Goal: Information Seeking & Learning: Learn about a topic

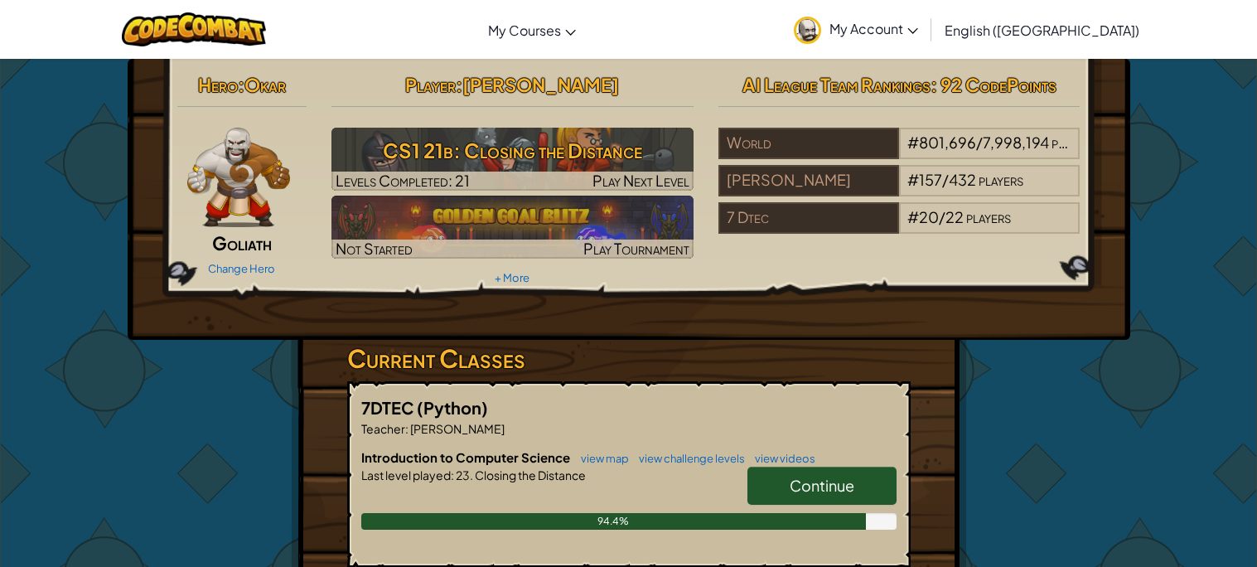
click at [813, 487] on span "Continue" at bounding box center [821, 484] width 65 height 19
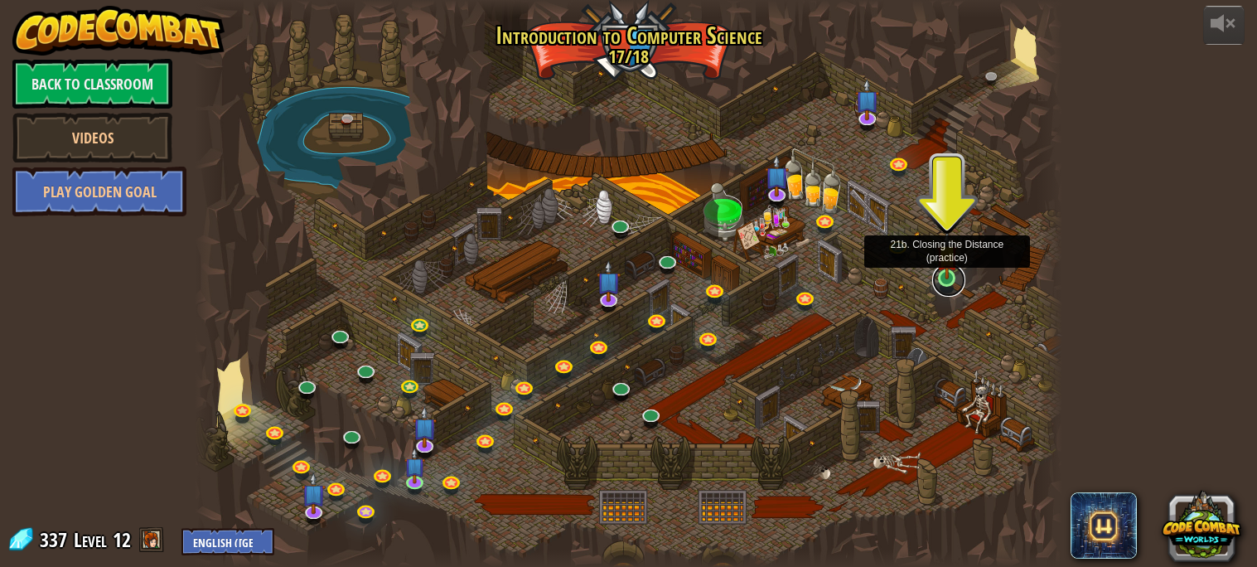
click at [948, 279] on link at bounding box center [948, 279] width 33 height 33
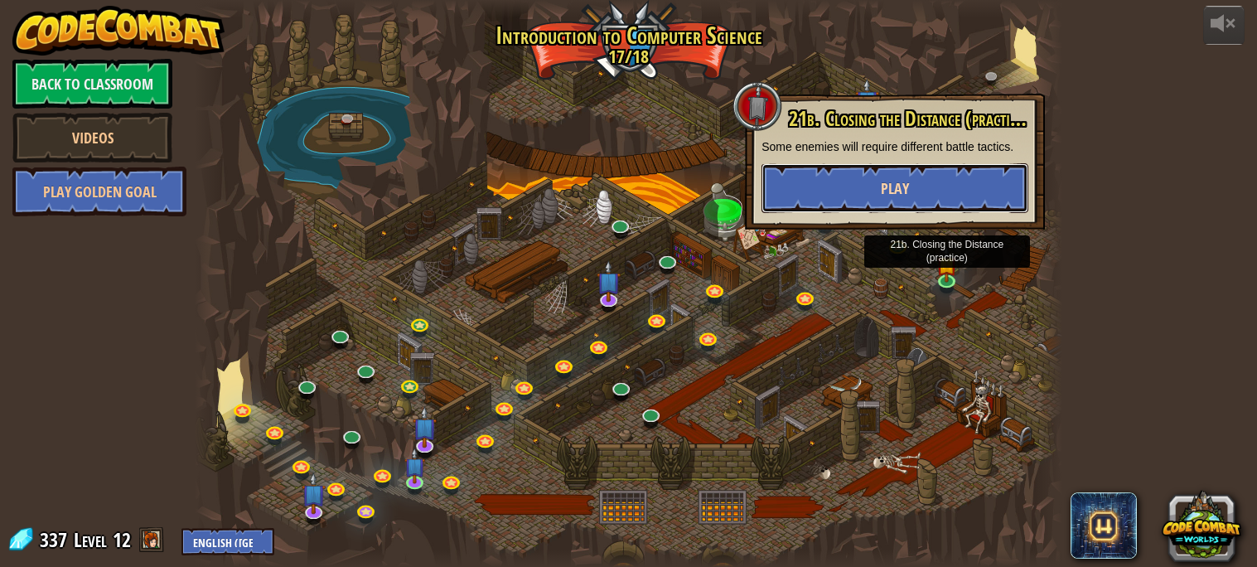
click at [913, 178] on button "Play" at bounding box center [894, 188] width 267 height 50
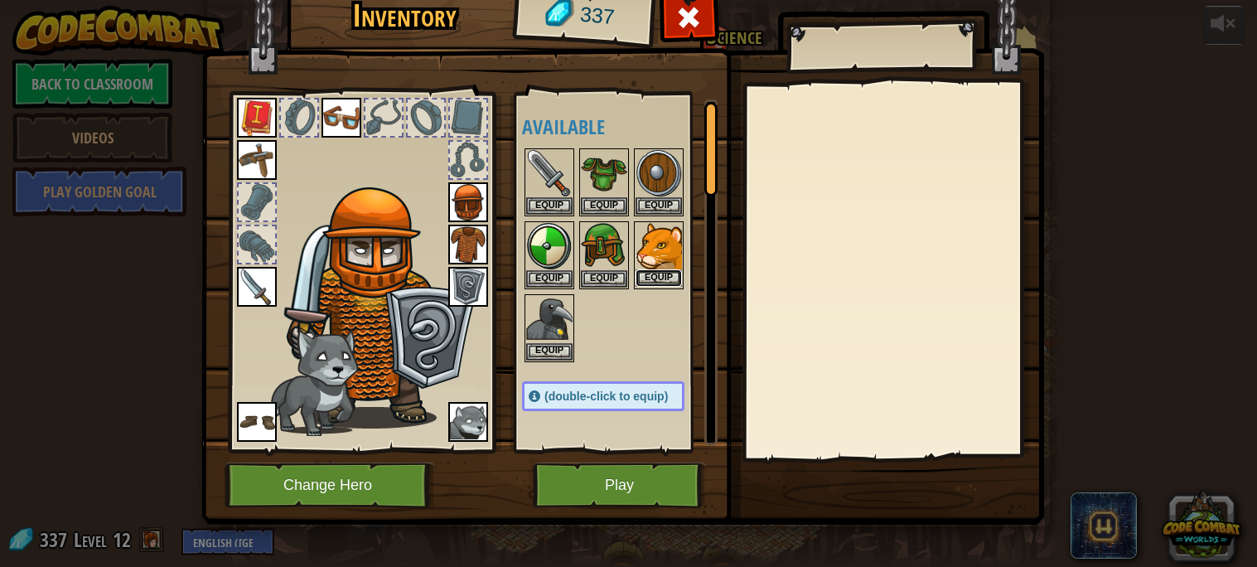
click at [658, 282] on button "Equip" at bounding box center [658, 277] width 46 height 17
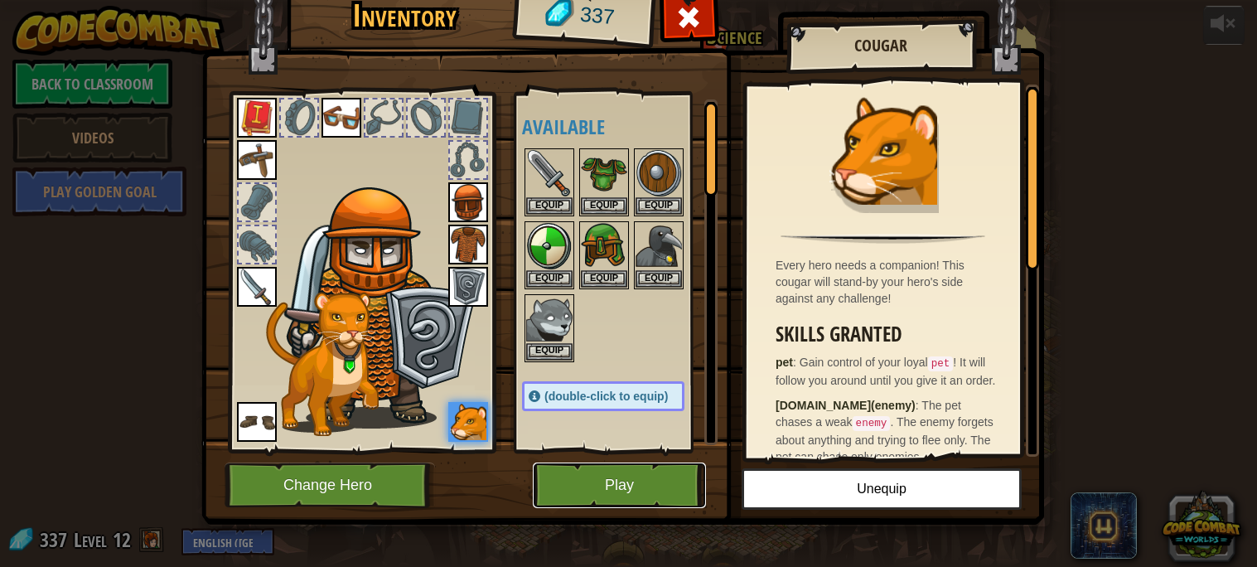
click at [663, 499] on button "Play" at bounding box center [619, 485] width 173 height 46
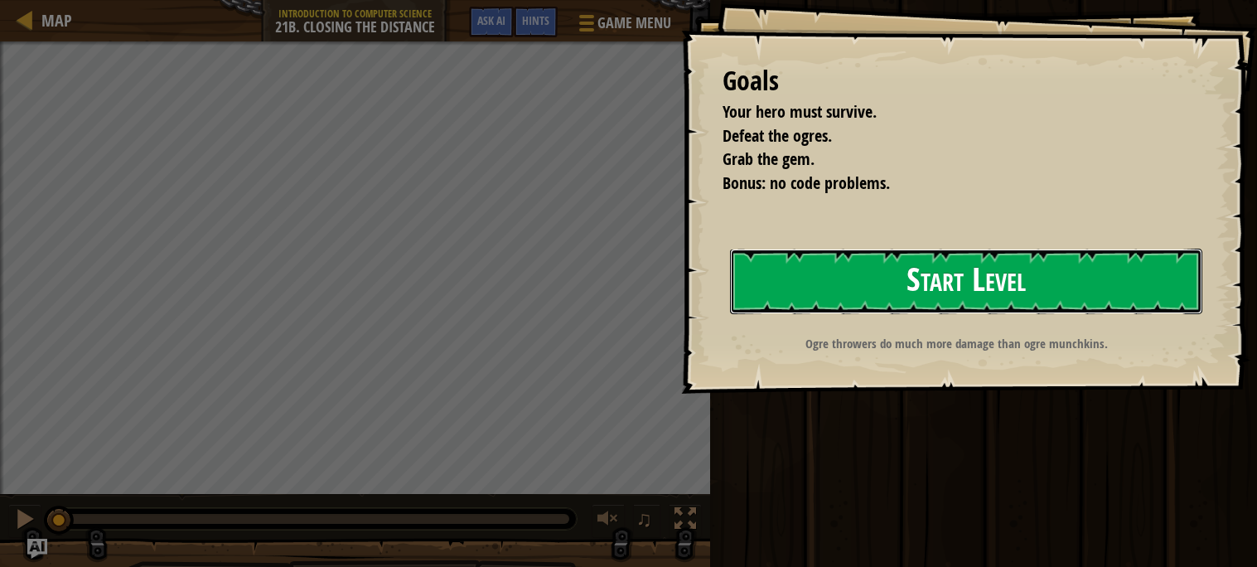
click at [945, 295] on button "Start Level" at bounding box center [966, 281] width 472 height 65
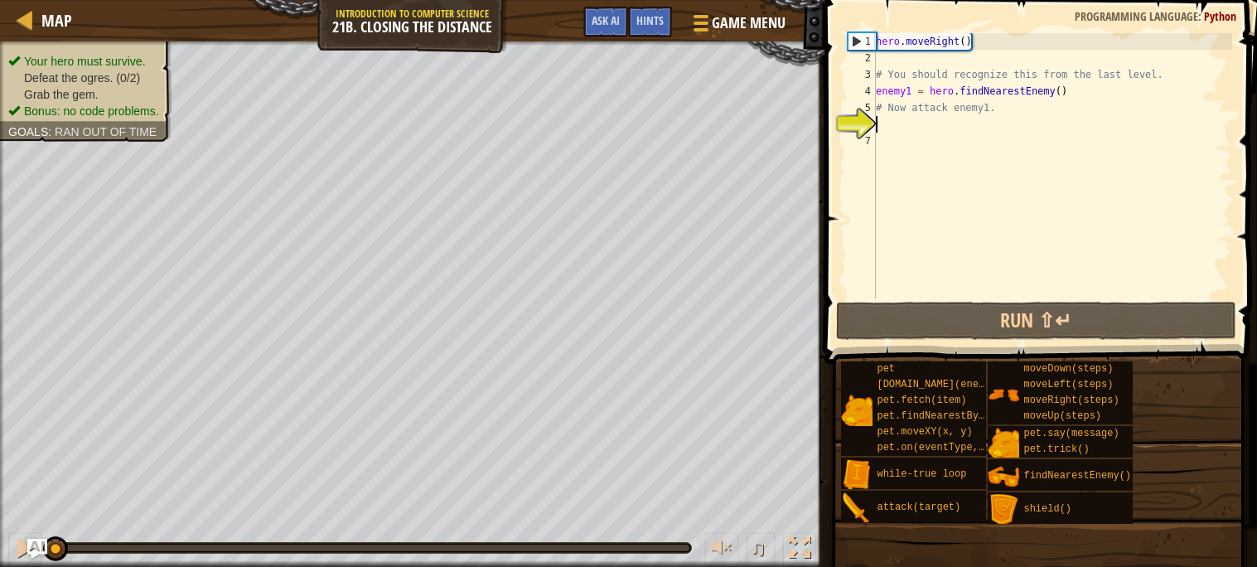
click at [1059, 118] on div "hero . moveRight ( ) # You should recognize this from the last level. enemy1 = …" at bounding box center [1051, 182] width 359 height 298
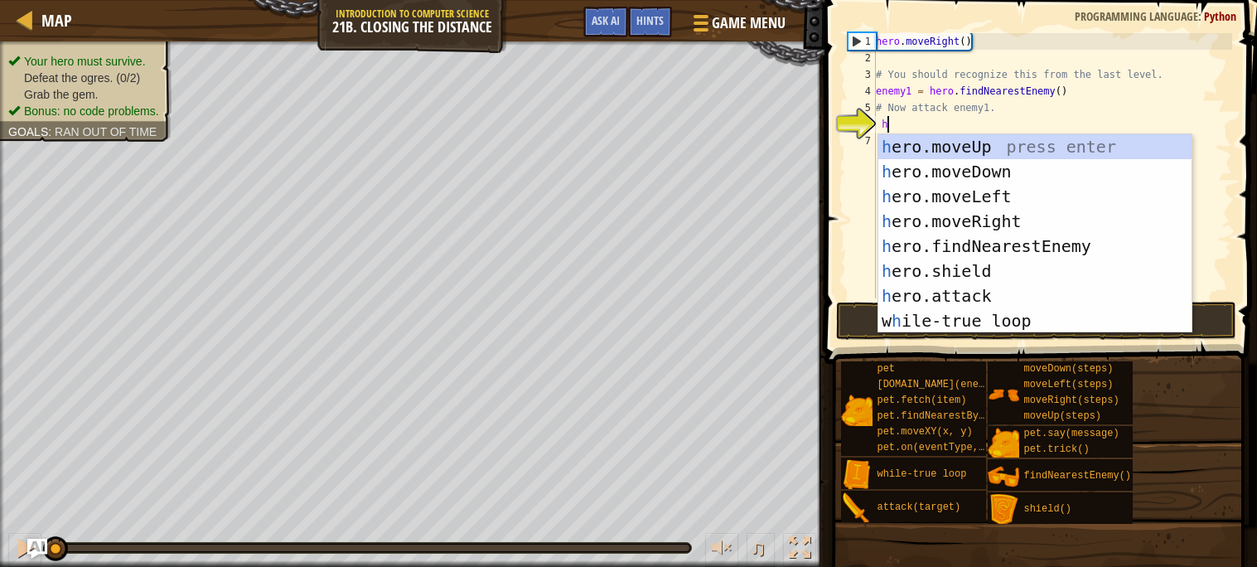
scroll to position [7, 0]
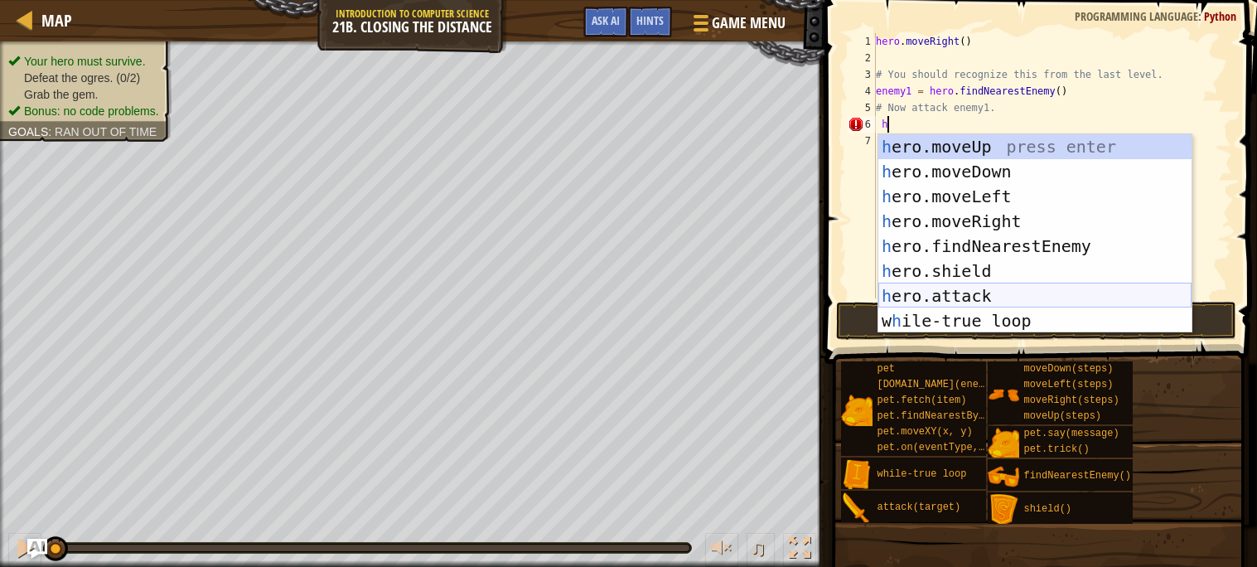
click at [985, 292] on div "h ero.moveUp press enter h ero.moveDown press enter h ero.moveLeft press enter …" at bounding box center [1034, 258] width 313 height 249
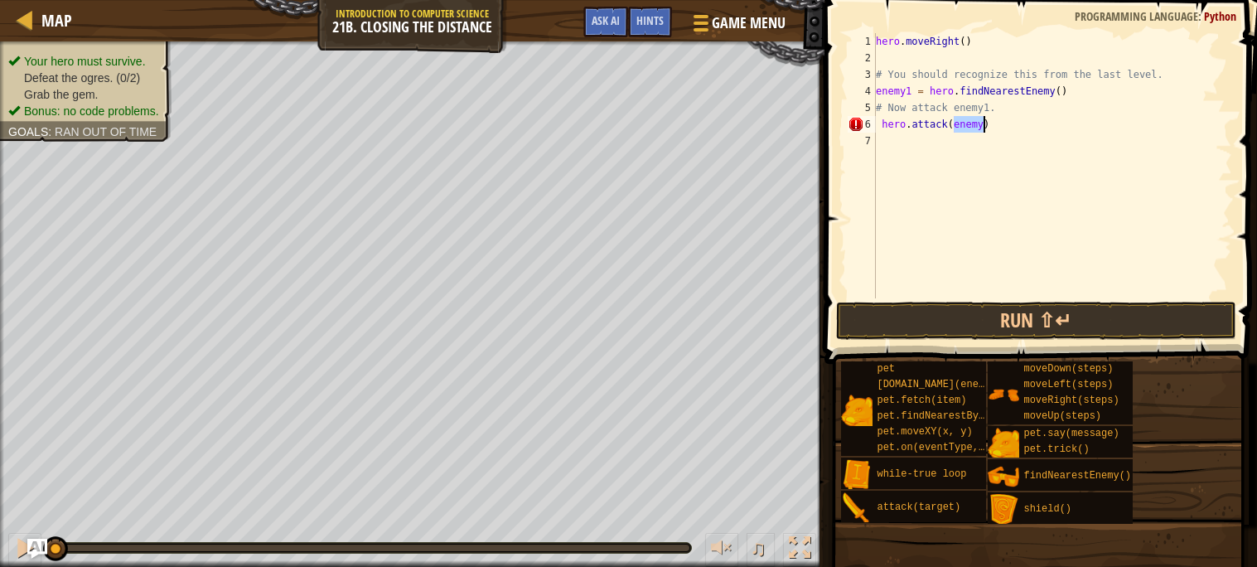
type textarea "hero.attack(enemy)"
click at [984, 133] on div "hero . moveRight ( ) # You should recognize this from the last level. enemy1 = …" at bounding box center [1051, 182] width 359 height 298
click at [980, 129] on div "hero . moveRight ( ) # You should recognize this from the last level. enemy1 = …" at bounding box center [1051, 182] width 359 height 298
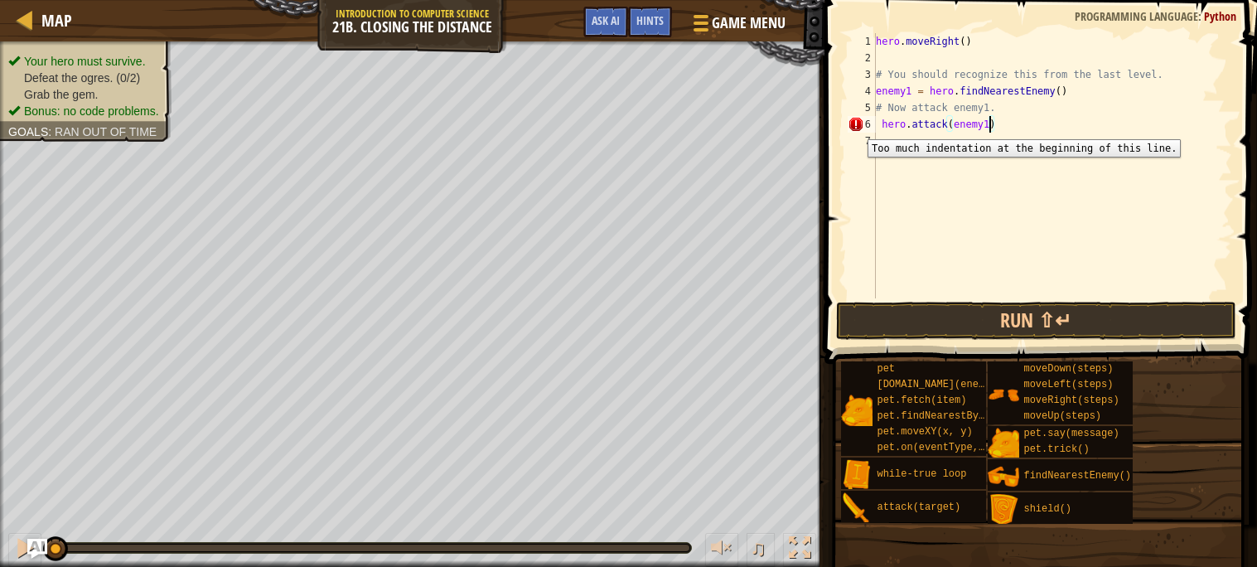
click at [855, 127] on div "6" at bounding box center [861, 124] width 28 height 17
type textarea "hero.attack(enemy1)"
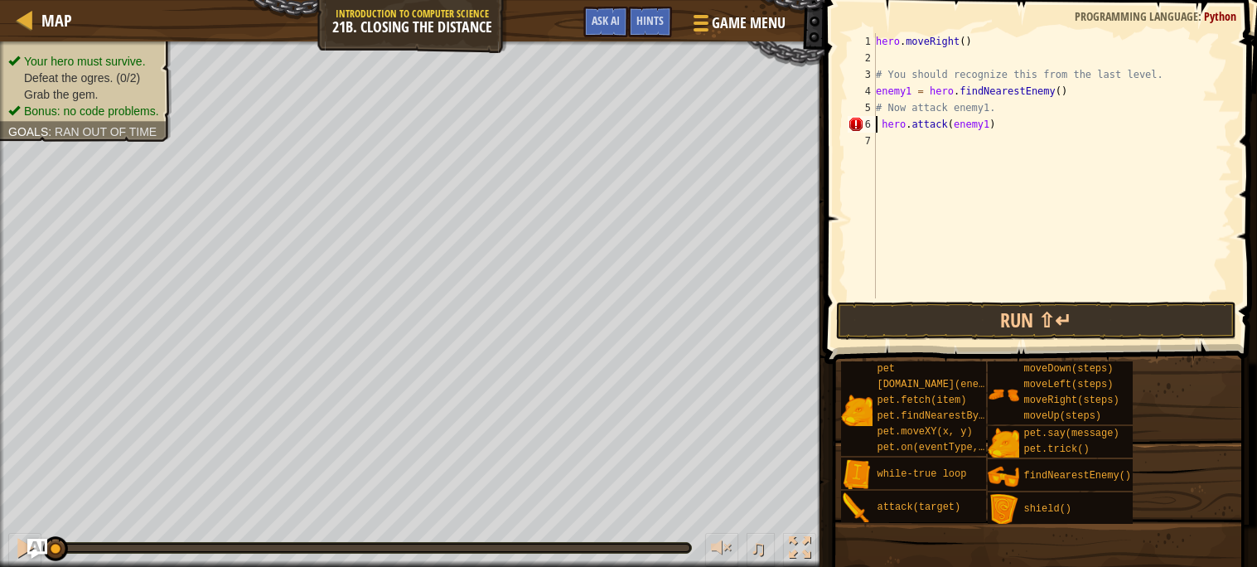
click at [936, 152] on div "hero . moveRight ( ) # You should recognize this from the last level. enemy1 = …" at bounding box center [1051, 182] width 359 height 298
click at [999, 104] on div "hero . moveRight ( ) # You should recognize this from the last level. enemy1 = …" at bounding box center [1051, 182] width 359 height 298
type textarea "# Now attack enemy1."
click at [896, 59] on div "hero . moveRight ( ) # You should recognize this from the last level. enemy1 = …" at bounding box center [1051, 182] width 359 height 298
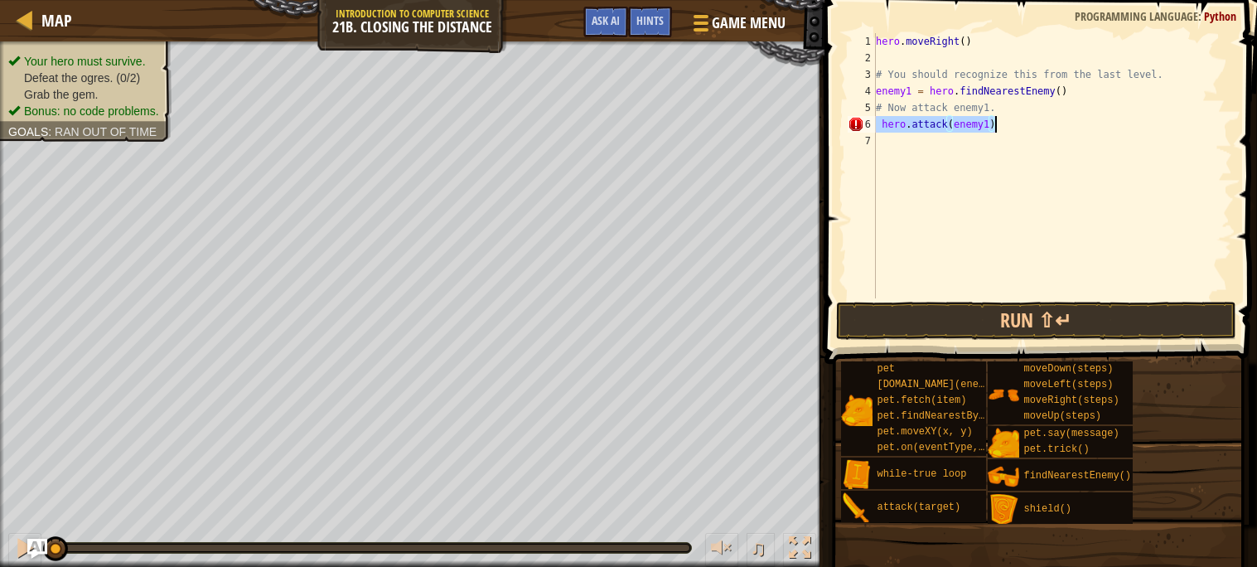
drag, startPoint x: 876, startPoint y: 120, endPoint x: 1005, endPoint y: 125, distance: 129.3
click at [1005, 125] on div "hero . moveRight ( ) # You should recognize this from the last level. enemy1 = …" at bounding box center [1051, 182] width 359 height 298
type textarea "hero.attack(enemy1)"
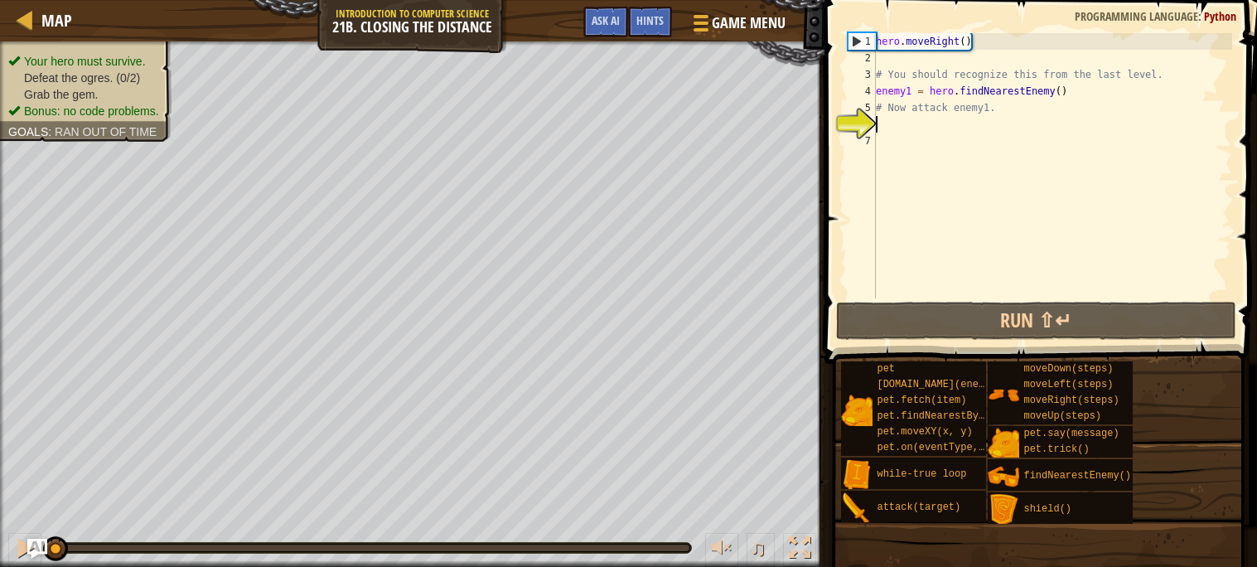
click at [895, 59] on div "hero . moveRight ( ) # You should recognize this from the last level. enemy1 = …" at bounding box center [1051, 182] width 359 height 298
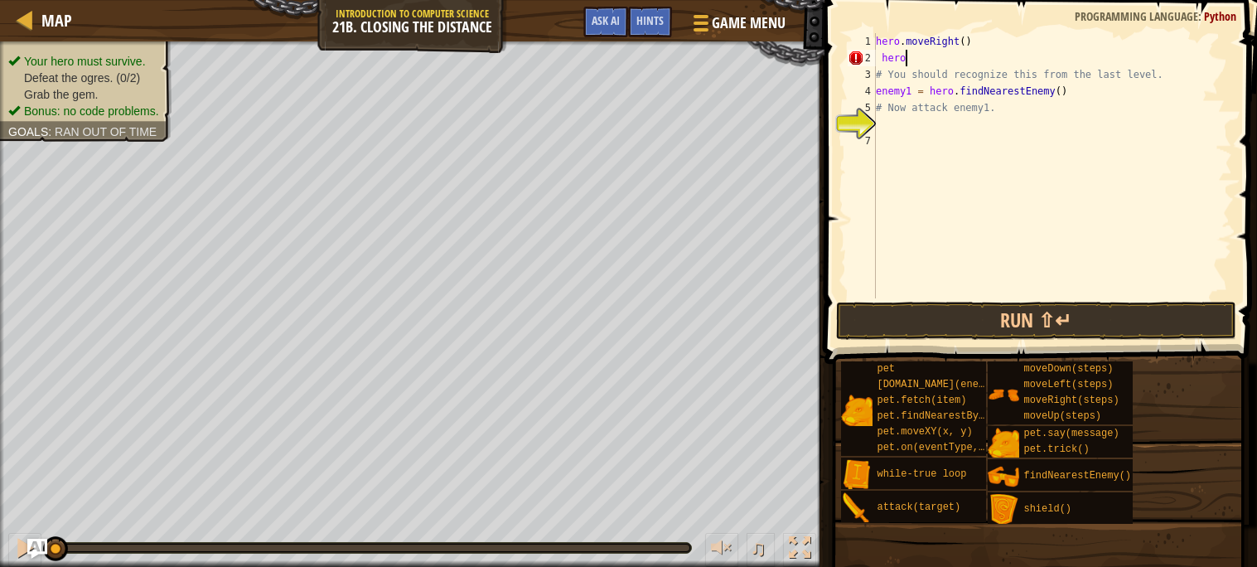
type textarea "h"
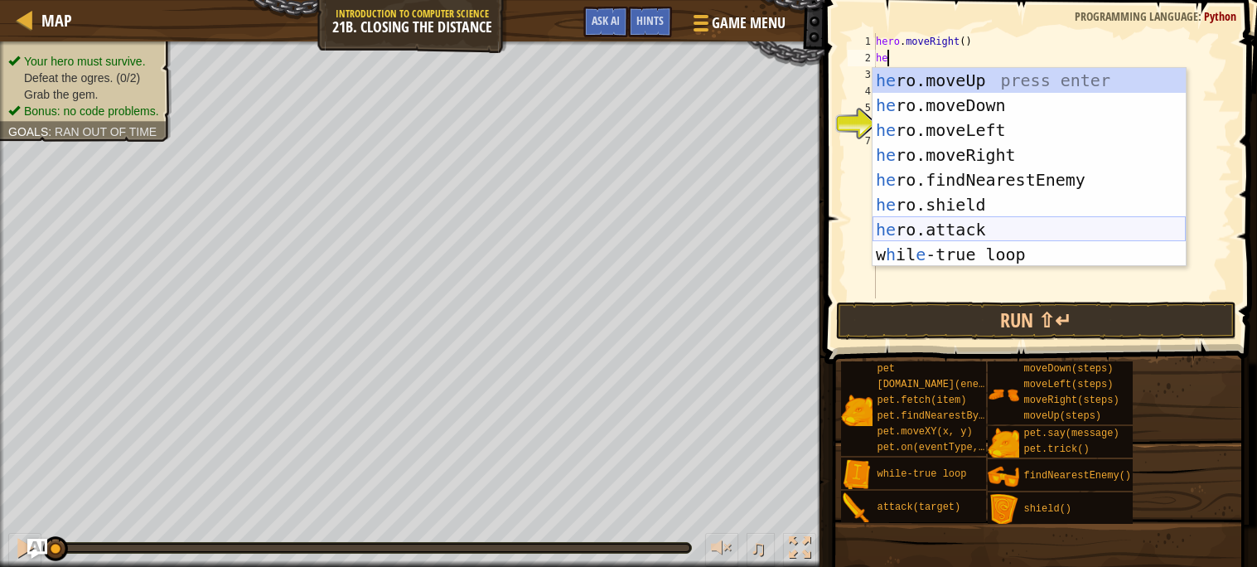
click at [960, 234] on div "he ro.moveUp press enter he ro.moveDown press enter he ro.moveLeft press enter …" at bounding box center [1028, 192] width 313 height 249
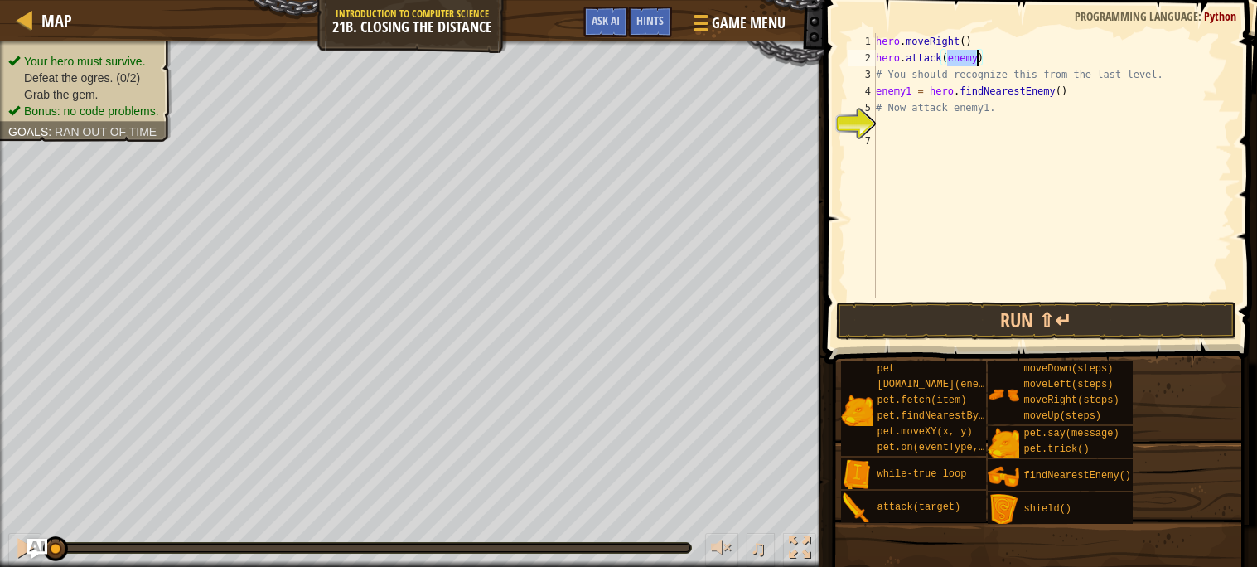
click at [985, 66] on div "hero . moveRight ( ) hero . attack ( enemy ) # You should recognize this from t…" at bounding box center [1051, 182] width 359 height 298
click at [977, 64] on div "hero . moveRight ( ) hero . attack ( enemy ) # You should recognize this from t…" at bounding box center [1051, 182] width 359 height 298
click at [979, 313] on button "Run ⇧↵" at bounding box center [1036, 321] width 400 height 38
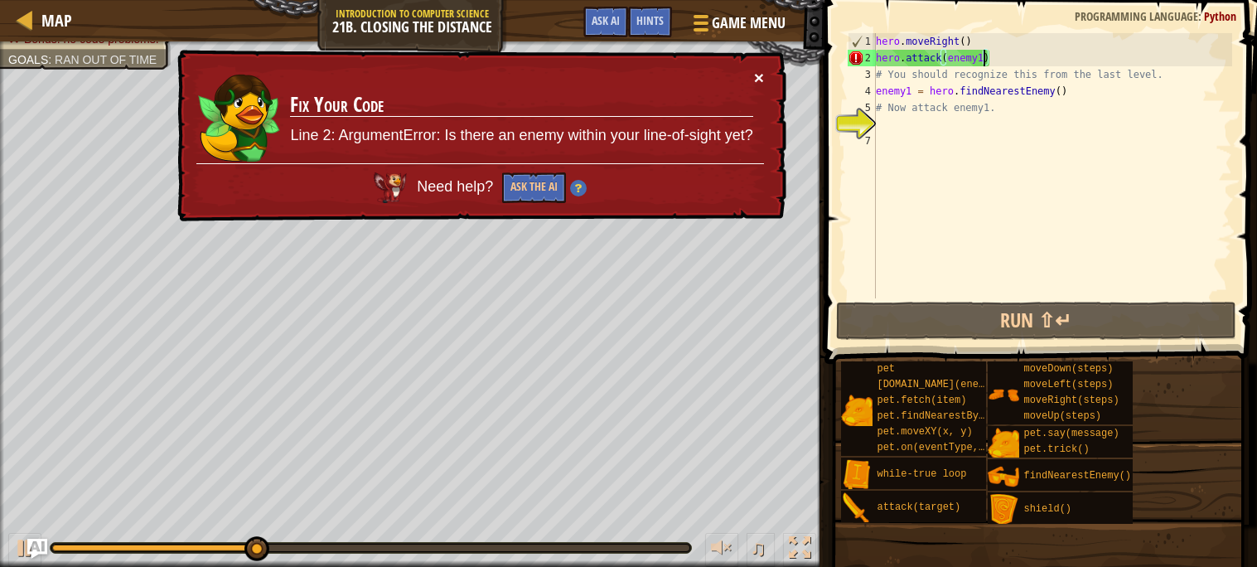
click at [757, 79] on button "×" at bounding box center [759, 77] width 10 height 17
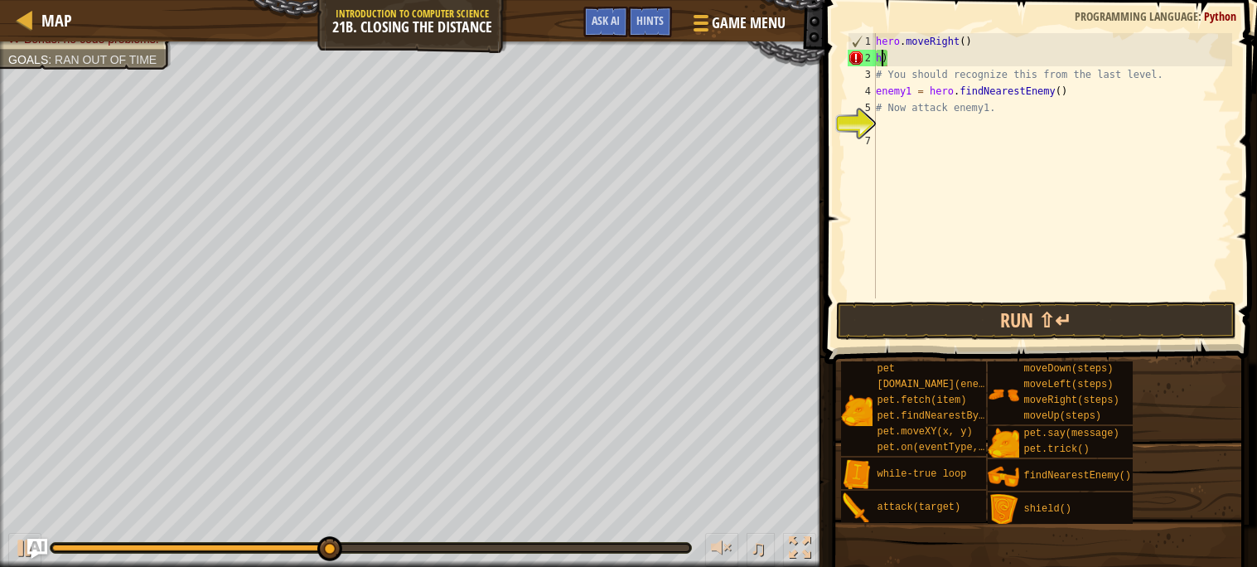
scroll to position [7, 0]
type textarea ")"
click at [967, 56] on div "hero . moveRight ( ) ) # You should recognize this from the last level. enemy1 …" at bounding box center [1051, 182] width 359 height 298
type textarea "\"
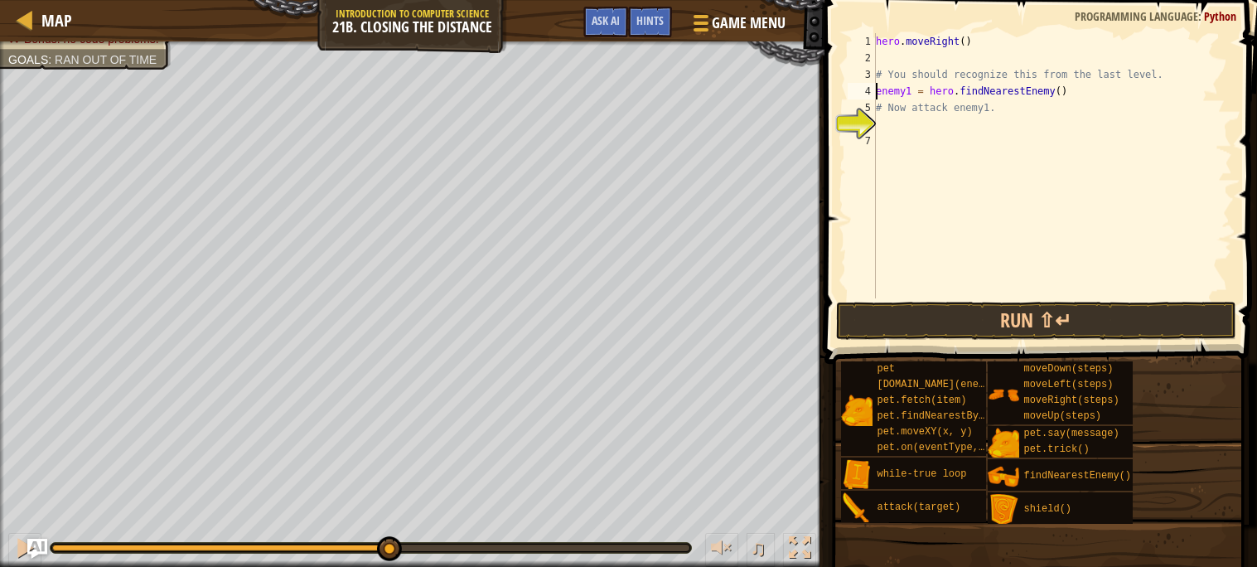
click at [878, 88] on div "hero . moveRight ( ) # You should recognize this from the last level. enemy1 = …" at bounding box center [1051, 182] width 359 height 298
type textarea "enemy1 = hero.findNearestEnemy()"
drag, startPoint x: 876, startPoint y: 88, endPoint x: 1070, endPoint y: 93, distance: 194.7
click at [1070, 93] on div "hero . moveRight ( ) # You should recognize this from the last level. enemy1 = …" at bounding box center [1051, 182] width 359 height 298
click at [1049, 118] on div "hero . moveRight ( ) # You should recognize this from the last level. enemy1 = …" at bounding box center [1051, 182] width 359 height 298
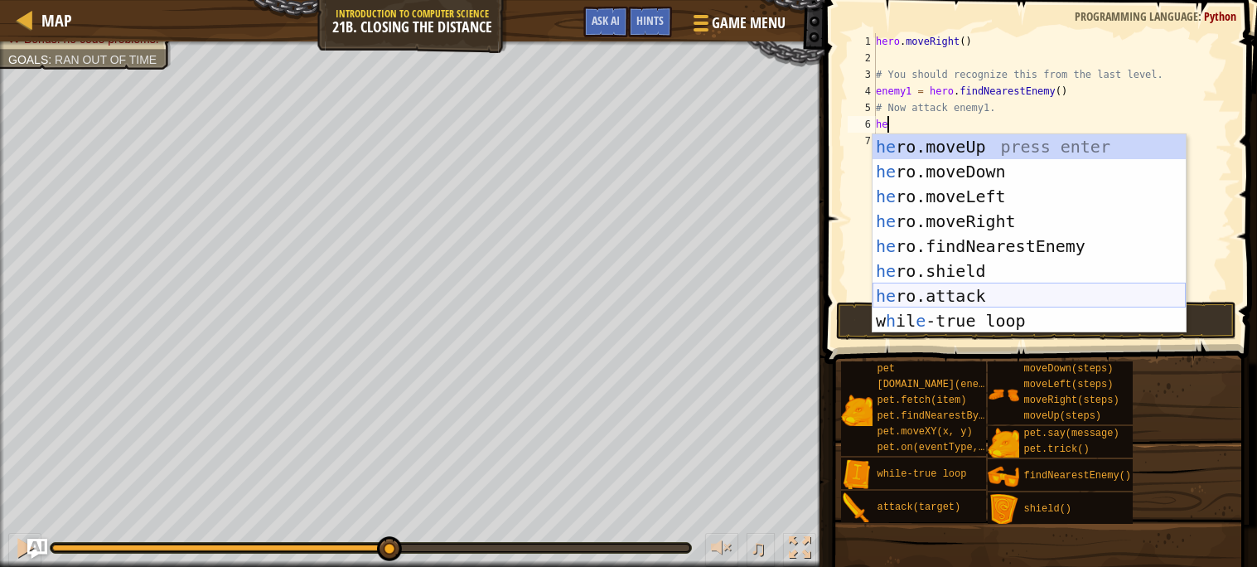
click at [967, 294] on div "he ro.moveUp press enter he ro.moveDown press enter he ro.moveLeft press enter …" at bounding box center [1028, 258] width 313 height 249
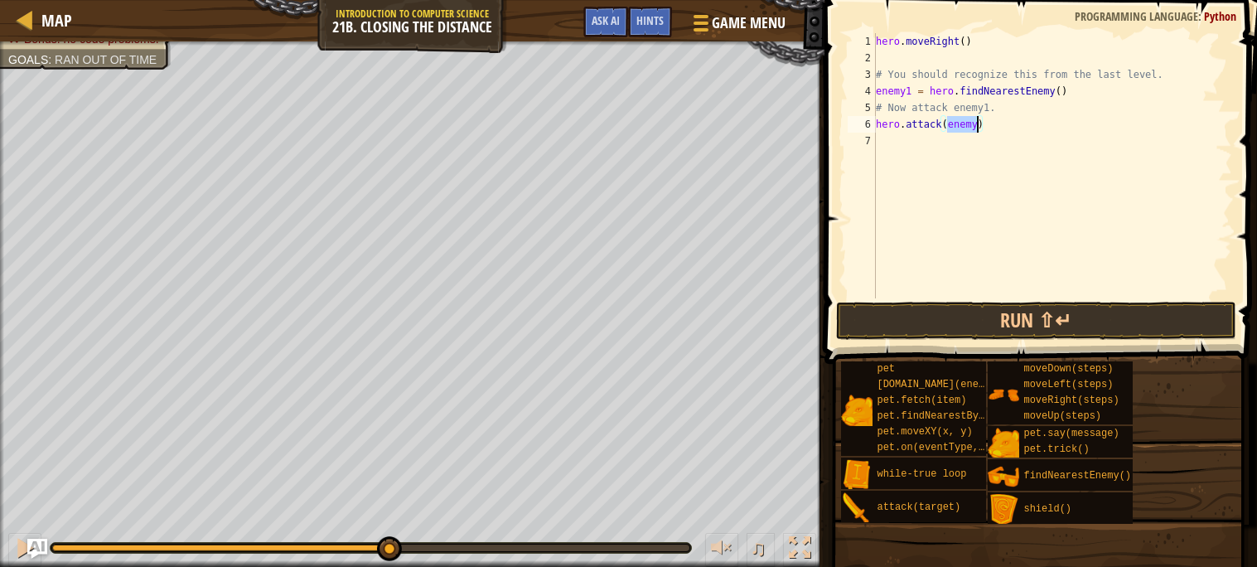
click at [975, 118] on div "hero . moveRight ( ) # You should recognize this from the last level. enemy1 = …" at bounding box center [1051, 165] width 359 height 265
type textarea "hero.attack(enemy1)"
click at [996, 118] on div "hero . moveRight ( ) # You should recognize this from the last level. enemy1 = …" at bounding box center [1051, 182] width 359 height 298
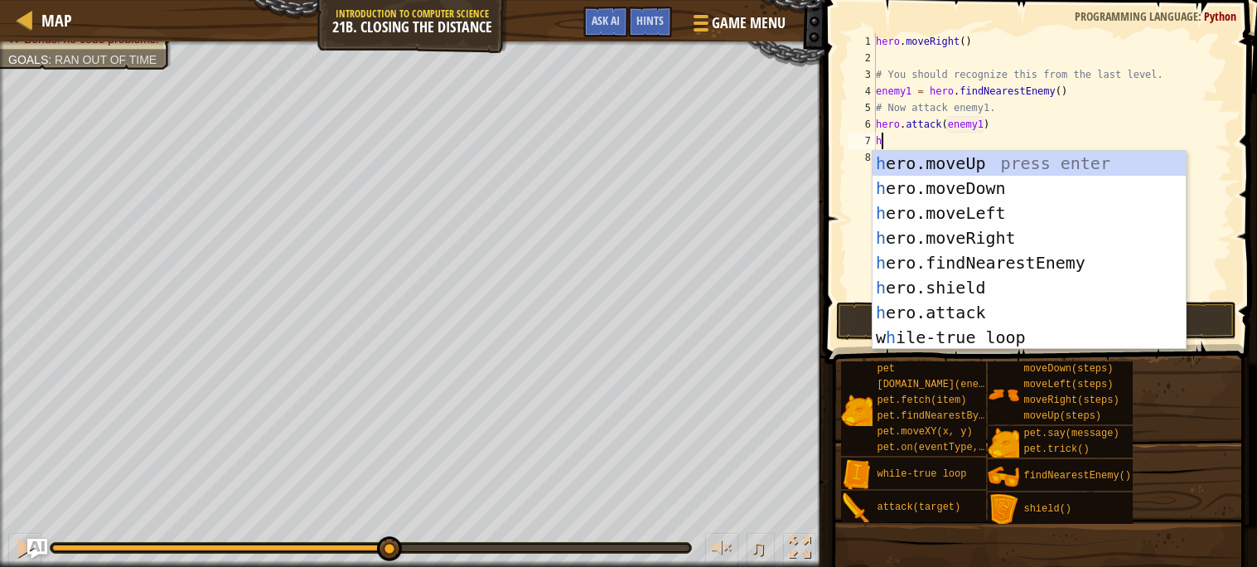
type textarea "he"
click at [997, 237] on div "he ro.moveUp press enter he ro.moveDown press enter he ro.moveLeft press enter …" at bounding box center [1028, 275] width 313 height 249
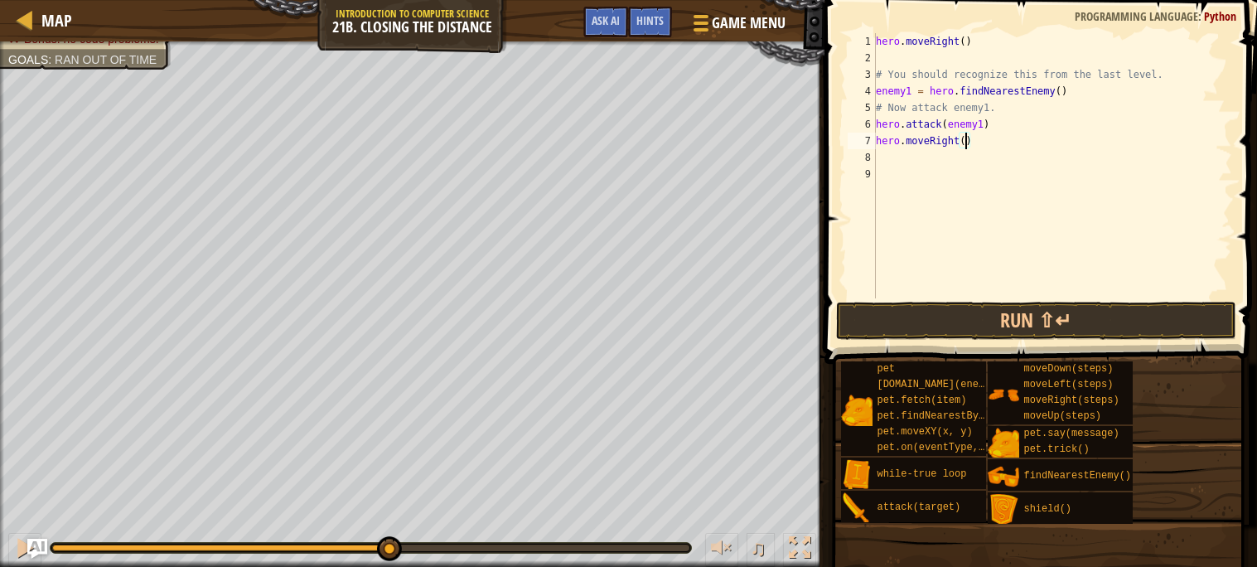
click at [965, 140] on div "hero . moveRight ( ) # You should recognize this from the last level. enemy1 = …" at bounding box center [1051, 182] width 359 height 298
type textarea "hero.moveRight(2)"
click at [879, 161] on div "hero . moveRight ( ) # You should recognize this from the last level. enemy1 = …" at bounding box center [1051, 182] width 359 height 298
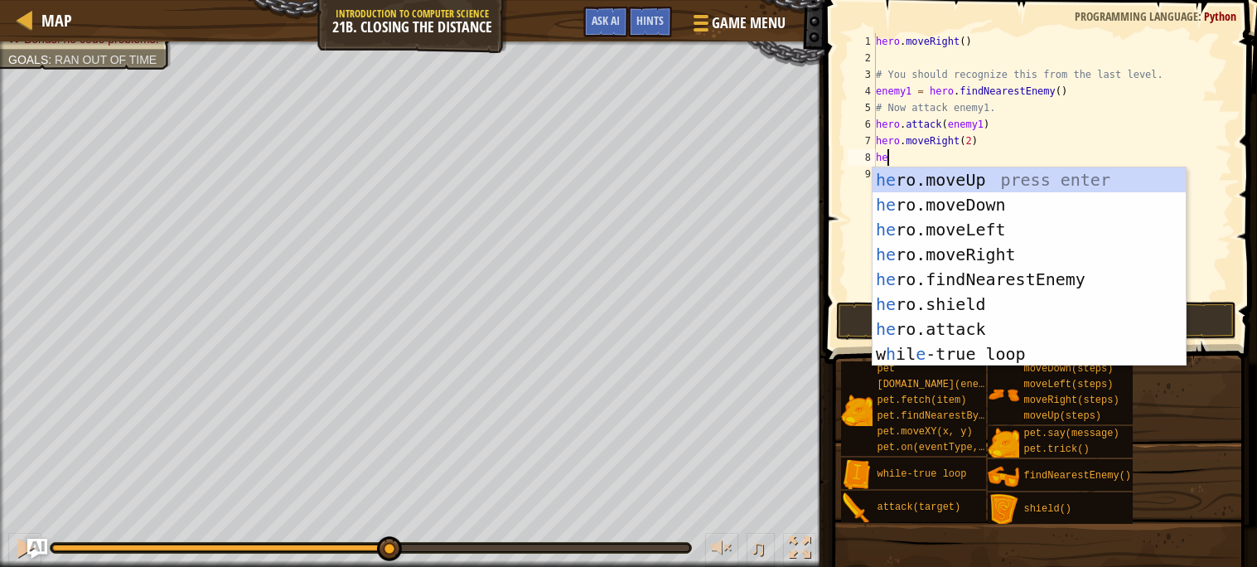
type textarea "her"
click at [951, 276] on div "her o.moveUp press enter her o.moveDown press enter her o.moveLeft press enter …" at bounding box center [1028, 291] width 313 height 249
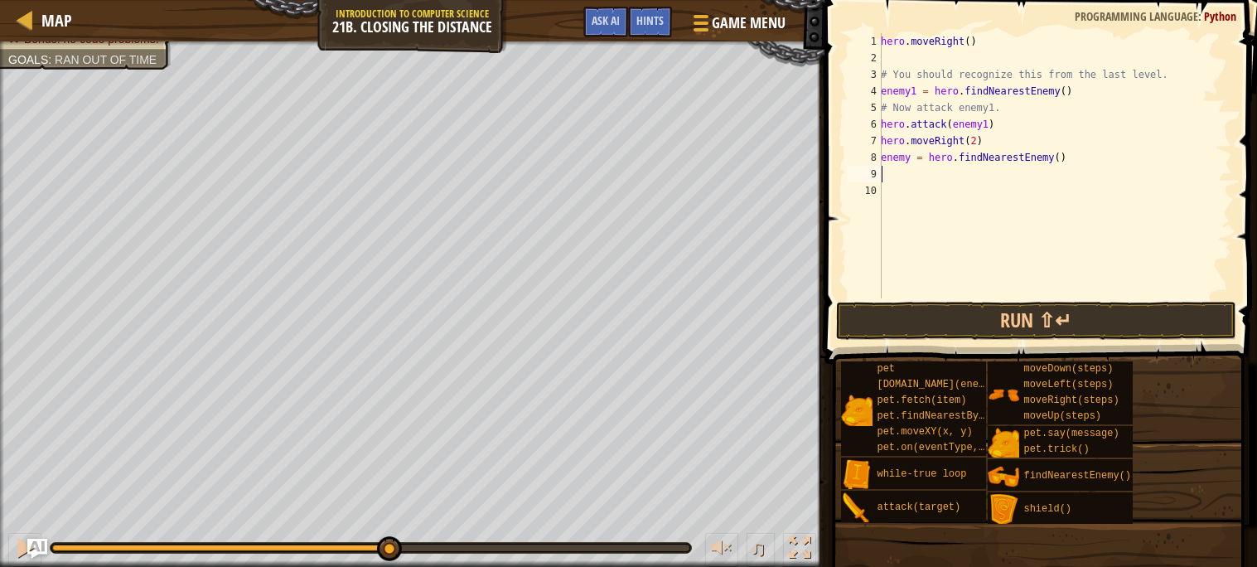
click at [910, 161] on div "hero . moveRight ( ) # You should recognize this from the last level. enemy1 = …" at bounding box center [1054, 182] width 355 height 298
type textarea "enemy2 = hero.findNearestEnemy()"
click at [895, 176] on div "hero . moveRight ( ) # You should recognize this from the last level. enemy1 = …" at bounding box center [1054, 182] width 355 height 298
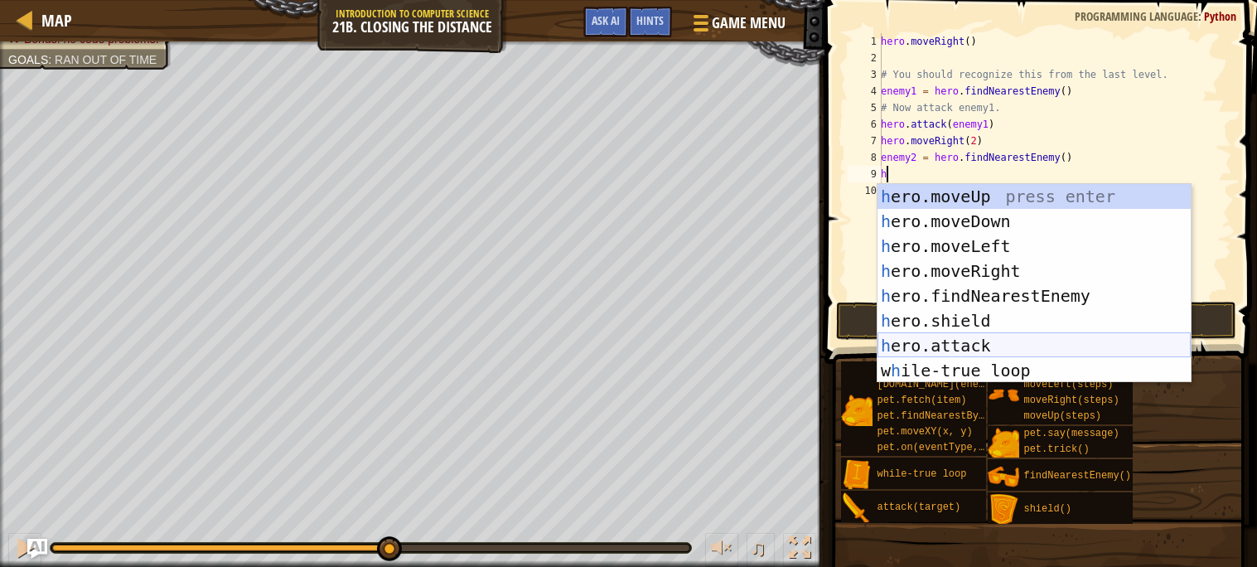
click at [1010, 350] on div "h ero.moveUp press enter h ero.moveDown press enter h ero.moveLeft press enter …" at bounding box center [1033, 308] width 313 height 249
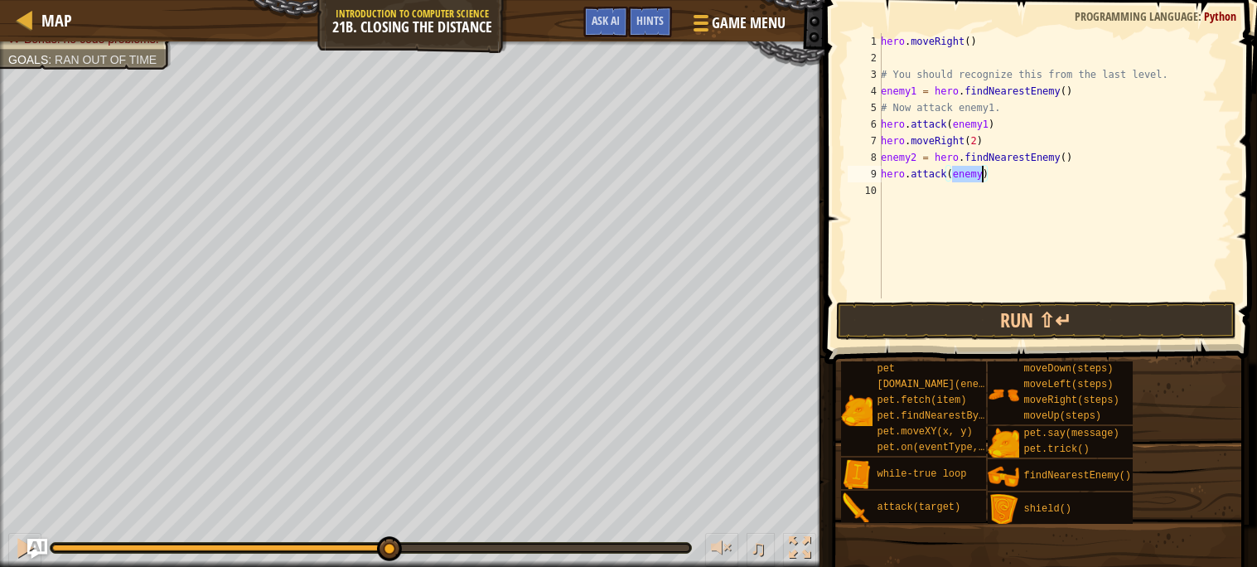
click at [982, 175] on div "hero . moveRight ( ) # You should recognize this from the last level. enemy1 = …" at bounding box center [1054, 165] width 355 height 265
type textarea "hero.attack(enemy2)"
click at [899, 193] on div "hero . moveRight ( ) # You should recognize this from the last level. enemy1 = …" at bounding box center [1054, 182] width 355 height 298
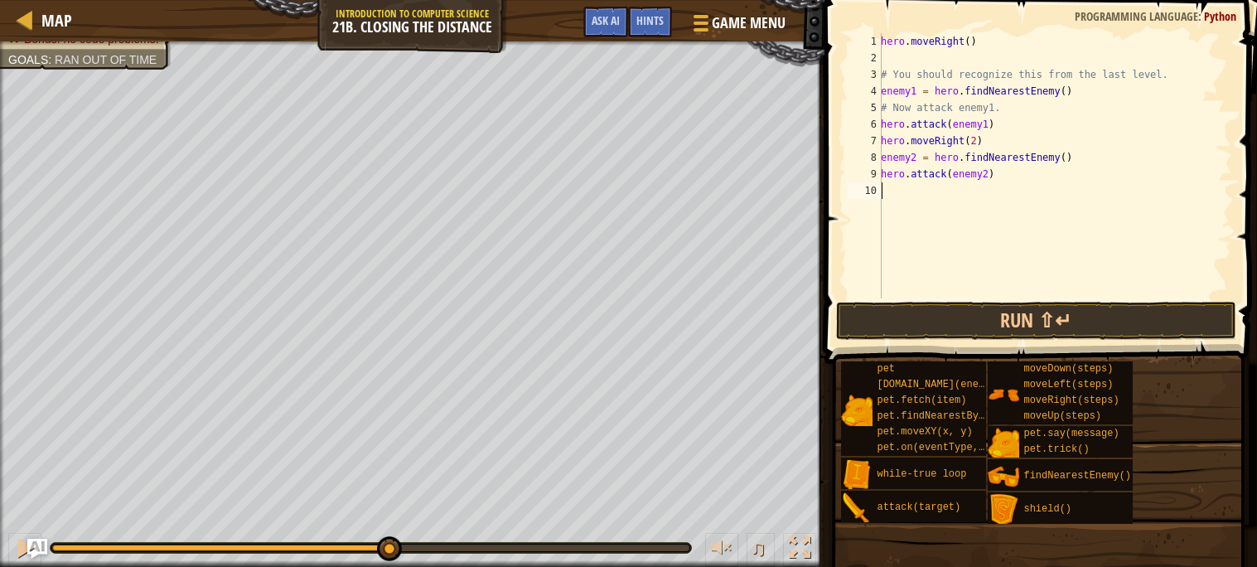
type textarea "he"
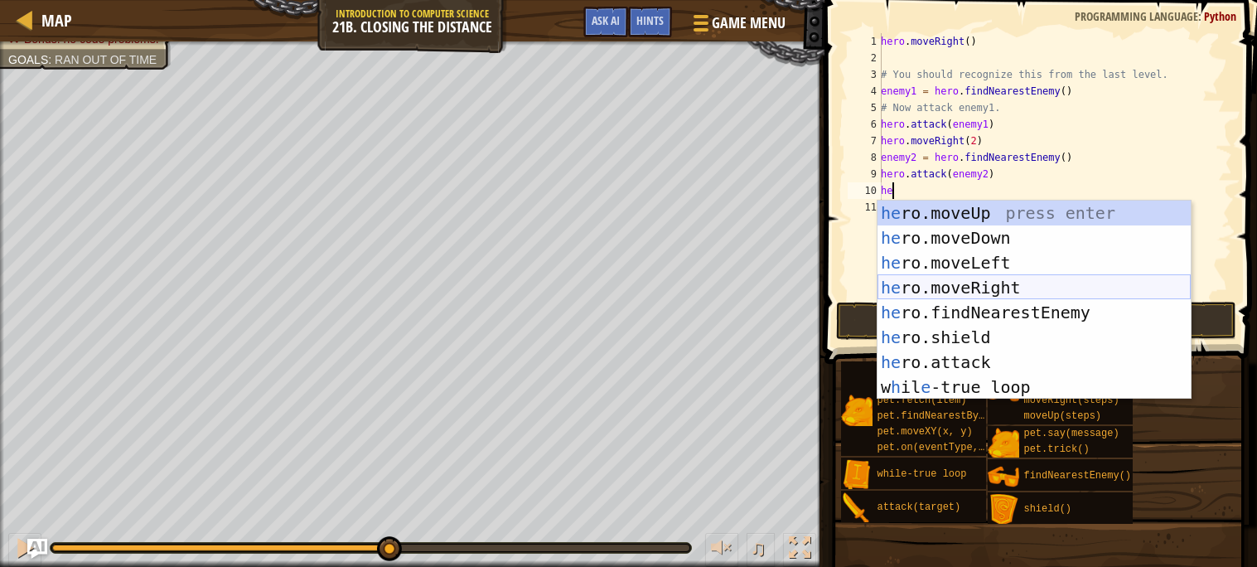
click at [980, 287] on div "he ro.moveUp press enter he ro.moveDown press enter he ro.moveLeft press enter …" at bounding box center [1033, 324] width 313 height 249
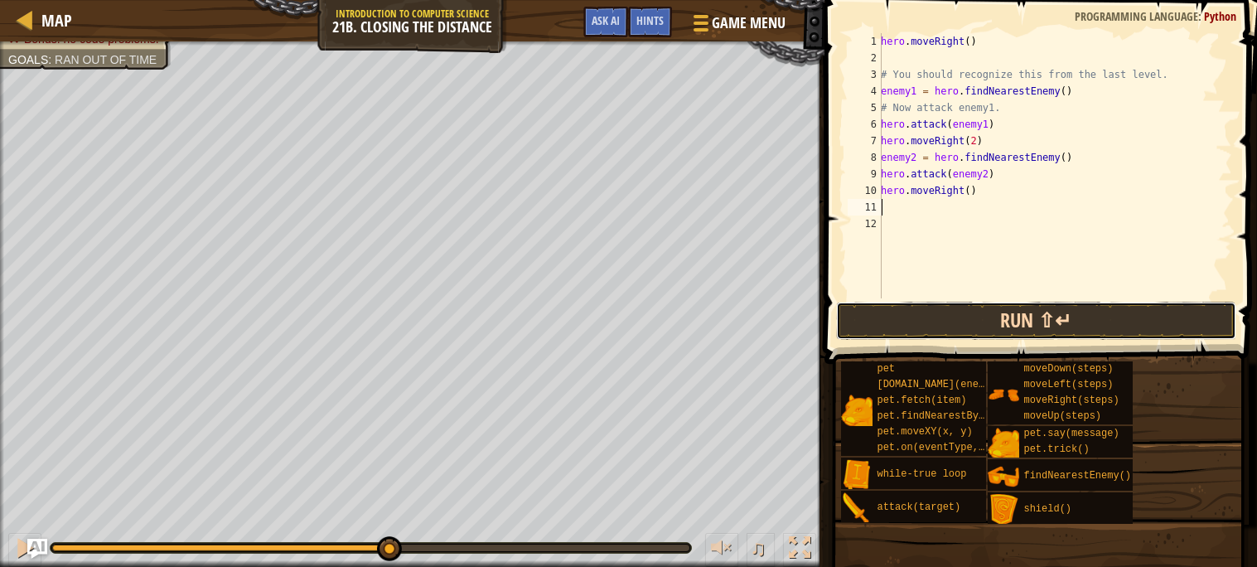
click at [985, 316] on button "Run ⇧↵" at bounding box center [1036, 321] width 400 height 38
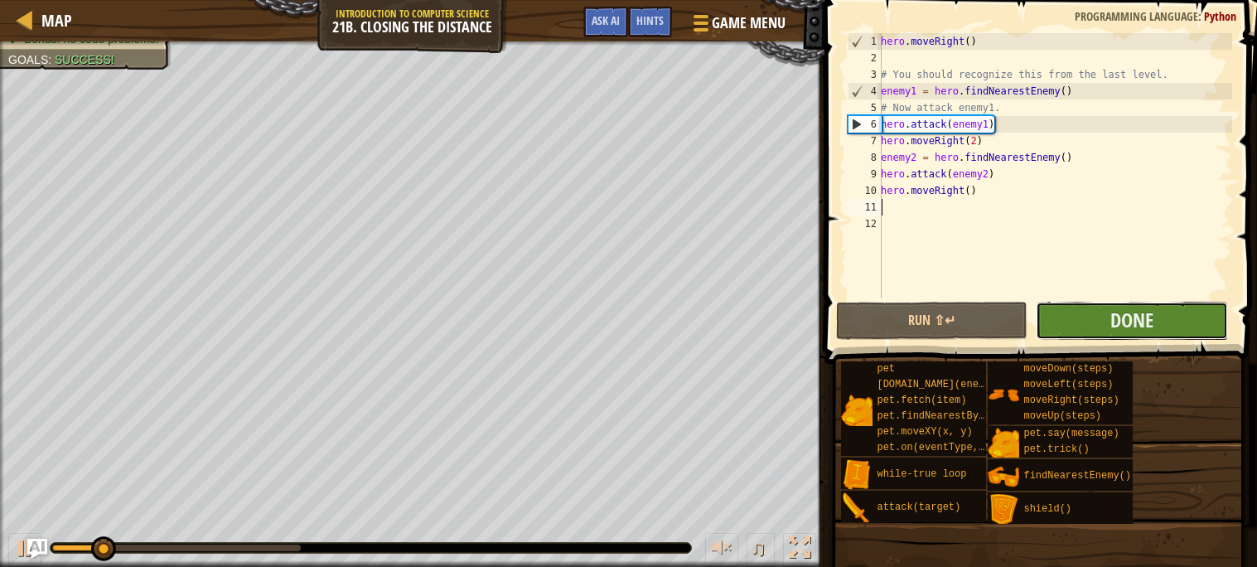
click at [1072, 327] on button "Done" at bounding box center [1131, 321] width 192 height 38
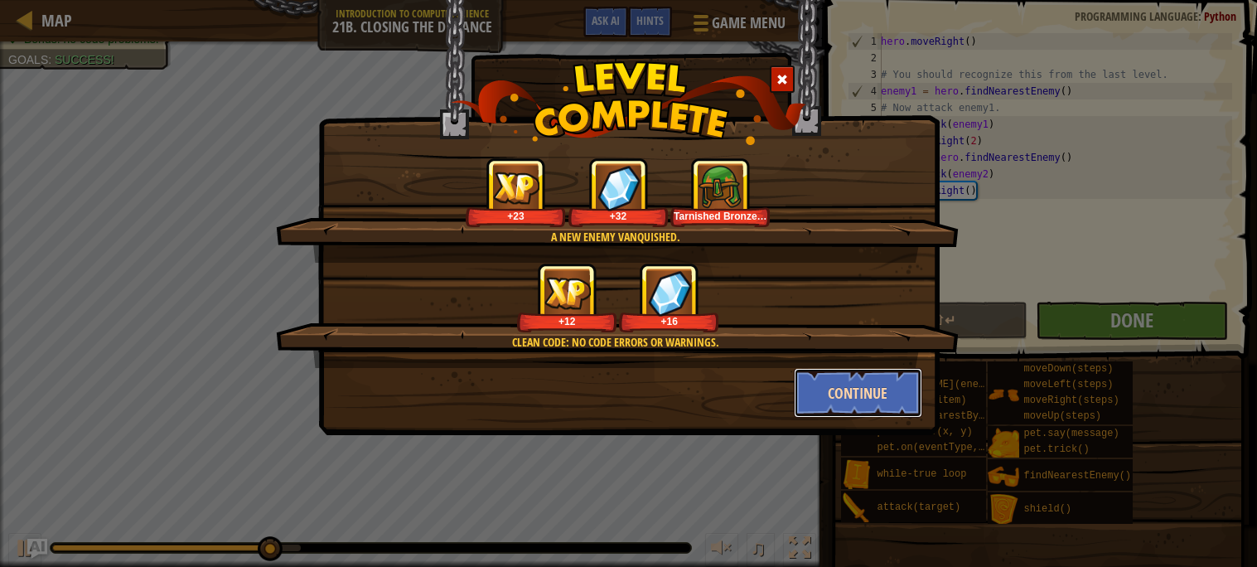
click at [836, 382] on button "Continue" at bounding box center [858, 393] width 128 height 50
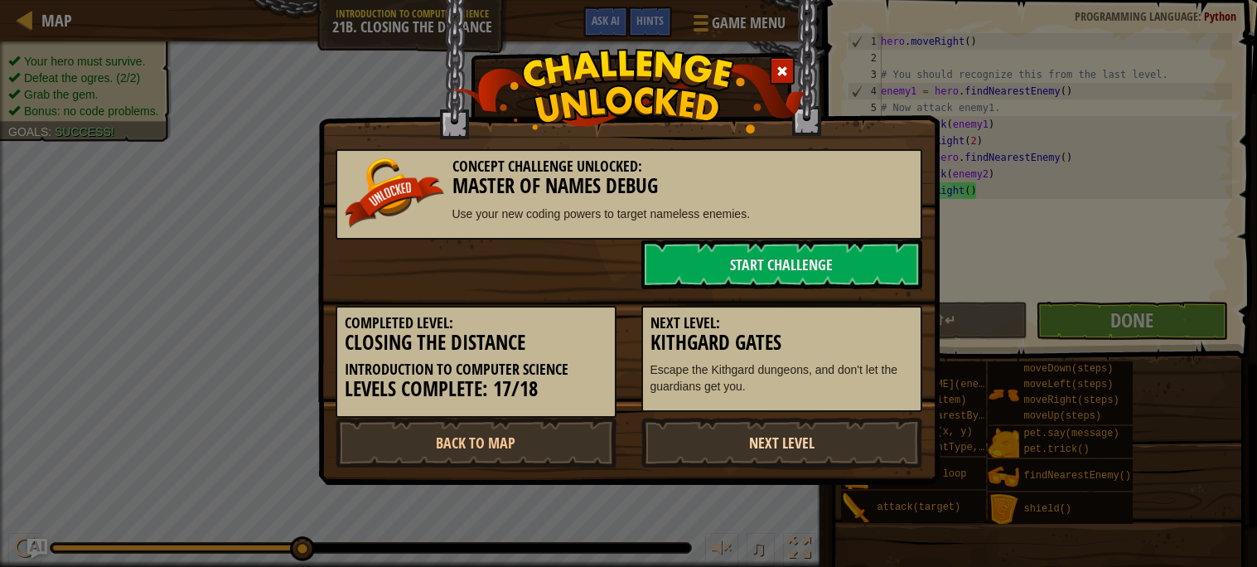
click at [731, 435] on link "Next Level" at bounding box center [781, 442] width 281 height 50
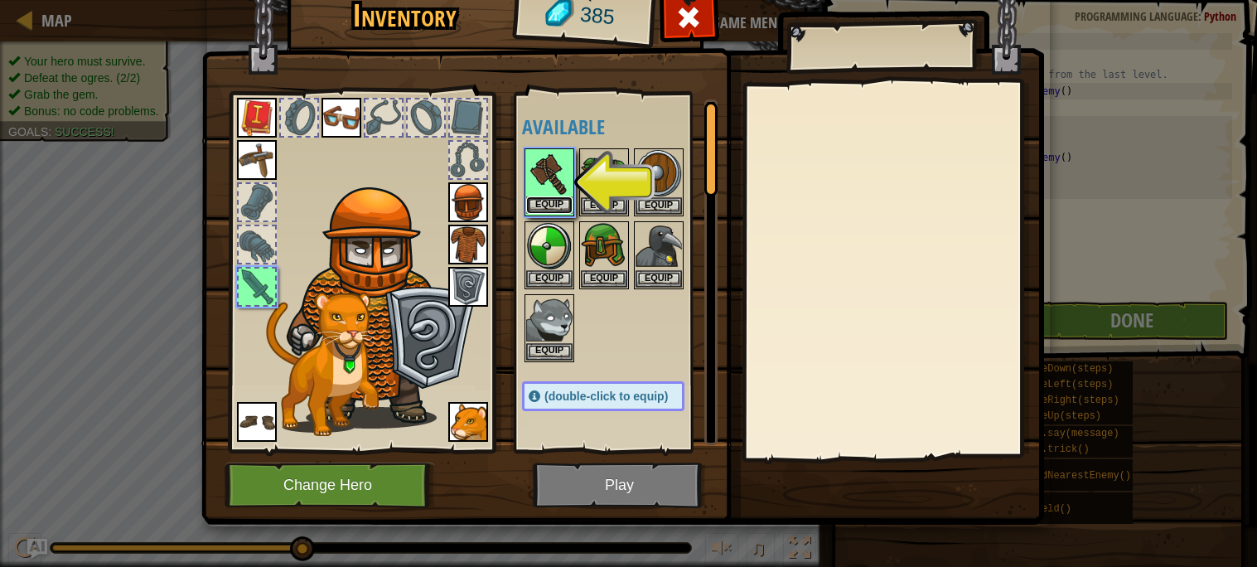
click at [545, 199] on button "Equip" at bounding box center [549, 204] width 46 height 17
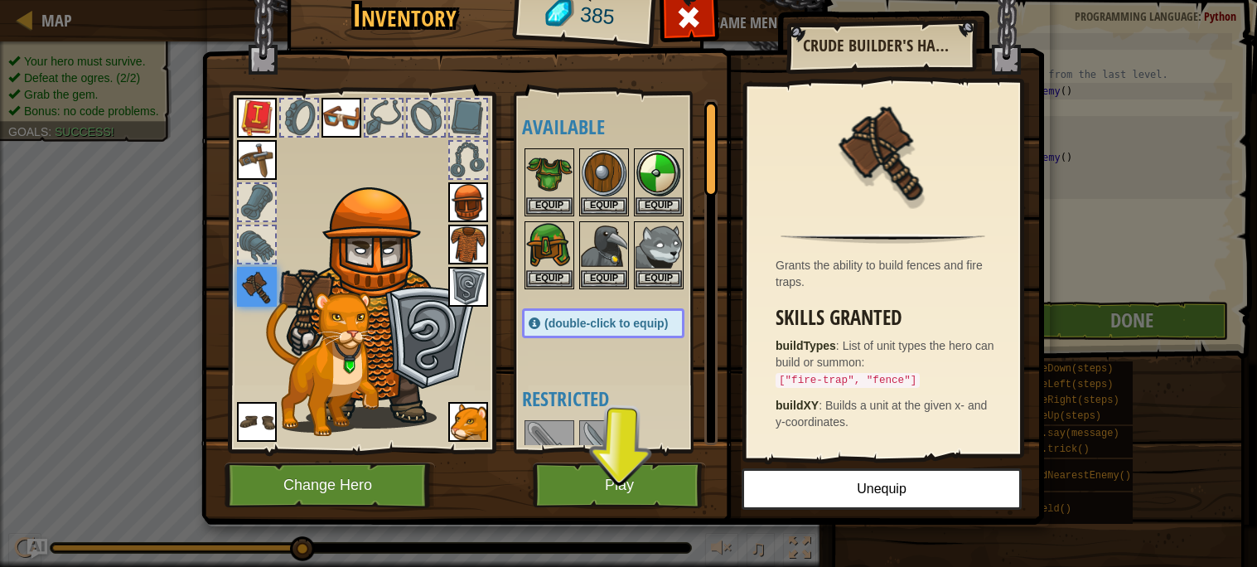
click at [267, 286] on img at bounding box center [257, 287] width 40 height 40
click at [654, 500] on button "Play" at bounding box center [619, 485] width 173 height 46
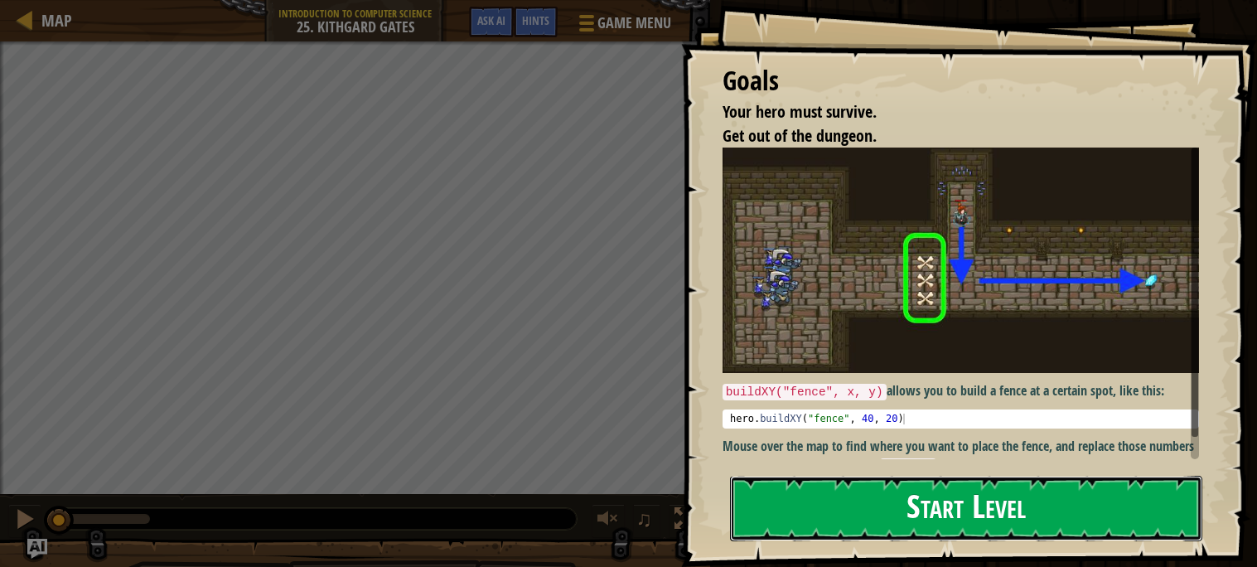
click at [800, 486] on button "Start Level" at bounding box center [966, 507] width 472 height 65
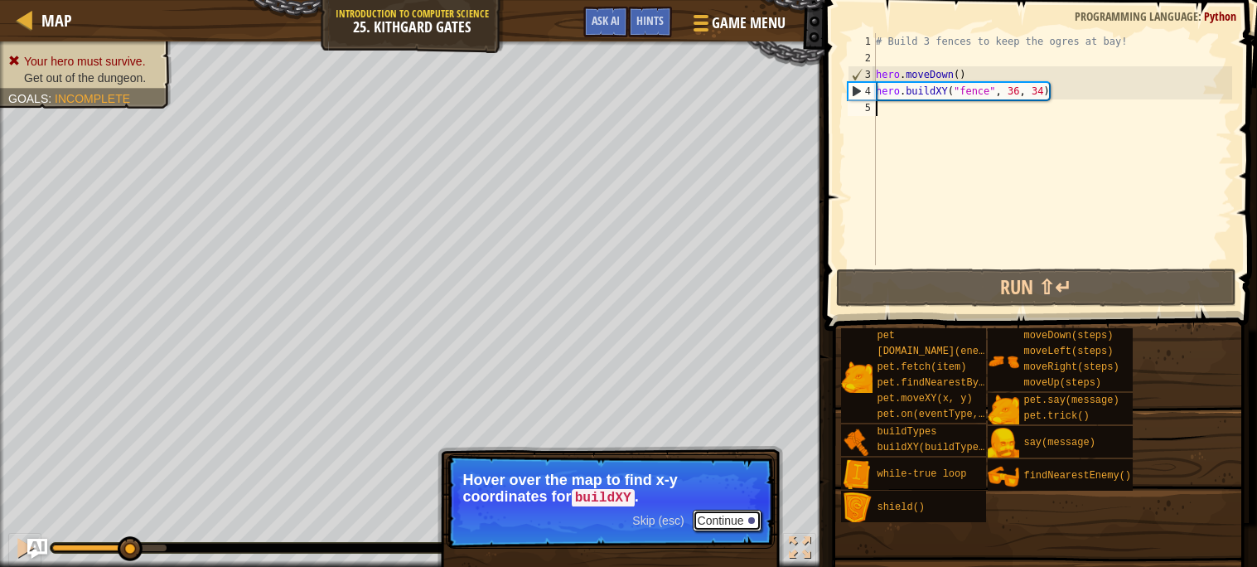
click at [736, 524] on button "Continue" at bounding box center [726, 520] width 69 height 22
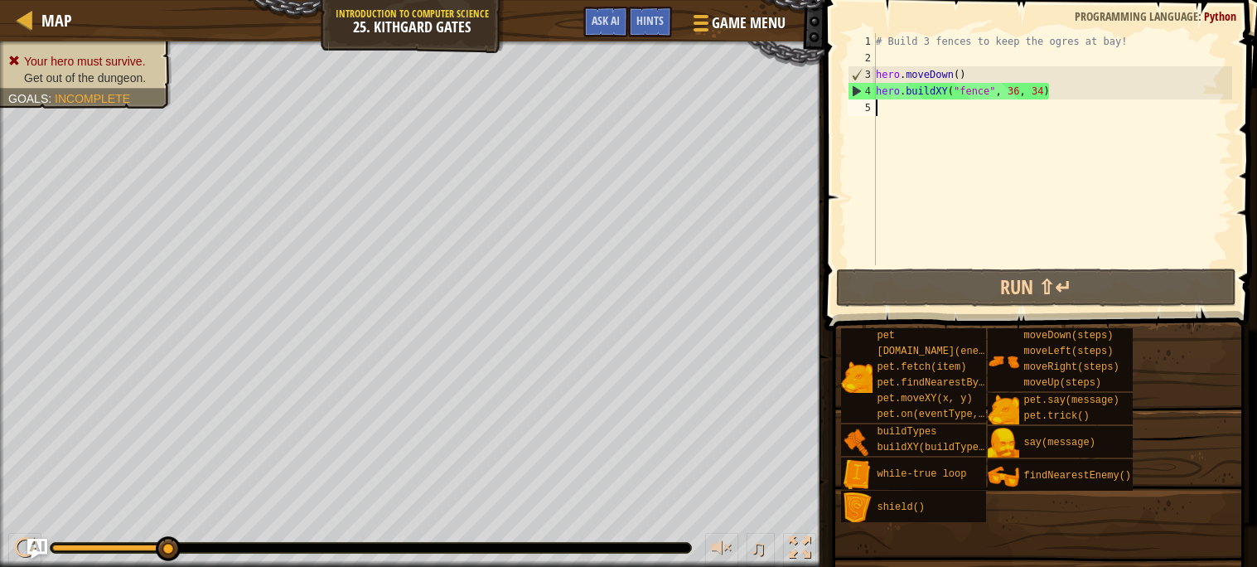
scroll to position [7, 0]
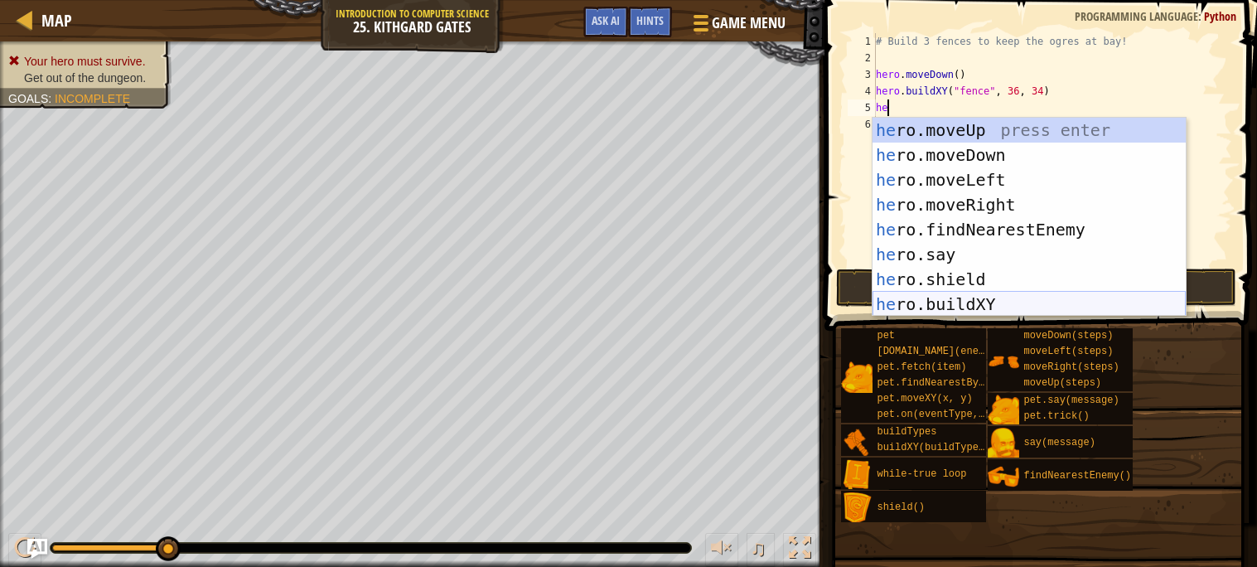
click at [992, 294] on div "he ro.moveUp press enter he ro.moveDown press enter he ro.moveLeft press enter …" at bounding box center [1028, 242] width 313 height 249
type textarea "hero.buildXY("fence", 36, 30)"
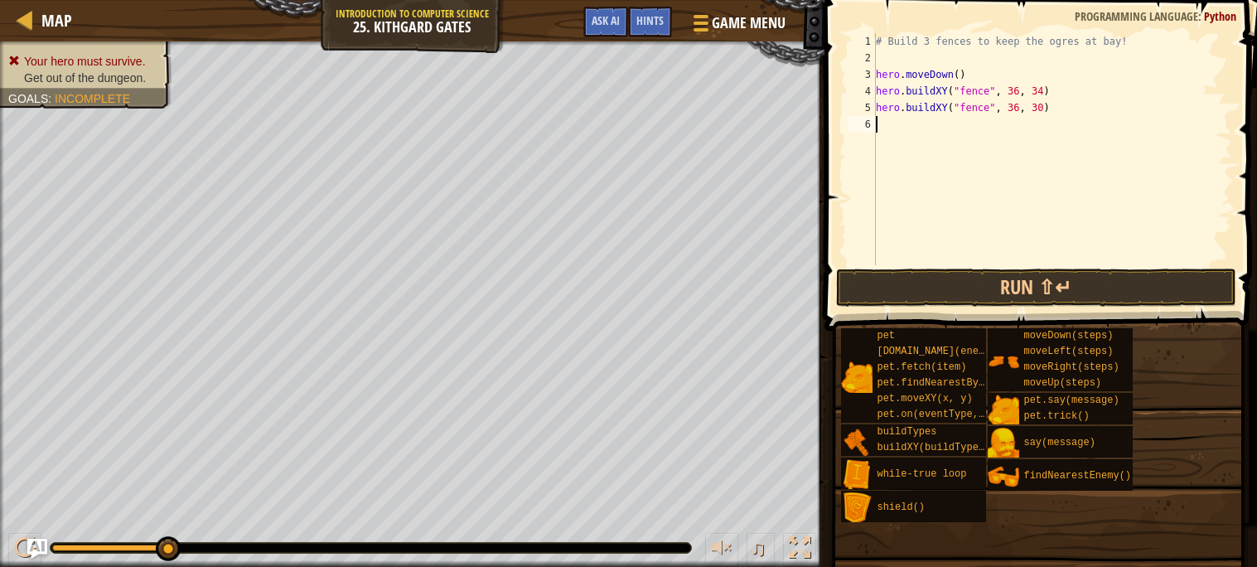
click at [1001, 117] on div "# Build 3 fences to keep the ogres at bay! hero . moveDown ( ) hero . buildXY (…" at bounding box center [1051, 165] width 359 height 265
click at [1015, 106] on div "# Build 3 fences to keep the ogres at bay! hero . moveDown ( ) hero . buildXY (…" at bounding box center [1051, 165] width 359 height 265
click at [1016, 105] on div "# Build 3 fences to keep the ogres at bay! hero . moveDown ( ) hero . buildXY (…" at bounding box center [1051, 165] width 359 height 265
click at [1040, 108] on div "# Build 3 fences to keep the ogres at bay! hero . moveDown ( ) hero . buildXY (…" at bounding box center [1051, 165] width 359 height 265
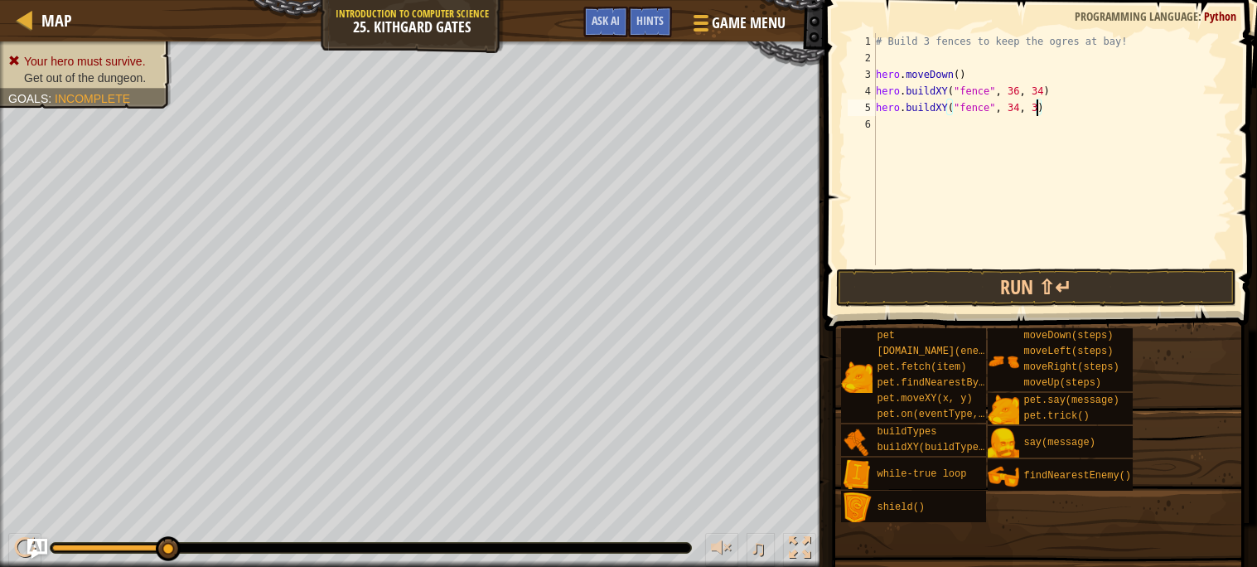
scroll to position [7, 12]
type textarea "hero.buildXY("fence", 34, 31)"
click at [1079, 273] on button "Run ⇧↵" at bounding box center [1036, 287] width 400 height 38
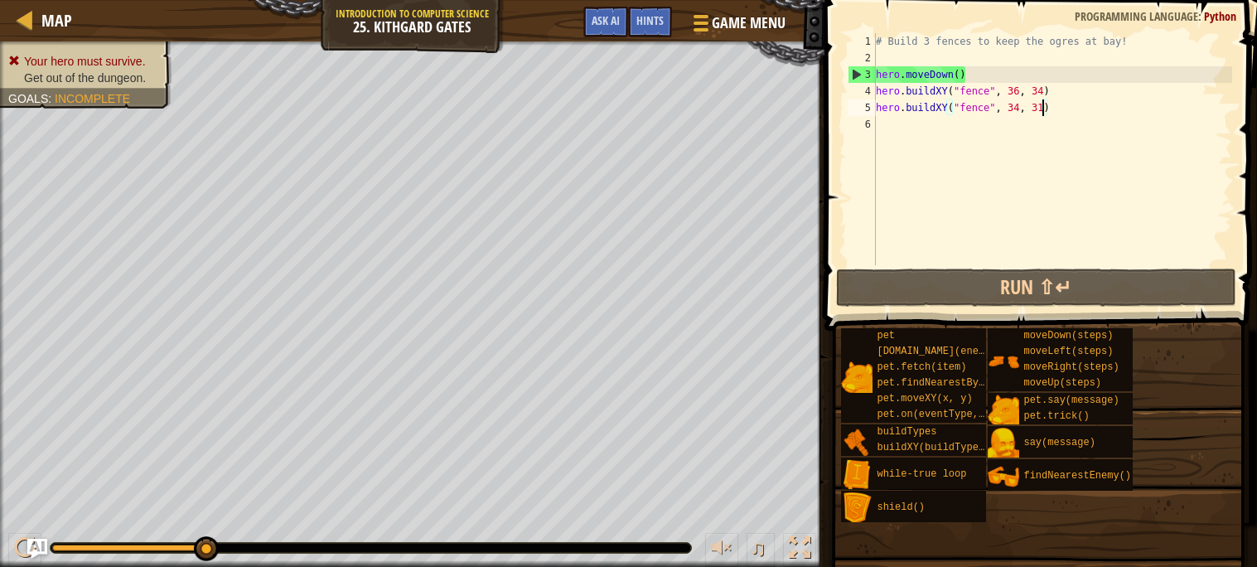
click at [876, 121] on div "# Build 3 fences to keep the ogres at bay! hero . moveDown ( ) hero . buildXY (…" at bounding box center [1051, 165] width 359 height 265
type textarea "he"
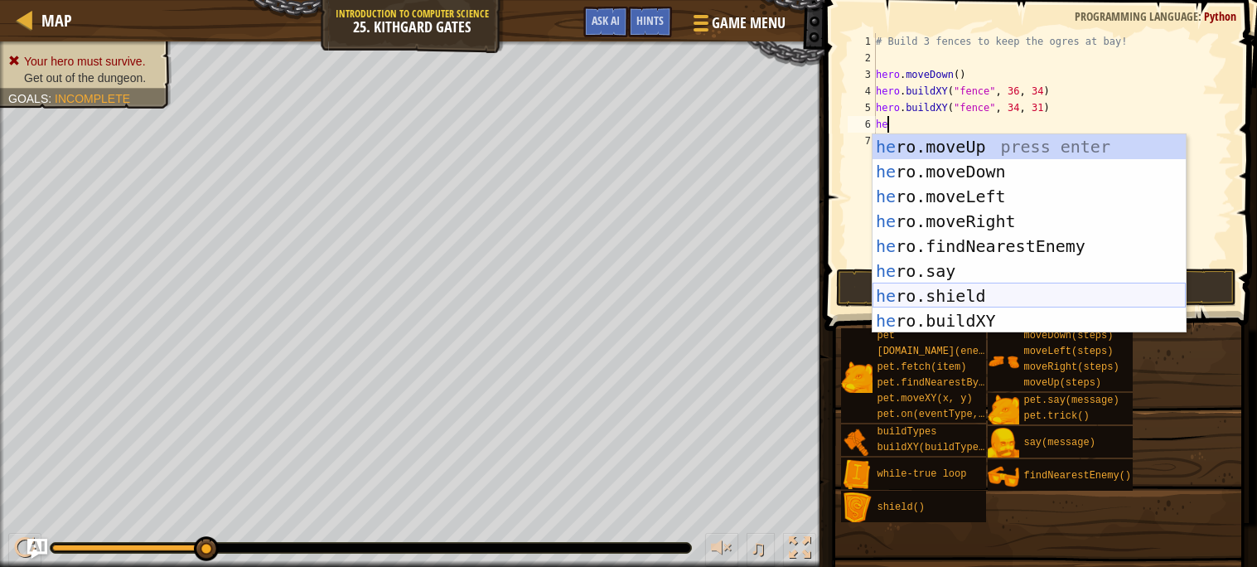
click at [992, 307] on div "he ro.moveUp press enter he ro.moveDown press enter he ro.moveLeft press enter …" at bounding box center [1028, 258] width 313 height 249
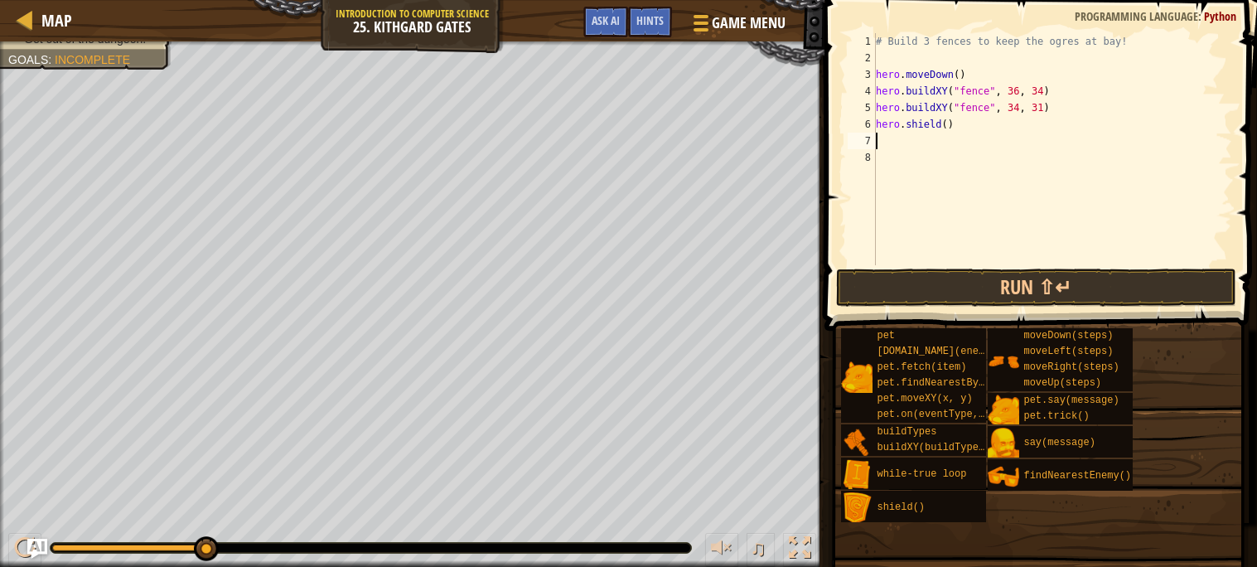
click at [961, 128] on div "# Build 3 fences to keep the ogres at bay! hero . moveDown ( ) hero . buildXY (…" at bounding box center [1051, 165] width 359 height 265
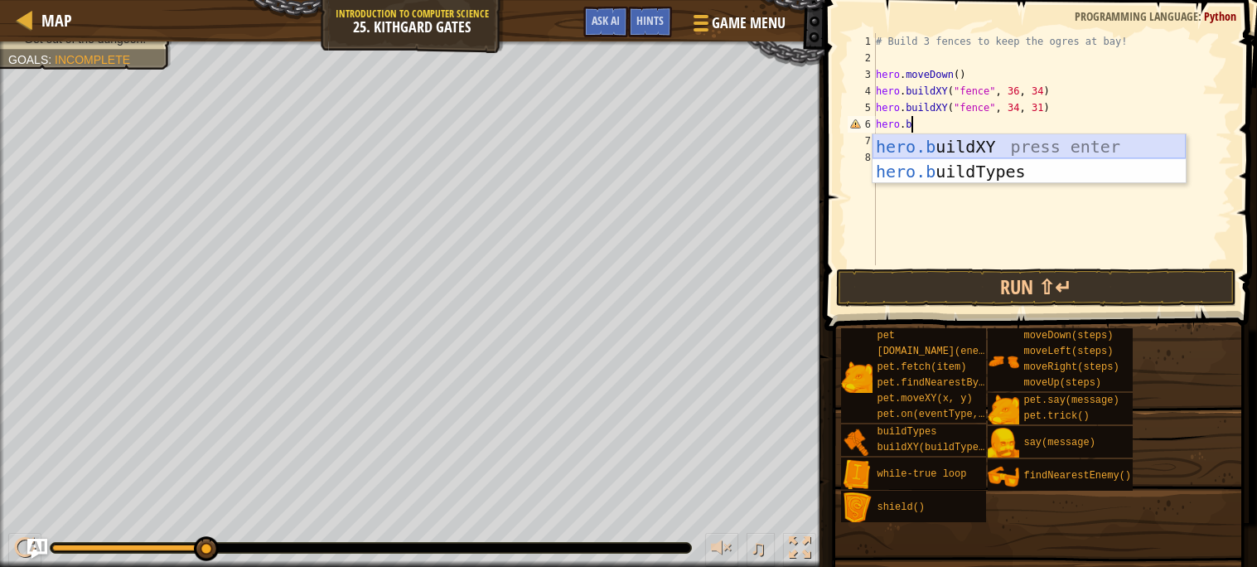
click at [984, 142] on div "hero.b uildXY press enter hero.b uildTypes press enter" at bounding box center [1028, 183] width 313 height 99
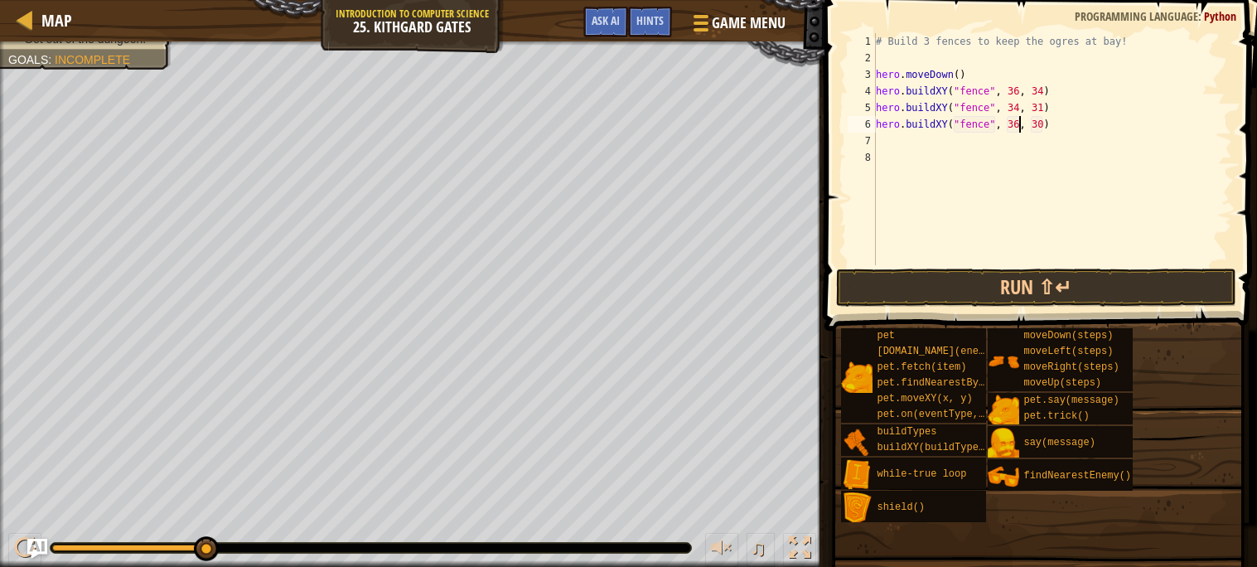
click at [1018, 126] on div "# Build 3 fences to keep the ogres at bay! hero . moveDown ( ) hero . buildXY (…" at bounding box center [1051, 165] width 359 height 265
click at [1040, 122] on div "# Build 3 fences to keep the ogres at bay! hero . moveDown ( ) hero . buildXY (…" at bounding box center [1051, 165] width 359 height 265
type textarea "hero.buildXY("fence", 34, 28)"
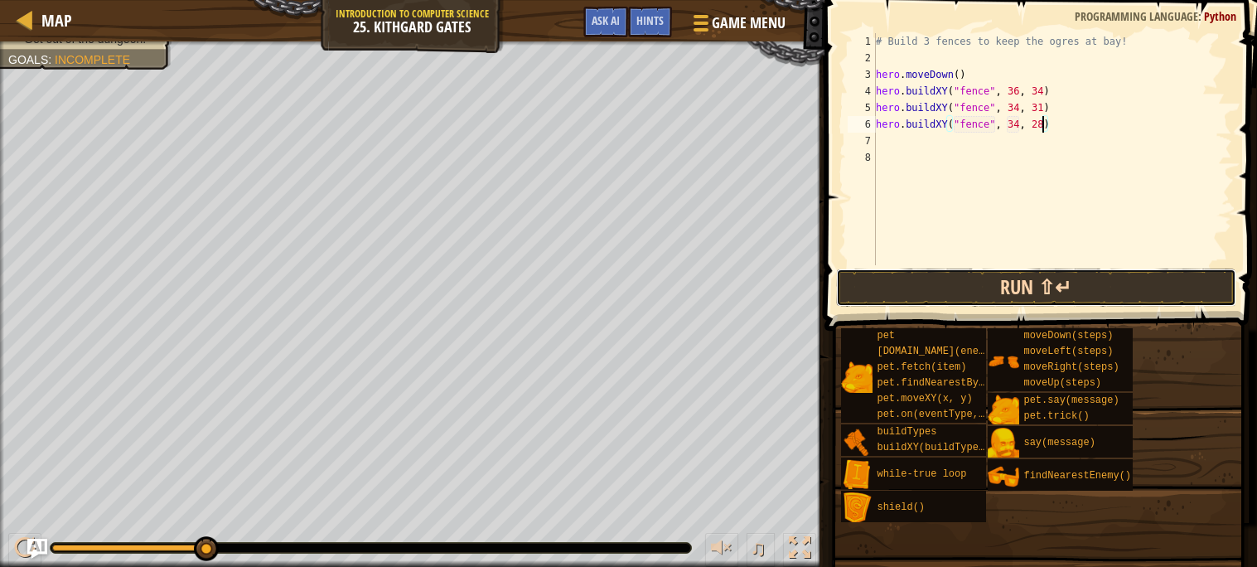
click at [1124, 297] on button "Run ⇧↵" at bounding box center [1036, 287] width 400 height 38
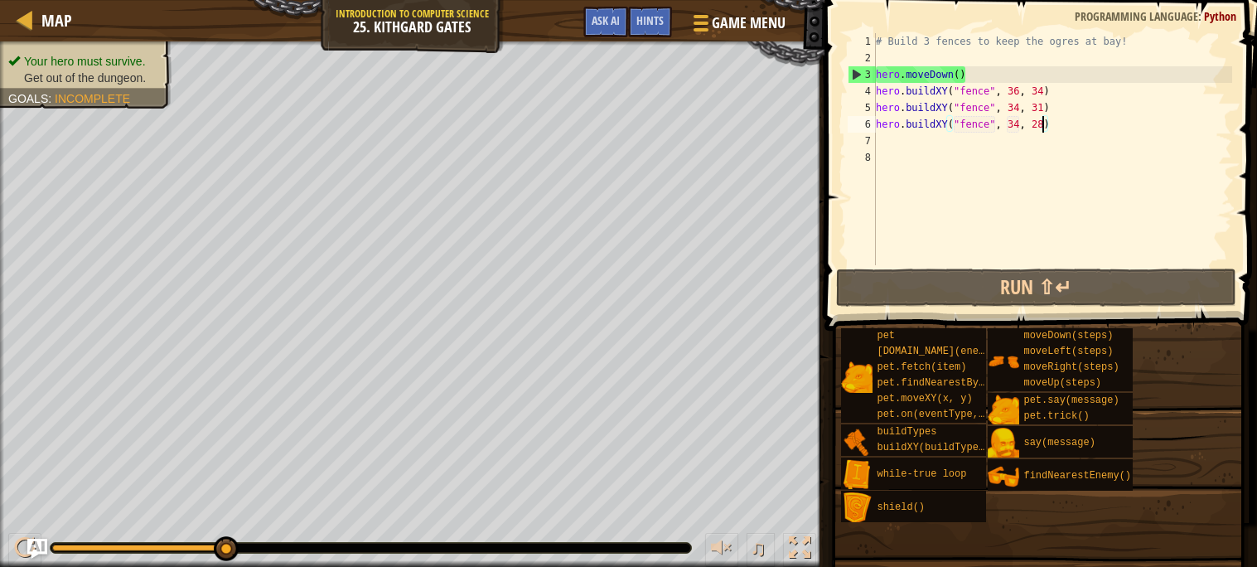
click at [919, 142] on div "# Build 3 fences to keep the ogres at bay! hero . moveDown ( ) hero . buildXY (…" at bounding box center [1051, 165] width 359 height 265
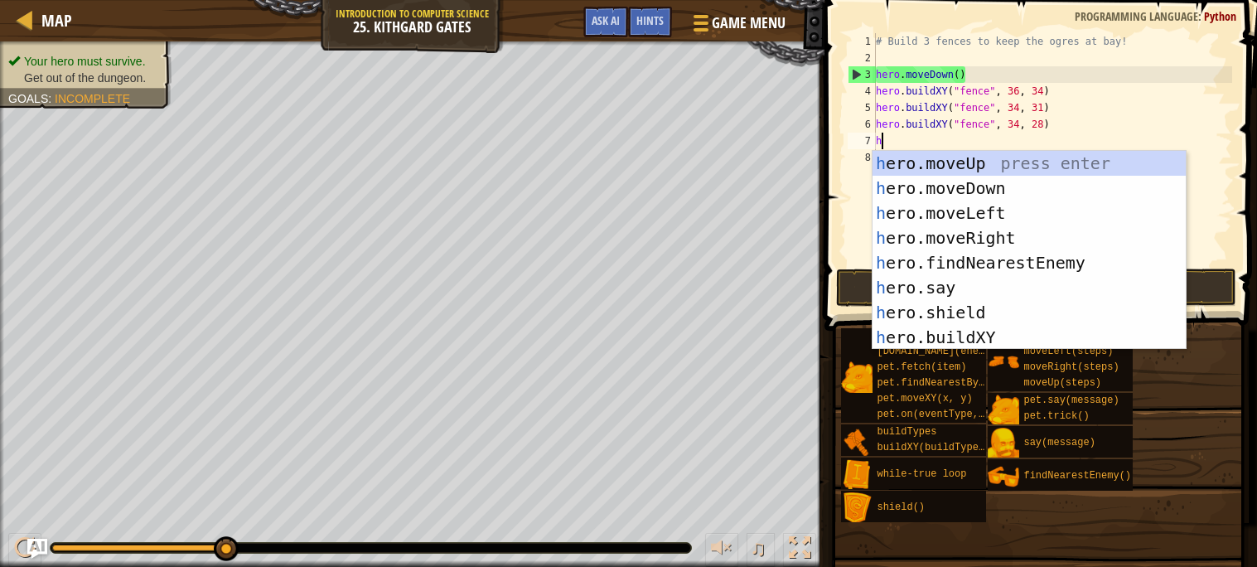
type textarea "he"
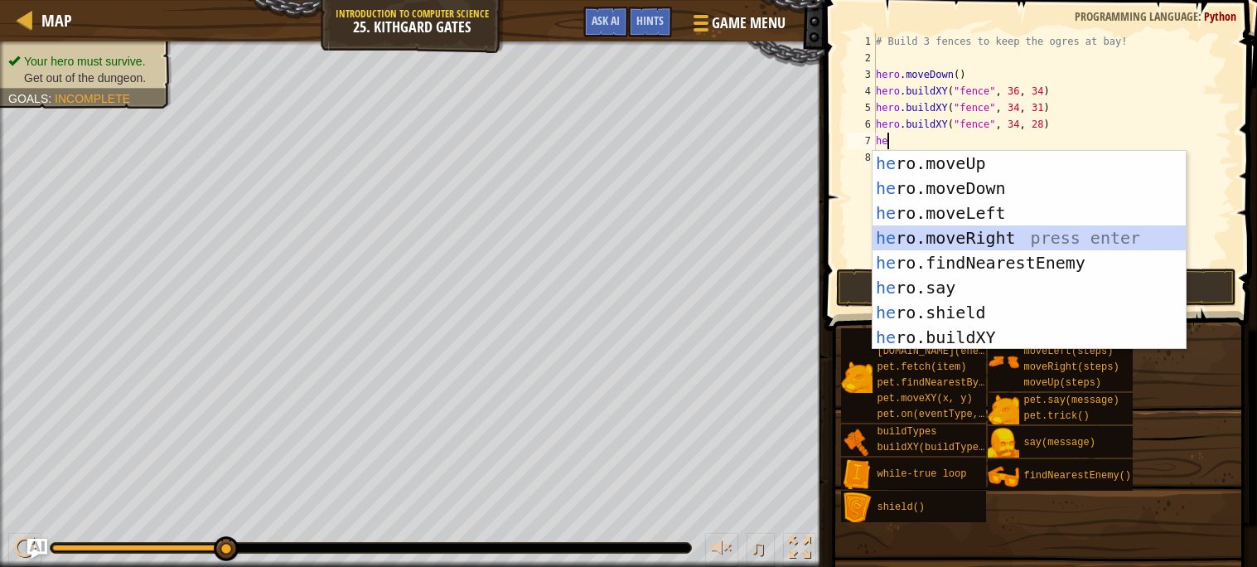
click at [990, 233] on div "he ro.moveUp press enter he ro.moveDown press enter he ro.moveLeft press enter …" at bounding box center [1028, 275] width 313 height 249
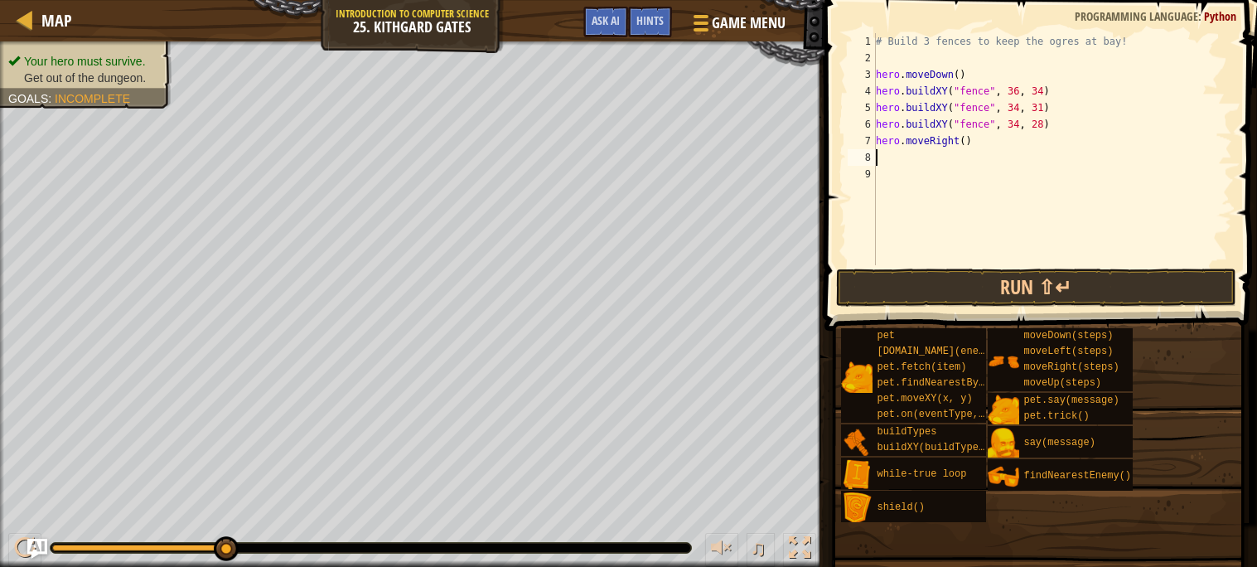
click at [962, 139] on div "# Build 3 fences to keep the ogres at bay! hero . moveDown ( ) hero . buildXY (…" at bounding box center [1051, 165] width 359 height 265
type textarea "hero.moveRight(4)"
click at [1082, 291] on button "Run ⇧↵" at bounding box center [1036, 287] width 400 height 38
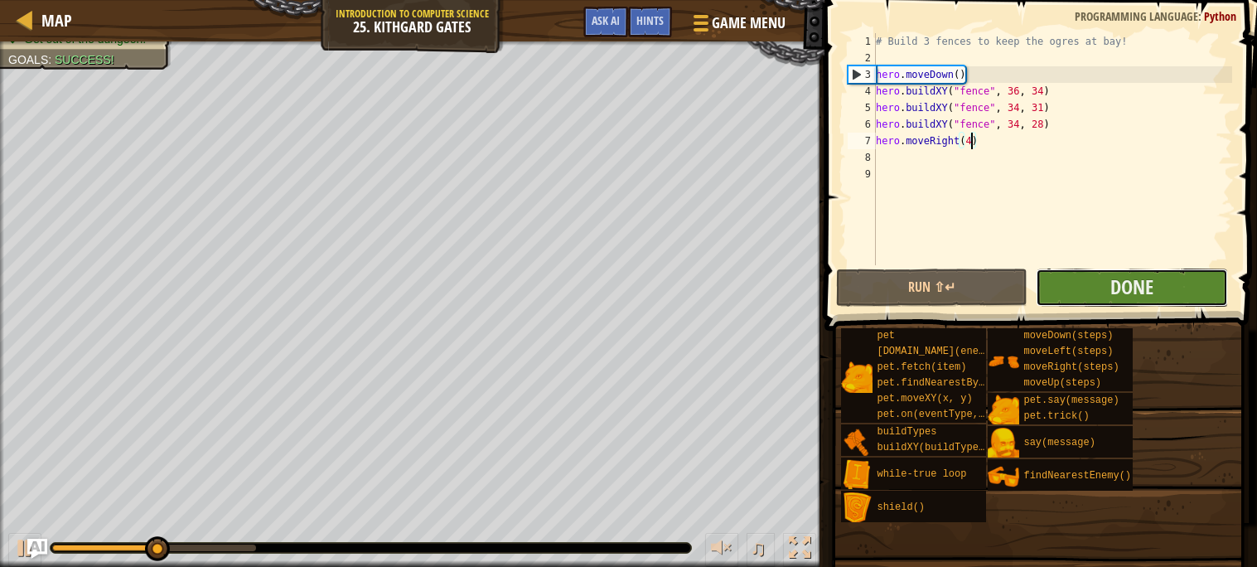
click at [1088, 285] on button "Done" at bounding box center [1131, 287] width 192 height 38
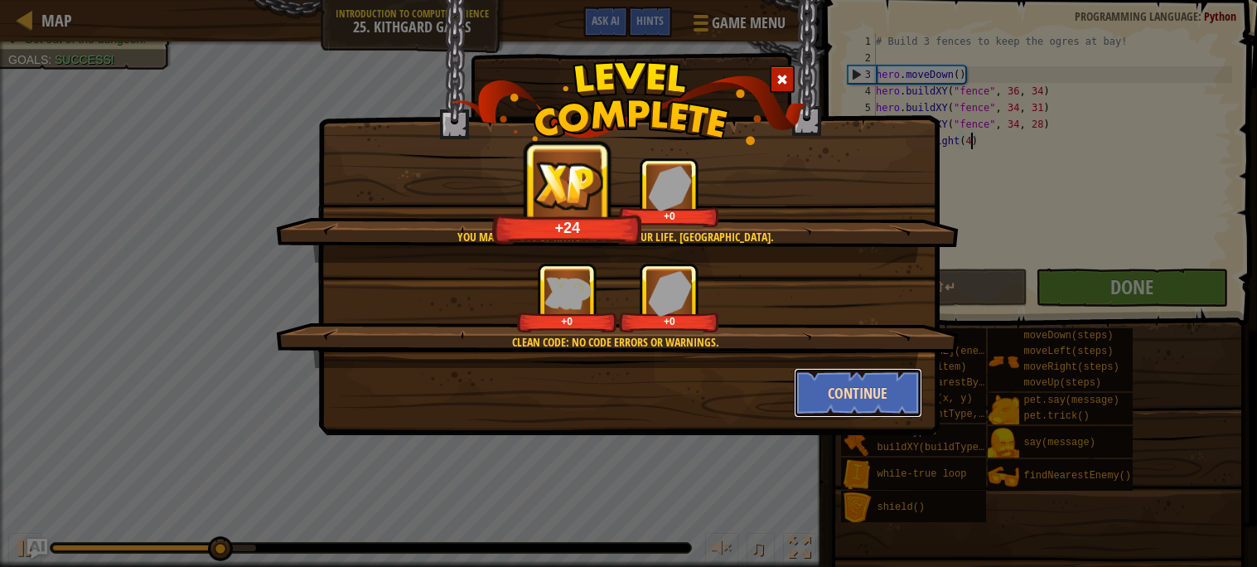
click at [863, 385] on button "Continue" at bounding box center [858, 393] width 128 height 50
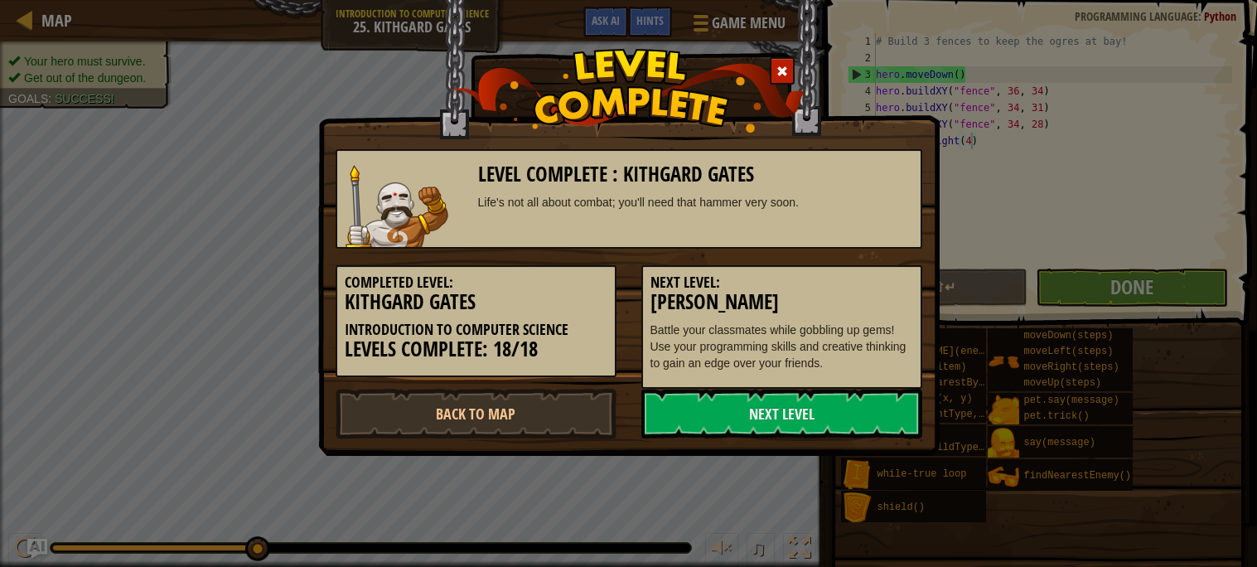
click at [947, 412] on div "Level Complete : [PERSON_NAME] Life's not all about combat; you'll need that ha…" at bounding box center [628, 283] width 1257 height 567
click at [774, 421] on link "Next Level" at bounding box center [781, 413] width 281 height 50
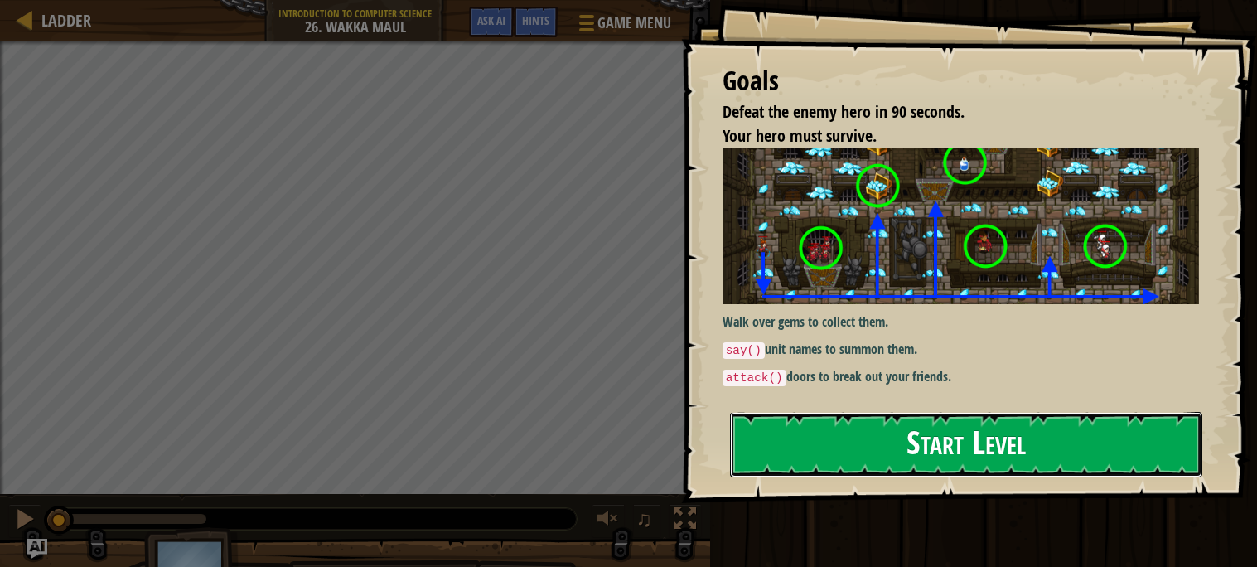
click at [908, 443] on button "Start Level" at bounding box center [966, 444] width 472 height 65
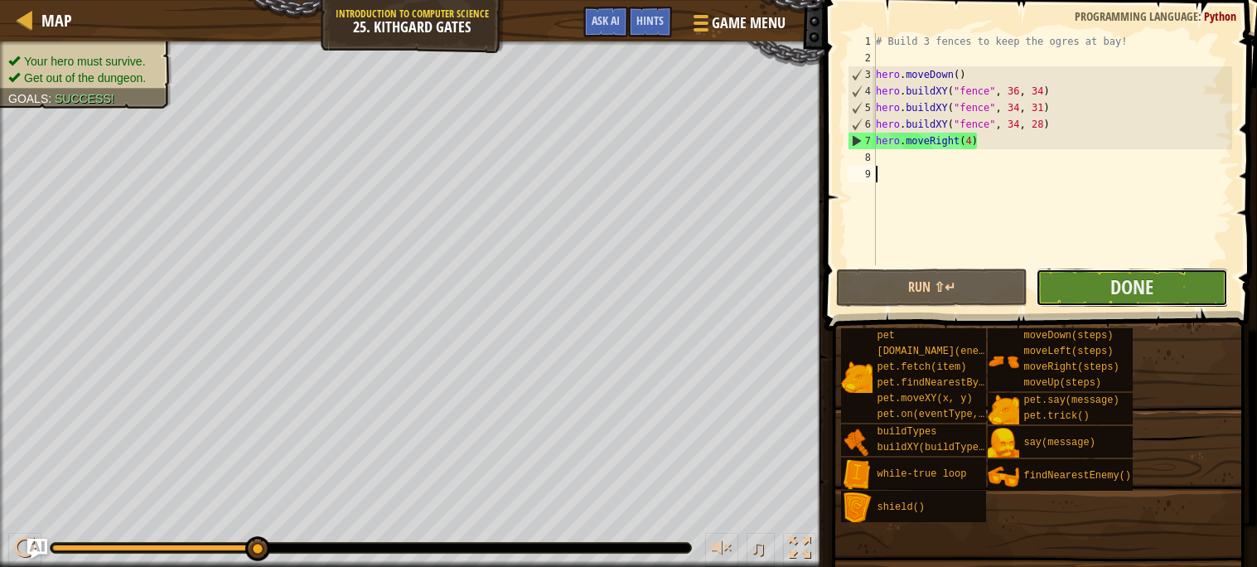
click at [1082, 289] on button "Done" at bounding box center [1131, 287] width 192 height 38
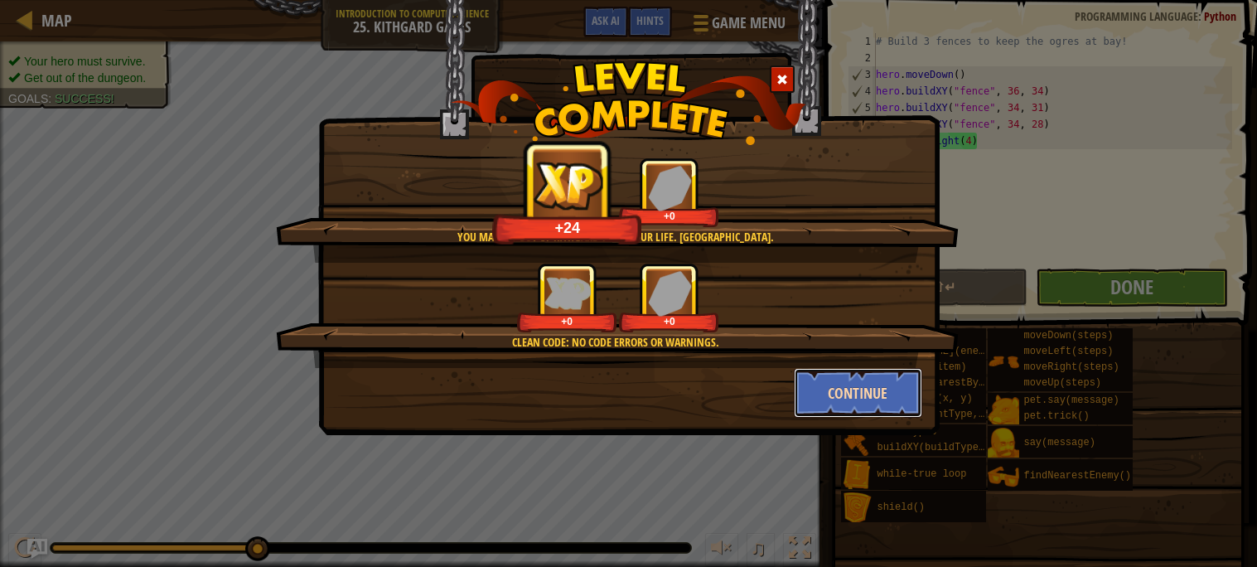
click at [830, 393] on button "Continue" at bounding box center [858, 393] width 128 height 50
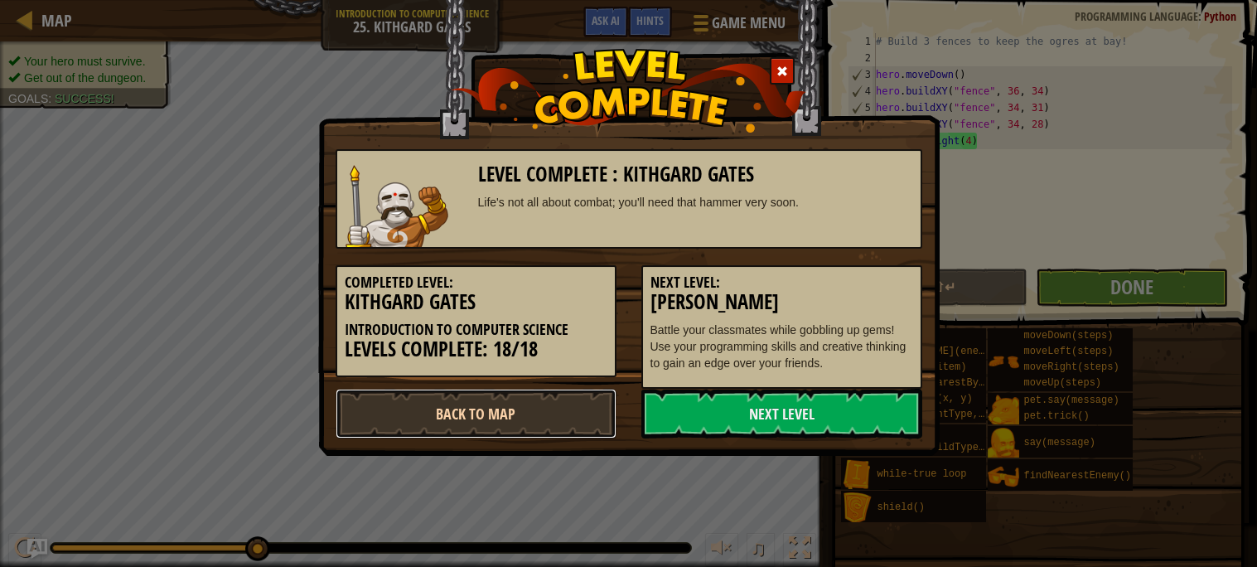
click at [553, 427] on link "Back to Map" at bounding box center [475, 413] width 281 height 50
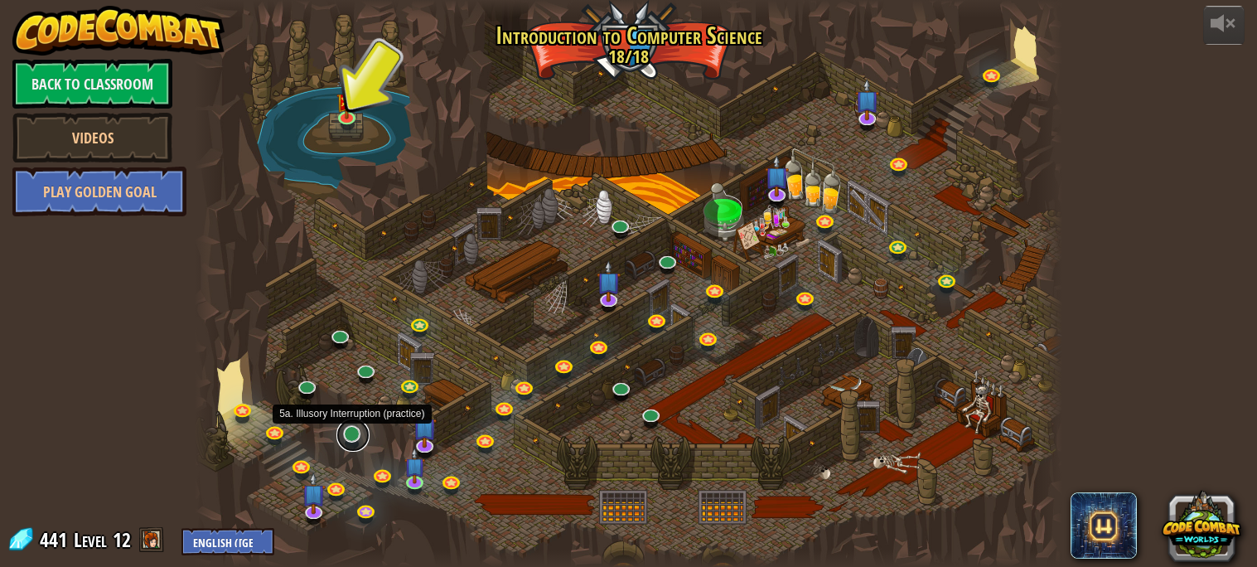
click at [353, 436] on link at bounding box center [352, 434] width 33 height 33
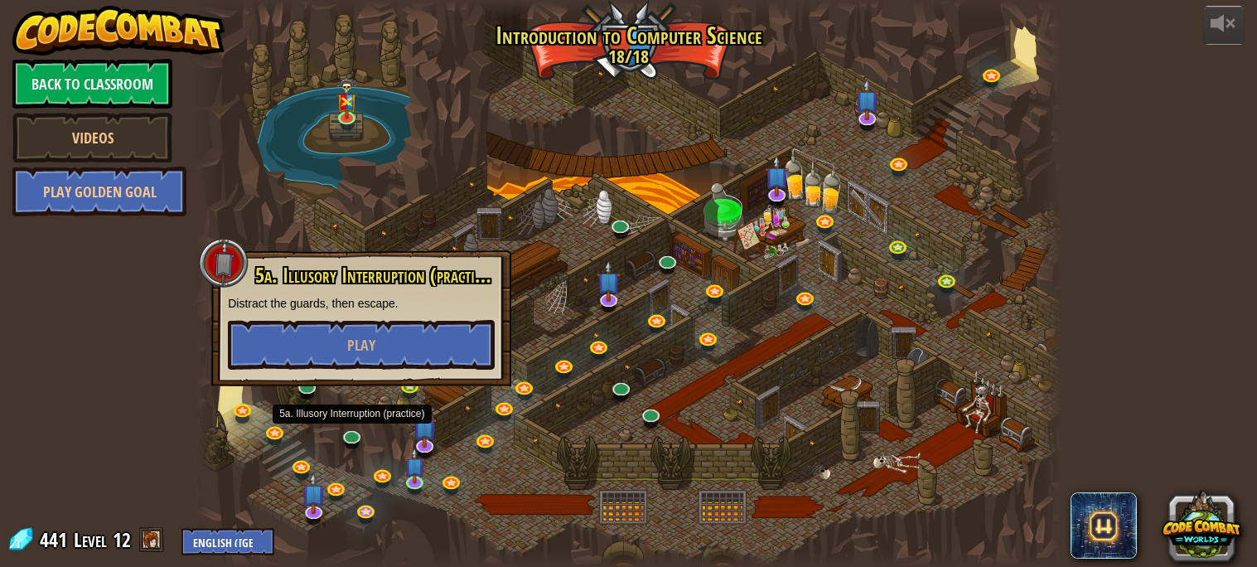
click at [434, 373] on div "5a. Illusory Interruption (practice) Distract the guards, then escape. Play" at bounding box center [361, 318] width 300 height 136
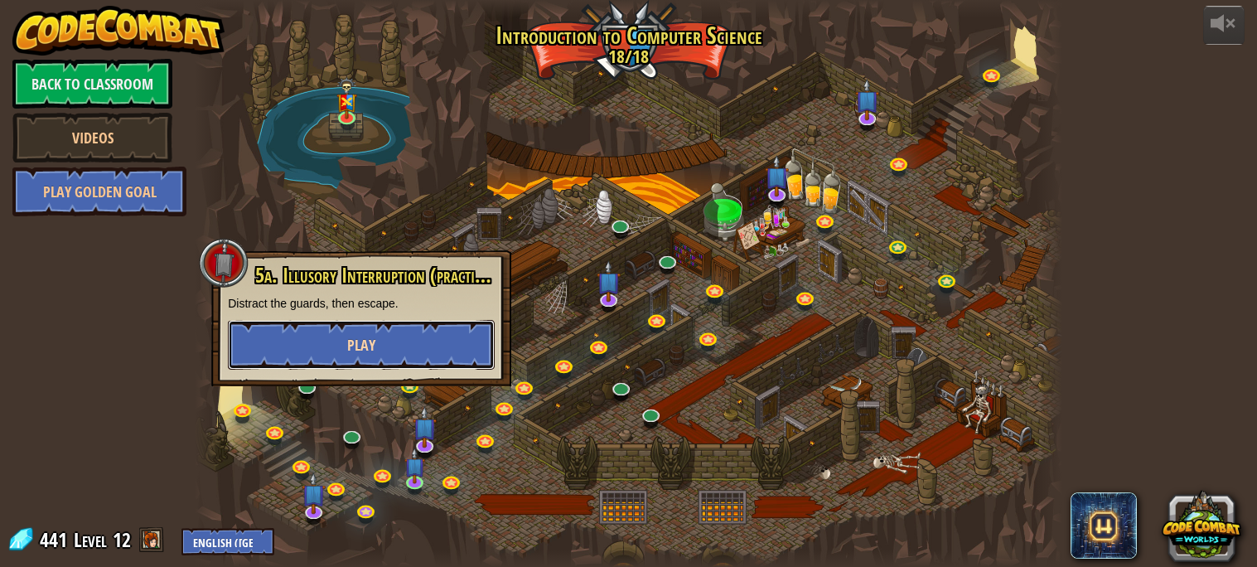
click at [408, 361] on button "Play" at bounding box center [361, 345] width 267 height 50
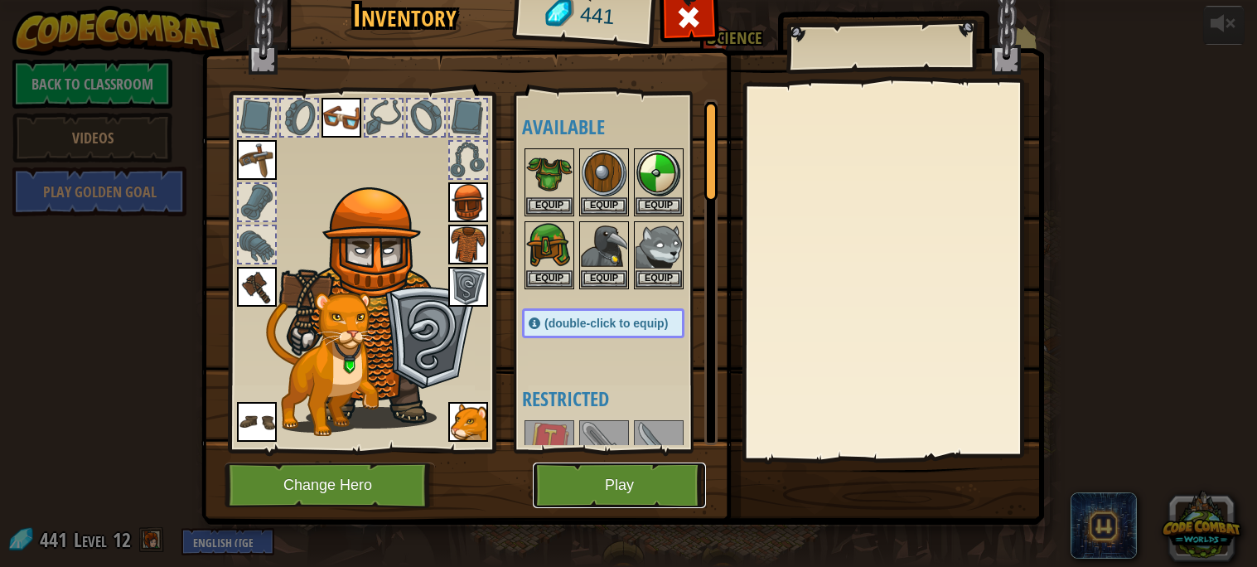
click at [560, 490] on button "Play" at bounding box center [619, 485] width 173 height 46
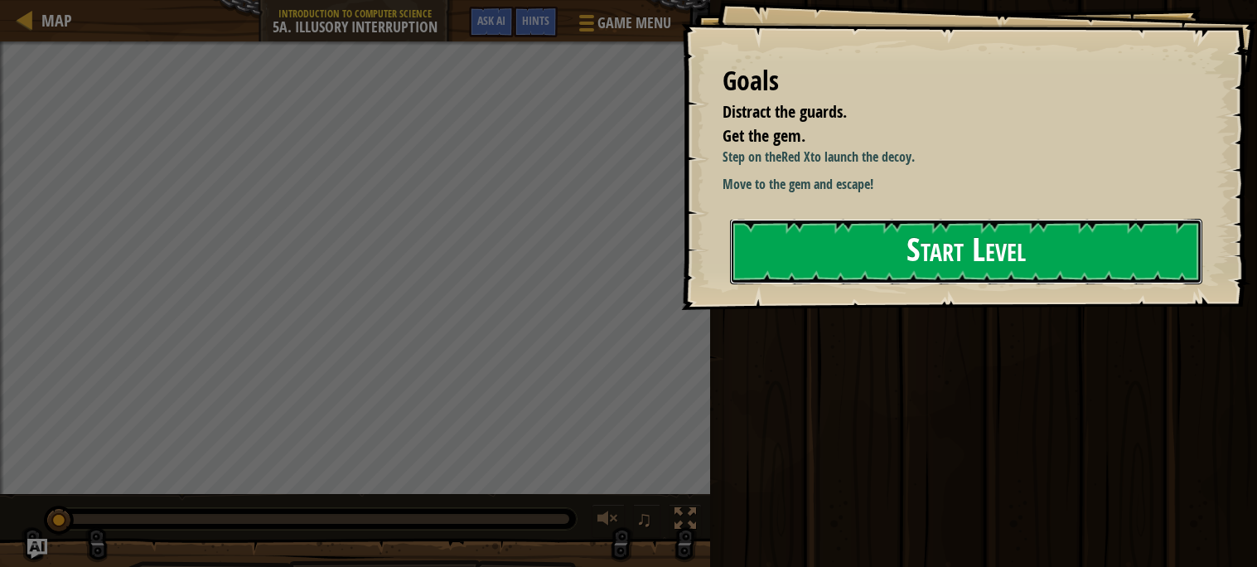
click at [837, 263] on button "Start Level" at bounding box center [966, 251] width 472 height 65
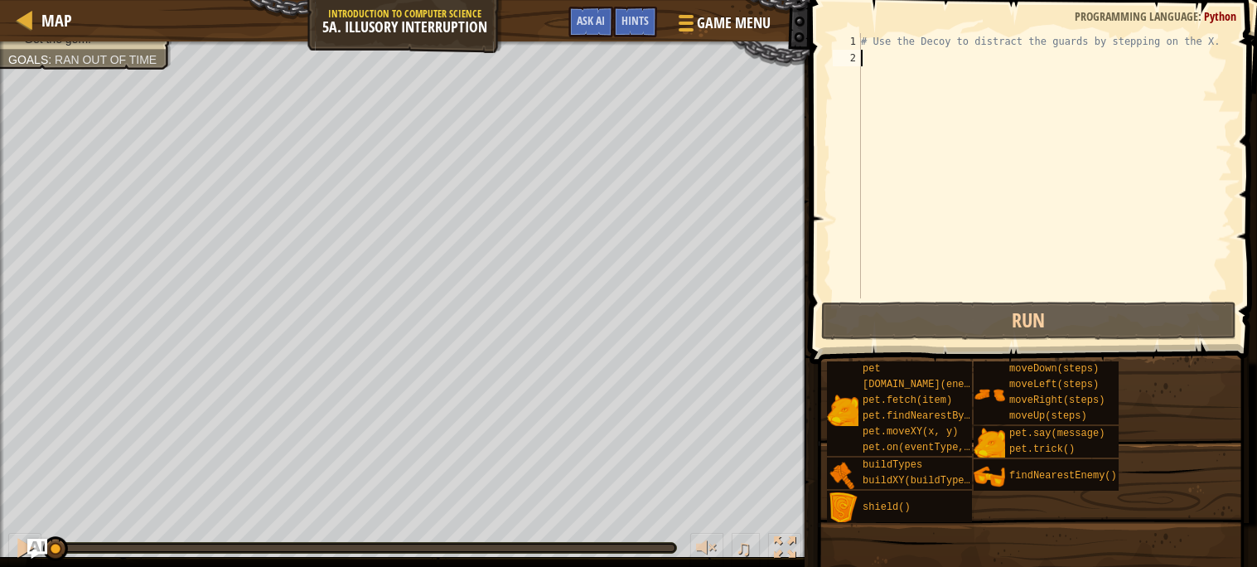
type textarea "h"
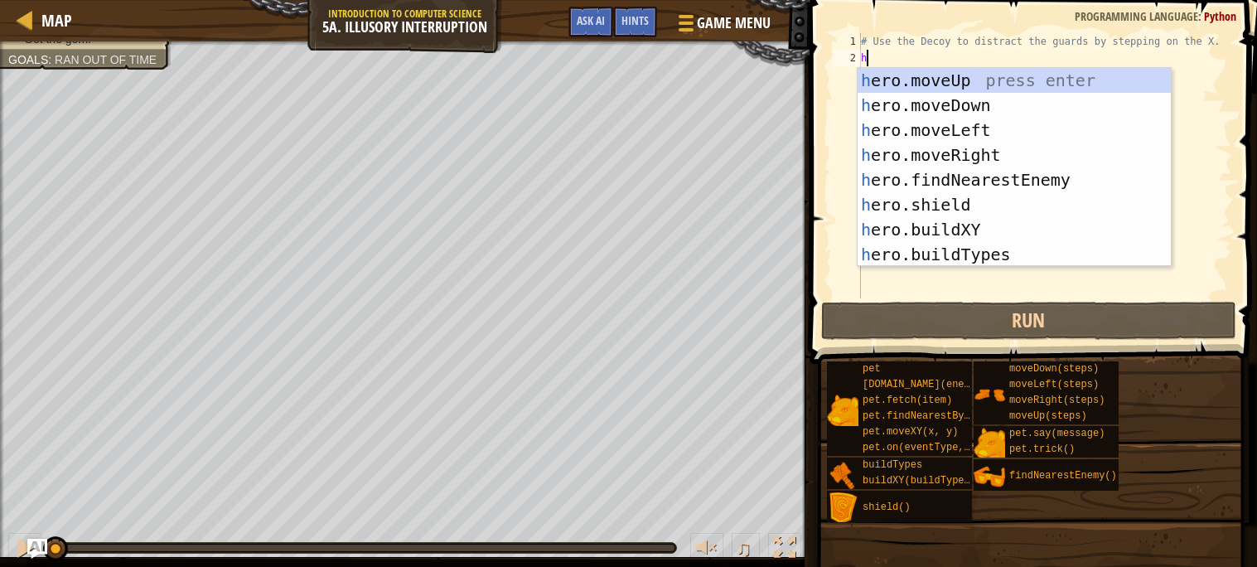
scroll to position [7, 0]
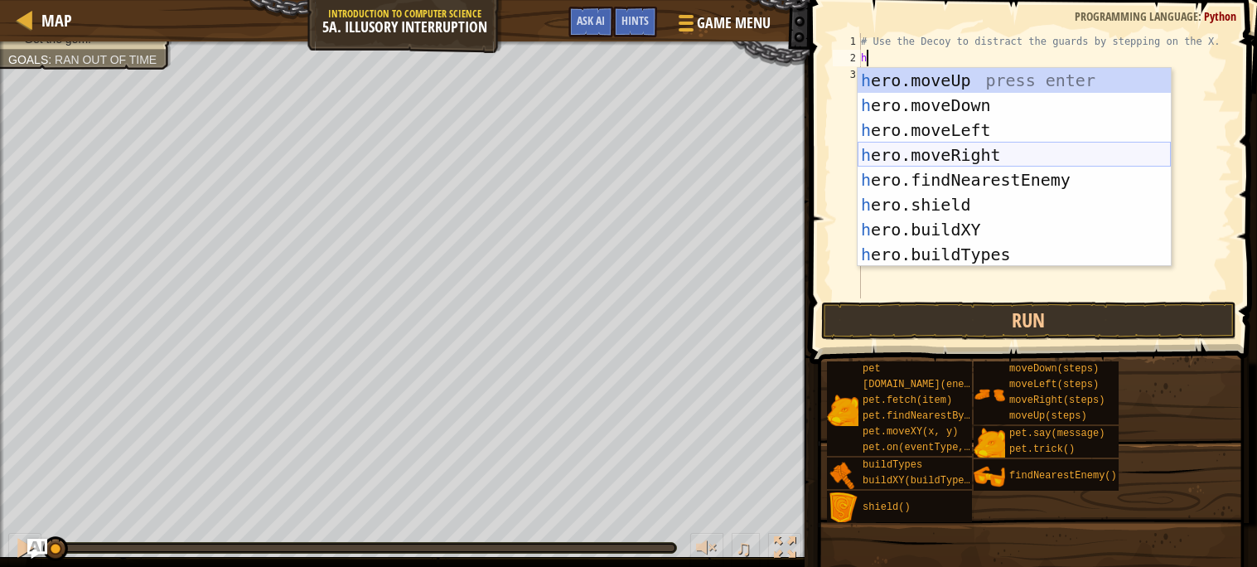
click at [953, 146] on div "h ero.moveUp press enter h ero.moveDown press enter h ero.moveLeft press enter …" at bounding box center [1013, 192] width 313 height 249
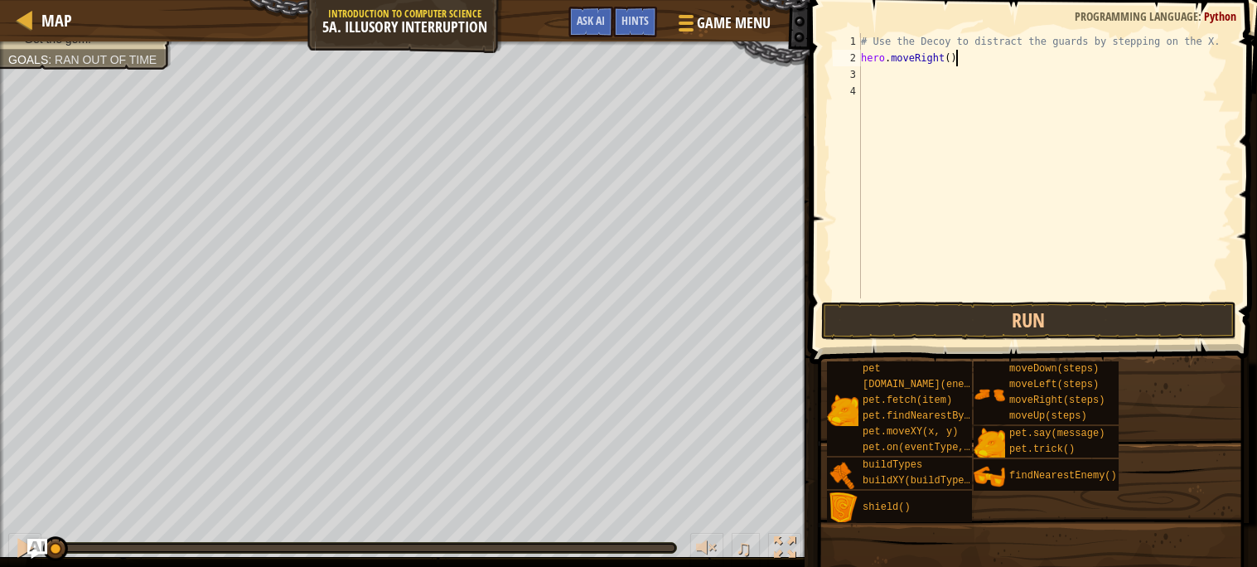
click at [953, 54] on div "# Use the Decoy to distract the guards by stepping on the X. hero . moveRight (…" at bounding box center [1044, 182] width 374 height 298
click at [951, 54] on div "# Use the Decoy to distract the guards by stepping on the X. hero . moveRight (…" at bounding box center [1044, 182] width 374 height 298
type textarea "hero.moveRight(3)"
click at [870, 89] on div "# Use the Decoy to distract the guards by stepping on the X. hero . moveRight (…" at bounding box center [1044, 182] width 374 height 298
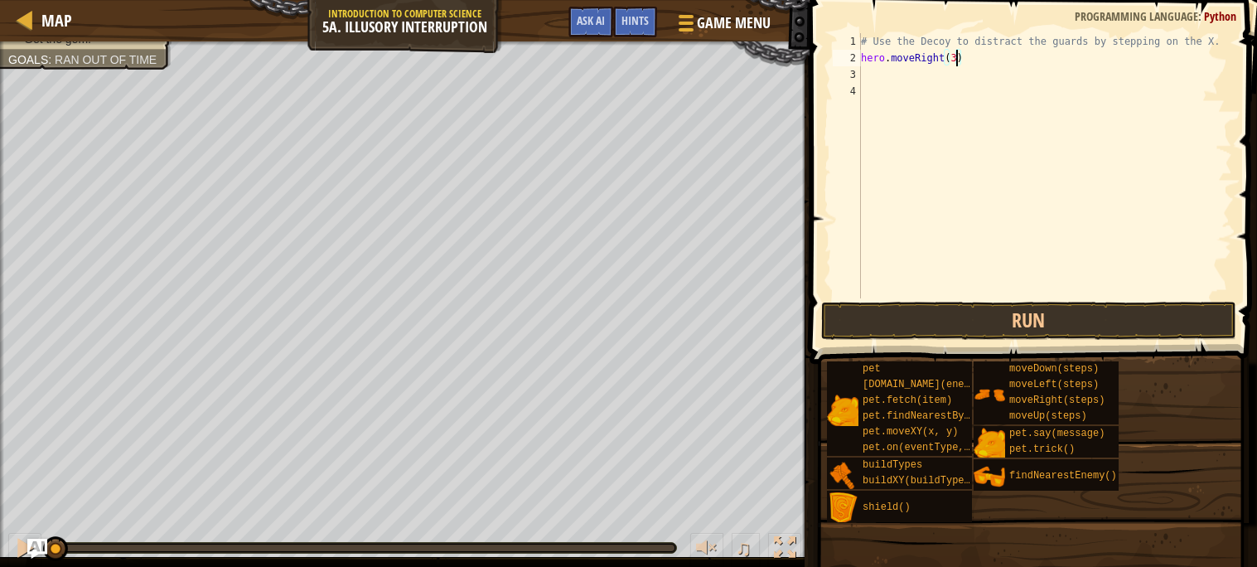
scroll to position [7, 0]
click at [866, 79] on div "# Use the Decoy to distract the guards by stepping on the X. hero . moveRight (…" at bounding box center [1044, 182] width 374 height 298
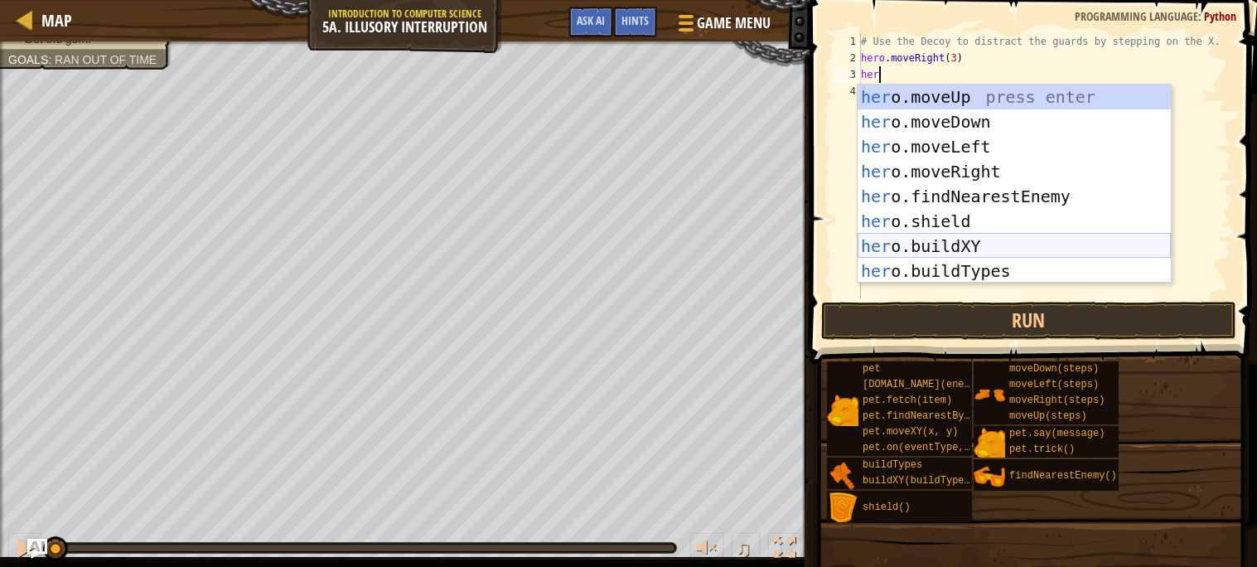
click at [940, 239] on div "her o.moveUp press enter her o.moveDown press enter her o.moveLeft press enter …" at bounding box center [1013, 208] width 313 height 249
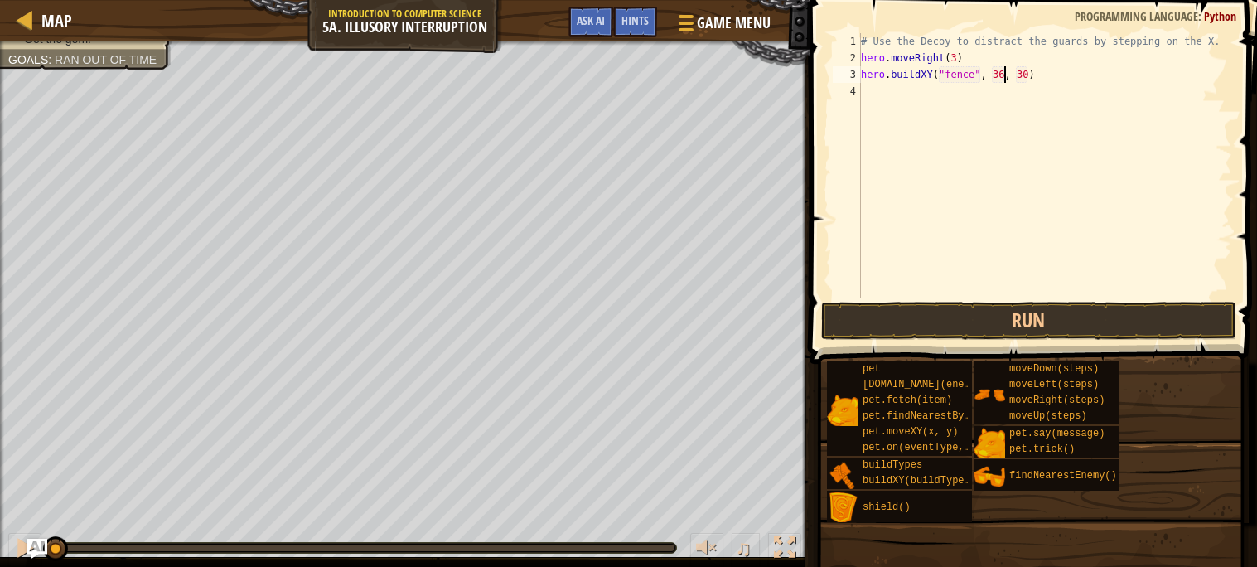
click at [1002, 73] on div "# Use the Decoy to distract the guards by stepping on the X. hero . moveRight (…" at bounding box center [1044, 182] width 374 height 298
click at [1025, 77] on div "# Use the Decoy to distract the guards by stepping on the X. hero . moveRight (…" at bounding box center [1044, 182] width 374 height 298
type textarea "hero.buildXY("fence", 42, 28)"
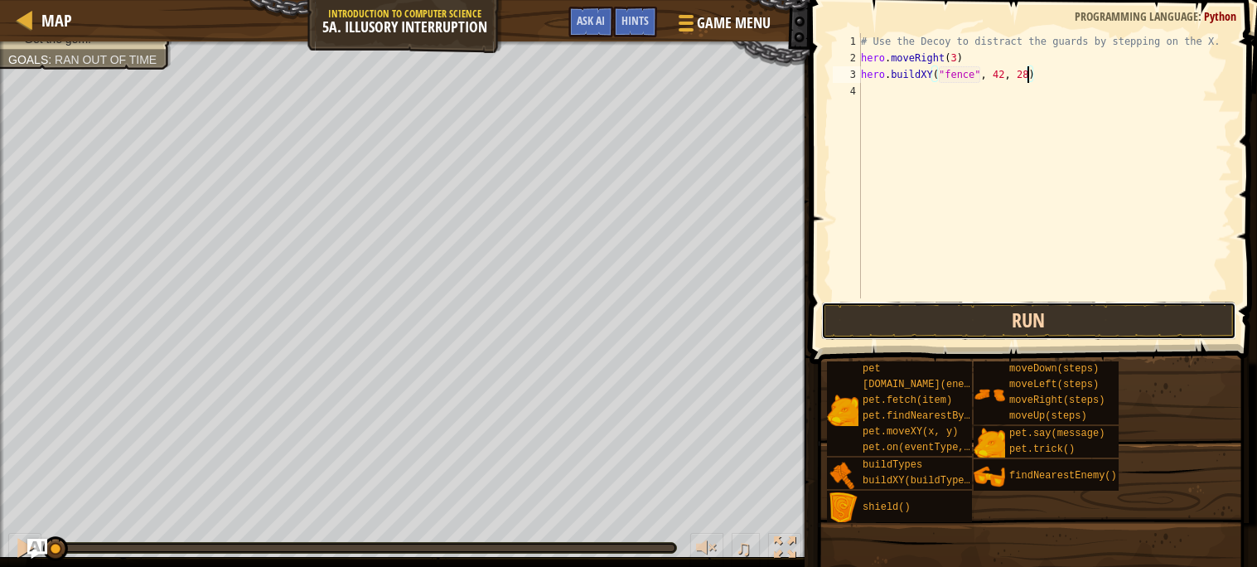
click at [1091, 320] on button "Run" at bounding box center [1028, 321] width 415 height 38
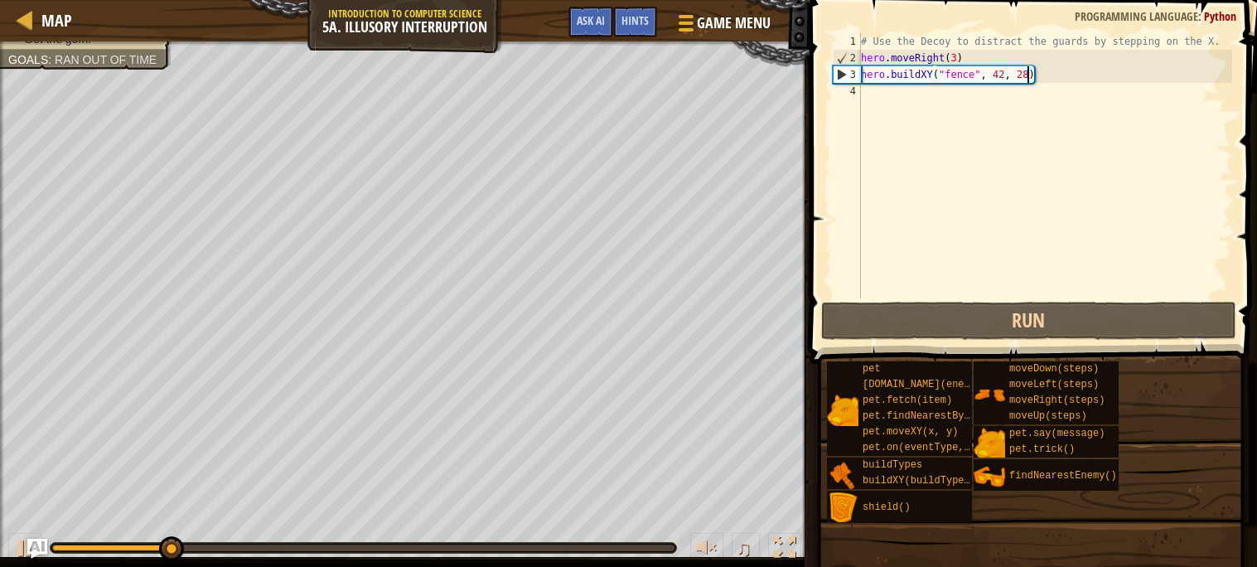
click at [866, 91] on div "# Use the Decoy to distract the guards by stepping on the X. hero . moveRight (…" at bounding box center [1044, 182] width 374 height 298
type textarea "he"
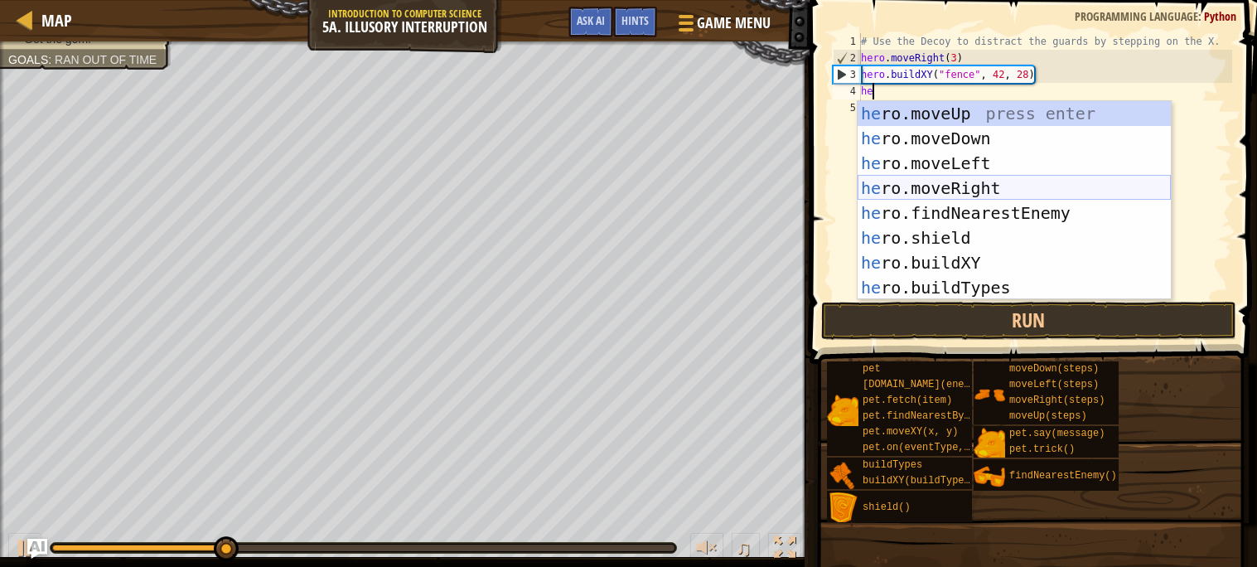
click at [991, 192] on div "he ro.moveUp press enter he ro.moveDown press enter he ro.moveLeft press enter …" at bounding box center [1013, 225] width 313 height 249
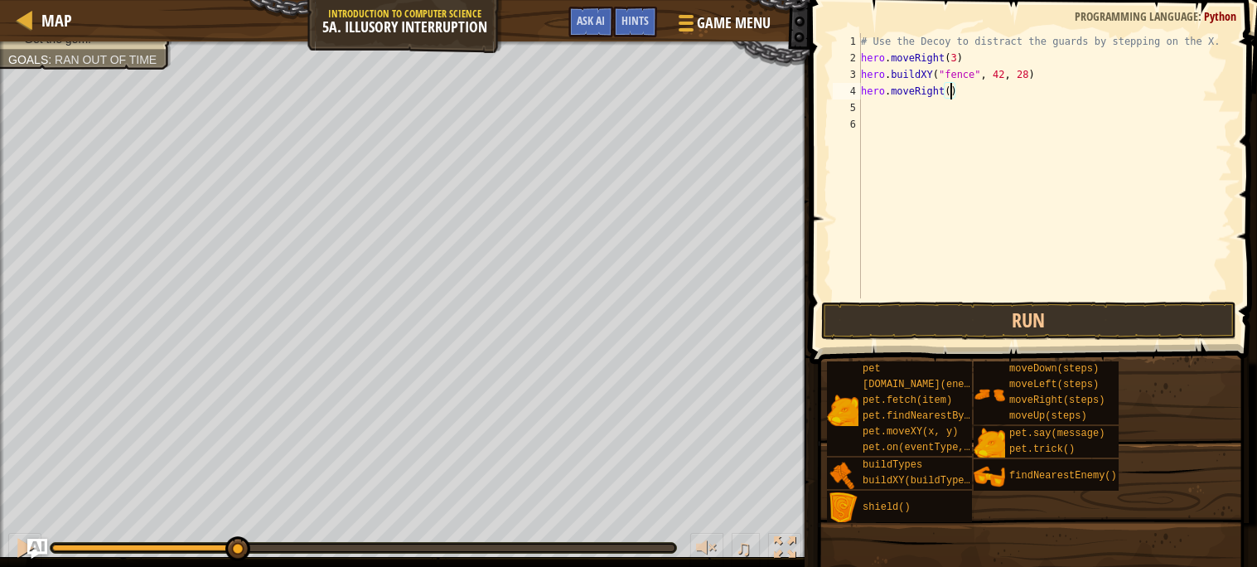
click at [951, 89] on div "# Use the Decoy to distract the guards by stepping on the X. hero . moveRight (…" at bounding box center [1044, 182] width 374 height 298
click at [1031, 315] on button "Run" at bounding box center [1028, 321] width 415 height 38
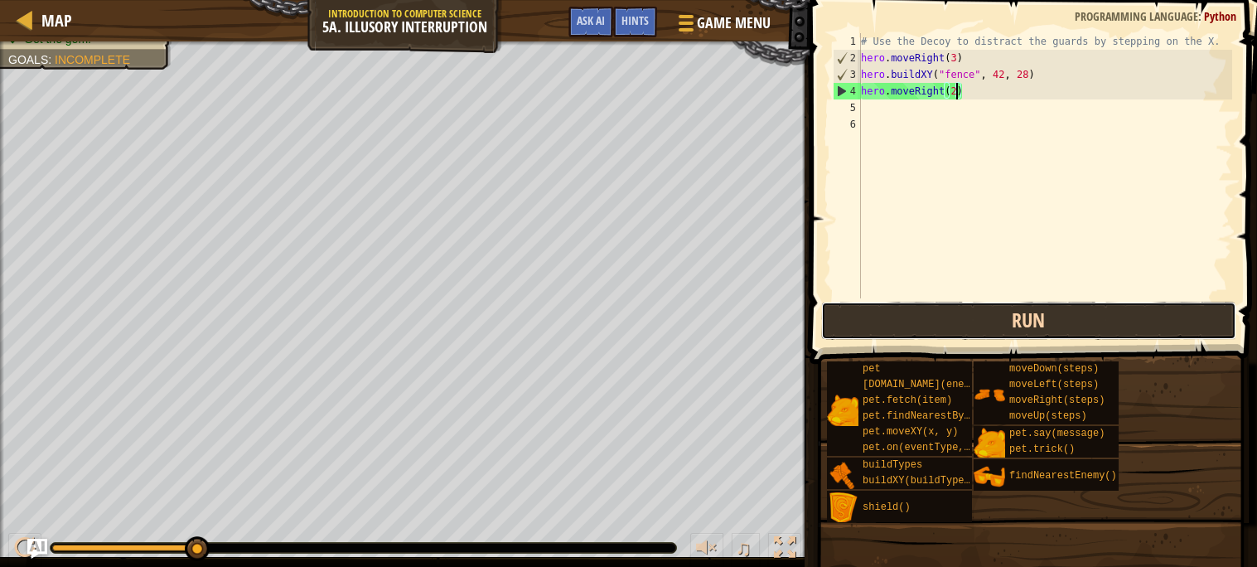
click at [1000, 335] on button "Run" at bounding box center [1028, 321] width 415 height 38
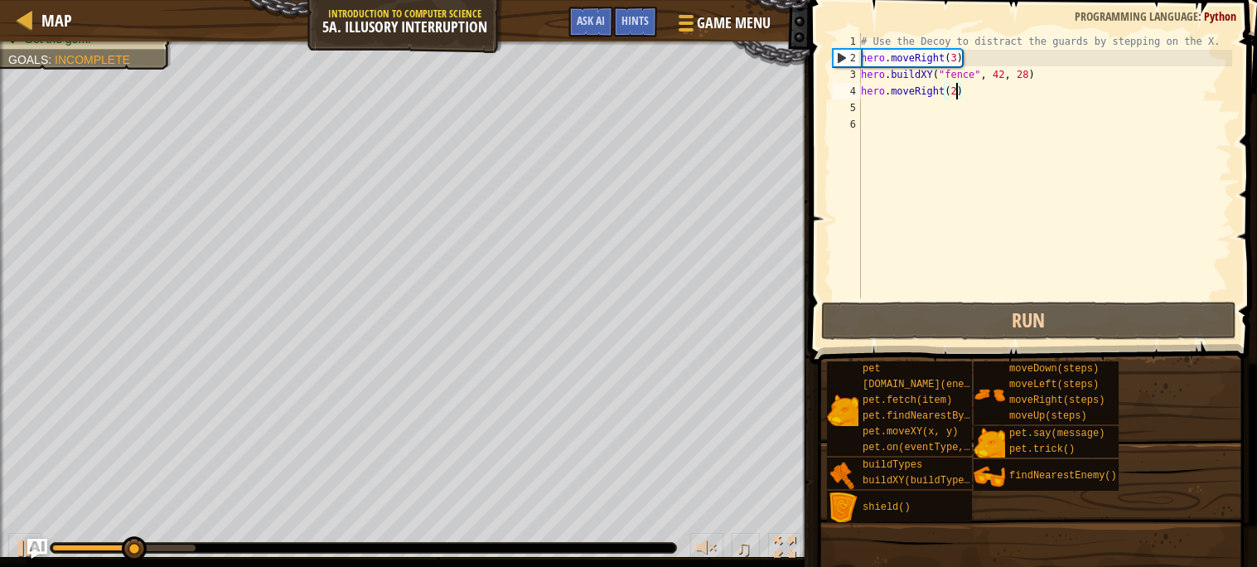
click at [954, 58] on div "# Use the Decoy to distract the guards by stepping on the X. hero . moveRight (…" at bounding box center [1044, 182] width 374 height 298
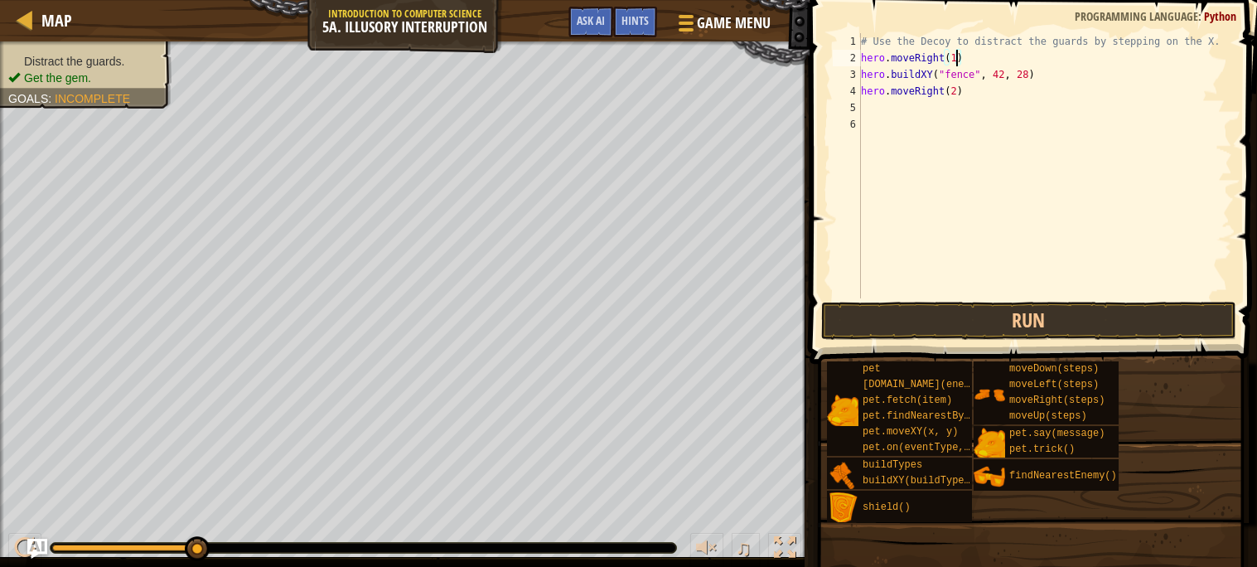
click at [965, 69] on div "# Use the Decoy to distract the guards by stepping on the X. hero . moveRight (…" at bounding box center [1044, 182] width 374 height 298
click at [964, 59] on div "# Use the Decoy to distract the guards by stepping on the X. hero . moveRight (…" at bounding box center [1044, 182] width 374 height 298
type textarea "hero.moveRight(1)"
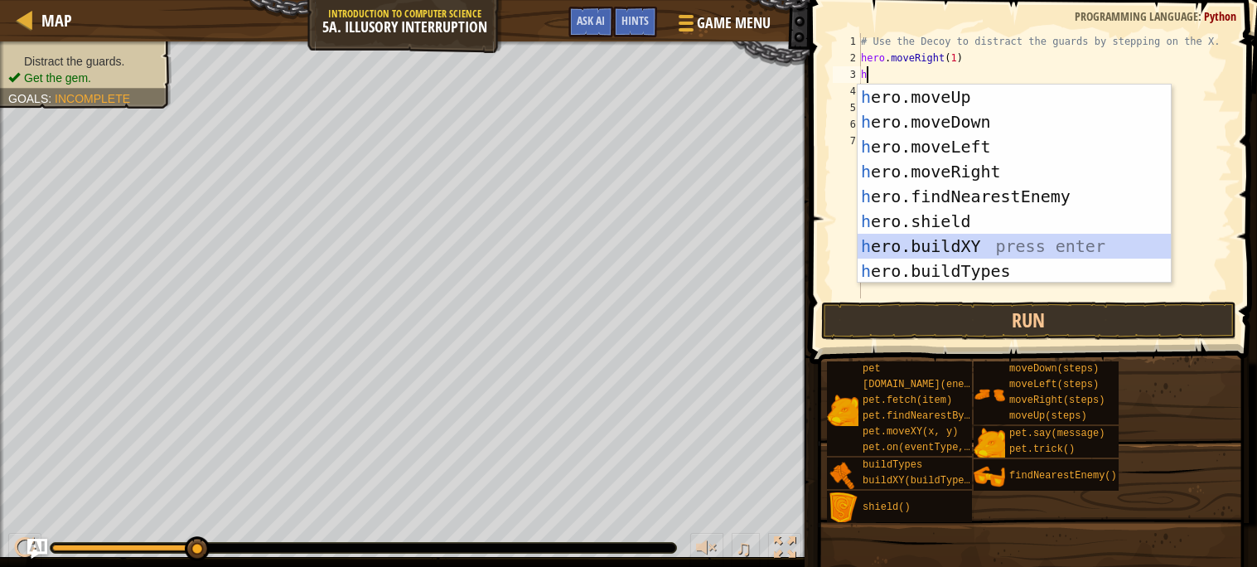
click at [919, 246] on div "h ero.moveUp press enter h ero.moveDown press enter h ero.moveLeft press enter …" at bounding box center [1013, 208] width 313 height 249
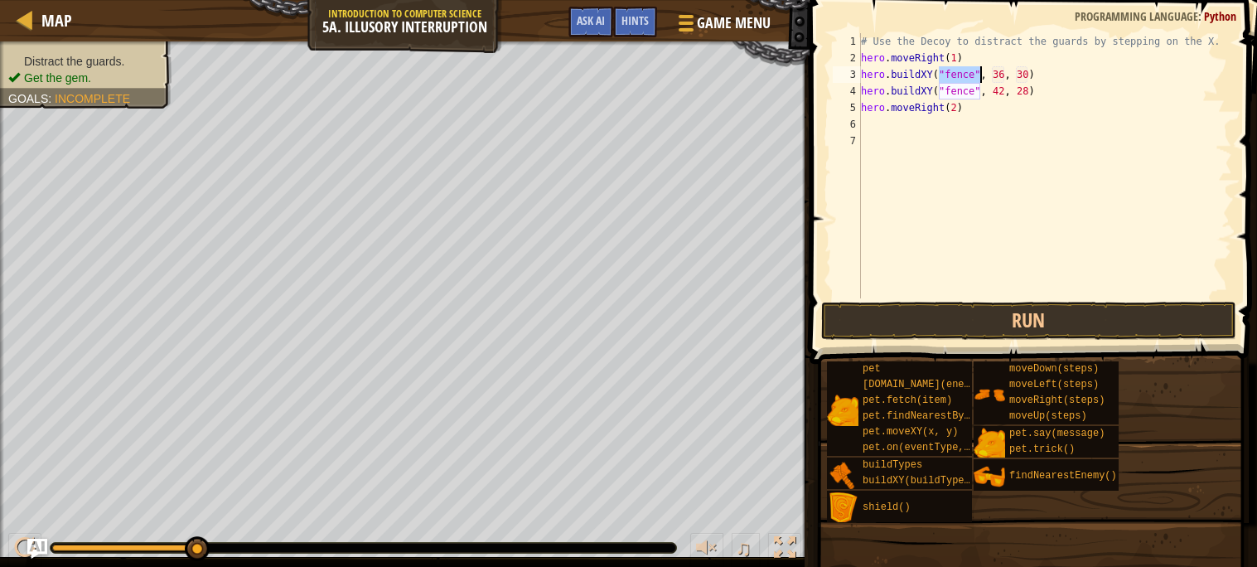
click at [999, 72] on div "# Use the Decoy to distract the guards by stepping on the X. hero . moveRight (…" at bounding box center [1044, 182] width 374 height 298
click at [1003, 72] on div "# Use the Decoy to distract the guards by stepping on the X. hero . moveRight (…" at bounding box center [1044, 182] width 374 height 298
click at [861, 321] on button "Run" at bounding box center [1028, 321] width 415 height 38
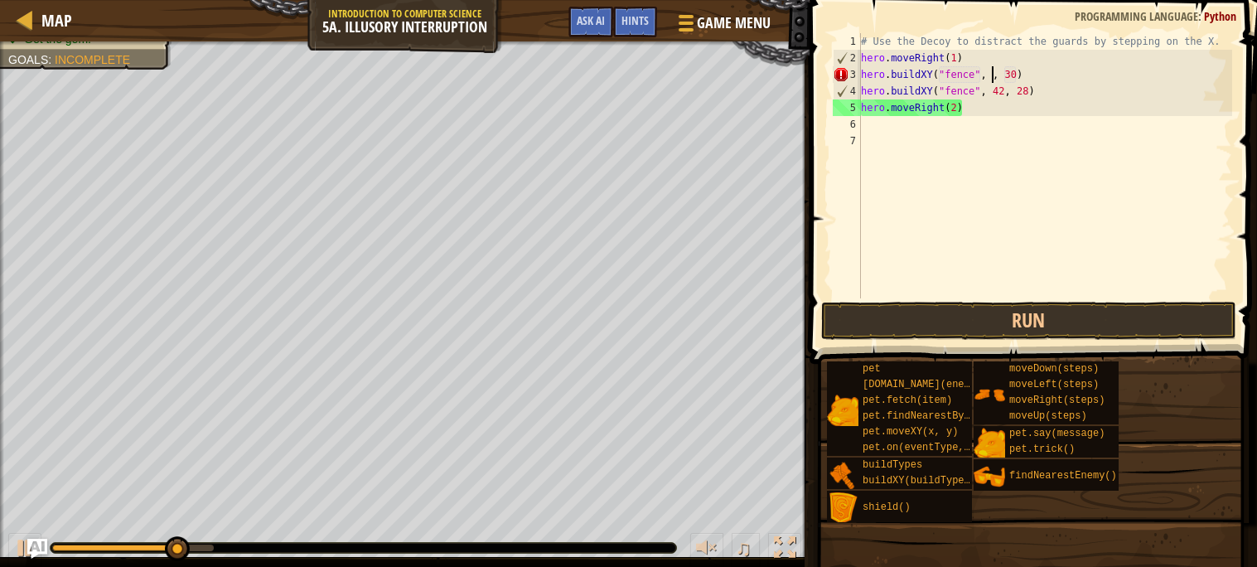
scroll to position [7, 11]
click at [1025, 74] on div "# Use the Decoy to distract the guards by stepping on the X. hero . moveRight (…" at bounding box center [1044, 182] width 374 height 298
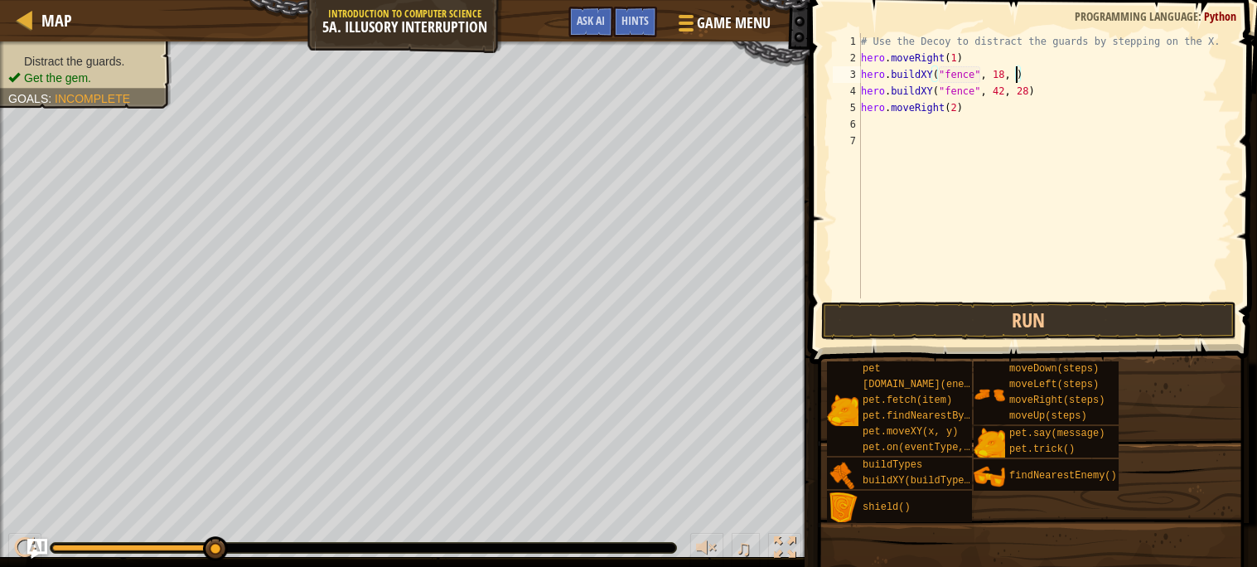
scroll to position [7, 12]
type textarea "hero.buildXY("fence", 18, 27)"
click at [1043, 76] on div "# Use the Decoy to distract the guards by stepping on the X. hero . moveRight (…" at bounding box center [1044, 182] width 374 height 298
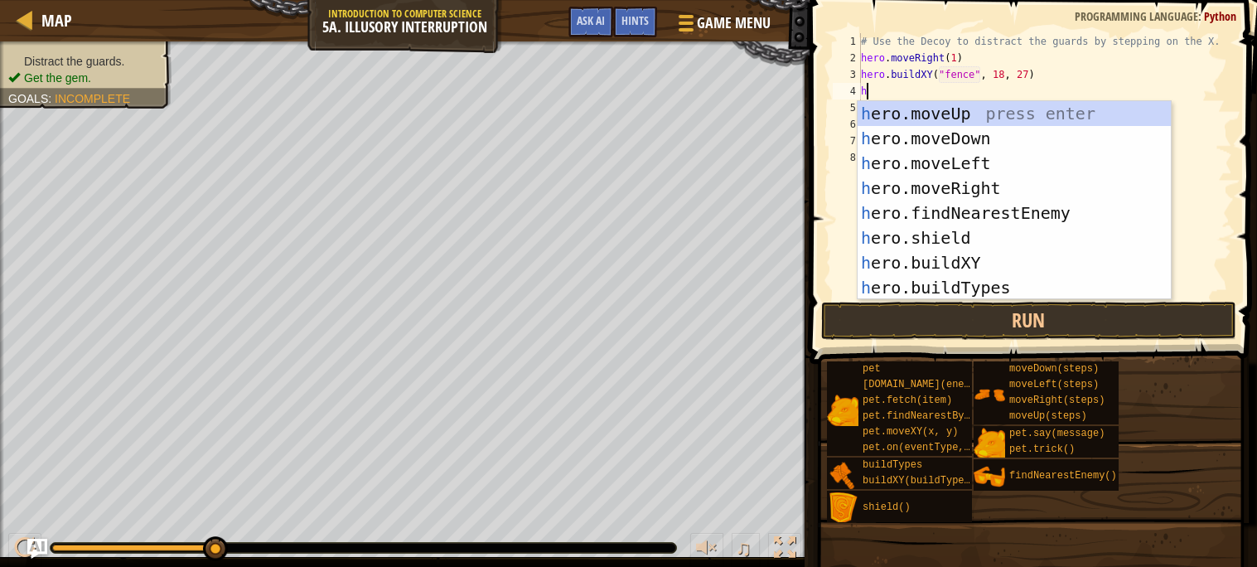
type textarea "he"
click at [992, 181] on div "he ro.moveUp press enter he ro.moveDown press enter he ro.moveLeft press enter …" at bounding box center [1013, 225] width 313 height 249
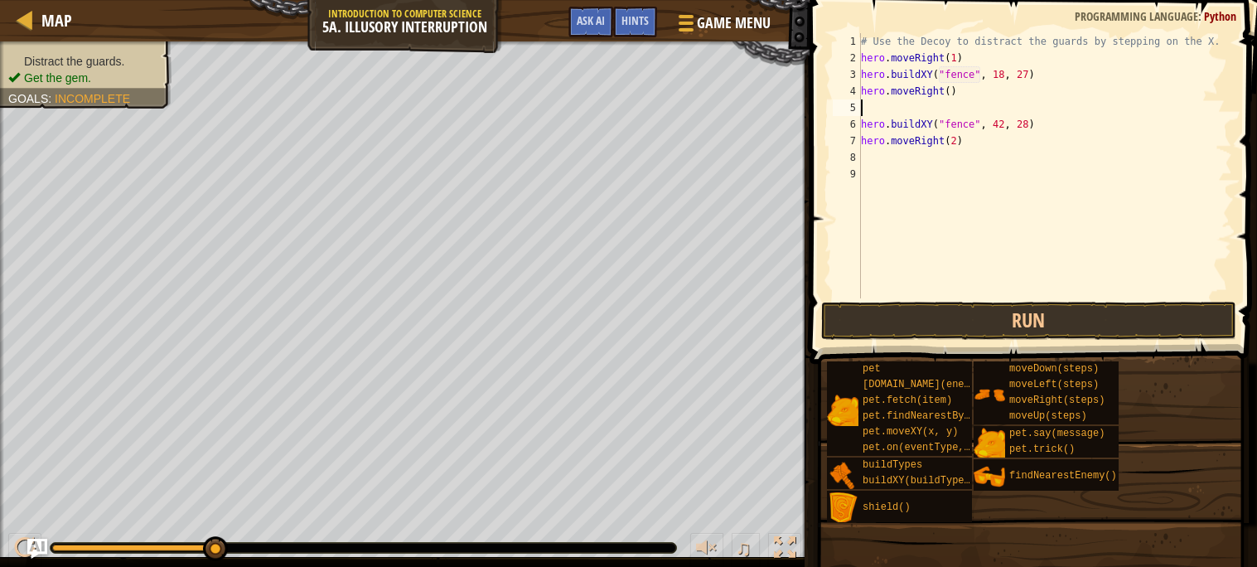
click at [944, 98] on div "# Use the Decoy to distract the guards by stepping on the X. hero . moveRight (…" at bounding box center [1044, 182] width 374 height 298
type textarea "hero.moveRight()"
click at [943, 103] on div "# Use the Decoy to distract the guards by stepping on the X. hero . moveRight (…" at bounding box center [1044, 182] width 374 height 298
click at [949, 94] on div "# Use the Decoy to distract the guards by stepping on the X. hero . moveRight (…" at bounding box center [1044, 182] width 374 height 298
type textarea "hero.moveRight(2)"
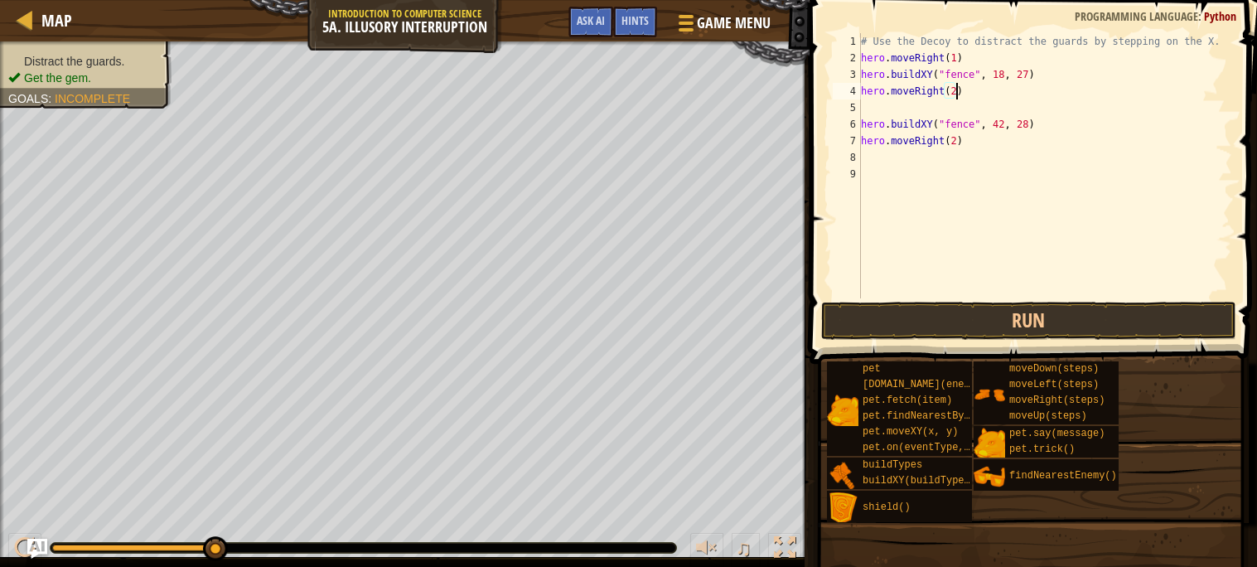
scroll to position [7, 7]
click at [870, 106] on div "# Use the Decoy to distract the guards by stepping on the X. hero . moveRight (…" at bounding box center [1044, 182] width 374 height 298
type textarea "hero.moveRight(2)"
click at [952, 315] on button "Run" at bounding box center [1028, 321] width 415 height 38
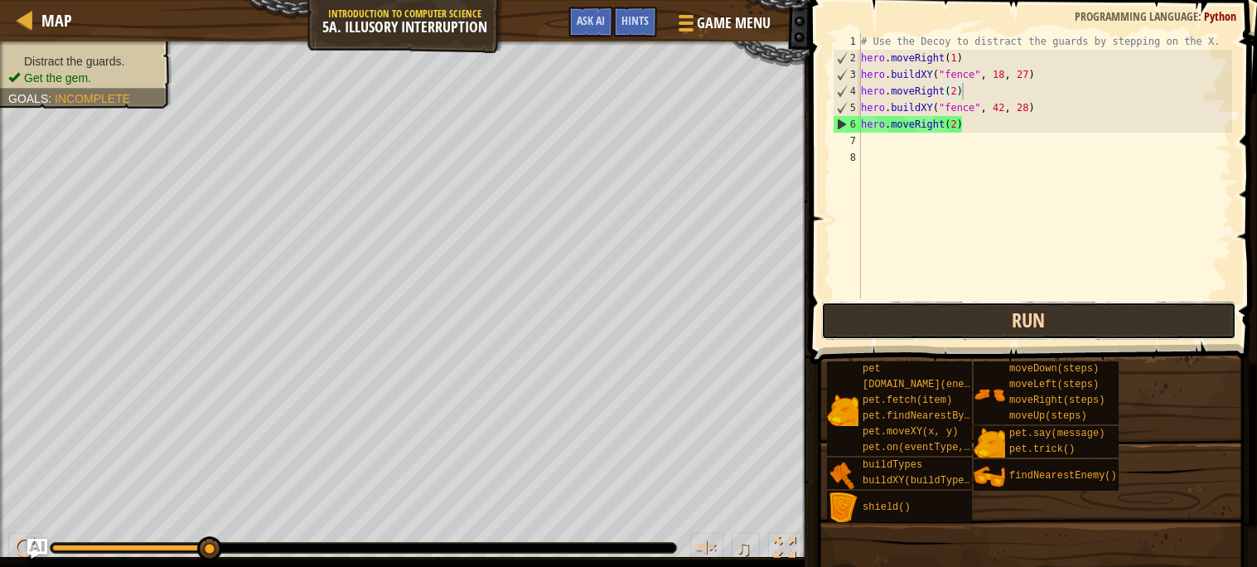
click at [1002, 331] on button "Run" at bounding box center [1028, 321] width 415 height 38
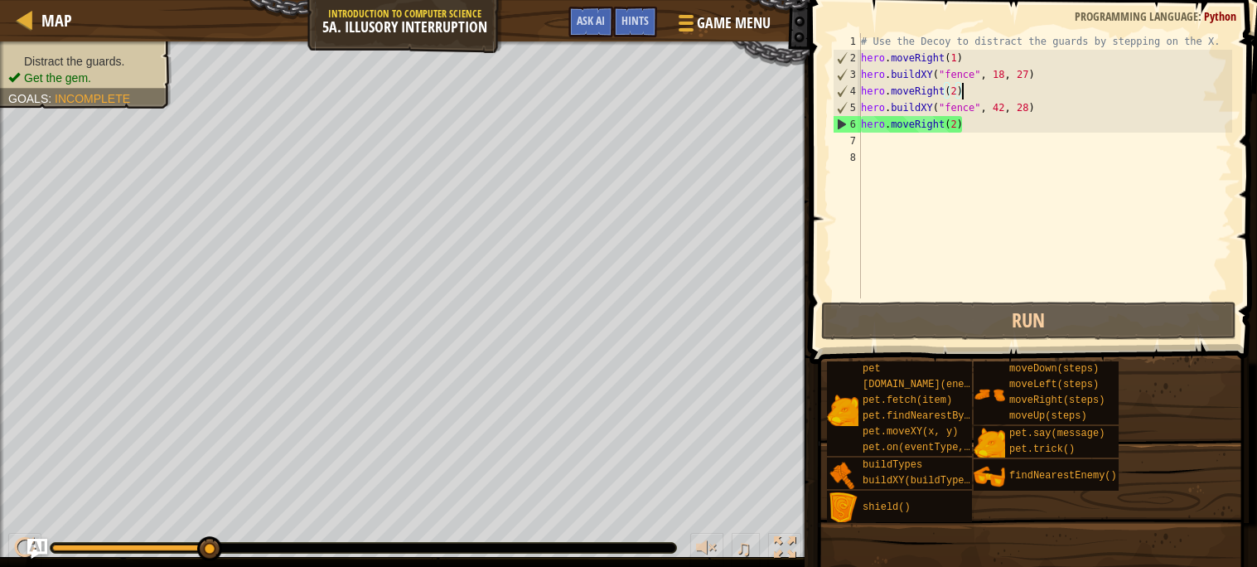
click at [871, 143] on div "# Use the Decoy to distract the guards by stepping on the X. hero . moveRight (…" at bounding box center [1044, 182] width 374 height 298
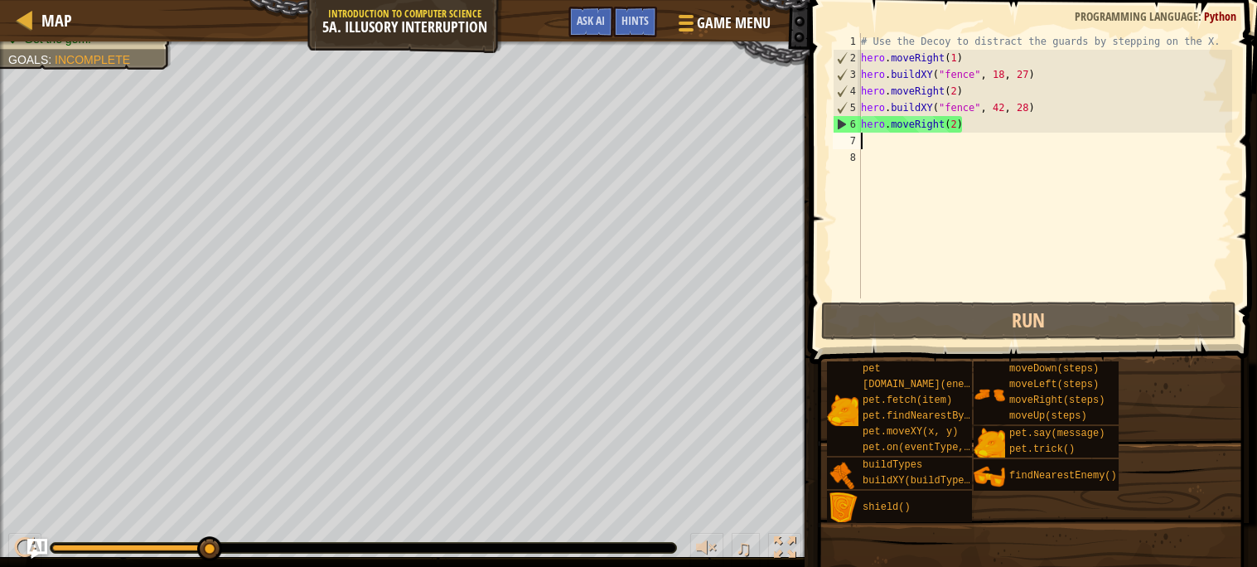
click at [1006, 119] on div "# Use the Decoy to distract the guards by stepping on the X. hero . moveRight (…" at bounding box center [1044, 182] width 374 height 298
click at [1001, 104] on div "# Use the Decoy to distract the guards by stepping on the X. hero . moveRight (…" at bounding box center [1044, 182] width 374 height 298
click at [1025, 108] on div "# Use the Decoy to distract the guards by stepping on the X. hero . moveRight (…" at bounding box center [1044, 182] width 374 height 298
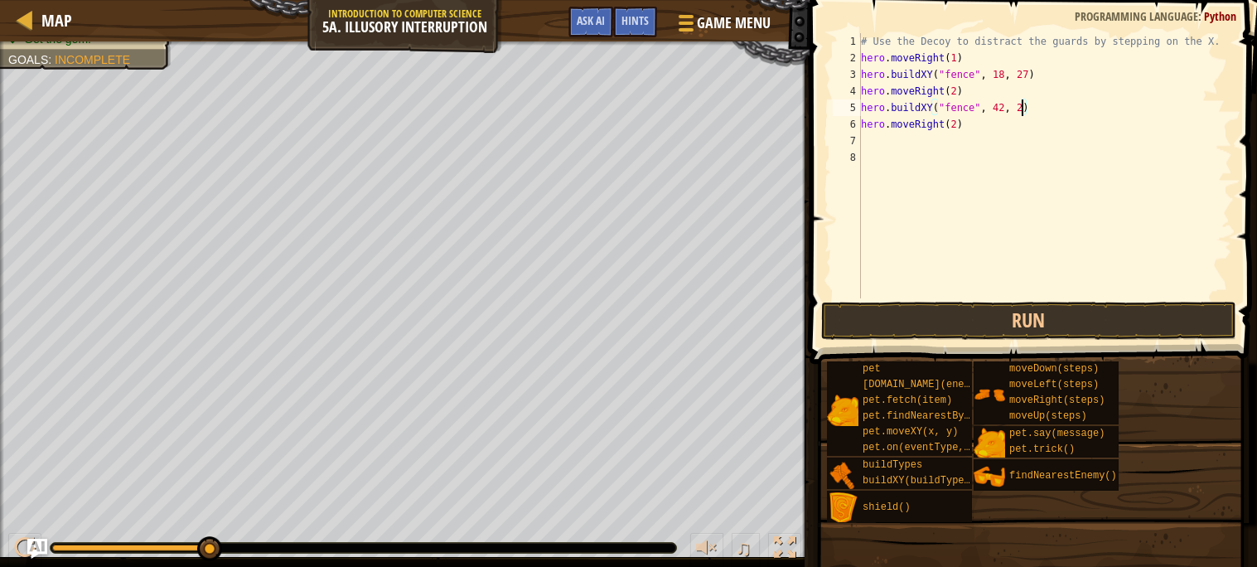
scroll to position [7, 12]
click at [964, 326] on button "Run" at bounding box center [1028, 321] width 415 height 38
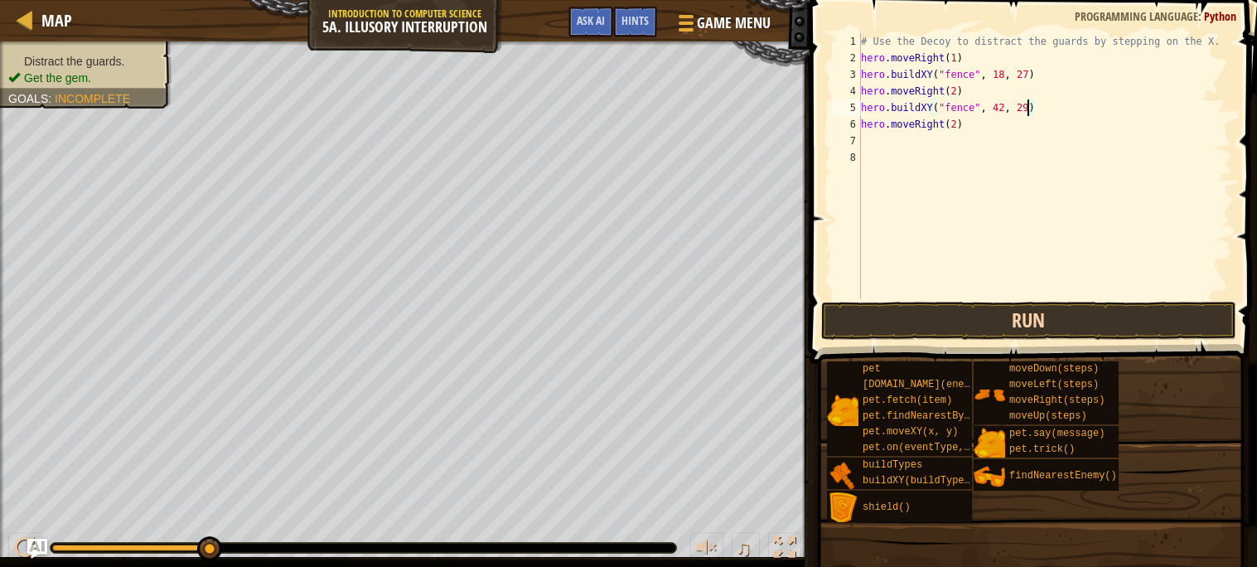
type textarea "hero.buildXY("fence", 42, 29)"
click at [1088, 310] on button "Run" at bounding box center [1028, 321] width 415 height 38
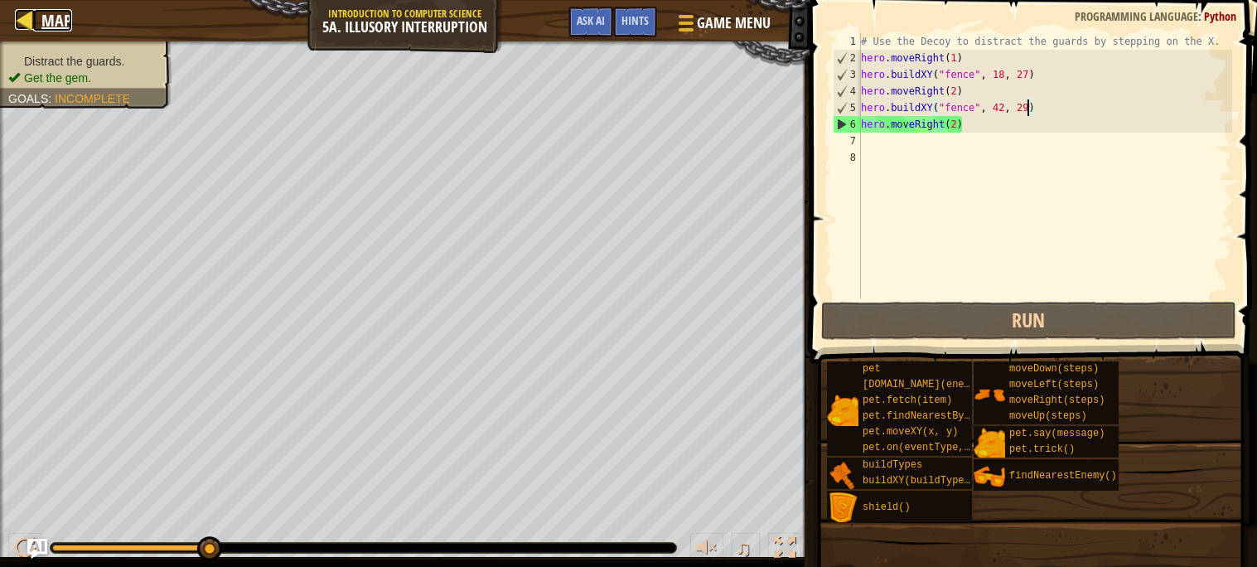
click at [64, 17] on span "Map" at bounding box center [56, 20] width 31 height 22
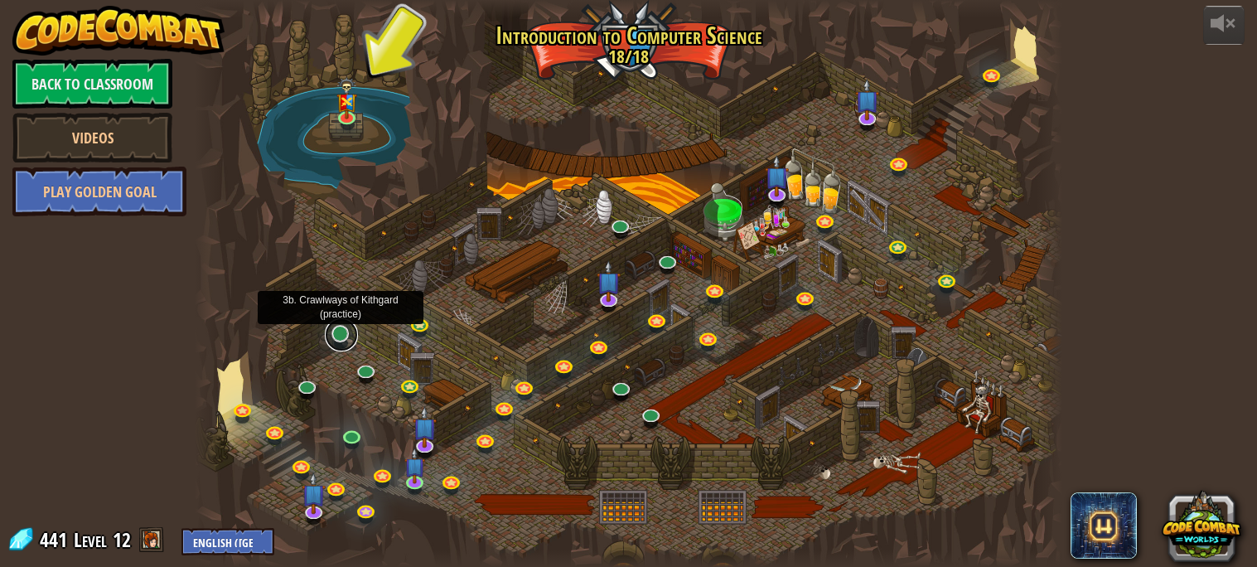
click at [334, 341] on link at bounding box center [341, 334] width 33 height 33
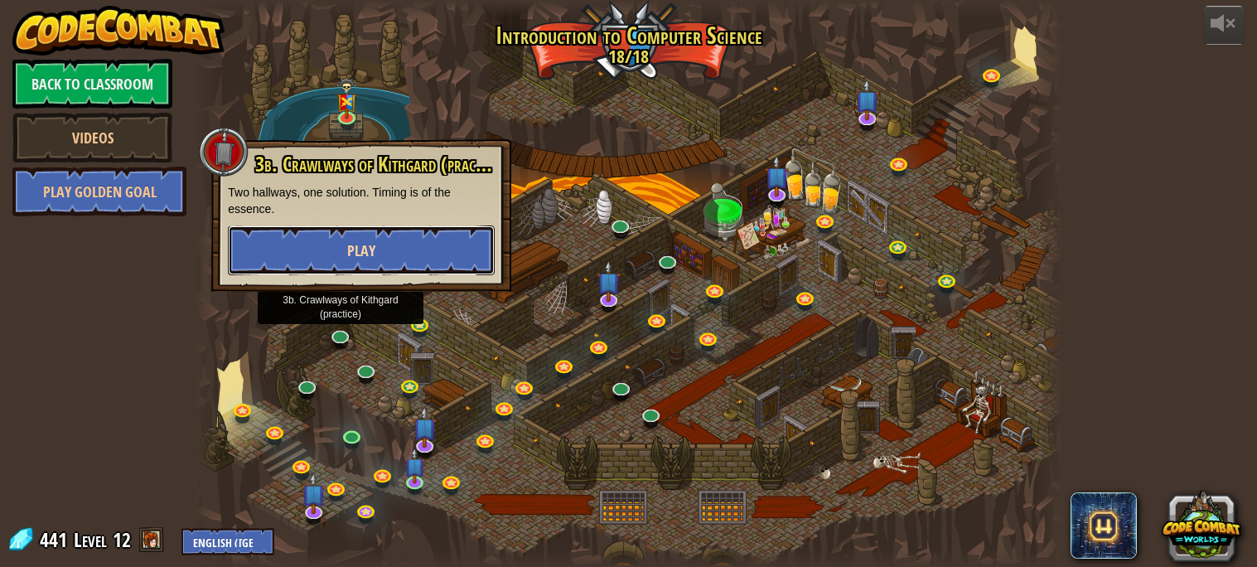
click at [392, 262] on button "Play" at bounding box center [361, 250] width 267 height 50
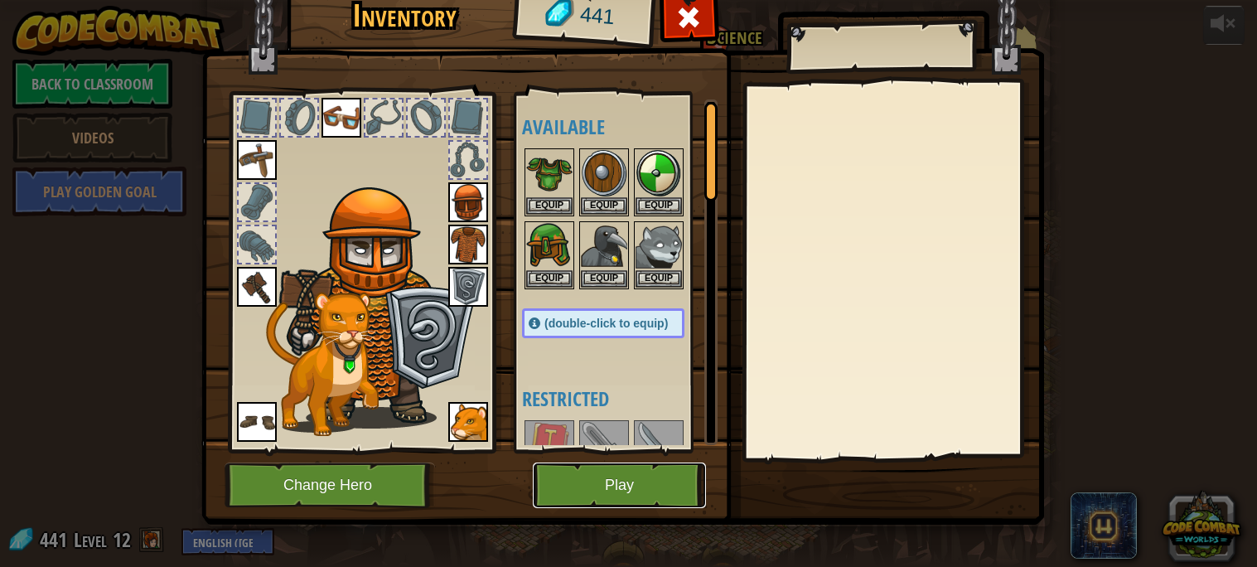
click at [648, 495] on button "Play" at bounding box center [619, 485] width 173 height 46
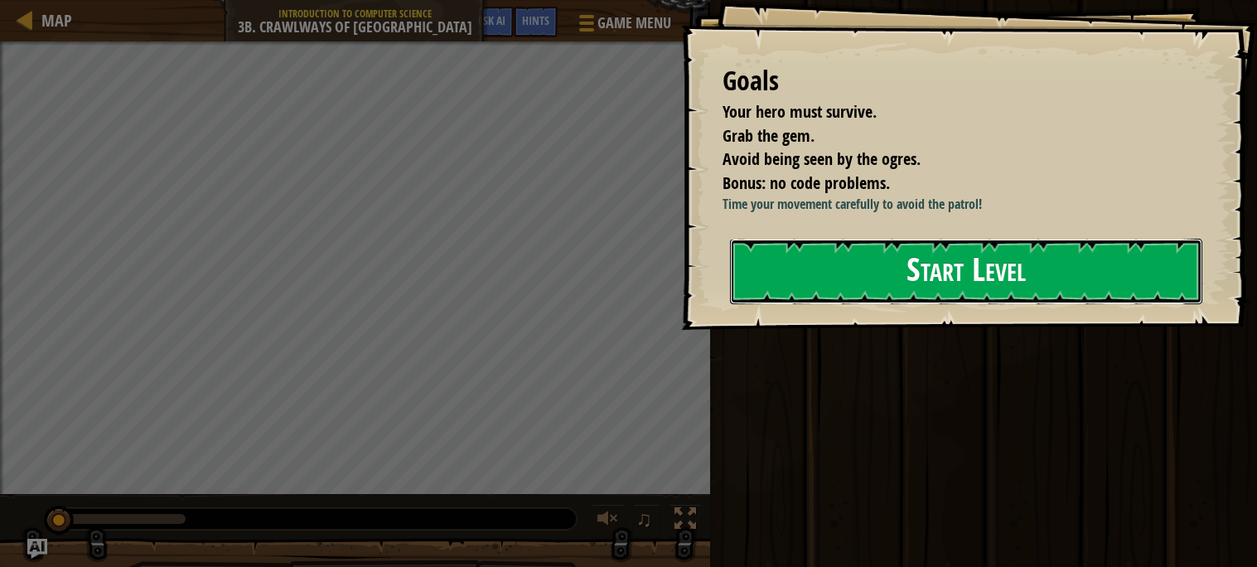
click at [881, 282] on button "Start Level" at bounding box center [966, 271] width 472 height 65
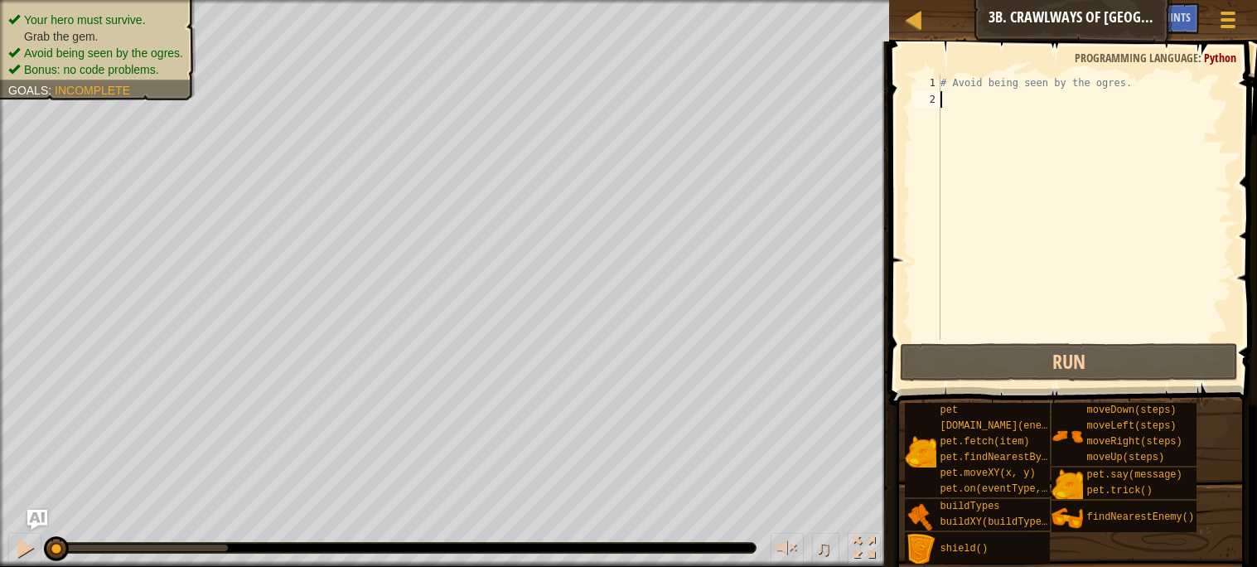
scroll to position [7, 0]
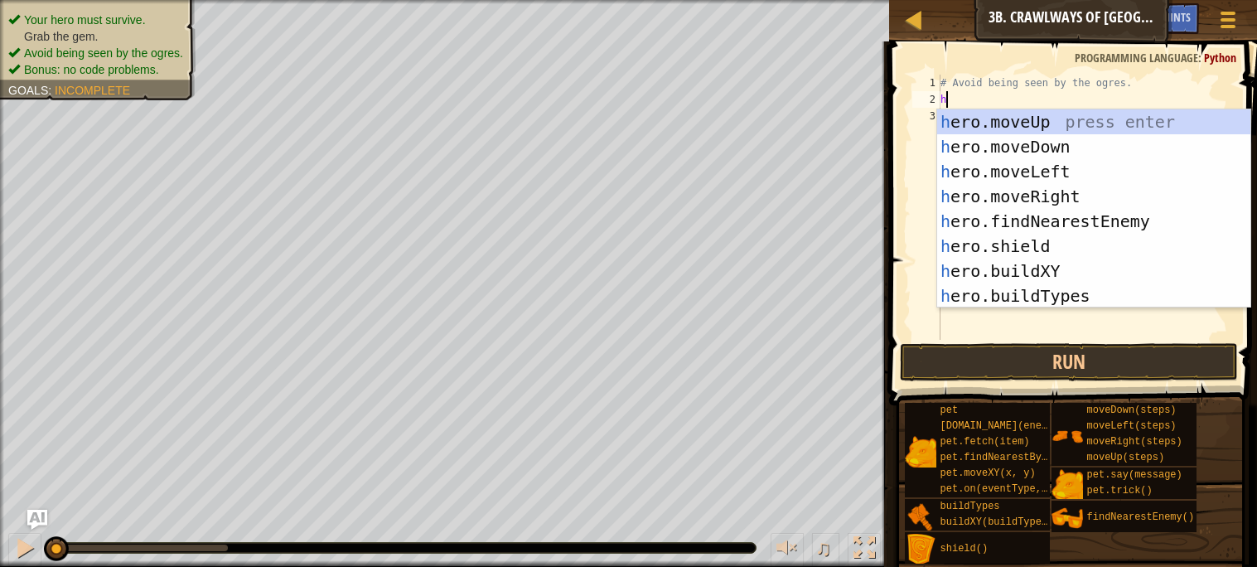
type textarea "he"
click at [1072, 199] on div "he ro.moveUp press enter he ro.moveDown press enter he ro.moveLeft press enter …" at bounding box center [1093, 233] width 313 height 249
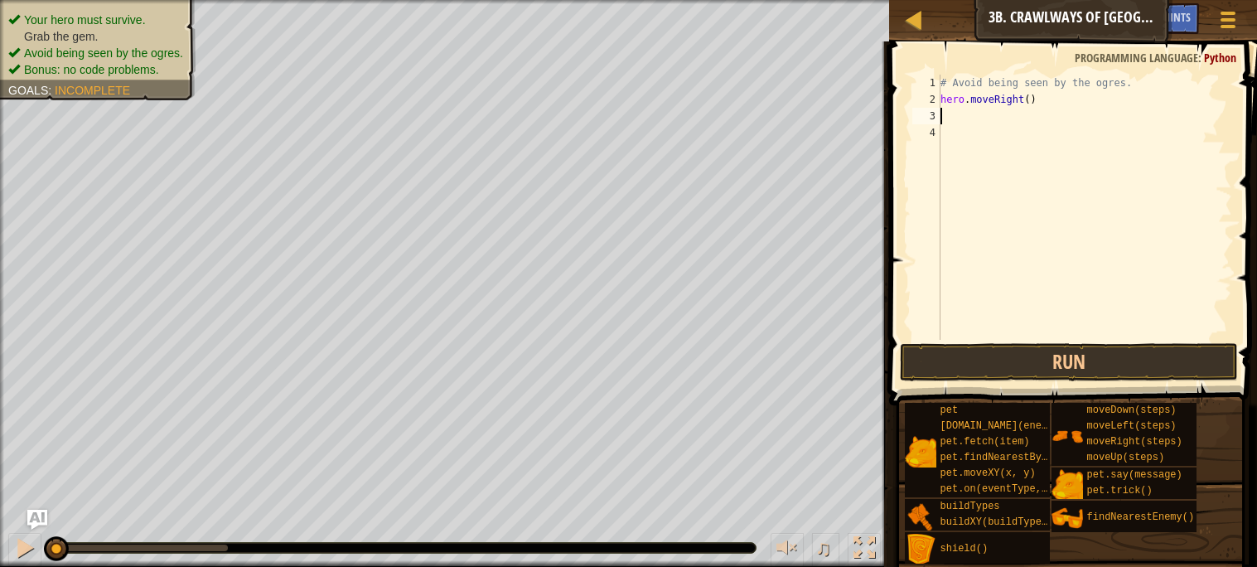
click at [1027, 101] on div "# Avoid being seen by the ogres. hero . moveRight ( )" at bounding box center [1084, 224] width 295 height 298
type textarea "hero.moveRight(2)"
click at [1096, 347] on button "Run" at bounding box center [1068, 362] width 337 height 38
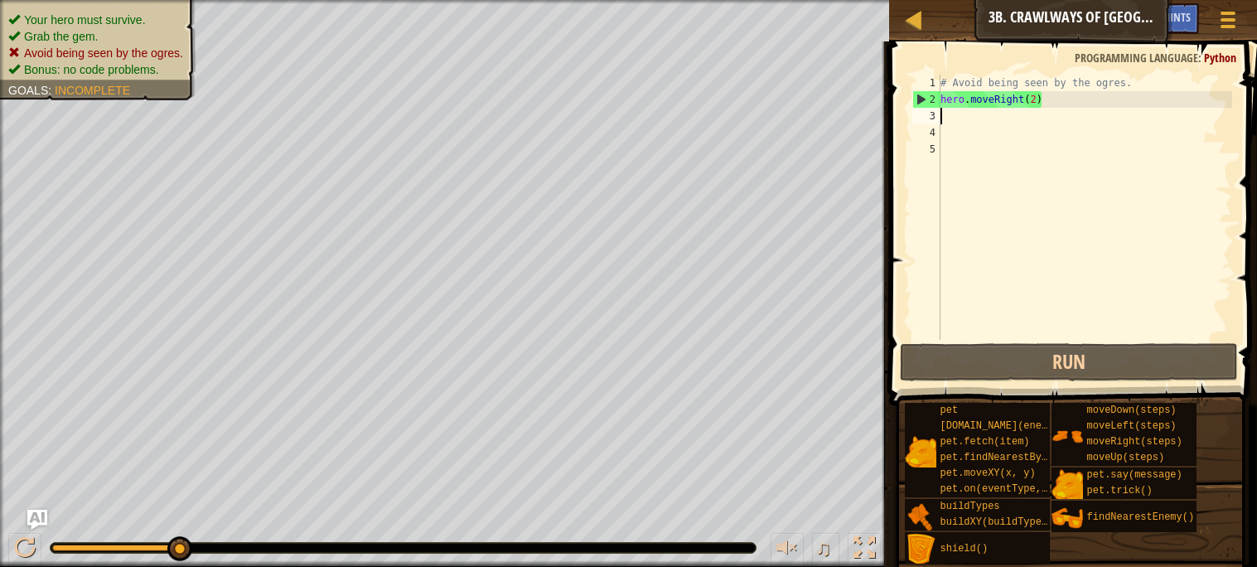
click at [1044, 107] on div "# Avoid being seen by the ogres. hero . moveRight ( 2 )" at bounding box center [1084, 224] width 295 height 298
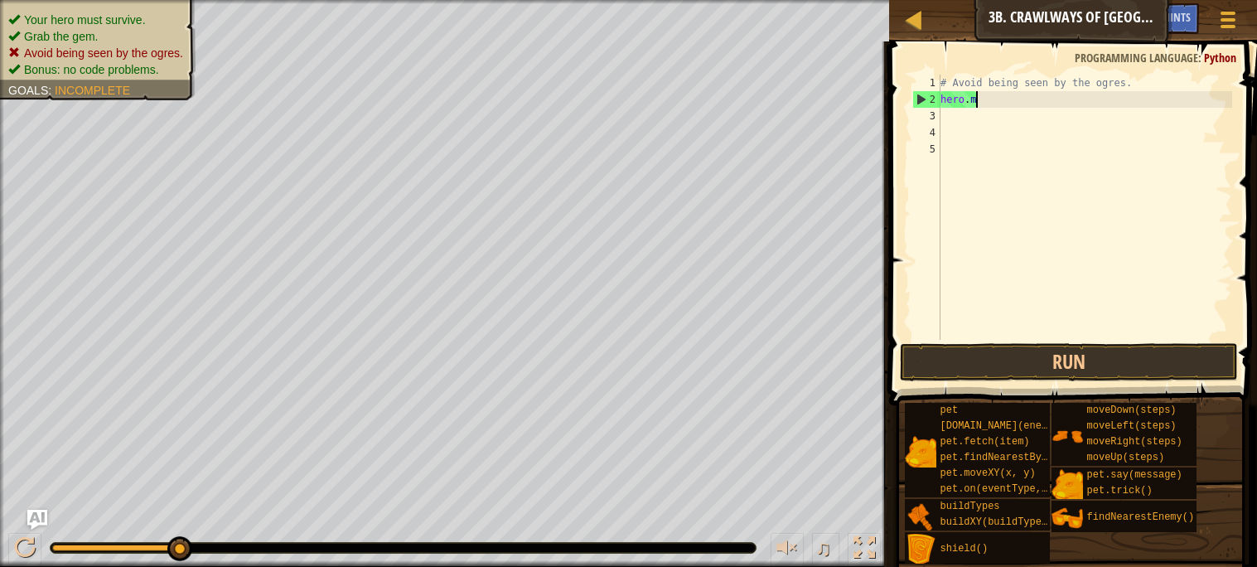
type textarea "h"
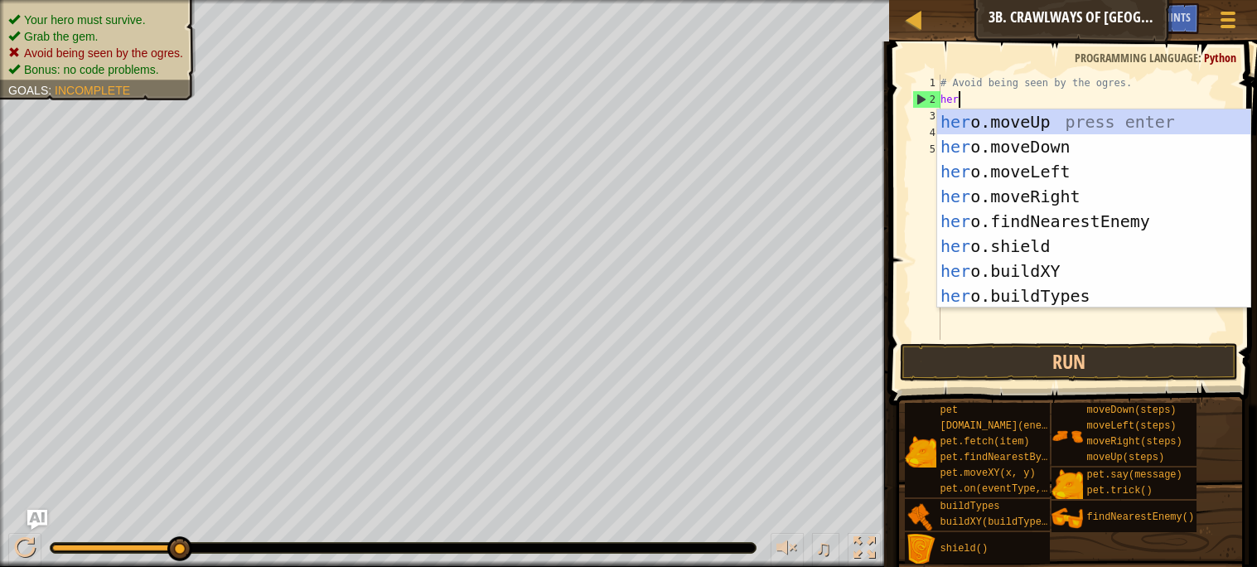
type textarea "hero"
click at [1029, 192] on div "hero .moveUp press enter hero .moveDown press enter hero .moveLeft press enter …" at bounding box center [1093, 233] width 313 height 249
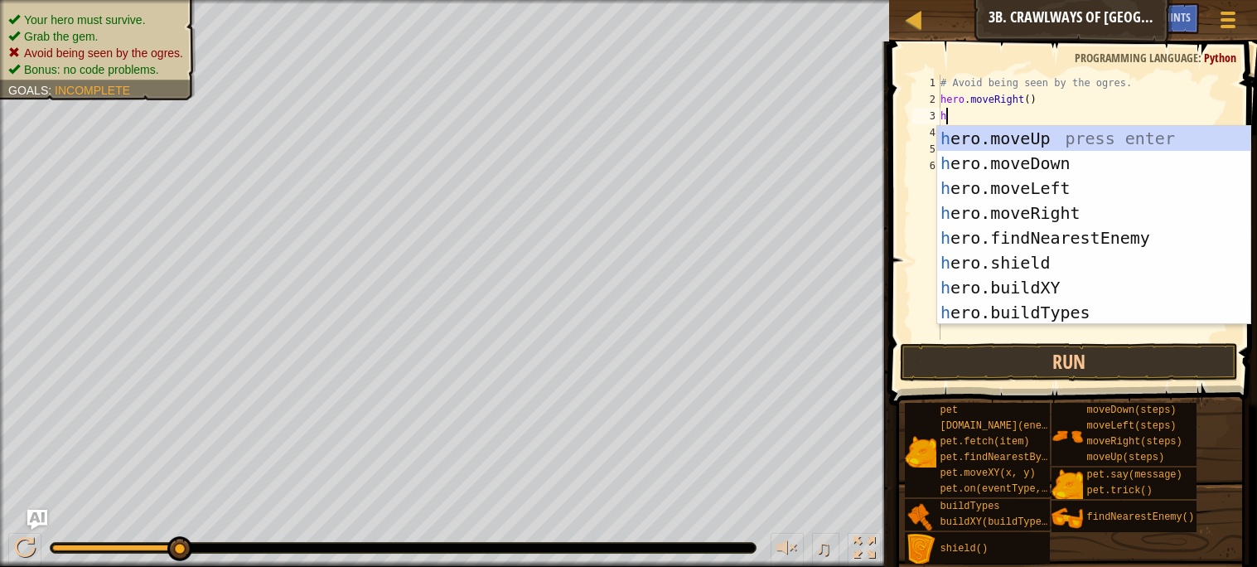
type textarea "her"
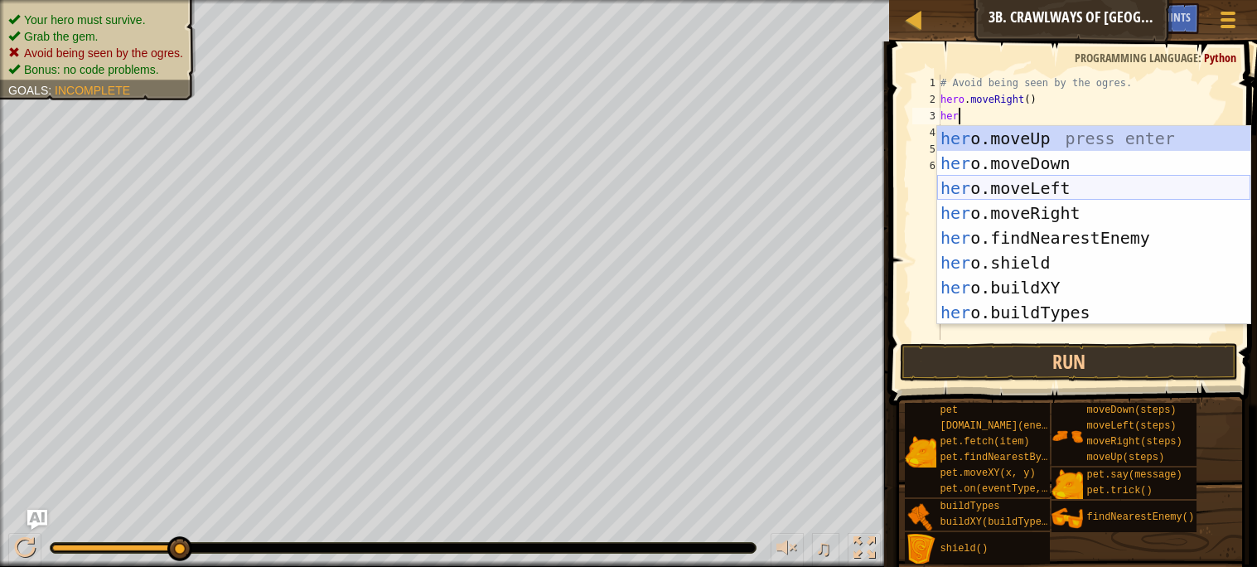
click at [1013, 185] on div "her o.moveUp press enter her o.moveDown press enter her o.moveLeft press enter …" at bounding box center [1093, 250] width 313 height 249
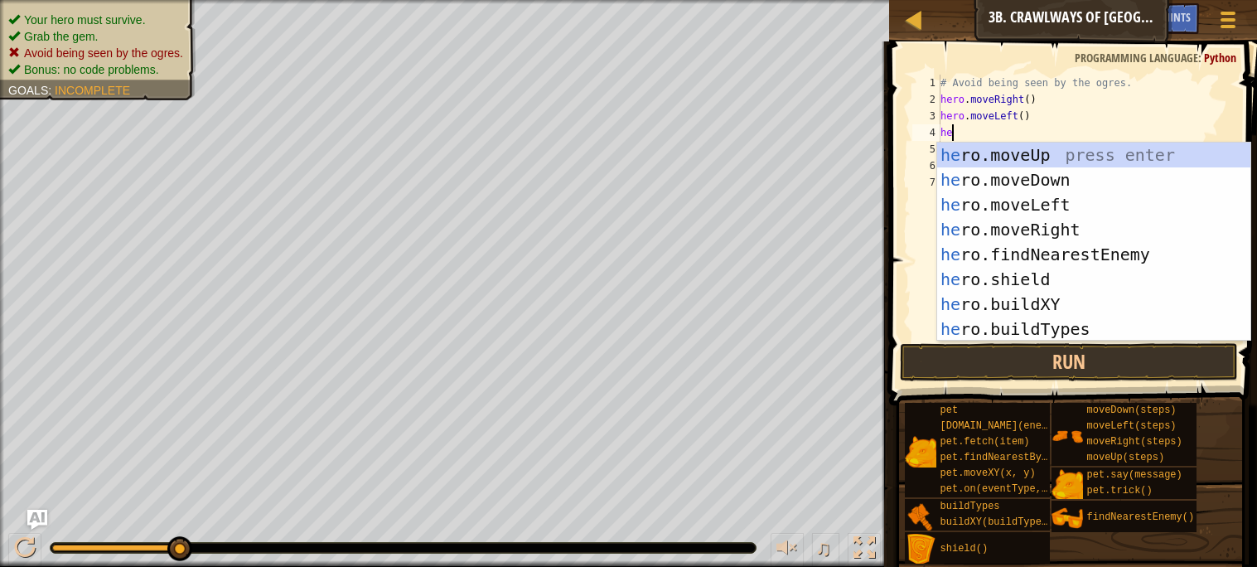
type textarea "hero"
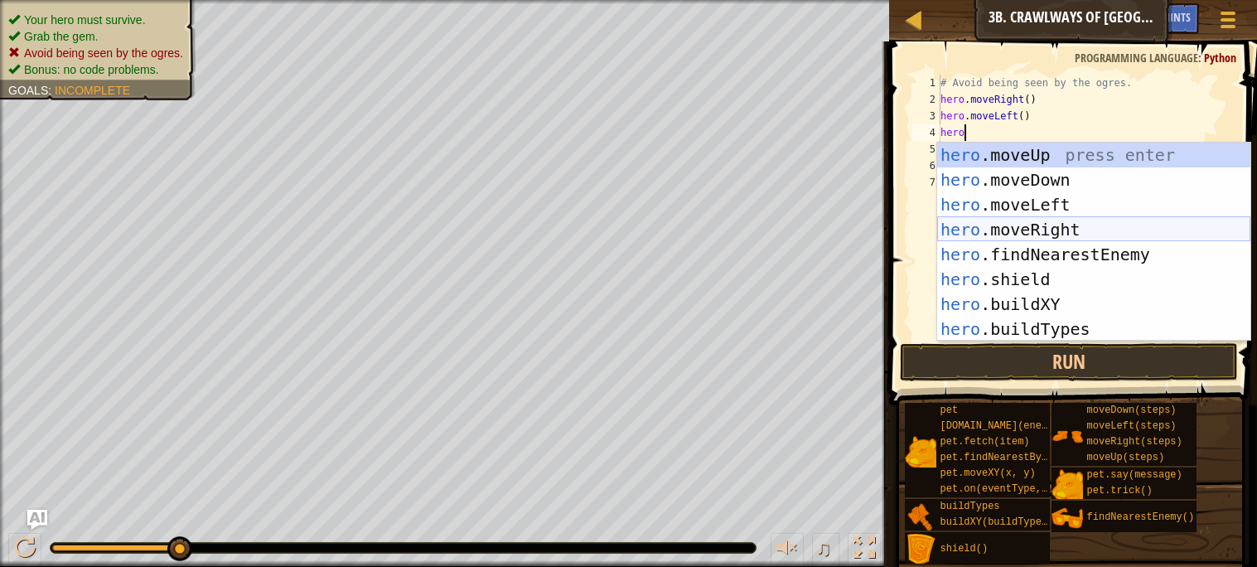
click at [1045, 226] on div "hero .moveUp press enter hero .moveDown press enter hero .moveLeft press enter …" at bounding box center [1093, 266] width 313 height 249
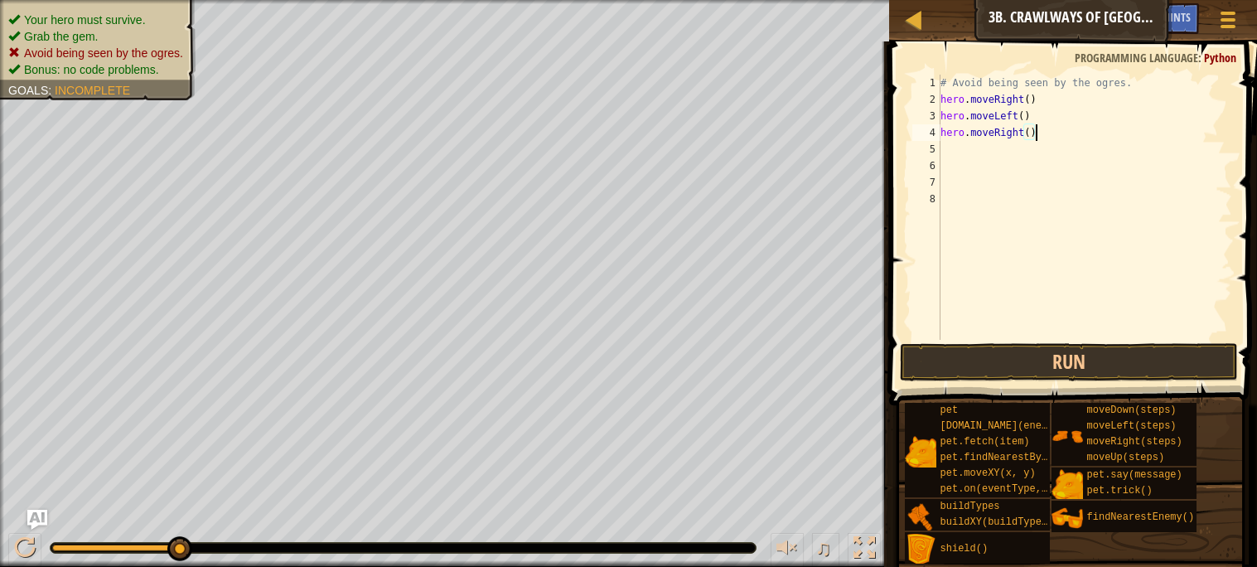
click at [1033, 137] on div "# Avoid being seen by the ogres. hero . moveRight ( ) hero . moveLeft ( ) hero …" at bounding box center [1084, 224] width 295 height 298
click at [1030, 133] on div "# Avoid being seen by the ogres. hero . moveRight ( ) hero . moveLeft ( ) hero …" at bounding box center [1084, 224] width 295 height 298
type textarea "hero.moveRight(2)"
click at [1051, 362] on button "Run" at bounding box center [1068, 362] width 337 height 38
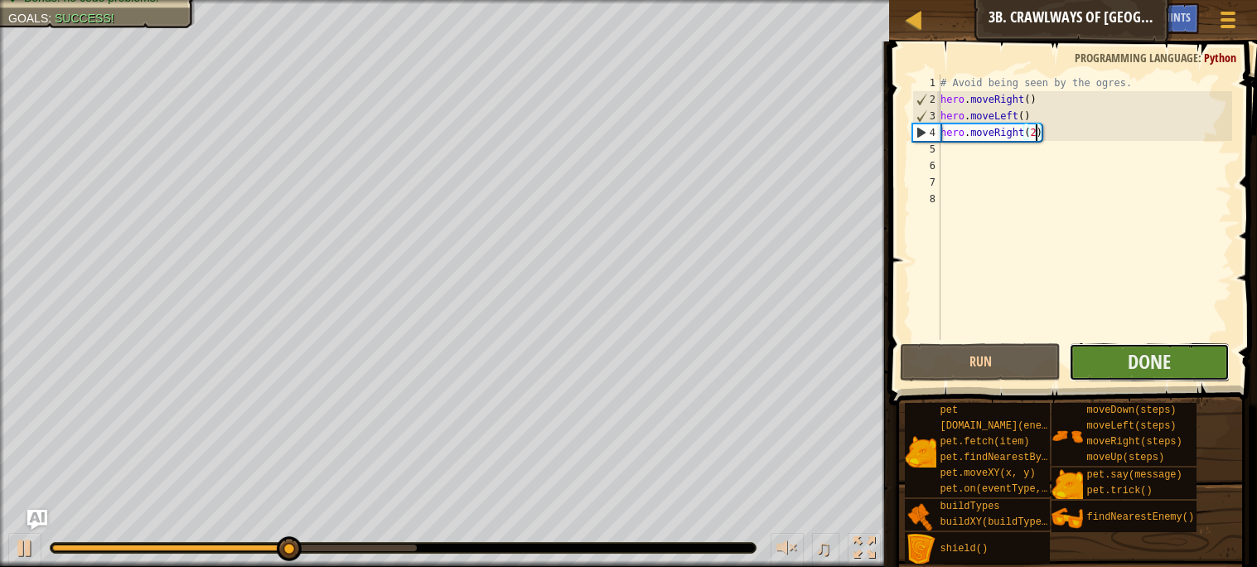
click at [1093, 366] on button "Done" at bounding box center [1149, 362] width 161 height 38
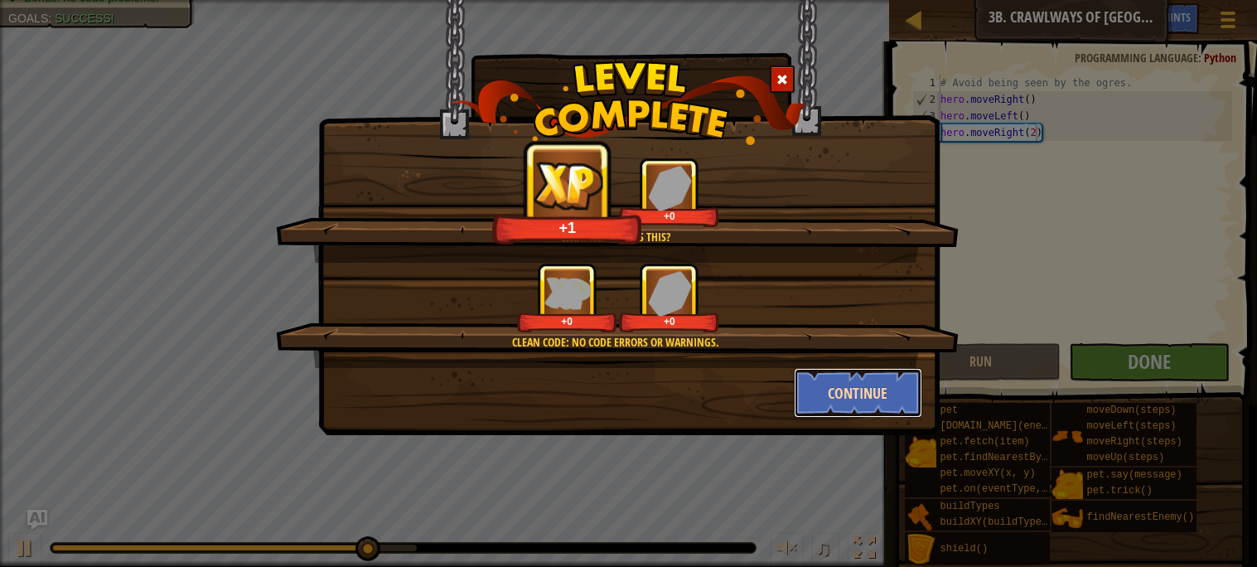
click at [804, 393] on button "Continue" at bounding box center [858, 393] width 128 height 50
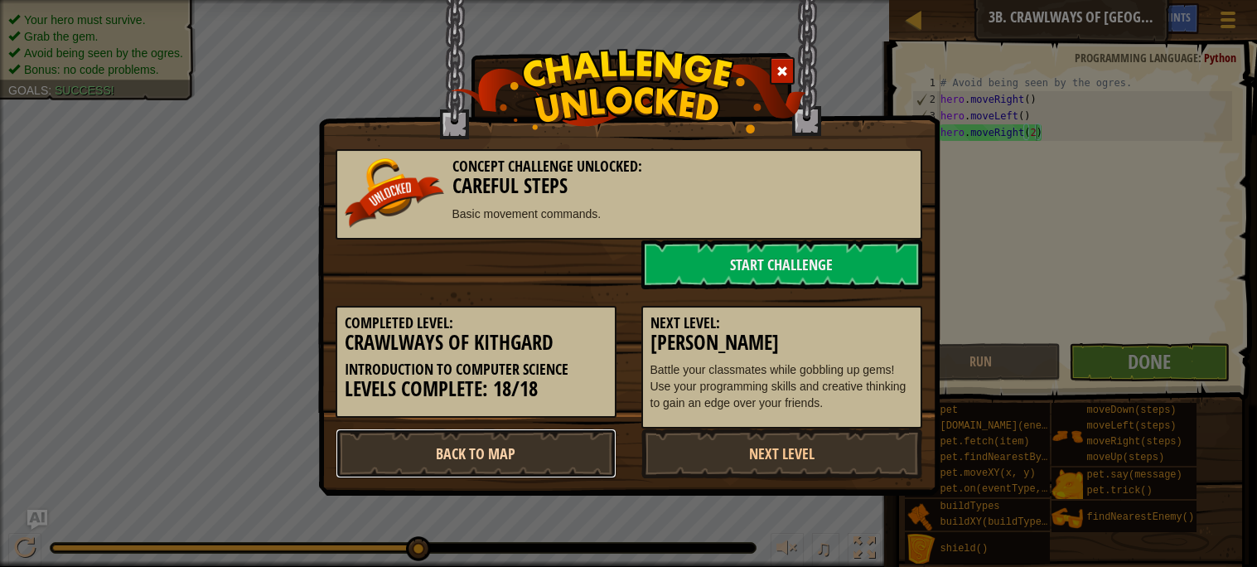
click at [515, 440] on link "Back to Map" at bounding box center [475, 453] width 281 height 50
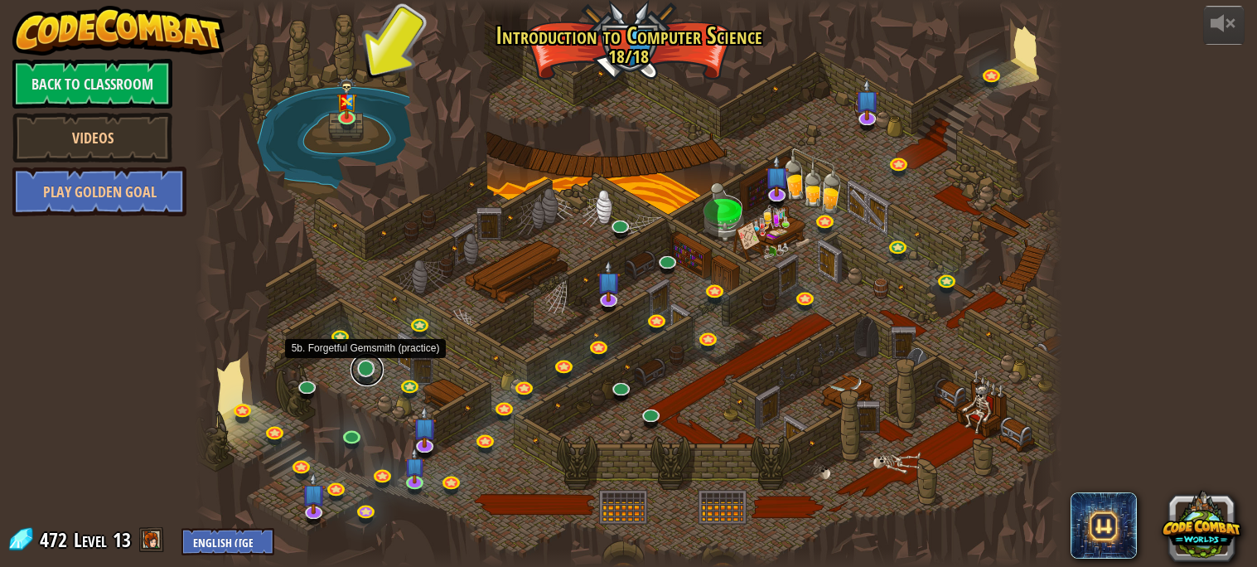
click at [362, 371] on link at bounding box center [366, 369] width 33 height 33
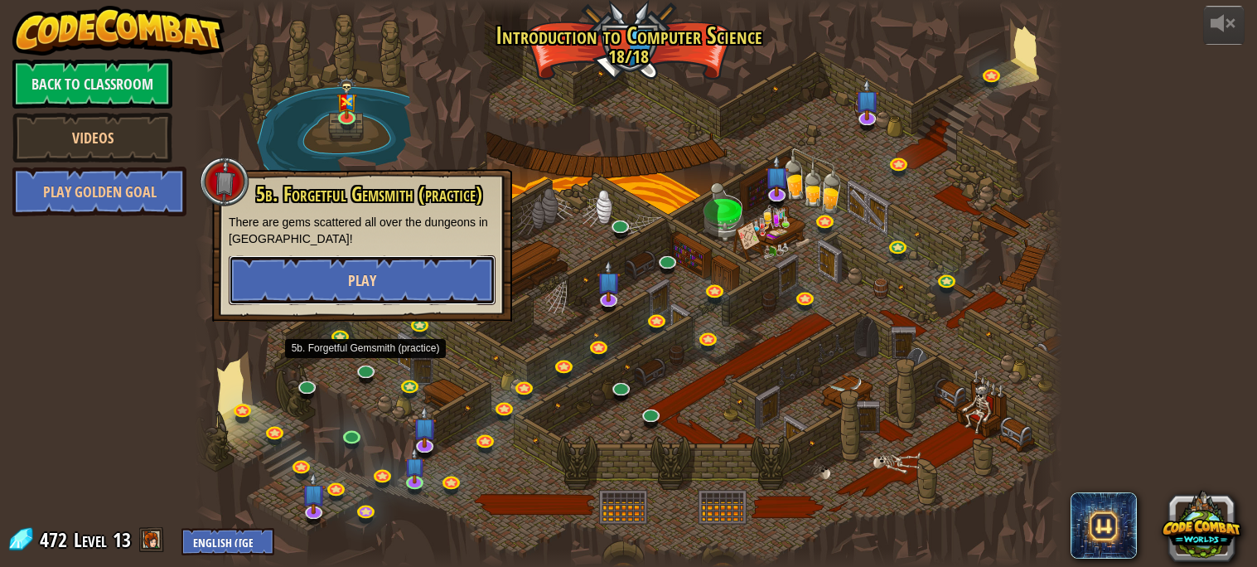
click at [385, 275] on button "Play" at bounding box center [362, 280] width 267 height 50
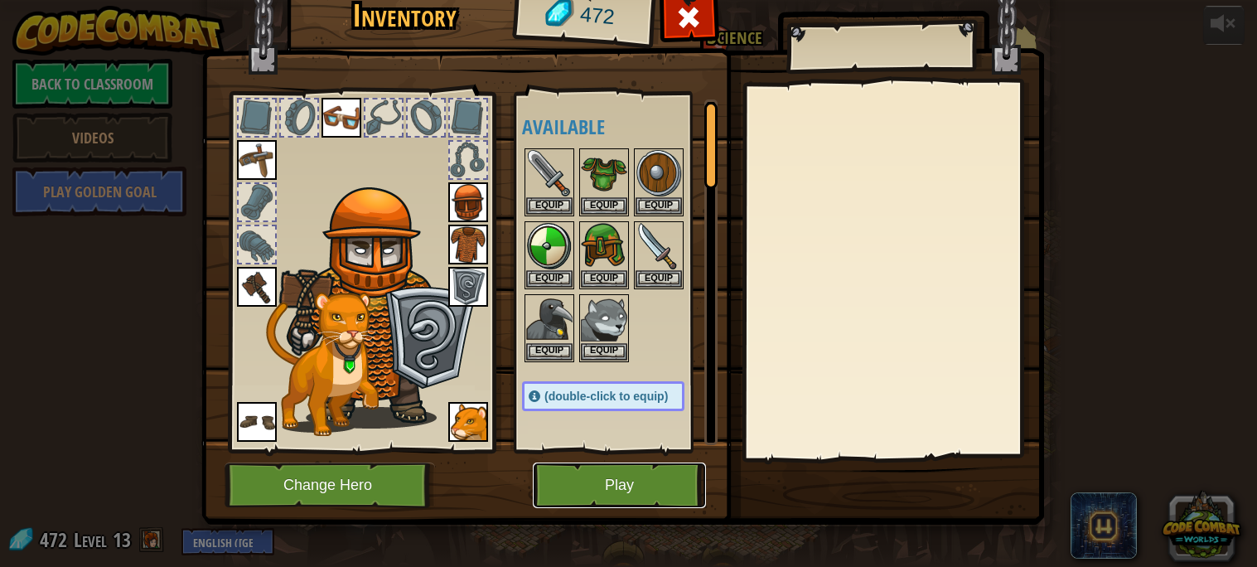
click at [642, 477] on button "Play" at bounding box center [619, 485] width 173 height 46
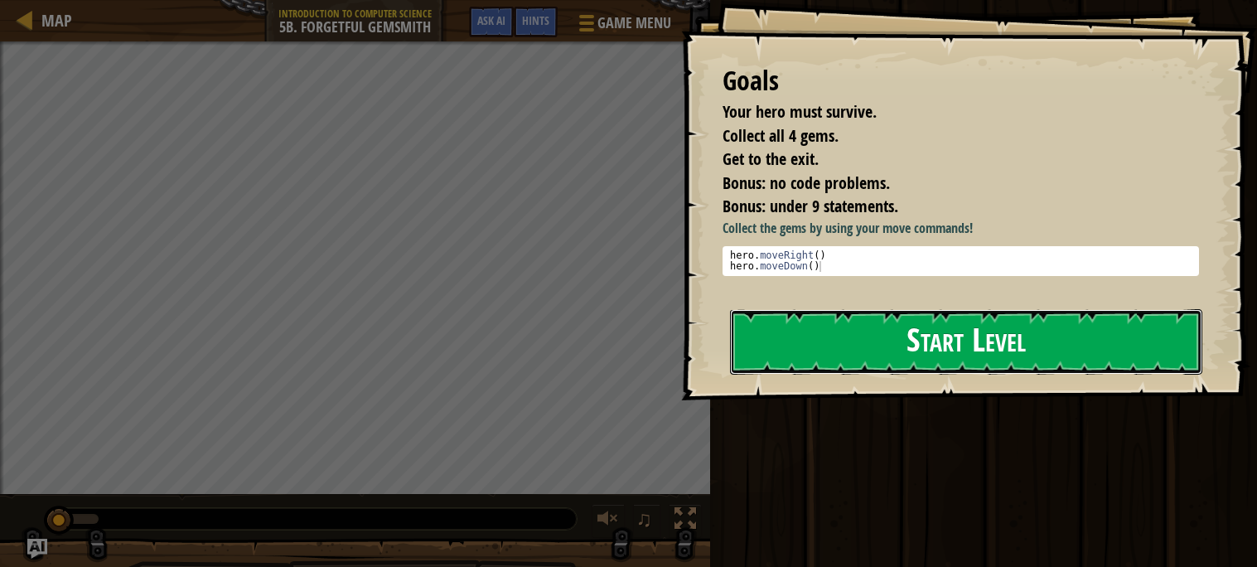
click at [864, 321] on button "Start Level" at bounding box center [966, 341] width 472 height 65
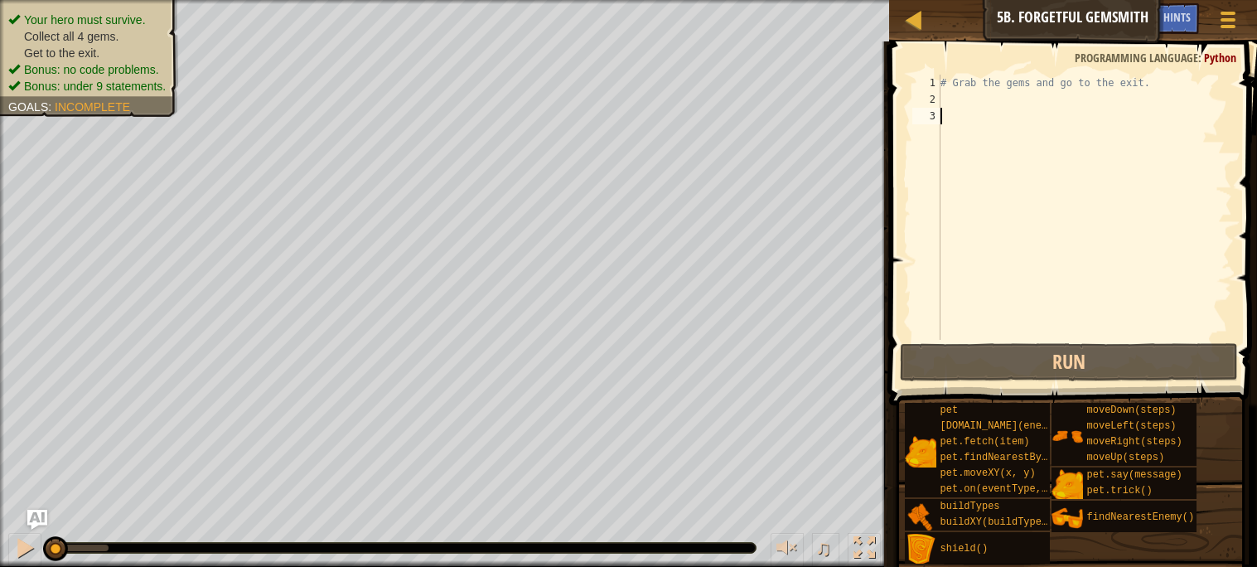
click at [967, 109] on div "# Grab the gems and go to the exit." at bounding box center [1084, 224] width 295 height 298
click at [952, 99] on div "# Grab the gems and go to the exit." at bounding box center [1084, 224] width 295 height 298
type textarea "he"
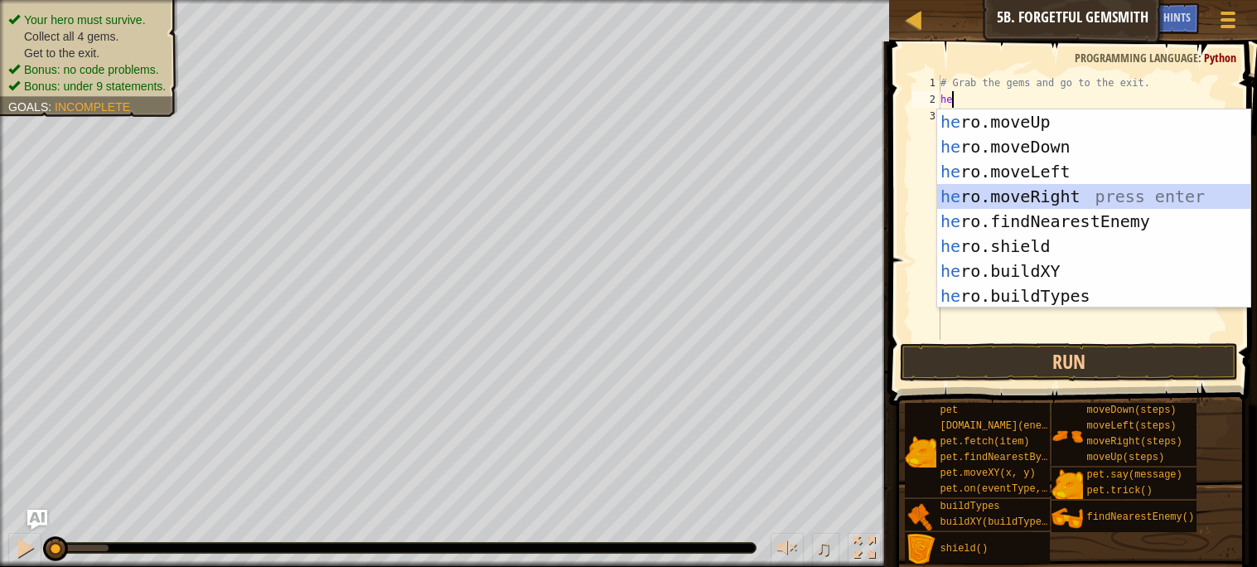
click at [1022, 199] on div "he ro.moveUp press enter he ro.moveDown press enter he ro.moveLeft press enter …" at bounding box center [1093, 233] width 313 height 249
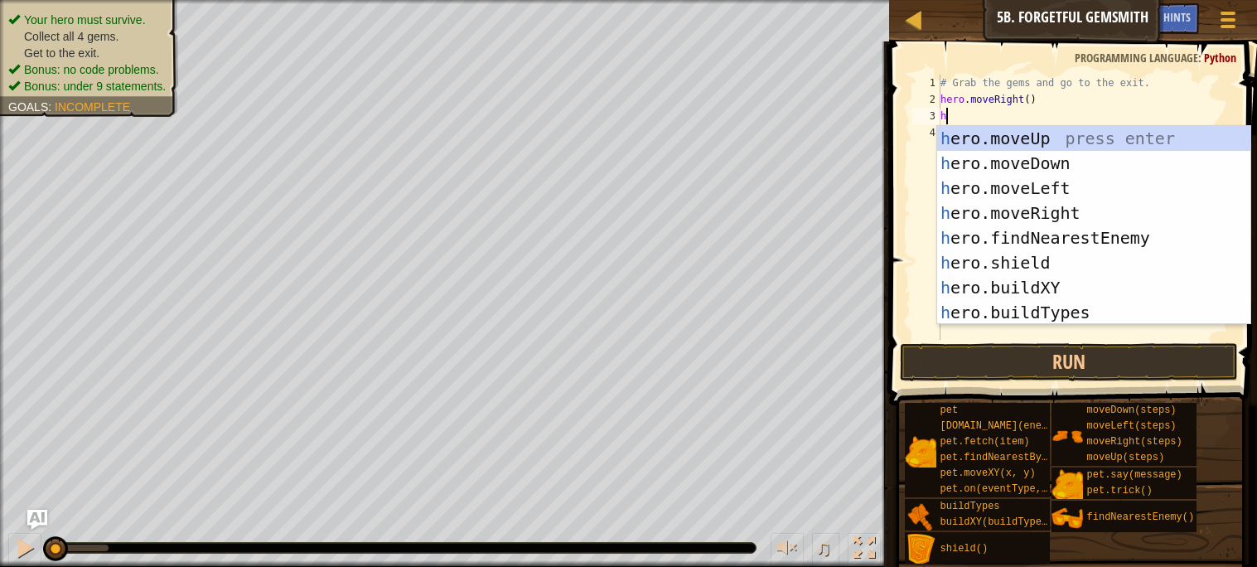
type textarea "he"
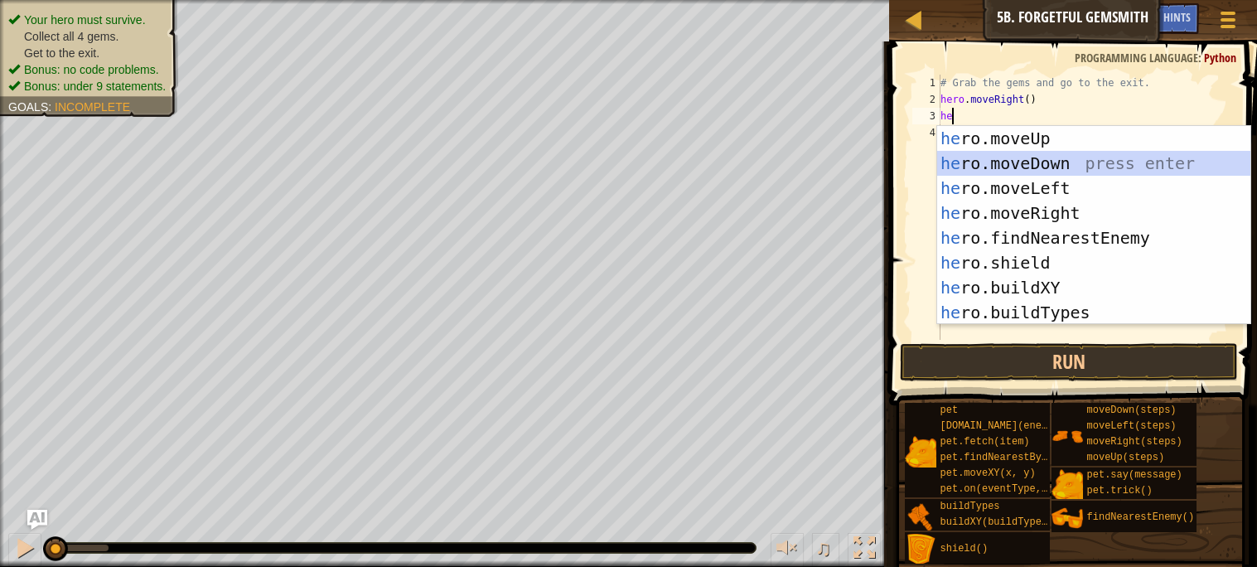
click at [1070, 158] on div "he ro.moveUp press enter he ro.moveDown press enter he ro.moveLeft press enter …" at bounding box center [1093, 250] width 313 height 249
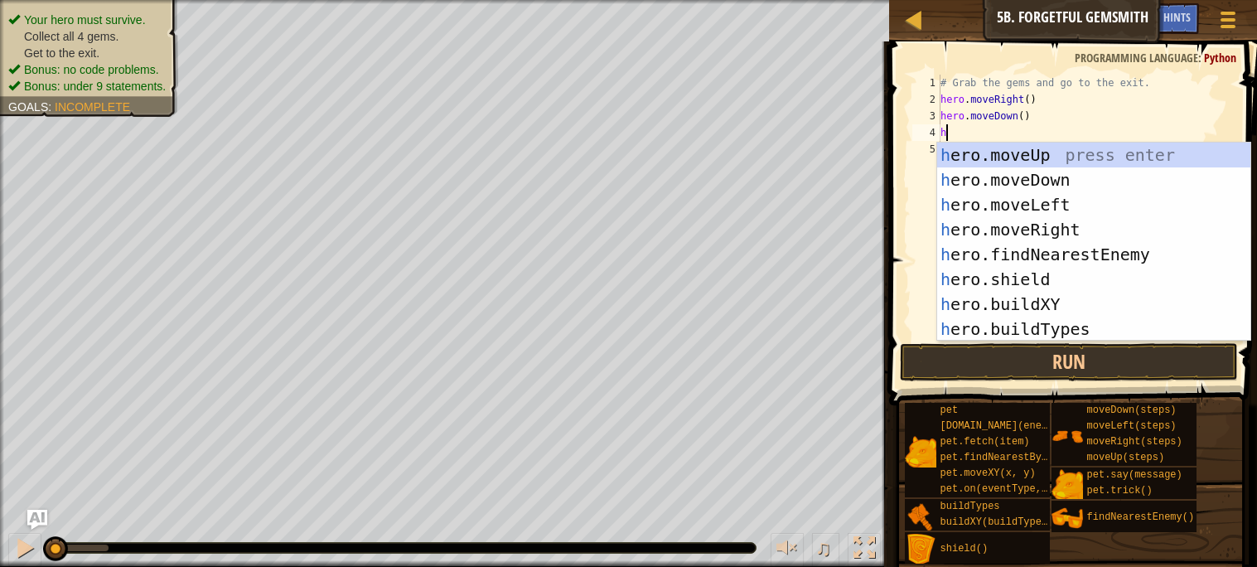
type textarea "he"
click at [1025, 220] on div "he ro.moveUp press enter he ro.moveDown press enter he ro.moveLeft press enter …" at bounding box center [1093, 266] width 313 height 249
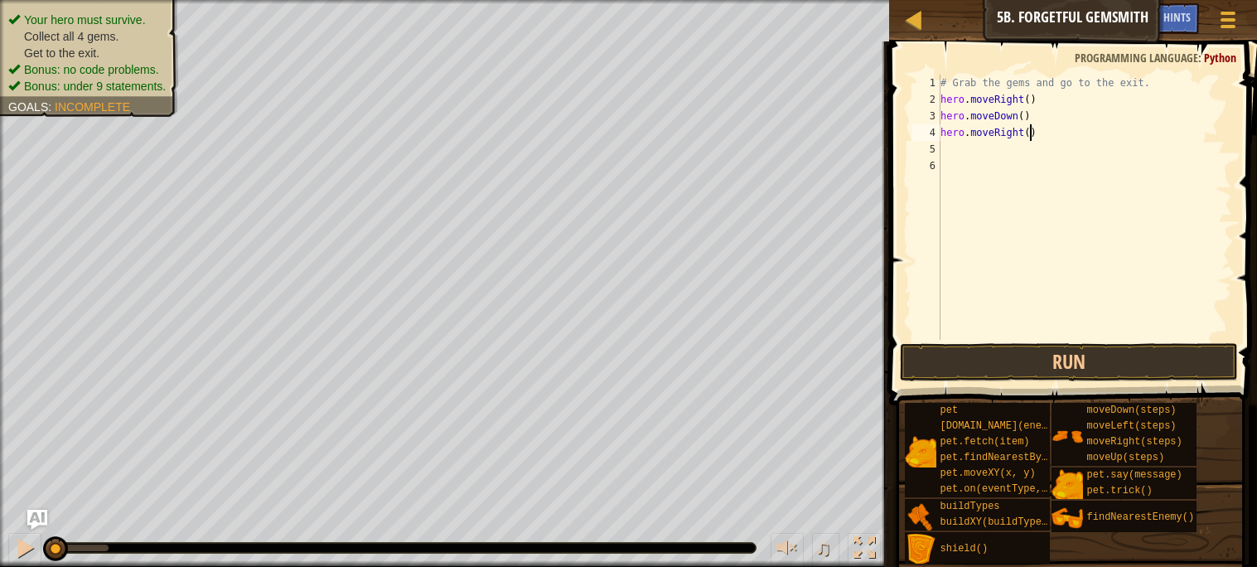
click at [1027, 133] on div "# Grab the gems and go to the exit. hero . moveRight ( ) hero . moveDown ( ) he…" at bounding box center [1084, 224] width 295 height 298
type textarea "hero.moveRight(2)"
click at [947, 157] on div "# Grab the gems and go to the exit. hero . moveRight ( ) hero . moveDown ( ) he…" at bounding box center [1084, 224] width 295 height 298
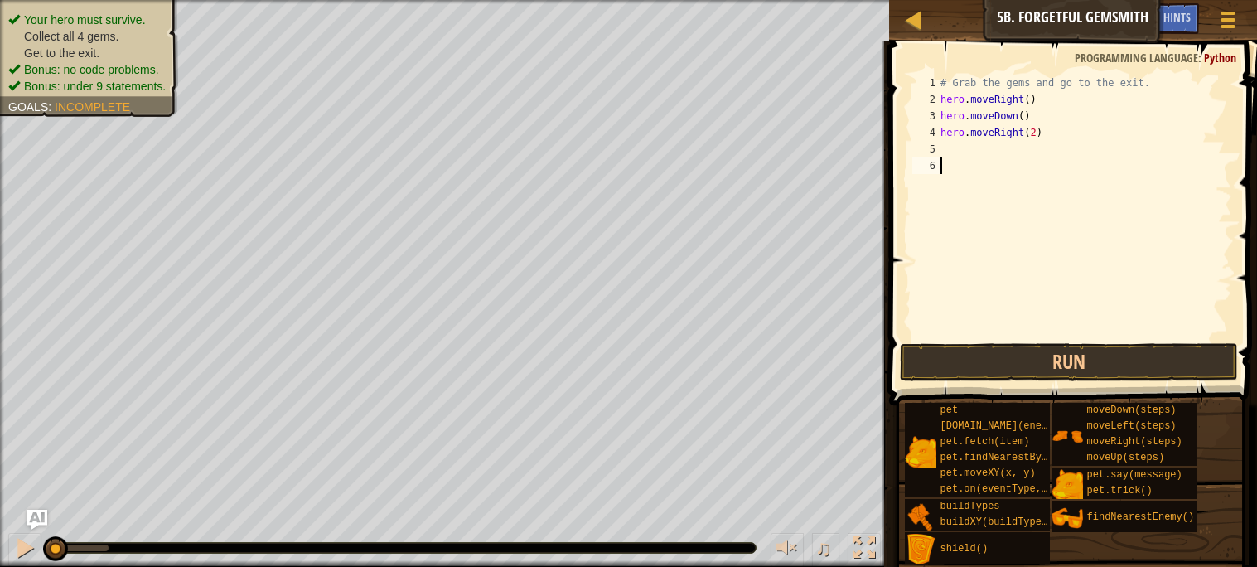
click at [947, 145] on div "# Grab the gems and go to the exit. hero . moveRight ( ) hero . moveDown ( ) he…" at bounding box center [1084, 224] width 295 height 298
type textarea "he"
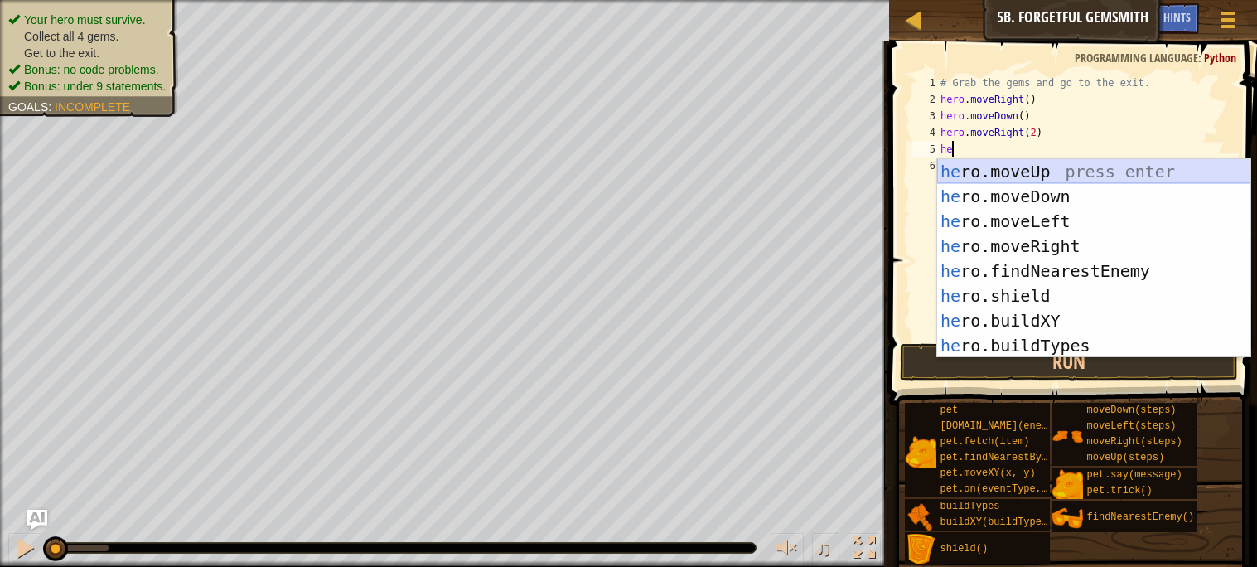
click at [1042, 162] on div "he ro.moveUp press enter he ro.moveDown press enter he ro.moveLeft press enter …" at bounding box center [1093, 283] width 313 height 249
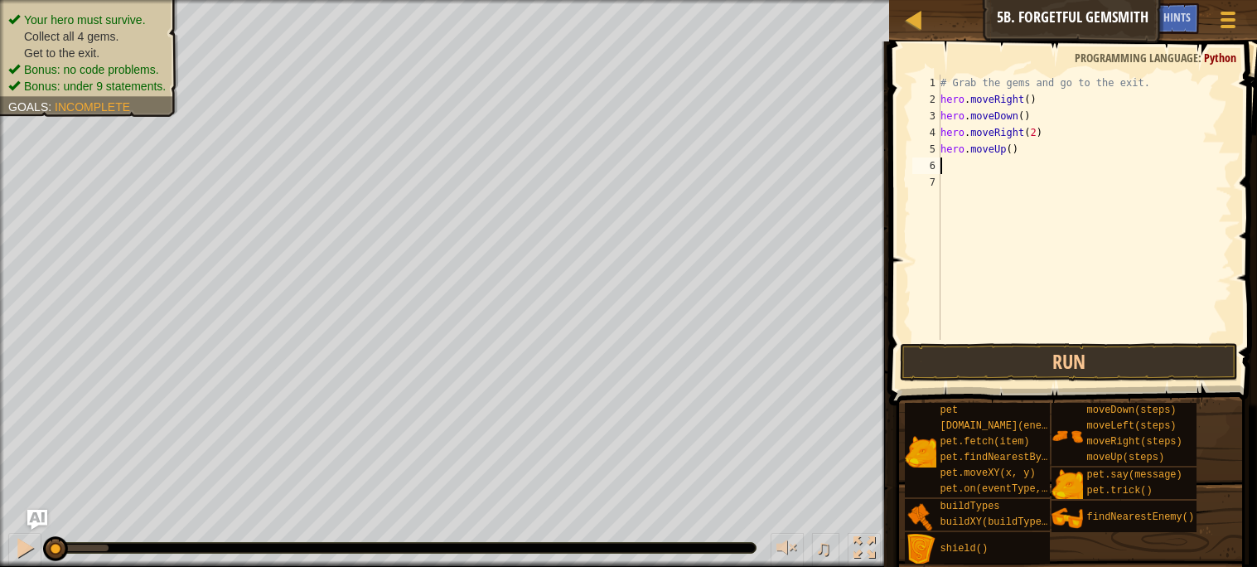
type textarea "he"
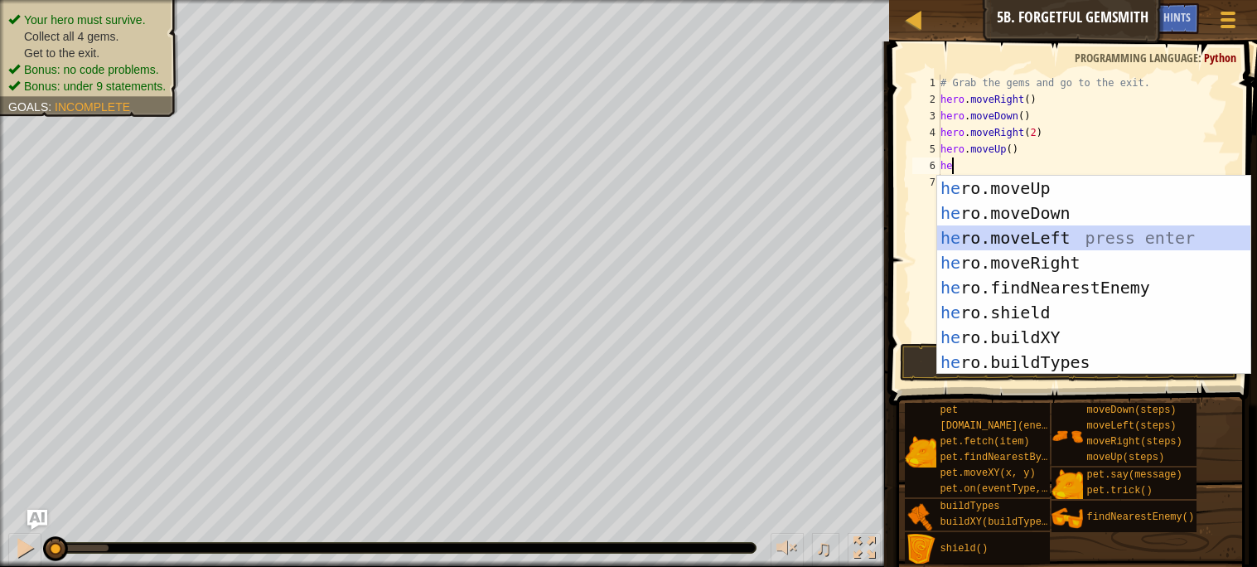
click at [1051, 249] on div "he ro.moveUp press enter he ro.moveDown press enter he ro.moveLeft press enter …" at bounding box center [1093, 300] width 313 height 249
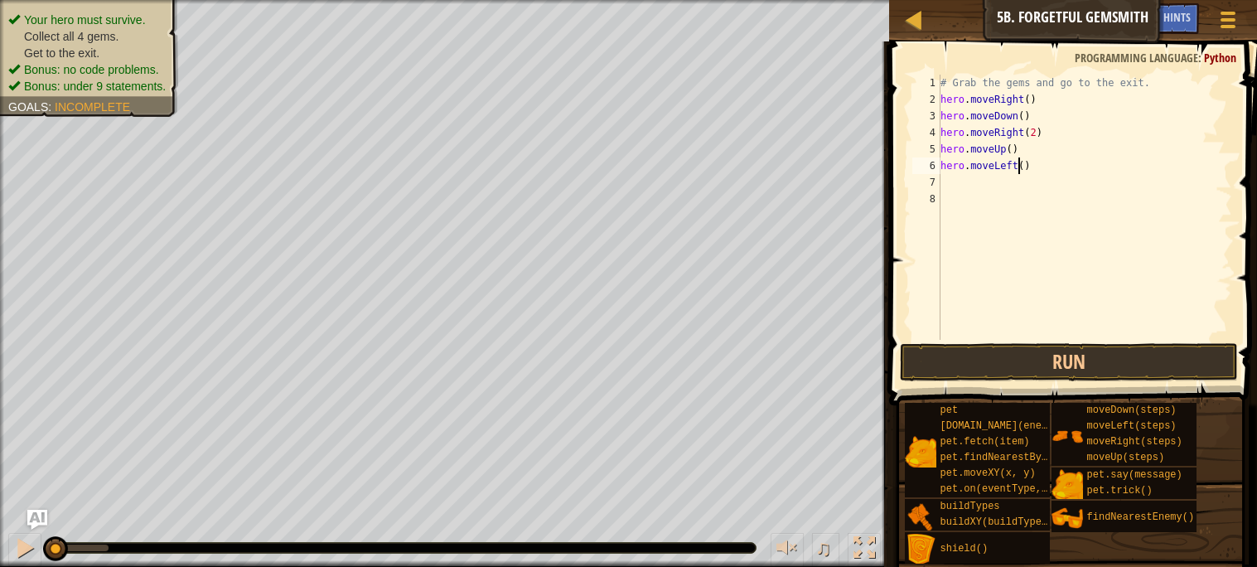
click at [1017, 171] on div "# Grab the gems and go to the exit. hero . moveRight ( ) hero . moveDown ( ) he…" at bounding box center [1084, 224] width 295 height 298
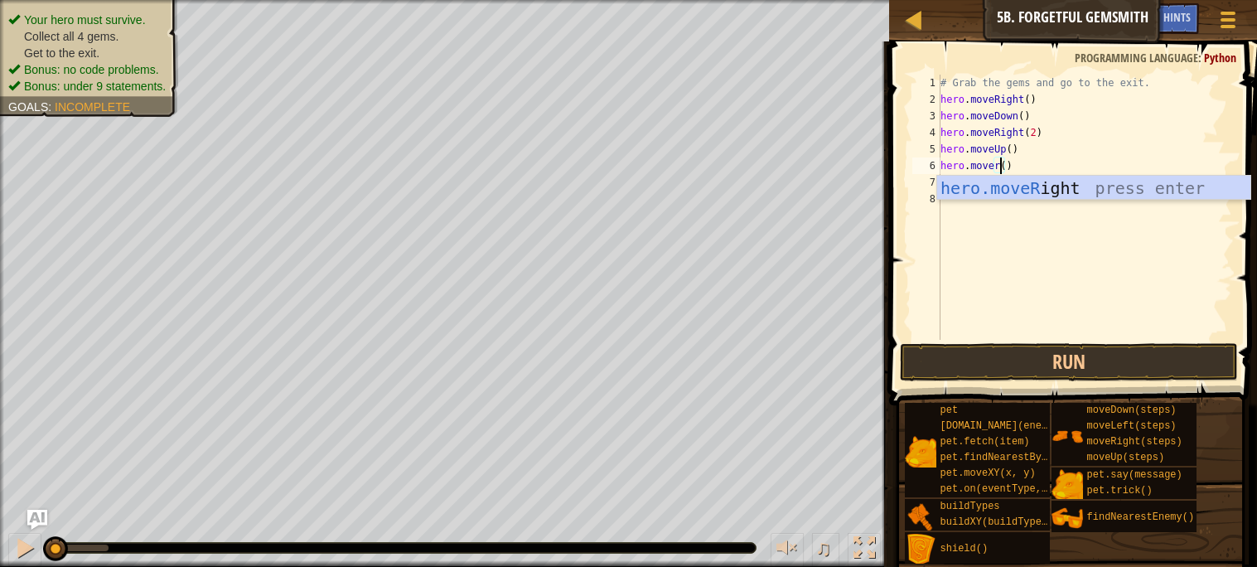
scroll to position [7, 4]
click at [1019, 193] on div "hero.moveR ight press enter" at bounding box center [1093, 213] width 313 height 75
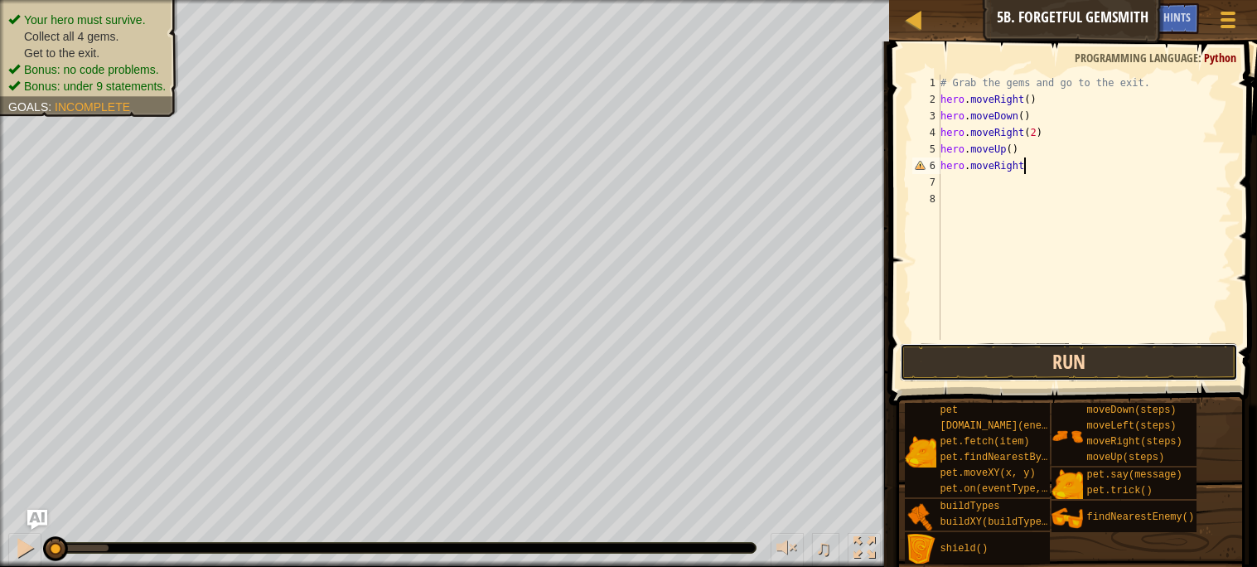
click at [1042, 350] on button "Run" at bounding box center [1068, 362] width 337 height 38
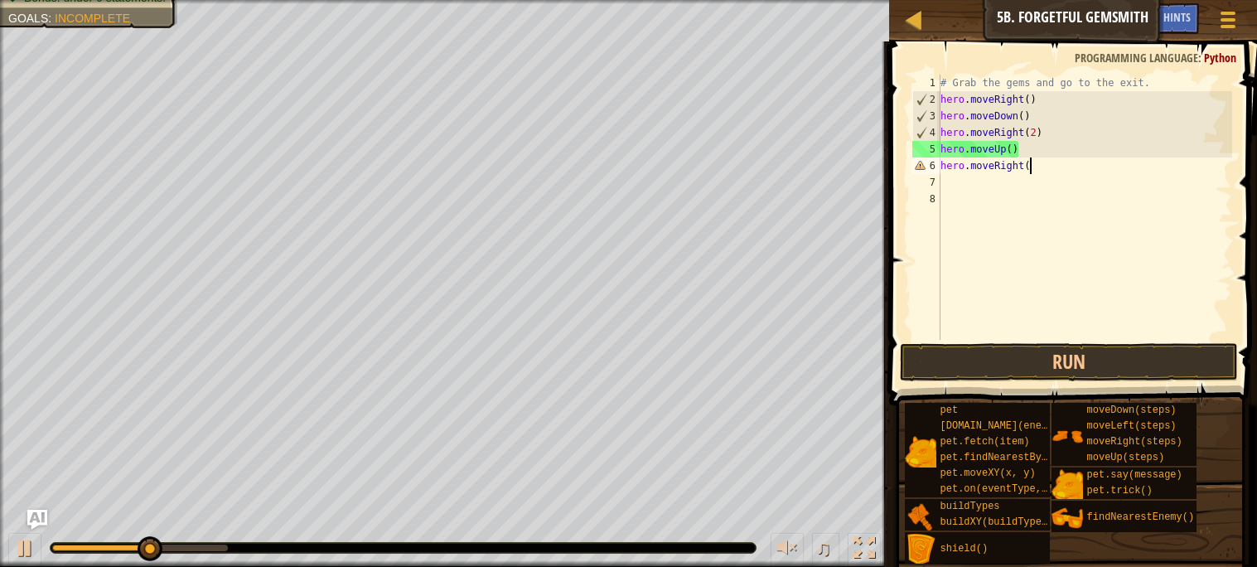
scroll to position [7, 6]
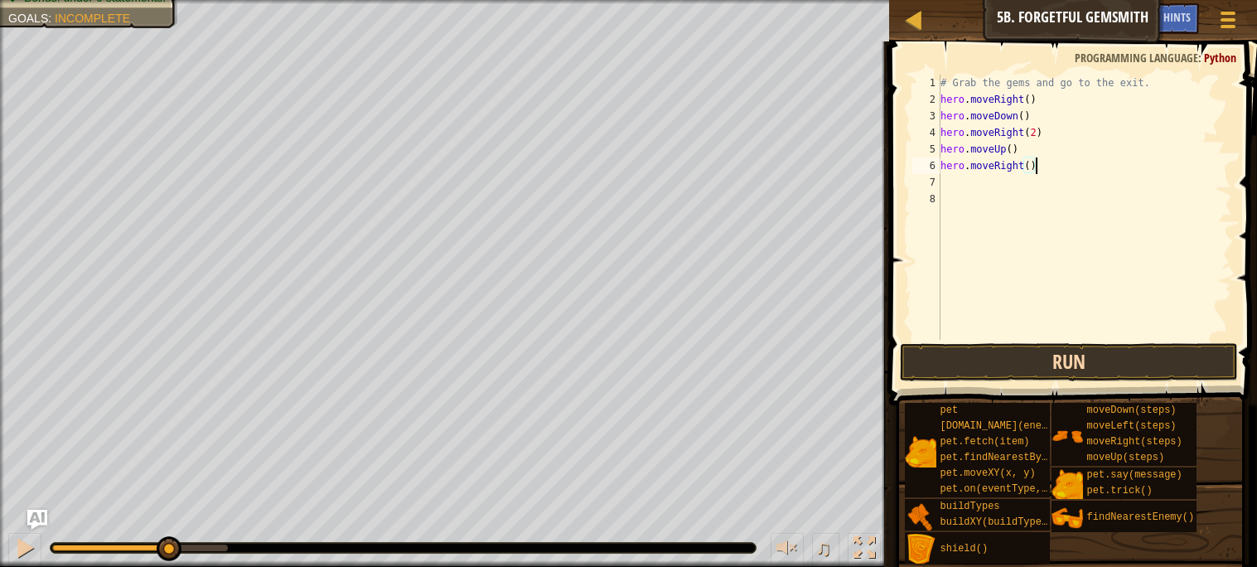
type textarea "hero.moveRight()"
click at [996, 345] on button "Run" at bounding box center [1068, 362] width 337 height 38
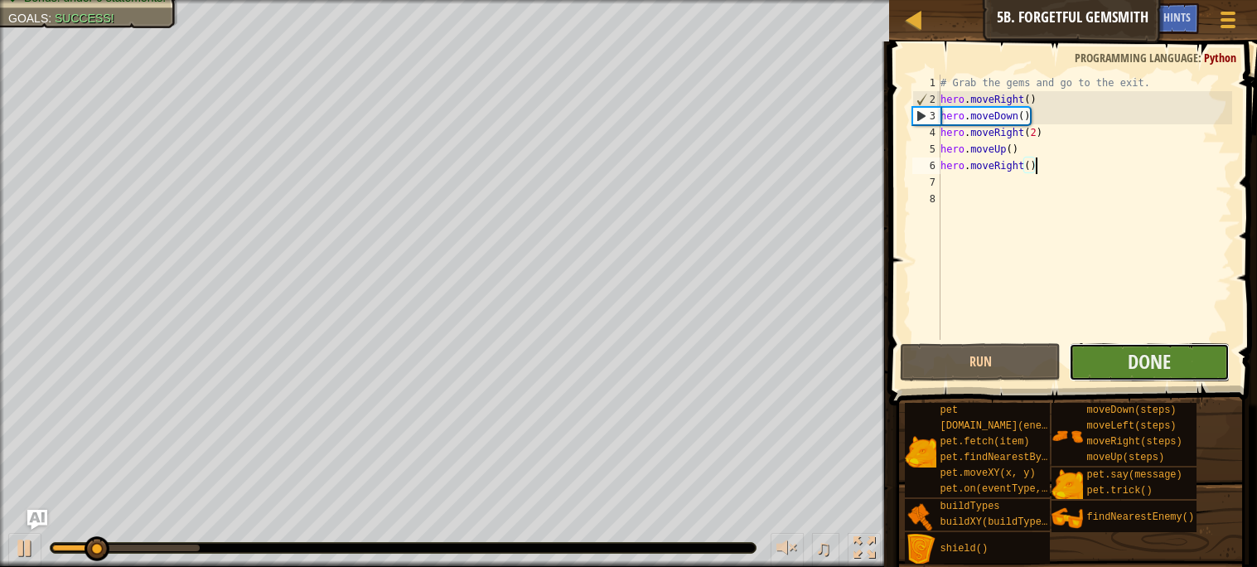
click at [1186, 358] on button "Done" at bounding box center [1149, 362] width 161 height 38
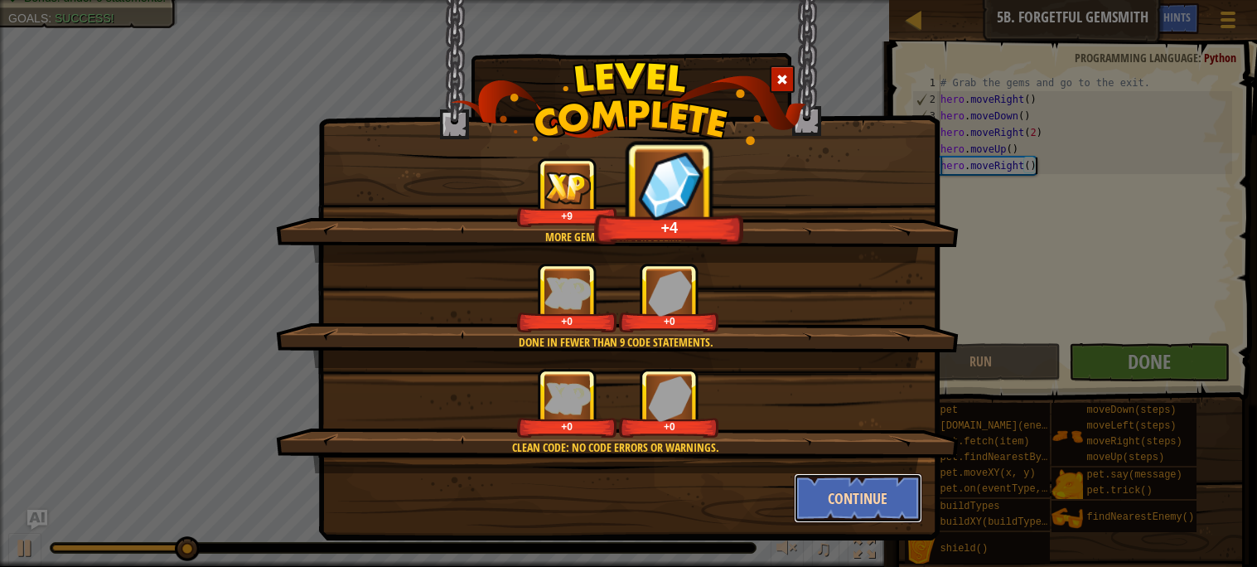
click at [837, 493] on button "Continue" at bounding box center [858, 498] width 128 height 50
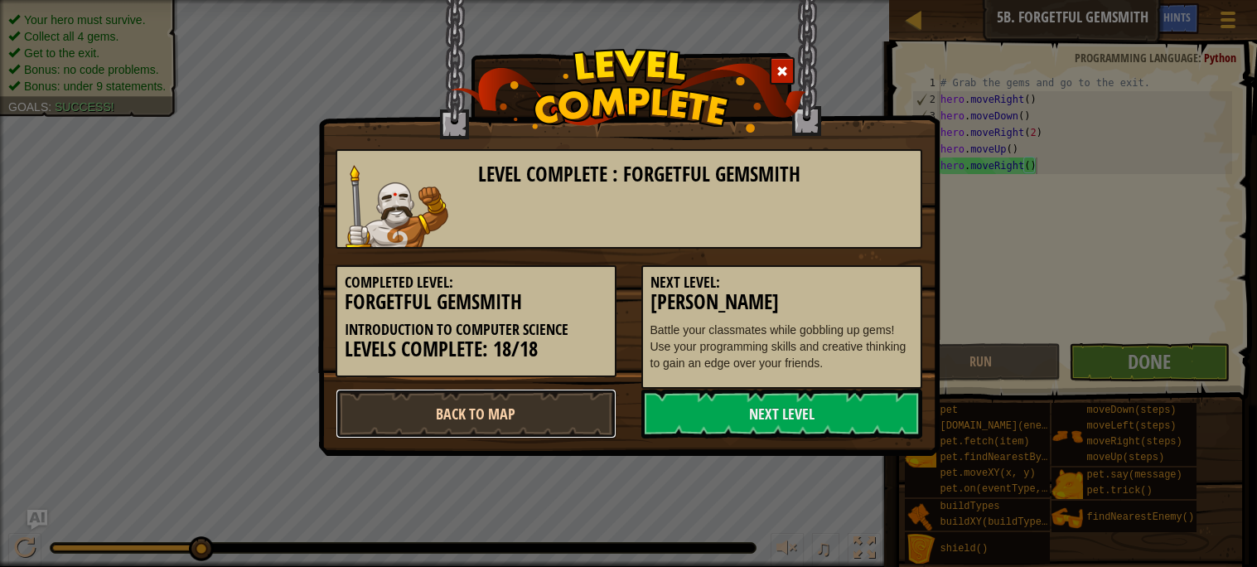
click at [498, 403] on link "Back to Map" at bounding box center [475, 413] width 281 height 50
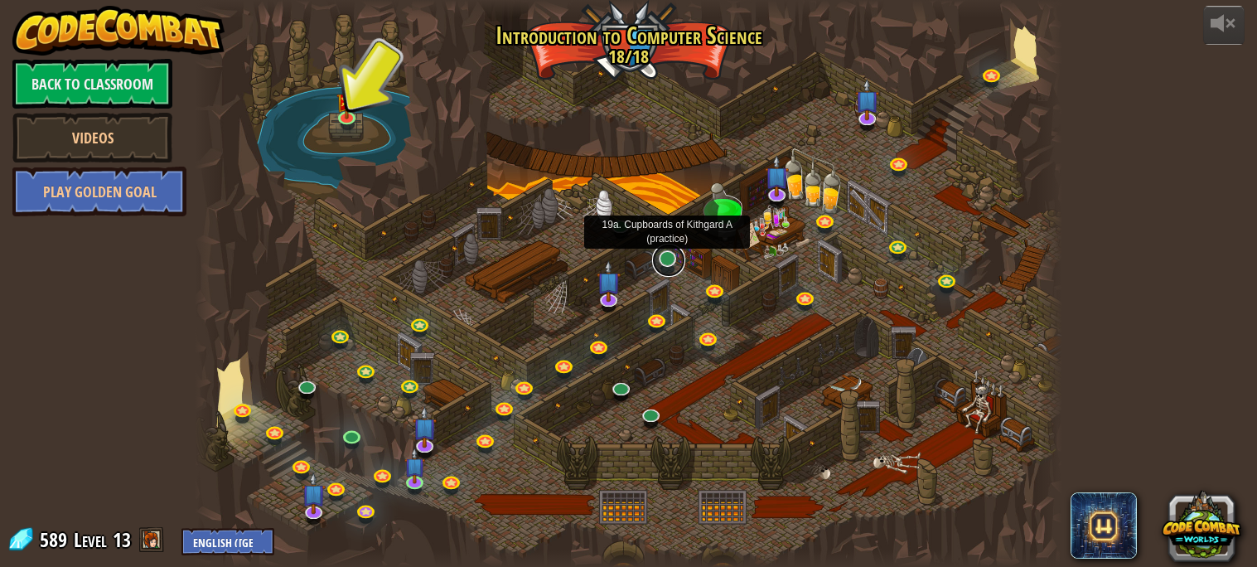
click at [668, 257] on link at bounding box center [668, 260] width 33 height 33
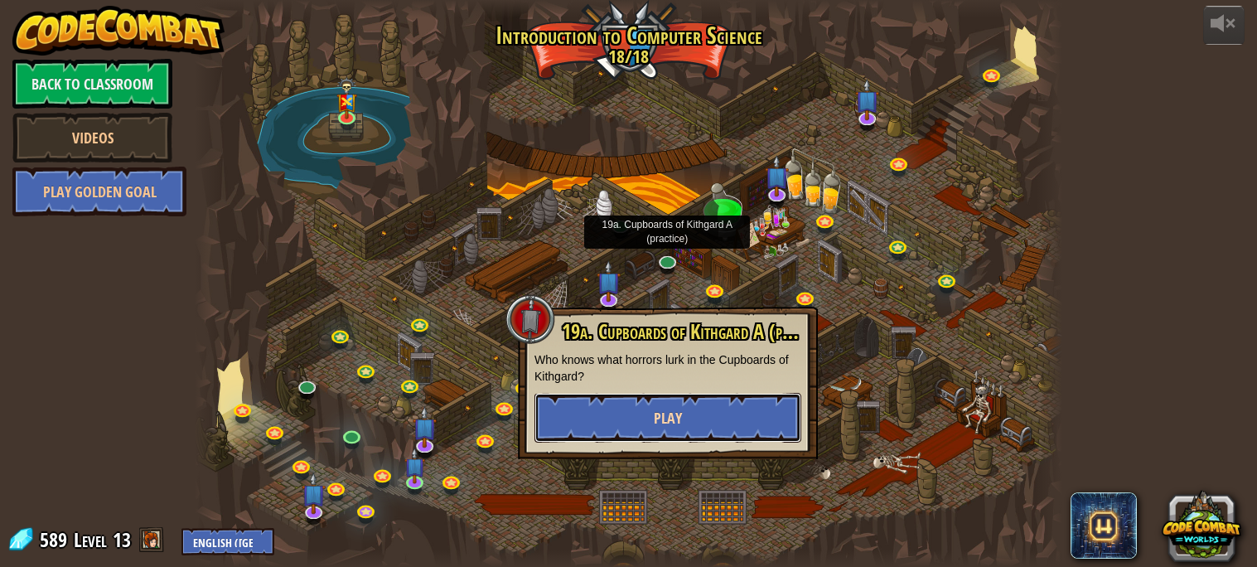
click at [645, 401] on button "Play" at bounding box center [667, 418] width 267 height 50
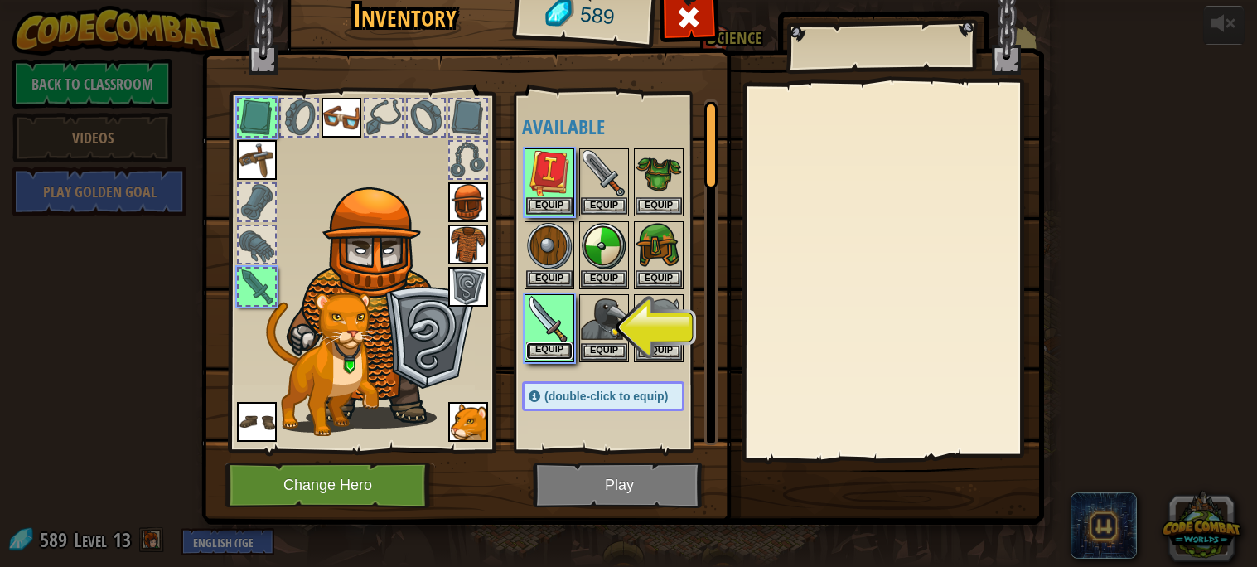
click at [557, 345] on button "Equip" at bounding box center [549, 350] width 46 height 17
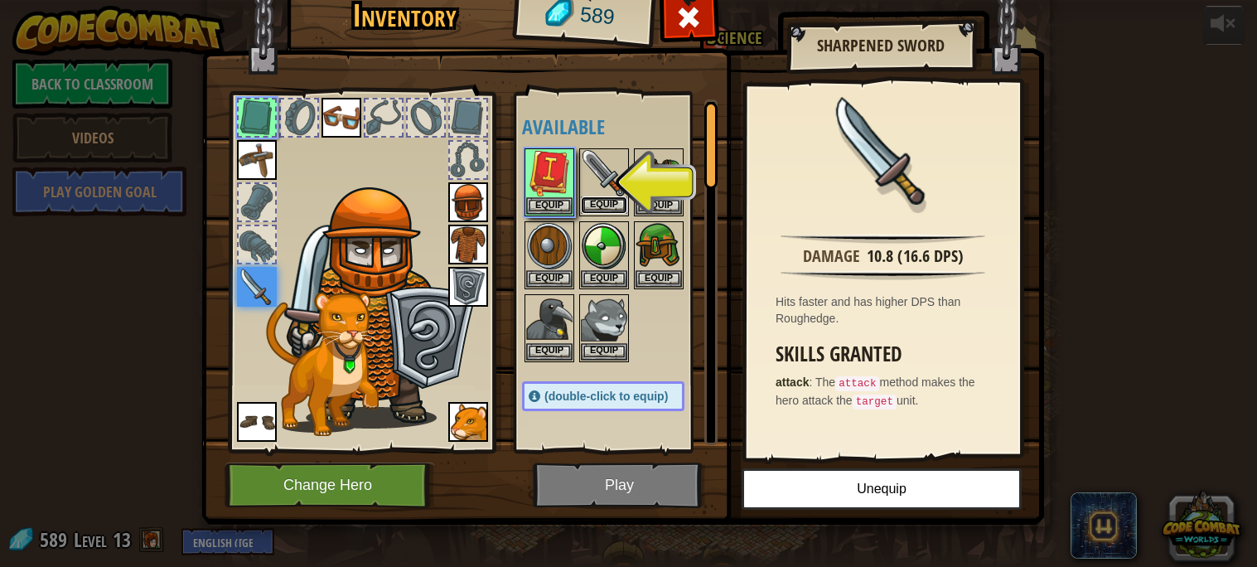
click at [600, 200] on button "Equip" at bounding box center [604, 204] width 46 height 17
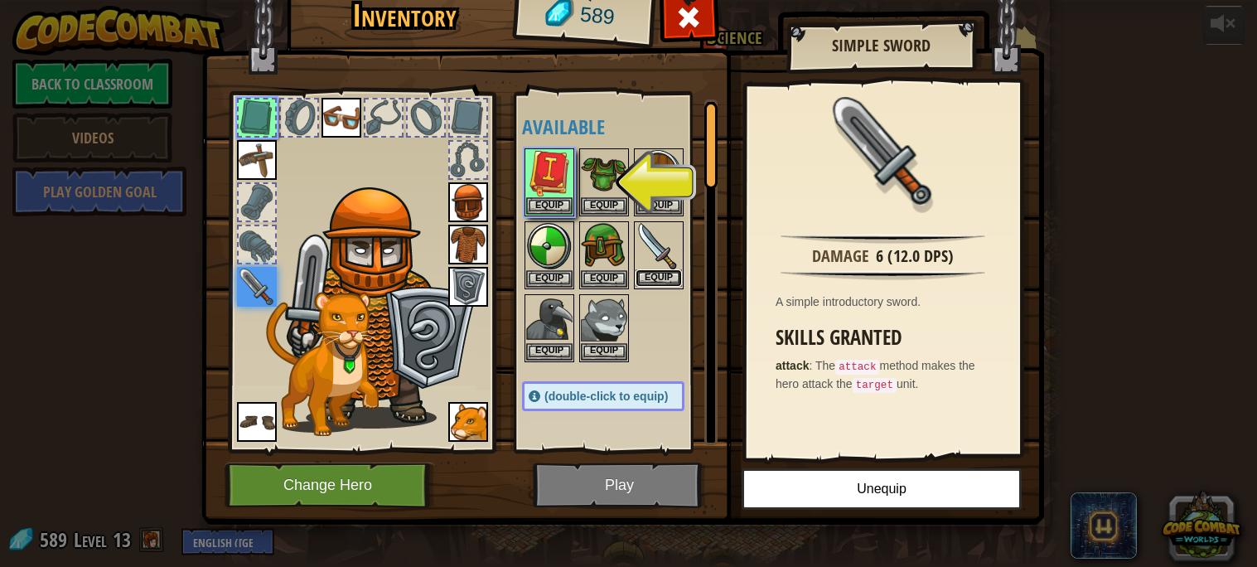
click at [668, 277] on button "Equip" at bounding box center [658, 277] width 46 height 17
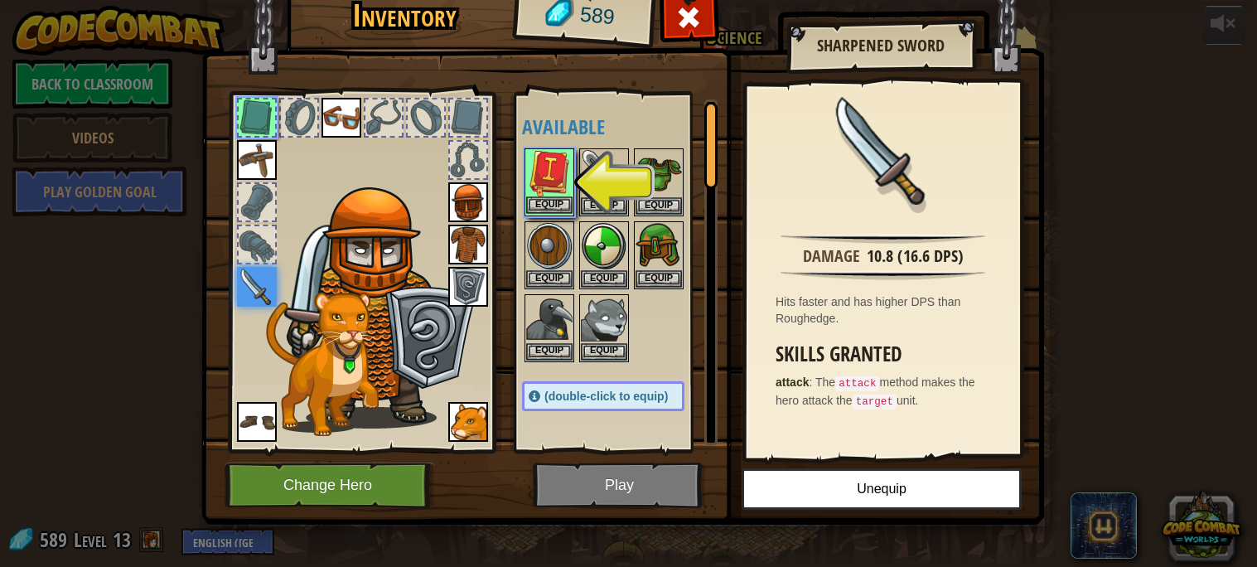
click at [547, 171] on img at bounding box center [549, 173] width 46 height 46
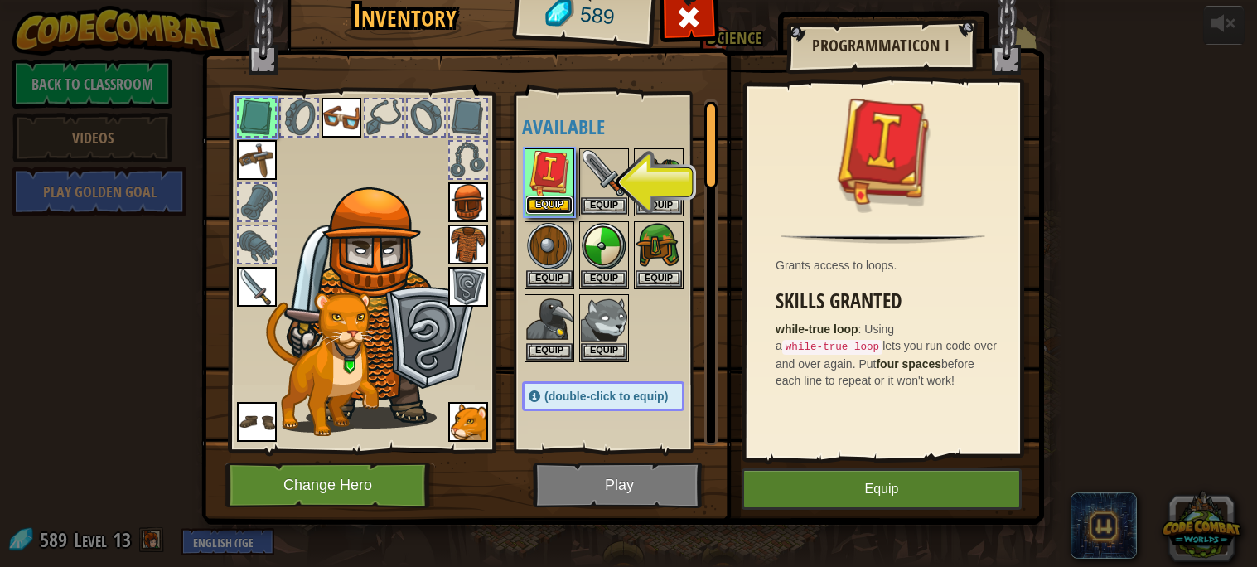
click at [554, 204] on button "Equip" at bounding box center [549, 204] width 46 height 17
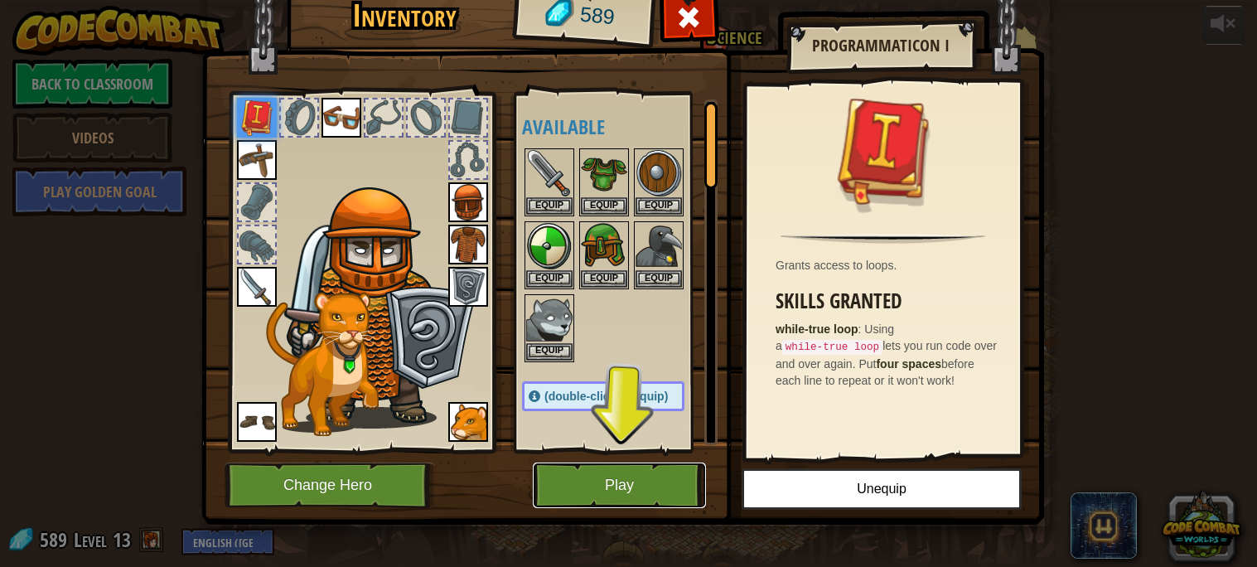
click at [652, 478] on button "Play" at bounding box center [619, 485] width 173 height 46
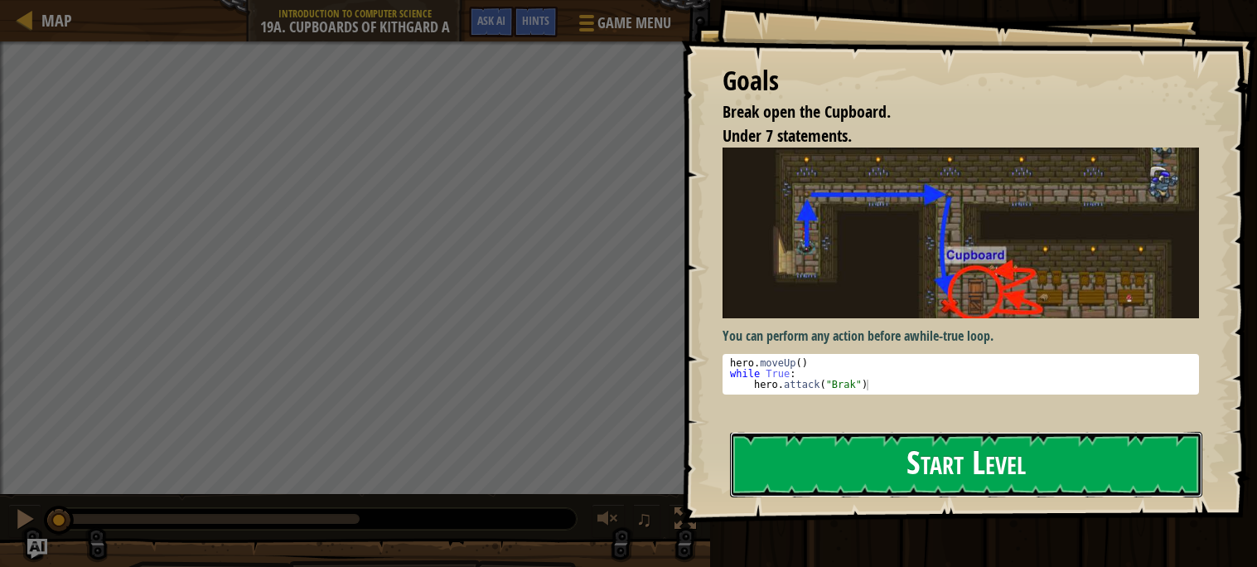
click at [974, 449] on button "Start Level" at bounding box center [966, 464] width 472 height 65
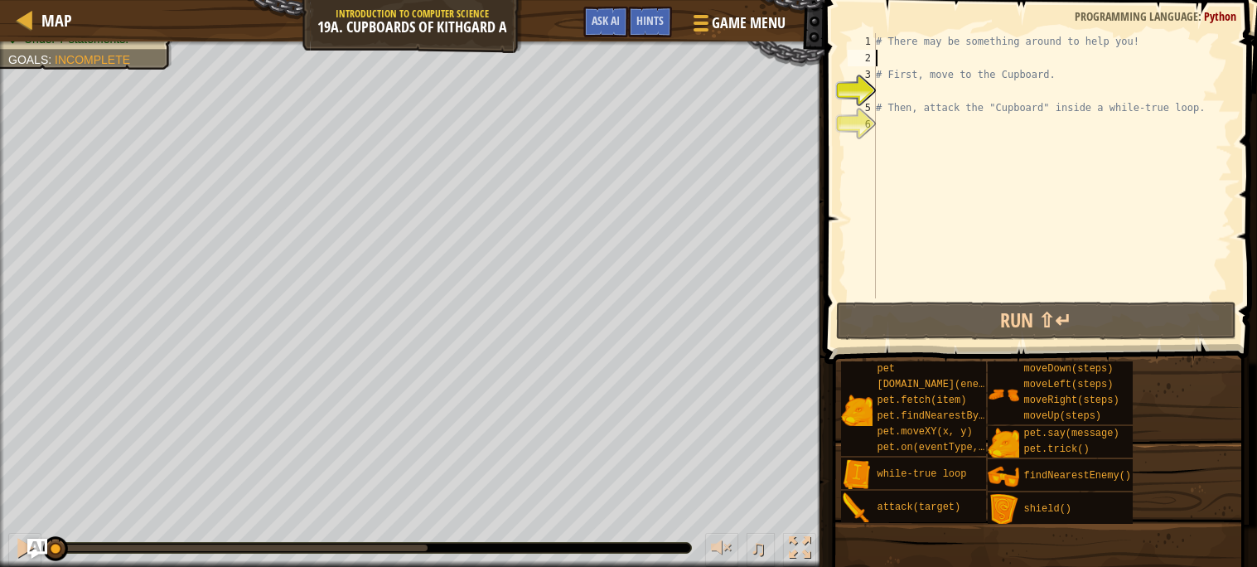
click at [893, 64] on div "# There may be something around to help you! # First, move to the Cupboard. # T…" at bounding box center [1051, 182] width 359 height 298
type textarea "h"
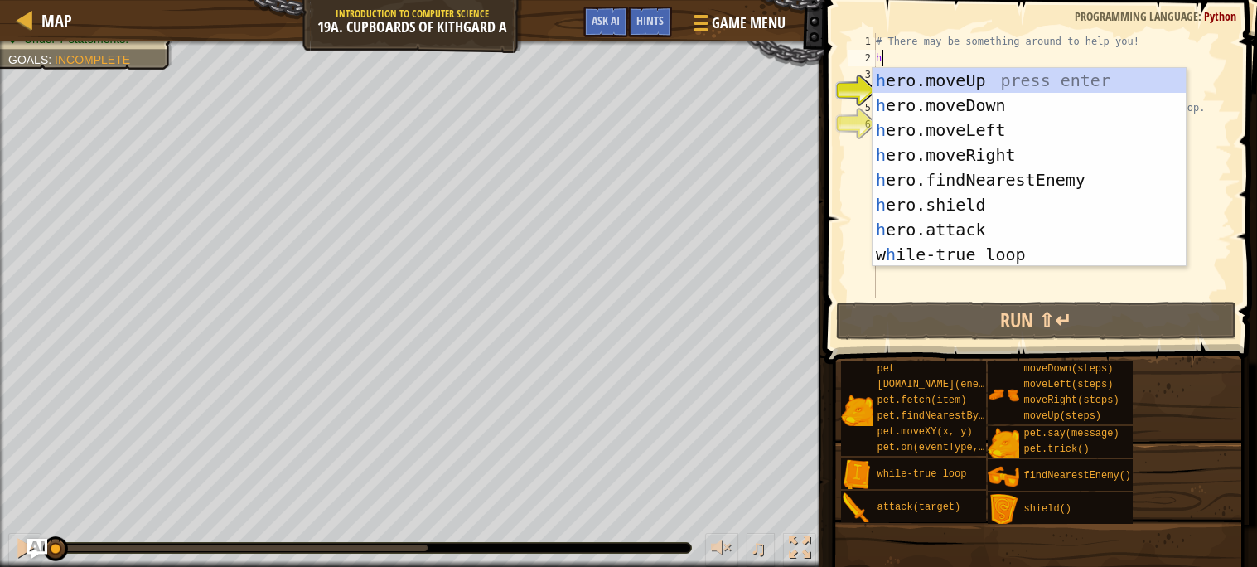
scroll to position [7, 0]
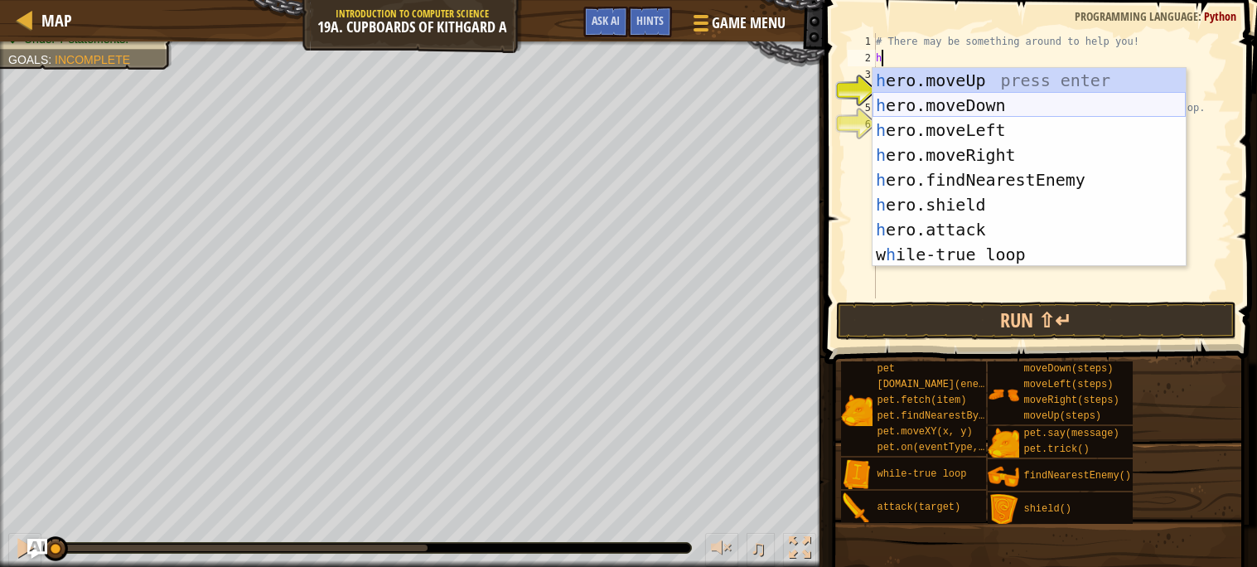
click at [951, 101] on div "h ero.moveUp press enter h ero.moveDown press enter h ero.moveLeft press enter …" at bounding box center [1028, 192] width 313 height 249
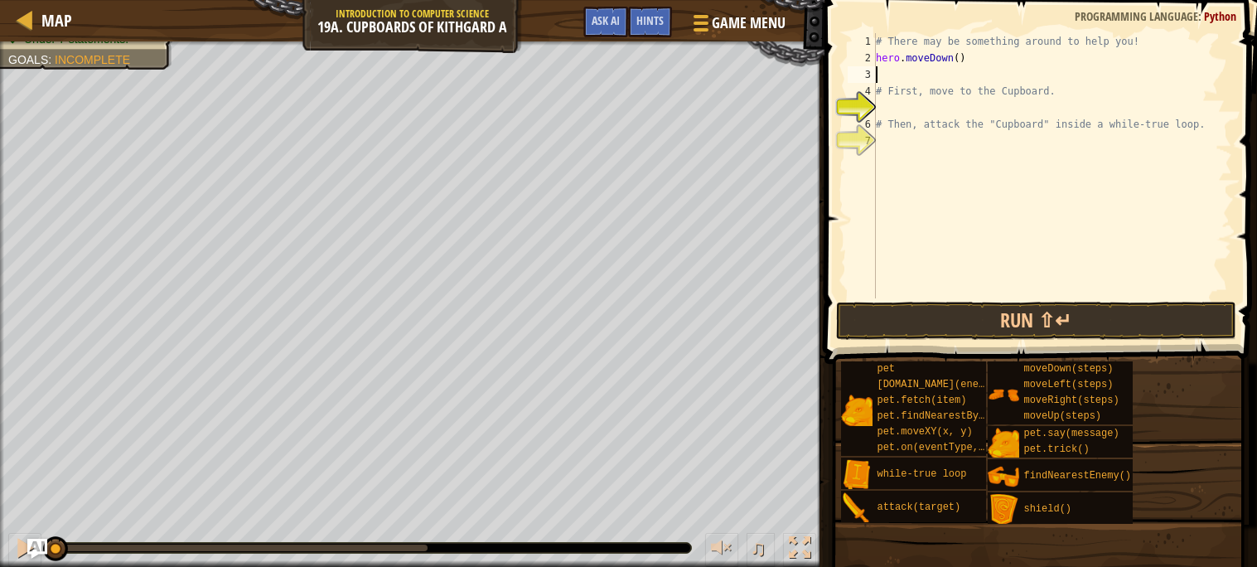
type textarea "h"
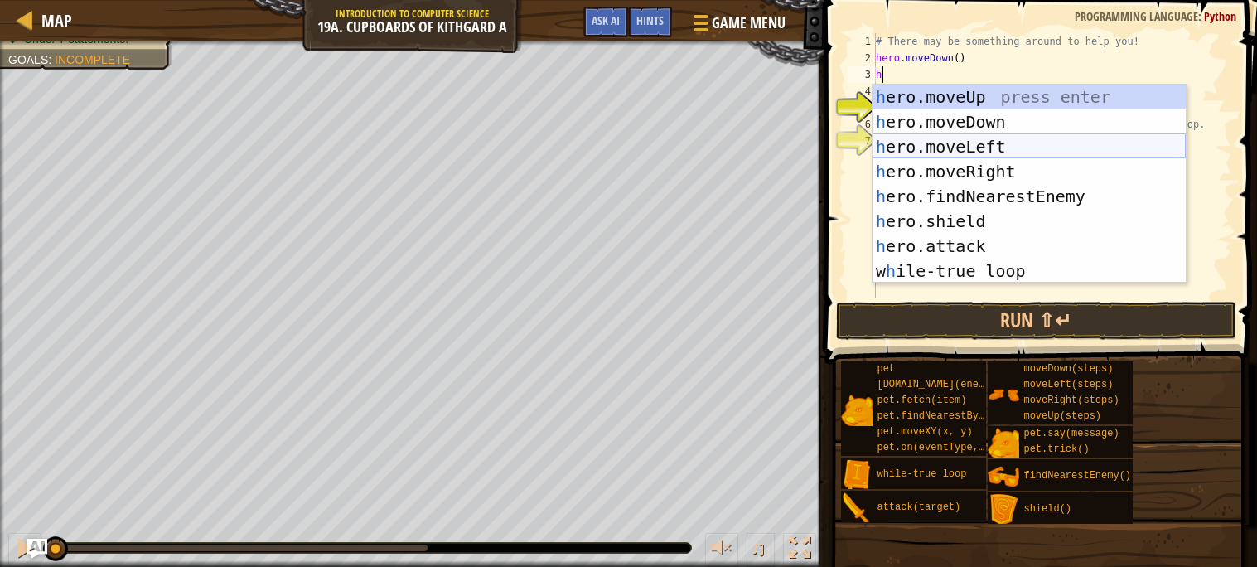
click at [1005, 152] on div "h ero.moveUp press enter h ero.moveDown press enter h ero.moveLeft press enter …" at bounding box center [1028, 208] width 313 height 249
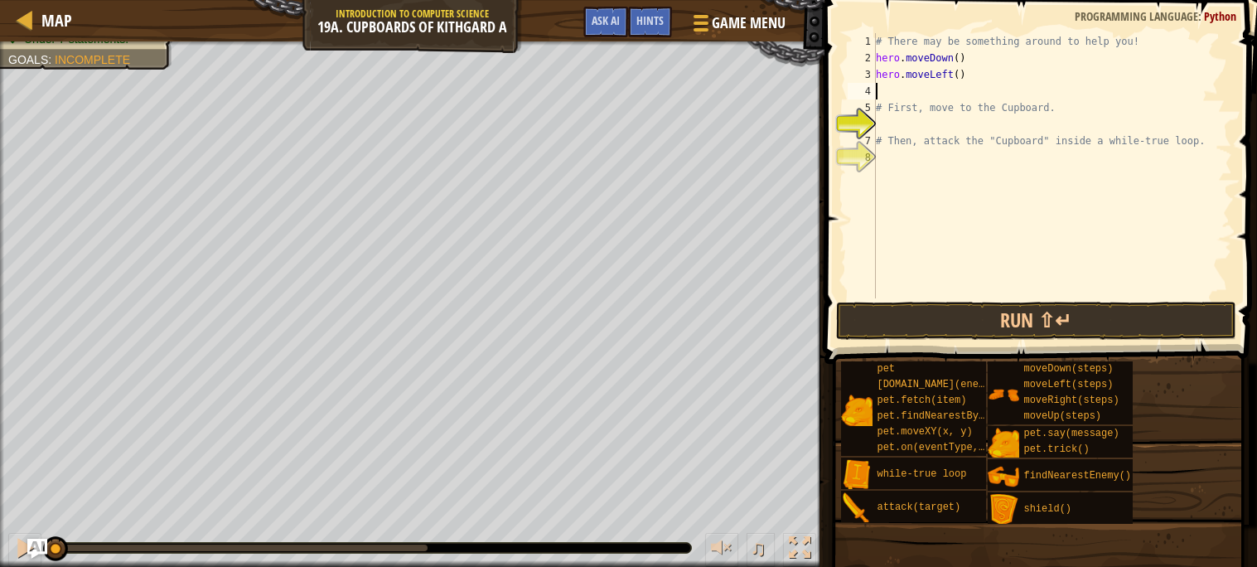
click at [959, 71] on div "# There may be something around to help you! hero . moveDown ( ) hero . moveLef…" at bounding box center [1051, 182] width 359 height 298
type textarea "hero.moveLeft(2)"
click at [948, 326] on button "Run ⇧↵" at bounding box center [1036, 321] width 400 height 38
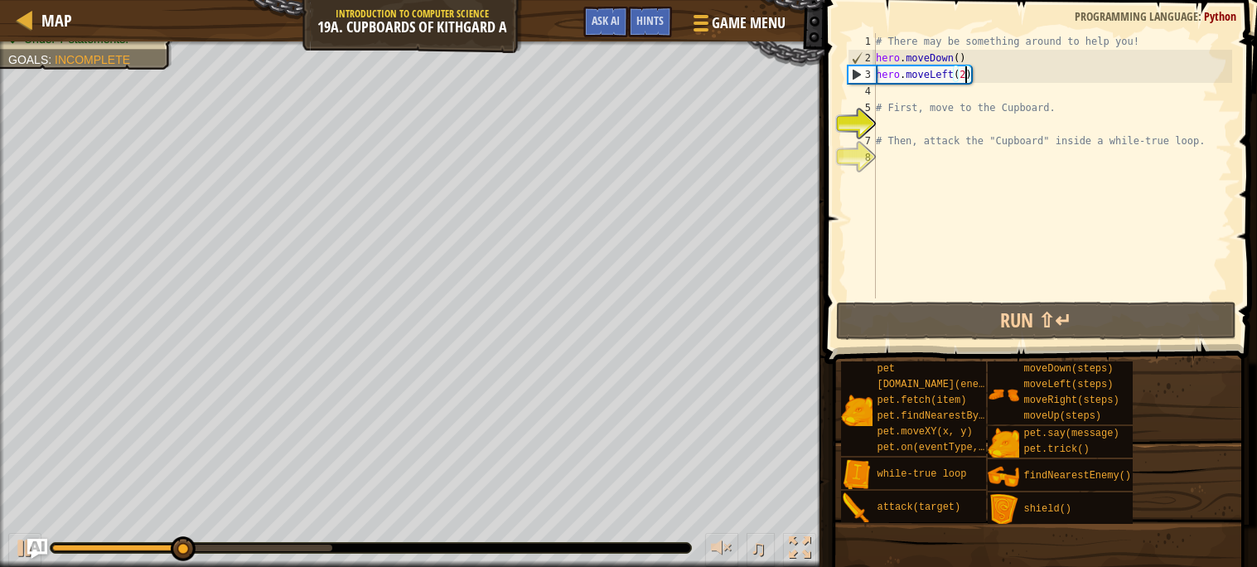
click at [889, 95] on div "# There may be something around to help you! hero . moveDown ( ) hero . moveLef…" at bounding box center [1051, 182] width 359 height 298
type textarea "h"
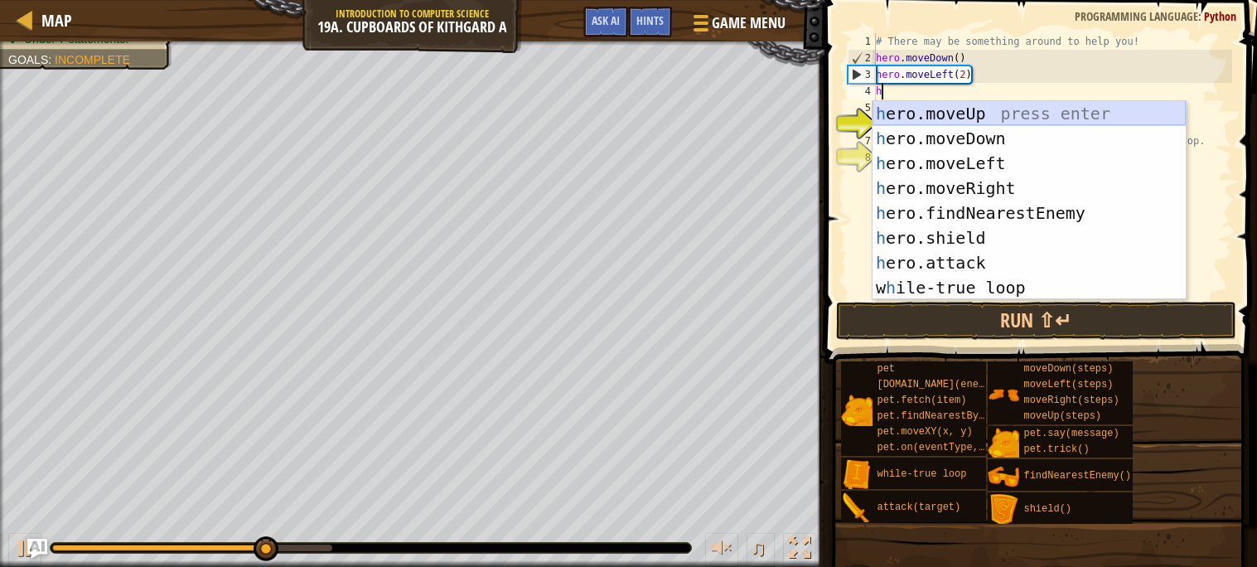
click at [962, 118] on div "h ero.moveUp press enter h ero.moveDown press enter h ero.moveLeft press enter …" at bounding box center [1028, 225] width 313 height 249
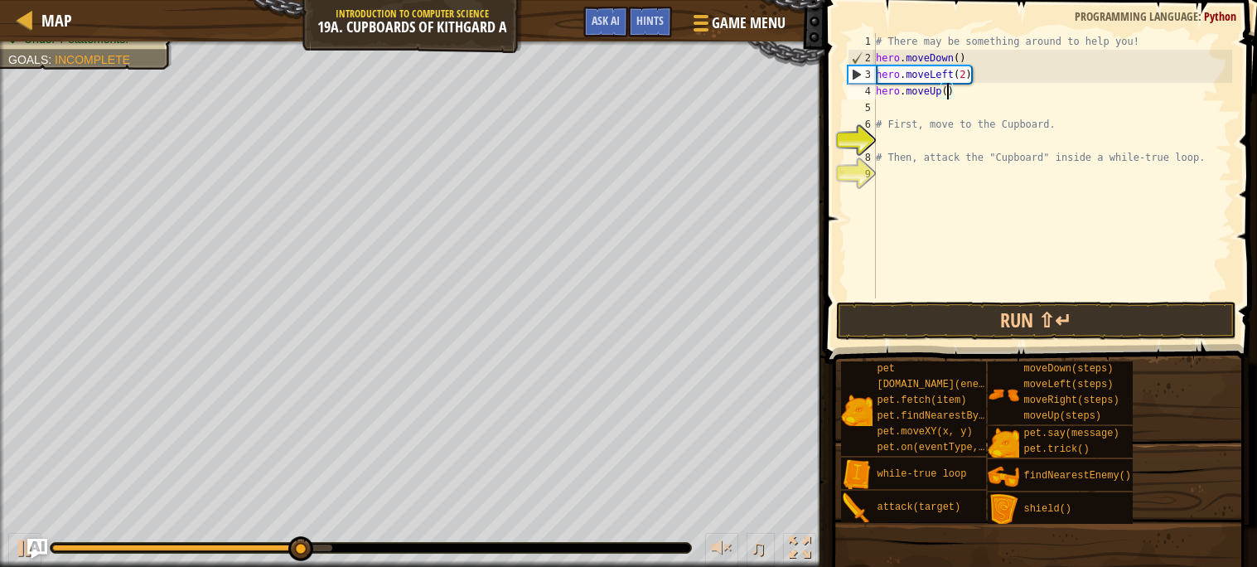
click at [946, 92] on div "# There may be something around to help you! hero . moveDown ( ) hero . moveLef…" at bounding box center [1051, 182] width 359 height 298
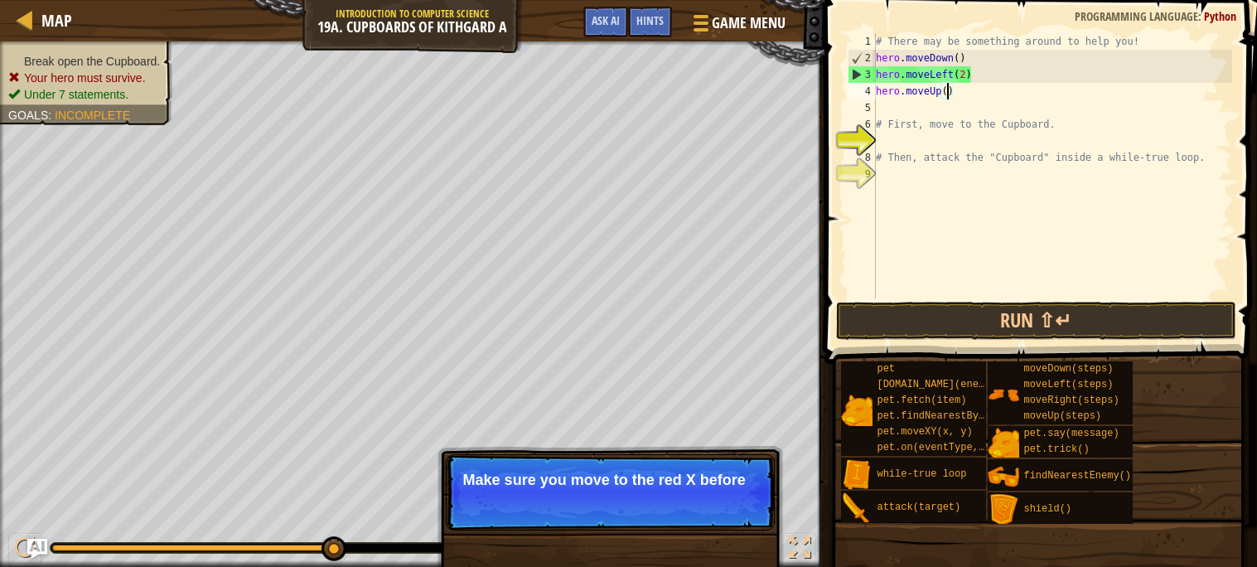
scroll to position [7, 5]
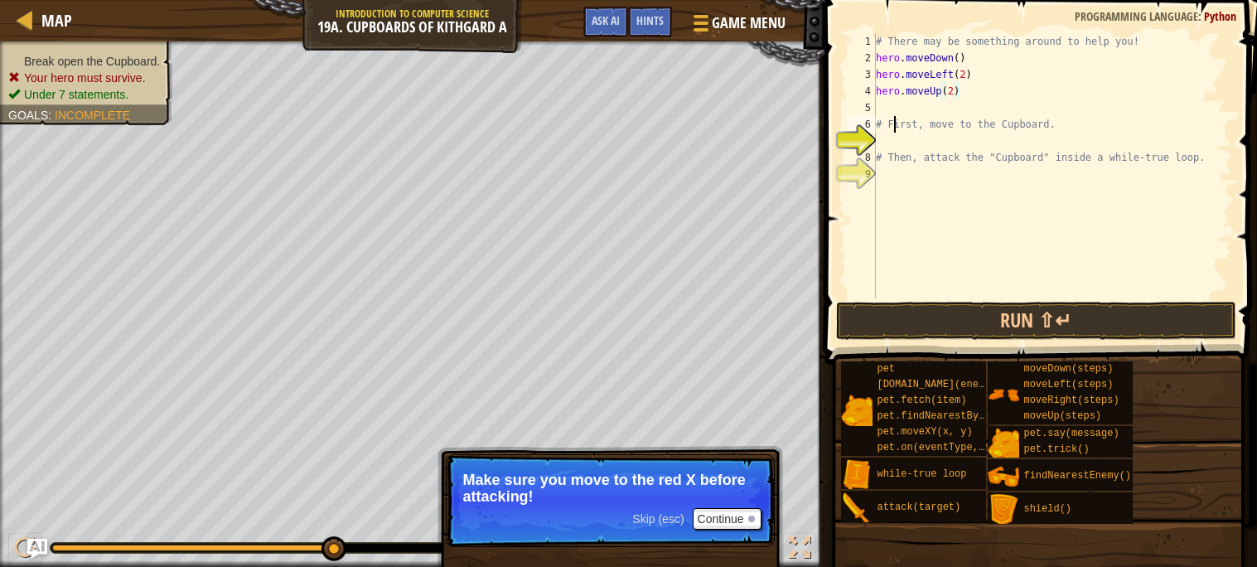
click at [890, 116] on div "# There may be something around to help you! hero . moveDown ( ) hero . moveLef…" at bounding box center [1051, 182] width 359 height 298
type textarea "# First, move to the Cupboard."
click at [881, 110] on div "# There may be something around to help you! hero . moveDown ( ) hero . moveLef…" at bounding box center [1051, 182] width 359 height 298
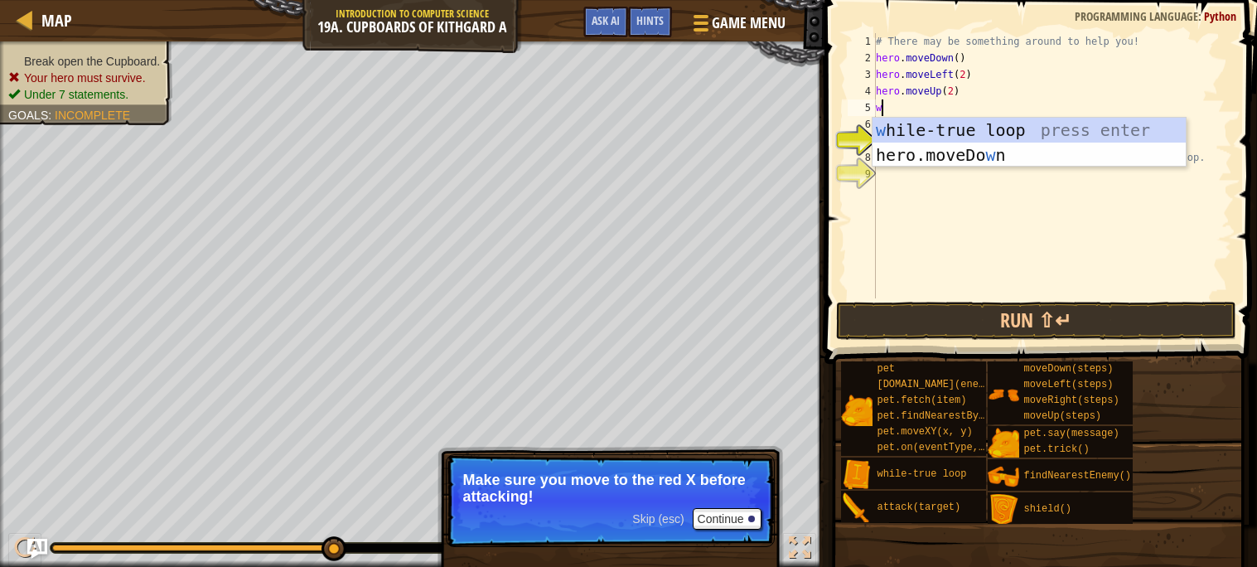
type textarea "wh"
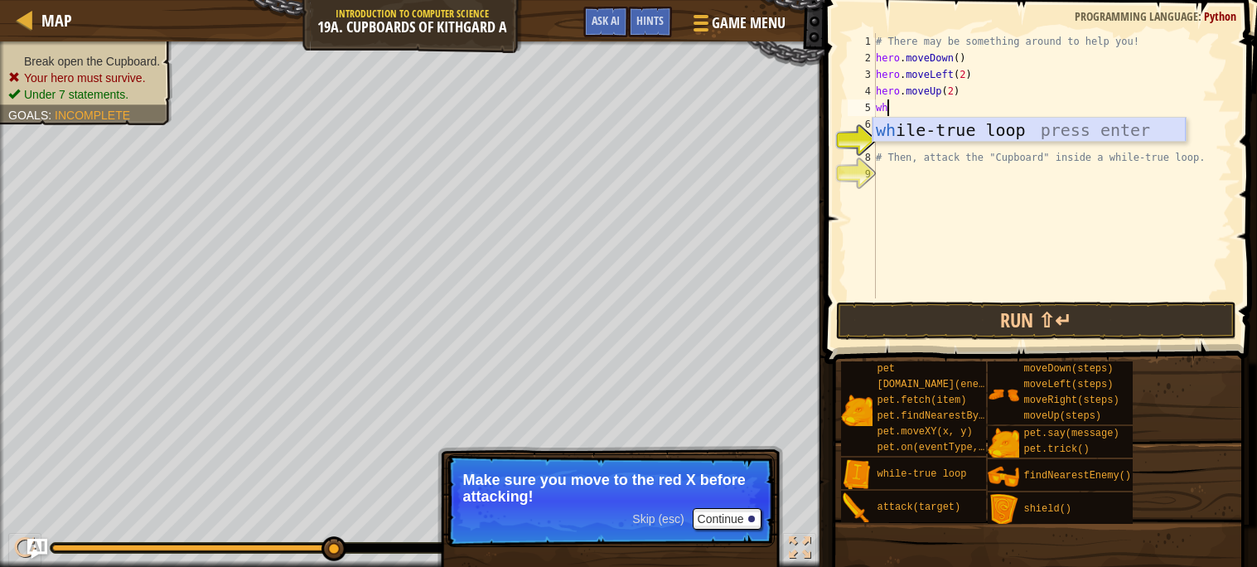
click at [1022, 127] on div "wh ile-true loop press enter" at bounding box center [1028, 155] width 313 height 75
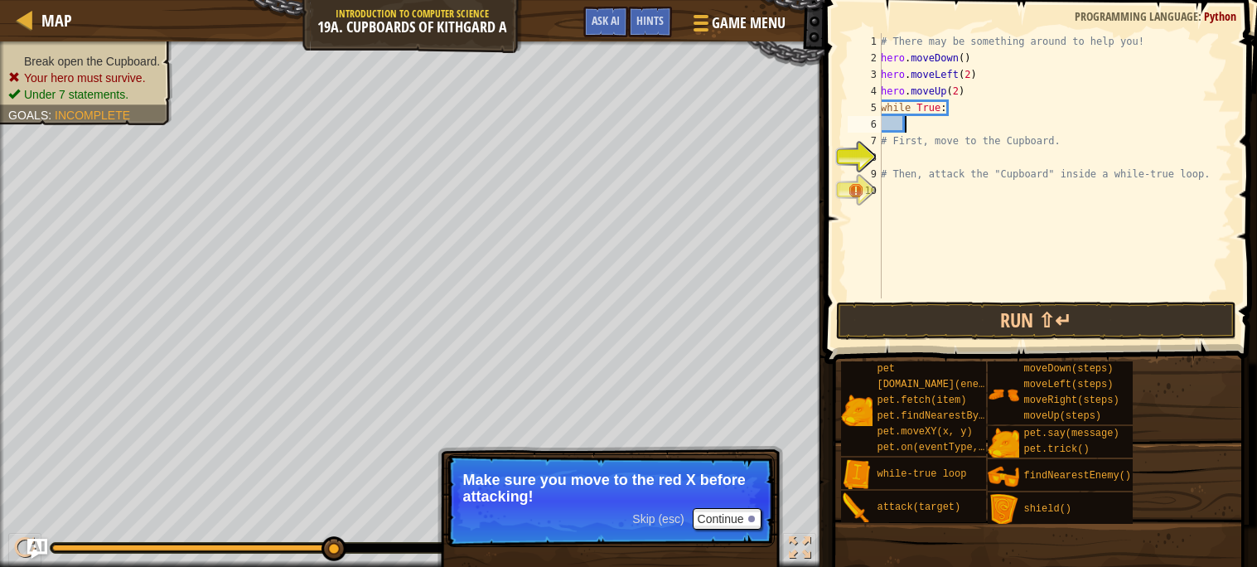
click at [905, 126] on div "# There may be something around to help you! hero . moveDown ( ) hero . moveLef…" at bounding box center [1054, 182] width 355 height 298
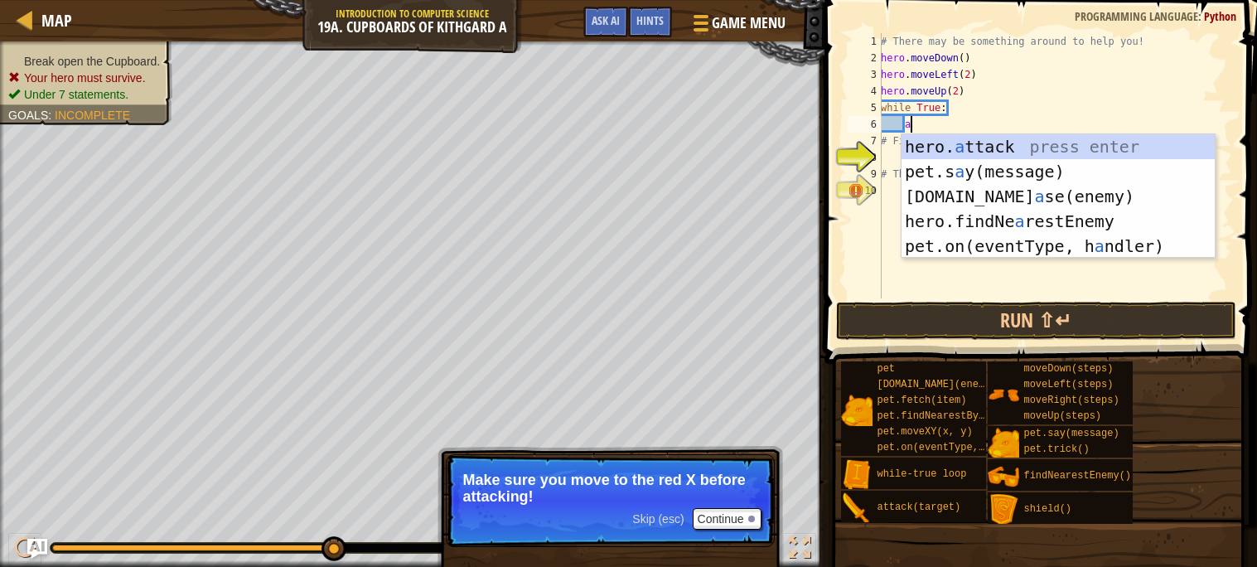
scroll to position [7, 2]
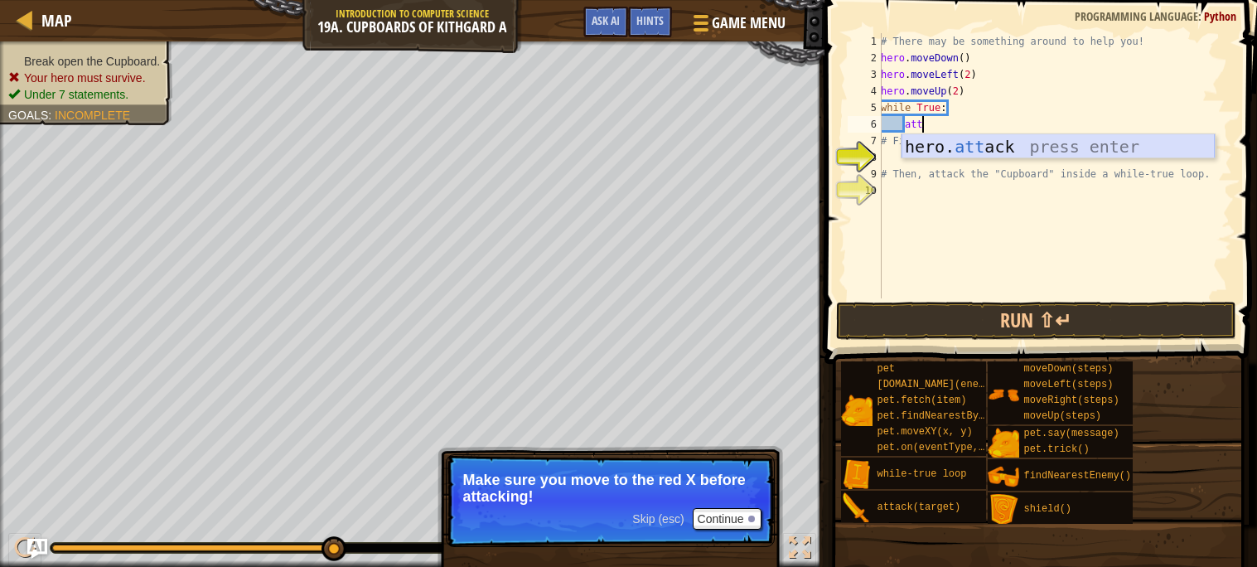
click at [1019, 145] on div "hero. att ack press enter" at bounding box center [1057, 171] width 313 height 75
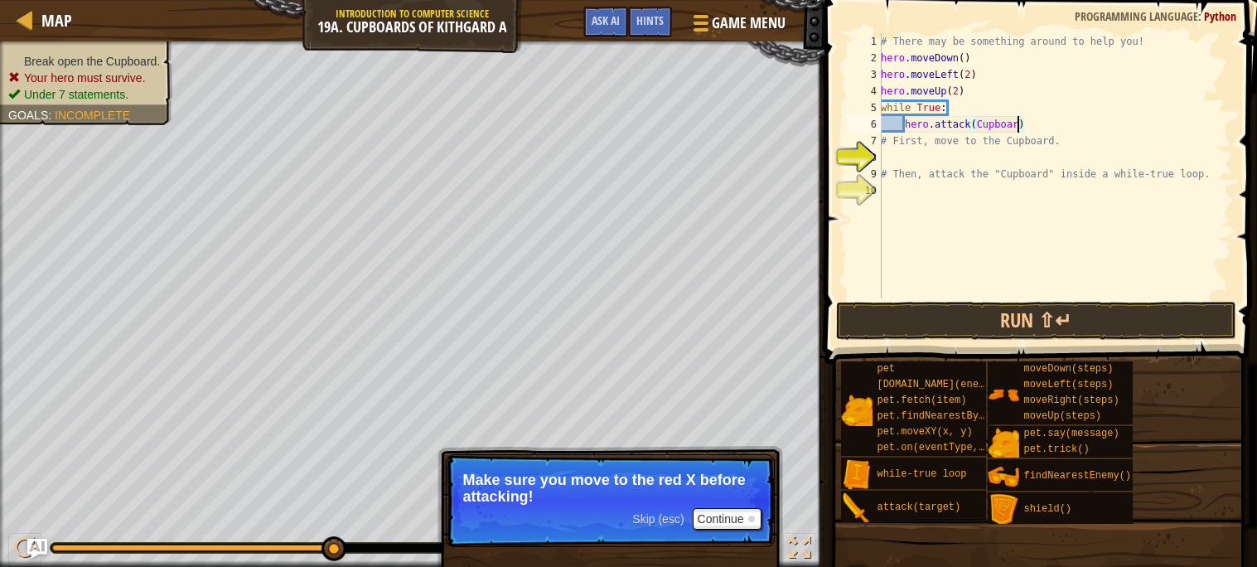
scroll to position [7, 11]
click at [1055, 310] on button "Run ⇧↵" at bounding box center [1036, 321] width 400 height 38
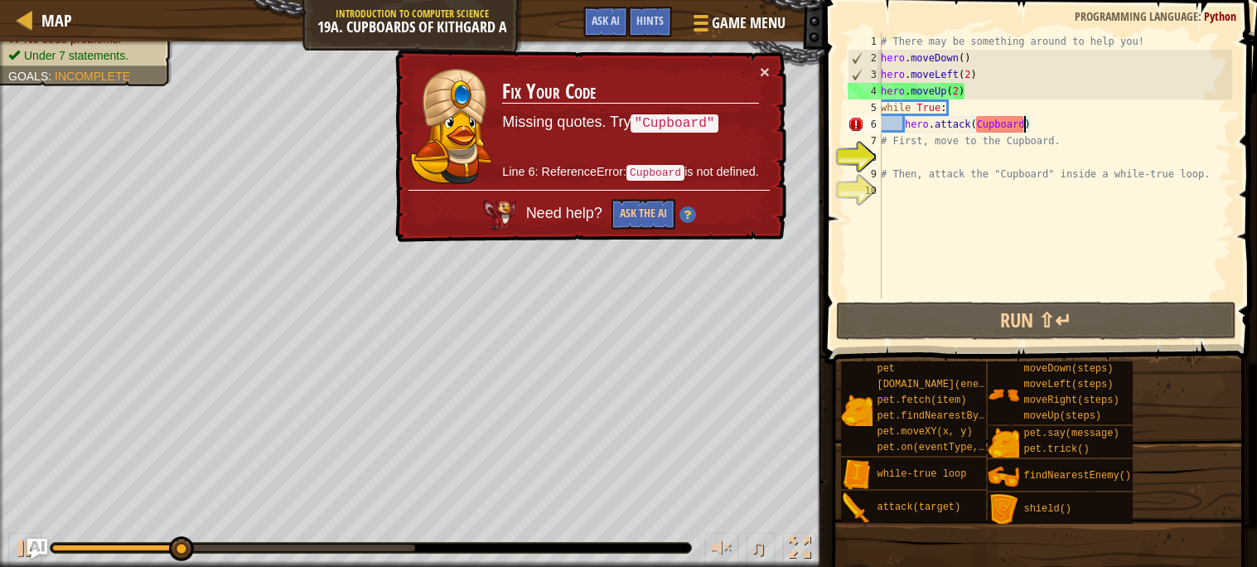
click at [977, 129] on div "# There may be something around to help you! hero . moveDown ( ) hero . moveLef…" at bounding box center [1054, 182] width 355 height 298
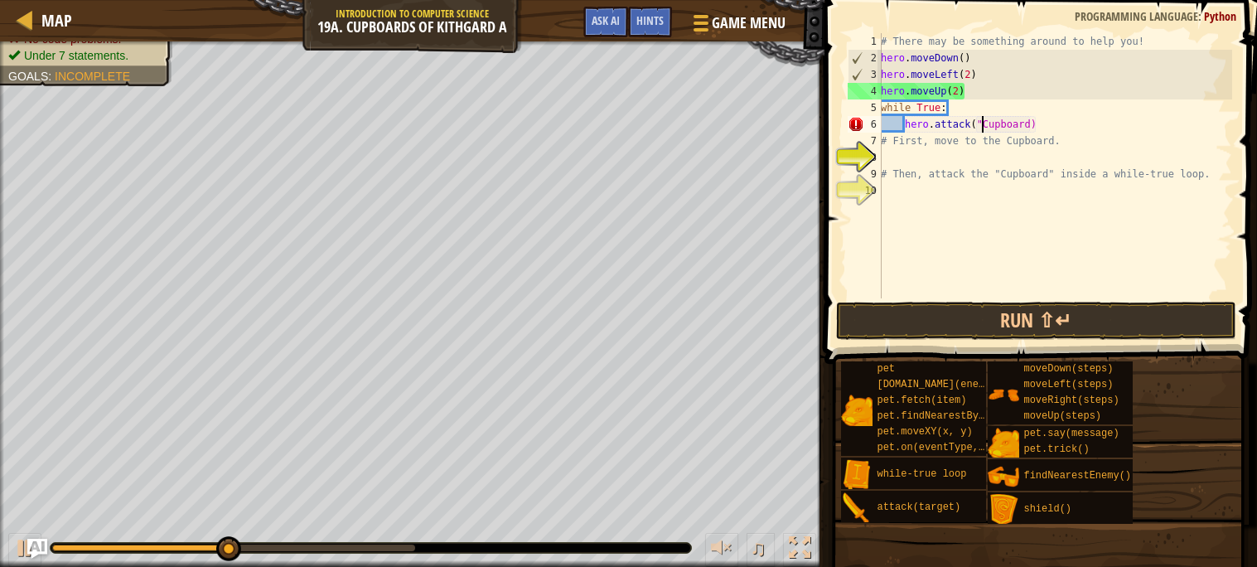
click at [1030, 119] on div "# There may be something around to help you! hero . moveDown ( ) hero . moveLef…" at bounding box center [1054, 182] width 355 height 298
type textarea "hero.attack("Cupboard")"
click at [1116, 331] on button "Run ⇧↵" at bounding box center [1036, 321] width 400 height 38
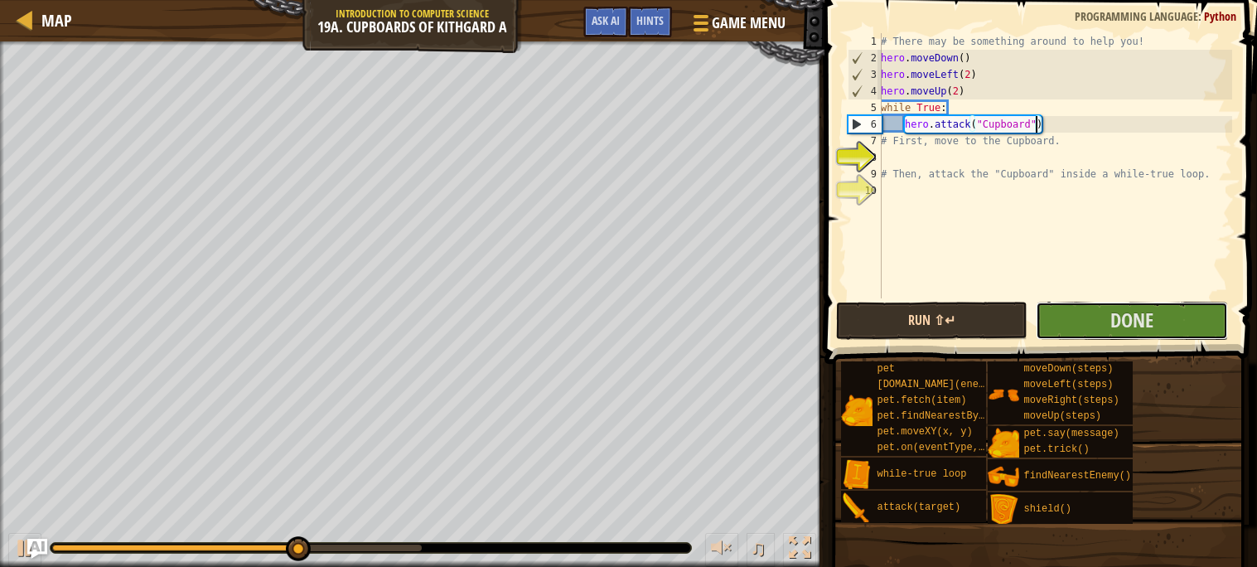
click at [1116, 331] on span "Done" at bounding box center [1131, 319] width 43 height 27
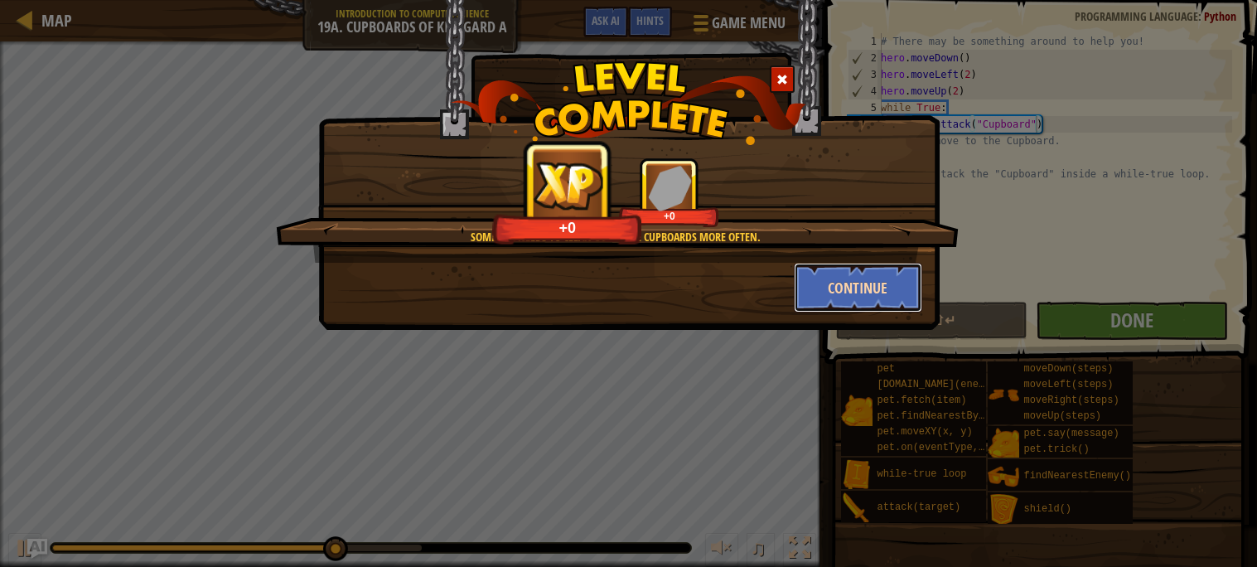
click at [855, 268] on button "Continue" at bounding box center [858, 288] width 128 height 50
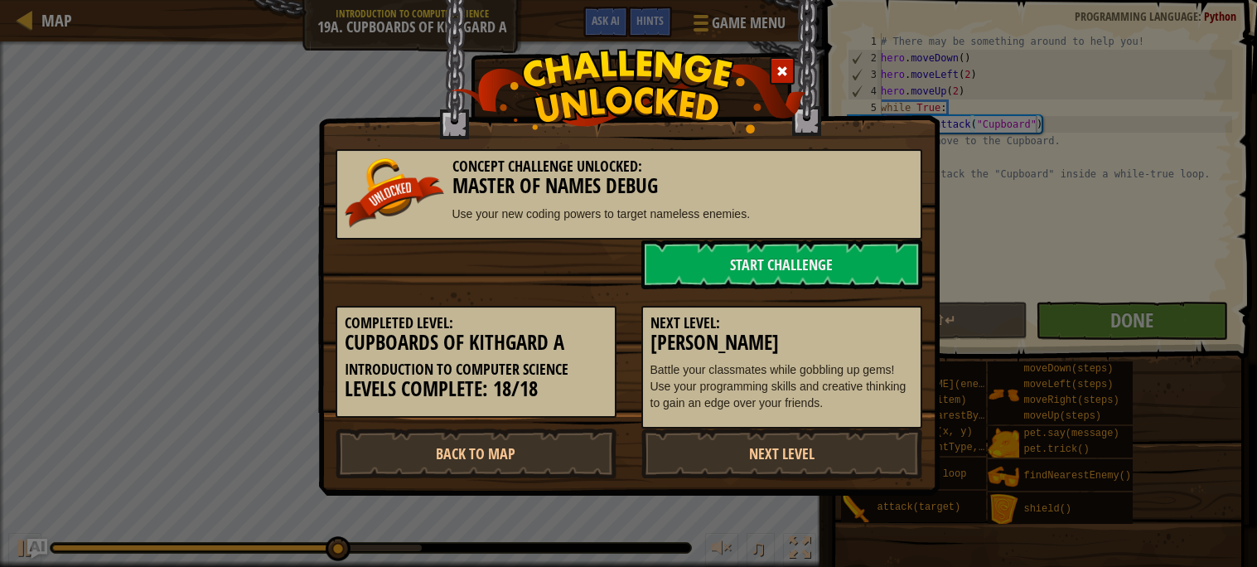
click at [854, 298] on div "Next Level: [PERSON_NAME] Battle your classmates while gobbling up gems! Use yo…" at bounding box center [782, 359] width 306 height 140
click at [504, 459] on link "Back to Map" at bounding box center [475, 453] width 281 height 50
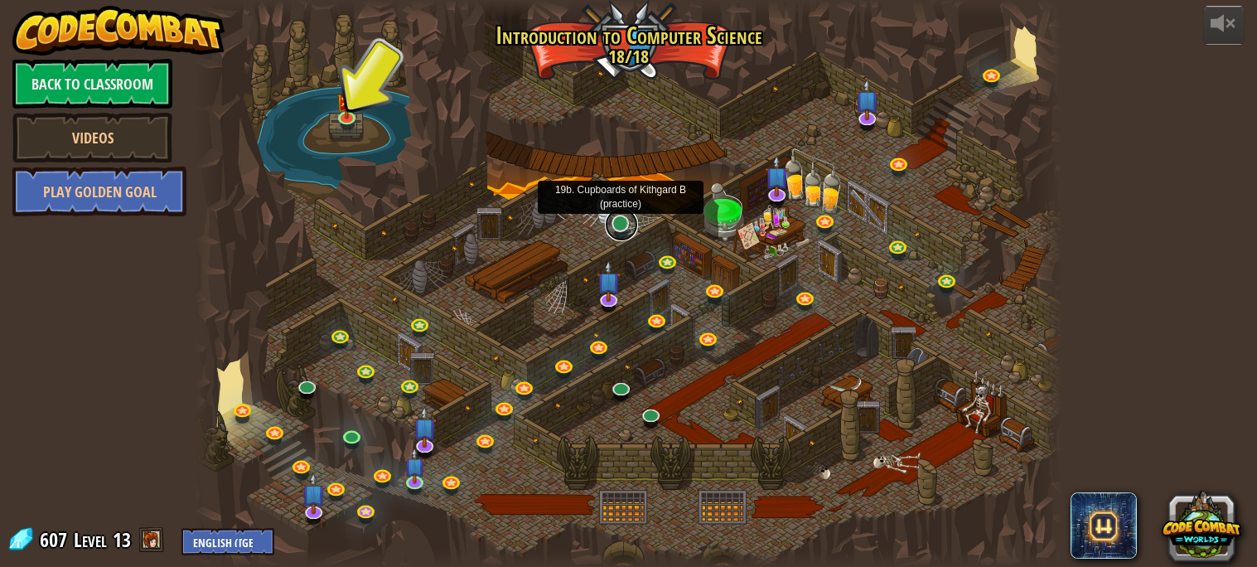
click at [625, 230] on link at bounding box center [621, 224] width 33 height 33
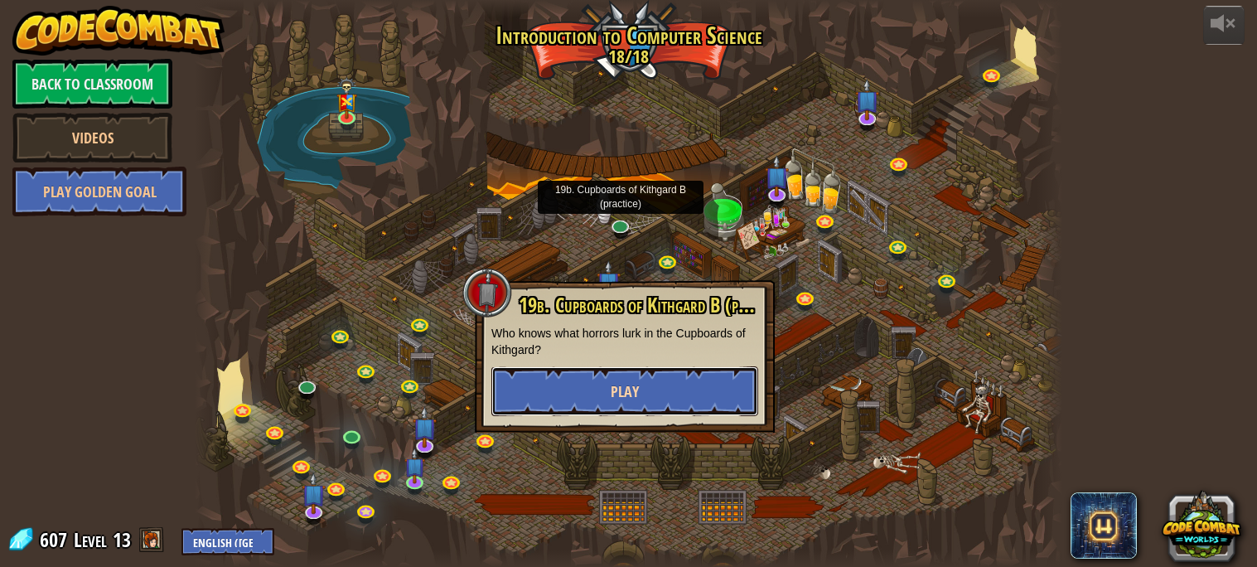
click at [618, 392] on span "Play" at bounding box center [624, 391] width 28 height 21
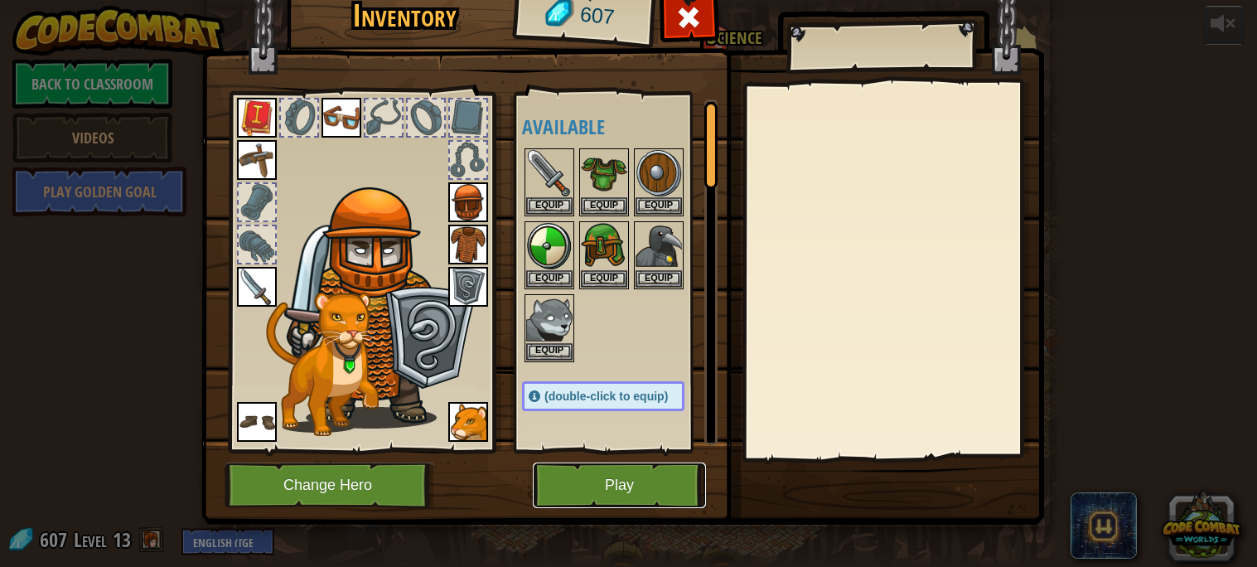
click at [606, 492] on button "Play" at bounding box center [619, 485] width 173 height 46
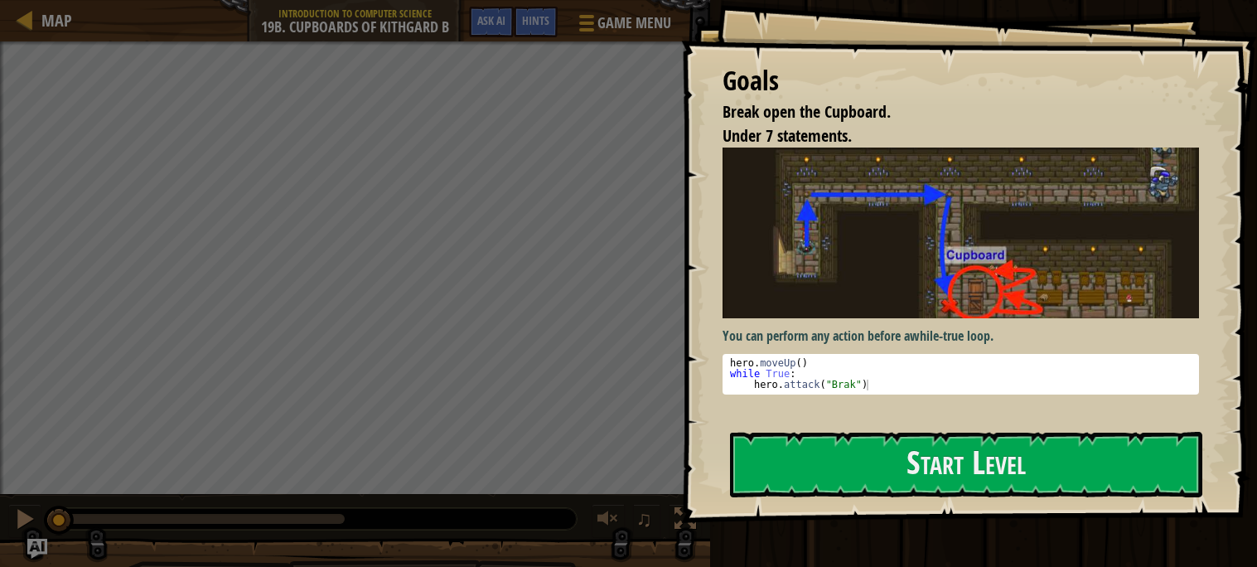
click at [840, 406] on div "You can perform any action before a while-true loop . 1 2 3 hero . moveUp ( ) w…" at bounding box center [960, 281] width 476 height 268
click at [845, 414] on div "You can perform any action before a while-true loop . 1 2 3 hero . moveUp ( ) w…" at bounding box center [960, 281] width 476 height 268
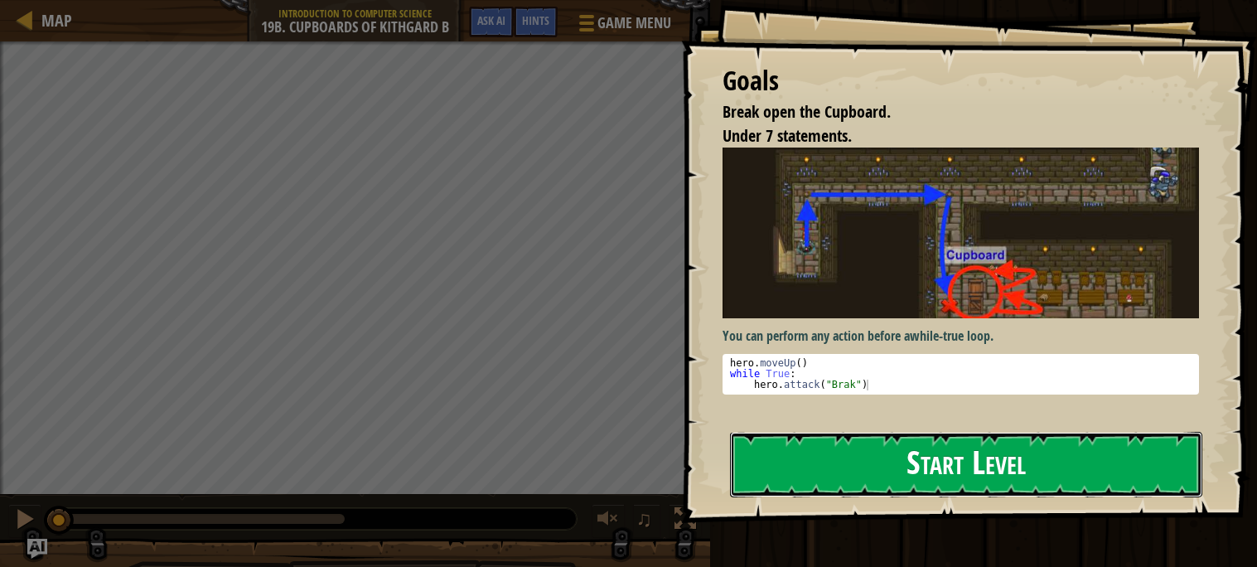
click at [853, 451] on button "Start Level" at bounding box center [966, 464] width 472 height 65
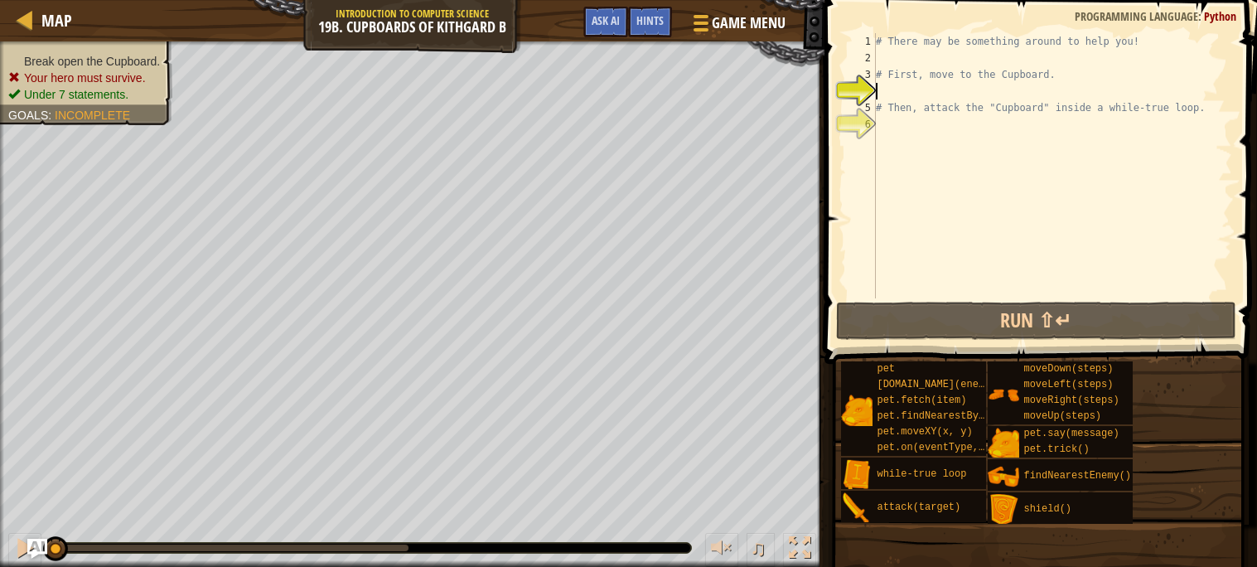
click at [903, 55] on div "# There may be something around to help you! # First, move to the Cupboard. # T…" at bounding box center [1051, 182] width 359 height 298
type textarea "h"
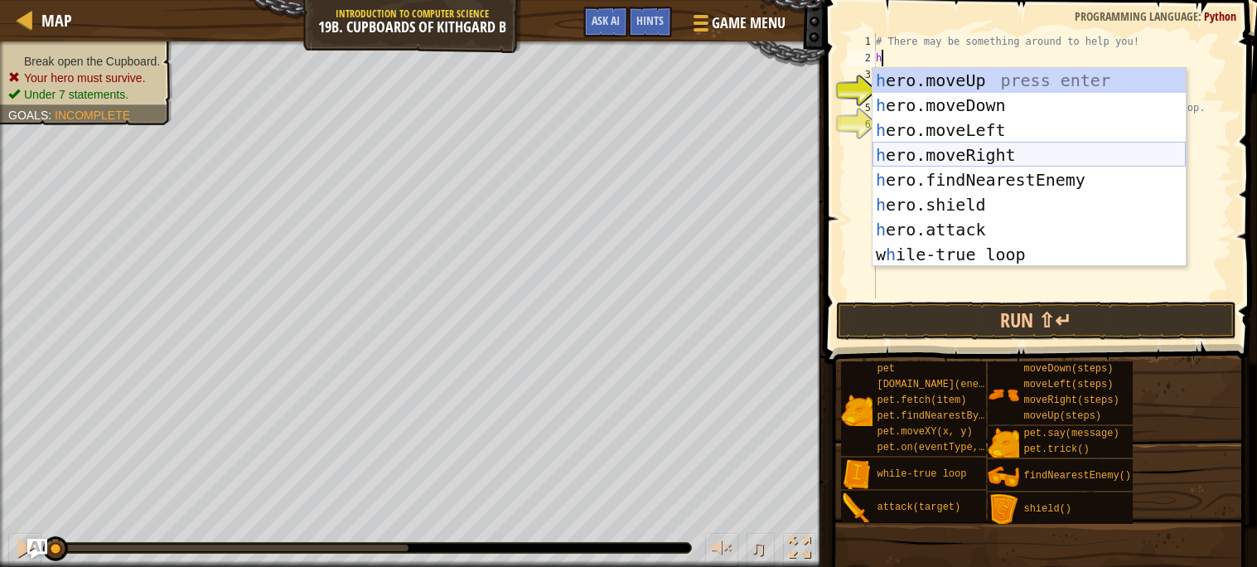
click at [942, 157] on div "h ero.moveUp press enter h ero.moveDown press enter h ero.moveLeft press enter …" at bounding box center [1028, 192] width 313 height 249
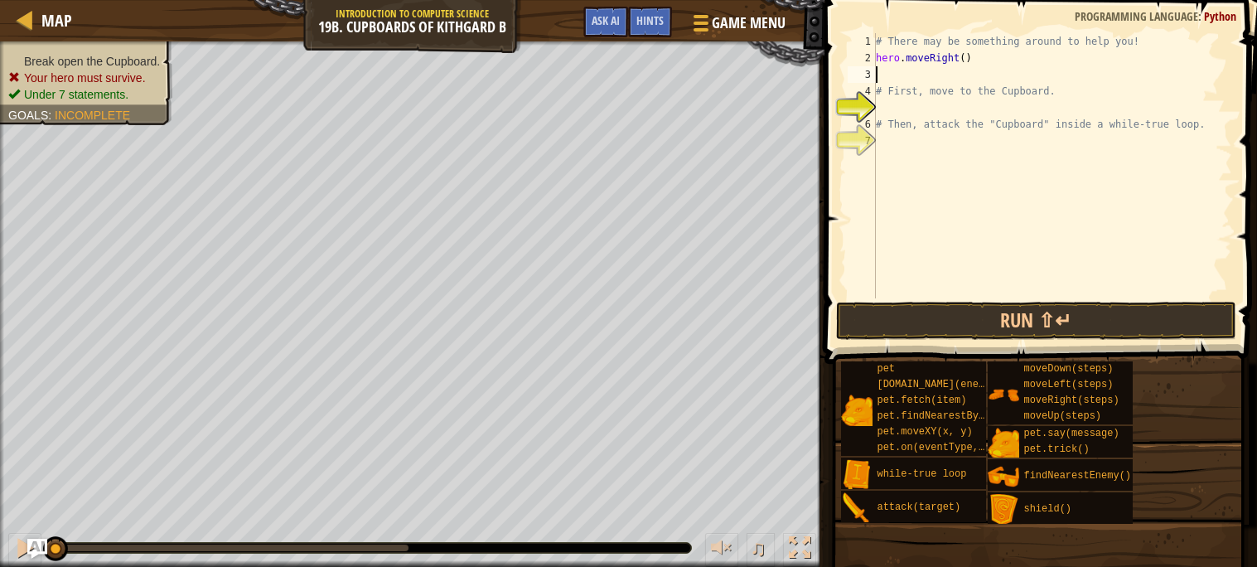
type textarea "h"
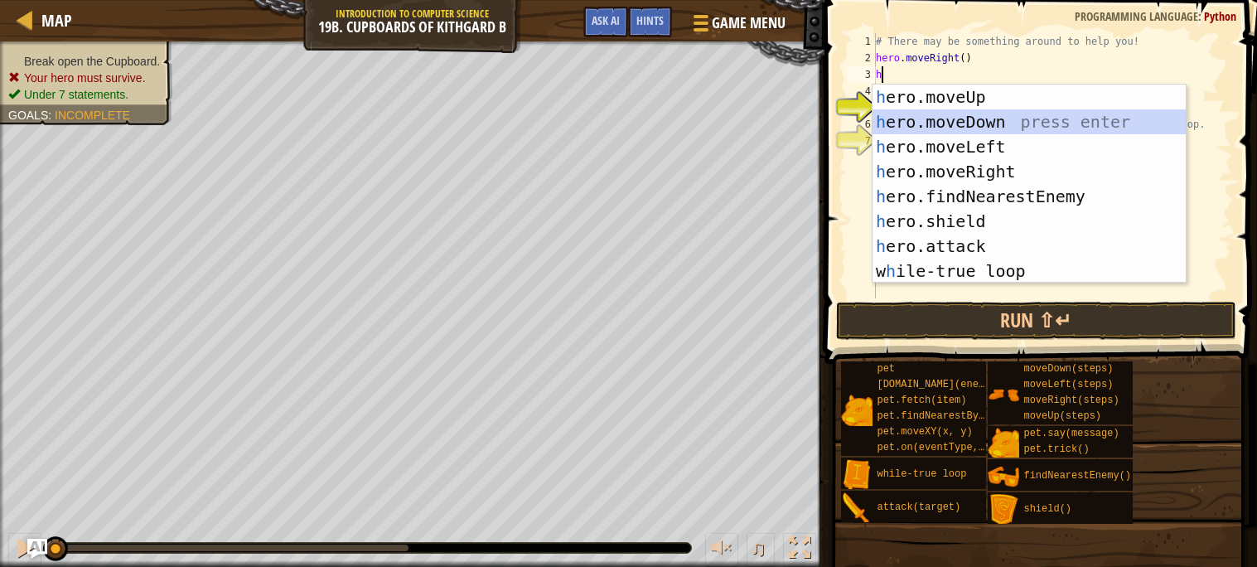
click at [988, 124] on div "h ero.moveUp press enter h ero.moveDown press enter h ero.moveLeft press enter …" at bounding box center [1028, 208] width 313 height 249
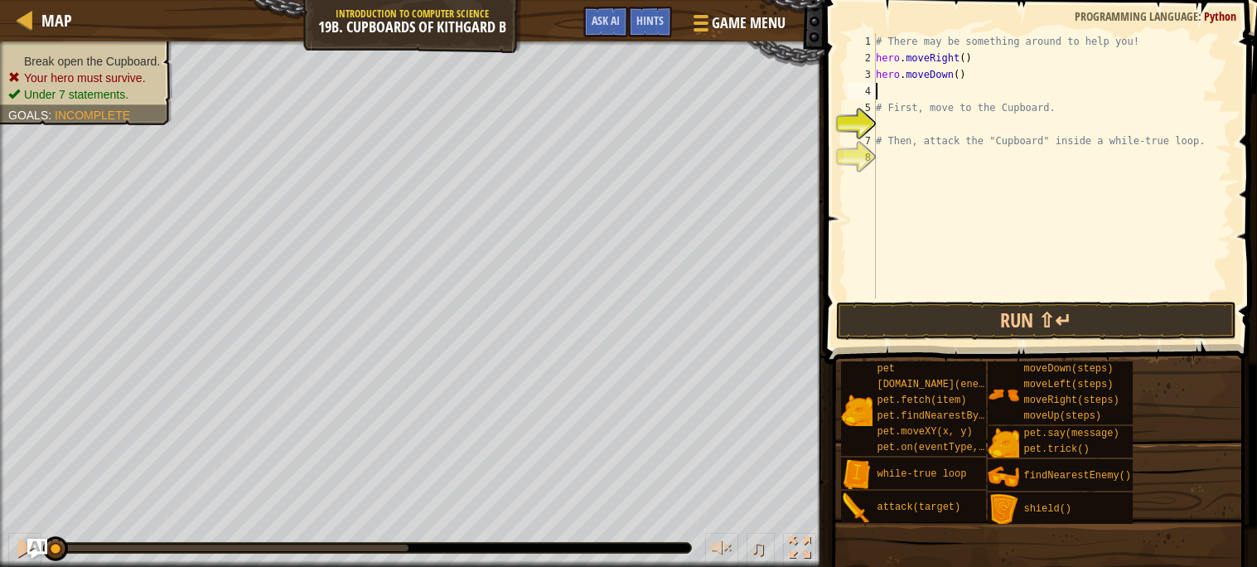
type textarea "h"
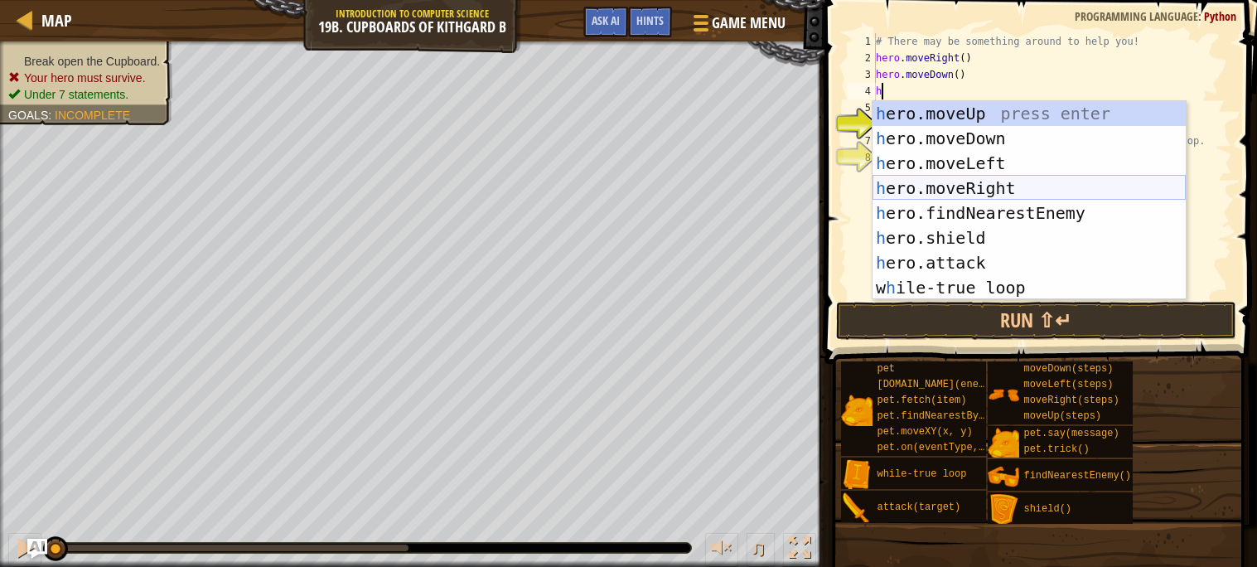
click at [970, 179] on div "h ero.moveUp press enter h ero.moveDown press enter h ero.moveLeft press enter …" at bounding box center [1028, 225] width 313 height 249
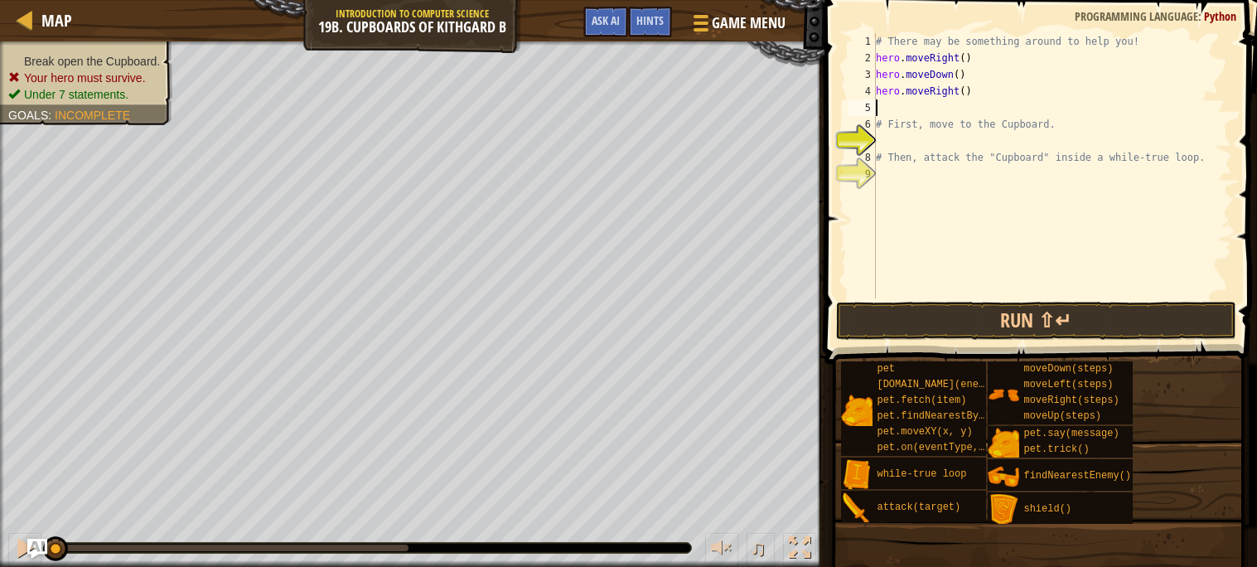
type textarea "h"
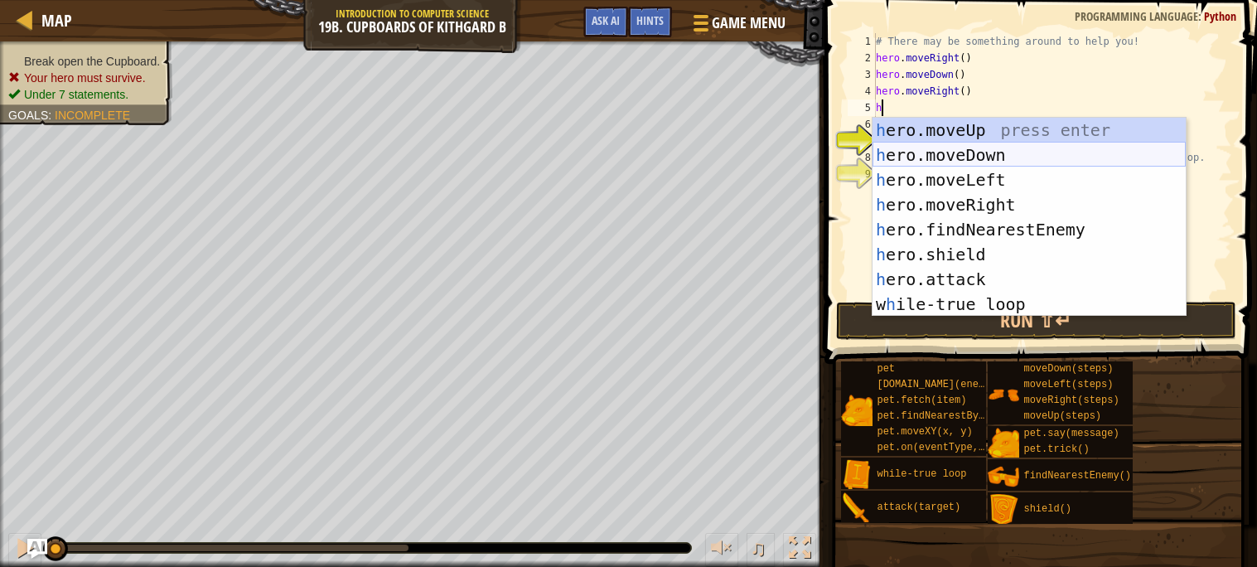
click at [1030, 162] on div "h ero.moveUp press enter h ero.moveDown press enter h ero.moveLeft press enter …" at bounding box center [1028, 242] width 313 height 249
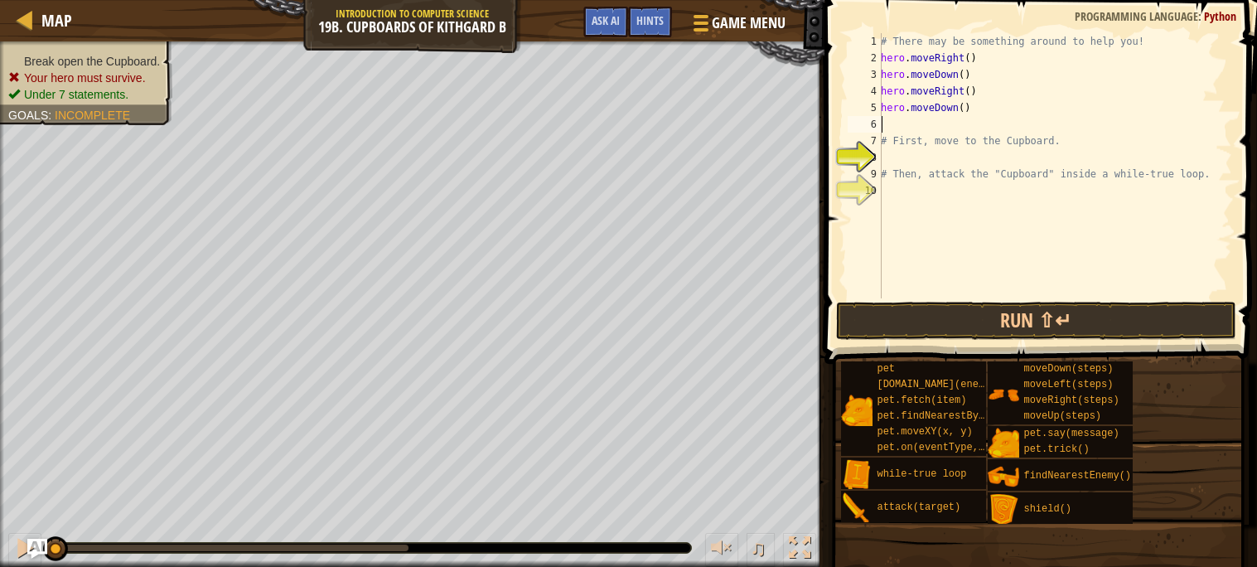
click at [964, 111] on div "# There may be something around to help you! hero . moveRight ( ) hero . moveDo…" at bounding box center [1054, 182] width 355 height 298
type textarea "hero.moveDown(2)"
click at [905, 121] on div "# There may be something around to help you! hero . moveRight ( ) hero . moveDo…" at bounding box center [1054, 182] width 355 height 298
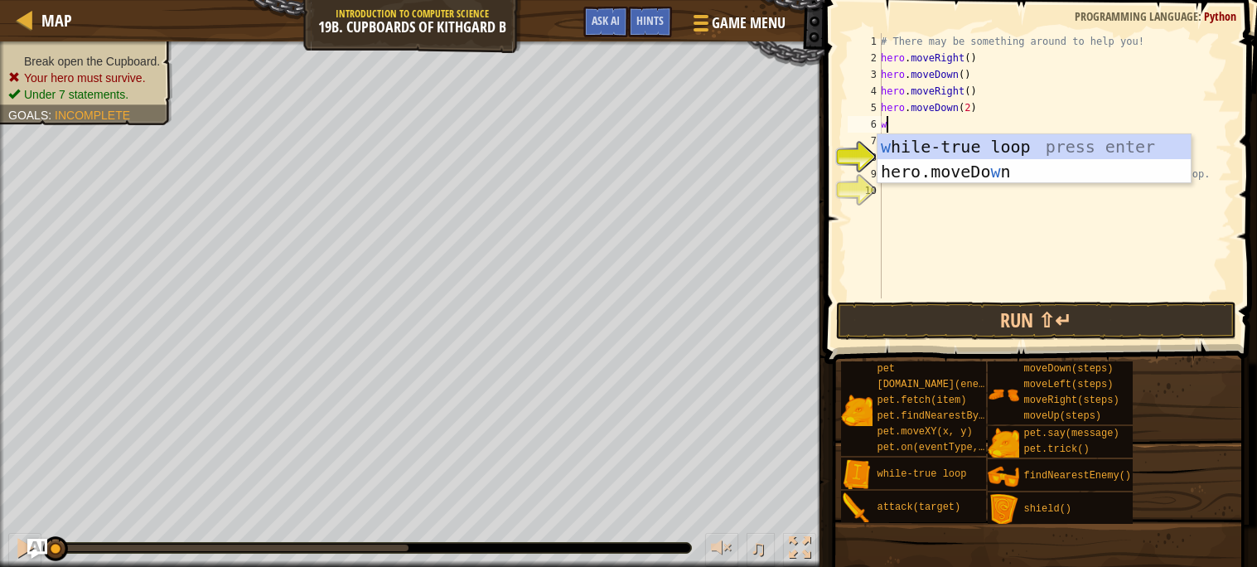
type textarea "wh"
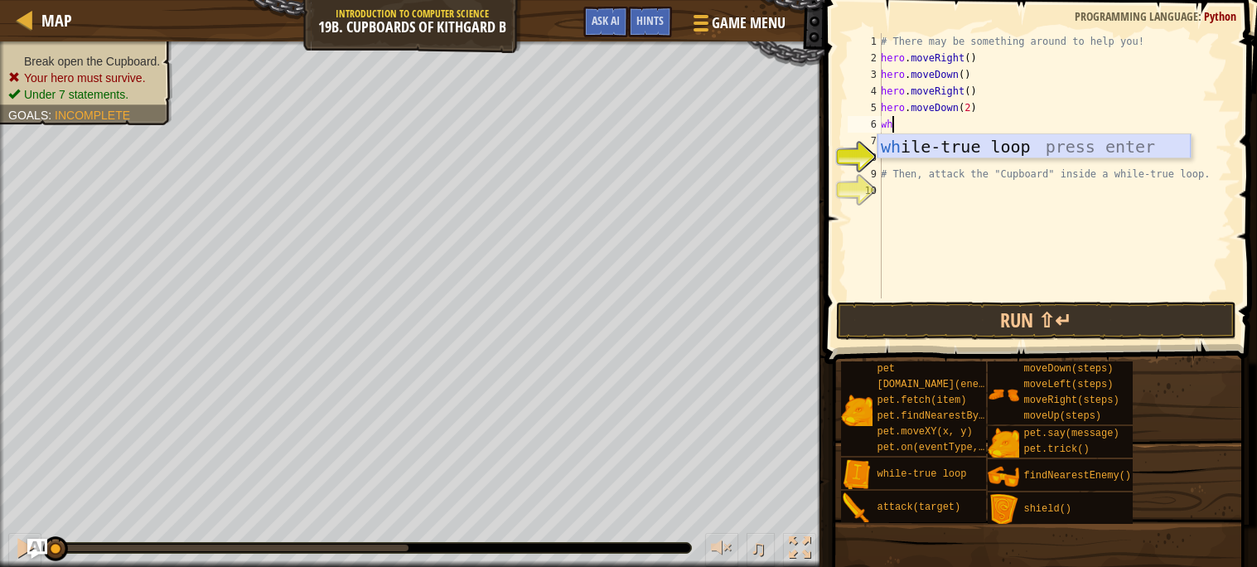
click at [934, 142] on div "wh ile-true loop press enter" at bounding box center [1033, 171] width 313 height 75
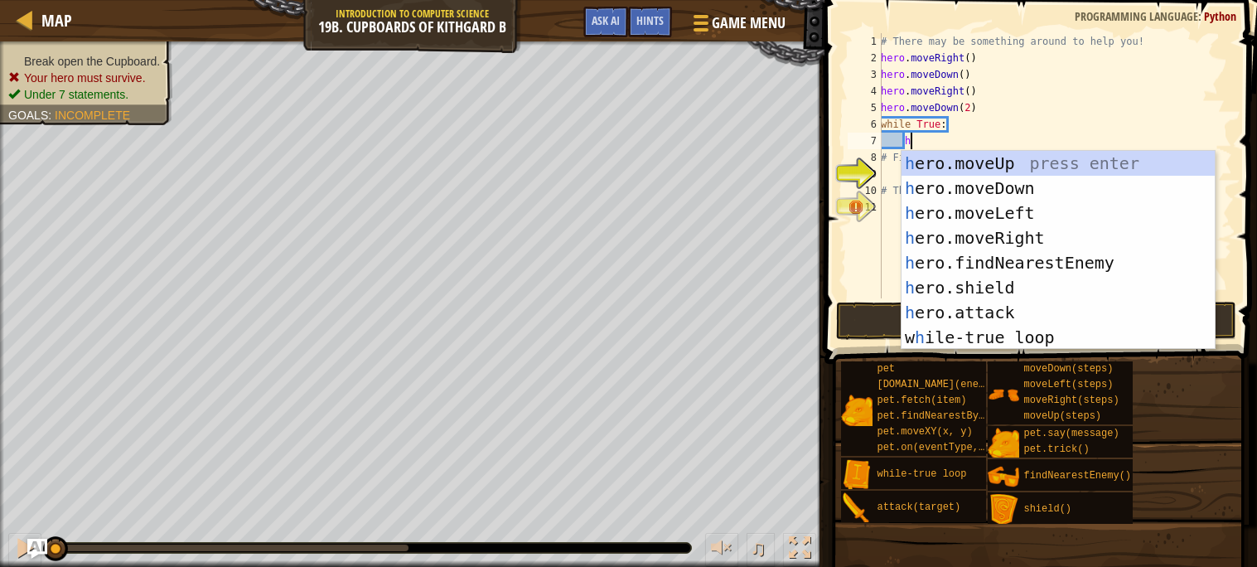
scroll to position [7, 2]
click at [998, 302] on div "he ro.moveUp press enter he ro.moveDown press enter he ro.moveLeft press enter …" at bounding box center [1057, 275] width 313 height 249
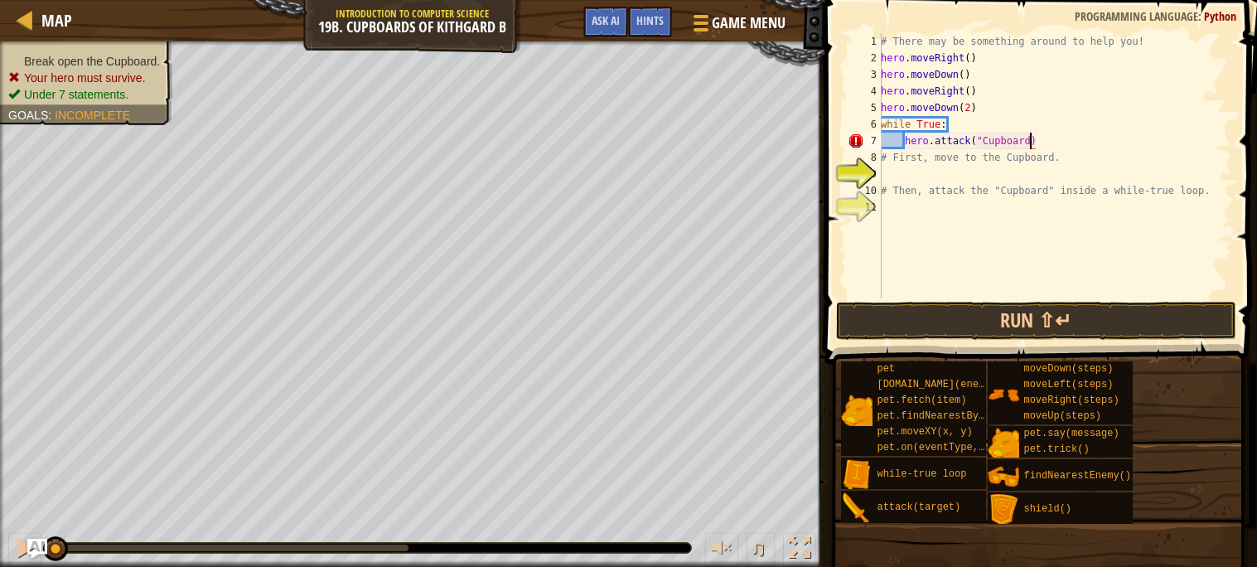
scroll to position [7, 12]
type textarea "hero.attack("Cupboard")"
click at [1096, 322] on button "Run ⇧↵" at bounding box center [1036, 321] width 400 height 38
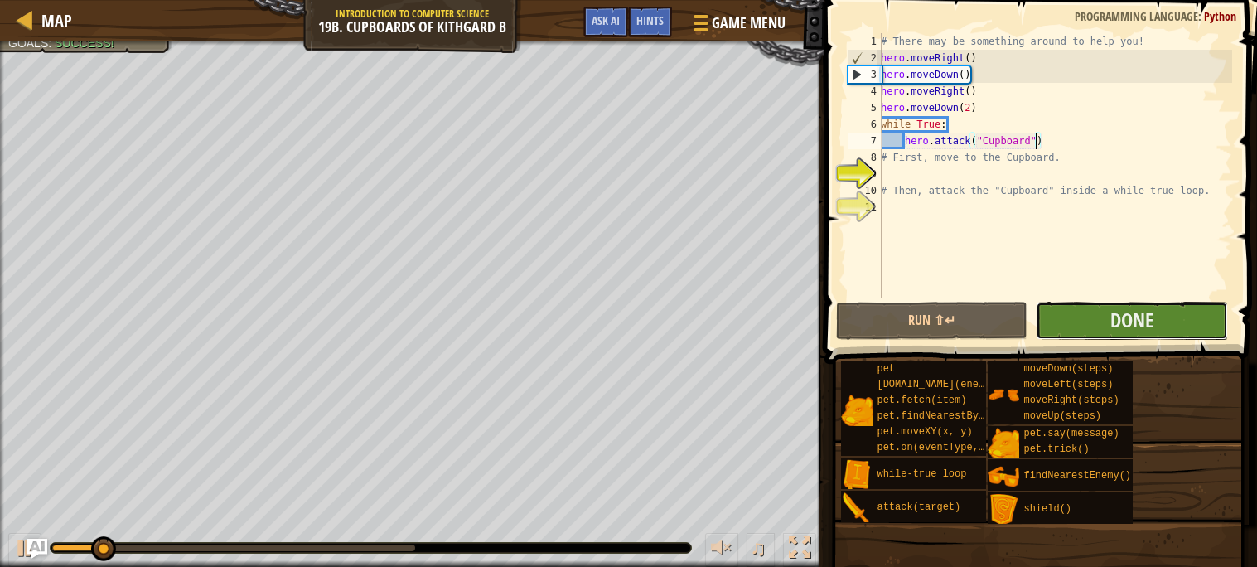
click at [1038, 309] on button "Done" at bounding box center [1131, 321] width 192 height 38
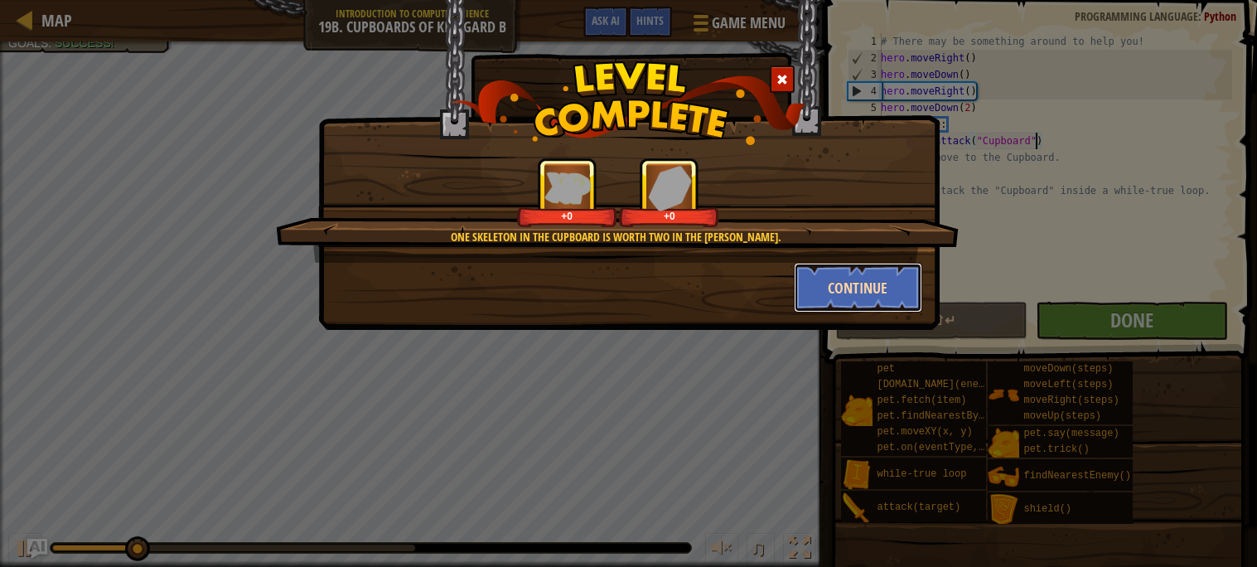
click at [872, 275] on button "Continue" at bounding box center [858, 288] width 128 height 50
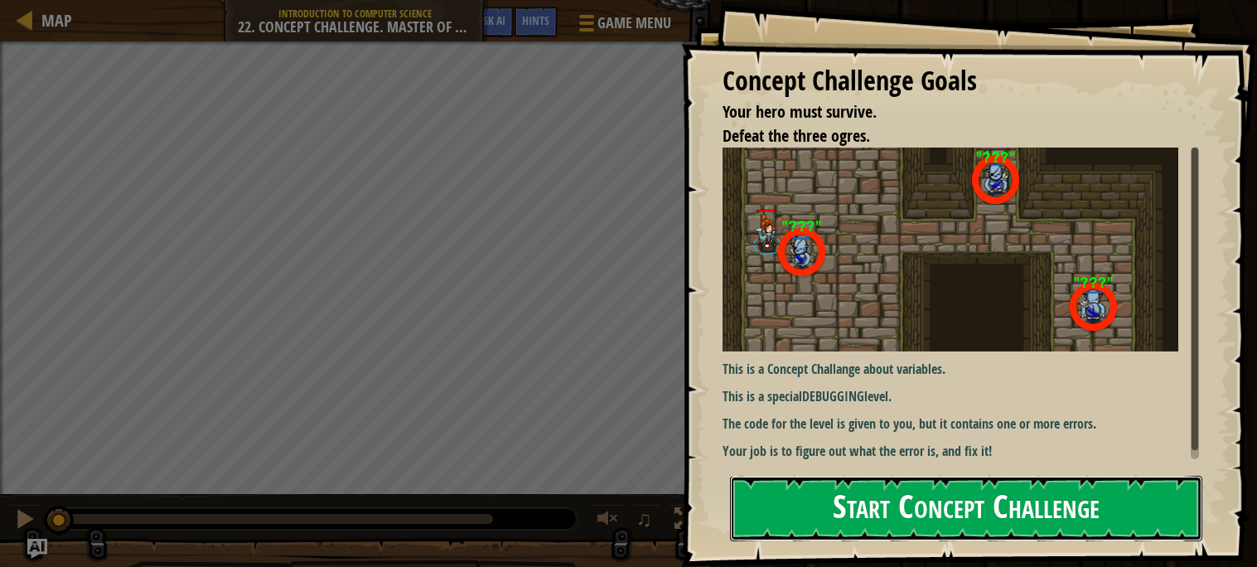
click at [775, 508] on button "Start Concept Challenge" at bounding box center [966, 507] width 472 height 65
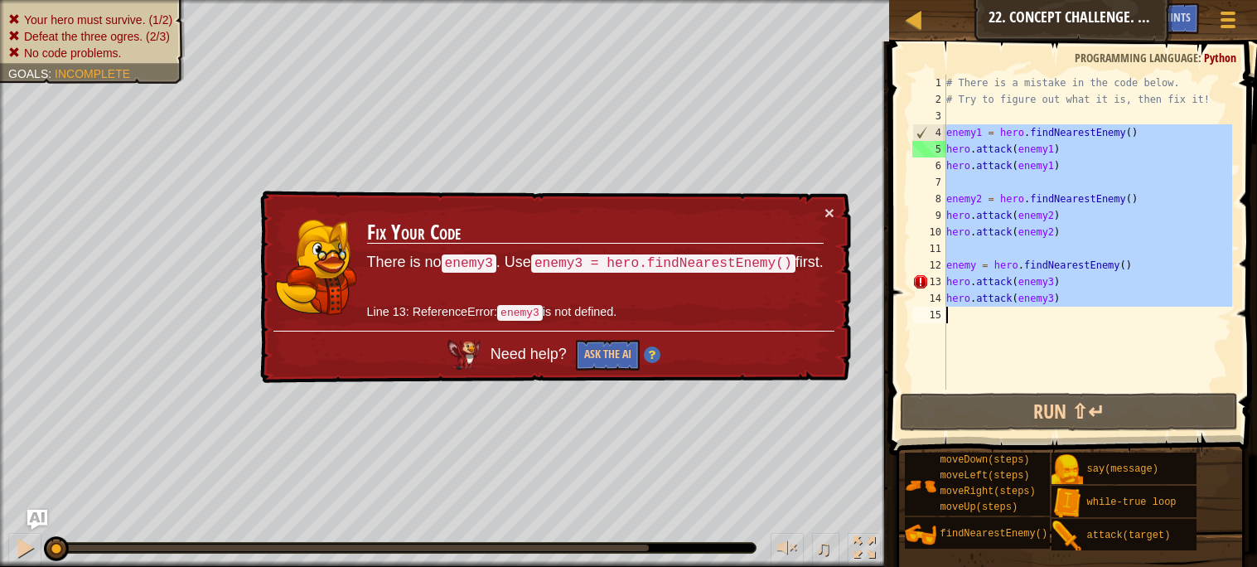
drag, startPoint x: 945, startPoint y: 127, endPoint x: 1129, endPoint y: 335, distance: 277.6
click at [1129, 335] on div "1 2 3 4 5 6 7 8 9 10 11 12 13 14 15 # There is a mistake in the code below. # T…" at bounding box center [1070, 232] width 323 height 315
type textarea "hero.attack(enemy3)"
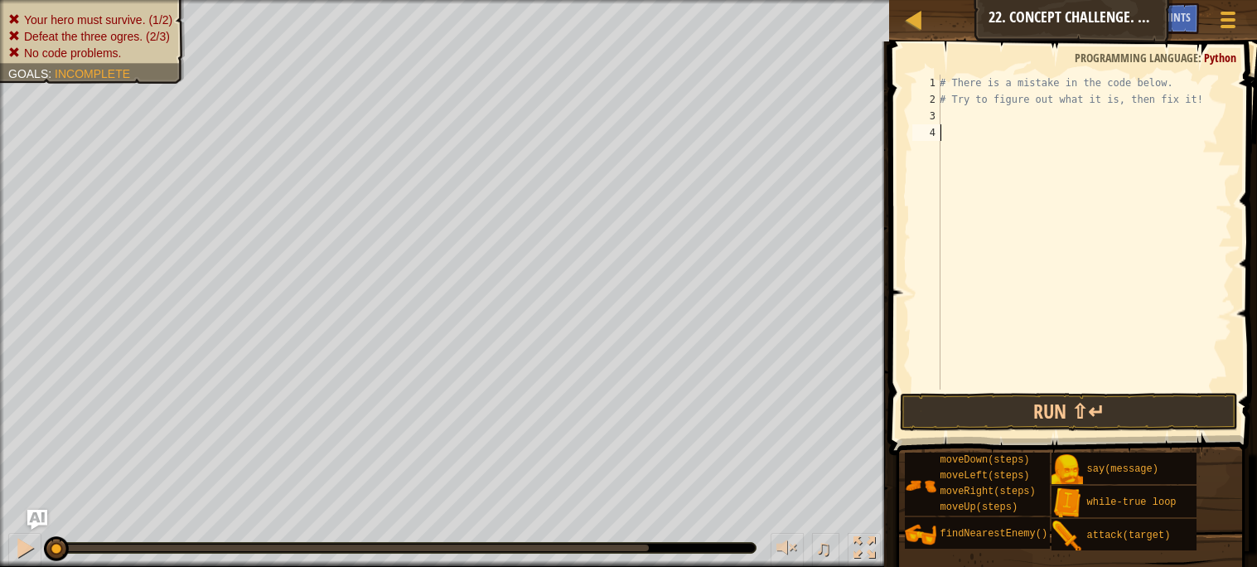
click at [958, 121] on div "# There is a mistake in the code below. # Try to figure out what it is, then fi…" at bounding box center [1084, 249] width 296 height 348
type textarea "he"
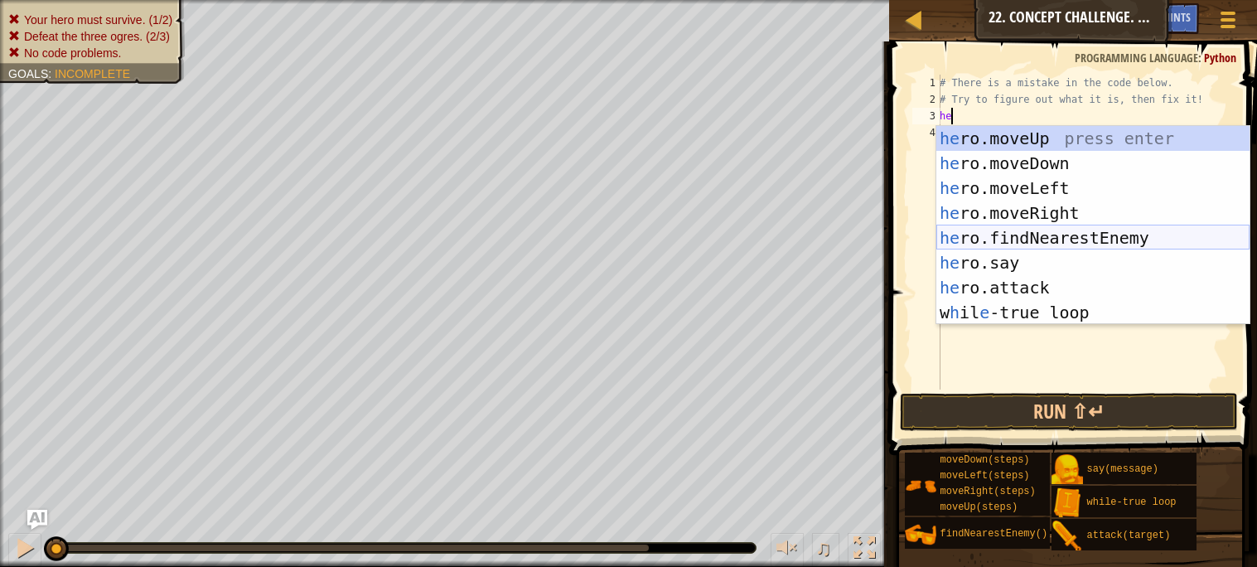
click at [1011, 232] on div "he ro.moveUp press enter he ro.moveDown press enter he ro.moveLeft press enter …" at bounding box center [1092, 250] width 313 height 249
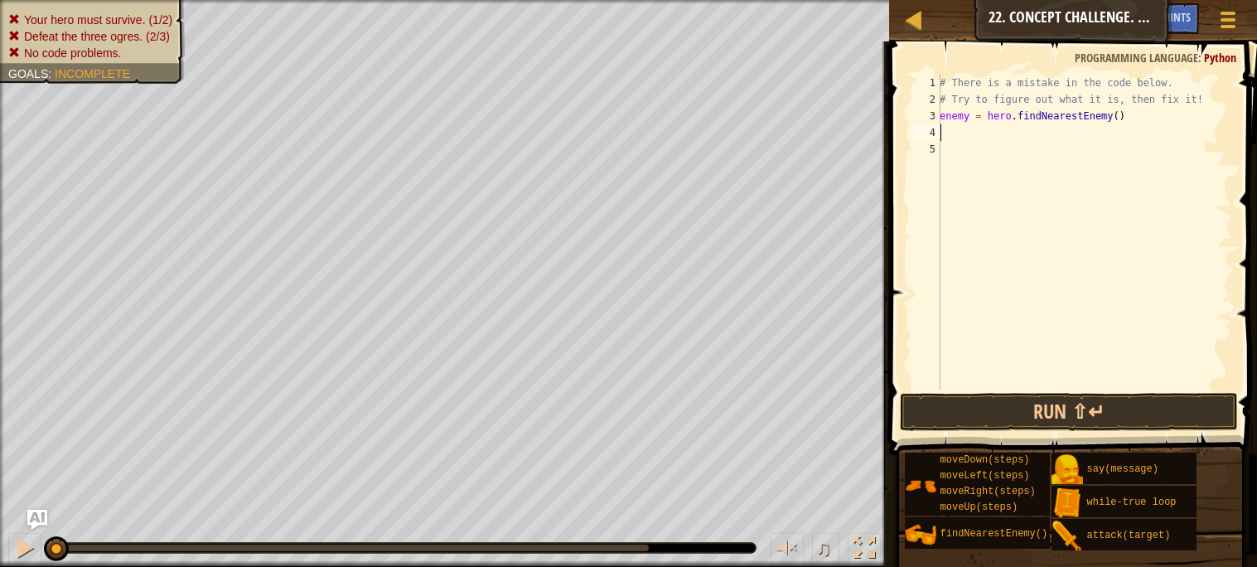
click at [1118, 117] on div "# There is a mistake in the code below. # Try to figure out what it is, then fi…" at bounding box center [1084, 249] width 296 height 348
type textarea "enemy = hero.findNearestEnemy(1)"
click at [963, 143] on div "# There is a mistake in the code below. # Try to figure out what it is, then fi…" at bounding box center [1084, 249] width 296 height 348
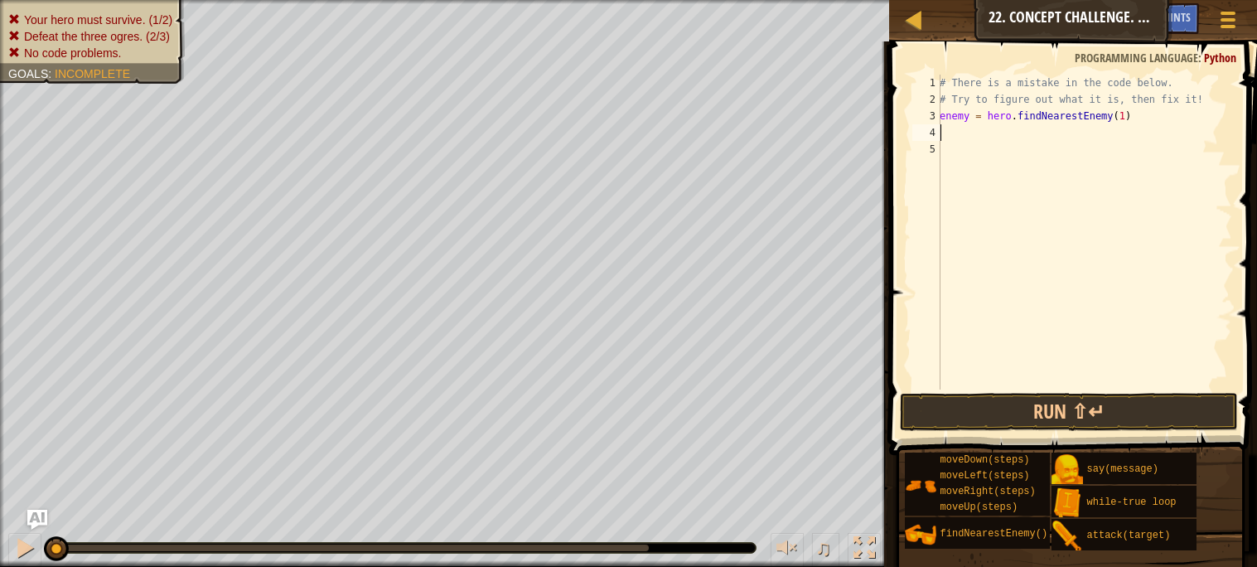
click at [951, 132] on div "# There is a mistake in the code below. # Try to figure out what it is, then fi…" at bounding box center [1084, 249] width 296 height 348
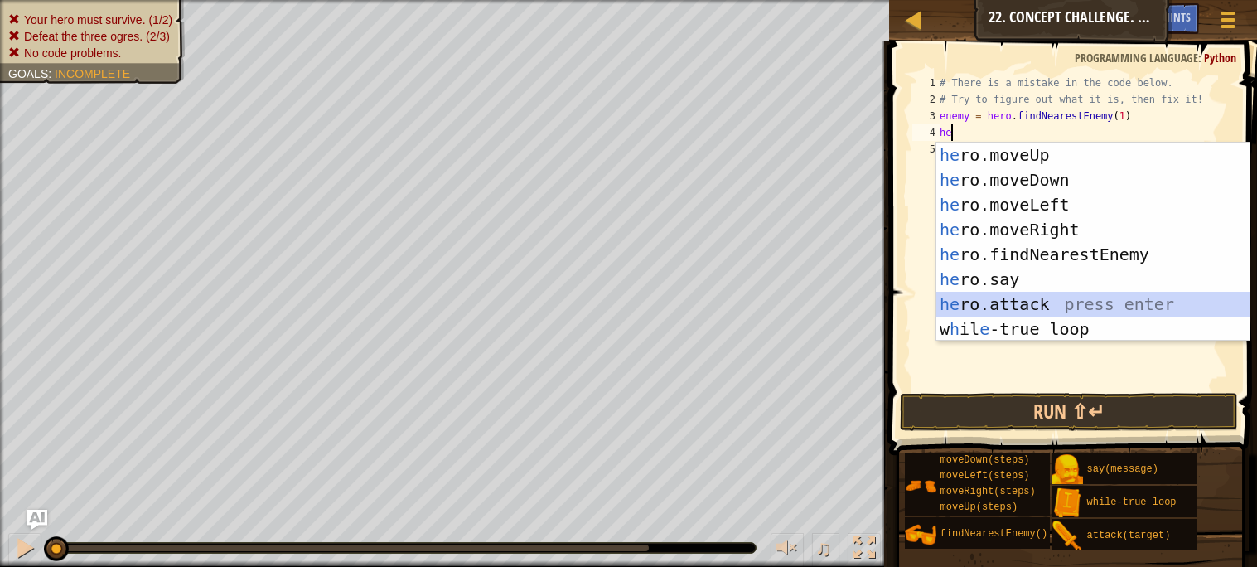
click at [1033, 299] on div "he ro.moveUp press enter he ro.moveDown press enter he ro.moveLeft press enter …" at bounding box center [1092, 266] width 313 height 249
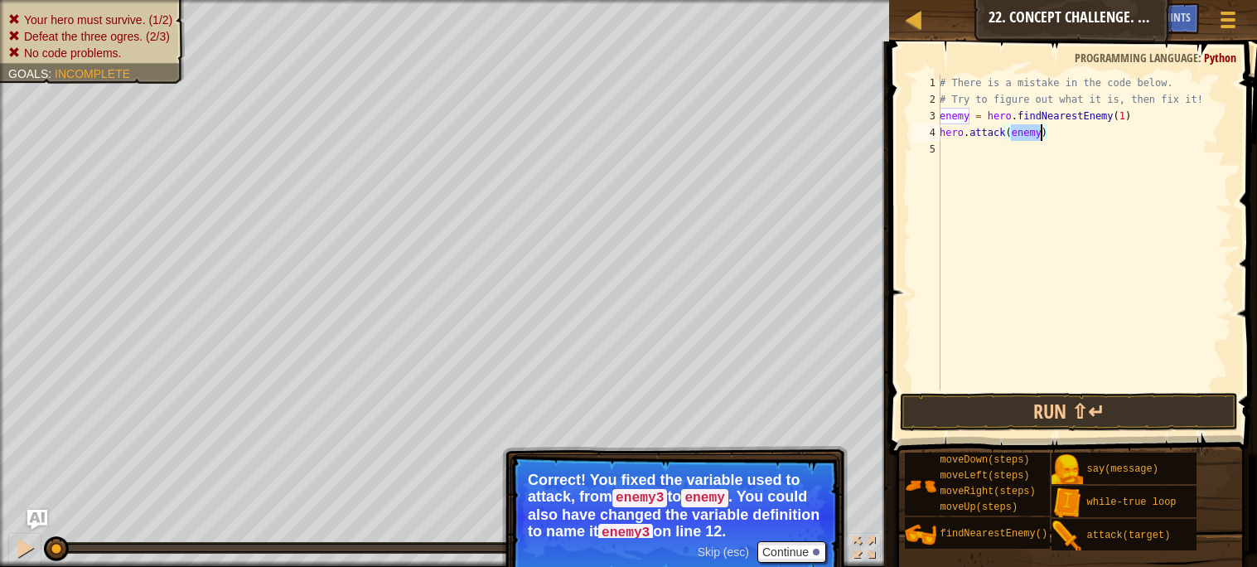
click at [1041, 133] on div "# There is a mistake in the code below. # Try to figure out what it is, then fi…" at bounding box center [1084, 232] width 296 height 315
type textarea "hero.attack(enemy1)"
click at [950, 142] on div "# There is a mistake in the code below. # Try to figure out what it is, then fi…" at bounding box center [1084, 249] width 296 height 348
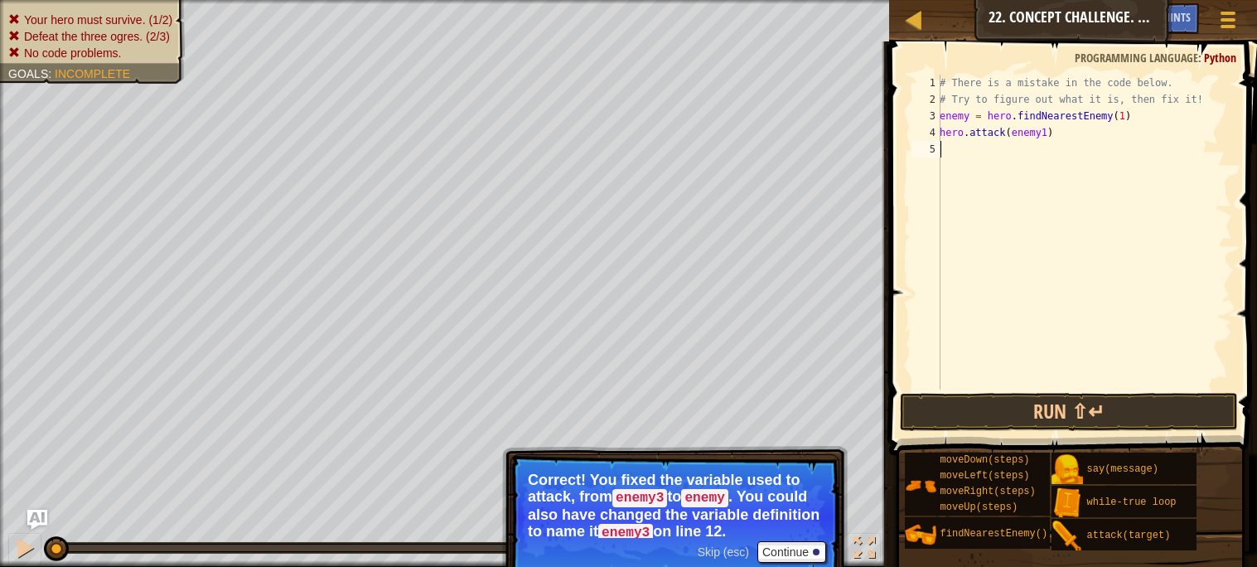
type textarea "en"
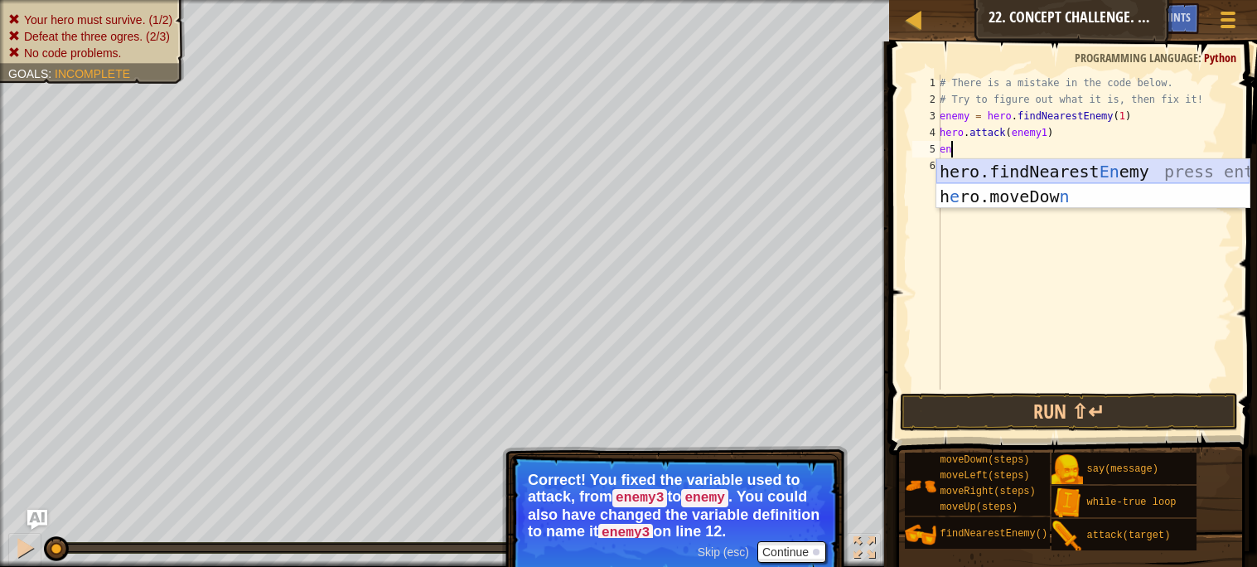
click at [1025, 170] on div "hero.findNearest En emy press enter h e ro.moveDow n press enter" at bounding box center [1092, 208] width 313 height 99
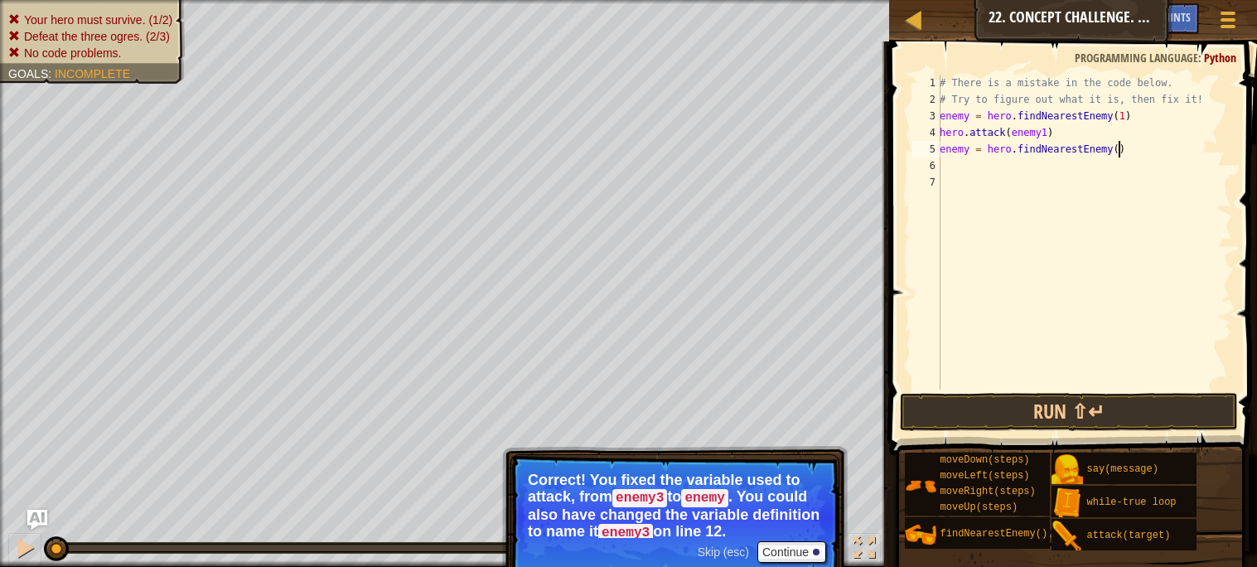
click at [1118, 151] on div "# There is a mistake in the code below. # Try to figure out what it is, then fi…" at bounding box center [1084, 249] width 296 height 348
click at [1061, 133] on div "# There is a mistake in the code below. # Try to figure out what it is, then fi…" at bounding box center [1084, 249] width 296 height 348
type textarea "hero.attack(enemy1)"
type textarea "h"
click at [1117, 144] on div "# There is a mistake in the code below. # Try to figure out what it is, then fi…" at bounding box center [1084, 249] width 296 height 348
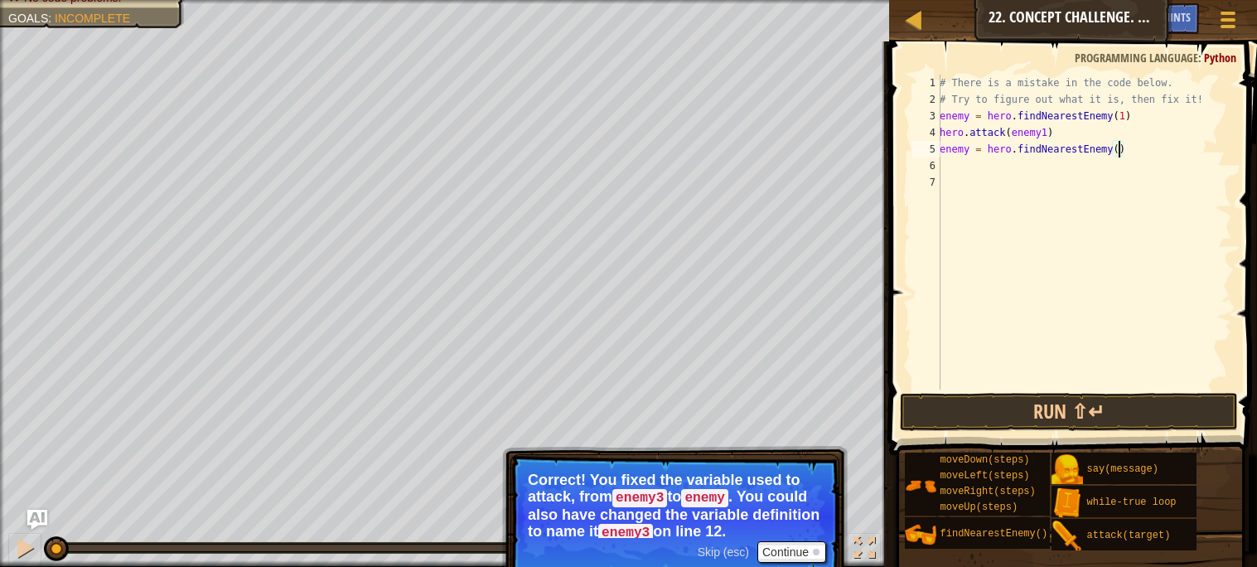
type textarea "enemy = hero.findNearestEnemy(2)"
click at [955, 166] on div "# There is a mistake in the code below. # Try to figure out what it is, then fi…" at bounding box center [1084, 249] width 296 height 348
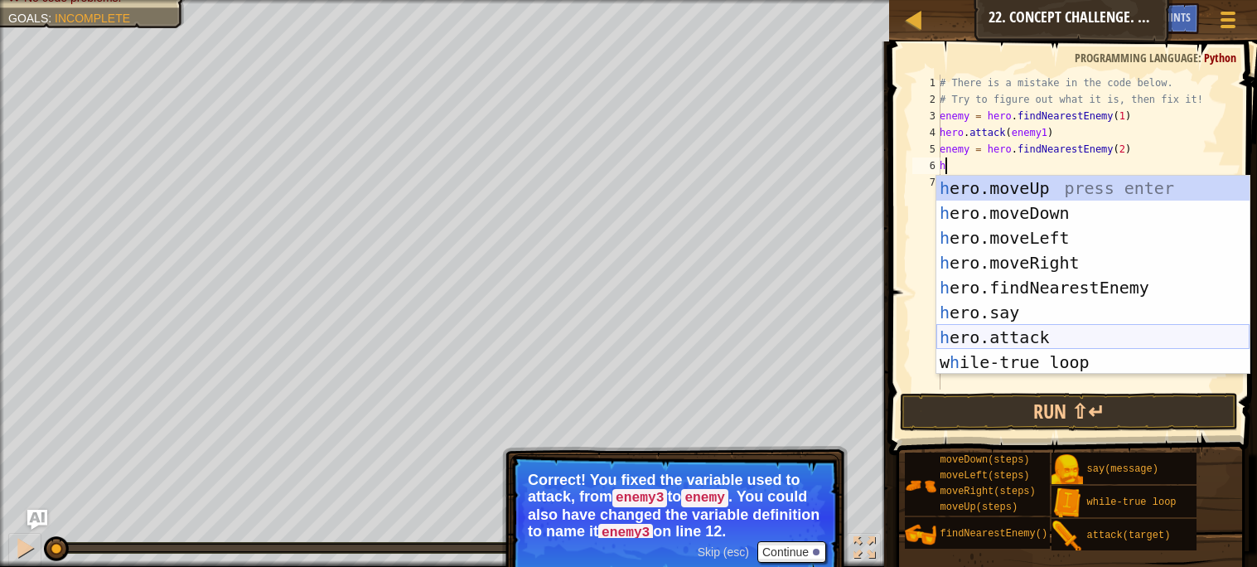
click at [1023, 340] on div "h ero.moveUp press enter h ero.moveDown press enter h ero.moveLeft press enter …" at bounding box center [1092, 300] width 313 height 249
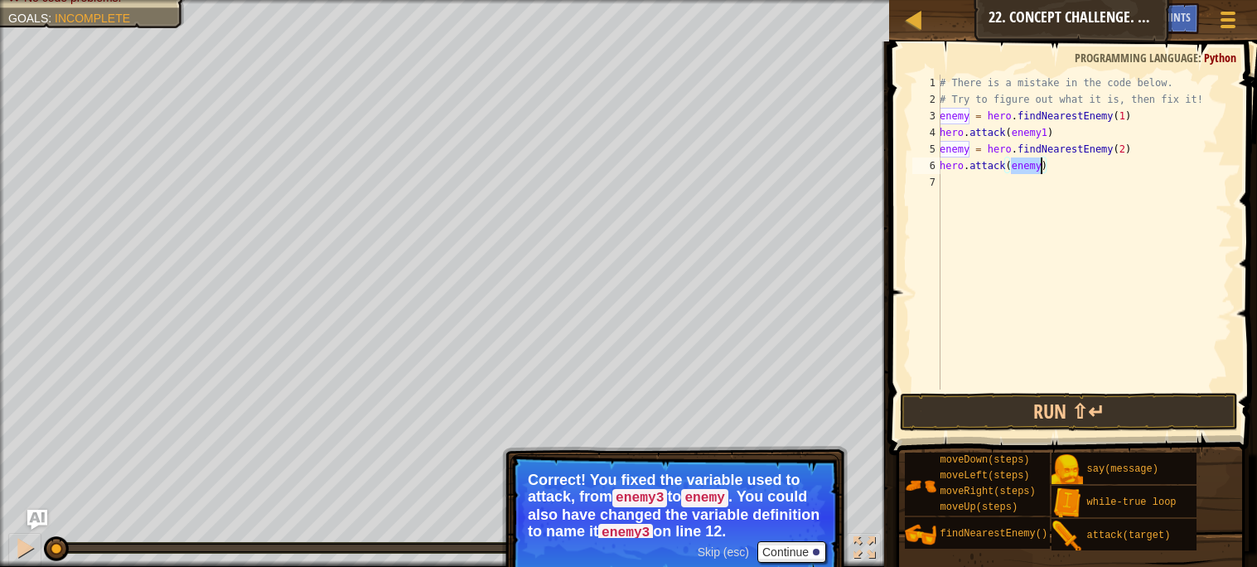
click at [1038, 170] on div "# There is a mistake in the code below. # Try to figure out what it is, then fi…" at bounding box center [1084, 232] width 296 height 315
type textarea "hero.attack(enemy2)"
click at [950, 180] on div "# There is a mistake in the code below. # Try to figure out what it is, then fi…" at bounding box center [1084, 249] width 296 height 348
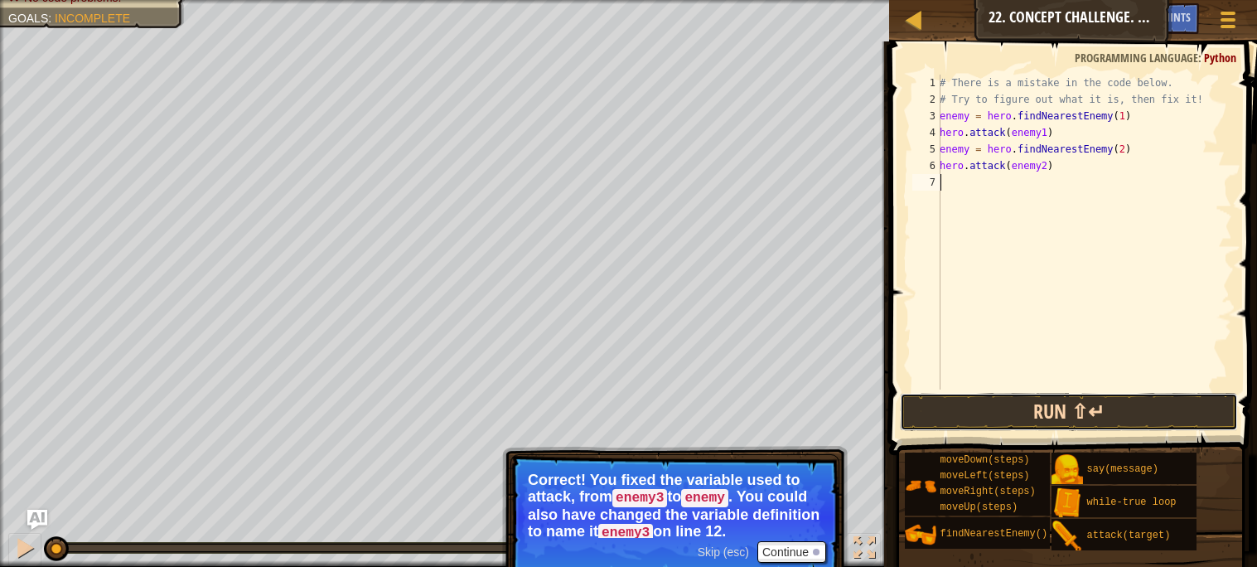
click at [990, 393] on button "Run ⇧↵" at bounding box center [1068, 412] width 337 height 38
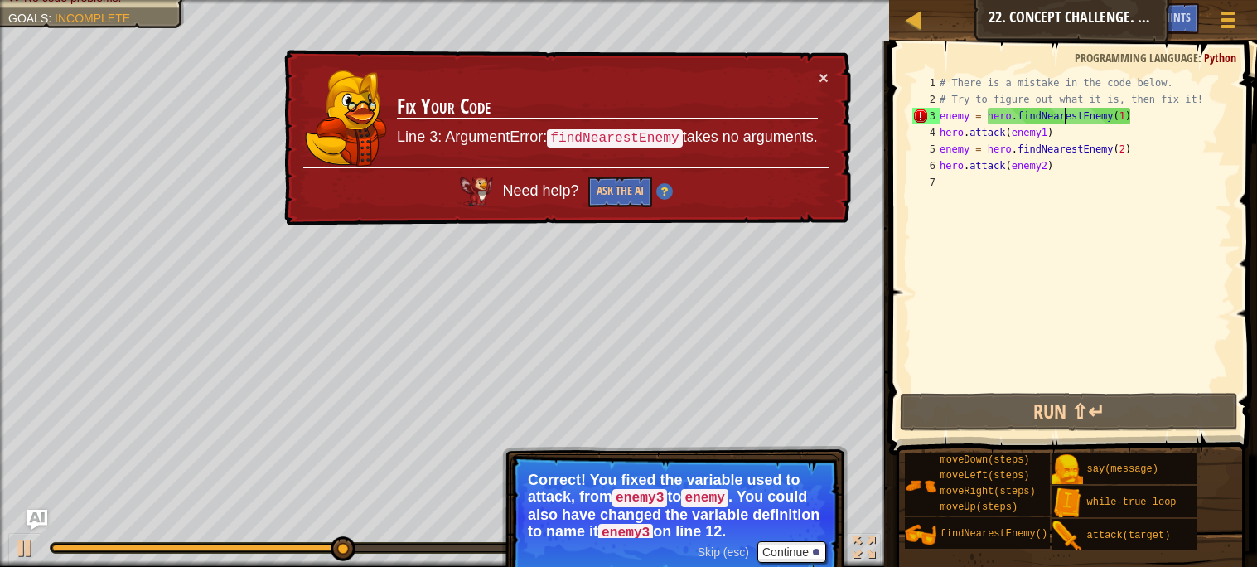
click at [1062, 116] on div "# There is a mistake in the code below. # Try to figure out what it is, then fi…" at bounding box center [1084, 249] width 296 height 348
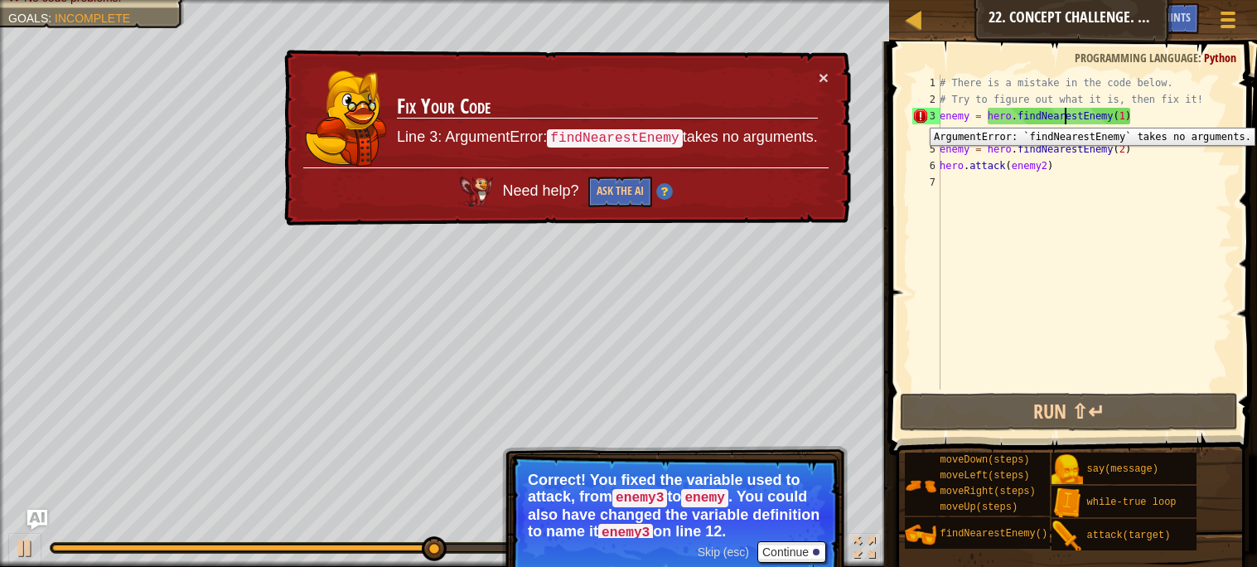
click at [917, 115] on div "3" at bounding box center [926, 116] width 28 height 17
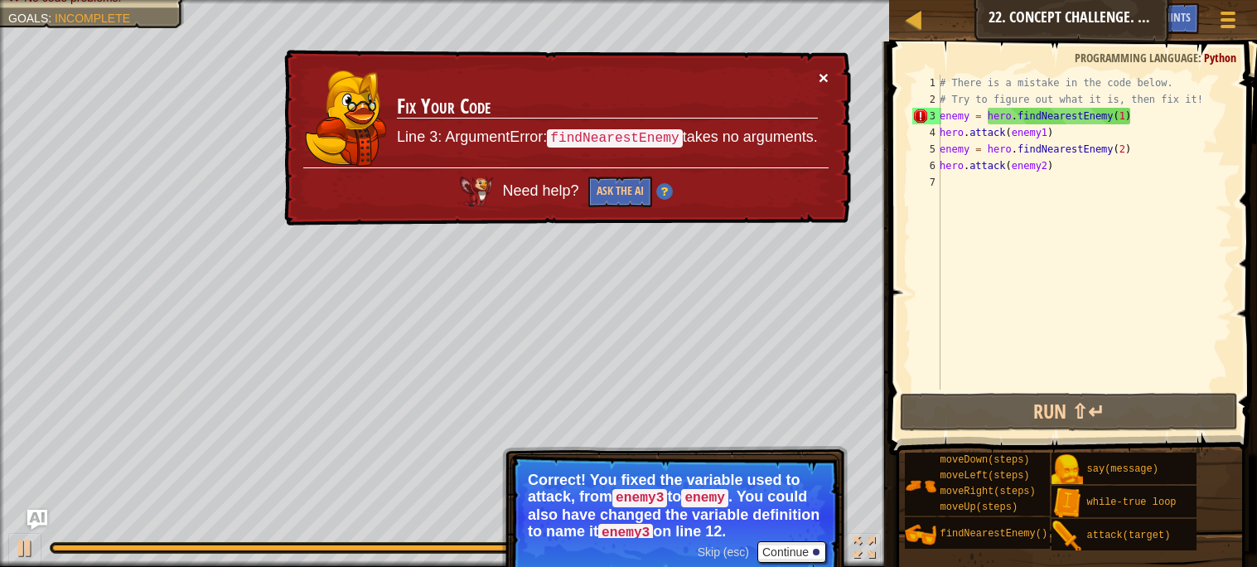
click at [818, 83] on button "×" at bounding box center [823, 77] width 10 height 17
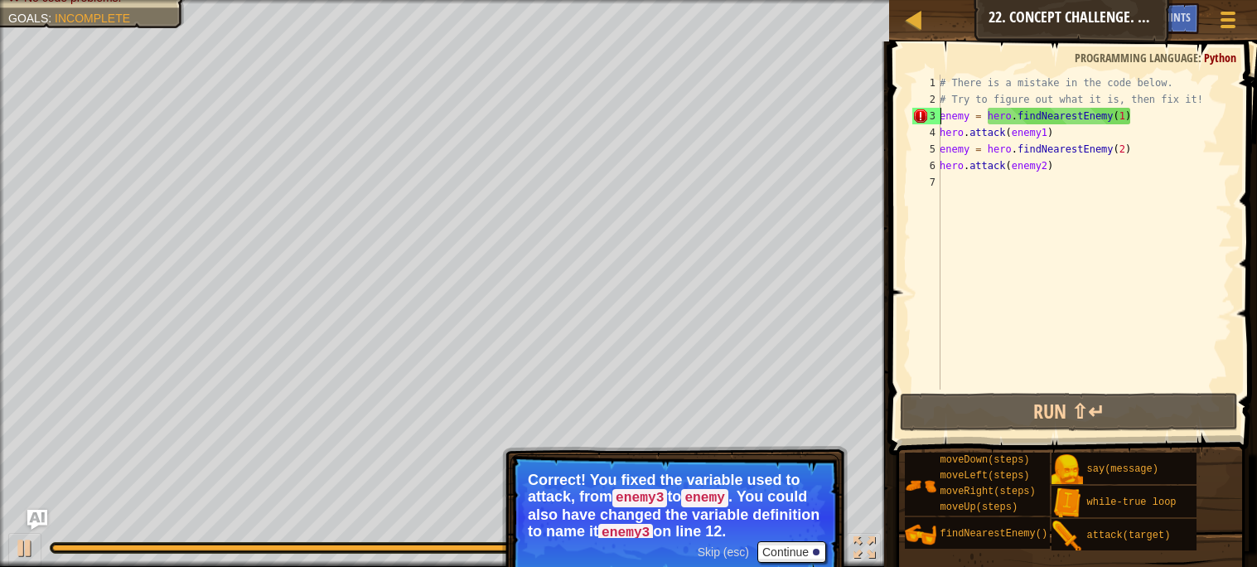
click at [1006, 113] on div "# There is a mistake in the code below. # Try to figure out what it is, then fi…" at bounding box center [1084, 249] width 296 height 348
click at [1152, 112] on div "# There is a mistake in the code below. # Try to figure out what it is, then fi…" at bounding box center [1084, 249] width 296 height 348
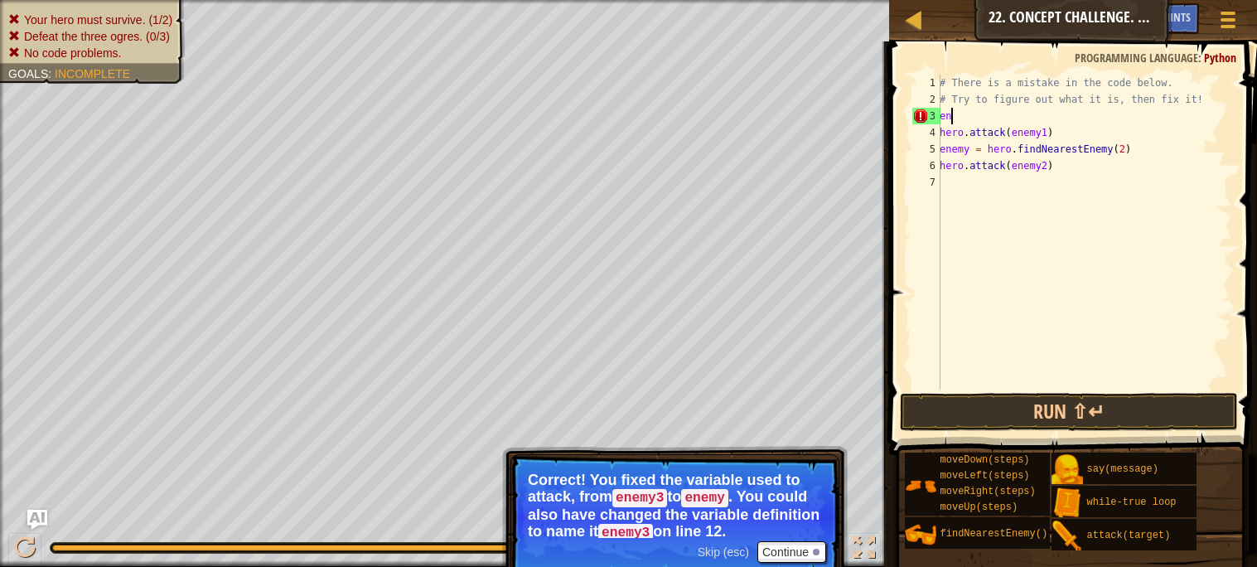
type textarea "e"
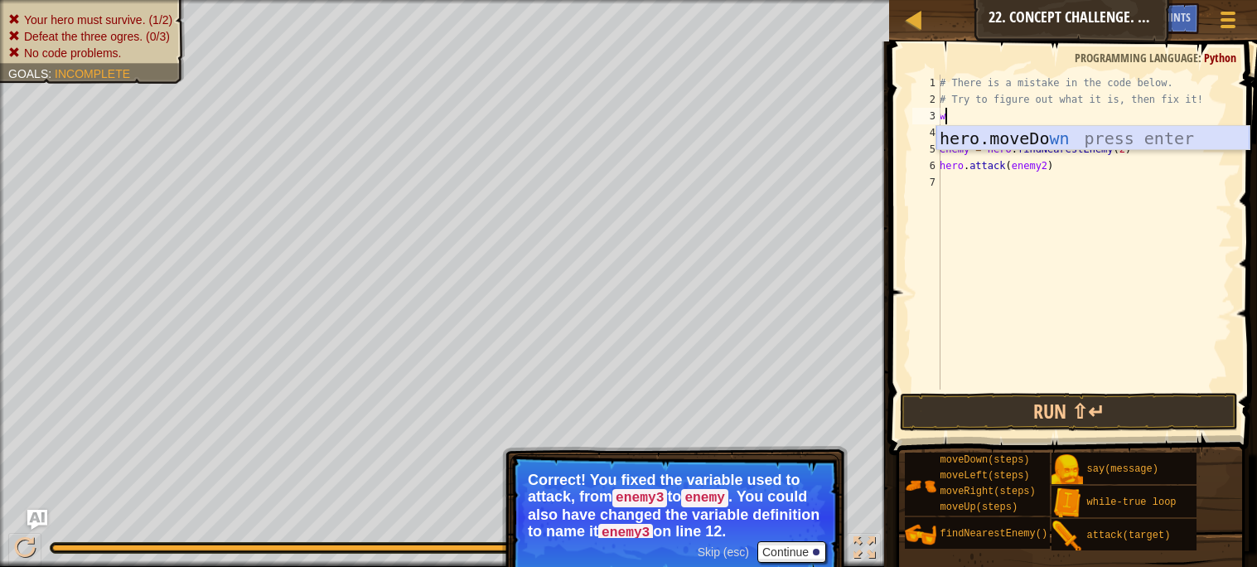
type textarea "w"
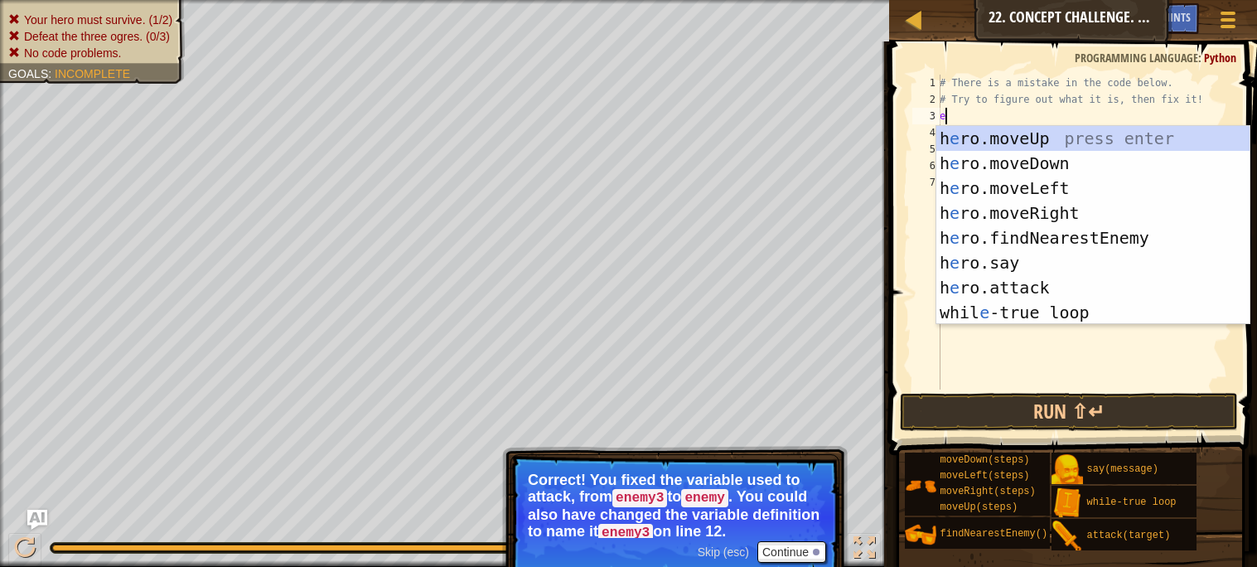
type textarea "en"
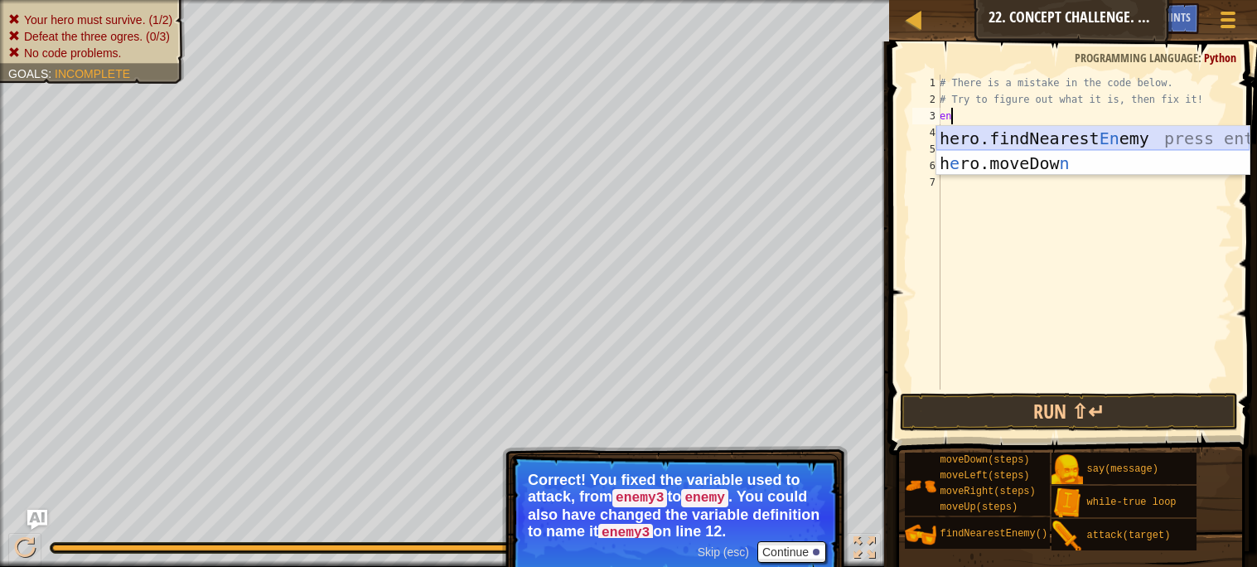
click at [1204, 130] on div "hero.findNearest En emy press enter h e ro.moveDow n press enter" at bounding box center [1092, 175] width 313 height 99
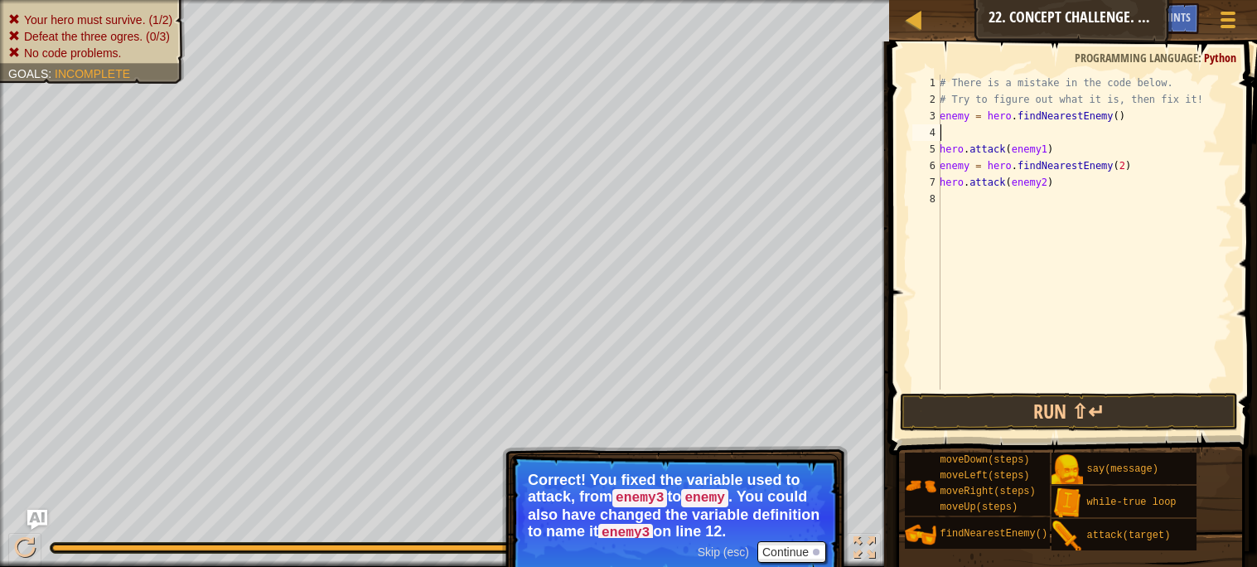
click at [1122, 113] on div "# There is a mistake in the code below. # Try to figure out what it is, then fi…" at bounding box center [1084, 249] width 296 height 348
click at [1120, 114] on div "# There is a mistake in the code below. # Try to figure out what it is, then fi…" at bounding box center [1084, 249] width 296 height 348
type textarea "enemy = hero.findNearestEnemy(1)"
click at [978, 128] on div "# There is a mistake in the code below. # Try to figure out what it is, then fi…" at bounding box center [1084, 249] width 296 height 348
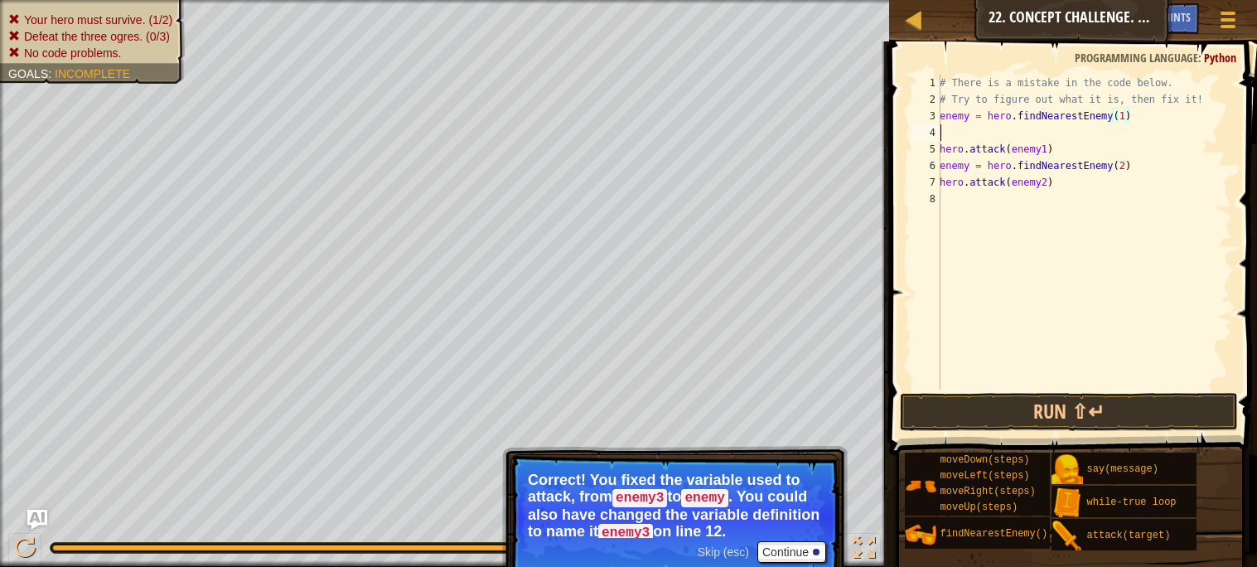
scroll to position [7, 0]
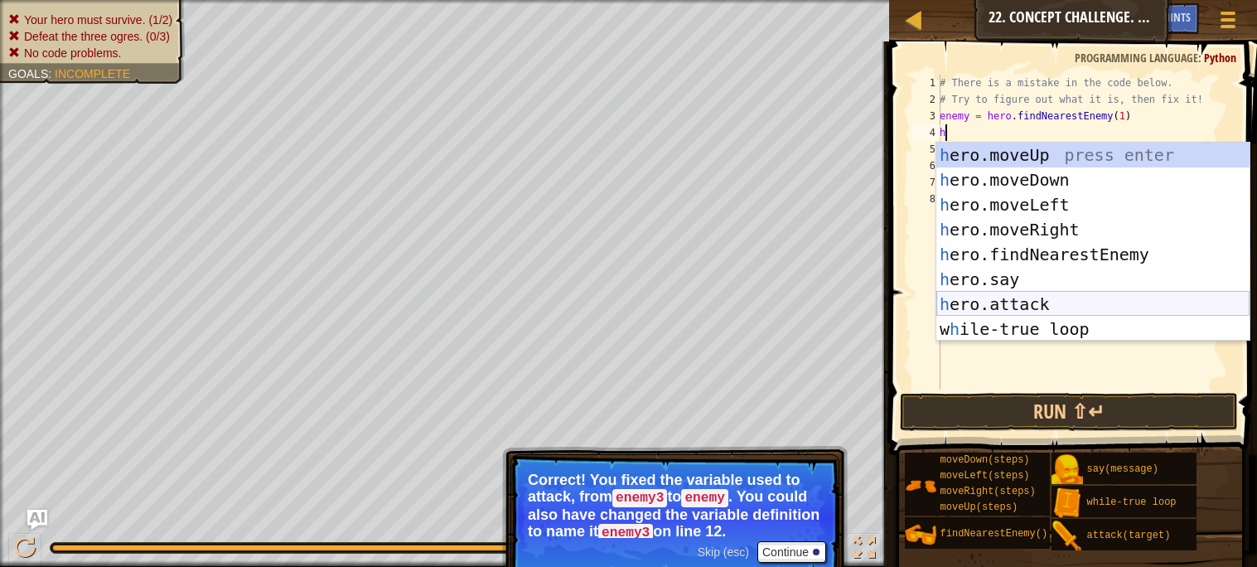
click at [969, 295] on div "h ero.moveUp press enter h ero.moveDown press enter h ero.moveLeft press enter …" at bounding box center [1092, 266] width 313 height 249
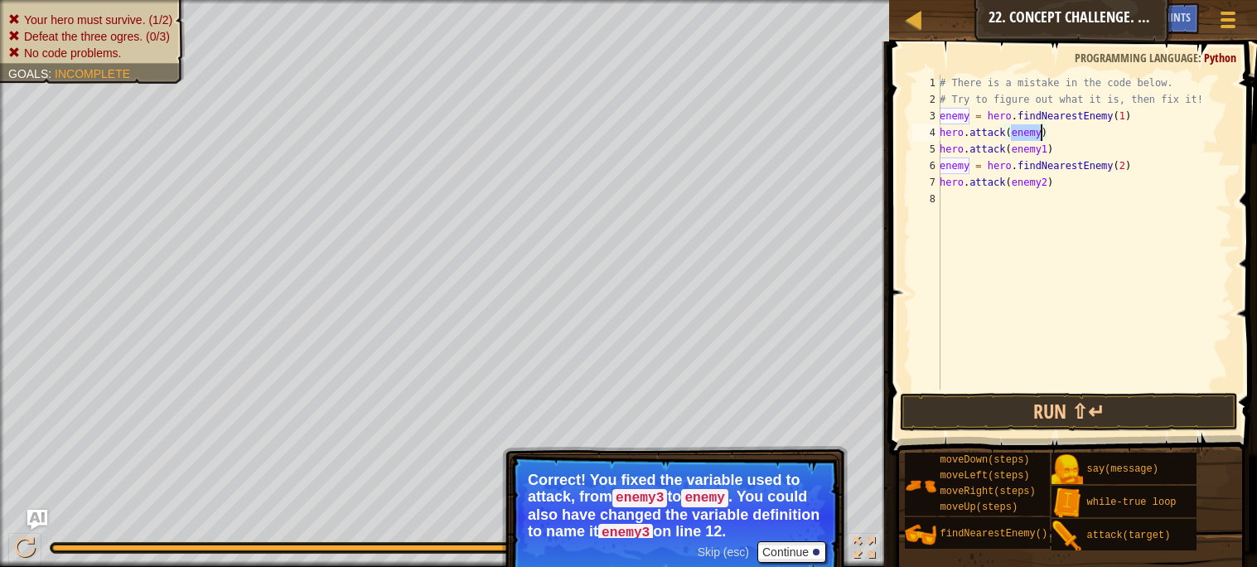
click at [1042, 133] on div "# There is a mistake in the code below. # Try to figure out what it is, then fi…" at bounding box center [1084, 232] width 296 height 315
type textarea ")"
click at [958, 130] on div "# There is a mistake in the code below. # Try to figure out what it is, then fi…" at bounding box center [1084, 249] width 296 height 348
type textarea "enemy = hero.findNearestEnemy(1)"
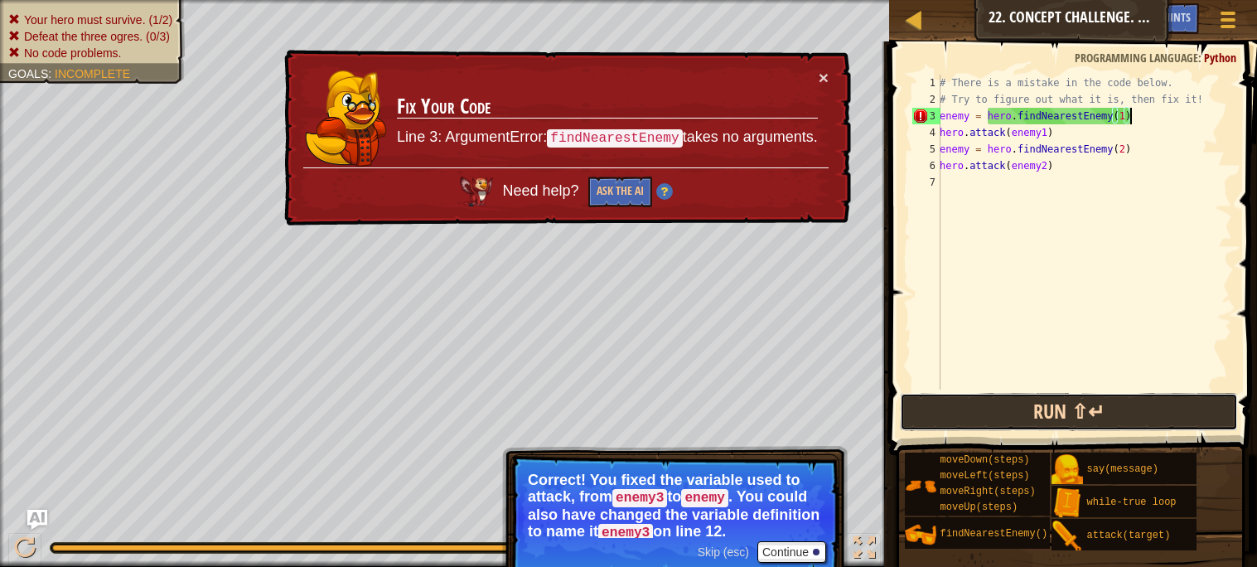
click at [958, 408] on button "Run ⇧↵" at bounding box center [1068, 412] width 337 height 38
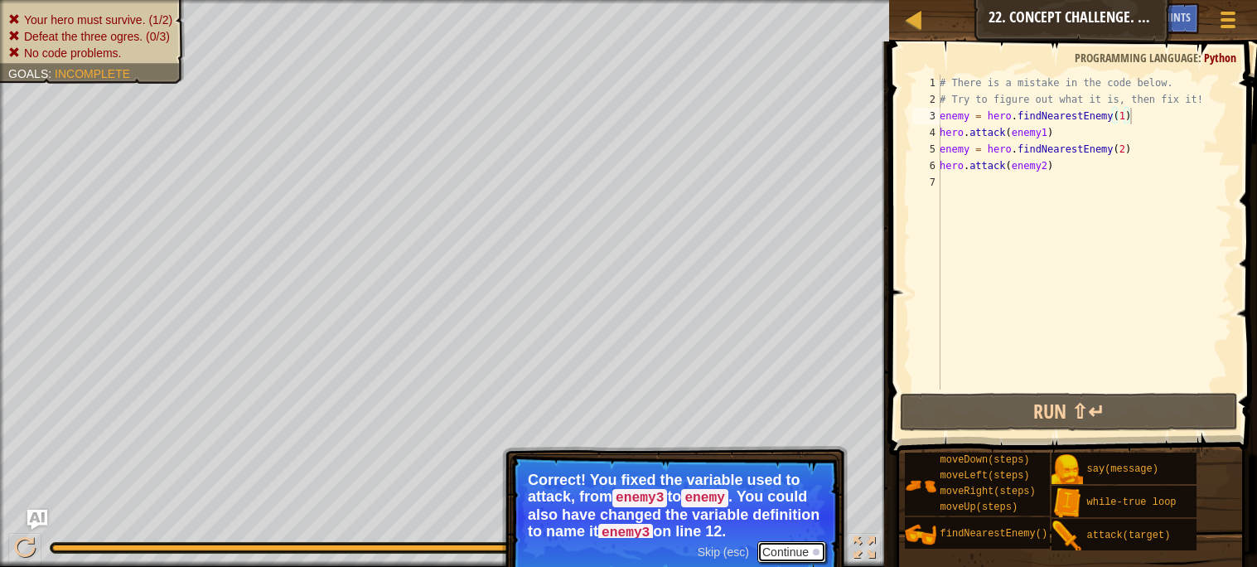
click at [785, 555] on button "Continue" at bounding box center [791, 552] width 69 height 22
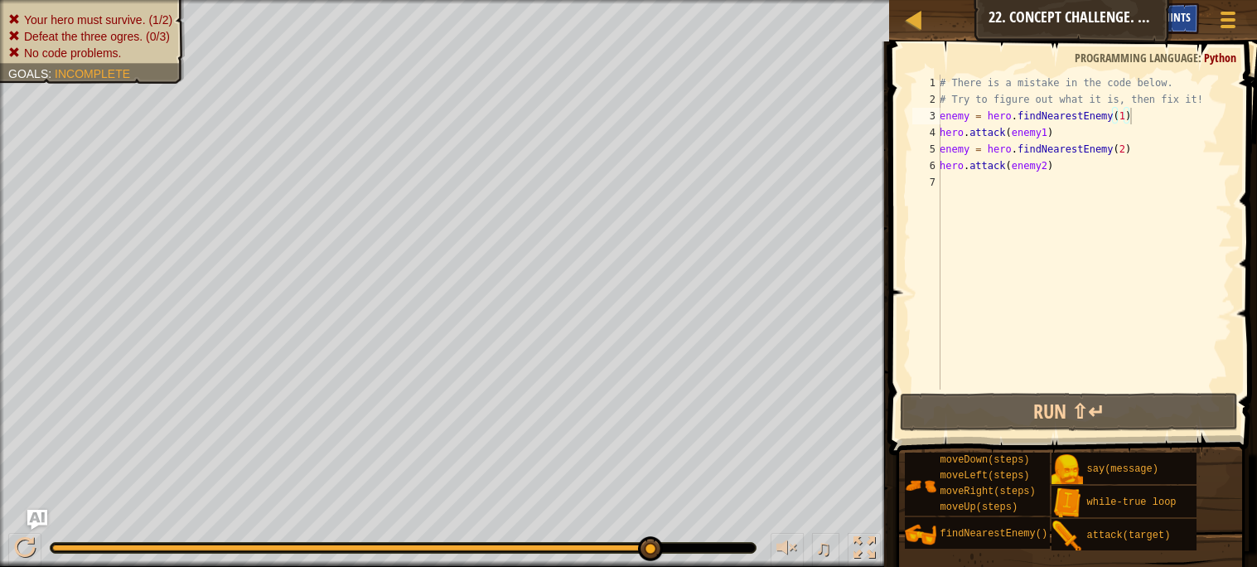
click at [1178, 12] on span "Hints" at bounding box center [1176, 17] width 27 height 16
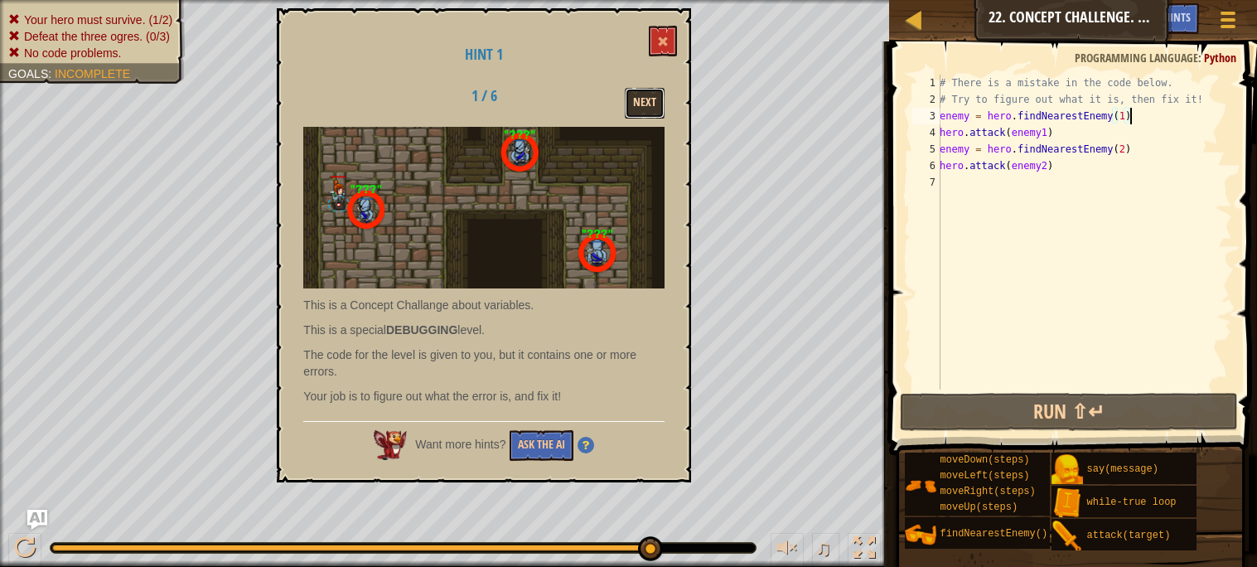
click at [650, 94] on button "Next" at bounding box center [645, 103] width 40 height 31
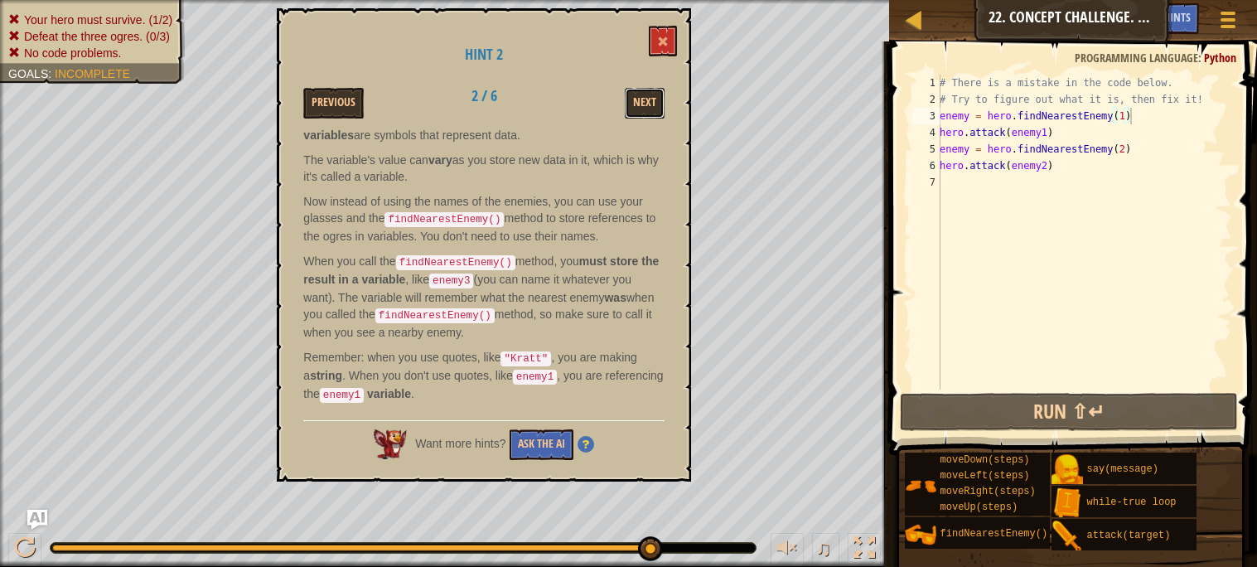
click at [650, 94] on button "Next" at bounding box center [645, 103] width 40 height 31
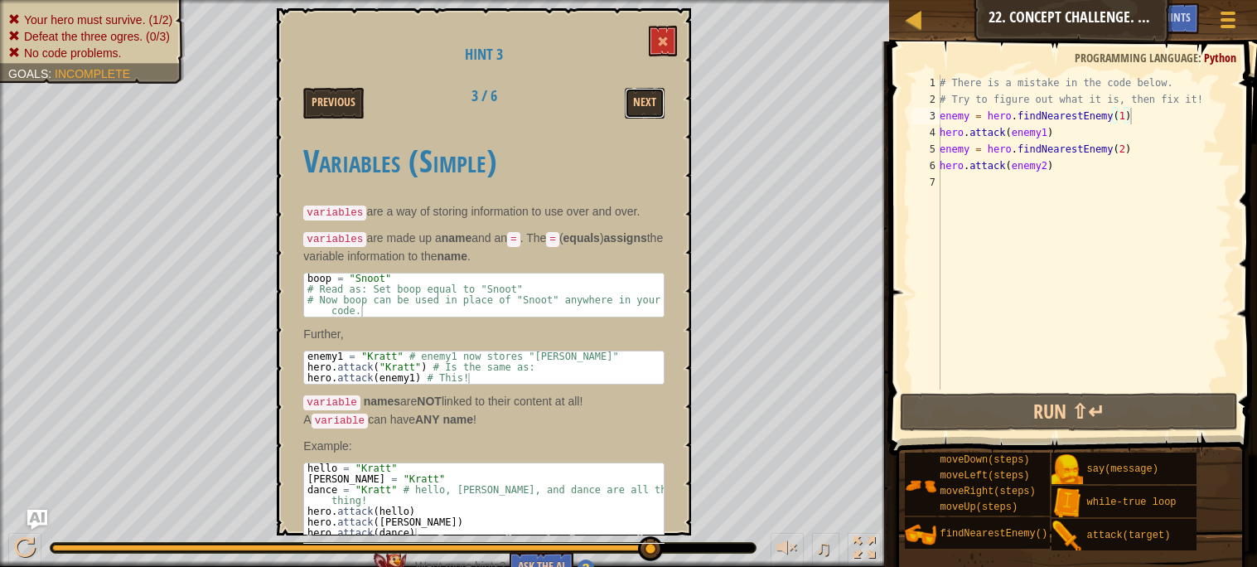
click at [650, 94] on button "Next" at bounding box center [645, 103] width 40 height 31
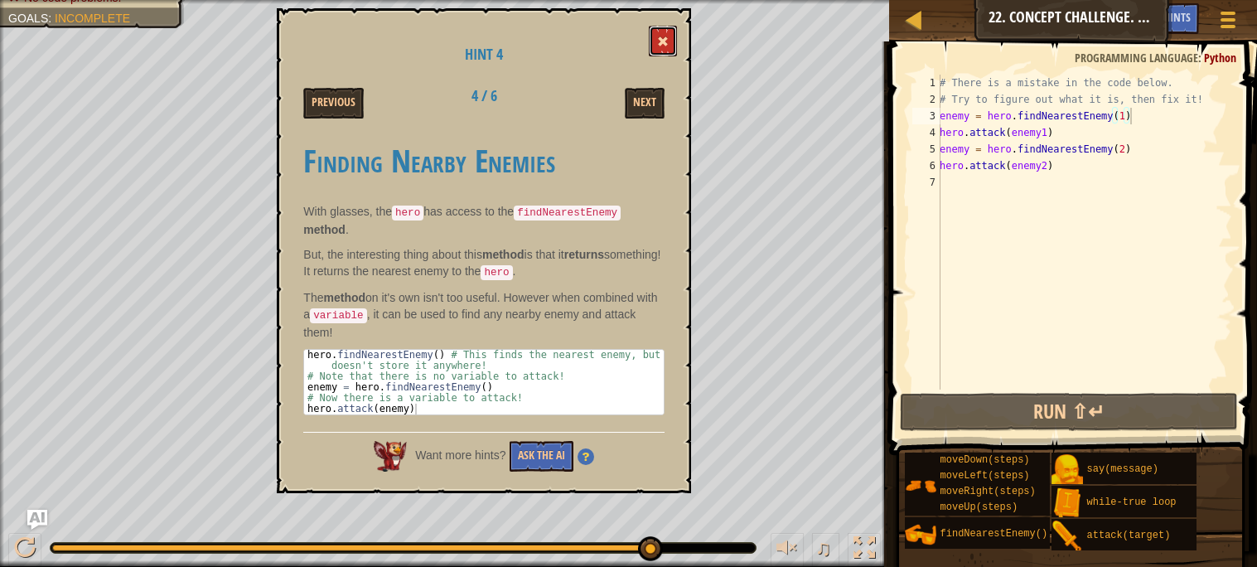
click at [658, 37] on button at bounding box center [663, 41] width 28 height 31
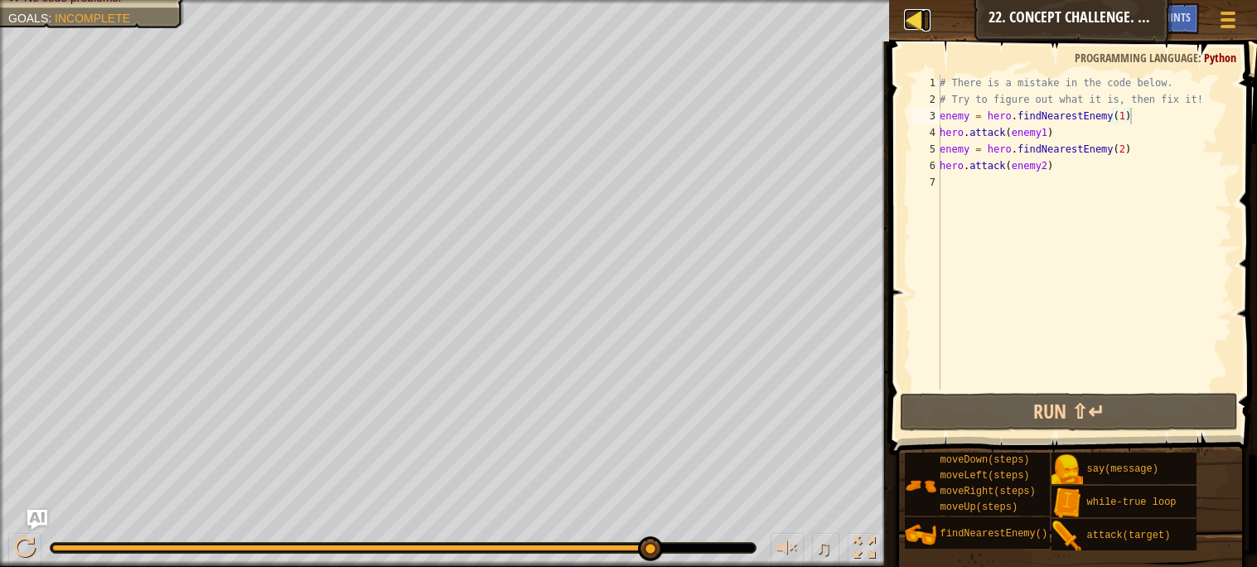
click at [905, 17] on div at bounding box center [914, 19] width 21 height 21
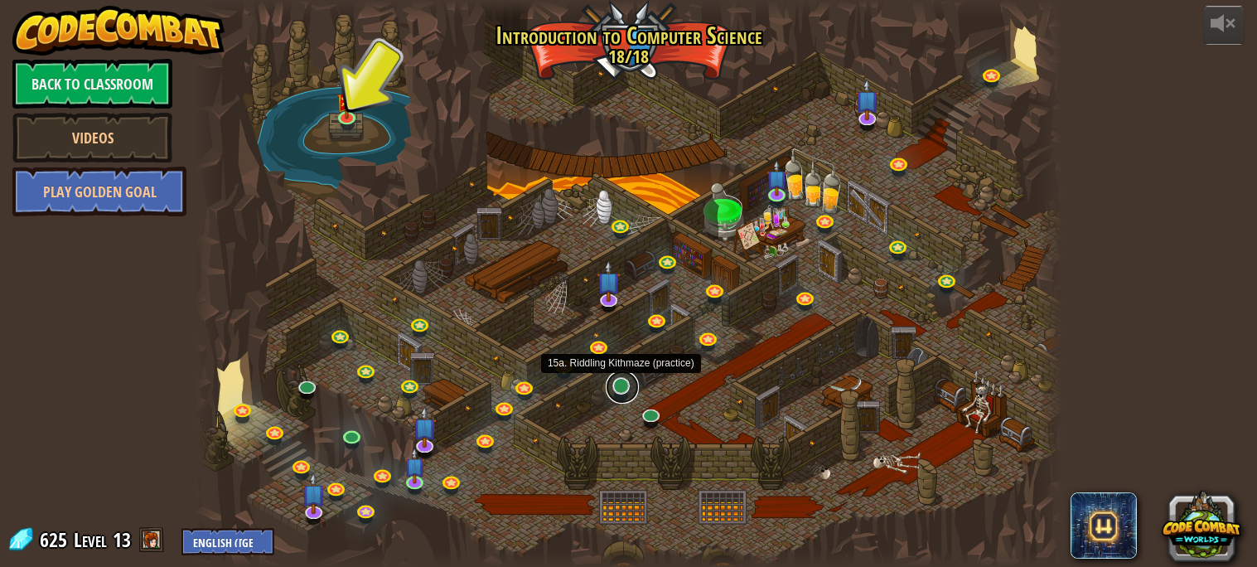
click at [615, 387] on link at bounding box center [622, 386] width 33 height 33
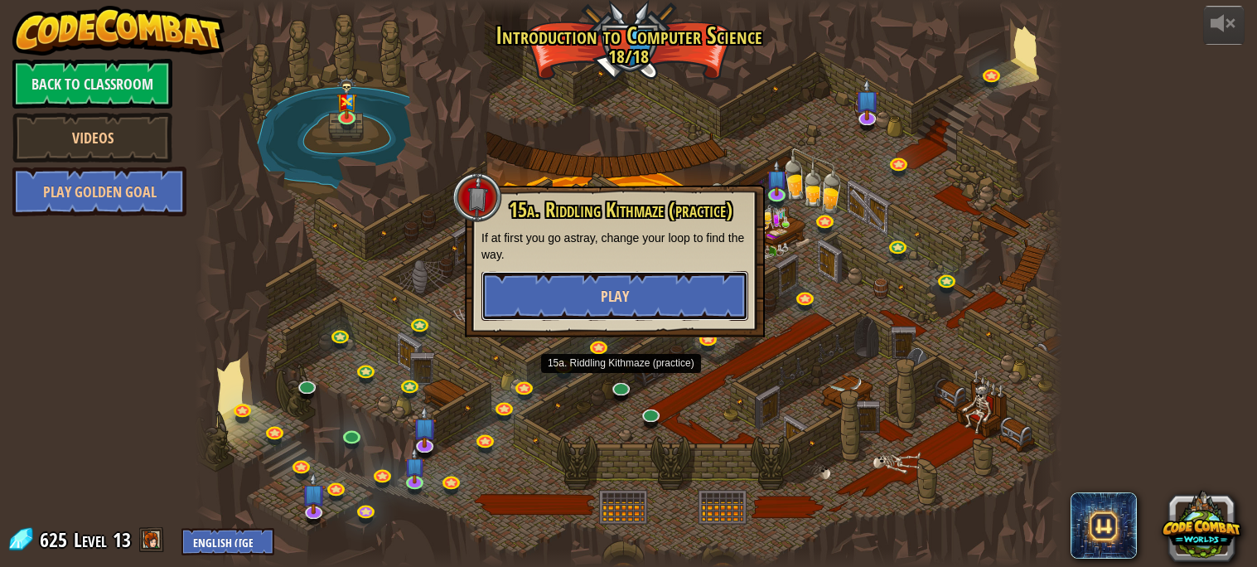
click at [665, 284] on button "Play" at bounding box center [614, 296] width 267 height 50
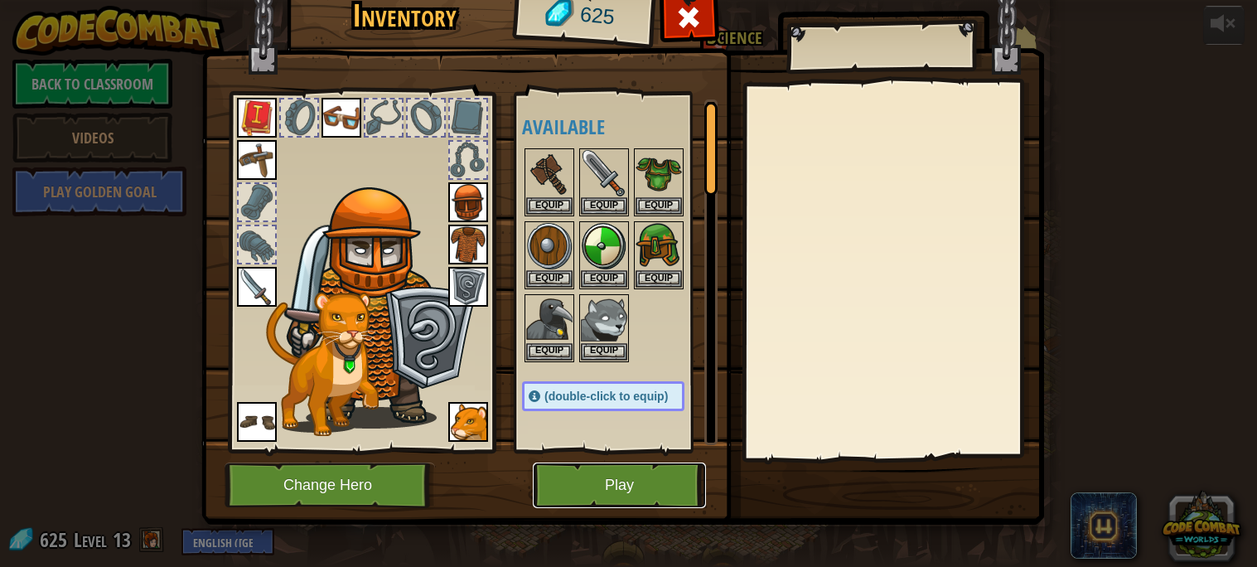
click at [598, 486] on button "Play" at bounding box center [619, 485] width 173 height 46
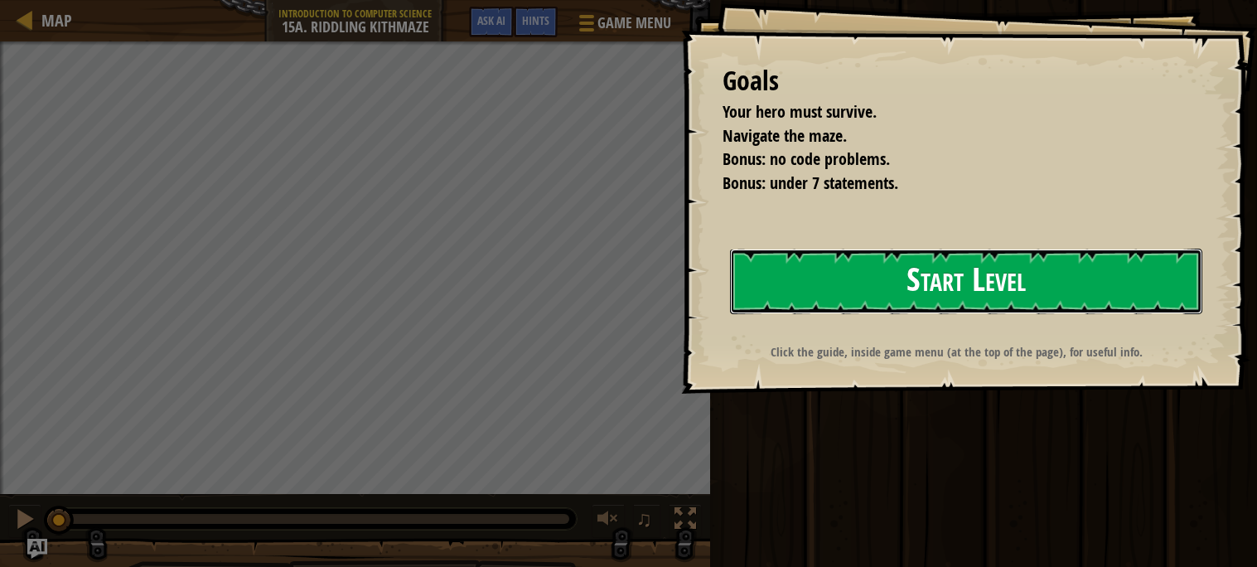
click at [809, 260] on button "Start Level" at bounding box center [966, 281] width 472 height 65
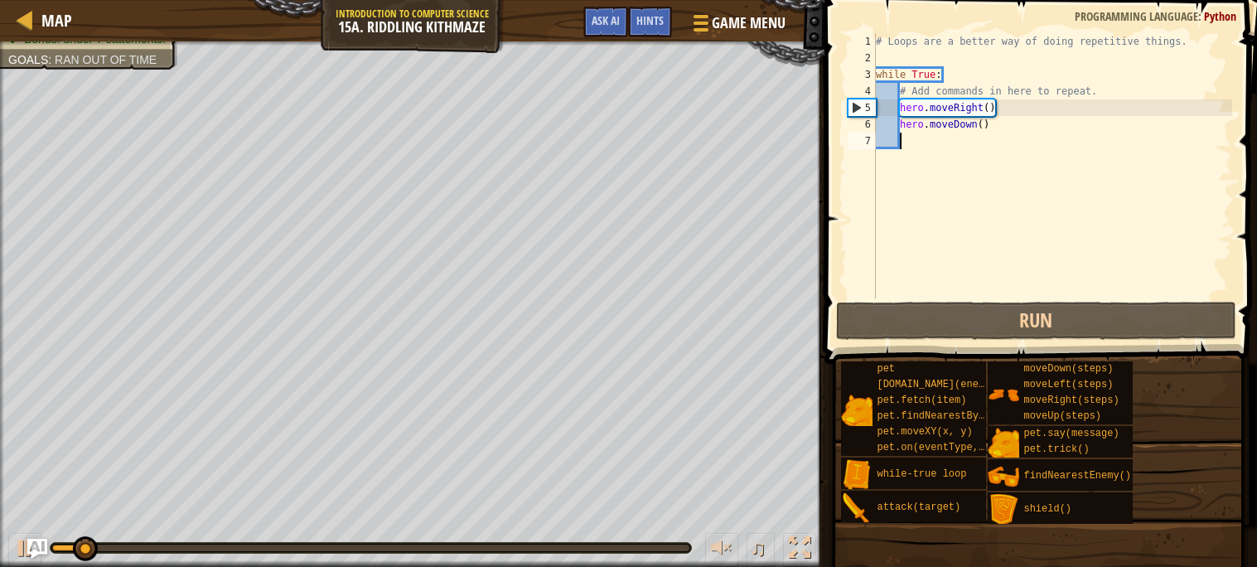
click at [917, 150] on div "# Loops are a better way of doing repetitive things. while True : # Add command…" at bounding box center [1051, 182] width 359 height 298
click at [885, 164] on div "# Loops are a better way of doing repetitive things. while True : # Add command…" at bounding box center [1051, 182] width 359 height 298
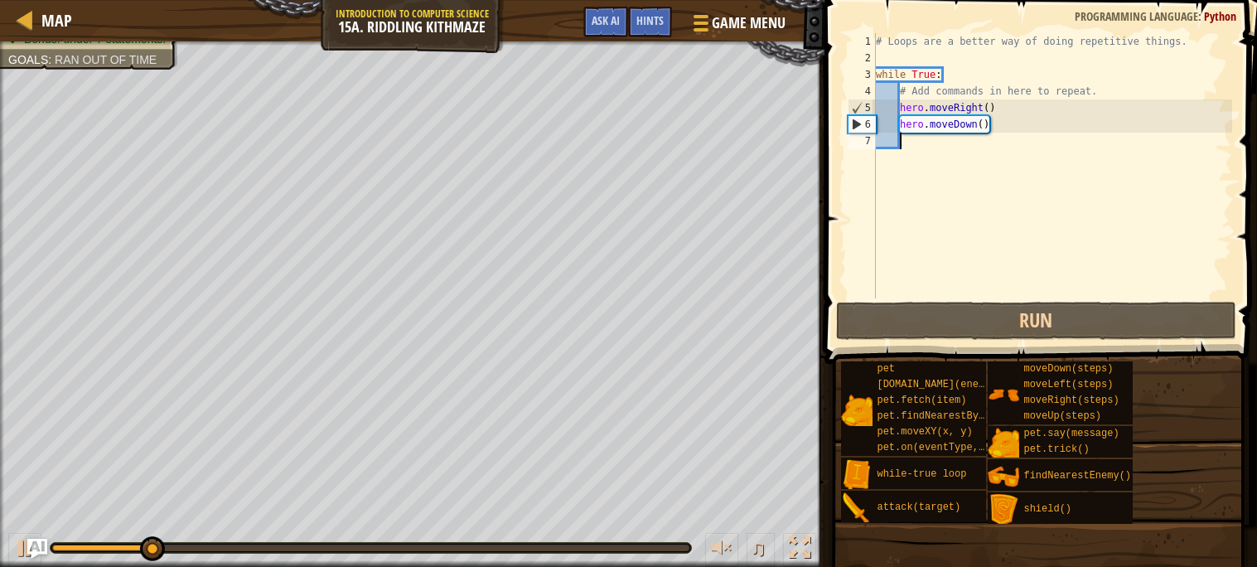
type textarea "h"
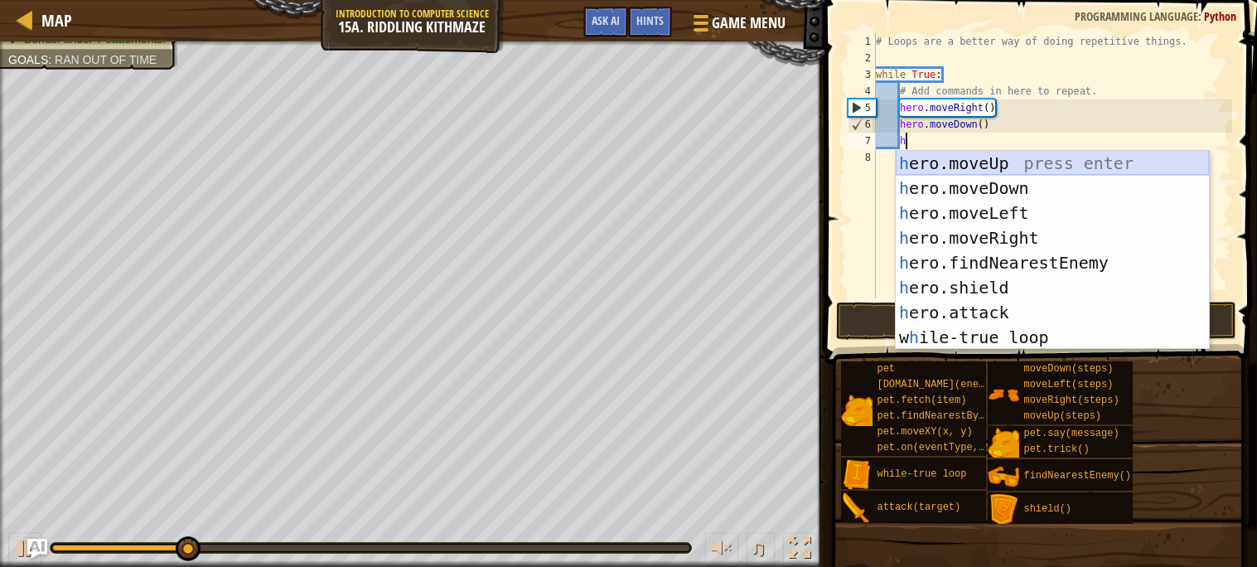
click at [987, 167] on div "h ero.moveUp press enter h ero.moveDown press enter h ero.moveLeft press enter …" at bounding box center [1051, 275] width 313 height 249
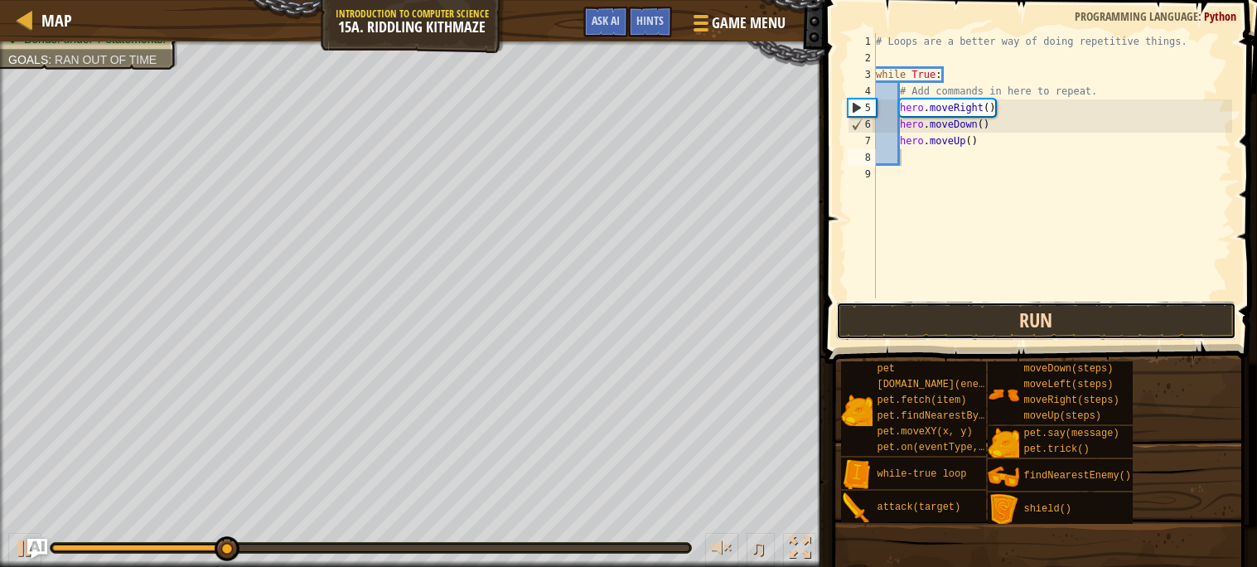
click at [941, 326] on button "Run" at bounding box center [1036, 321] width 400 height 38
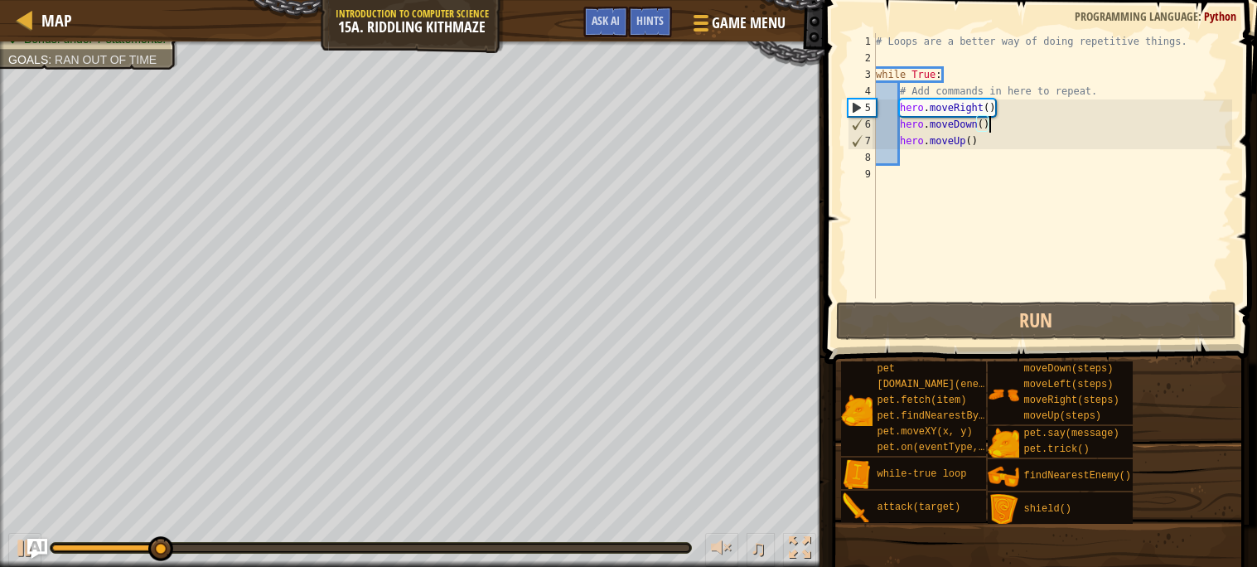
click at [989, 132] on div "# Loops are a better way of doing repetitive things. while True : # Add command…" at bounding box center [1051, 182] width 359 height 298
type textarea "hero.moveDown()"
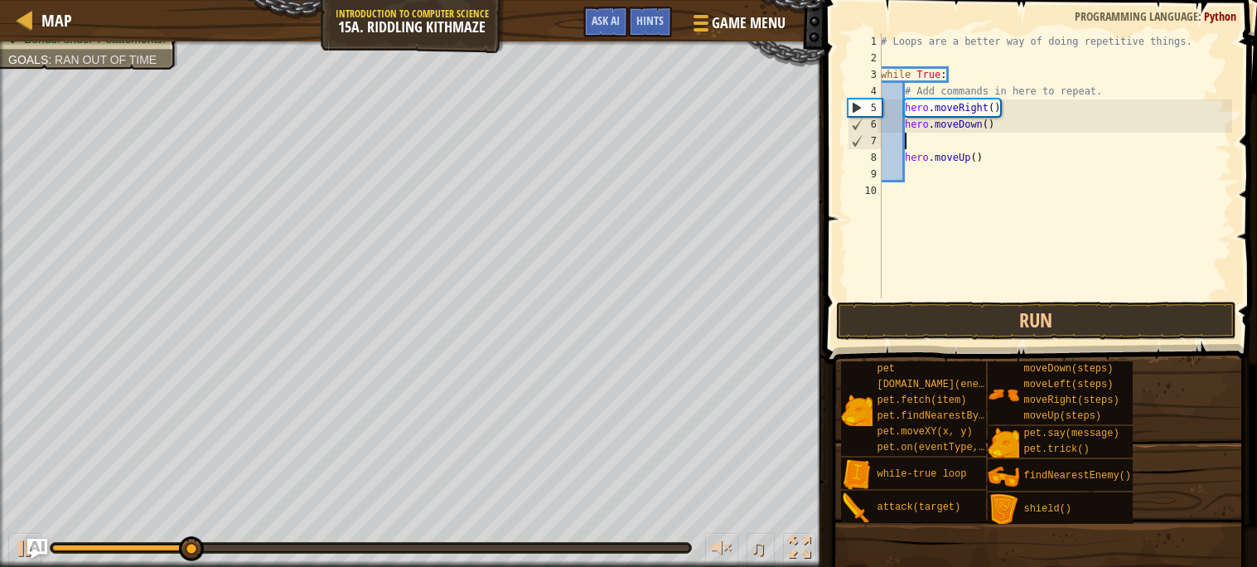
type textarea "j"
type textarea "h"
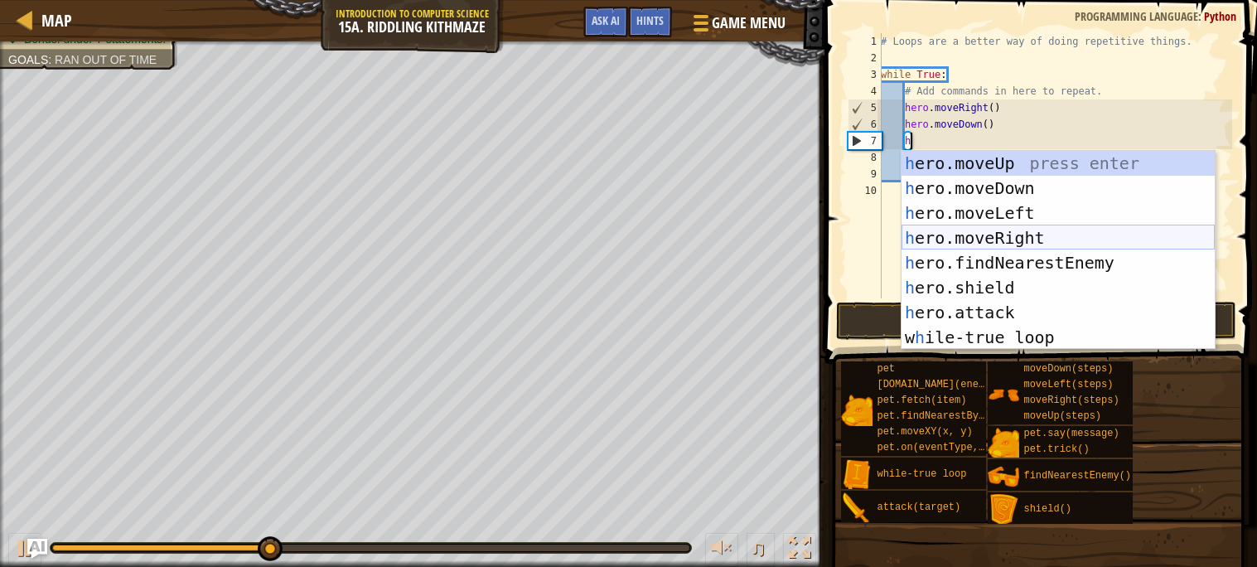
click at [996, 228] on div "h ero.moveUp press enter h ero.moveDown press enter h ero.moveLeft press enter …" at bounding box center [1057, 275] width 313 height 249
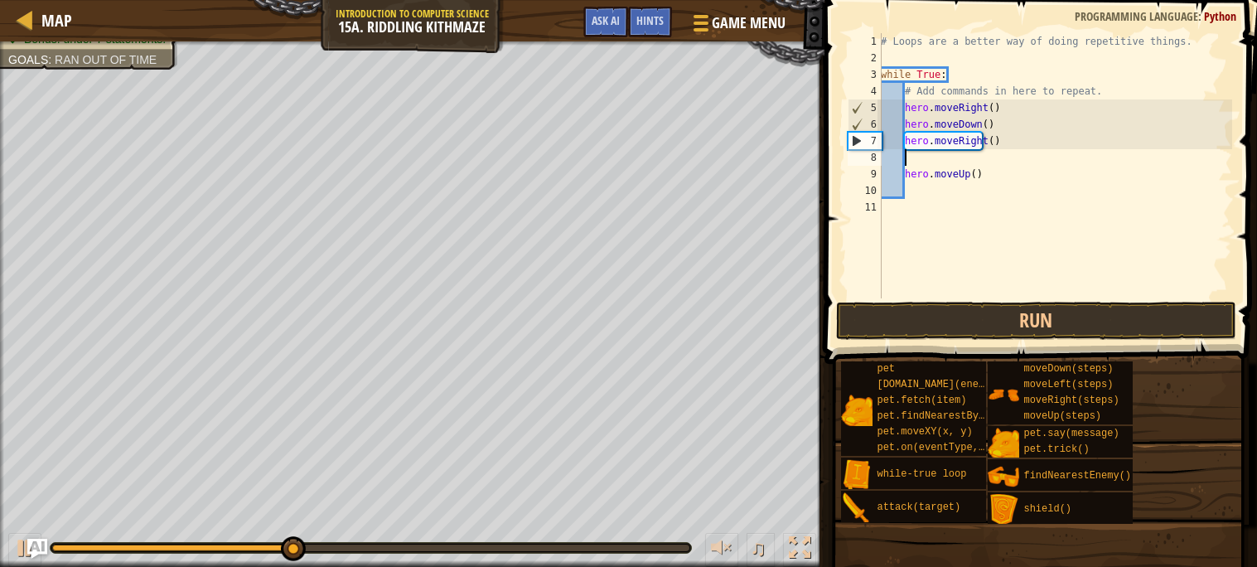
click at [927, 166] on div "# Loops are a better way of doing repetitive things. while True : # Add command…" at bounding box center [1054, 182] width 355 height 298
type textarea "hero.moveUp()"
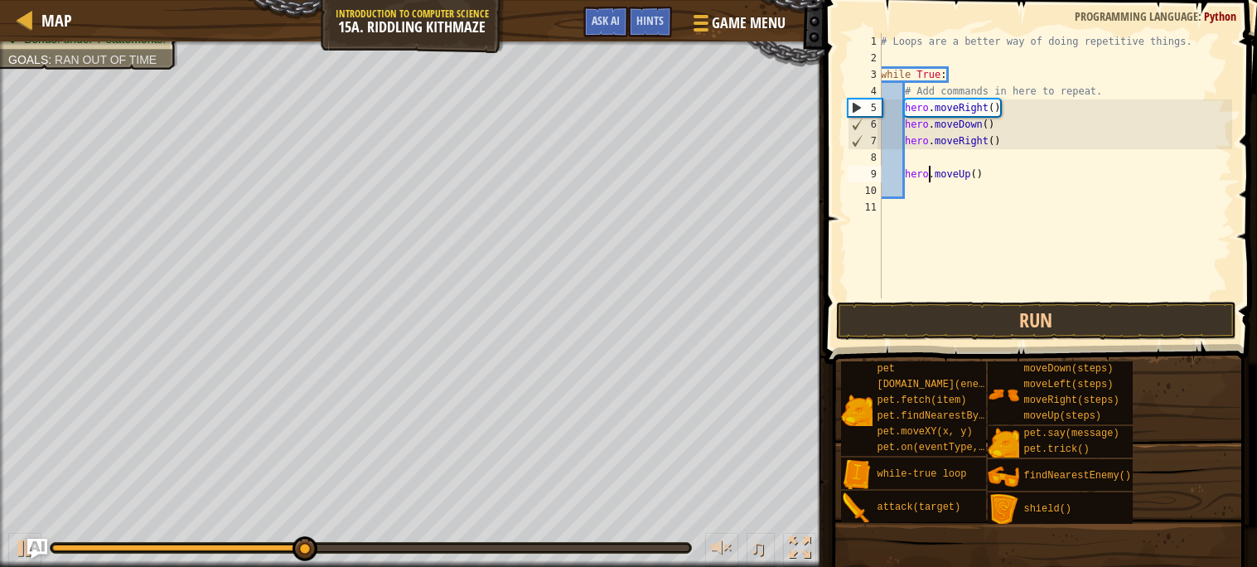
click at [919, 162] on div "# Loops are a better way of doing repetitive things. while True : # Add command…" at bounding box center [1054, 182] width 355 height 298
type textarea "h"
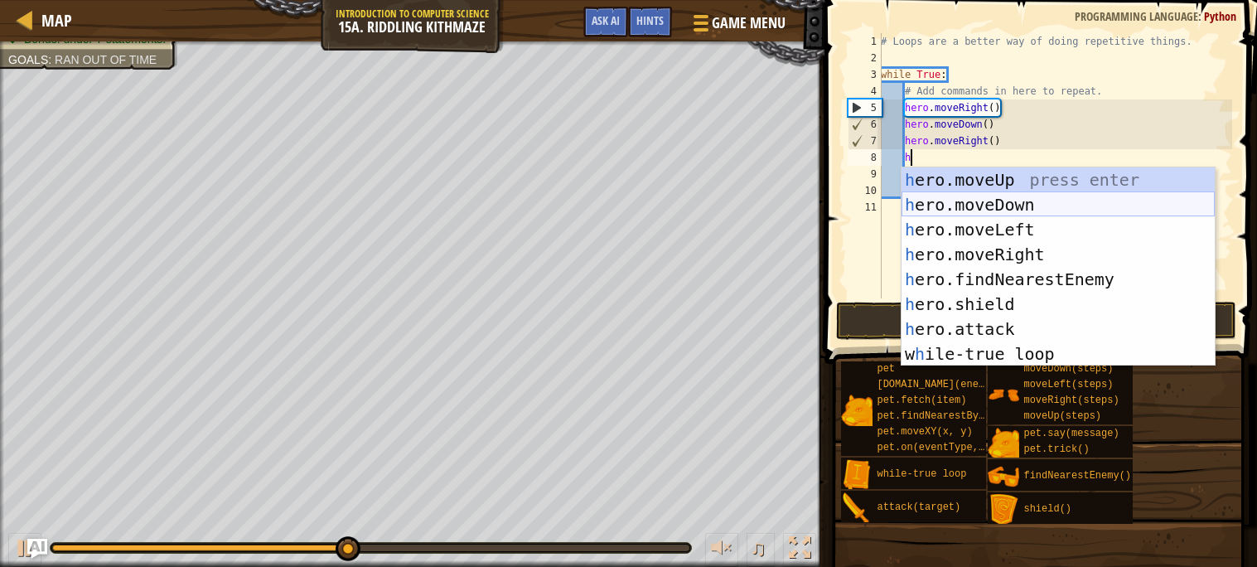
click at [972, 205] on div "h ero.moveUp press enter h ero.moveDown press enter h ero.moveLeft press enter …" at bounding box center [1057, 291] width 313 height 249
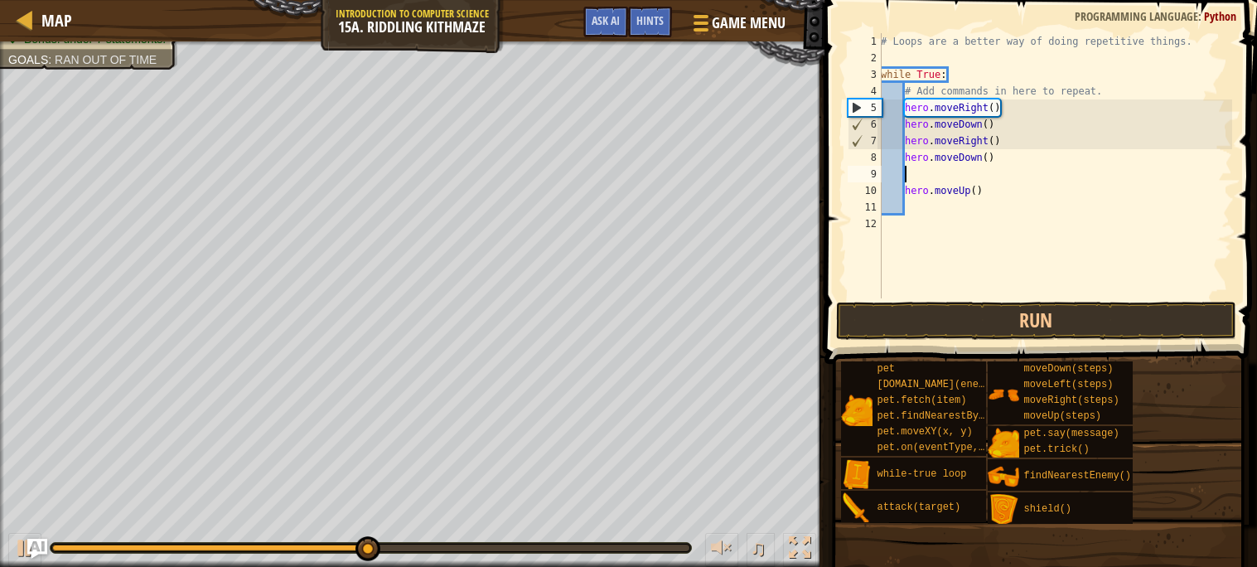
click at [987, 160] on div "# Loops are a better way of doing repetitive things. while True : # Add command…" at bounding box center [1054, 182] width 355 height 298
type textarea "hero.moveDown(2)"
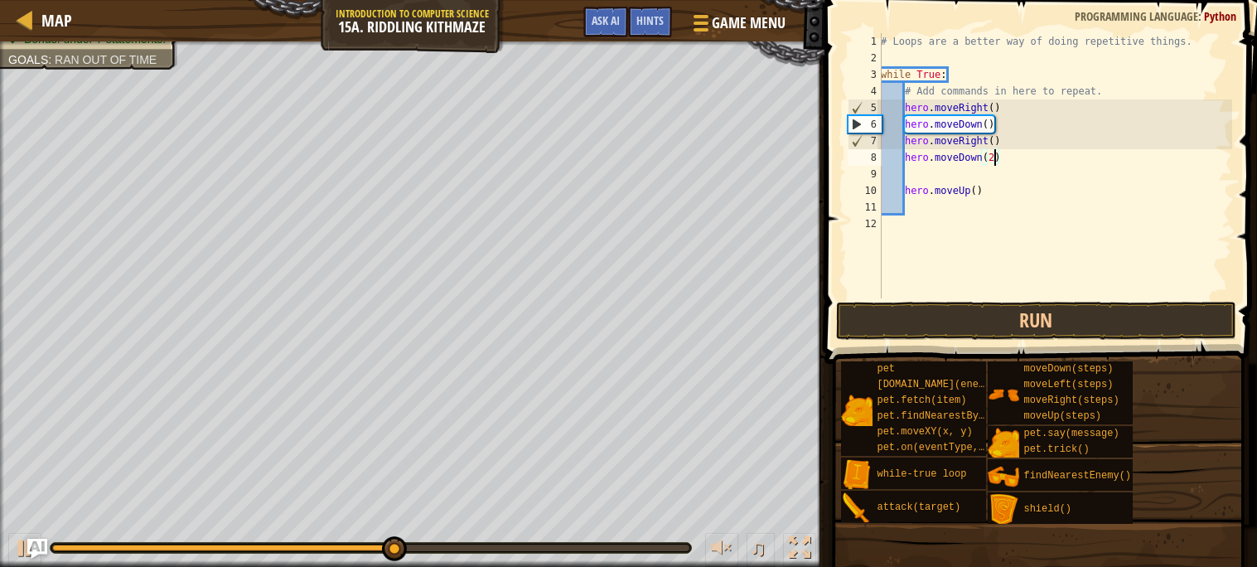
click at [917, 172] on div "# Loops are a better way of doing repetitive things. while True : # Add command…" at bounding box center [1054, 182] width 355 height 298
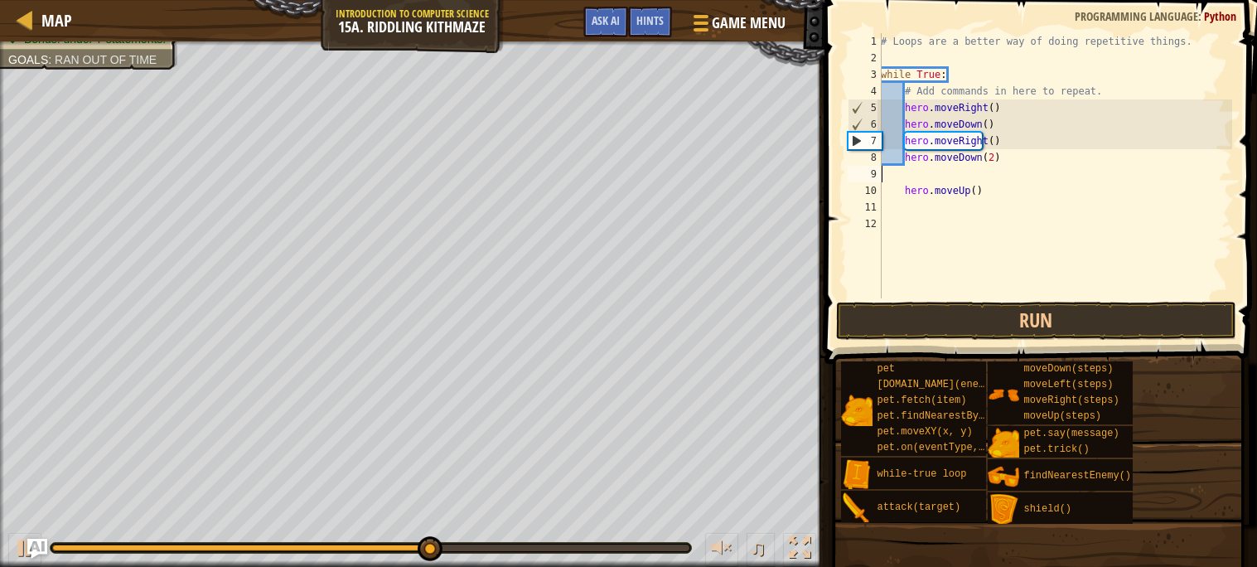
click at [895, 188] on div "# Loops are a better way of doing repetitive things. while True : # Add command…" at bounding box center [1054, 182] width 355 height 298
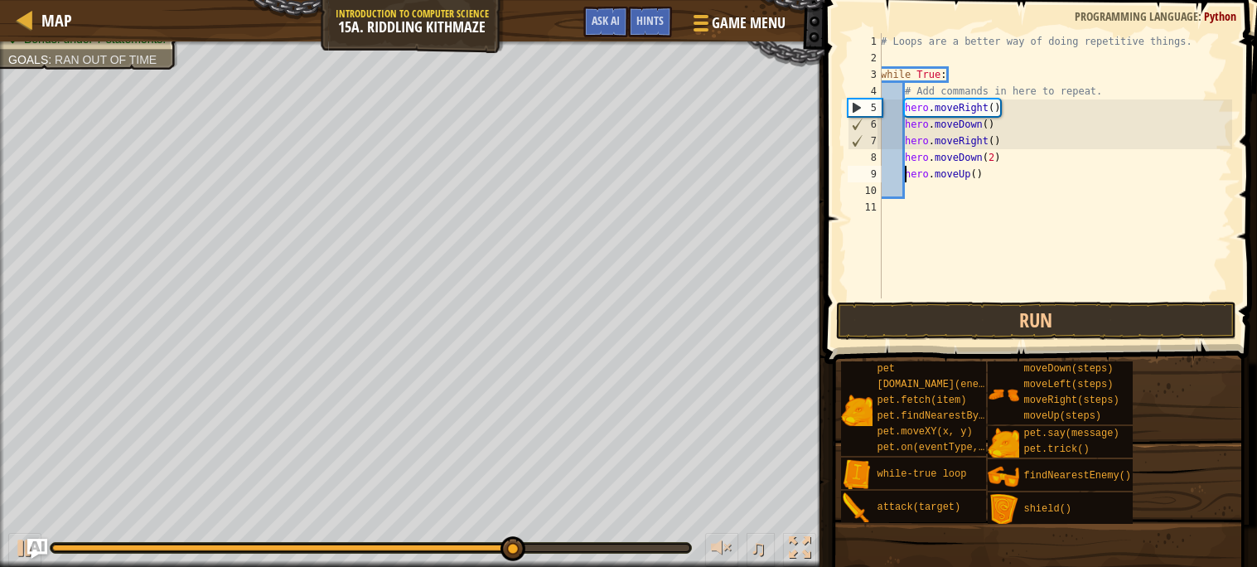
click at [977, 173] on div "# Loops are a better way of doing repetitive things. while True : # Add command…" at bounding box center [1054, 182] width 355 height 298
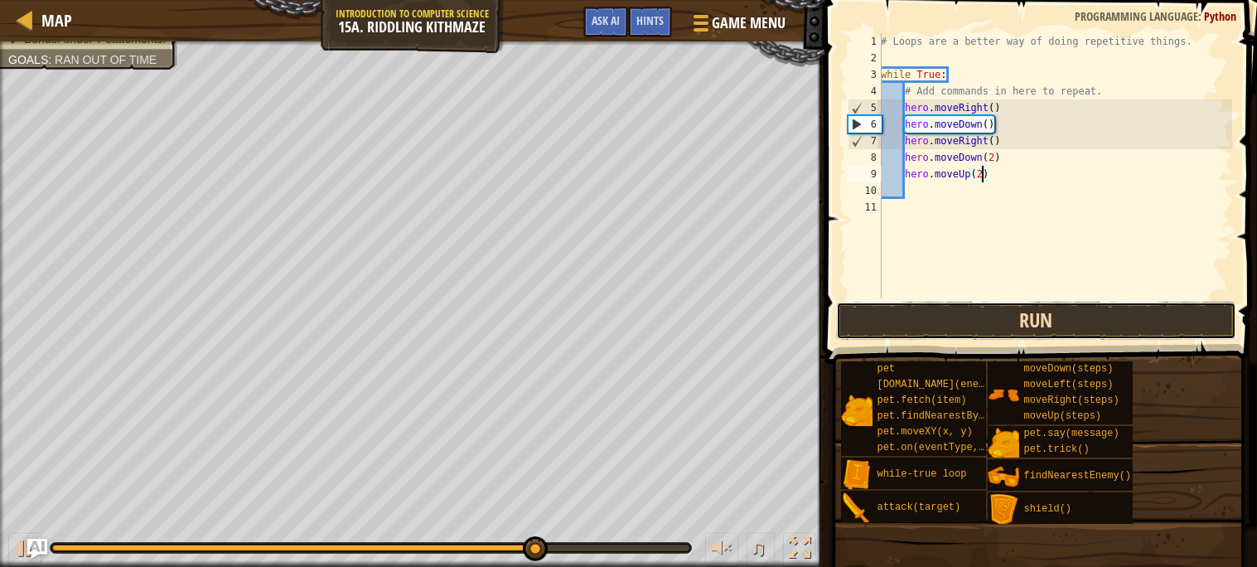
click at [1018, 318] on button "Run" at bounding box center [1036, 321] width 400 height 38
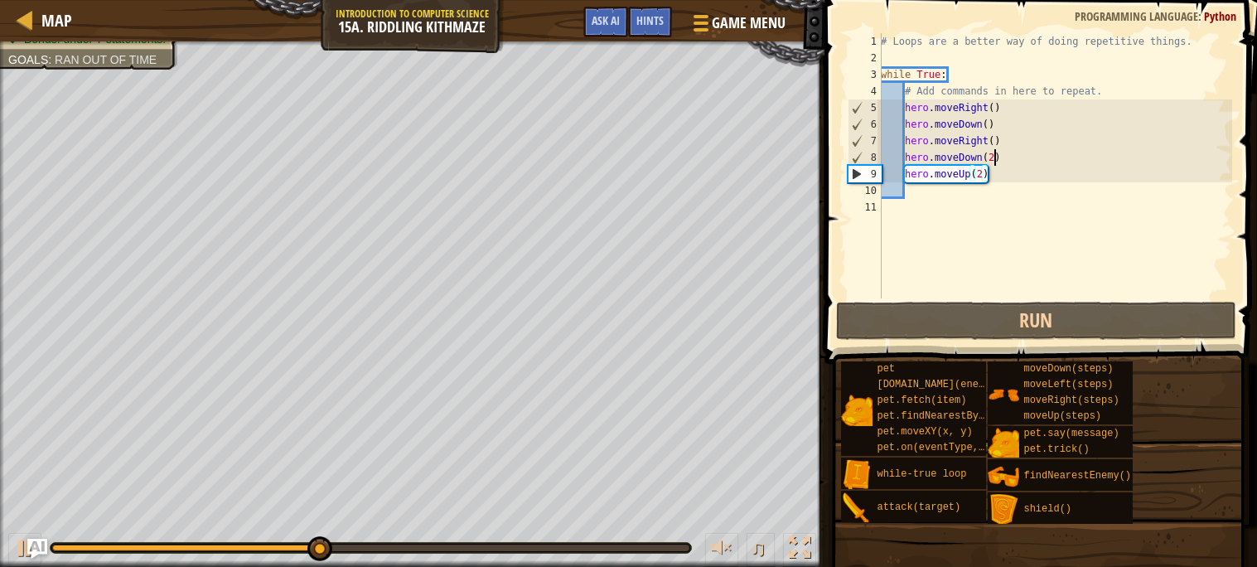
click at [995, 161] on div "# Loops are a better way of doing repetitive things. while True : # Add command…" at bounding box center [1054, 182] width 355 height 298
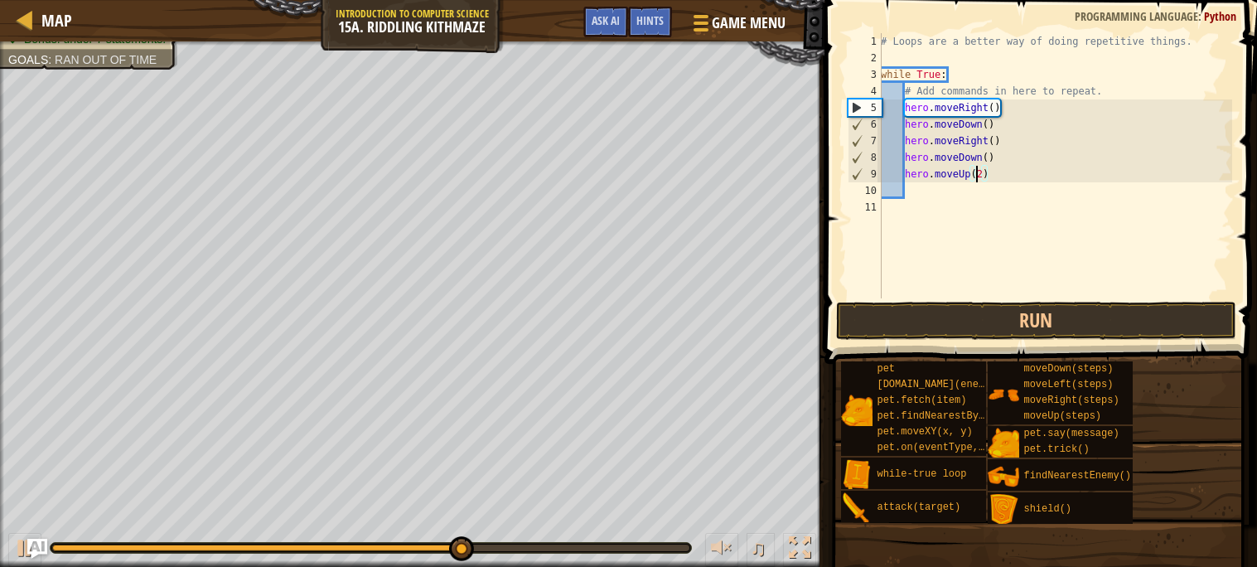
click at [978, 173] on div "# Loops are a better way of doing repetitive things. while True : # Add command…" at bounding box center [1054, 182] width 355 height 298
click at [984, 174] on div "# Loops are a better way of doing repetitive things. while True : # Add command…" at bounding box center [1054, 182] width 355 height 298
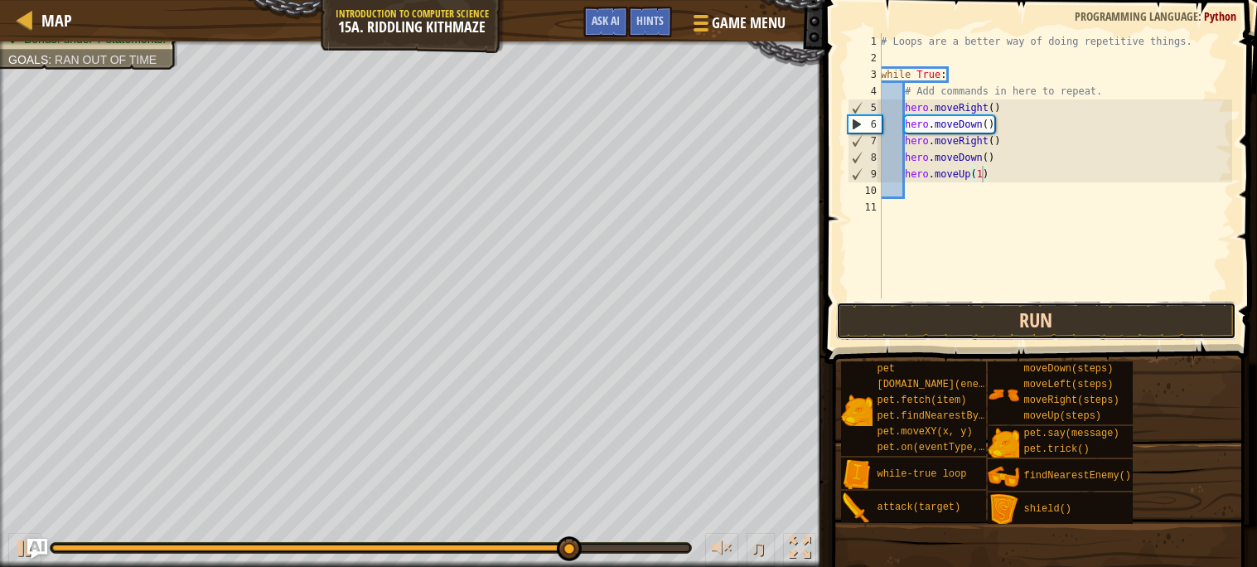
click at [1000, 321] on button "Run" at bounding box center [1036, 321] width 400 height 38
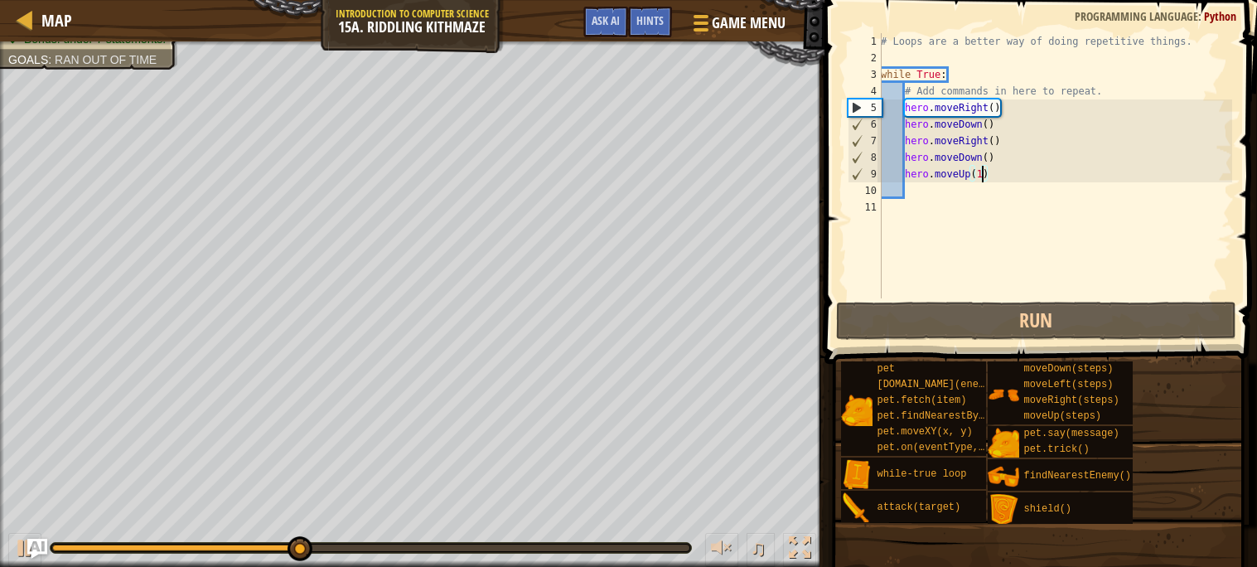
click at [1006, 125] on div "# Loops are a better way of doing repetitive things. while True : # Add command…" at bounding box center [1054, 182] width 355 height 298
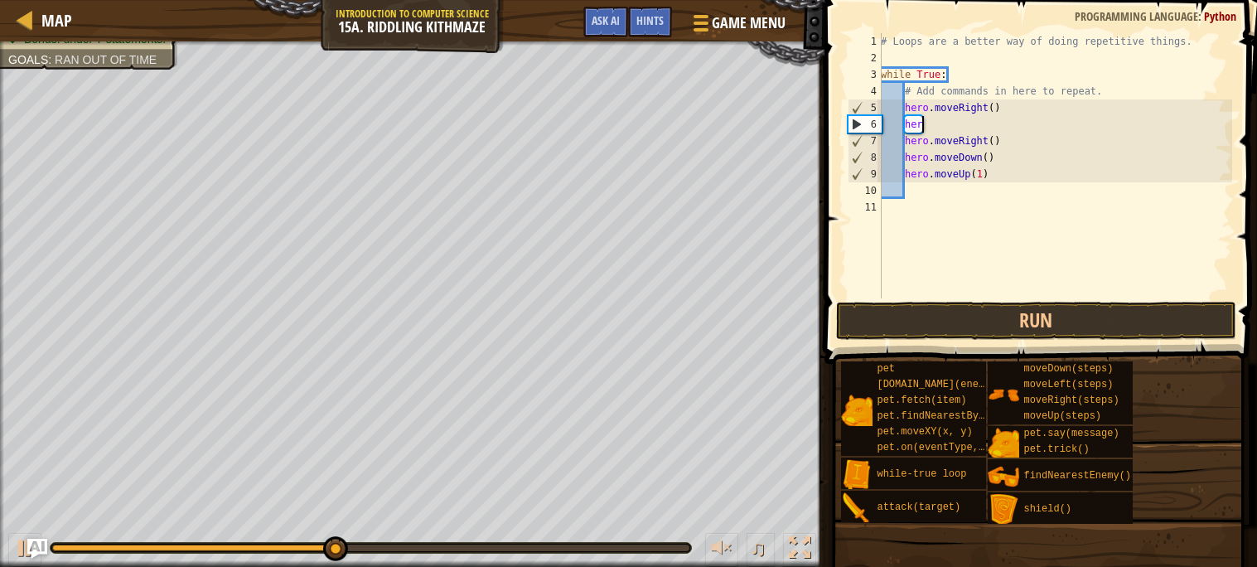
type textarea "h"
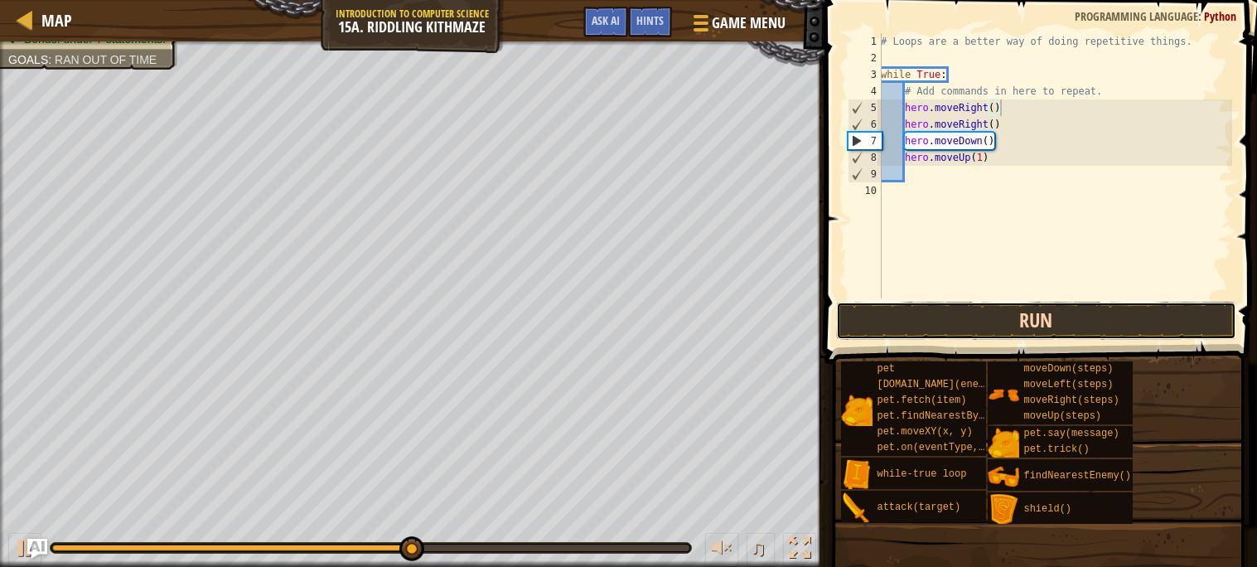
click at [1047, 333] on button "Run" at bounding box center [1036, 321] width 400 height 38
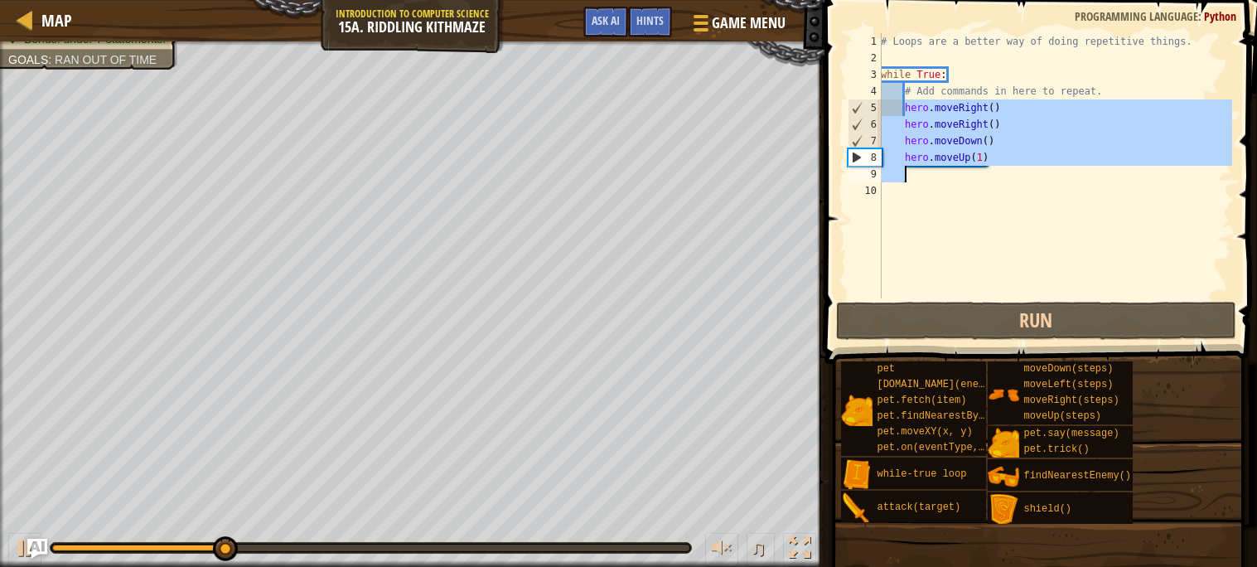
drag, startPoint x: 905, startPoint y: 104, endPoint x: 996, endPoint y: 174, distance: 115.2
click at [996, 174] on div "# Loops are a better way of doing repetitive things. while True : # Add command…" at bounding box center [1054, 182] width 355 height 298
type textarea "hero.moveUp(1)"
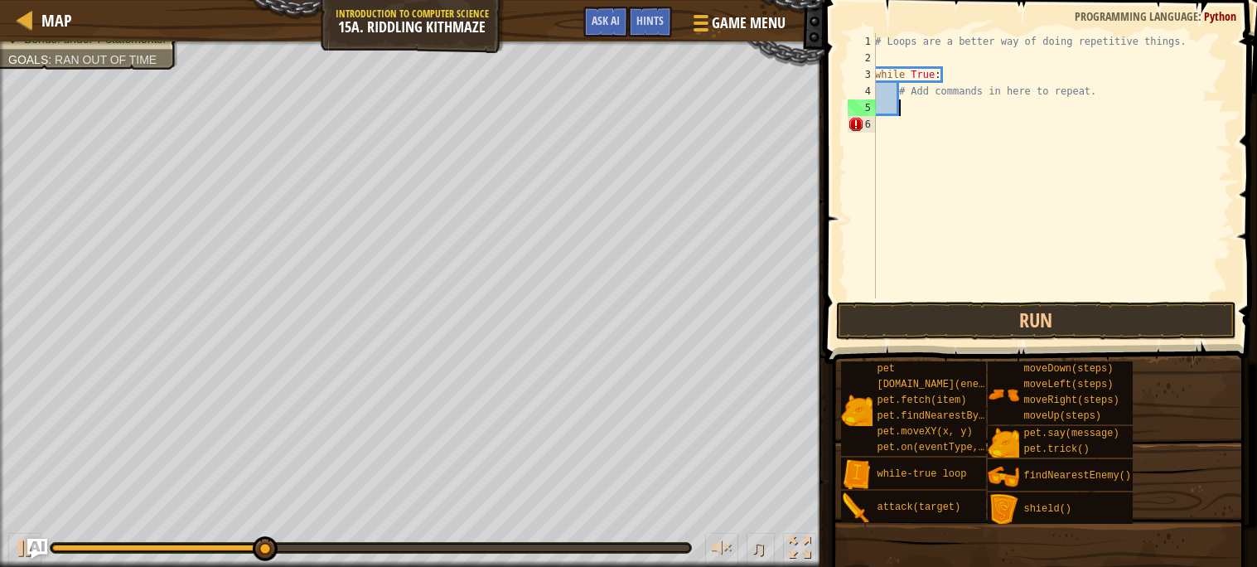
type textarea "h"
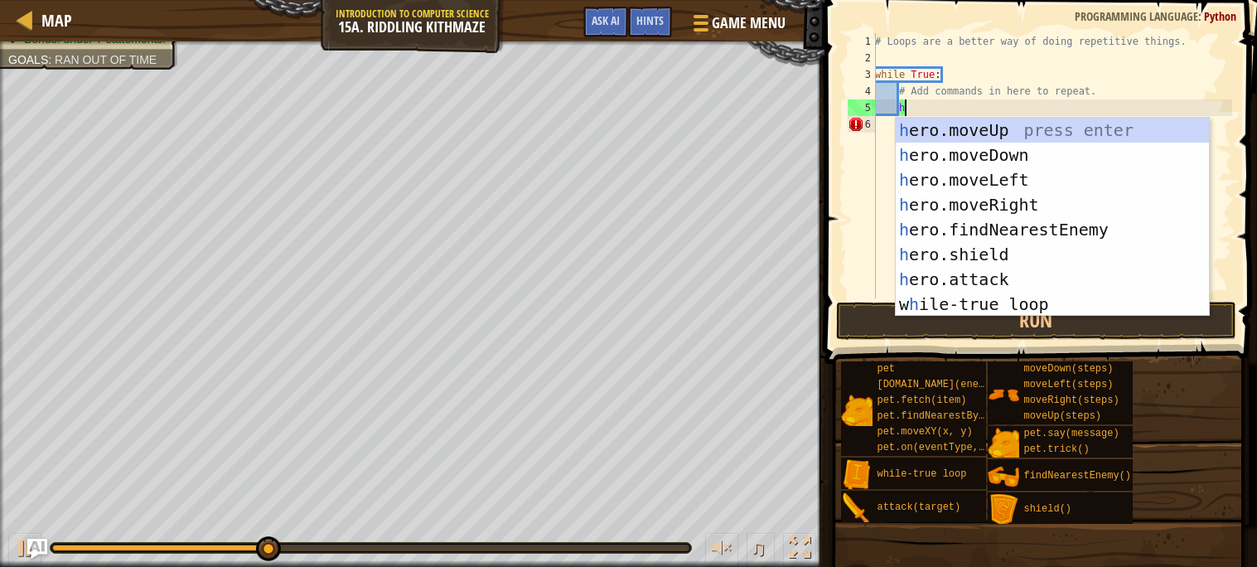
scroll to position [7, 1]
click at [996, 195] on div "h ero.moveUp press enter h ero.moveDown press enter h ero.moveLeft press enter …" at bounding box center [1051, 242] width 313 height 249
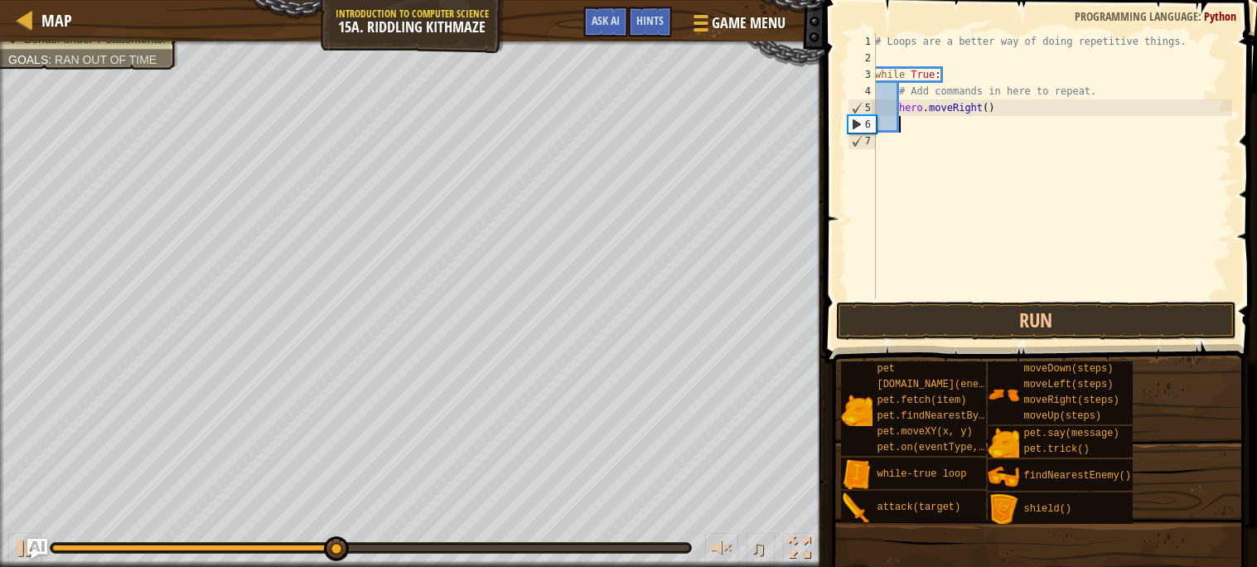
type textarea "h"
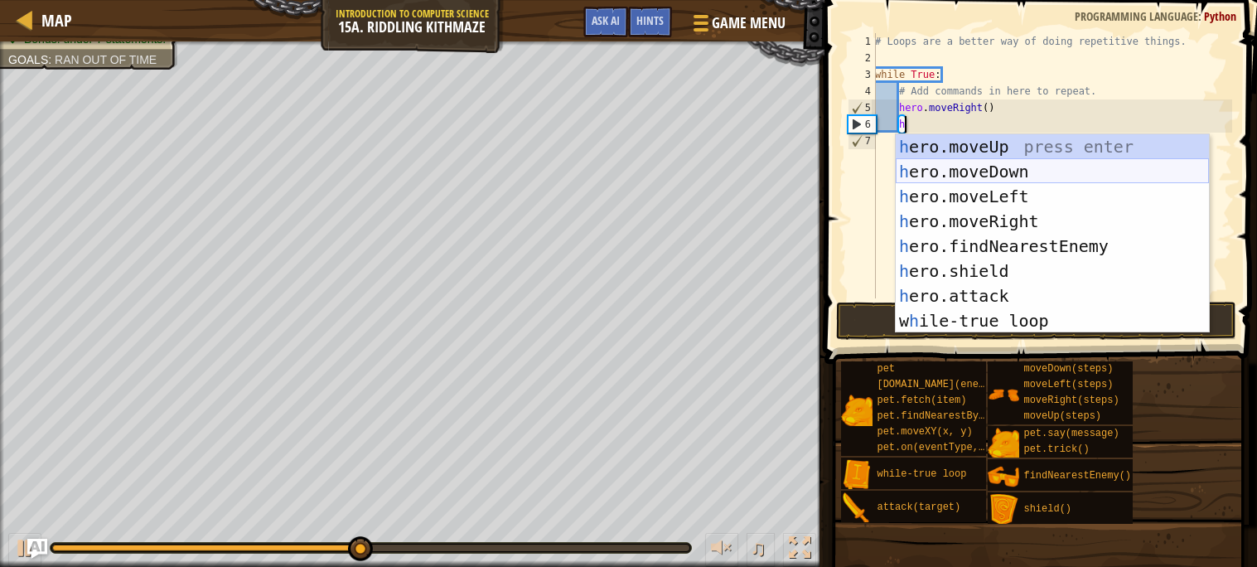
click at [1005, 176] on div "h ero.moveUp press enter h ero.moveDown press enter h ero.moveLeft press enter …" at bounding box center [1051, 258] width 313 height 249
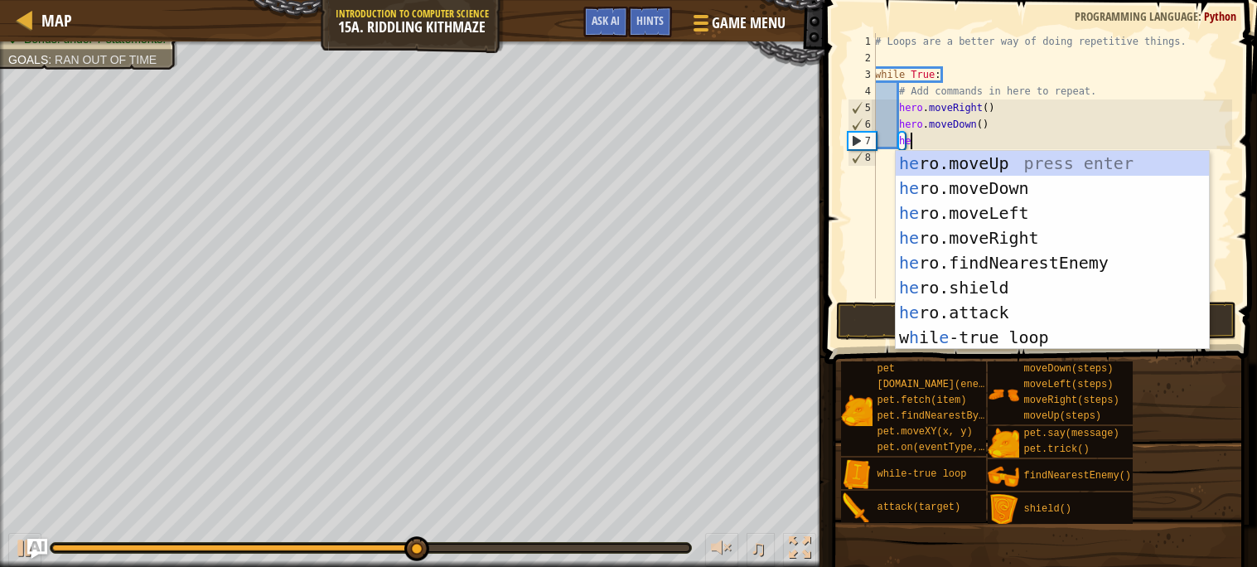
type textarea "her"
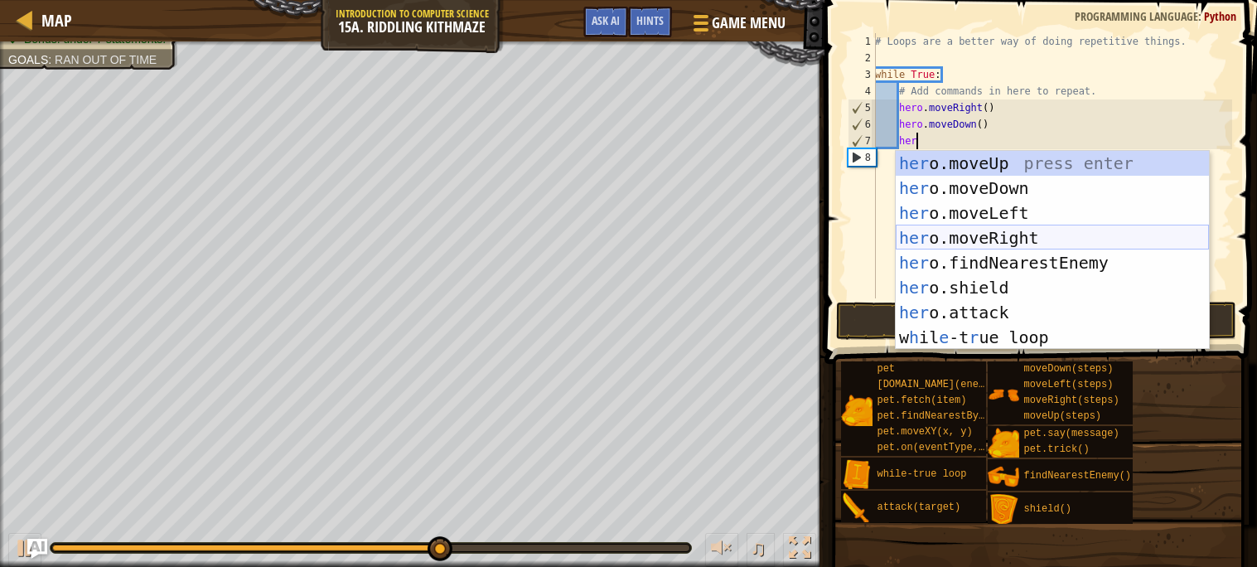
click at [1028, 233] on div "her o.moveUp press enter her o.moveDown press enter her o.moveLeft press enter …" at bounding box center [1051, 275] width 313 height 249
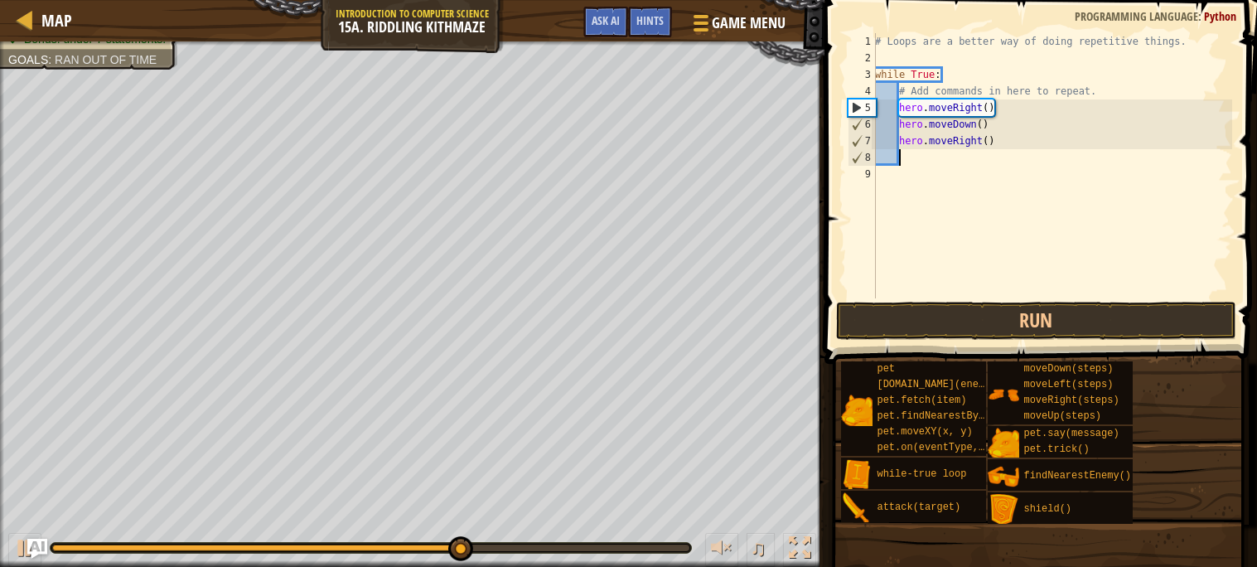
click at [987, 142] on div "# Loops are a better way of doing repetitive things. while True : # Add command…" at bounding box center [1051, 182] width 360 height 298
type textarea "hero.moveRight(2)"
click at [933, 155] on div "# Loops are a better way of doing repetitive things. while True : # Add command…" at bounding box center [1051, 182] width 360 height 298
type textarea "h"
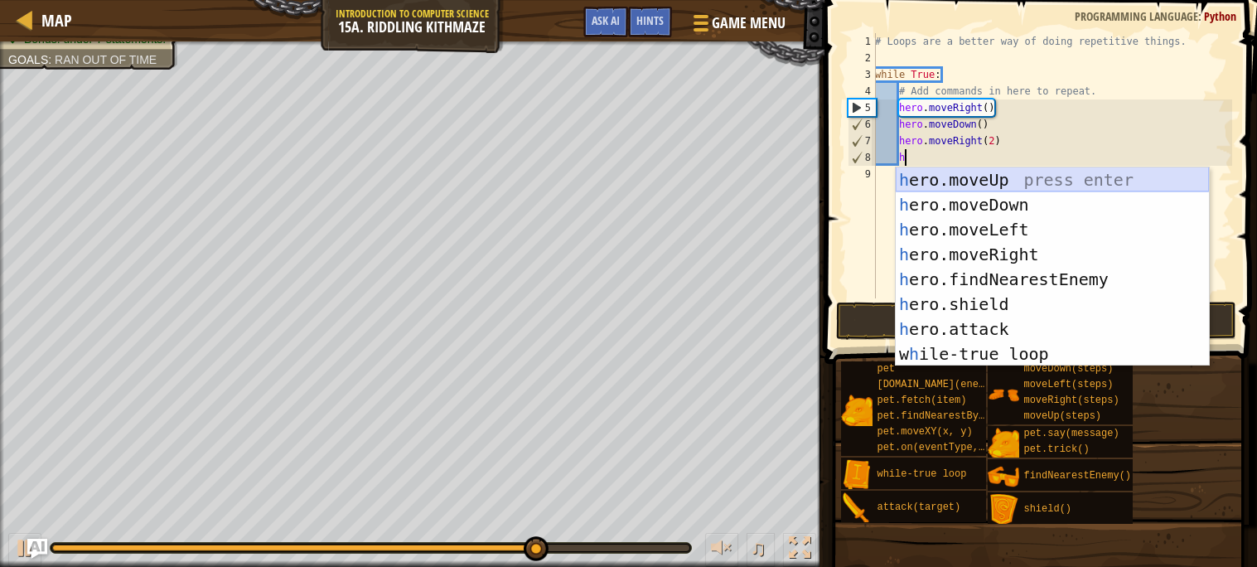
click at [983, 175] on div "h ero.moveUp press enter h ero.moveDown press enter h ero.moveLeft press enter …" at bounding box center [1051, 291] width 313 height 249
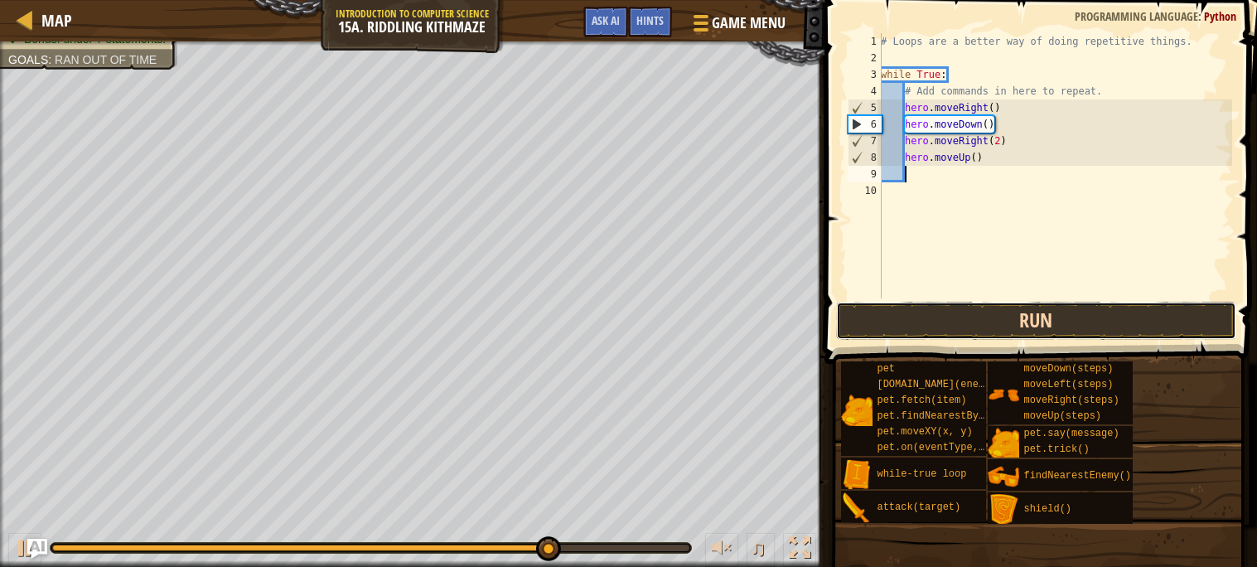
click at [999, 318] on button "Run" at bounding box center [1036, 321] width 400 height 38
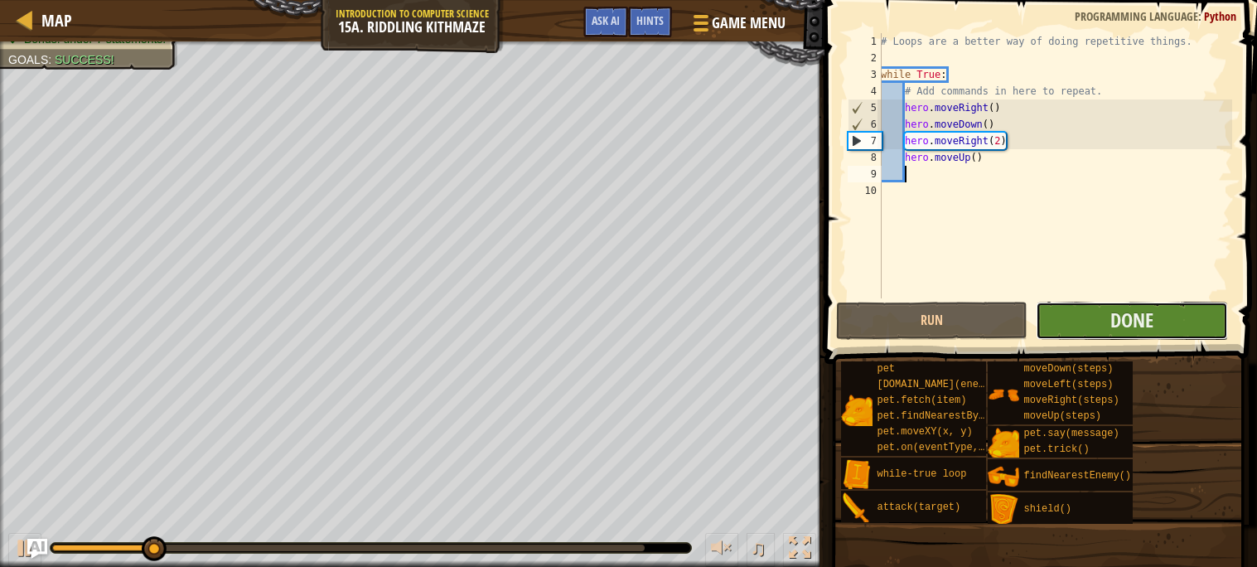
click at [1209, 308] on button "Done" at bounding box center [1131, 321] width 192 height 38
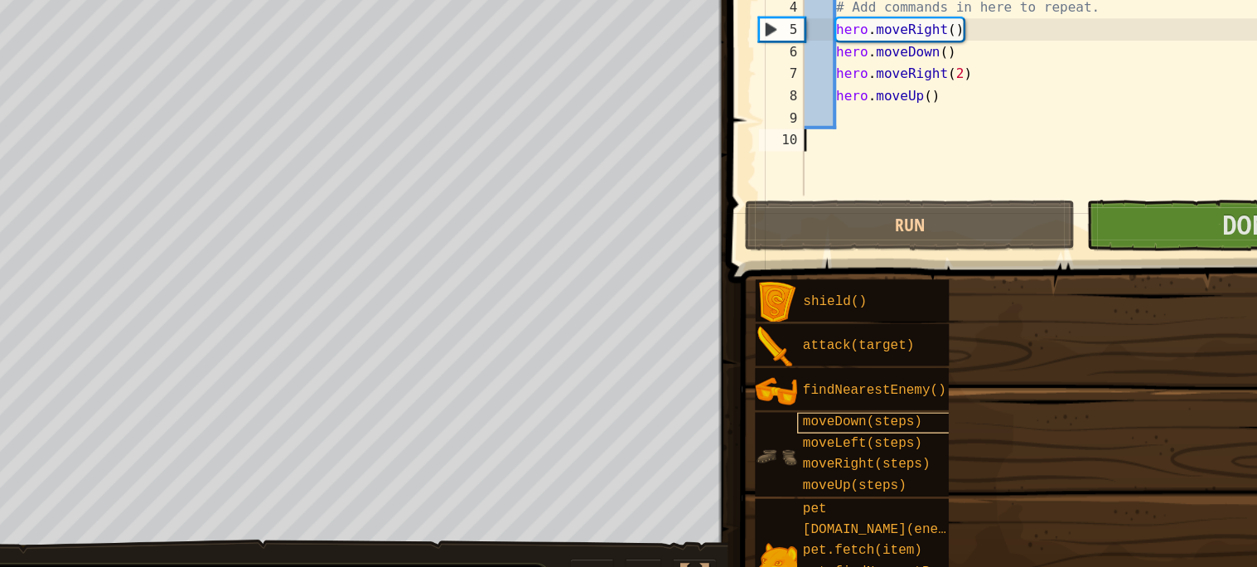
click at [650, 357] on div "Goals Your hero must survive. Navigate the maze. Bonus: no code problems. Bonus…" at bounding box center [628, 283] width 1257 height 567
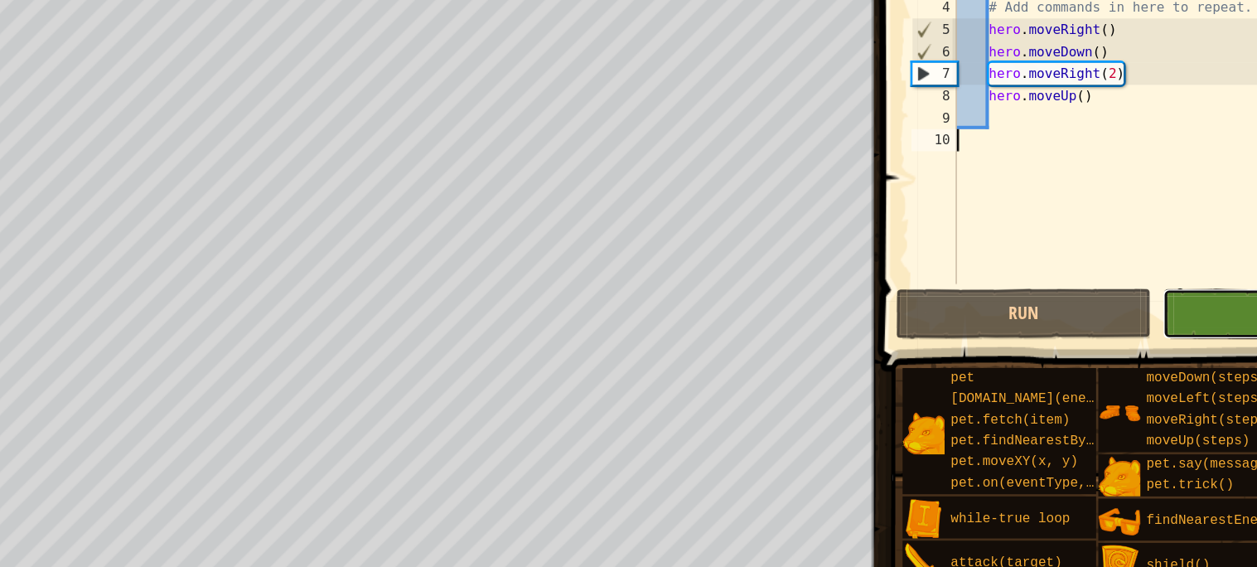
click at [1046, 309] on button "Done" at bounding box center [1131, 321] width 192 height 38
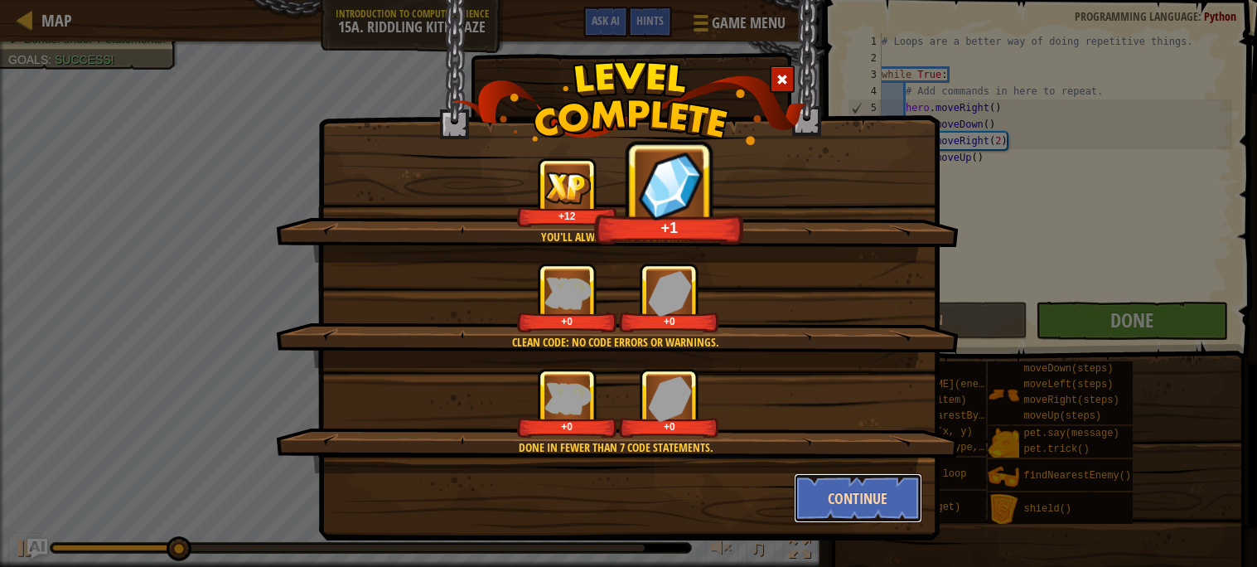
click at [858, 475] on button "Continue" at bounding box center [858, 498] width 128 height 50
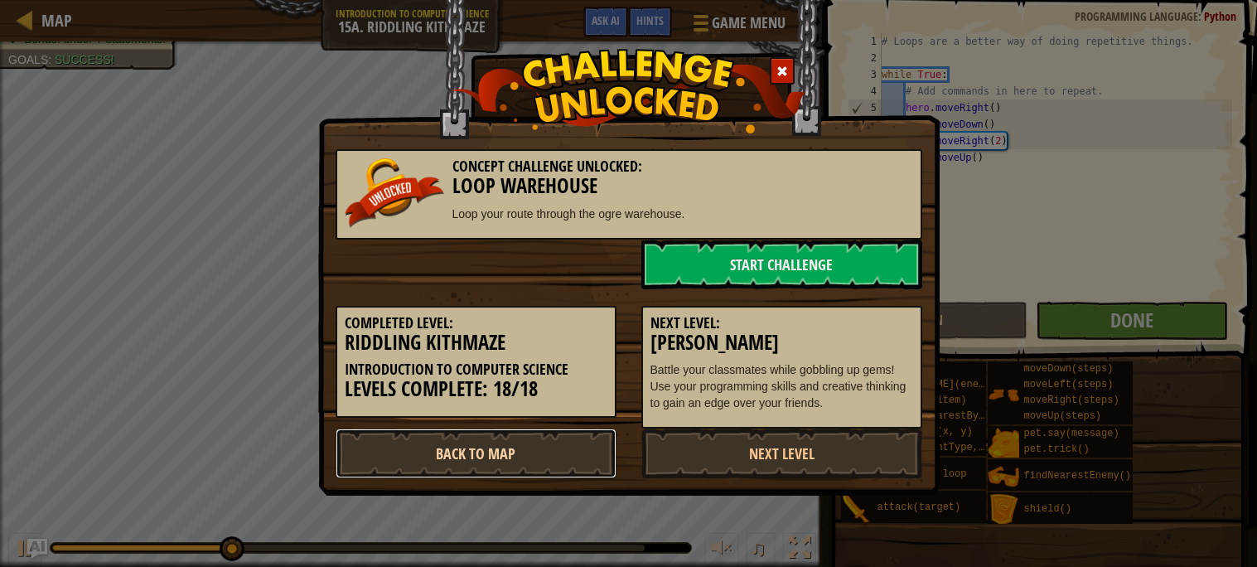
click at [472, 449] on link "Back to Map" at bounding box center [475, 453] width 281 height 50
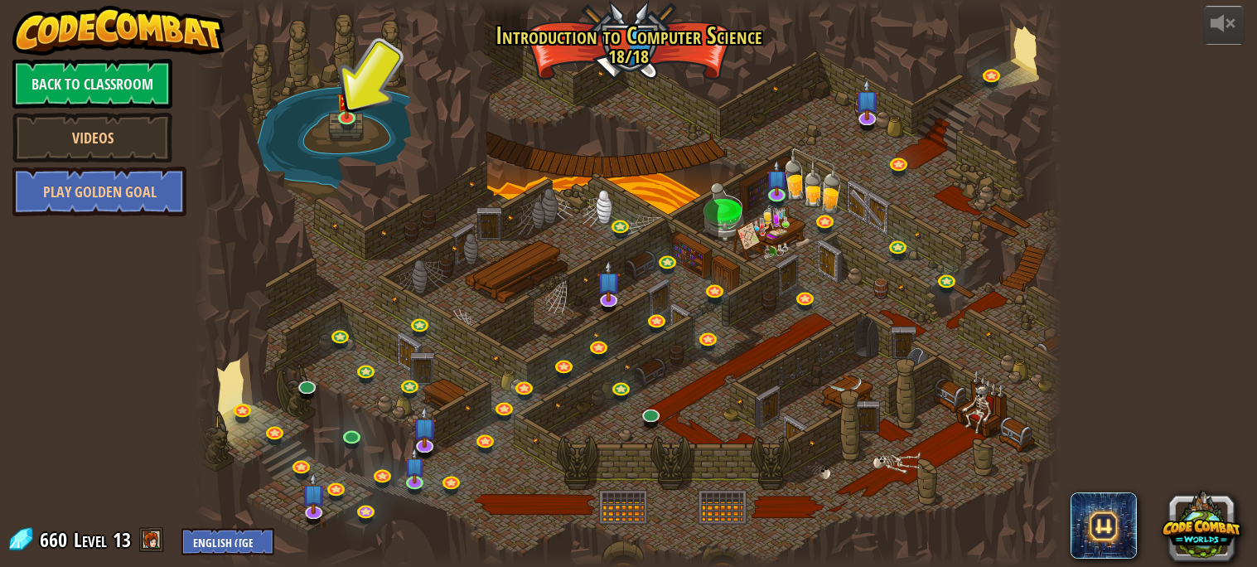
drag, startPoint x: 214, startPoint y: 315, endPoint x: 562, endPoint y: 234, distance: 358.1
click at [562, 234] on div "25. Kithgard Gates Escape the Kithgard dungeons, and don't let the guardians ge…" at bounding box center [628, 283] width 866 height 567
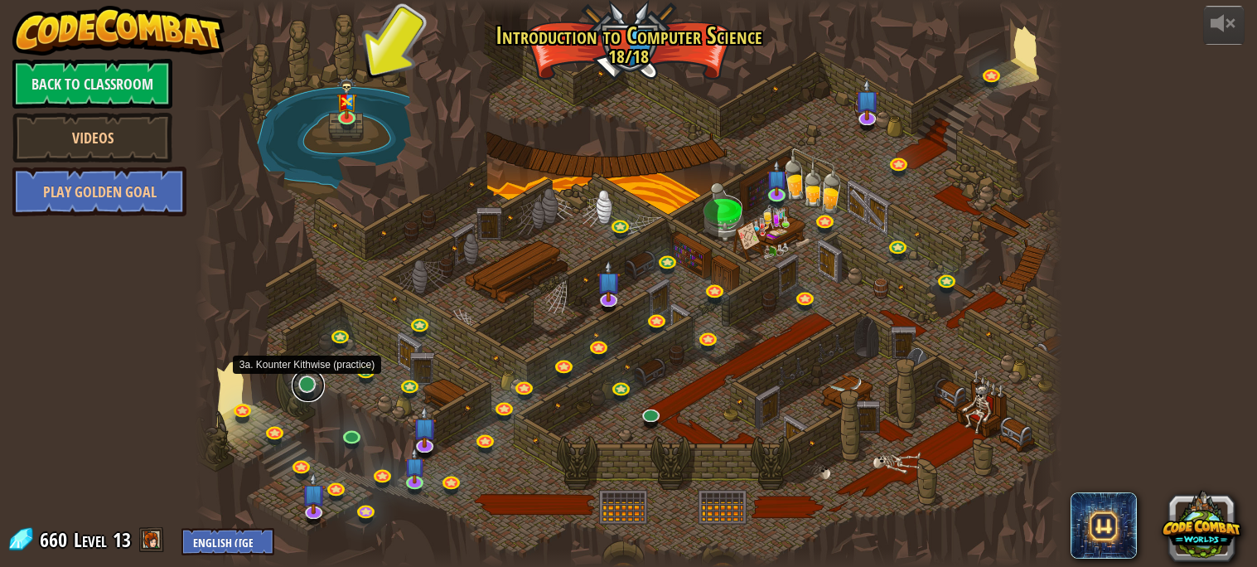
click at [305, 387] on link at bounding box center [308, 385] width 33 height 33
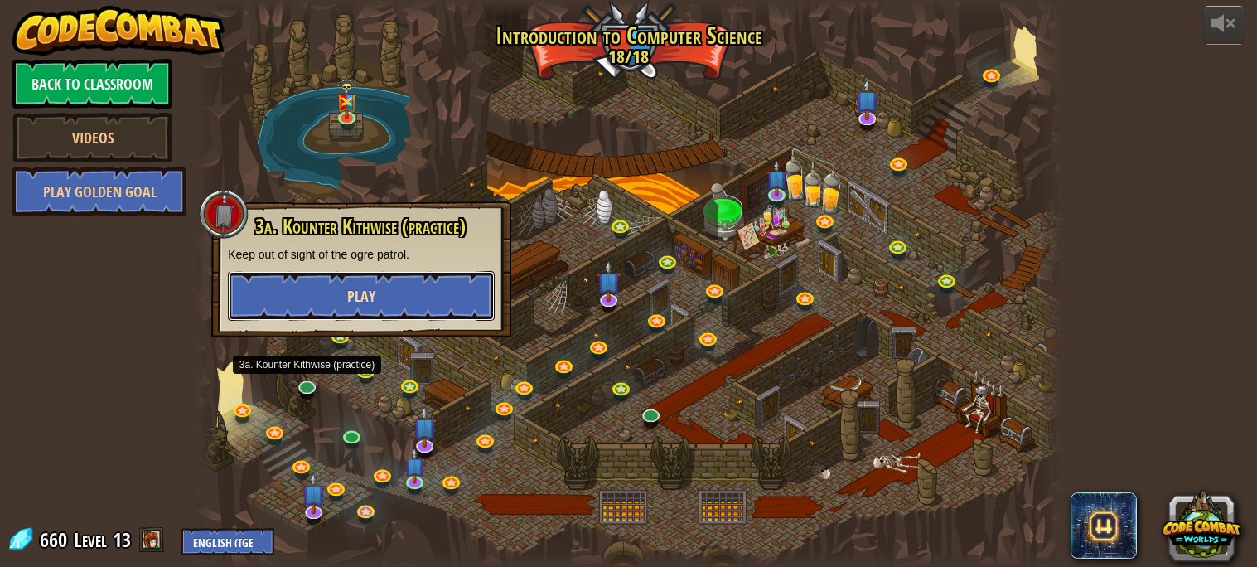
click at [371, 303] on span "Play" at bounding box center [361, 296] width 28 height 21
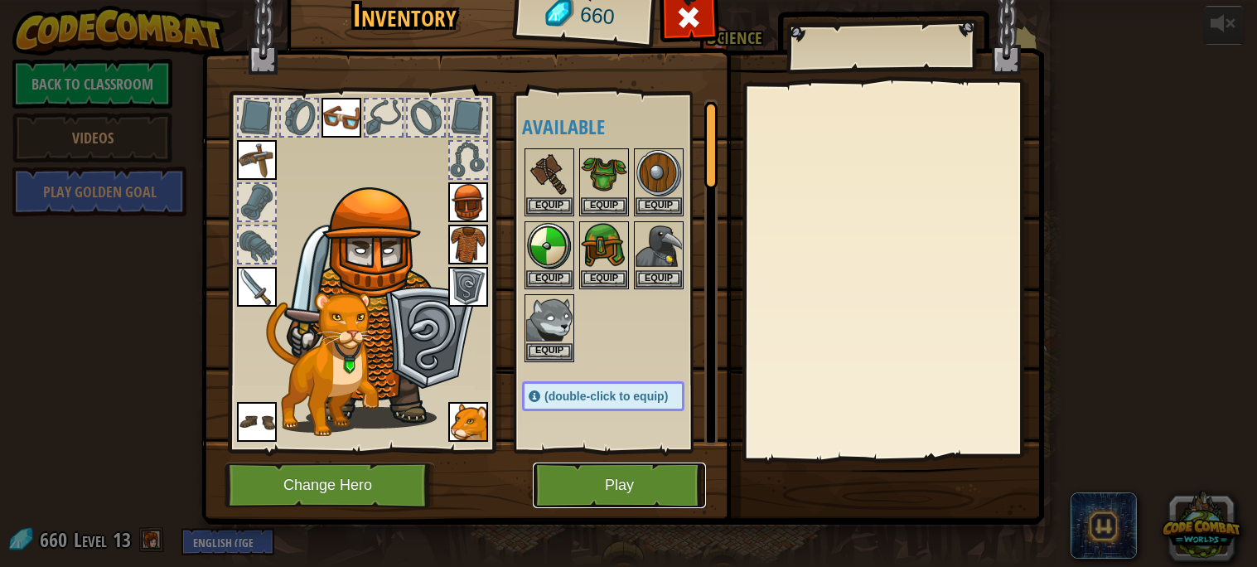
click at [626, 471] on button "Play" at bounding box center [619, 485] width 173 height 46
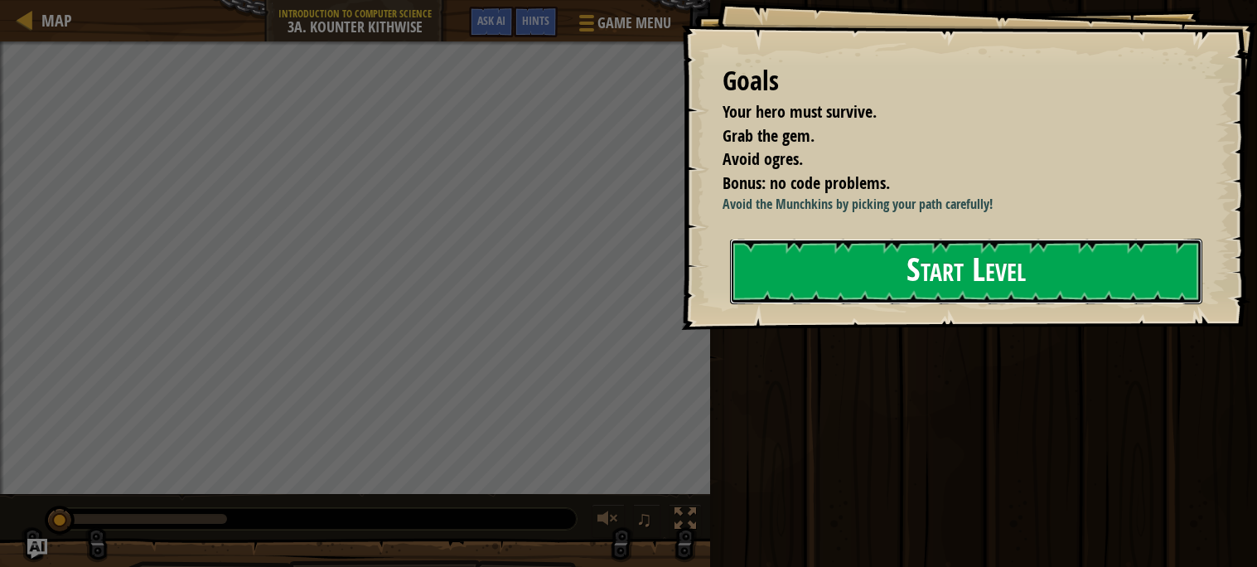
click at [872, 277] on button "Start Level" at bounding box center [966, 271] width 472 height 65
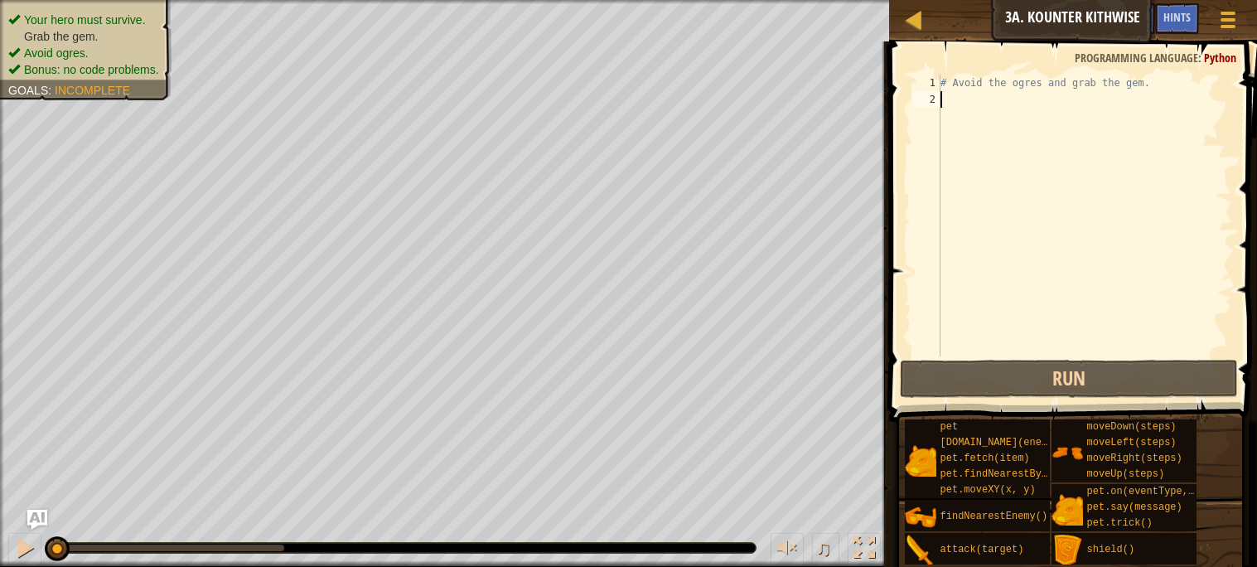
type textarea "h"
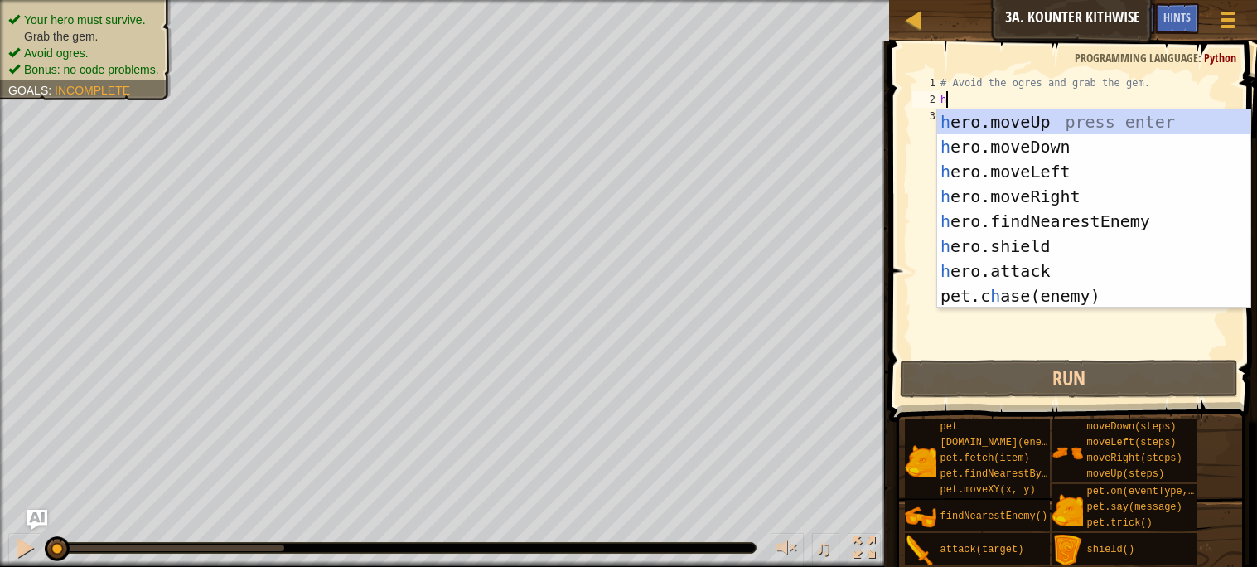
scroll to position [7, 0]
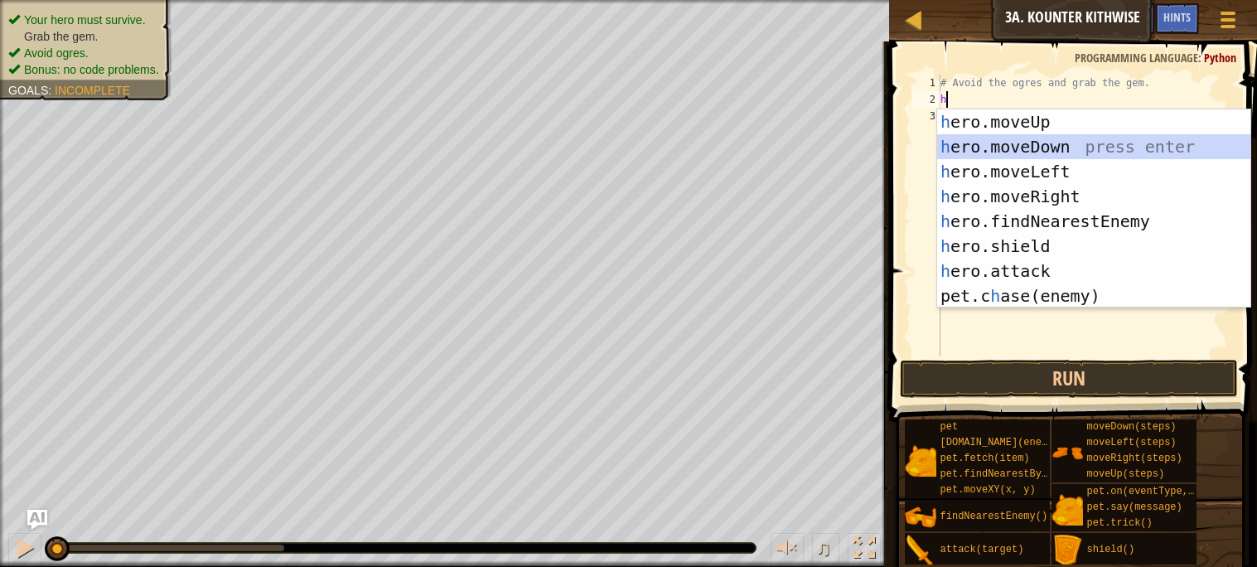
click at [1006, 142] on div "h ero.moveUp press enter h ero.moveDown press enter h ero.moveLeft press enter …" at bounding box center [1093, 233] width 313 height 249
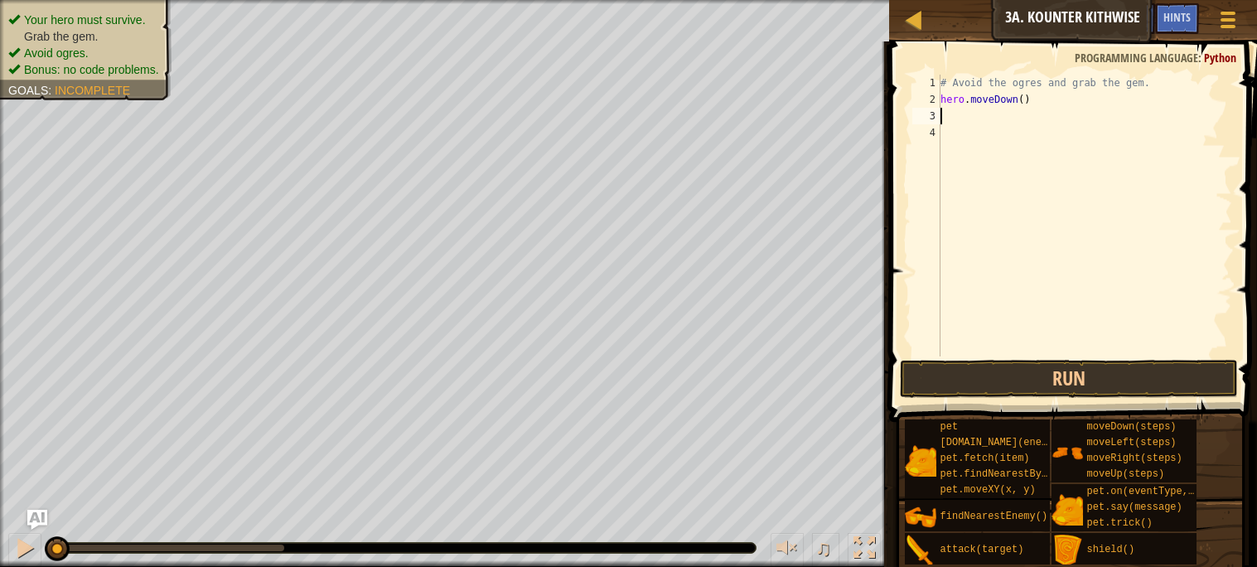
type textarea "h"
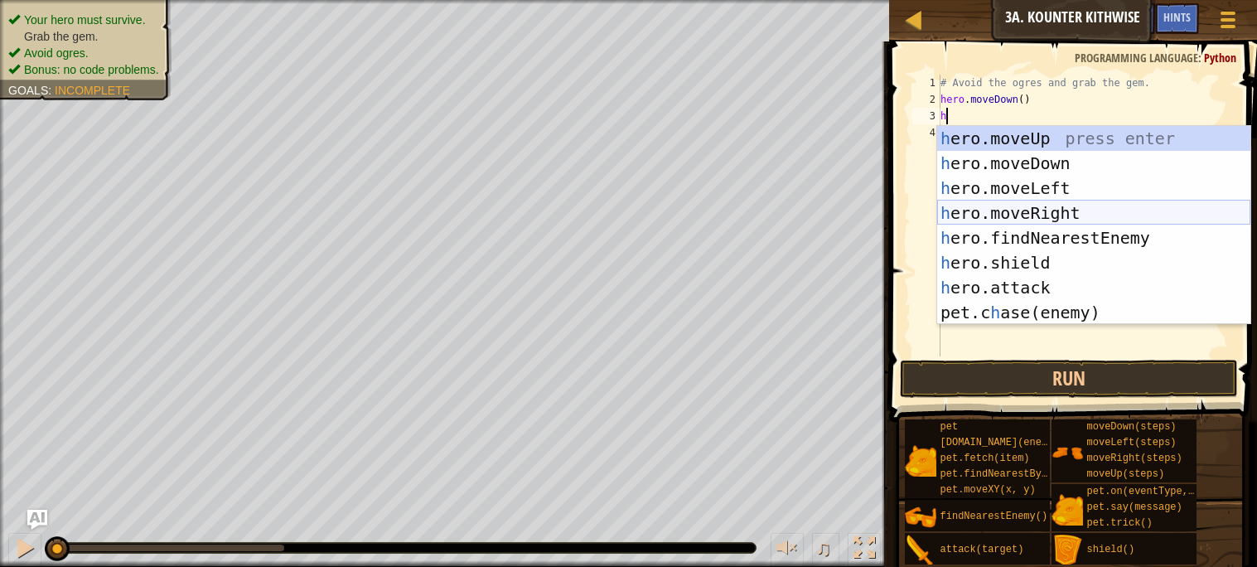
click at [1053, 205] on div "h ero.moveUp press enter h ero.moveDown press enter h ero.moveLeft press enter …" at bounding box center [1093, 250] width 313 height 249
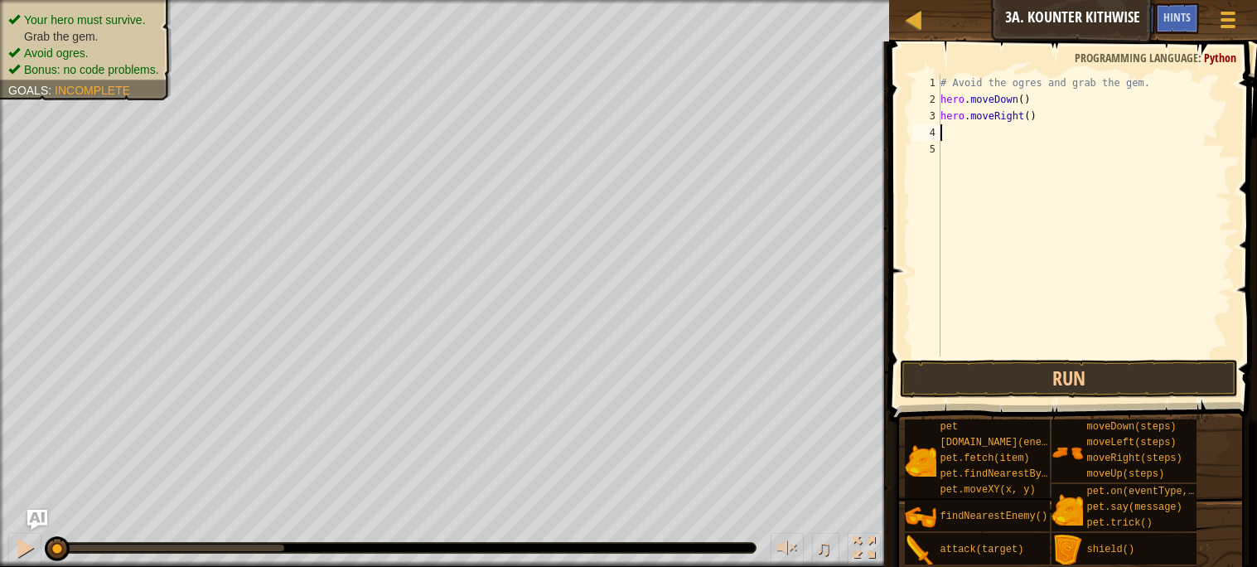
click at [1031, 118] on div "# Avoid the ogres and grab the gem. hero . moveDown ( ) hero . moveRight ( )" at bounding box center [1084, 232] width 295 height 315
click at [1186, 378] on button "Run" at bounding box center [1068, 378] width 337 height 38
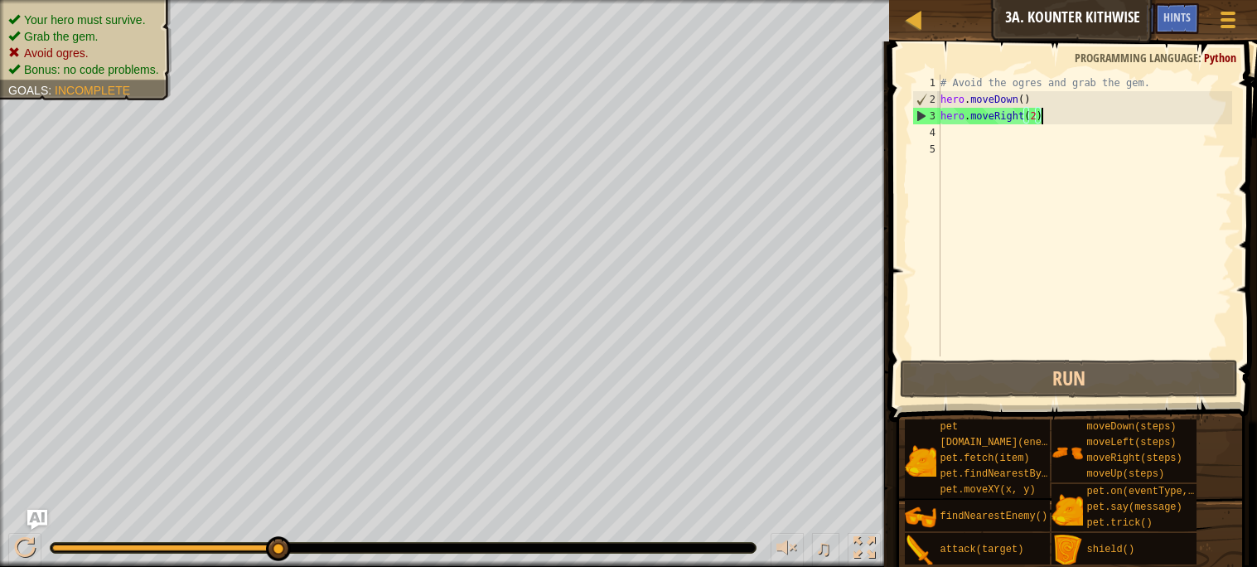
click at [1076, 113] on div "# Avoid the ogres and grab the gem. hero . moveDown ( ) hero . moveRight ( 2 )" at bounding box center [1084, 232] width 295 height 315
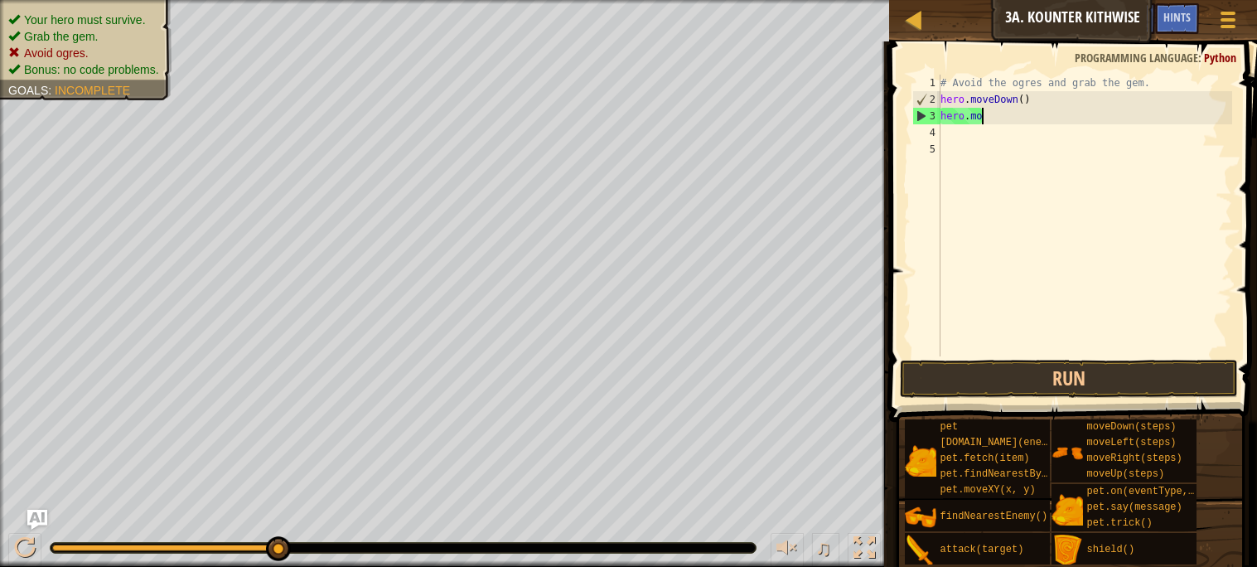
scroll to position [7, 0]
type textarea "h"
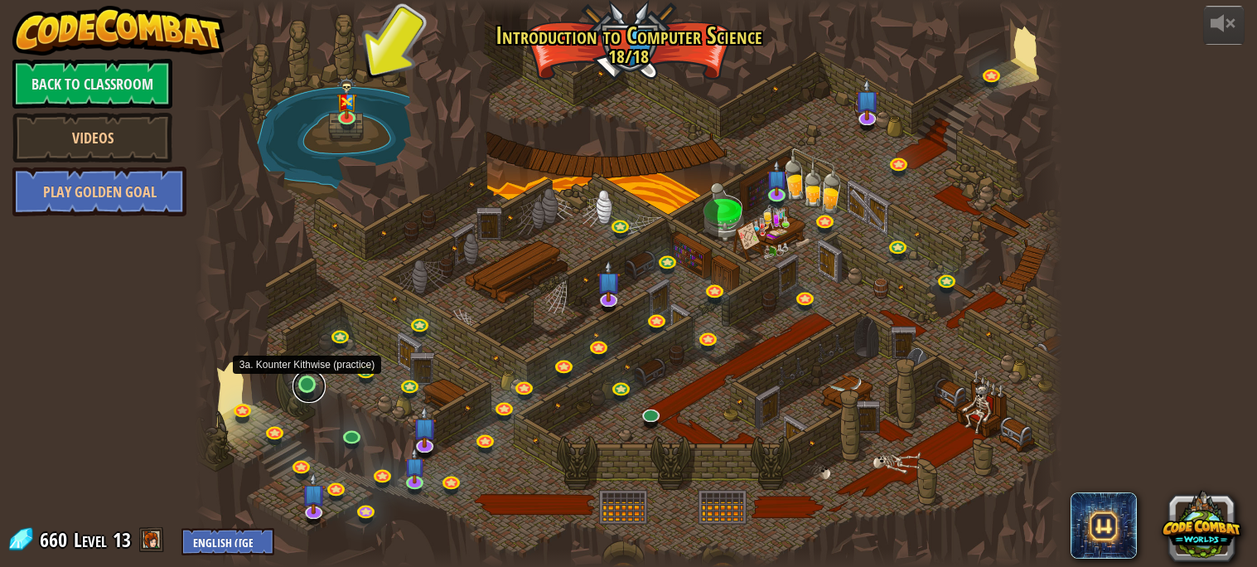
click at [306, 393] on link at bounding box center [308, 385] width 33 height 33
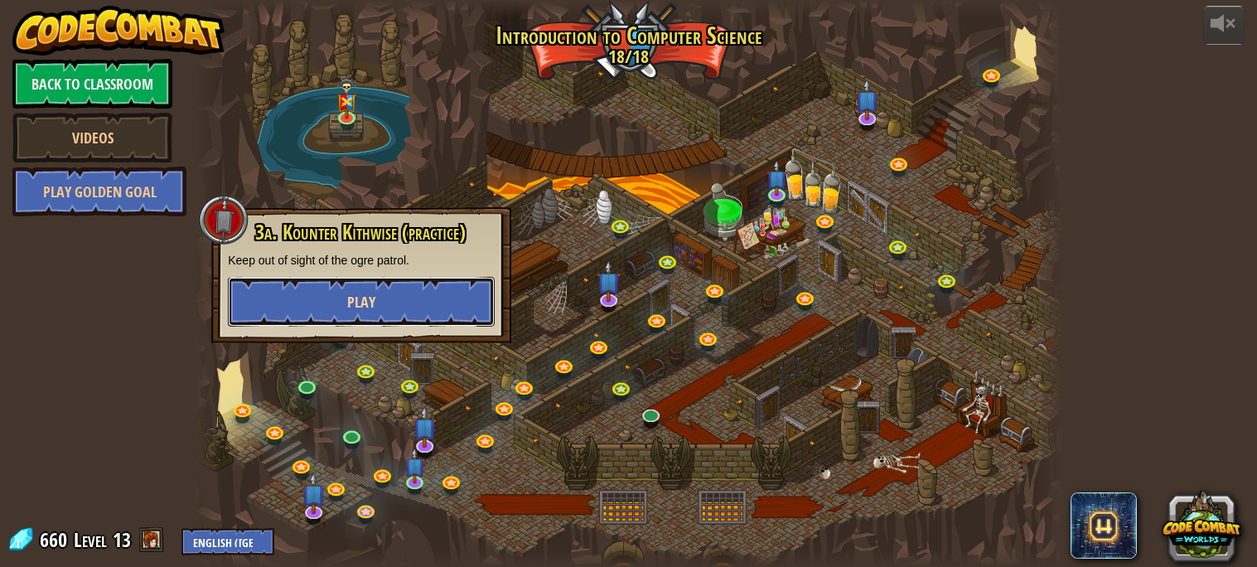
click at [413, 299] on button "Play" at bounding box center [361, 302] width 267 height 50
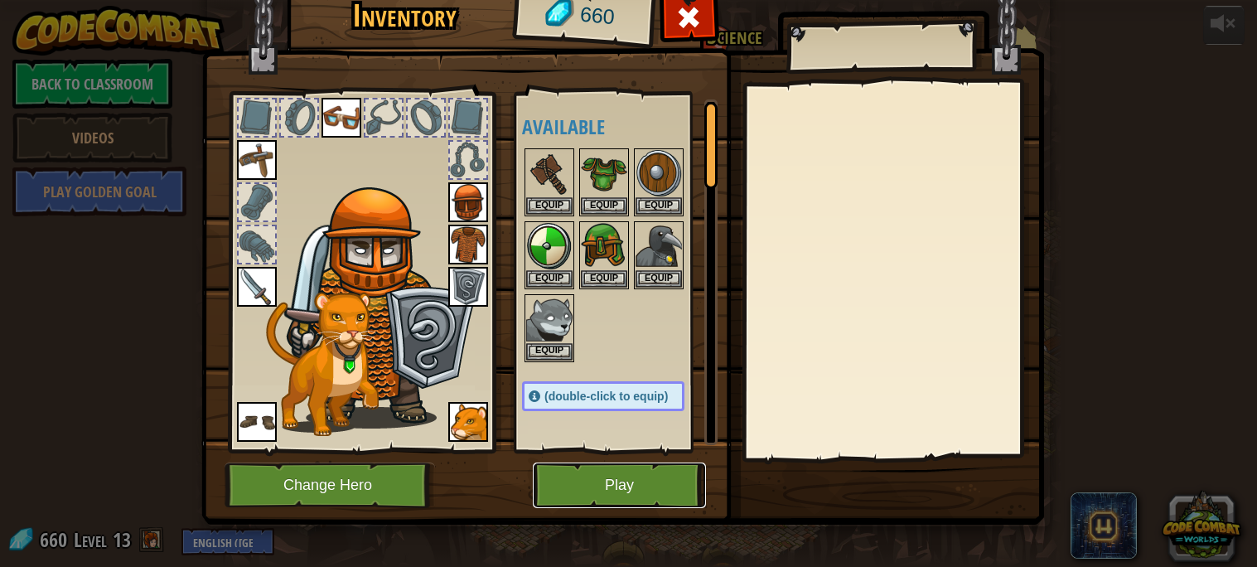
click at [631, 479] on button "Play" at bounding box center [619, 485] width 173 height 46
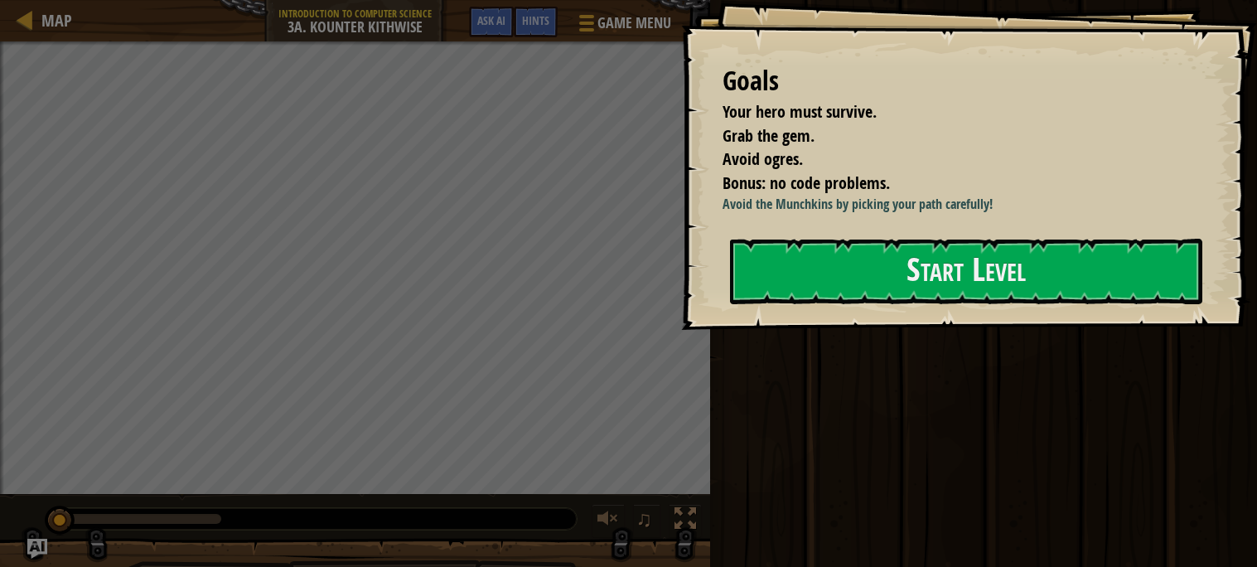
click at [927, 350] on div at bounding box center [966, 339] width 472 height 37
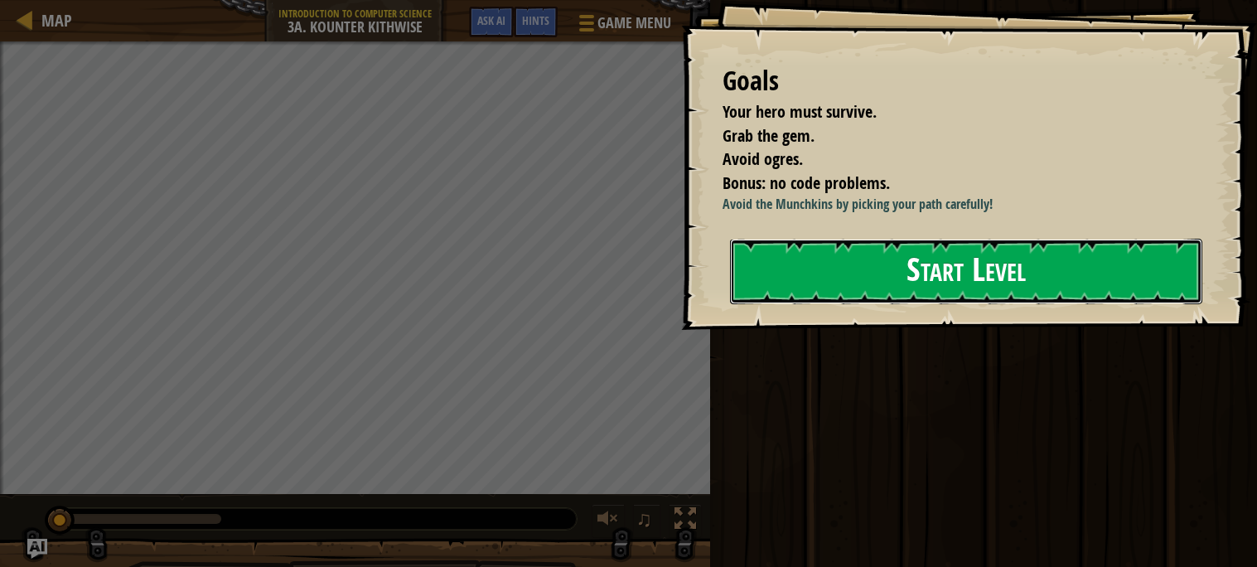
click at [902, 299] on button "Start Level" at bounding box center [966, 271] width 472 height 65
click at [823, 273] on button "Start Level" at bounding box center [966, 271] width 472 height 65
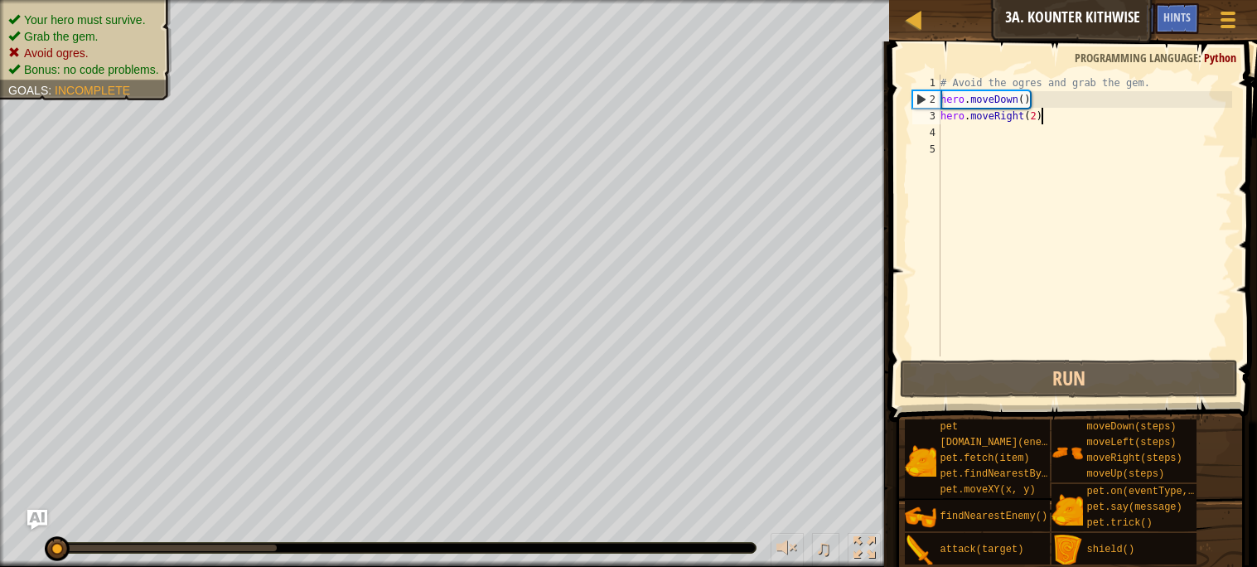
click at [1073, 117] on div "# Avoid the ogres and grab the gem. hero . moveDown ( ) hero . moveRight ( 2 )" at bounding box center [1084, 232] width 295 height 315
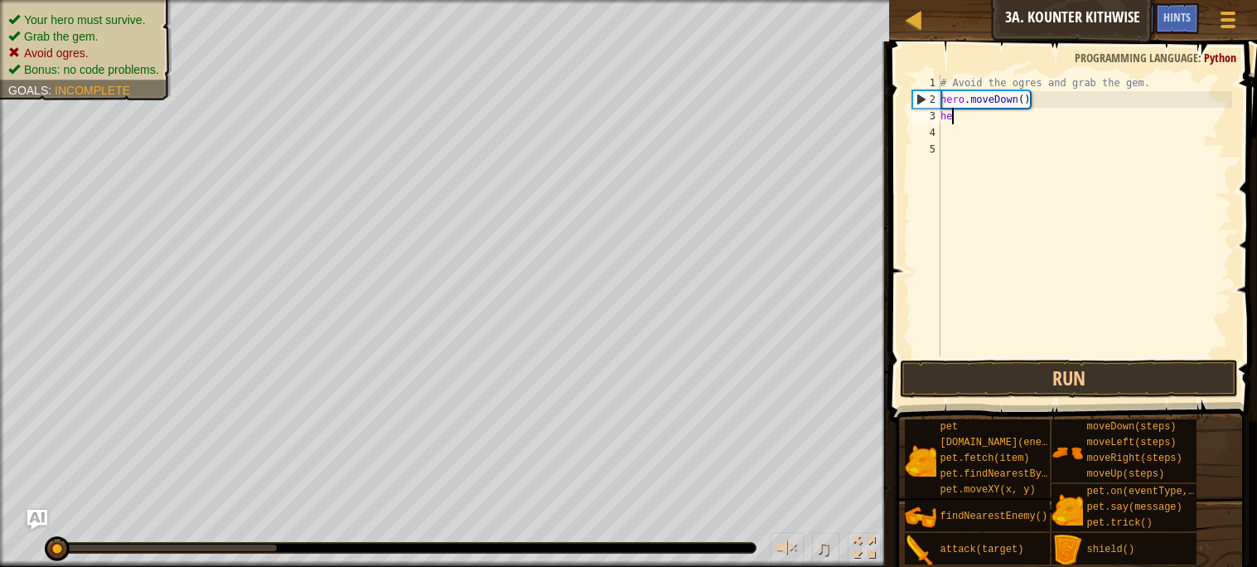
type textarea "h"
click at [1021, 95] on div "# Avoid the ogres and grab the gem. hero . moveDown ( )" at bounding box center [1084, 232] width 295 height 315
click at [1025, 98] on div "# Avoid the ogres and grab the gem. hero . moveDown ( )" at bounding box center [1084, 232] width 295 height 315
type textarea "hero.moveDown(2)"
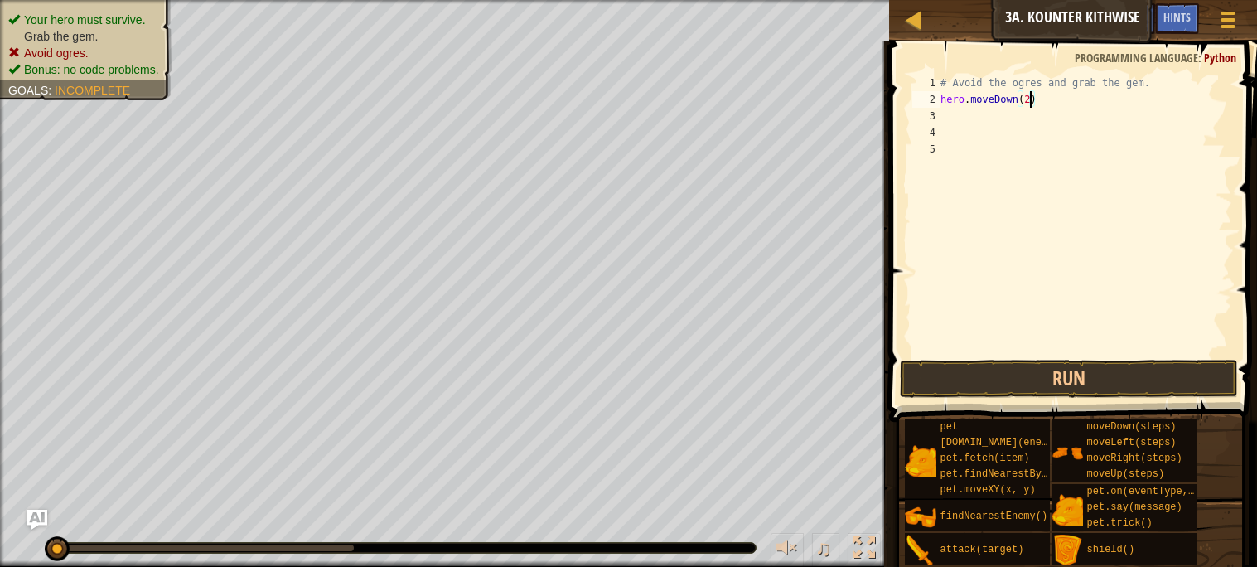
click at [945, 120] on div "# Avoid the ogres and grab the gem. hero . moveDown ( 2 )" at bounding box center [1084, 232] width 295 height 315
type textarea "y"
type textarea "h"
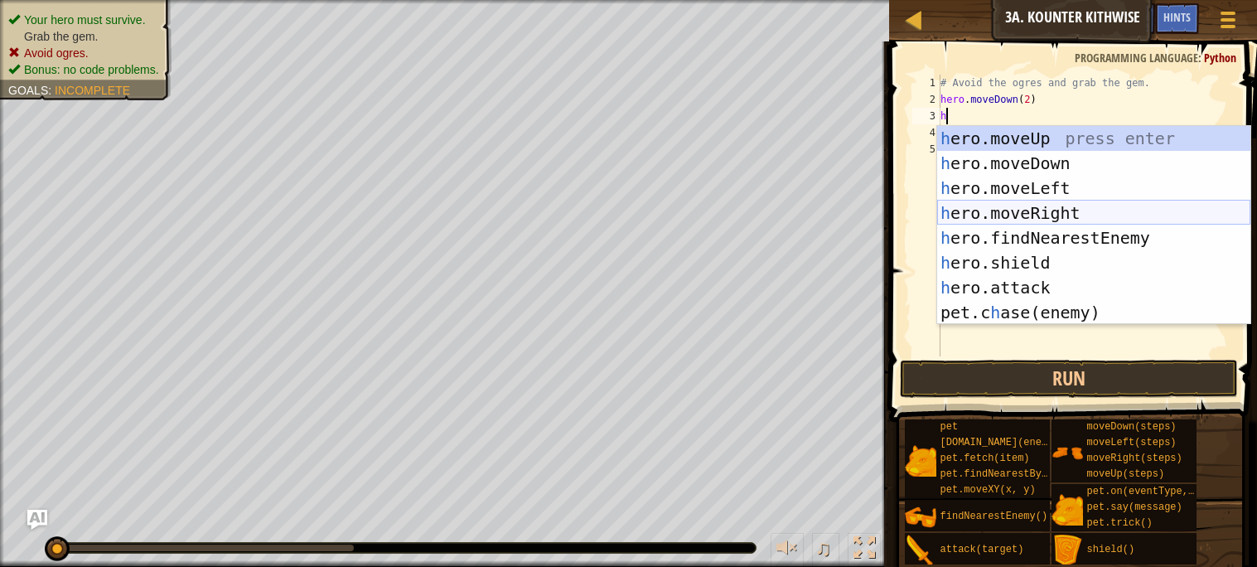
click at [1071, 216] on div "h ero.moveUp press enter h ero.moveDown press enter h ero.moveLeft press enter …" at bounding box center [1093, 250] width 313 height 249
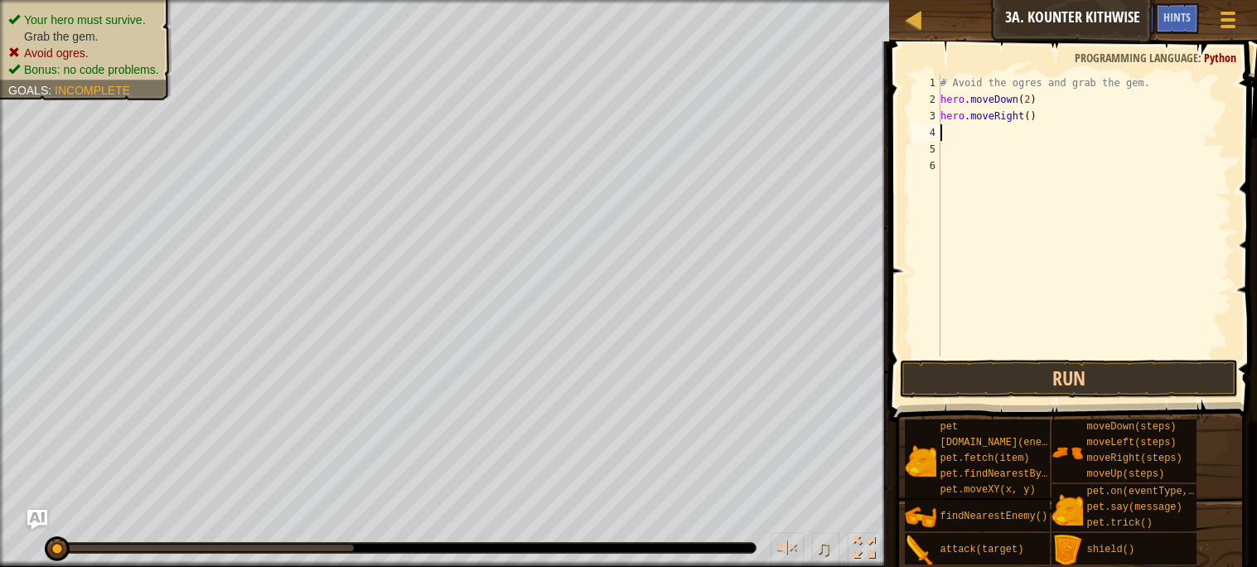
type textarea "h"
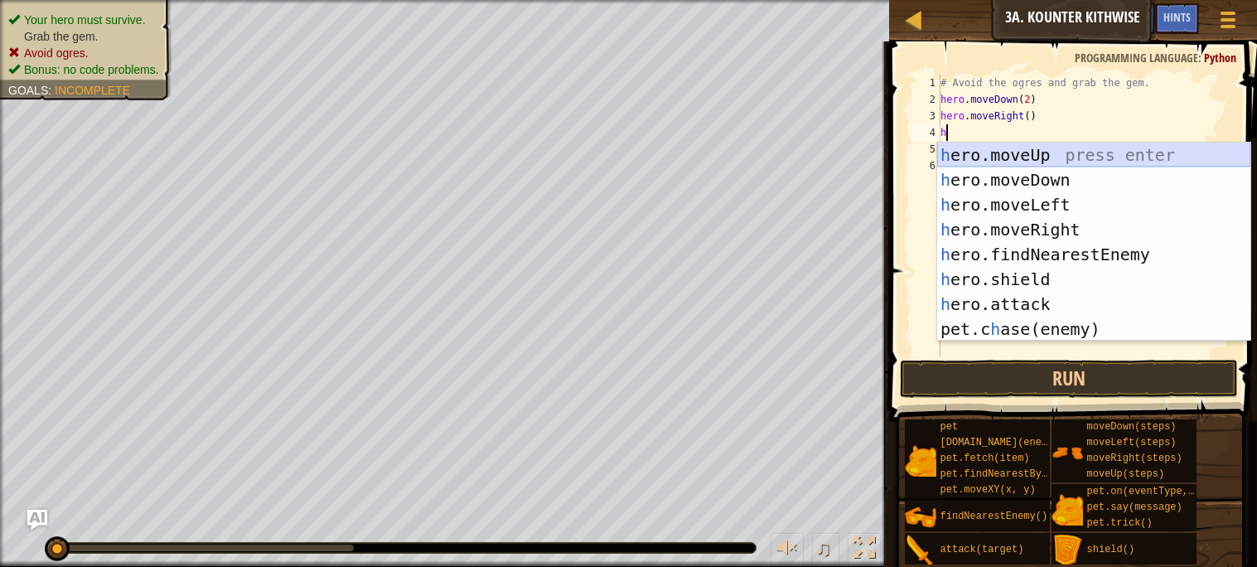
click at [1028, 157] on div "h ero.moveUp press enter h ero.moveDown press enter h ero.moveLeft press enter …" at bounding box center [1093, 266] width 313 height 249
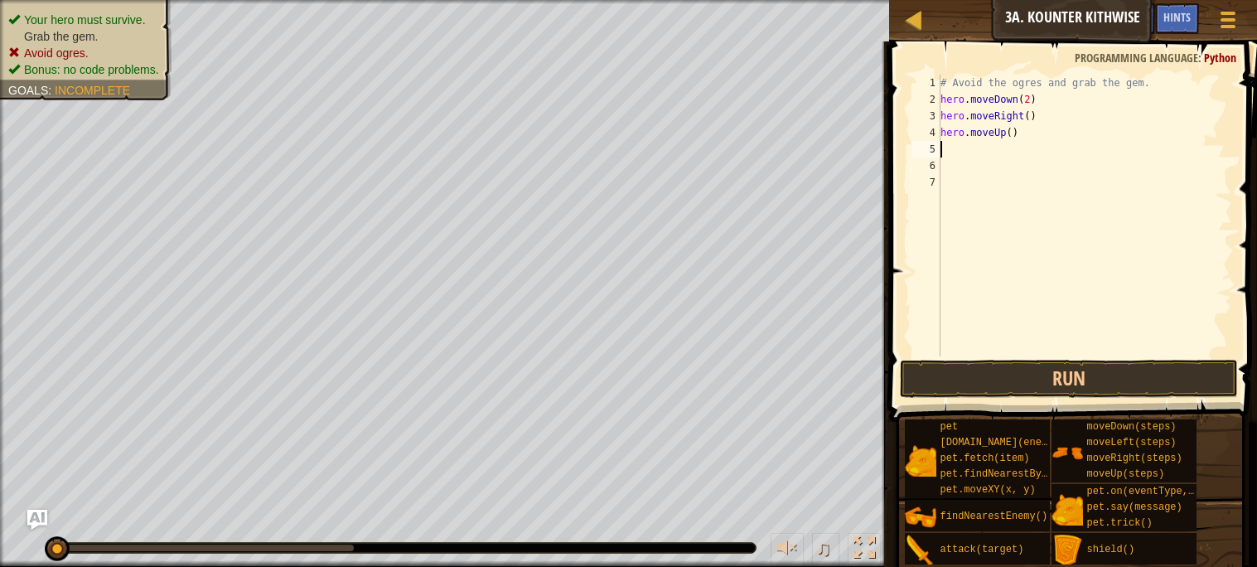
type textarea "h"
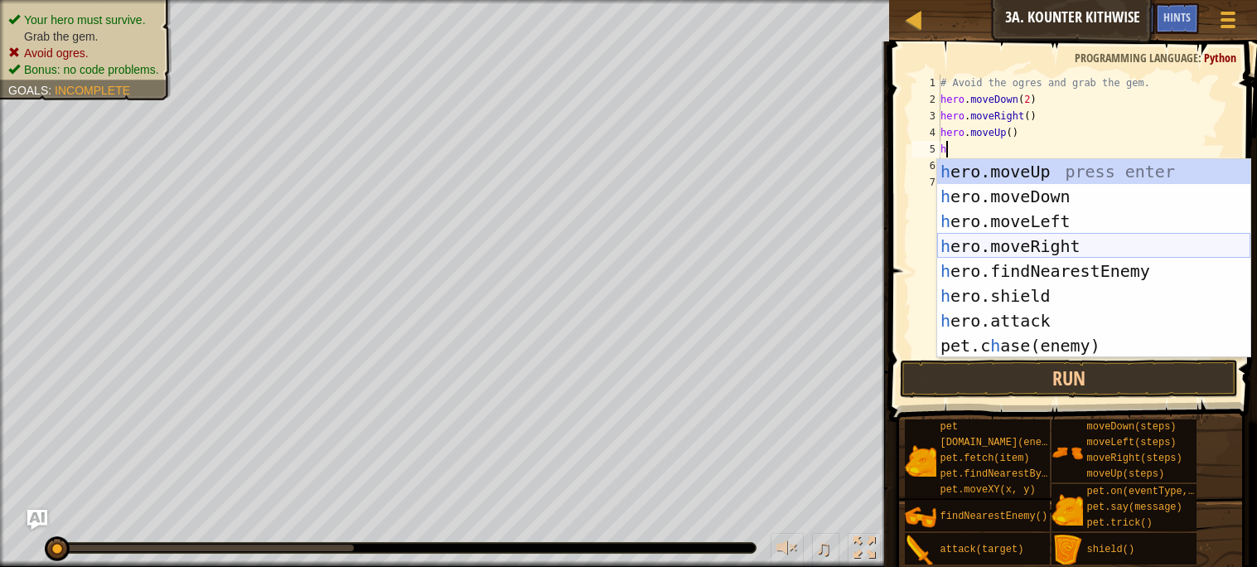
click at [1061, 240] on div "h ero.moveUp press enter h ero.moveDown press enter h ero.moveLeft press enter …" at bounding box center [1093, 283] width 313 height 249
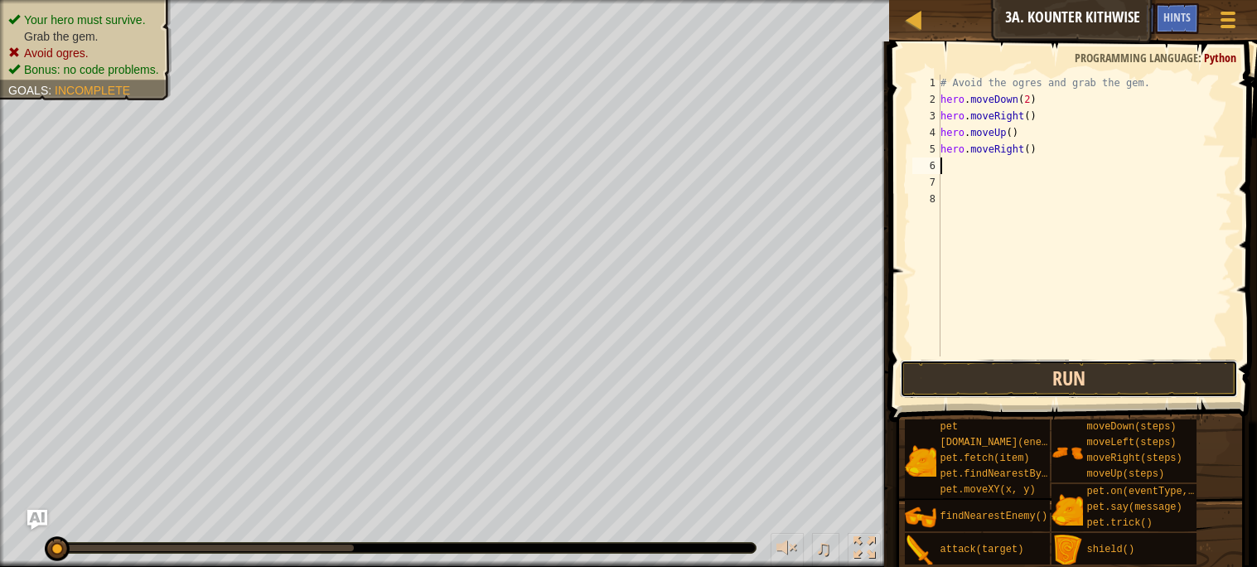
click at [1110, 388] on button "Run" at bounding box center [1068, 378] width 337 height 38
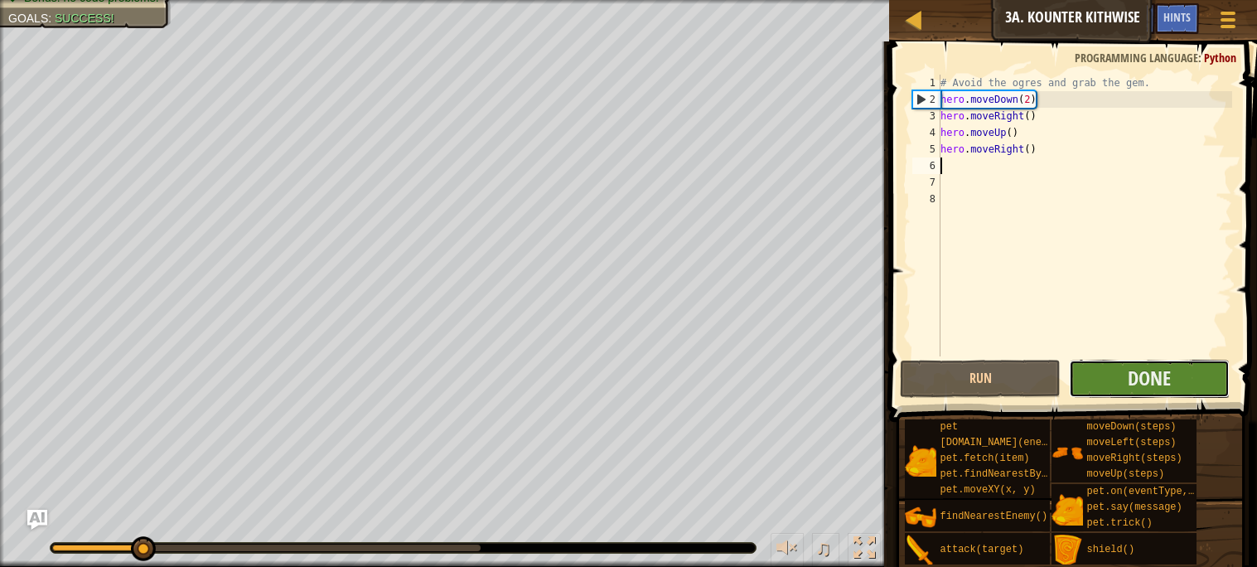
click at [1113, 372] on button "Done" at bounding box center [1149, 378] width 161 height 38
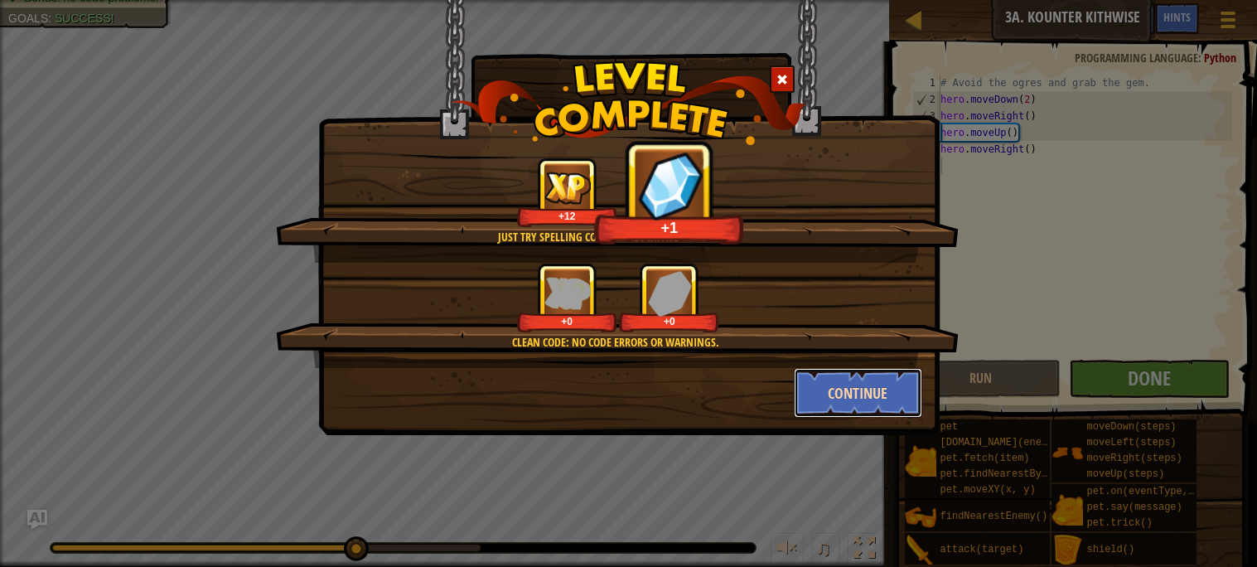
click at [835, 403] on button "Continue" at bounding box center [858, 393] width 128 height 50
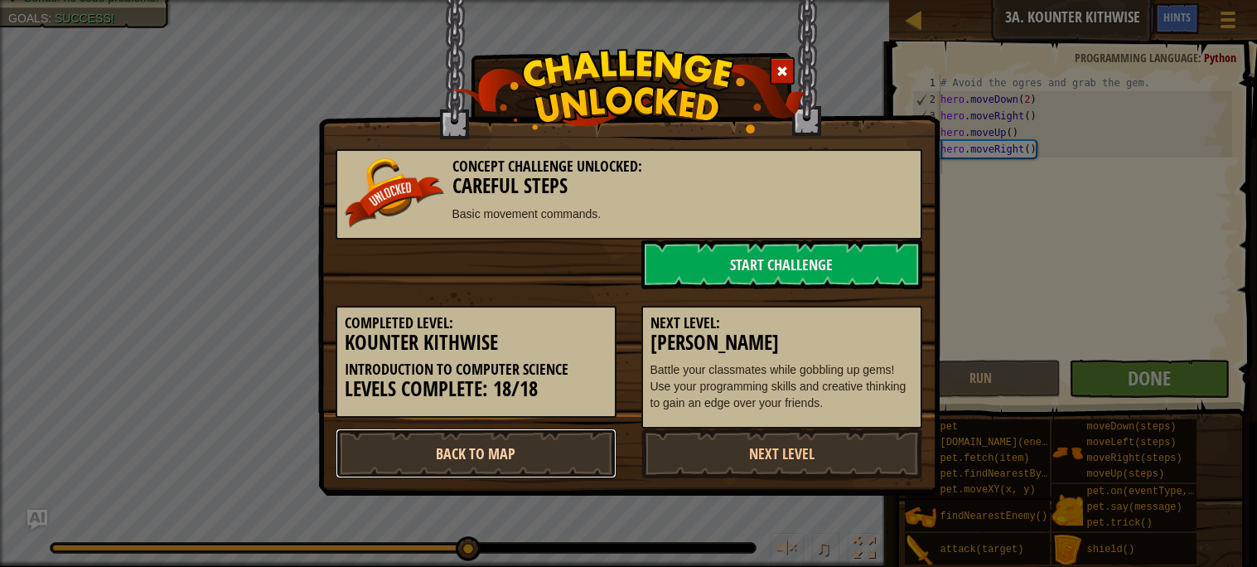
click at [567, 451] on link "Back to Map" at bounding box center [475, 453] width 281 height 50
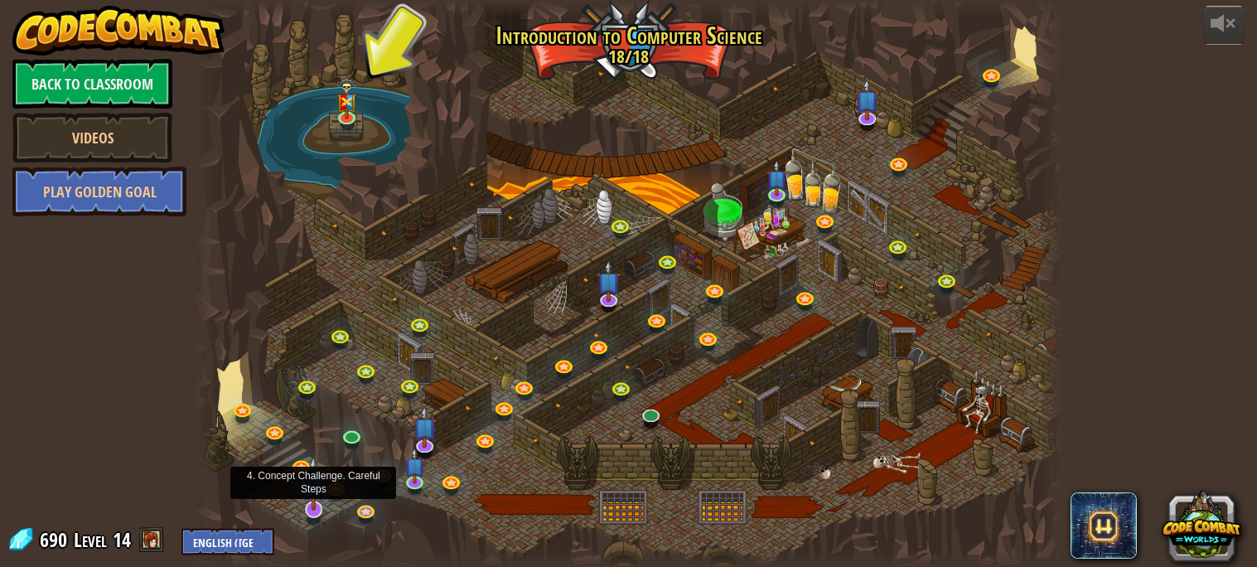
click at [309, 509] on img at bounding box center [314, 483] width 24 height 55
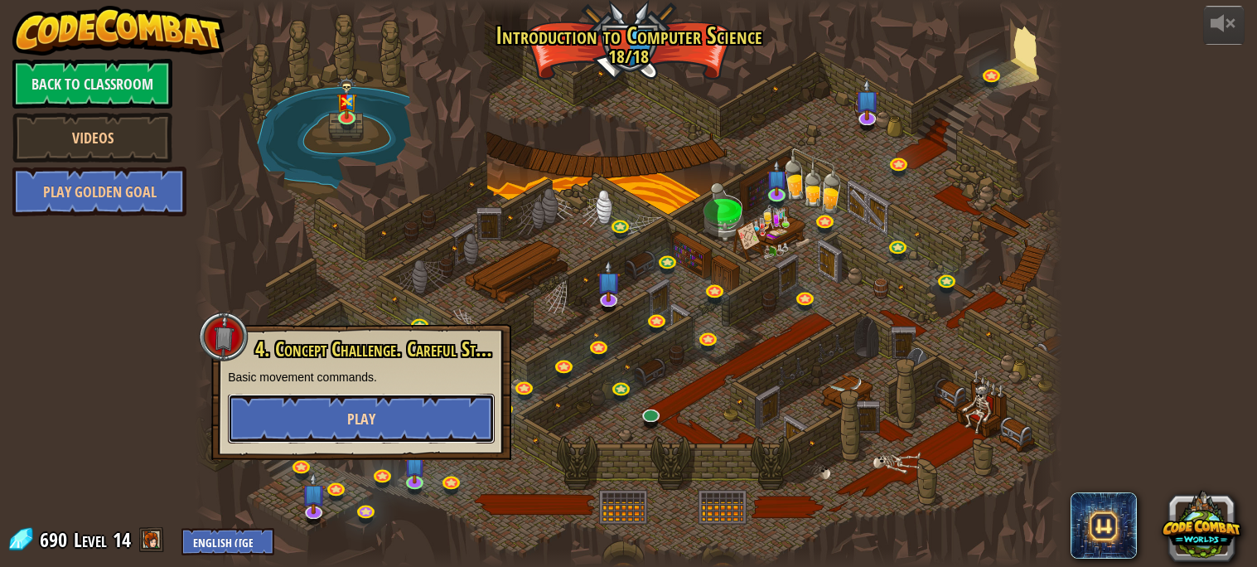
click at [436, 403] on button "Play" at bounding box center [361, 418] width 267 height 50
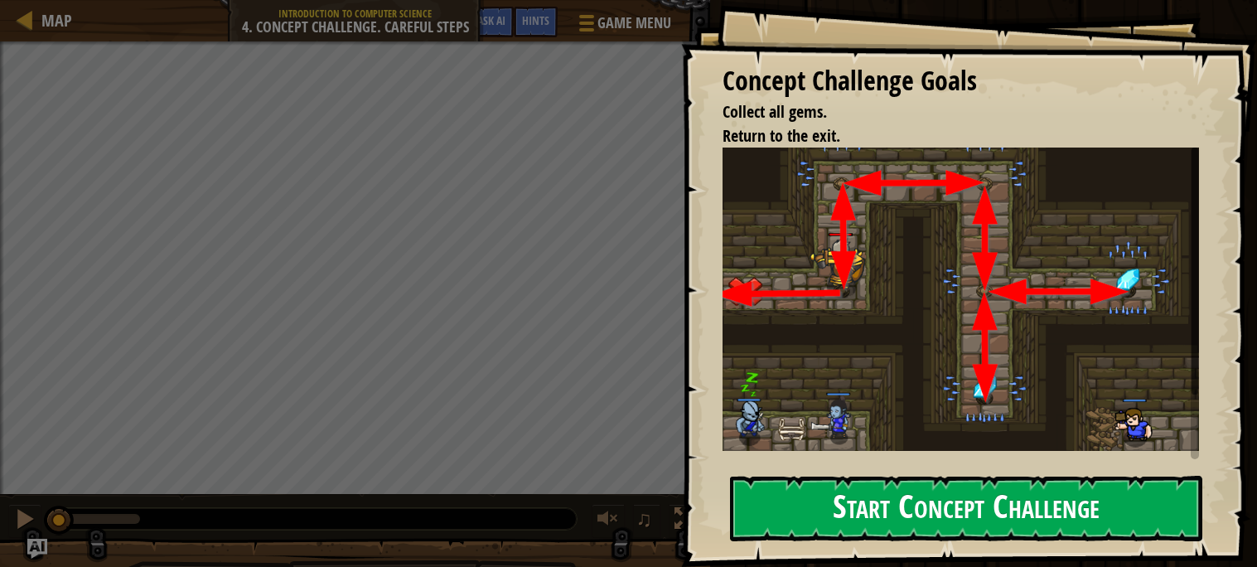
click at [926, 488] on button "Start Concept Challenge" at bounding box center [966, 507] width 472 height 65
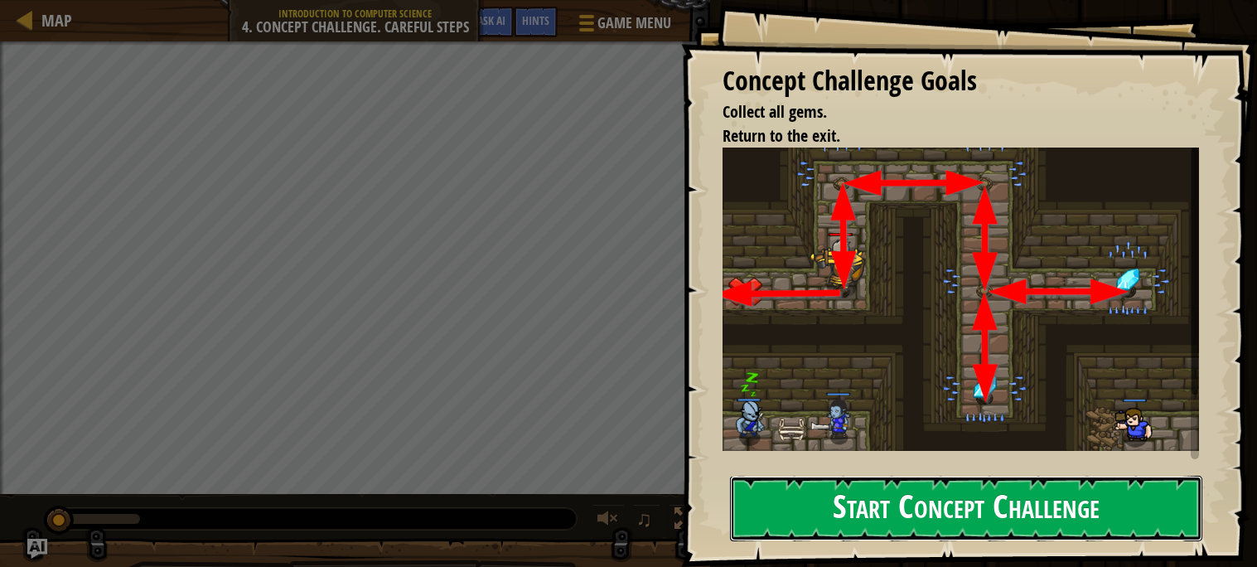
click at [732, 500] on button "Start Concept Challenge" at bounding box center [966, 507] width 472 height 65
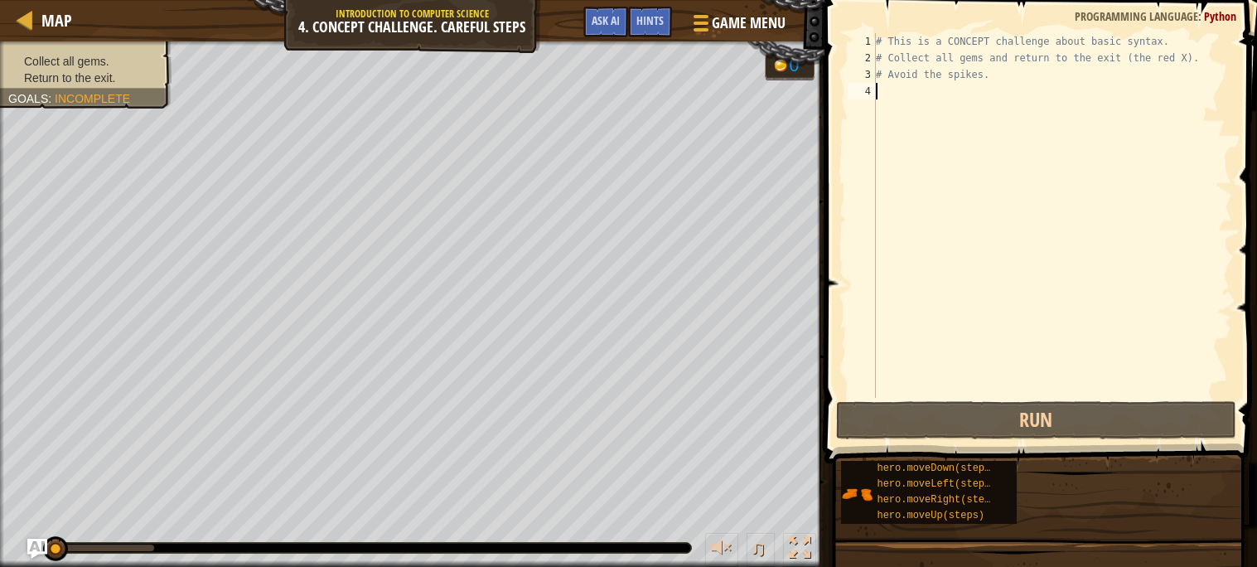
type textarea "h"
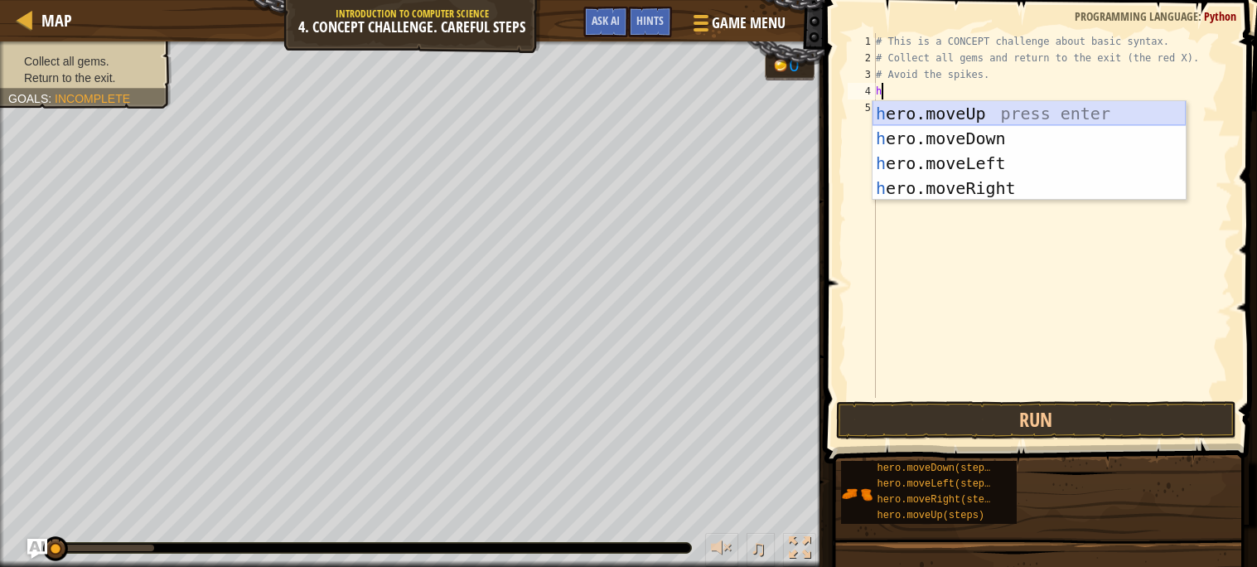
click at [1018, 111] on div "h ero.moveUp press enter h ero.moveDown press enter h ero.moveLeft press enter …" at bounding box center [1028, 175] width 313 height 149
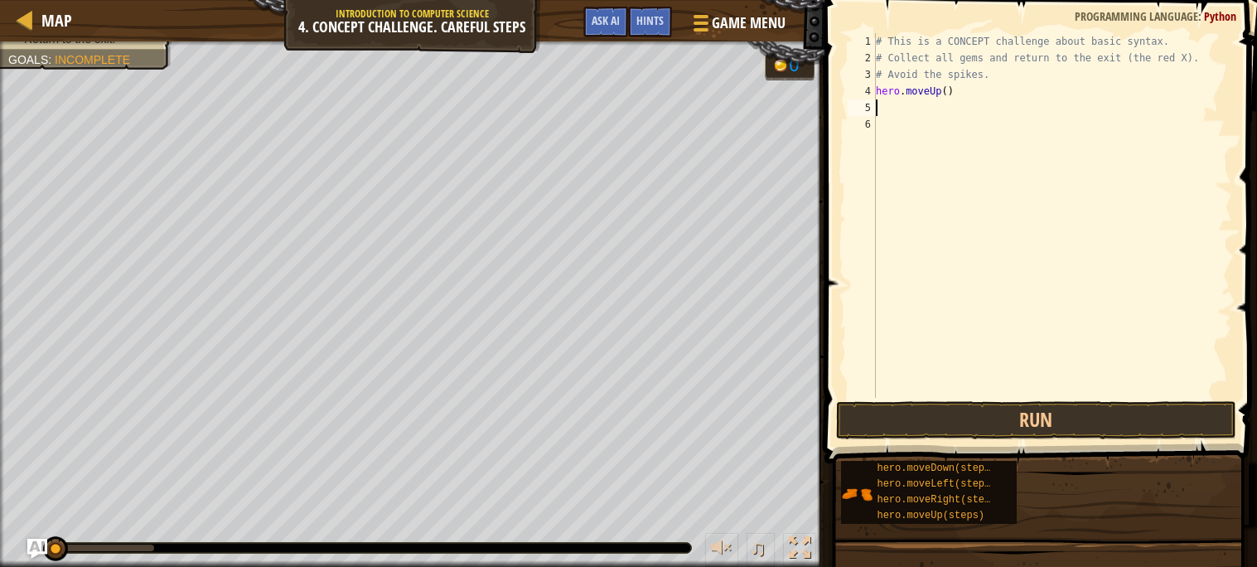
type textarea "h"
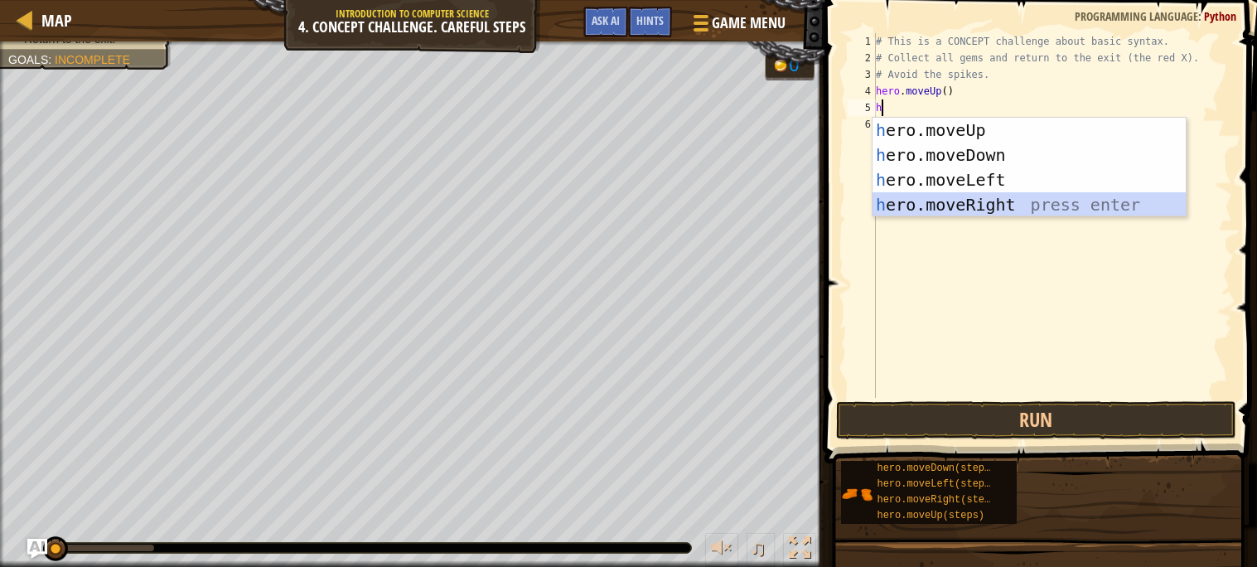
click at [956, 199] on div "h ero.moveUp press enter h ero.moveDown press enter h ero.moveLeft press enter …" at bounding box center [1028, 192] width 313 height 149
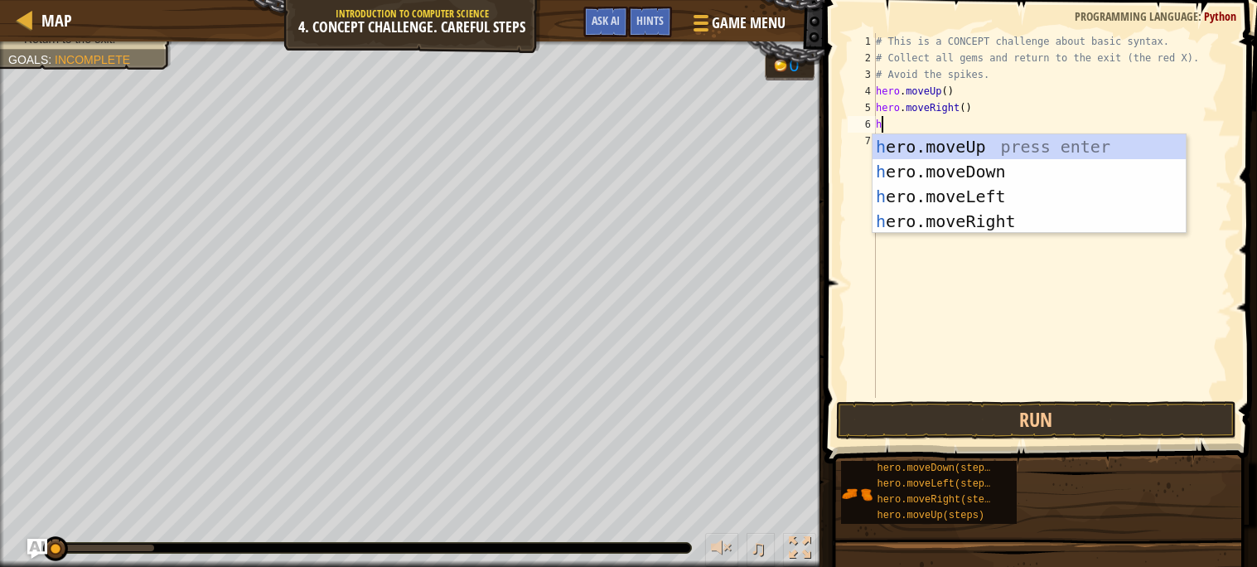
type textarea "he"
click at [1013, 166] on div "he ro.moveUp press enter he ro.moveDown press enter he ro.moveLeft press enter …" at bounding box center [1028, 208] width 313 height 149
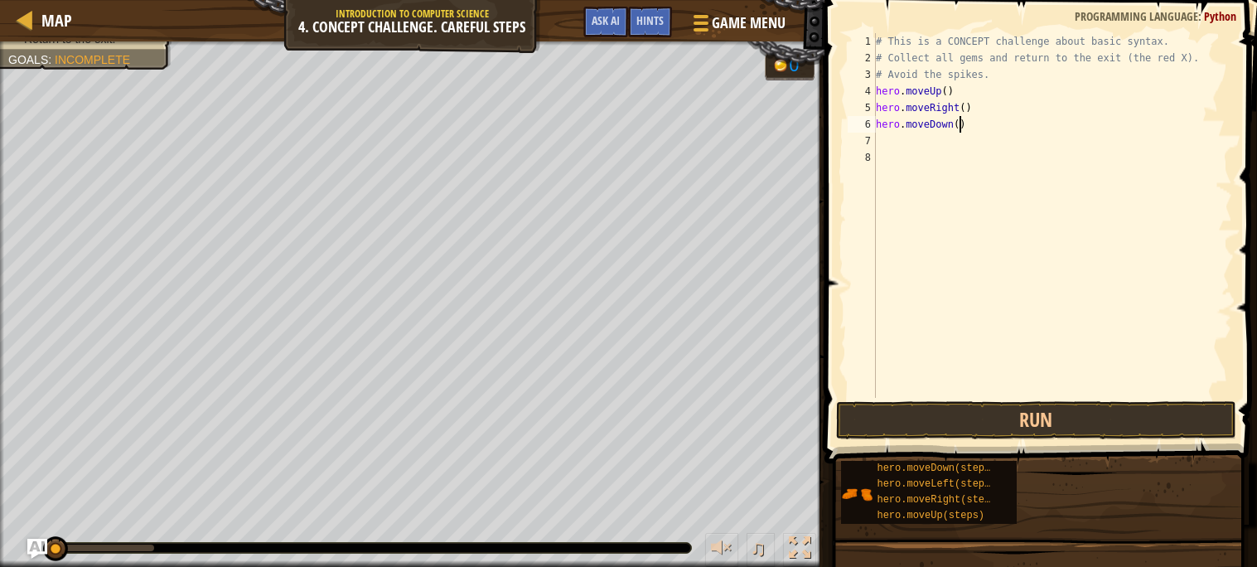
click at [959, 124] on div "# This is a CONCEPT challenge about basic syntax. # Collect all gems and return…" at bounding box center [1051, 232] width 359 height 398
type textarea "hero.moveDown(2)"
click at [896, 145] on div "# This is a CONCEPT challenge about basic syntax. # Collect all gems and return…" at bounding box center [1051, 232] width 359 height 398
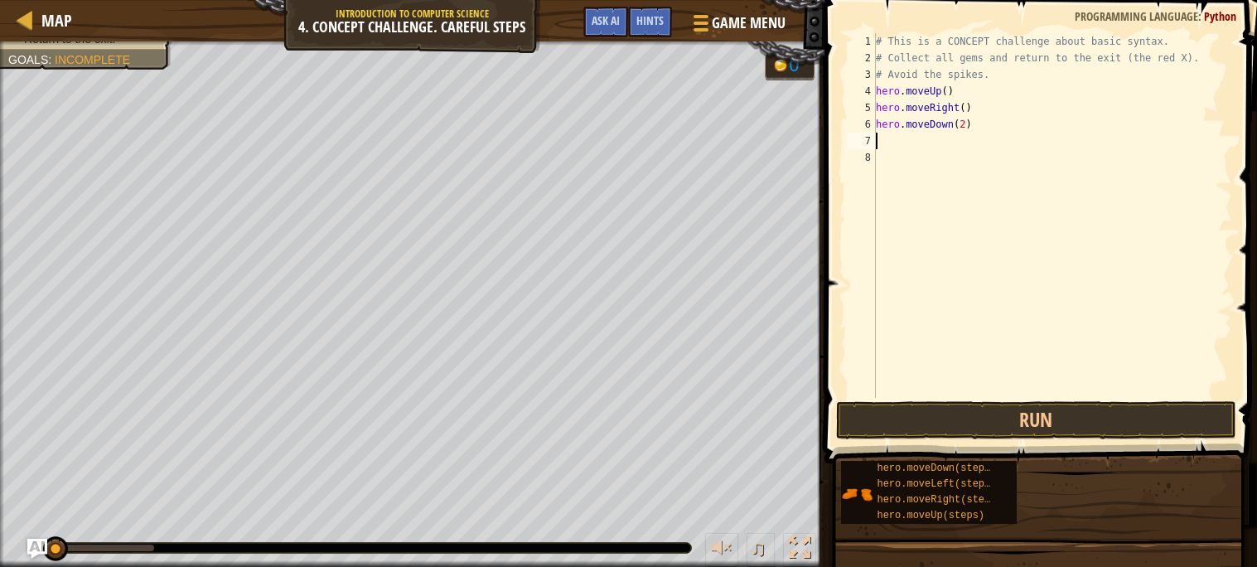
type textarea "h"
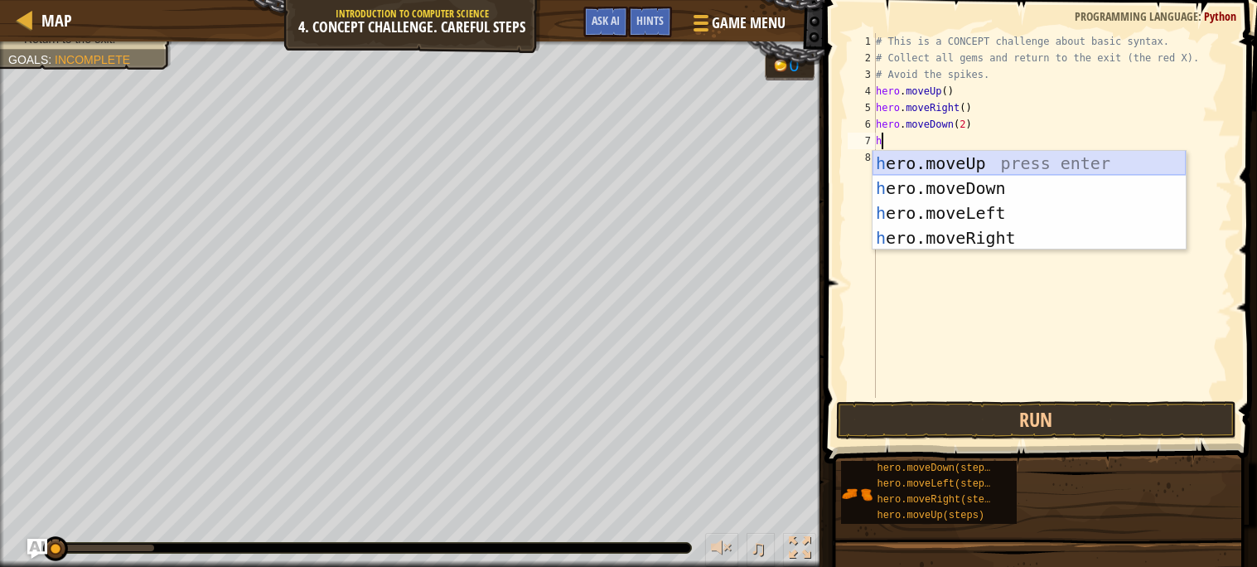
click at [998, 159] on div "h ero.moveUp press enter h ero.moveDown press enter h ero.moveLeft press enter …" at bounding box center [1028, 225] width 313 height 149
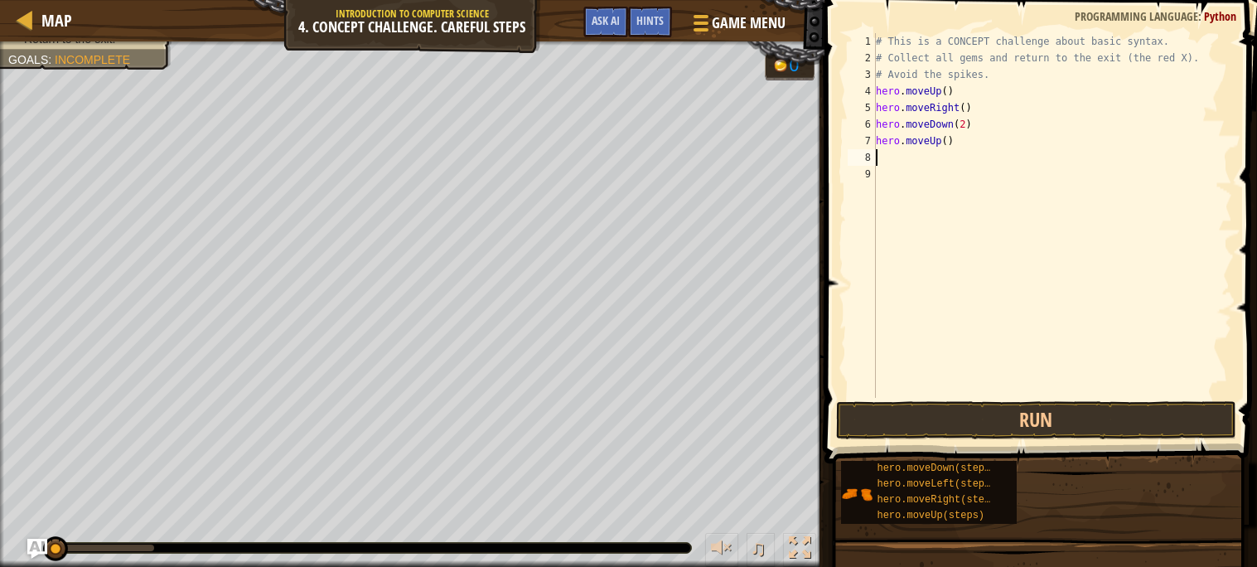
type textarea "h"
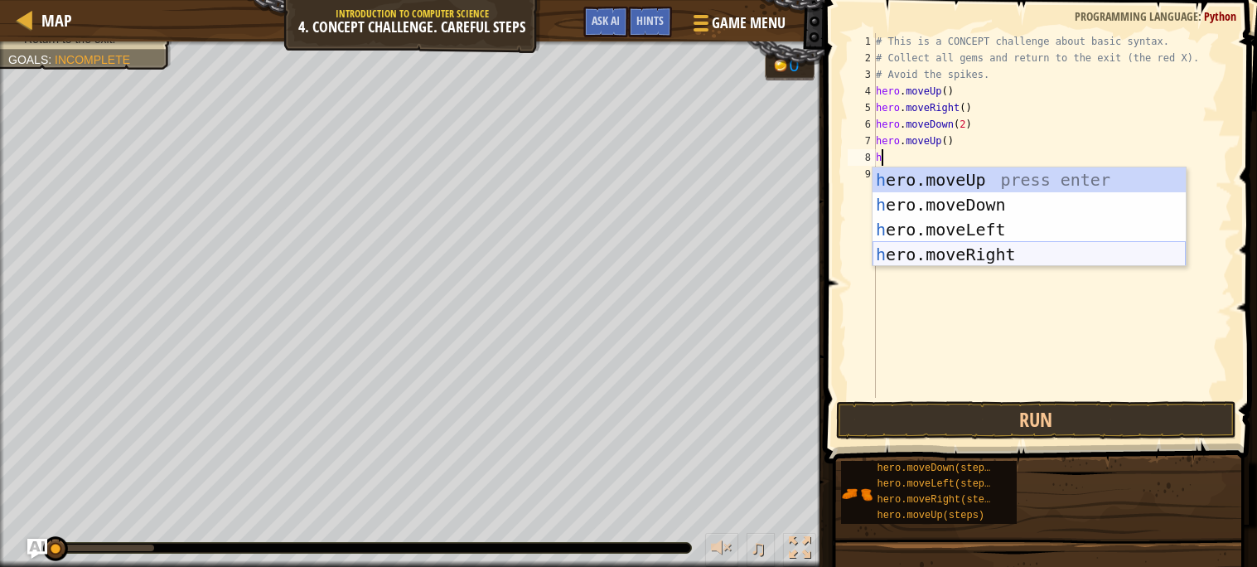
click at [944, 253] on div "h ero.moveUp press enter h ero.moveDown press enter h ero.moveLeft press enter …" at bounding box center [1028, 241] width 313 height 149
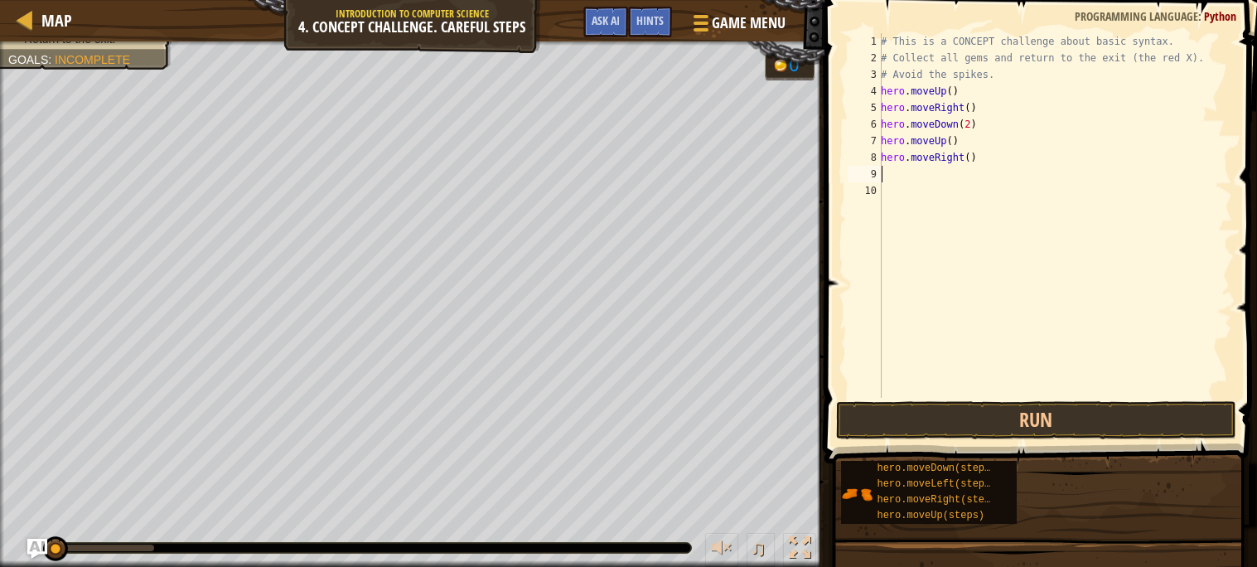
type textarea "h"
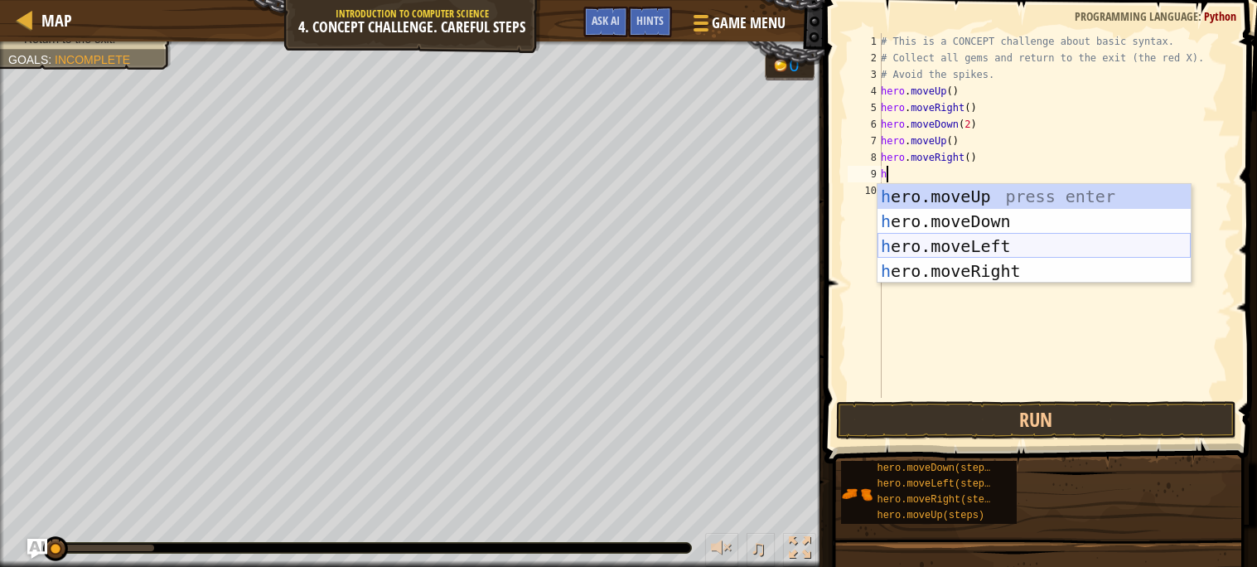
click at [920, 242] on div "h ero.moveUp press enter h ero.moveDown press enter h ero.moveLeft press enter …" at bounding box center [1033, 258] width 313 height 149
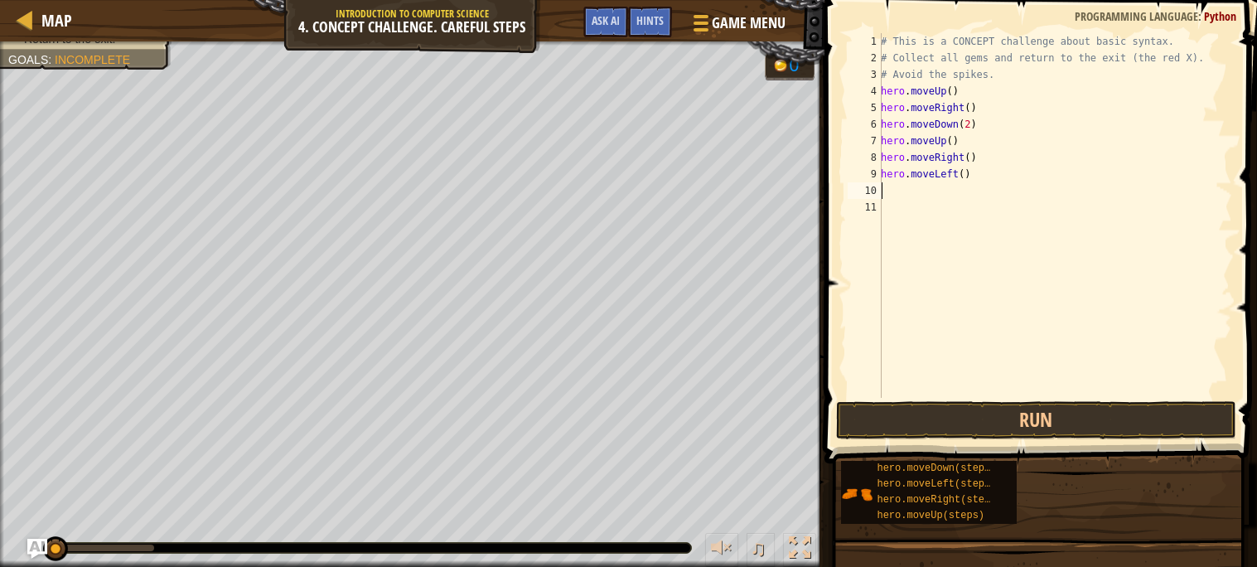
type textarea "h"
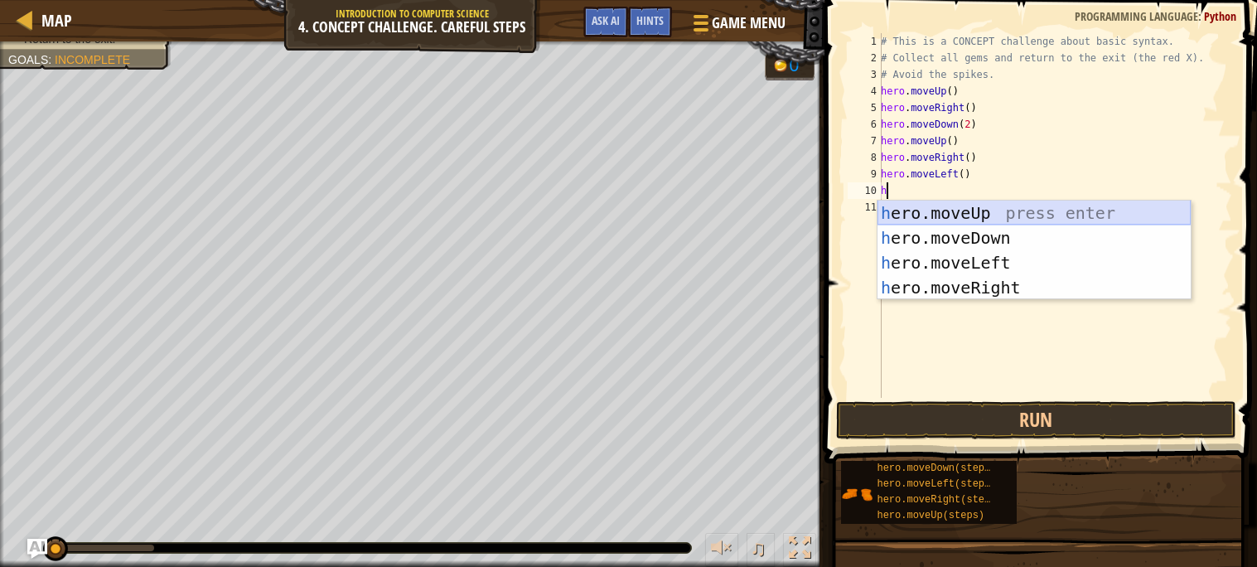
click at [902, 214] on div "h ero.moveUp press enter h ero.moveDown press enter h ero.moveLeft press enter …" at bounding box center [1033, 274] width 313 height 149
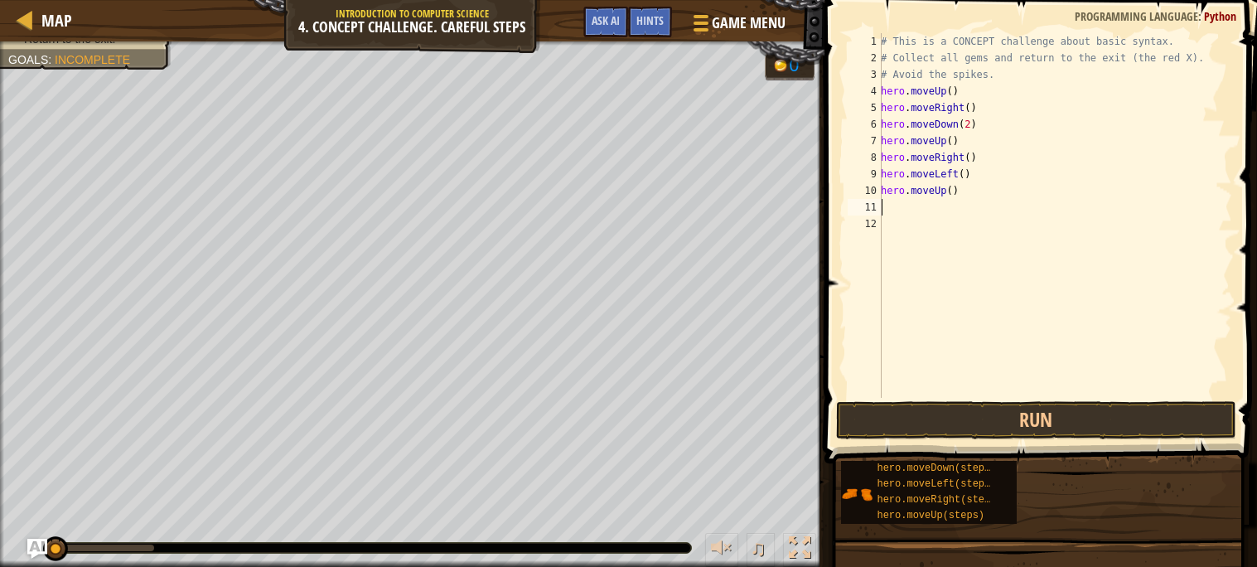
type textarea "h"
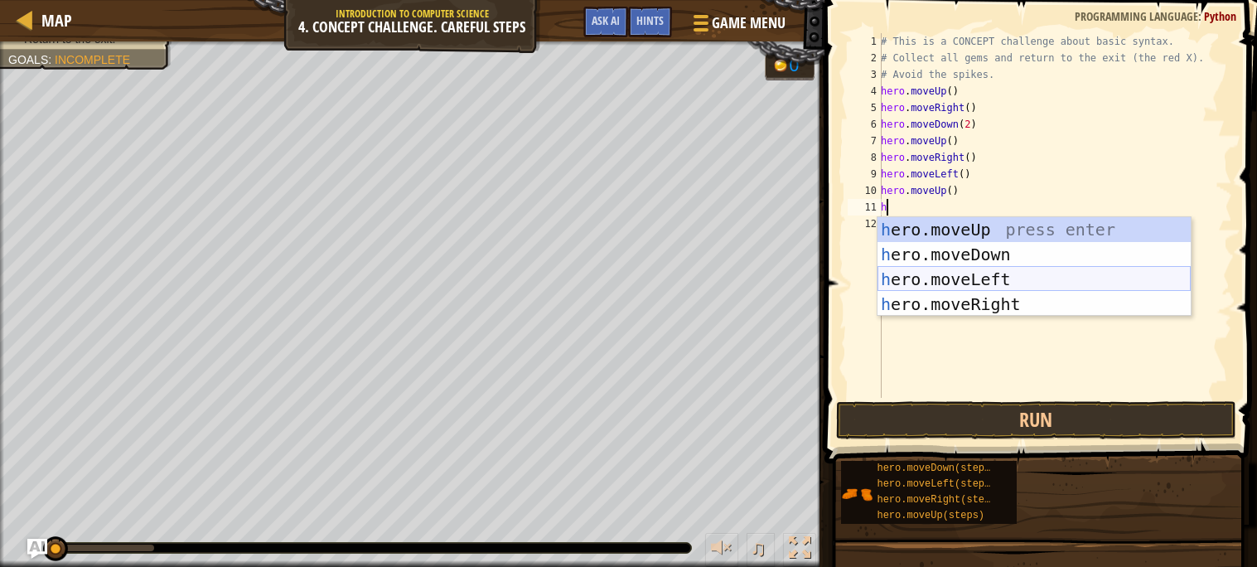
click at [995, 282] on div "h ero.moveUp press enter h ero.moveDown press enter h ero.moveLeft press enter …" at bounding box center [1033, 291] width 313 height 149
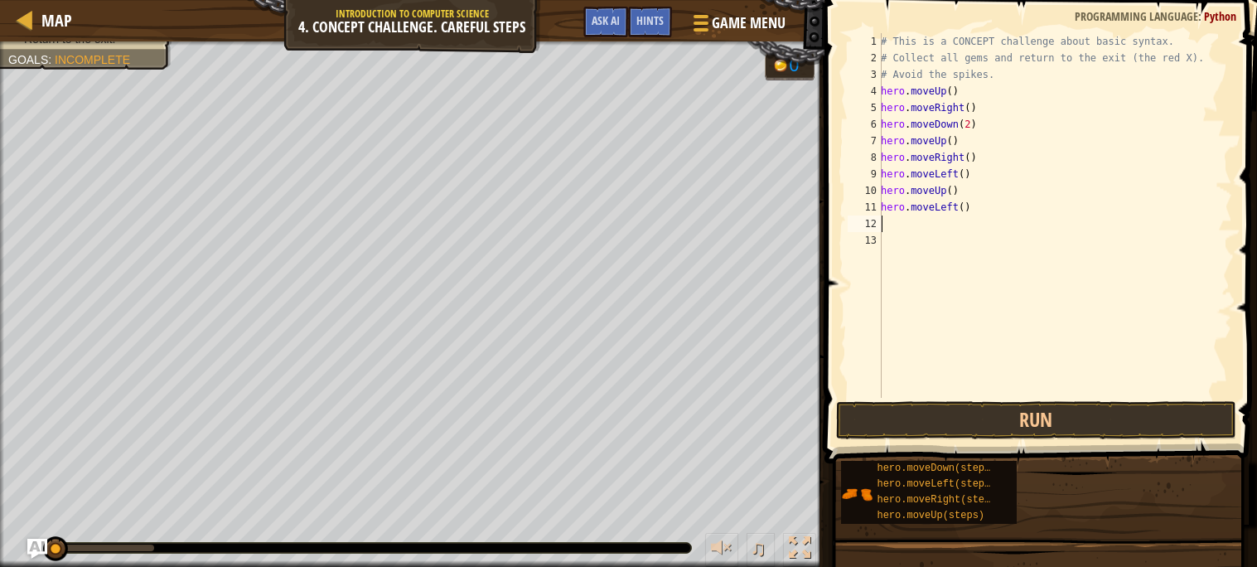
type textarea "h"
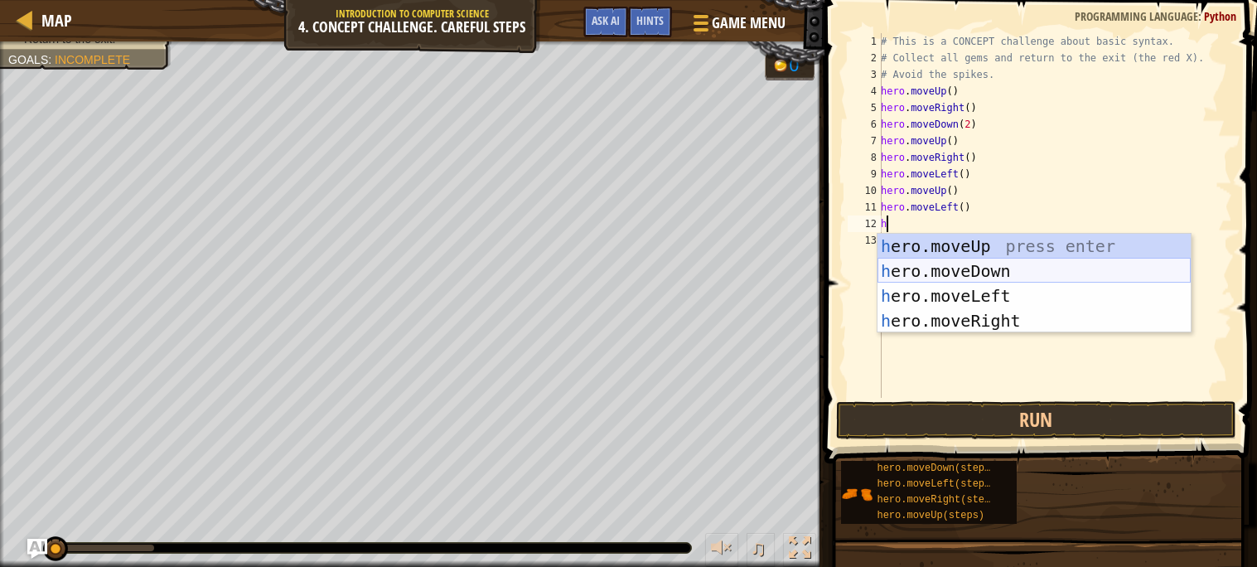
click at [934, 275] on div "h ero.moveUp press enter h ero.moveDown press enter h ero.moveLeft press enter …" at bounding box center [1033, 308] width 313 height 149
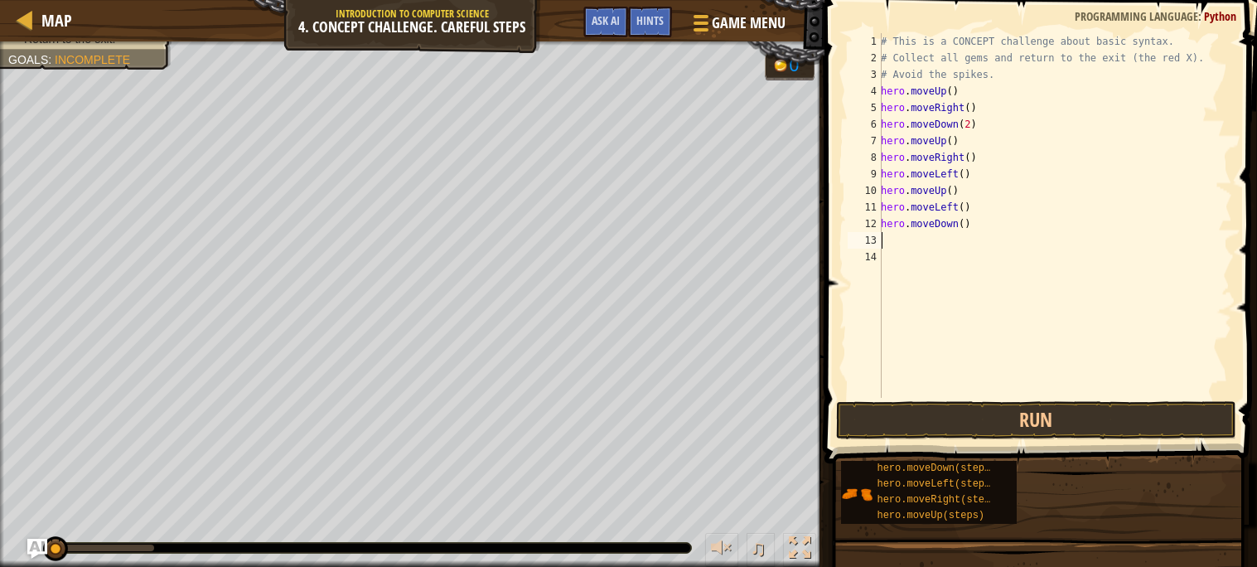
type textarea "h"
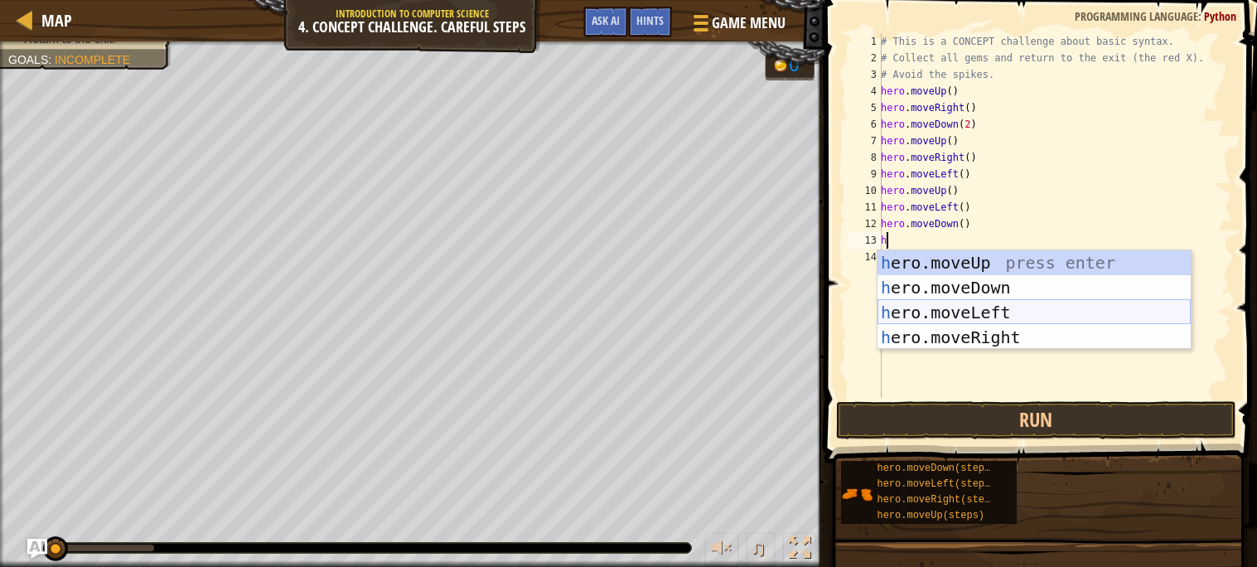
click at [963, 311] on div "h ero.moveUp press enter h ero.moveDown press enter h ero.moveLeft press enter …" at bounding box center [1033, 324] width 313 height 149
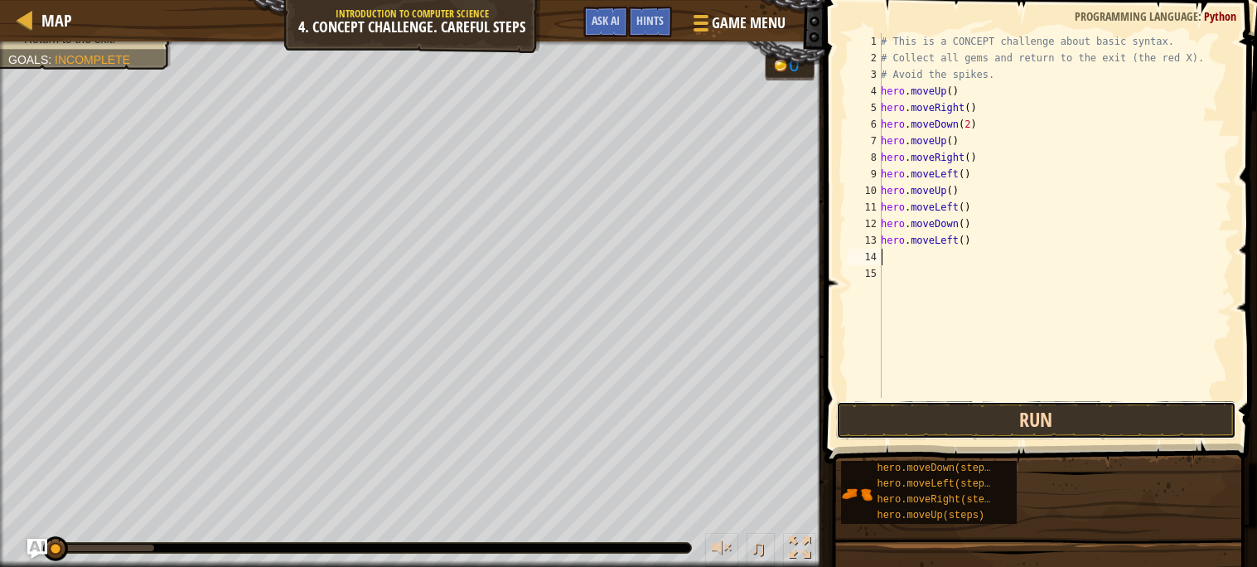
click at [981, 413] on button "Run" at bounding box center [1036, 420] width 400 height 38
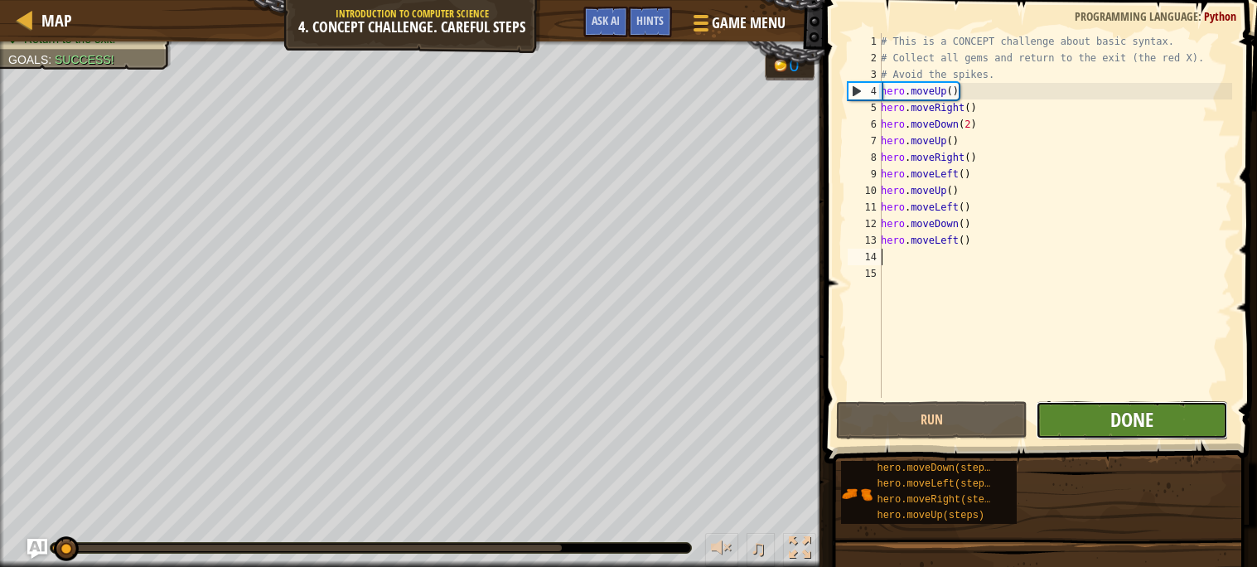
click at [1117, 416] on span "Done" at bounding box center [1131, 419] width 43 height 27
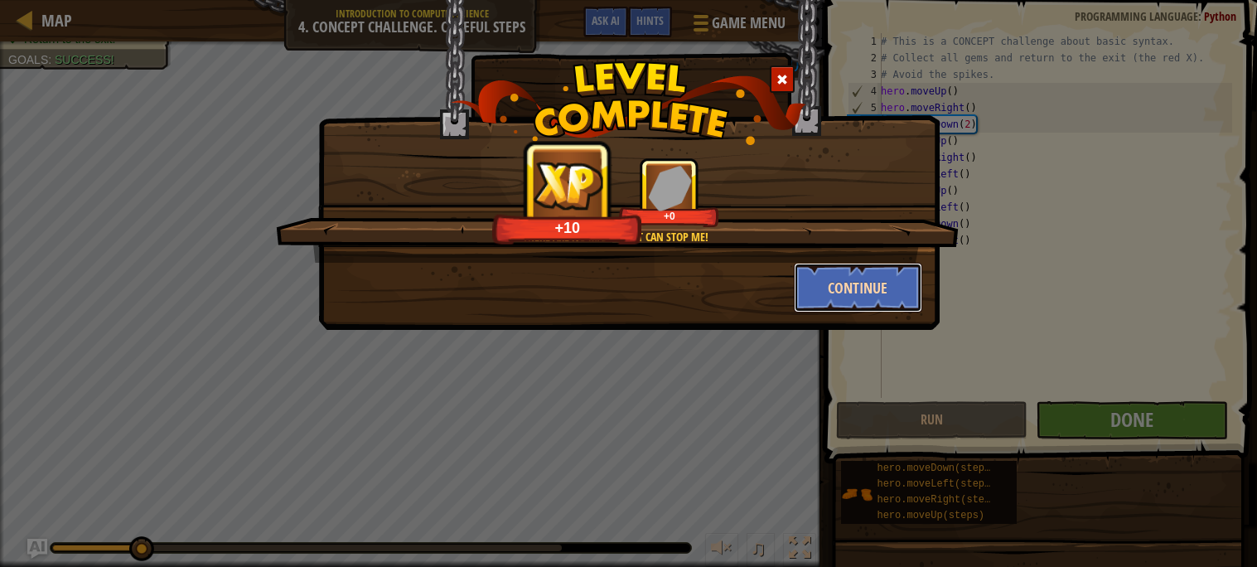
click at [876, 277] on button "Continue" at bounding box center [858, 288] width 128 height 50
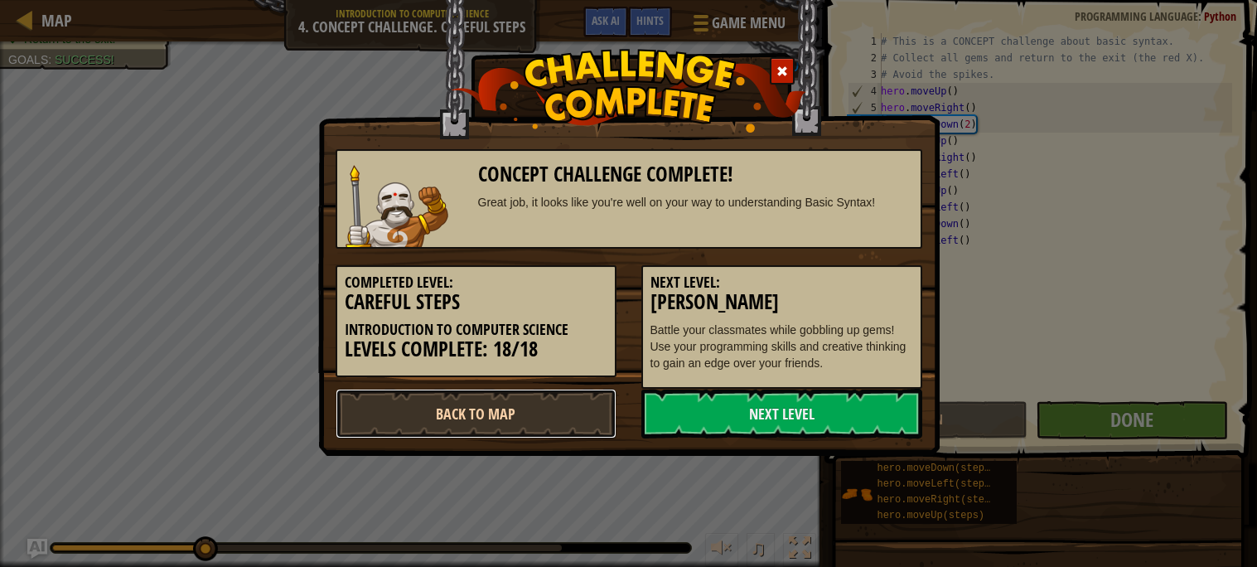
click at [496, 392] on link "Back to Map" at bounding box center [475, 413] width 281 height 50
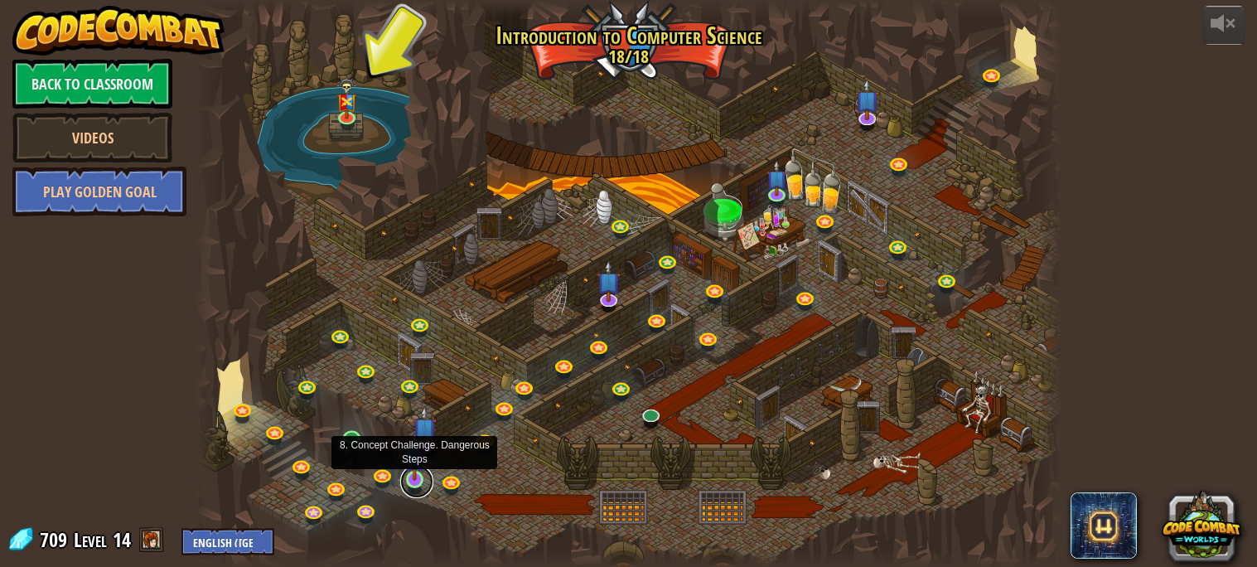
click at [406, 485] on link at bounding box center [416, 481] width 33 height 33
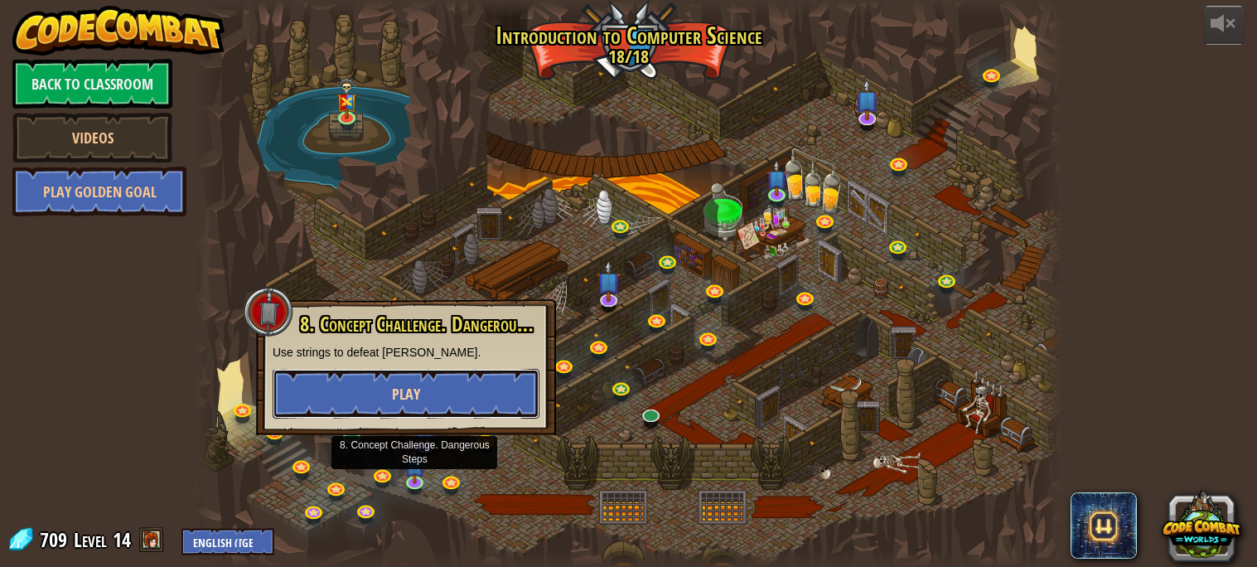
click at [389, 413] on button "Play" at bounding box center [406, 394] width 267 height 50
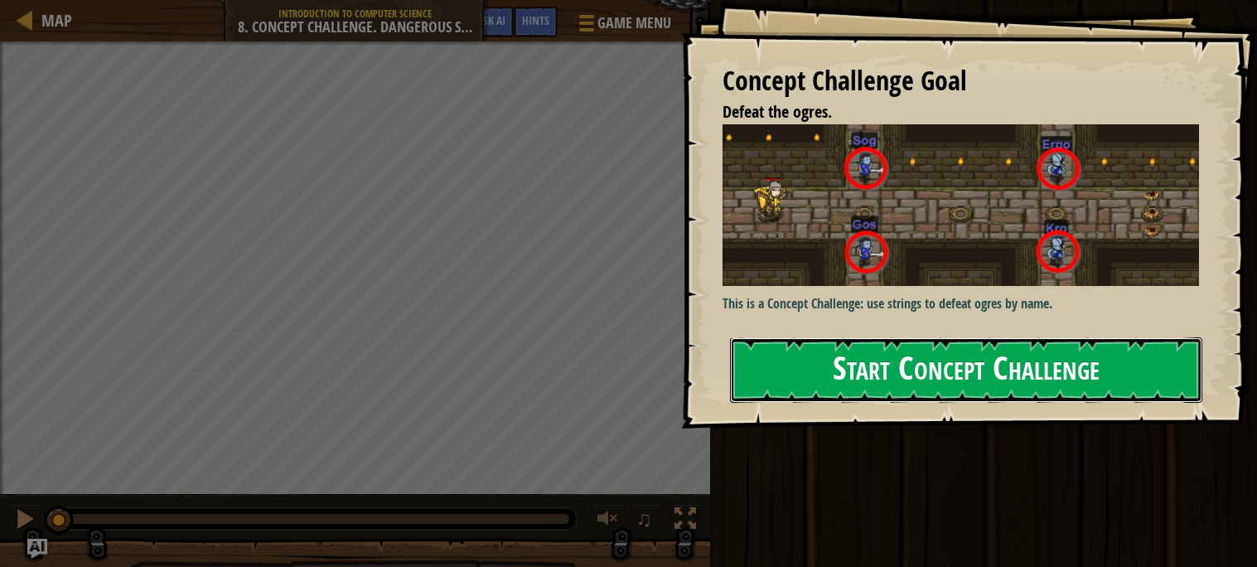
click at [847, 364] on button "Start Concept Challenge" at bounding box center [966, 369] width 472 height 65
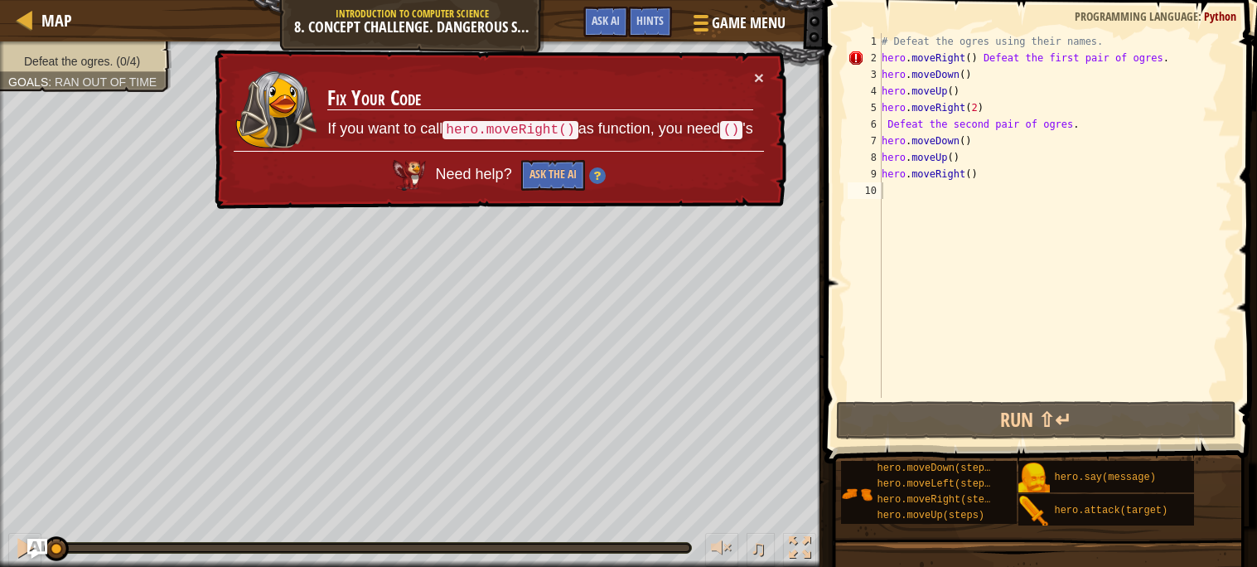
click at [751, 78] on td "Fix Your Code If you want to call hero.moveRight() as function, you need () 's" at bounding box center [539, 110] width 427 height 82
click at [760, 72] on button "×" at bounding box center [759, 77] width 10 height 17
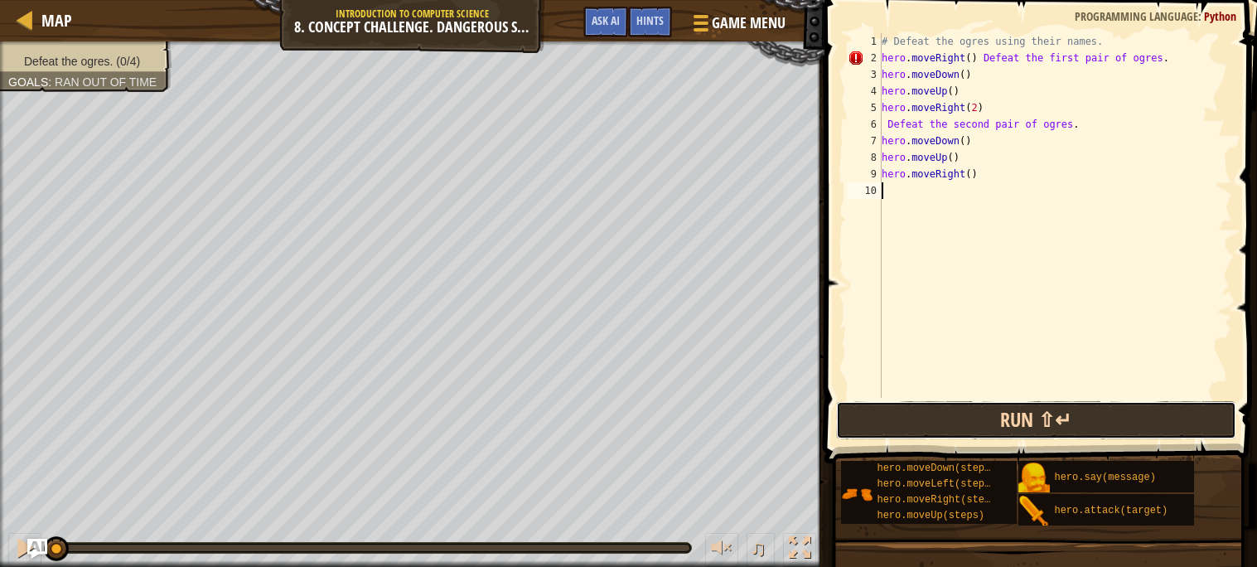
click at [973, 430] on button "Run ⇧↵" at bounding box center [1036, 420] width 400 height 38
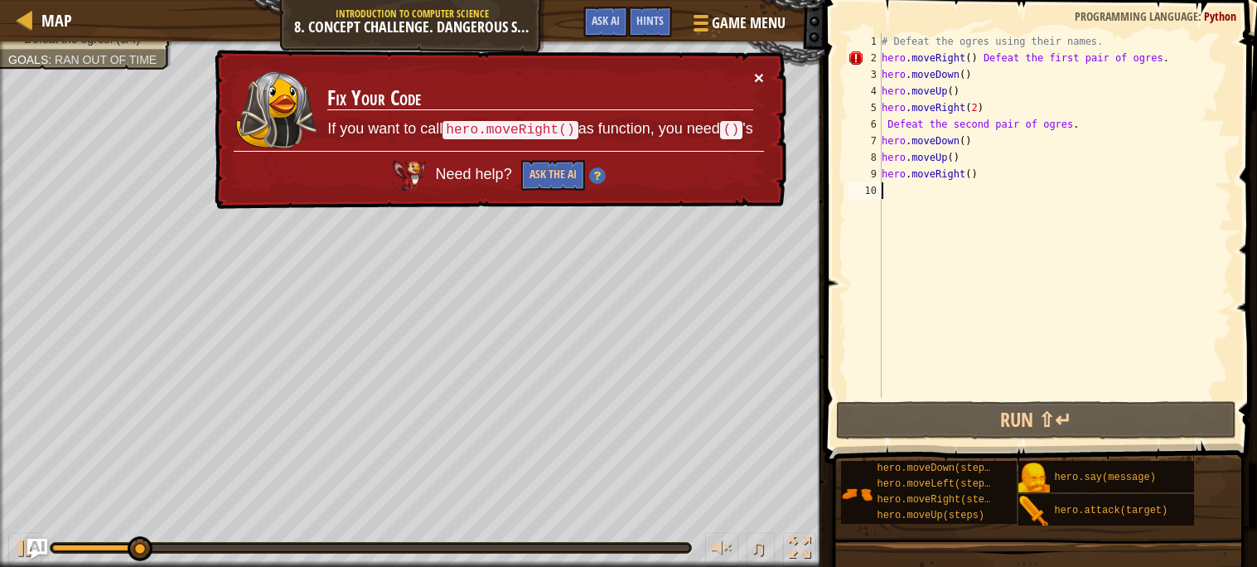
click at [762, 75] on button "×" at bounding box center [759, 77] width 10 height 17
click at [977, 56] on div "# Defeat the ogres using their names. hero . moveRight ( ) Defeat the first pai…" at bounding box center [1055, 232] width 354 height 398
click at [979, 56] on div "# Defeat the ogres using their names. hero . moveRight ( ) Defeat the first pai…" at bounding box center [1055, 232] width 354 height 398
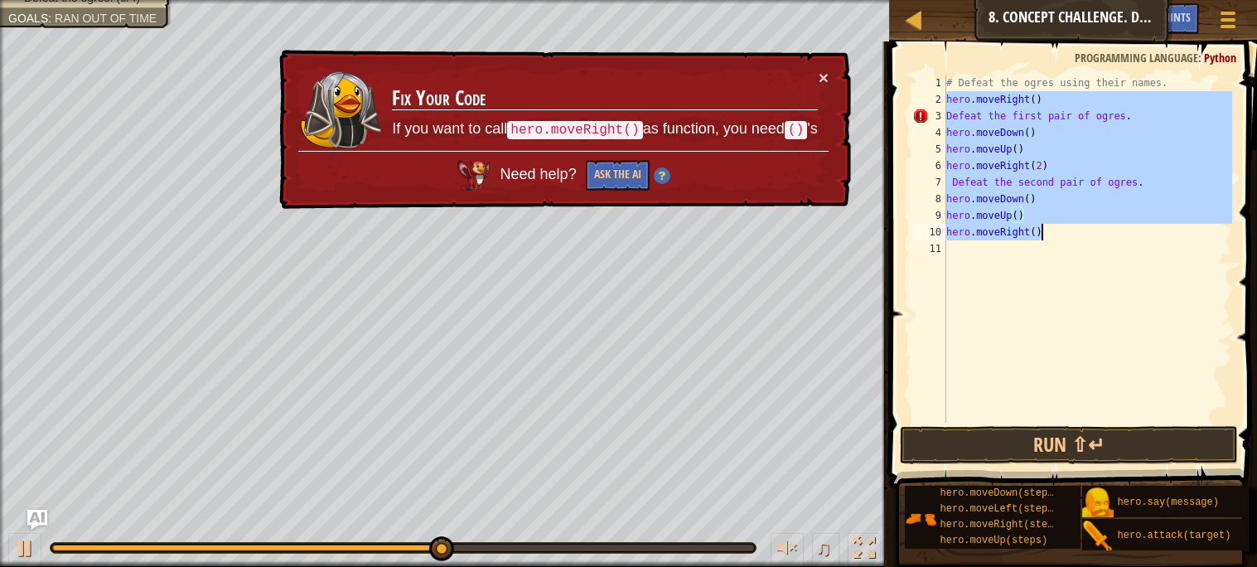
drag, startPoint x: 946, startPoint y: 94, endPoint x: 1078, endPoint y: 251, distance: 205.8
click at [1078, 251] on div "# Defeat the ogres using their names. hero . moveRight ( ) Defeat the first pai…" at bounding box center [1087, 265] width 289 height 381
type textarea "hero.moveRight()"
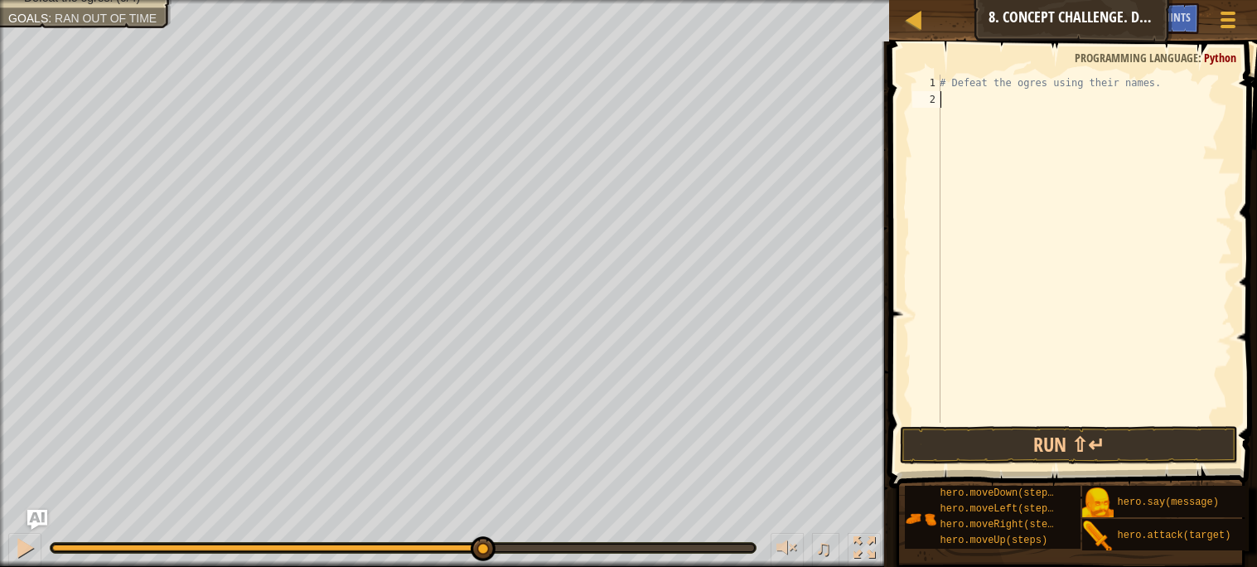
type textarea "h"
type textarea "w"
type textarea "# Defeat the ogres using their names"
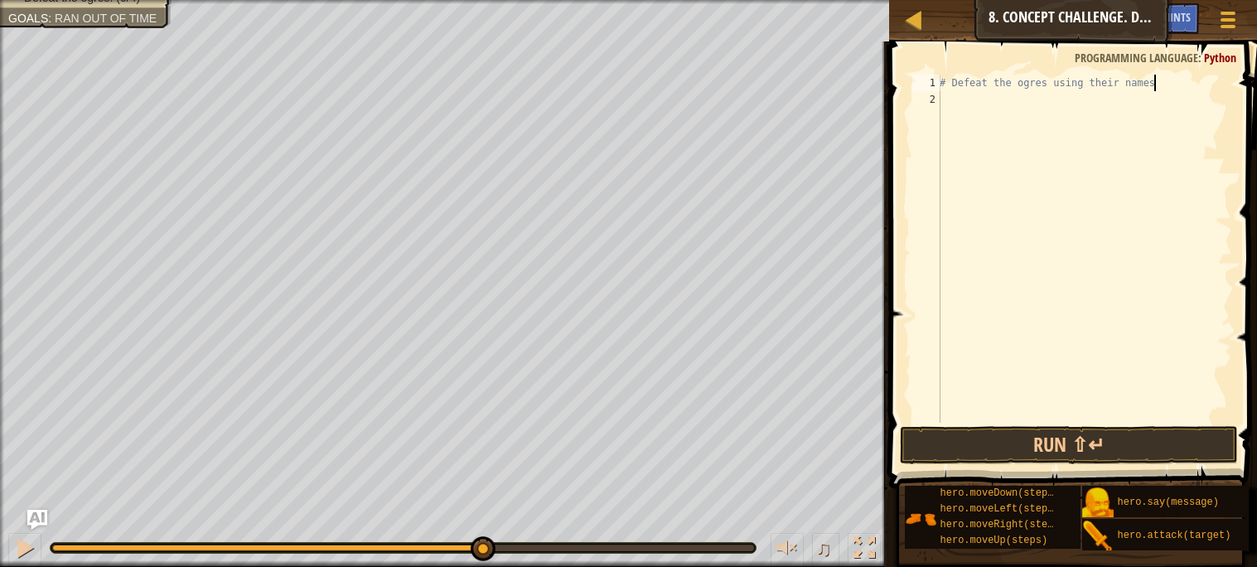
scroll to position [7, 16]
click at [958, 97] on div "# Defeat the ogres using their names" at bounding box center [1084, 265] width 295 height 381
type textarea "h"
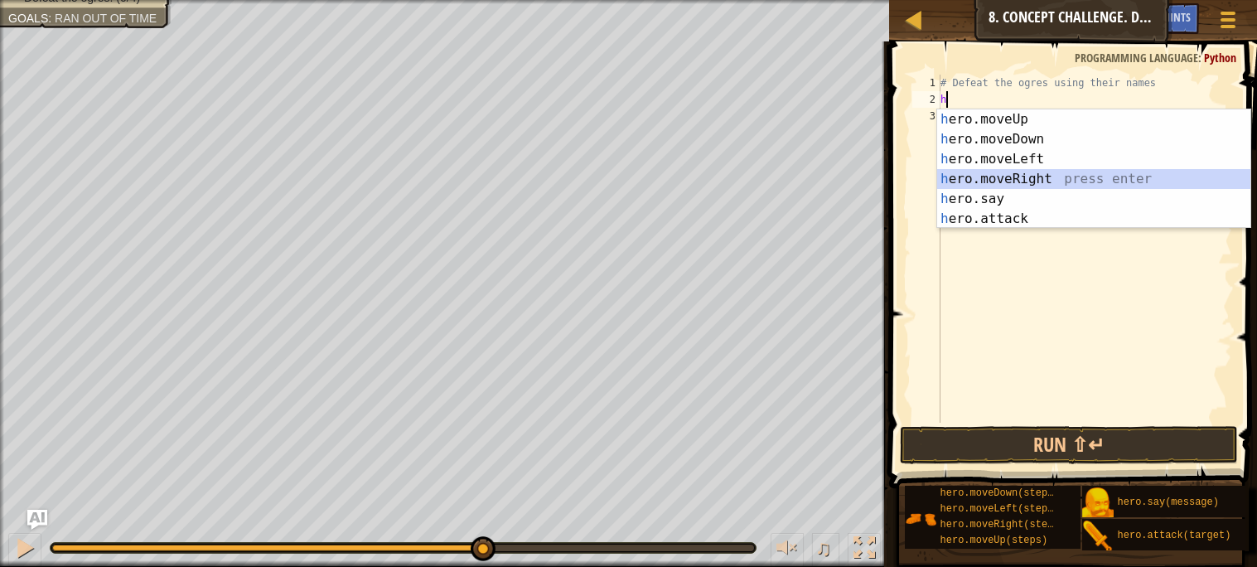
click at [995, 171] on div "h ero.moveUp press enter h ero.moveDown press enter h ero.moveLeft press enter …" at bounding box center [1093, 188] width 313 height 159
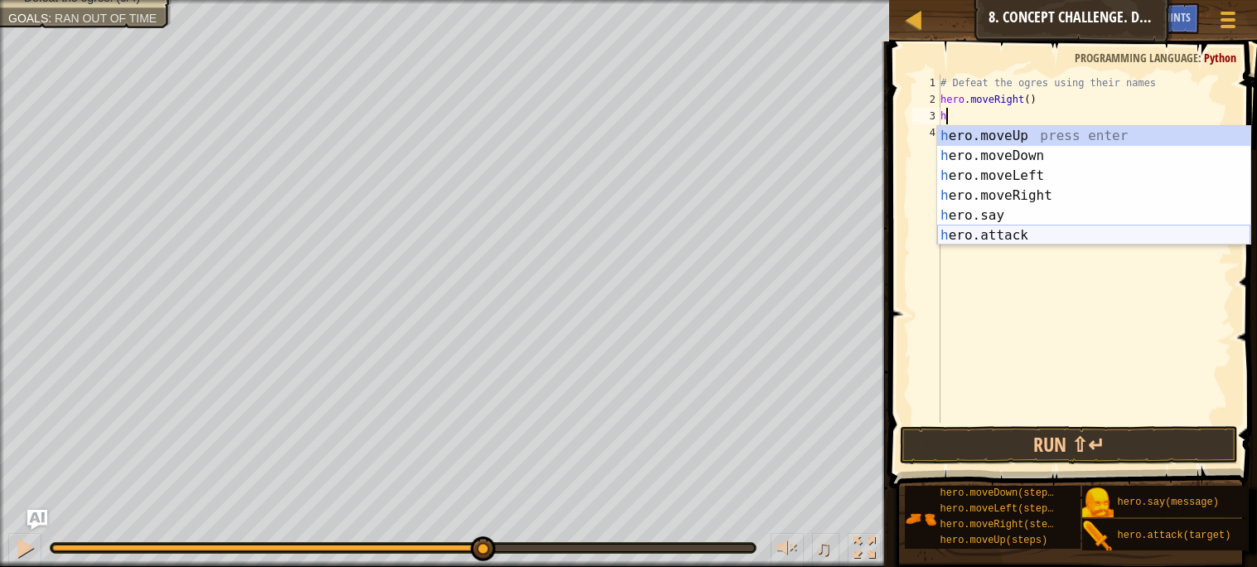
click at [1009, 229] on div "h ero.moveUp press enter h ero.moveDown press enter h ero.moveLeft press enter …" at bounding box center [1093, 205] width 313 height 159
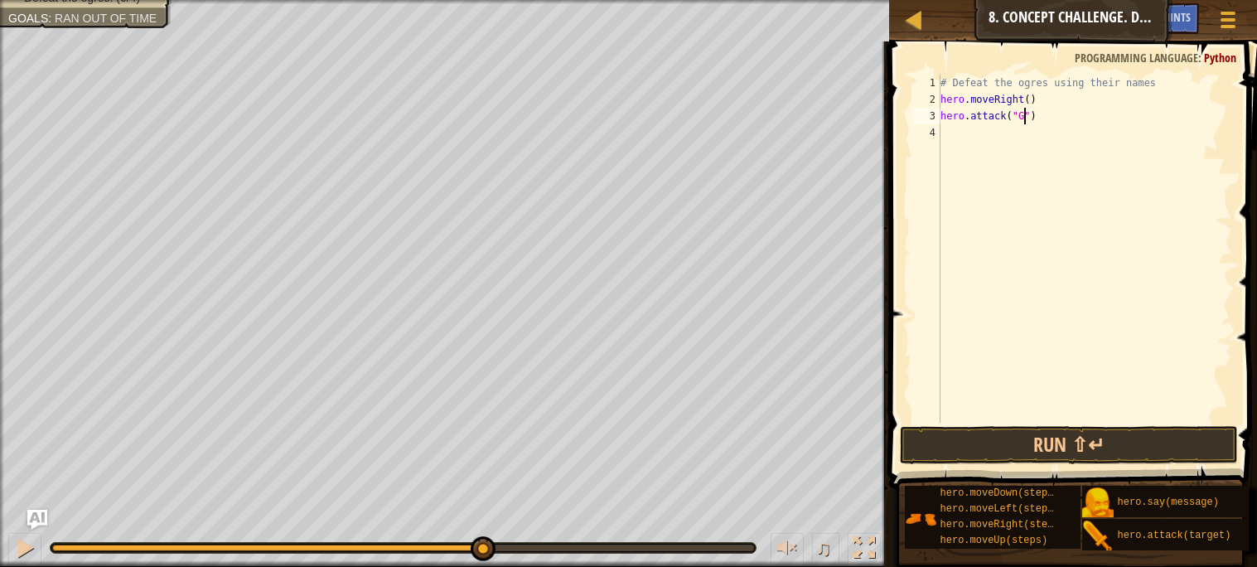
scroll to position [7, 6]
type textarea "hero.attack("Gos")"
click at [949, 133] on div "# Defeat the ogres using their names hero . moveRight ( ) hero . attack ( "Gos"…" at bounding box center [1084, 265] width 295 height 381
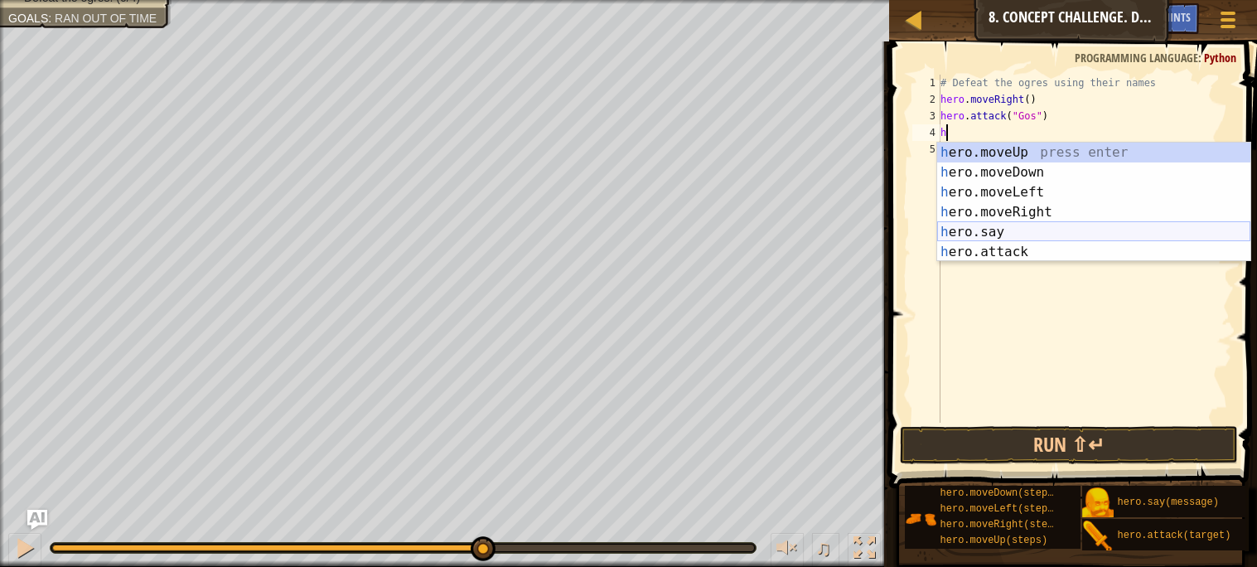
click at [982, 242] on div "h ero.moveUp press enter h ero.moveDown press enter h ero.moveLeft press enter …" at bounding box center [1093, 221] width 313 height 159
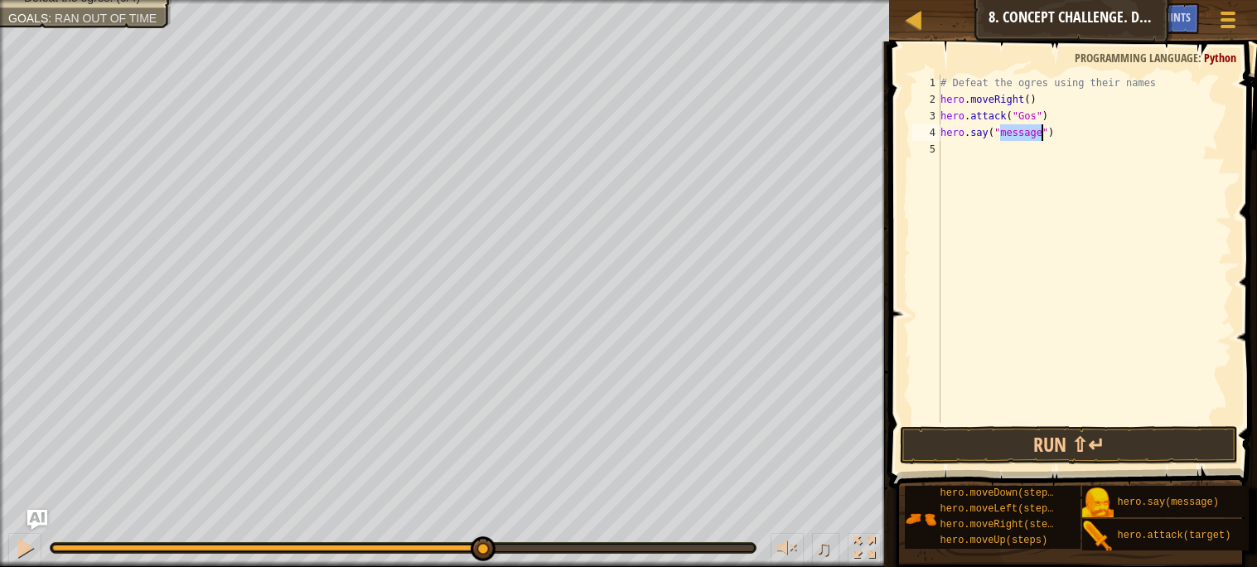
click at [1076, 135] on div "# Defeat the ogres using their names hero . moveRight ( ) hero . attack ( "Gos"…" at bounding box center [1084, 265] width 295 height 381
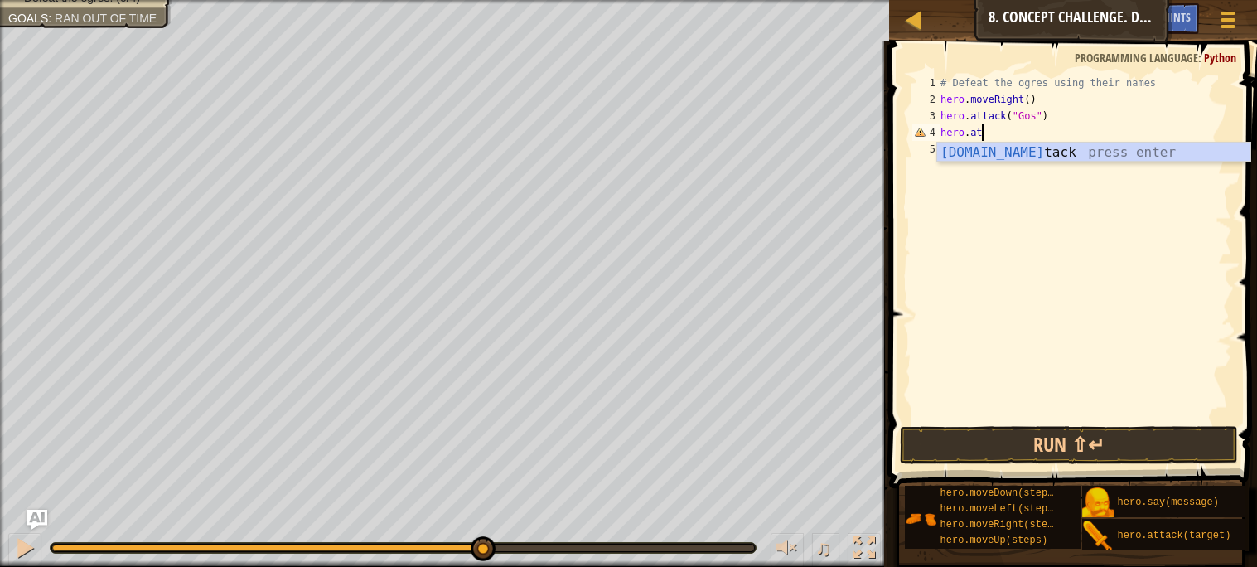
scroll to position [7, 2]
click at [1044, 159] on div "hero.att ack press enter" at bounding box center [1093, 172] width 313 height 60
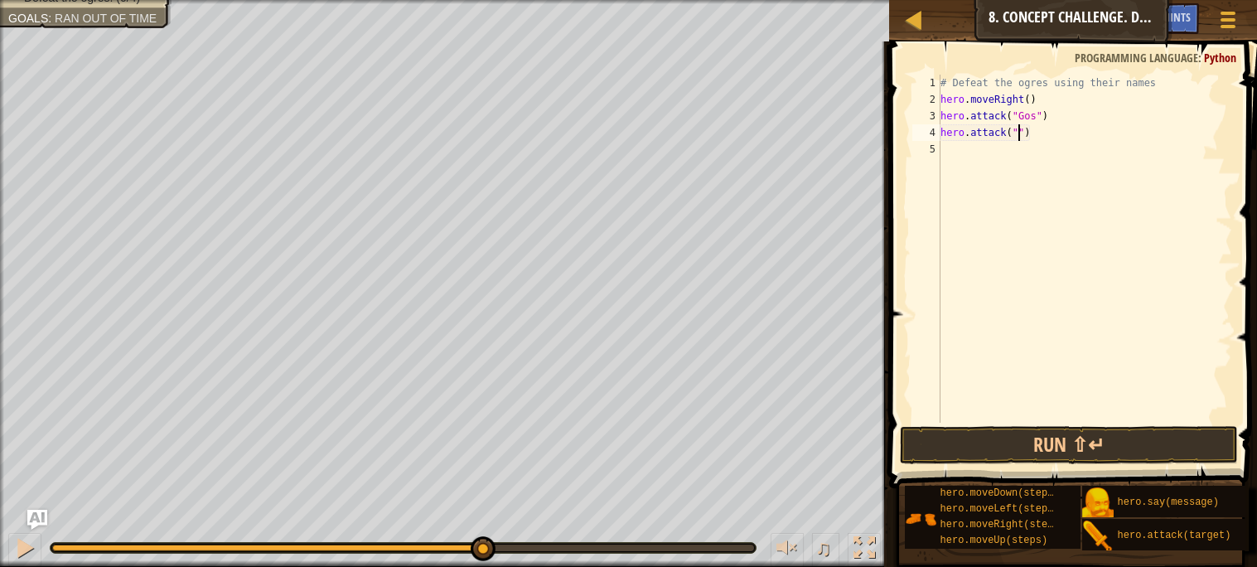
scroll to position [7, 6]
type textarea "hero.attack("Sog")"
click at [996, 150] on div "# Defeat the ogres using their names hero . moveRight ( ) hero . attack ( "Gos"…" at bounding box center [1084, 265] width 295 height 381
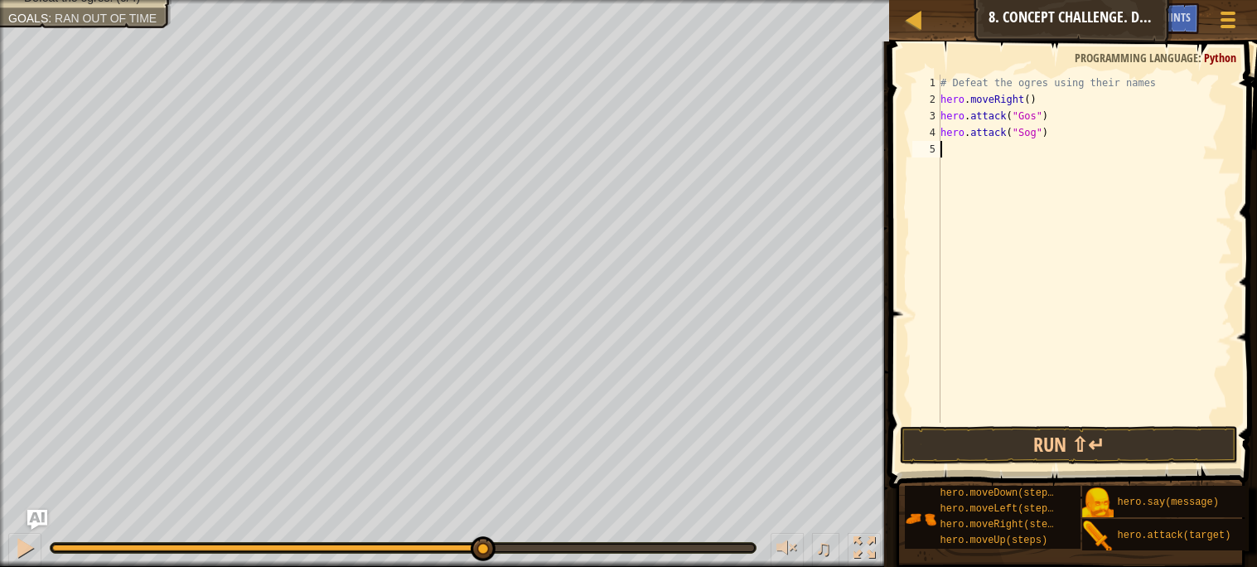
type textarea "h"
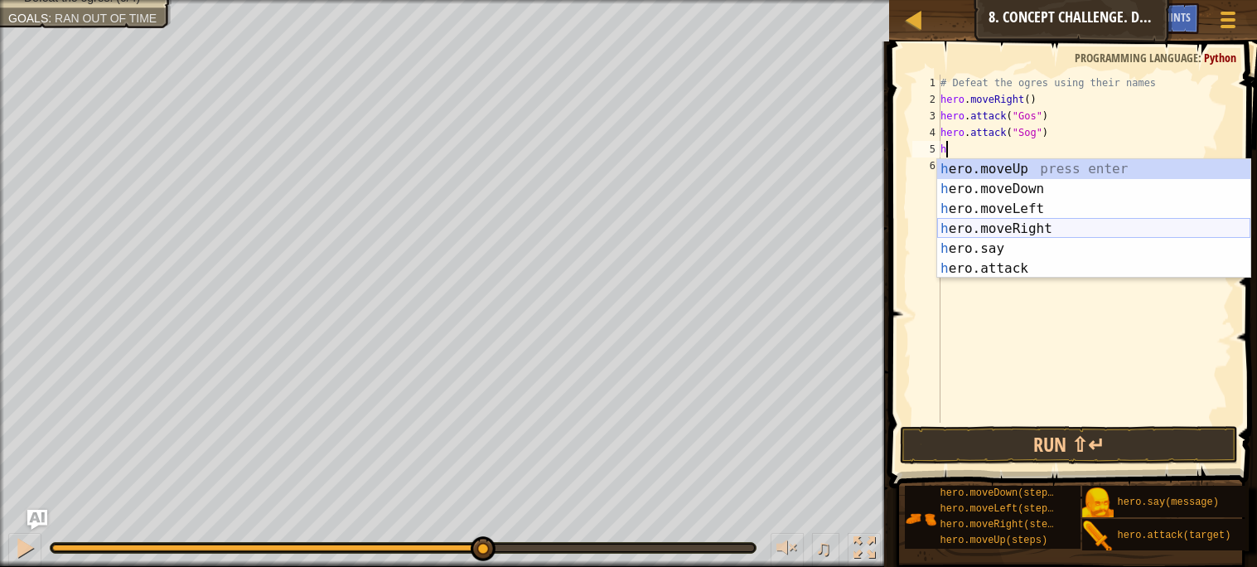
click at [1026, 226] on div "h ero.moveUp press enter h ero.moveDown press enter h ero.moveLeft press enter …" at bounding box center [1093, 238] width 313 height 159
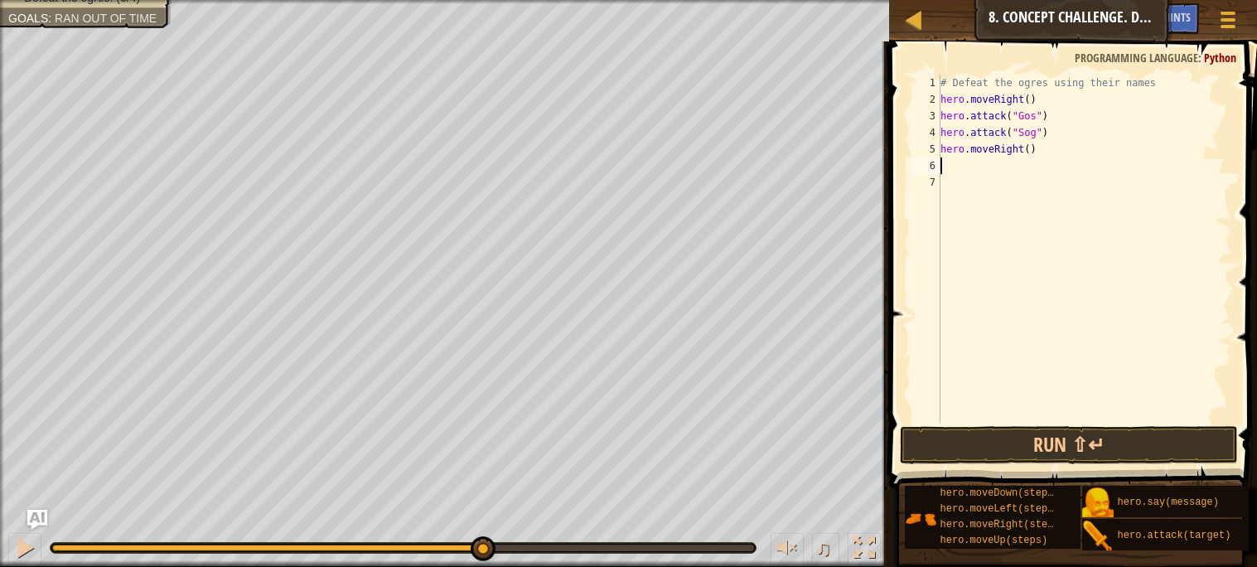
click at [1029, 150] on div "# Defeat the ogres using their names hero . moveRight ( ) hero . attack ( "Gos"…" at bounding box center [1084, 265] width 295 height 381
type textarea "hero.moveRight()"
click at [977, 166] on div "# Defeat the ogres using their names hero . moveRight ( ) hero . attack ( "Gos"…" at bounding box center [1084, 265] width 295 height 381
type textarea "h"
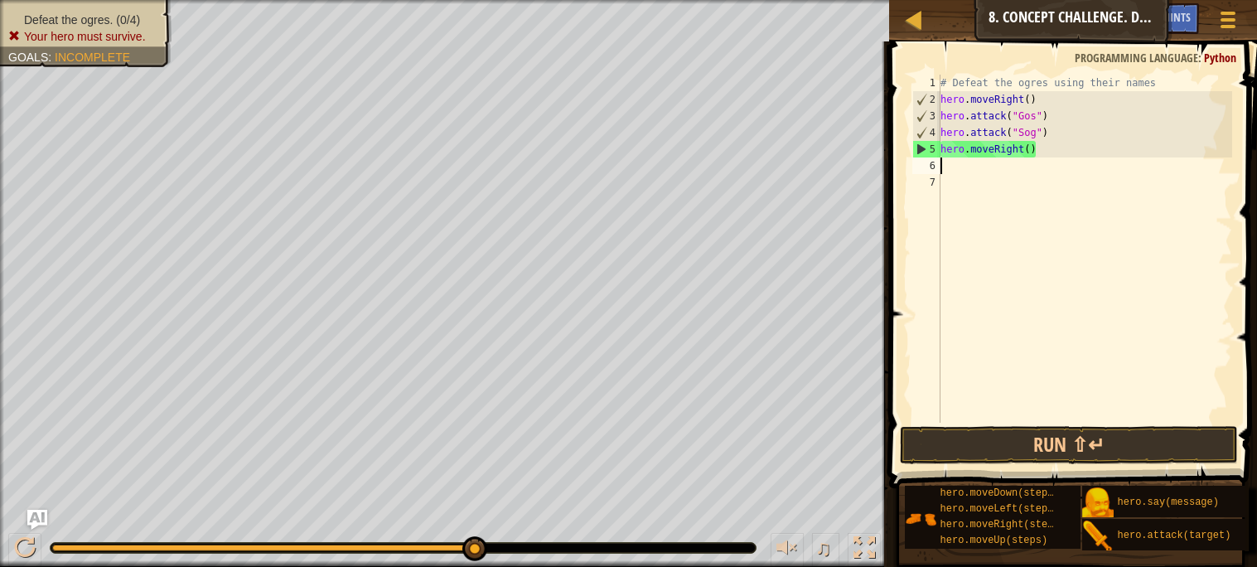
click at [1047, 153] on div "# Defeat the ogres using their names hero . moveRight ( ) hero . attack ( "Gos"…" at bounding box center [1084, 265] width 295 height 381
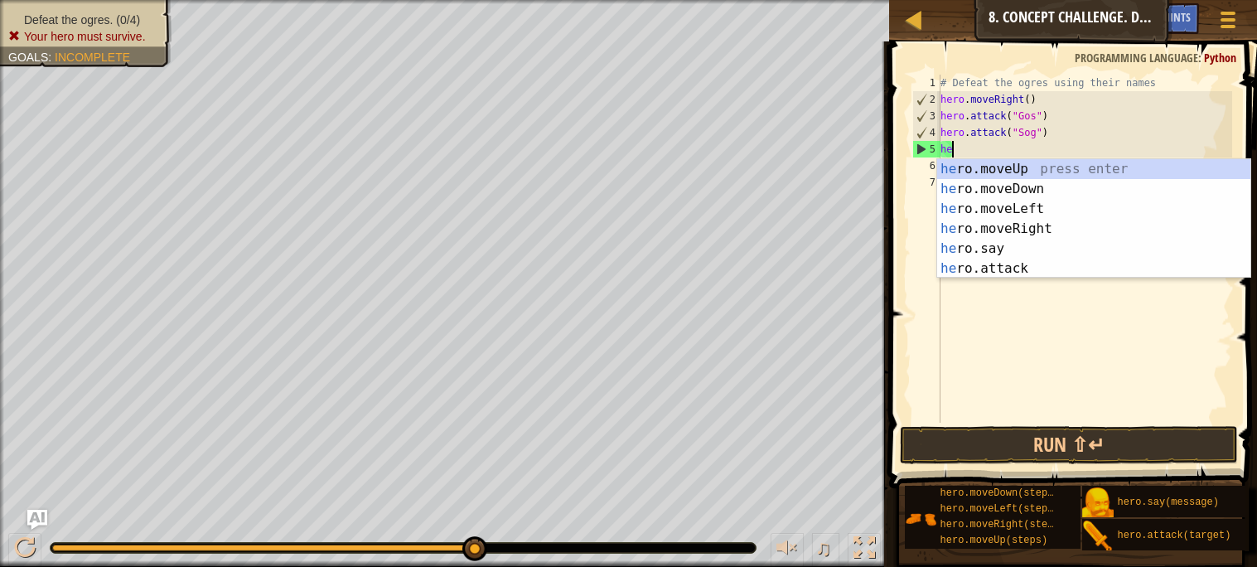
type textarea "h"
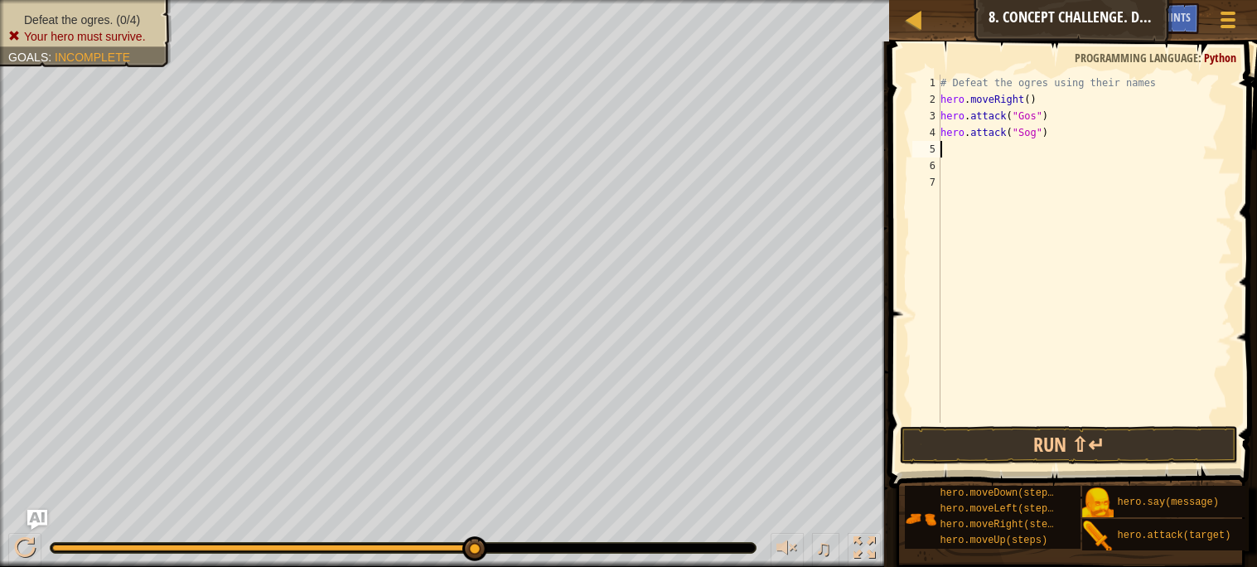
type textarea "h"
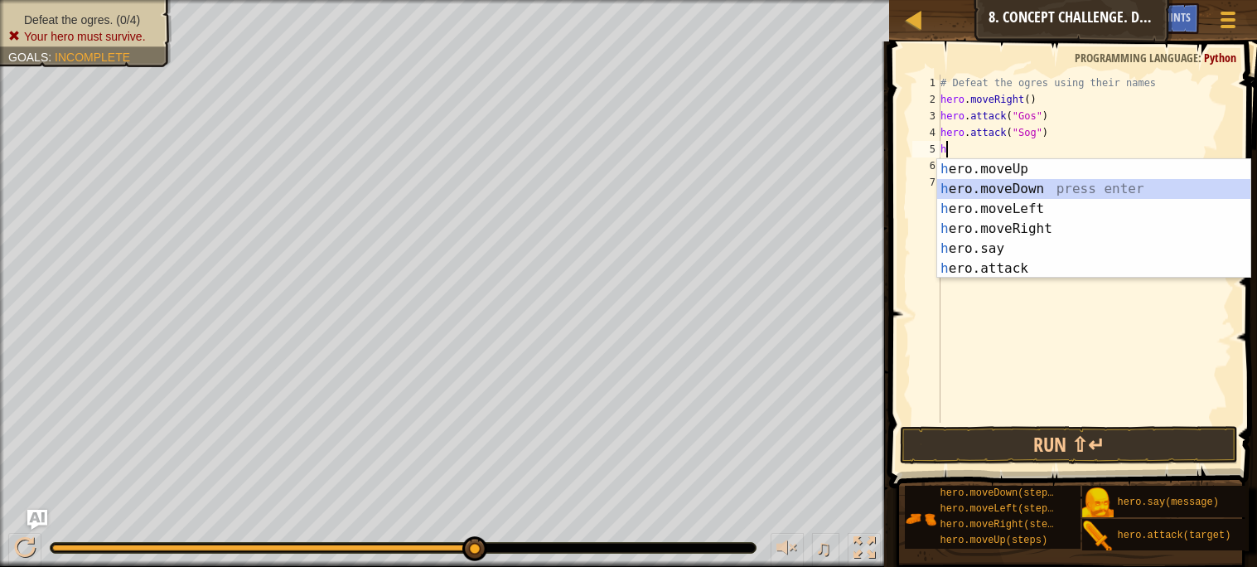
click at [1075, 189] on div "h ero.moveUp press enter h ero.moveDown press enter h ero.moveLeft press enter …" at bounding box center [1093, 238] width 313 height 159
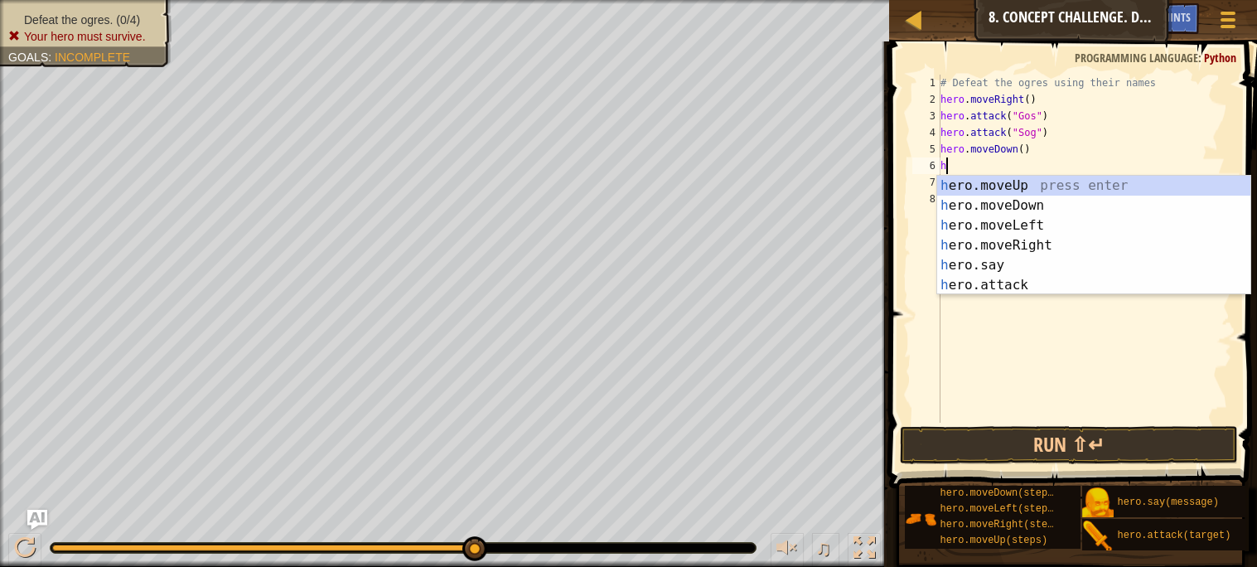
type textarea "h"
click at [999, 184] on div "h ero.moveUp press enter h ero.moveDown press enter h ero.moveLeft press enter …" at bounding box center [1093, 255] width 313 height 159
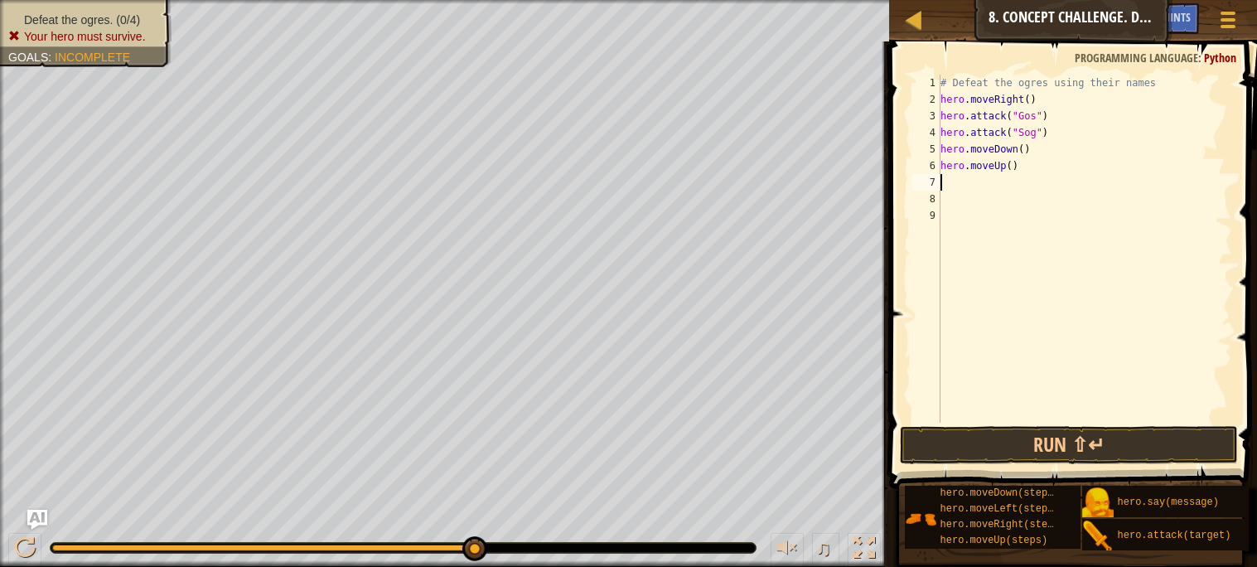
type textarea "h"
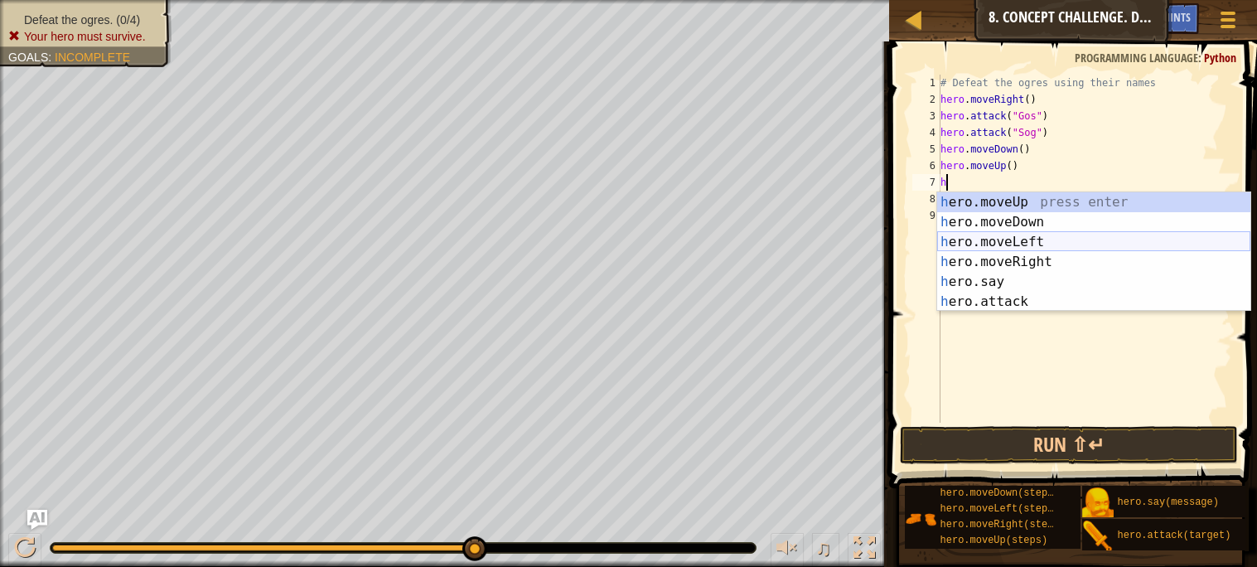
click at [1035, 256] on div "h ero.moveUp press enter h ero.moveDown press enter h ero.moveLeft press enter …" at bounding box center [1093, 271] width 313 height 159
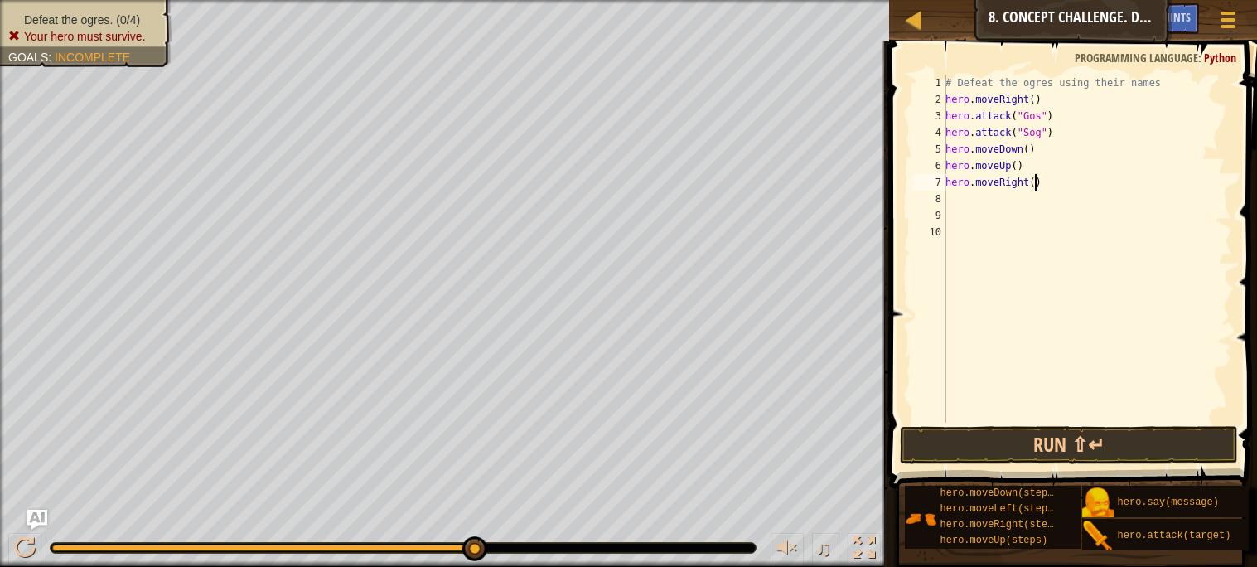
click at [1034, 186] on div "# Defeat the ogres using their names hero . moveRight ( ) hero . attack ( "Gos"…" at bounding box center [1087, 265] width 290 height 381
type textarea "hero.moveRight(2)"
click at [977, 200] on div "# Defeat the ogres using their names hero . moveRight ( ) hero . attack ( "Gos"…" at bounding box center [1087, 265] width 290 height 381
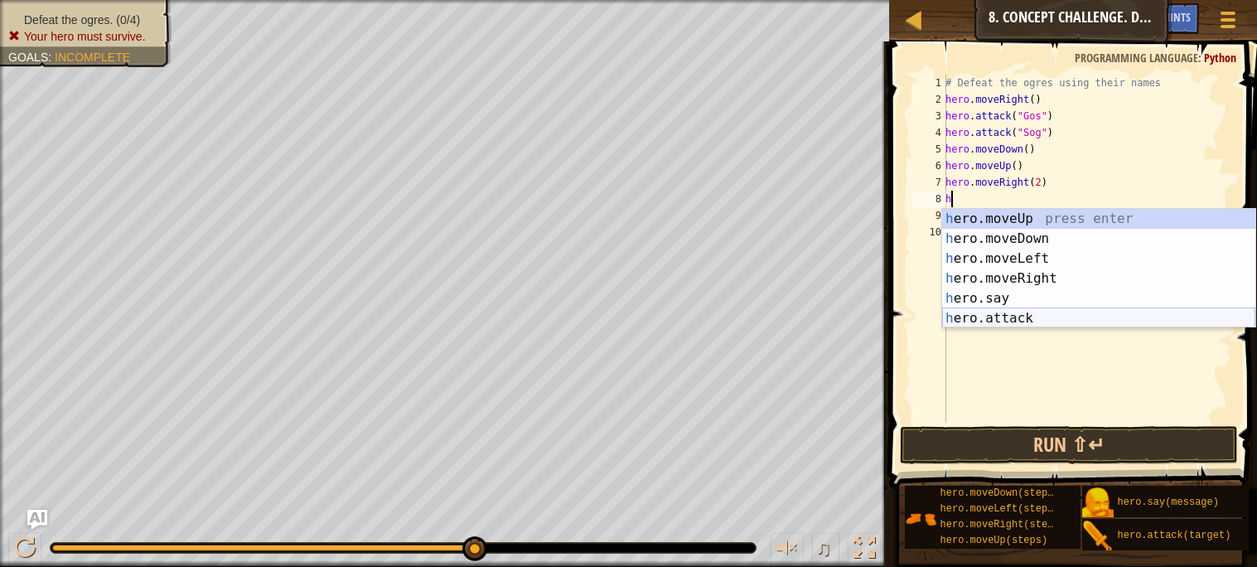
click at [1001, 311] on div "h ero.moveUp press enter h ero.moveDown press enter h ero.moveLeft press enter …" at bounding box center [1098, 288] width 313 height 159
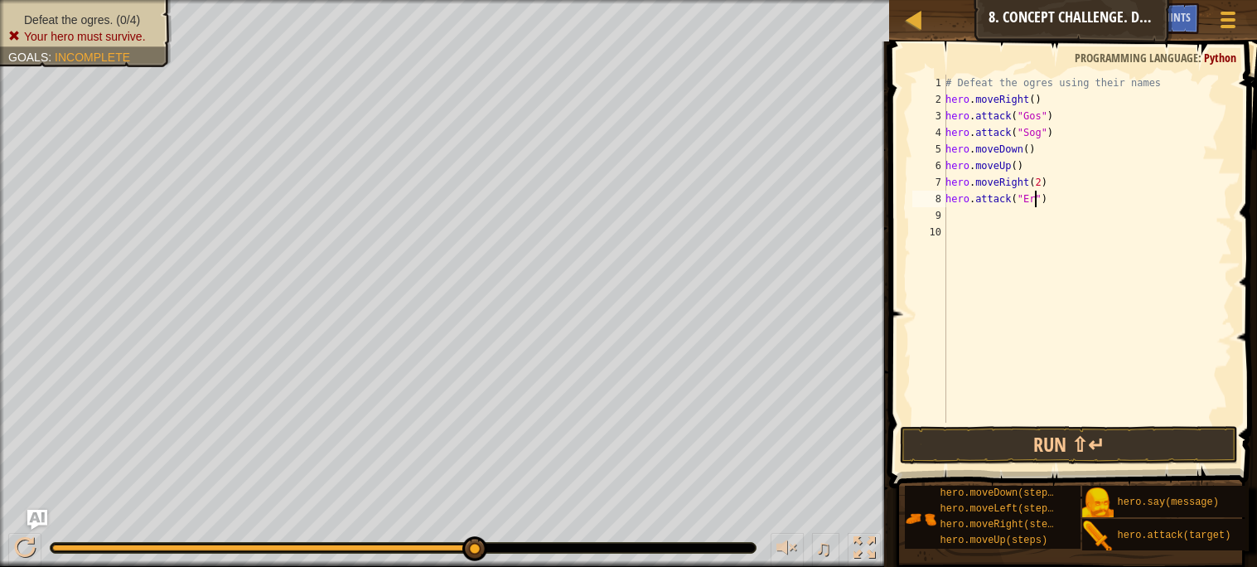
scroll to position [7, 7]
type textarea "hero.attack("Ergo")"
click at [967, 211] on div "# Defeat the ogres using their names hero . moveRight ( ) hero . attack ( "Gos"…" at bounding box center [1087, 265] width 290 height 381
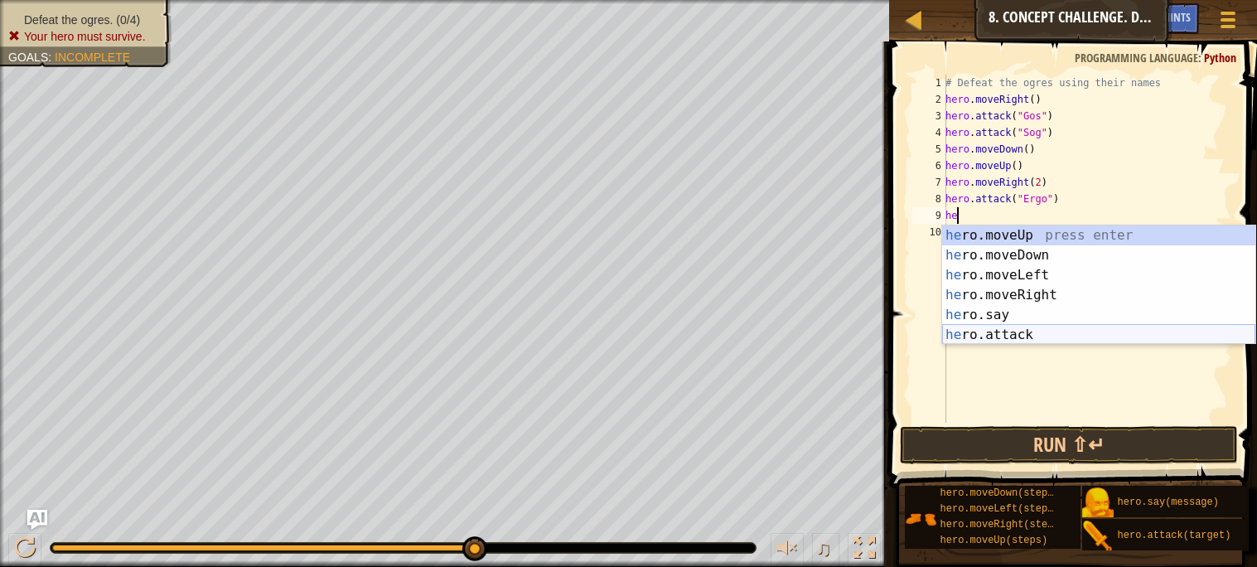
click at [1033, 328] on div "he ro.moveUp press enter he ro.moveDown press enter he ro.moveLeft press enter …" at bounding box center [1098, 304] width 313 height 159
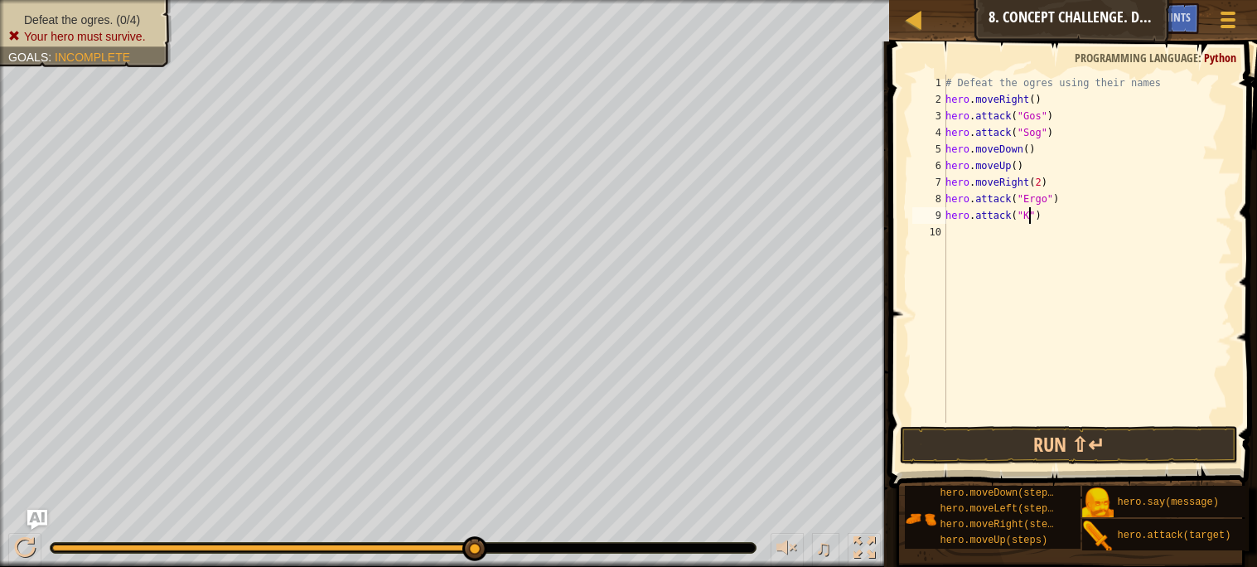
type textarea "hero.attack("Kro")"
click at [984, 231] on div "# Defeat the ogres using their names hero . moveRight ( ) hero . attack ( "Gos"…" at bounding box center [1087, 265] width 290 height 381
type textarea "h"
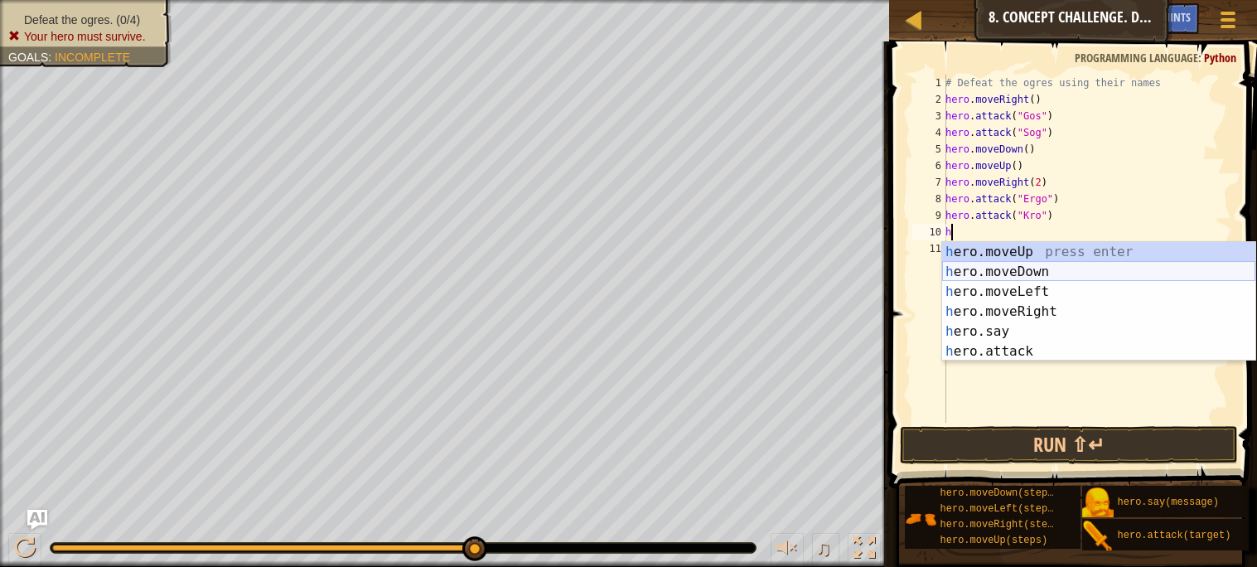
click at [1029, 274] on div "h ero.moveUp press enter h ero.moveDown press enter h ero.moveLeft press enter …" at bounding box center [1098, 321] width 313 height 159
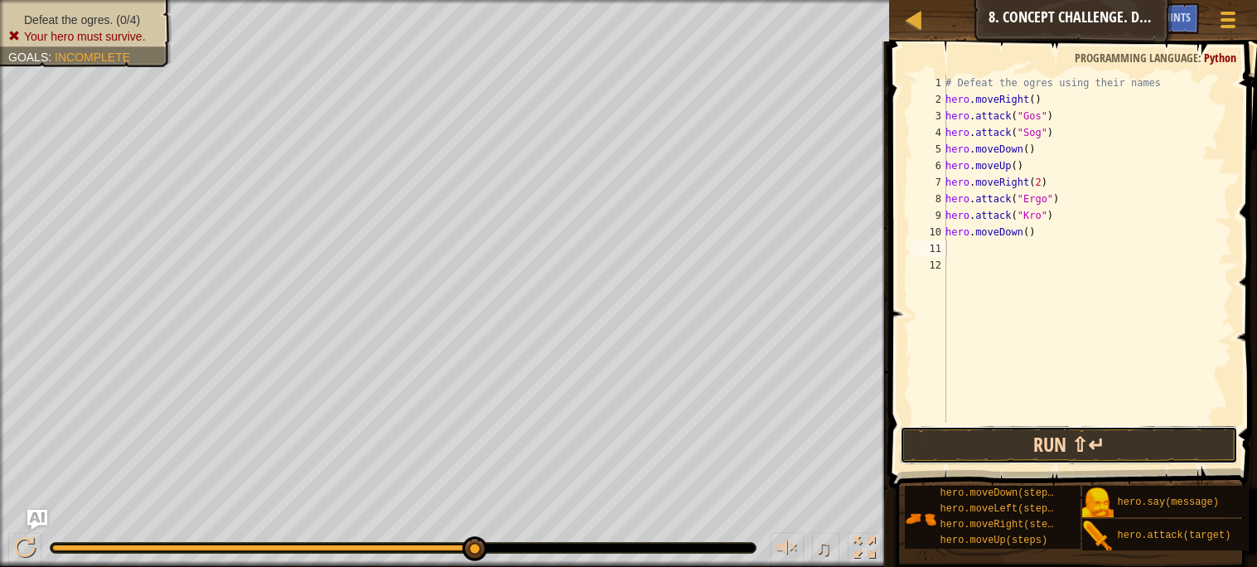
click at [1046, 432] on button "Run ⇧↵" at bounding box center [1068, 445] width 337 height 38
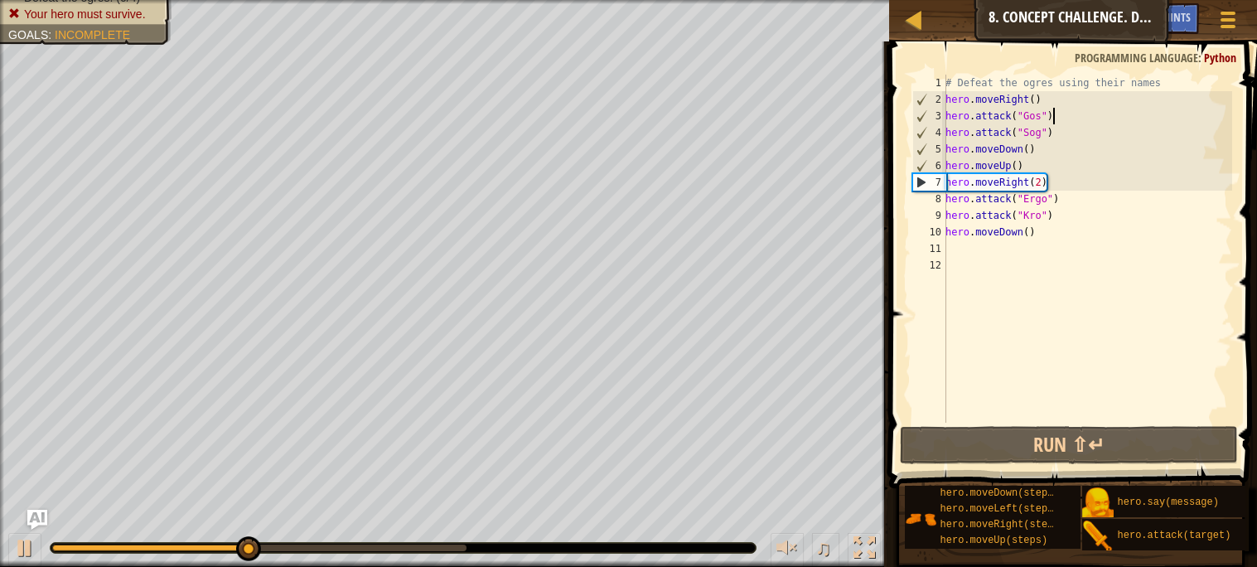
click at [1060, 114] on div "# Defeat the ogres using their names hero . moveRight ( ) hero . attack ( "Gos"…" at bounding box center [1087, 265] width 290 height 381
type textarea "hero.attack("Gos")"
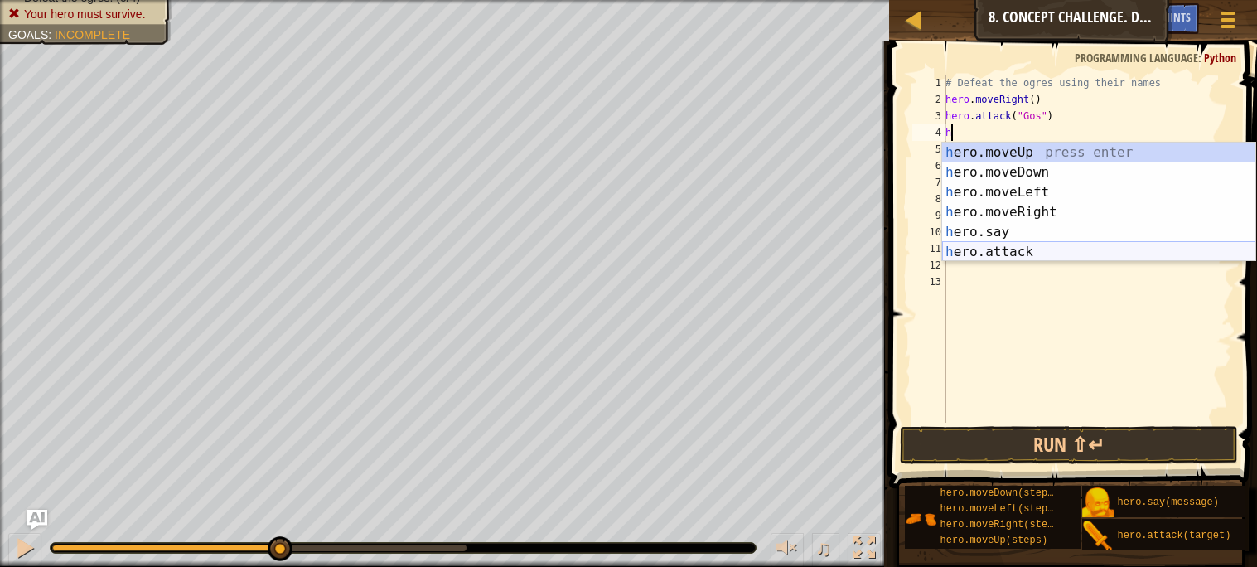
click at [969, 246] on div "h ero.moveUp press enter h ero.moveDown press enter h ero.moveLeft press enter …" at bounding box center [1098, 221] width 313 height 159
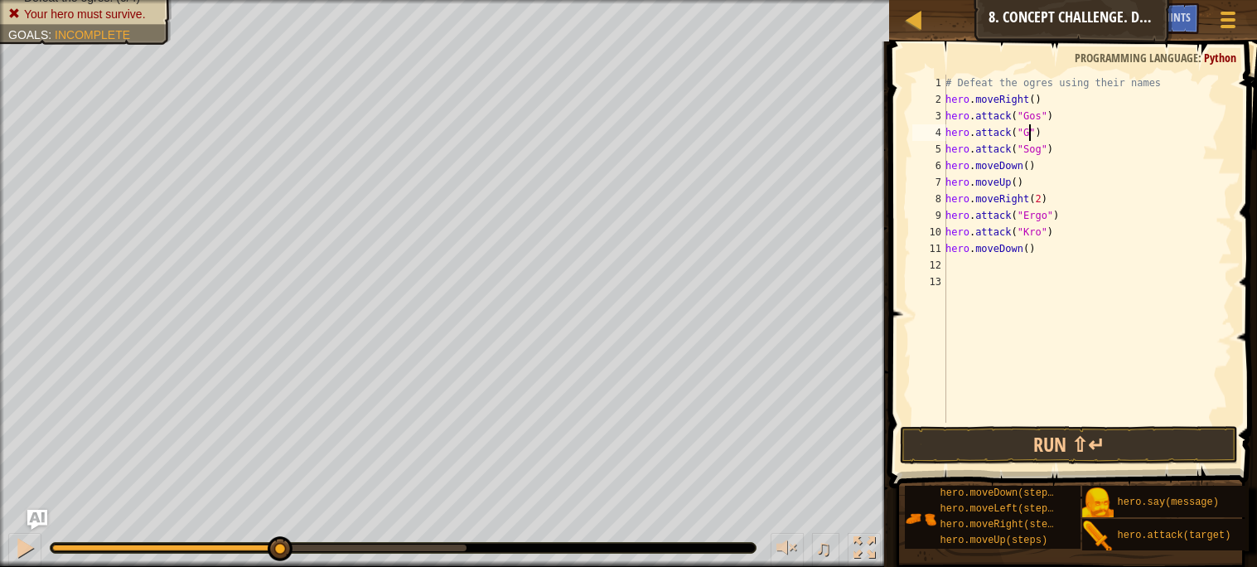
scroll to position [7, 7]
click at [1055, 152] on div "# Defeat the ogres using their names hero . moveRight ( ) hero . attack ( "Gos"…" at bounding box center [1087, 265] width 290 height 381
type textarea "hero.attack("Sog")"
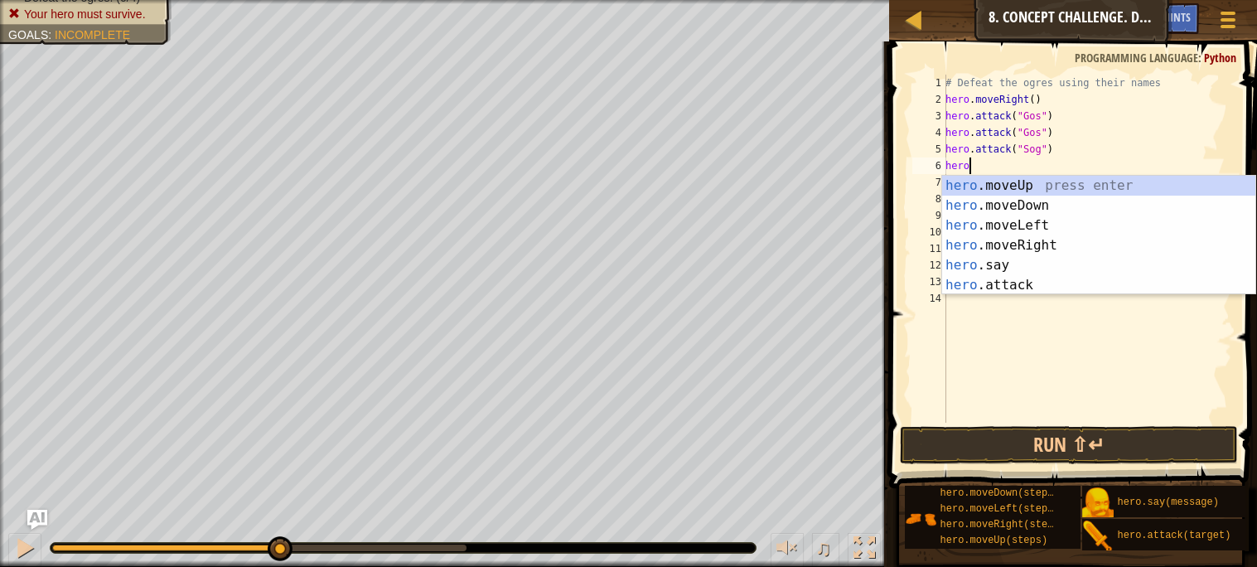
scroll to position [7, 1]
click at [1049, 288] on div "hero .moveUp press enter hero .moveDown press enter hero .moveLeft press enter …" at bounding box center [1098, 255] width 313 height 159
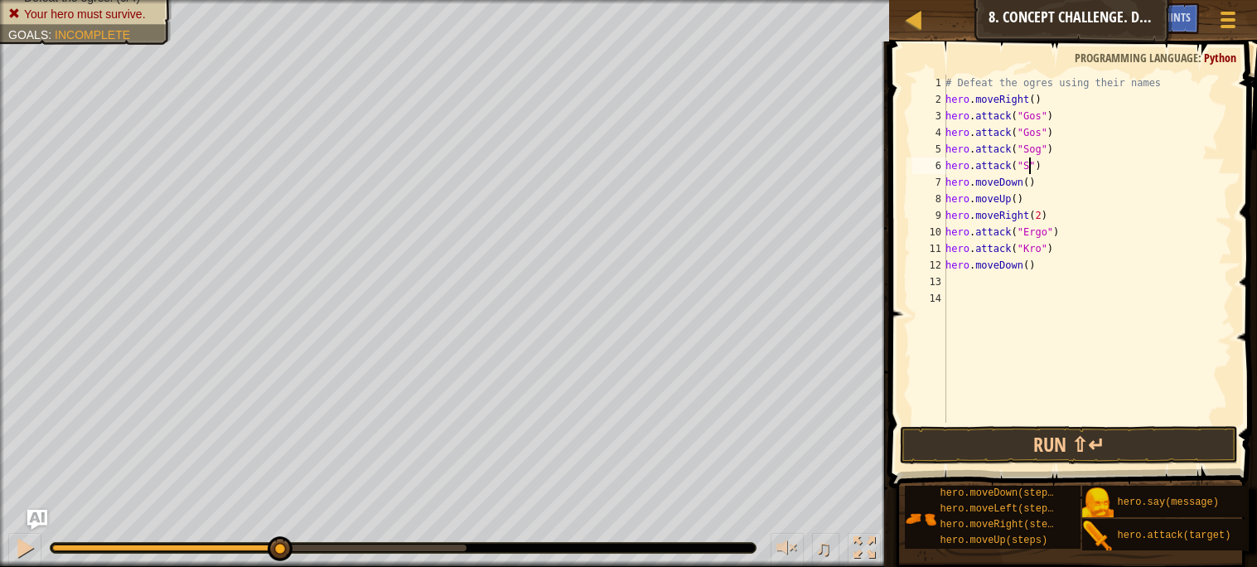
scroll to position [7, 7]
click at [1076, 229] on div "# Defeat the ogres using their names hero . moveRight ( ) hero . attack ( "Gos"…" at bounding box center [1087, 265] width 290 height 381
type textarea "hero.attack("Ergo")"
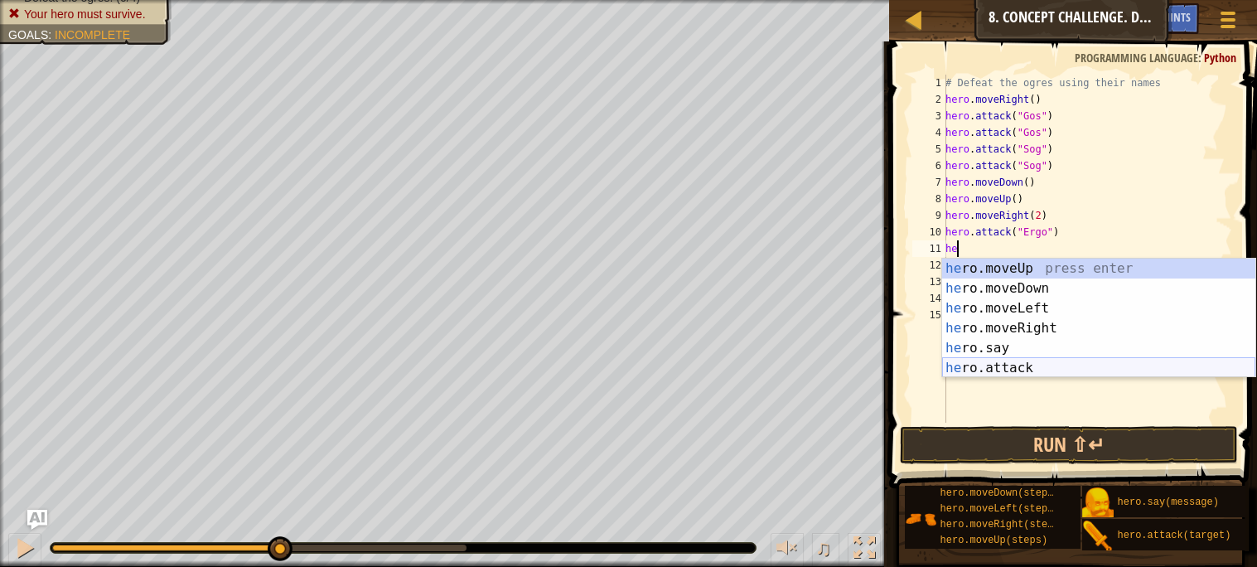
click at [1051, 359] on div "he ro.moveUp press enter he ro.moveDown press enter he ro.moveLeft press enter …" at bounding box center [1098, 337] width 313 height 159
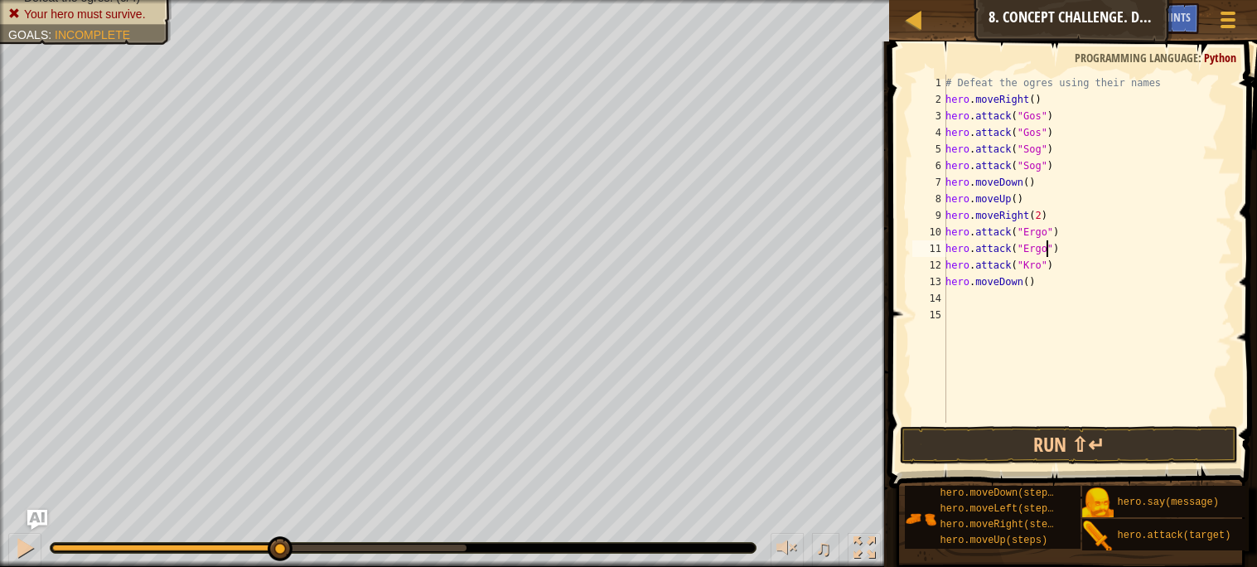
scroll to position [7, 7]
click at [1059, 262] on div "# Defeat the ogres using their names hero . moveRight ( ) hero . attack ( "Gos"…" at bounding box center [1087, 265] width 290 height 381
type textarea "hero.attack("Kro")"
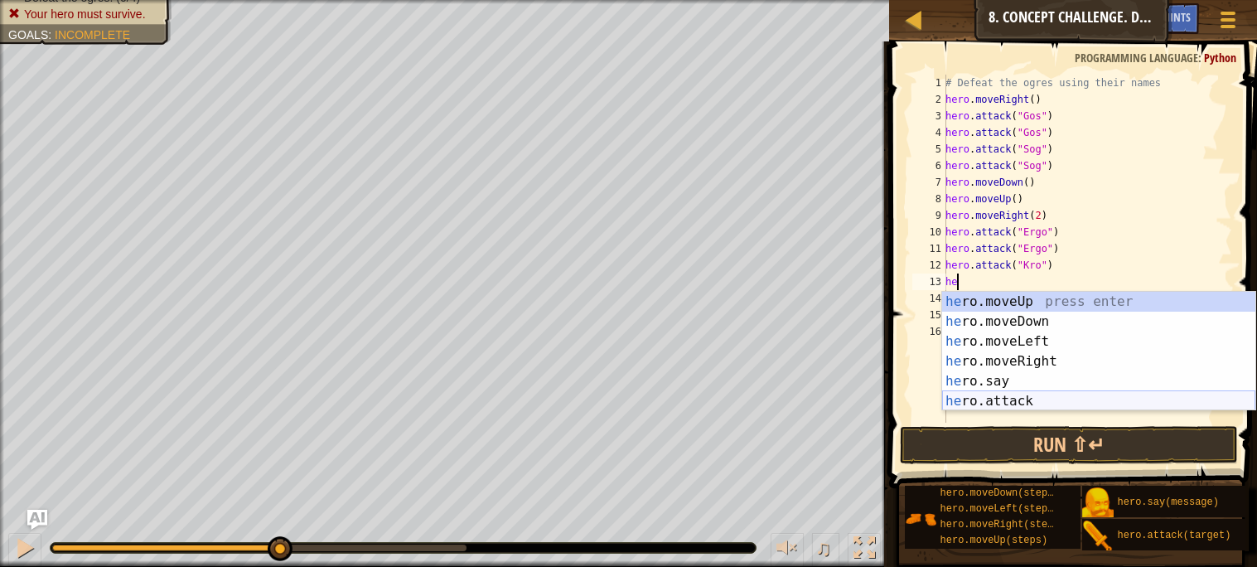
click at [1039, 395] on div "he ro.moveUp press enter he ro.moveDown press enter he ro.moveLeft press enter …" at bounding box center [1098, 371] width 313 height 159
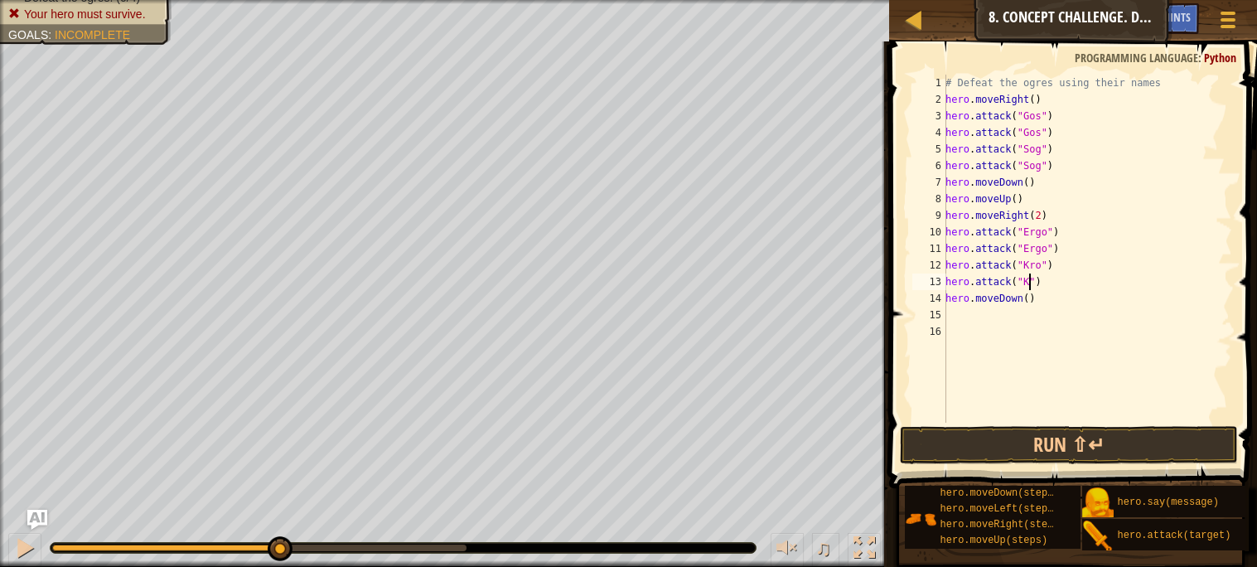
scroll to position [7, 7]
type textarea "hero.attack("Kro")"
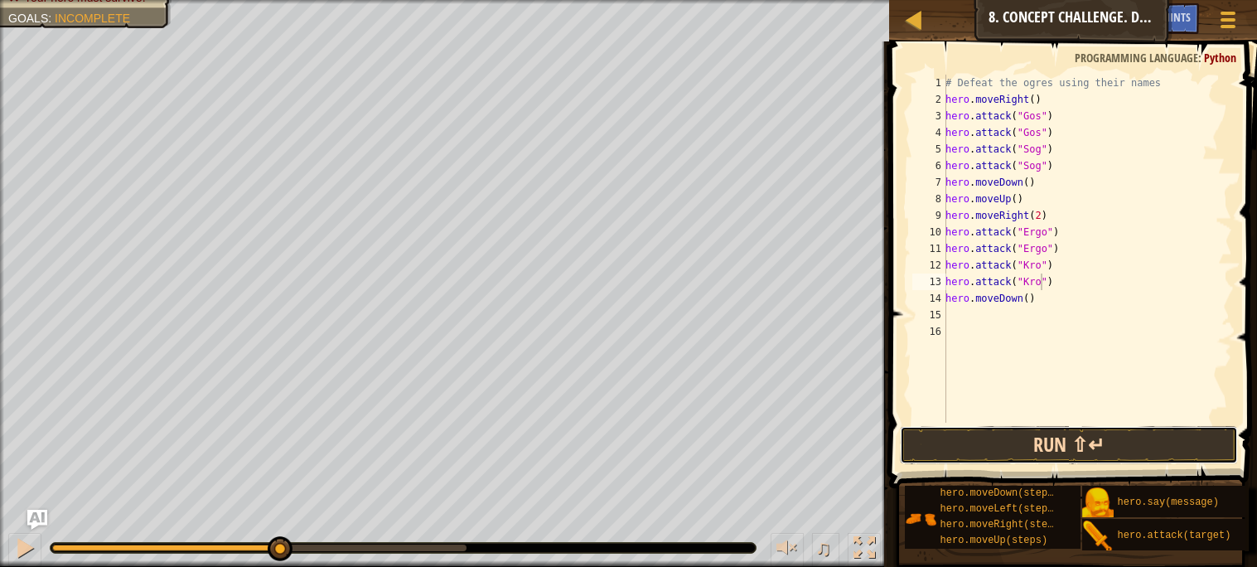
click at [1001, 452] on button "Run ⇧↵" at bounding box center [1068, 445] width 337 height 38
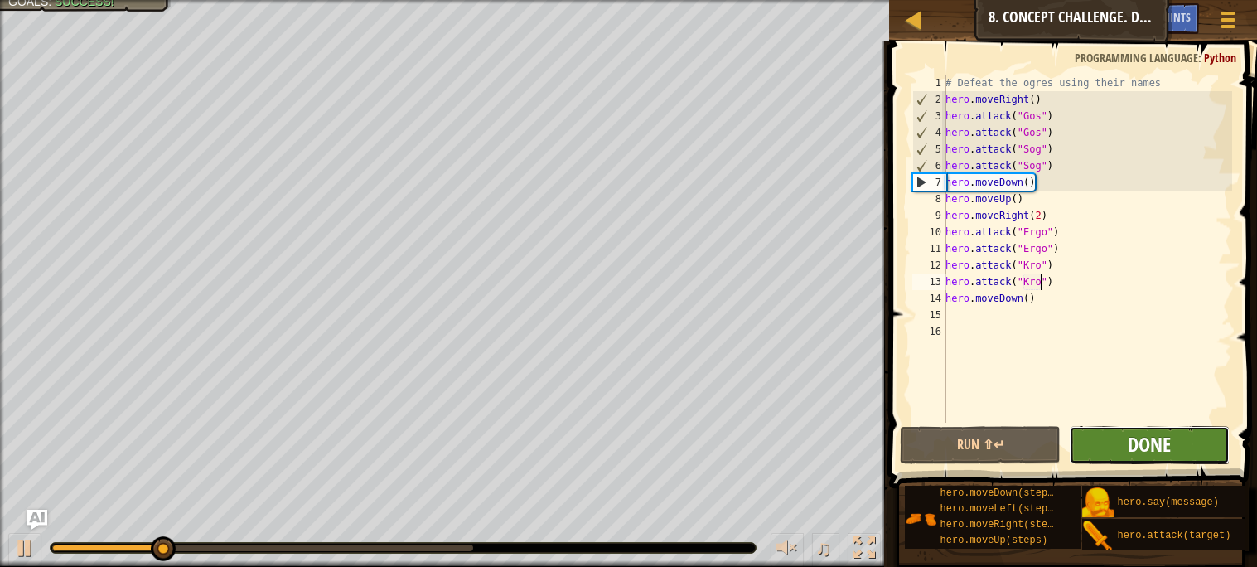
click at [1138, 445] on span "Done" at bounding box center [1148, 444] width 43 height 27
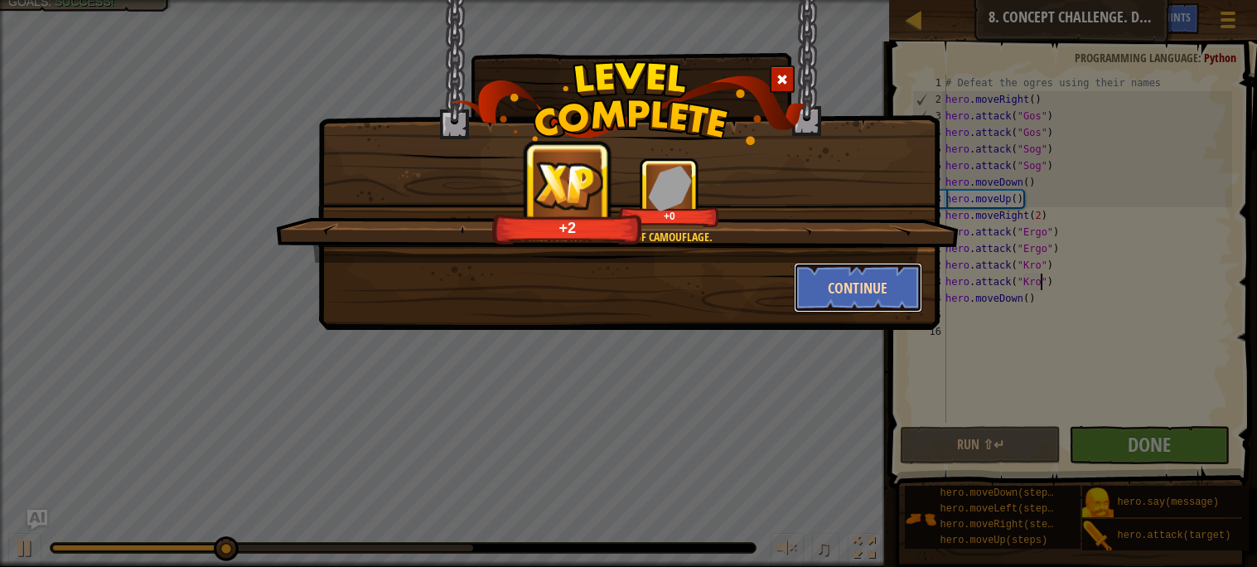
click at [866, 305] on button "Continue" at bounding box center [858, 288] width 128 height 50
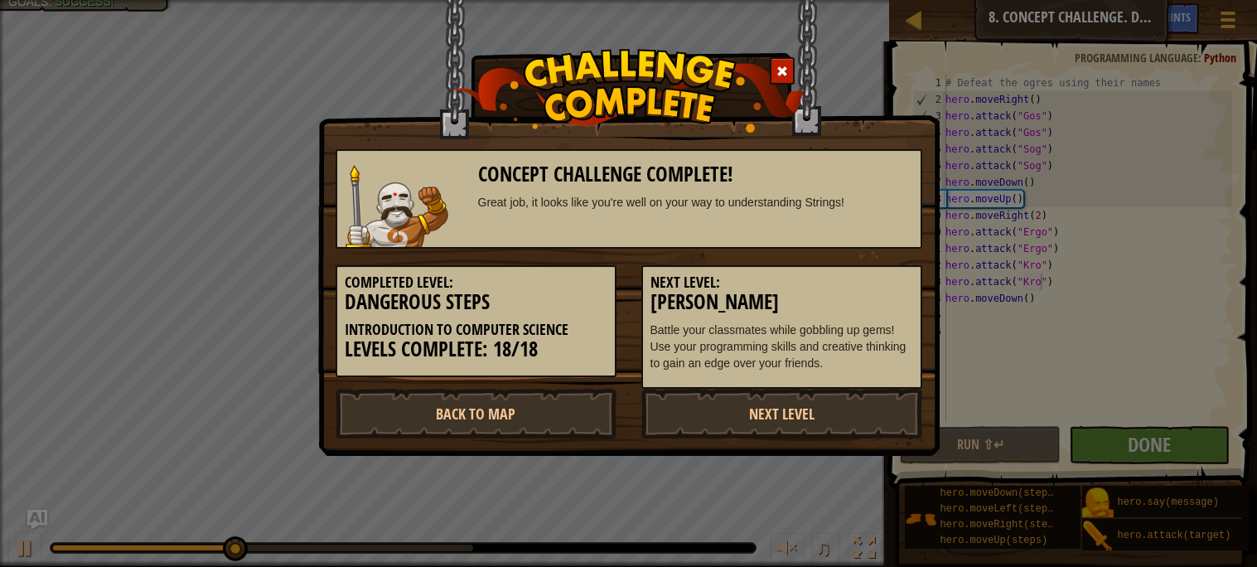
click at [821, 277] on h5 "Next Level:" at bounding box center [781, 282] width 263 height 17
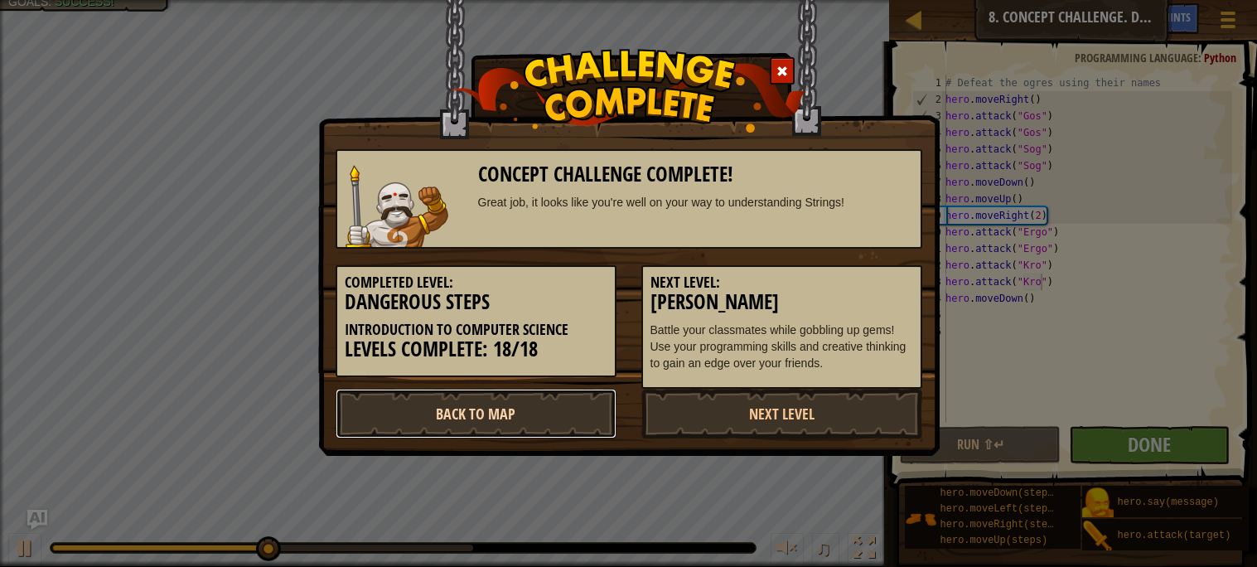
click at [504, 426] on link "Back to Map" at bounding box center [475, 413] width 281 height 50
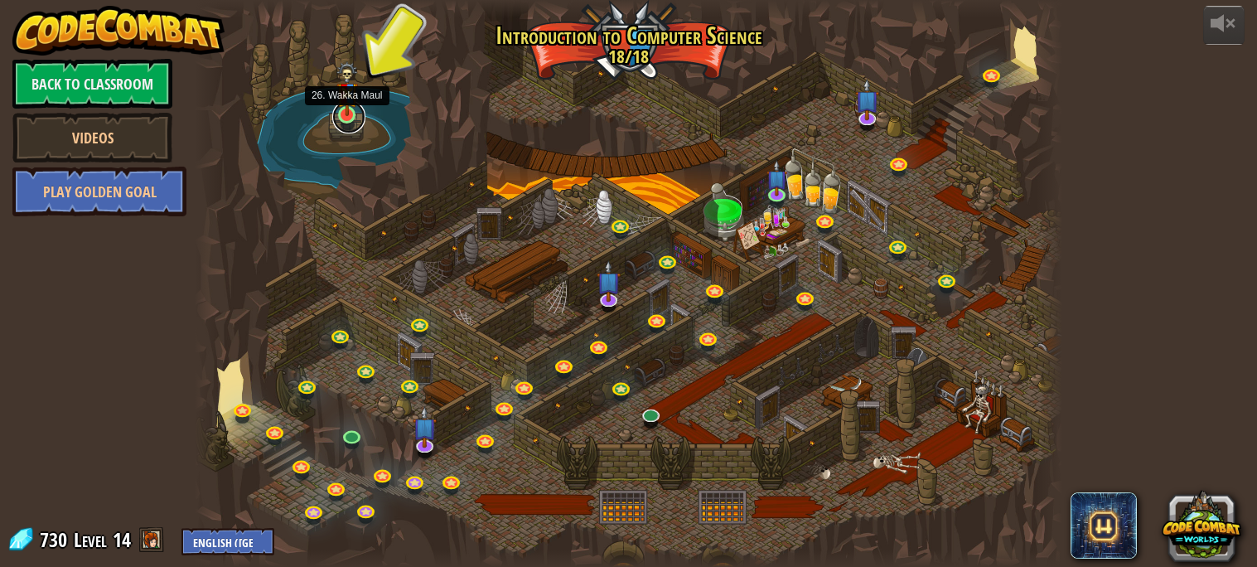
click at [350, 116] on link at bounding box center [348, 116] width 33 height 33
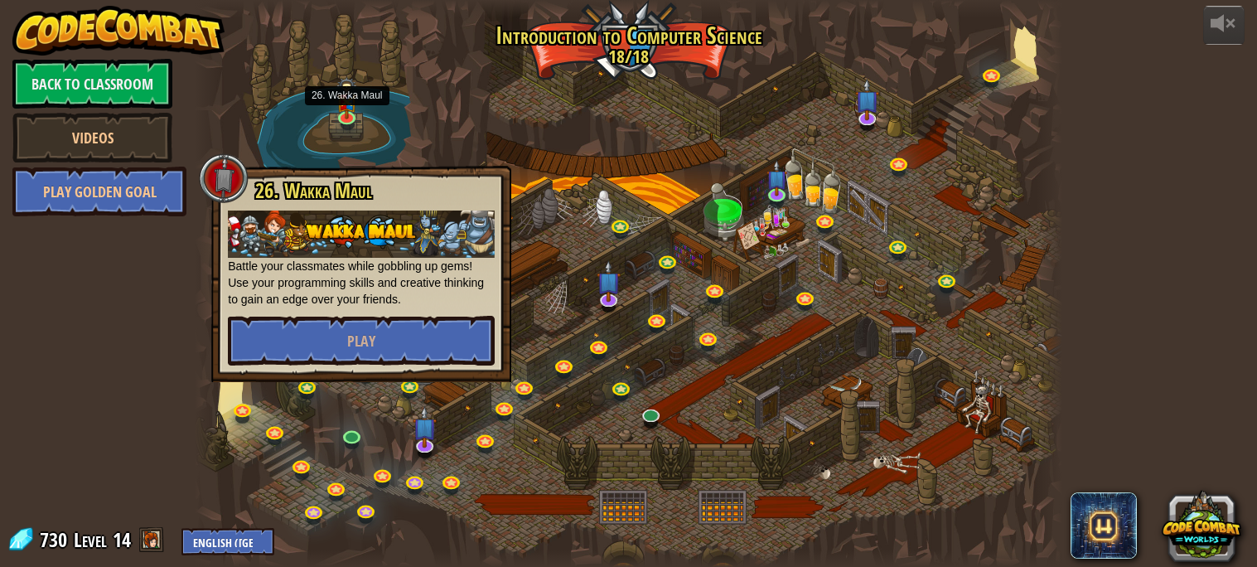
click at [368, 443] on div at bounding box center [628, 283] width 866 height 567
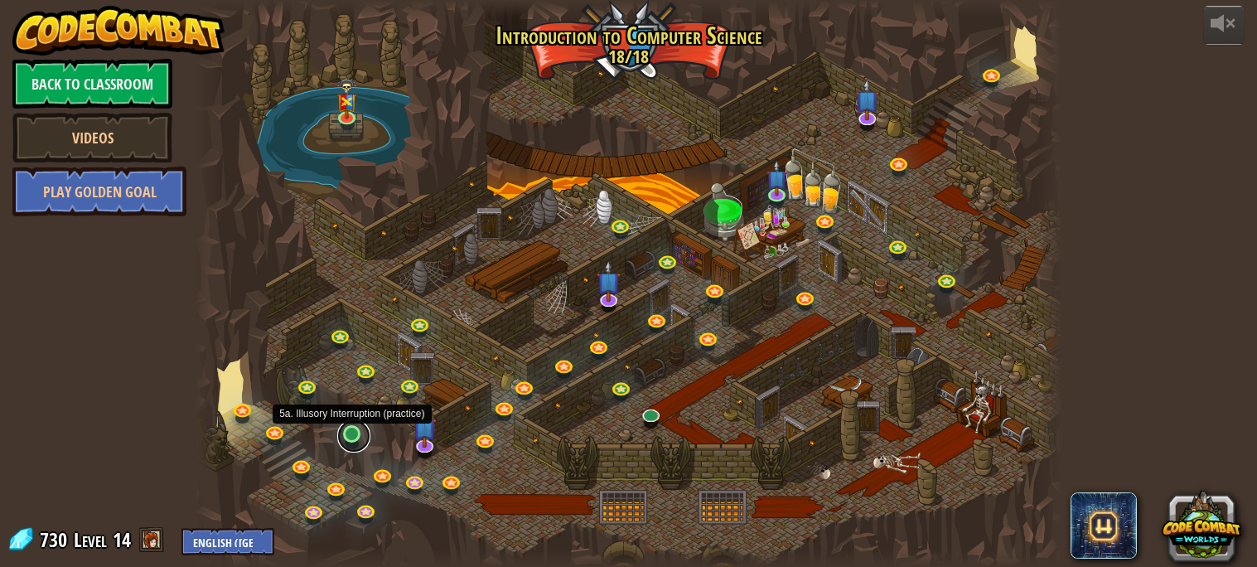
click at [349, 432] on link at bounding box center [353, 435] width 33 height 33
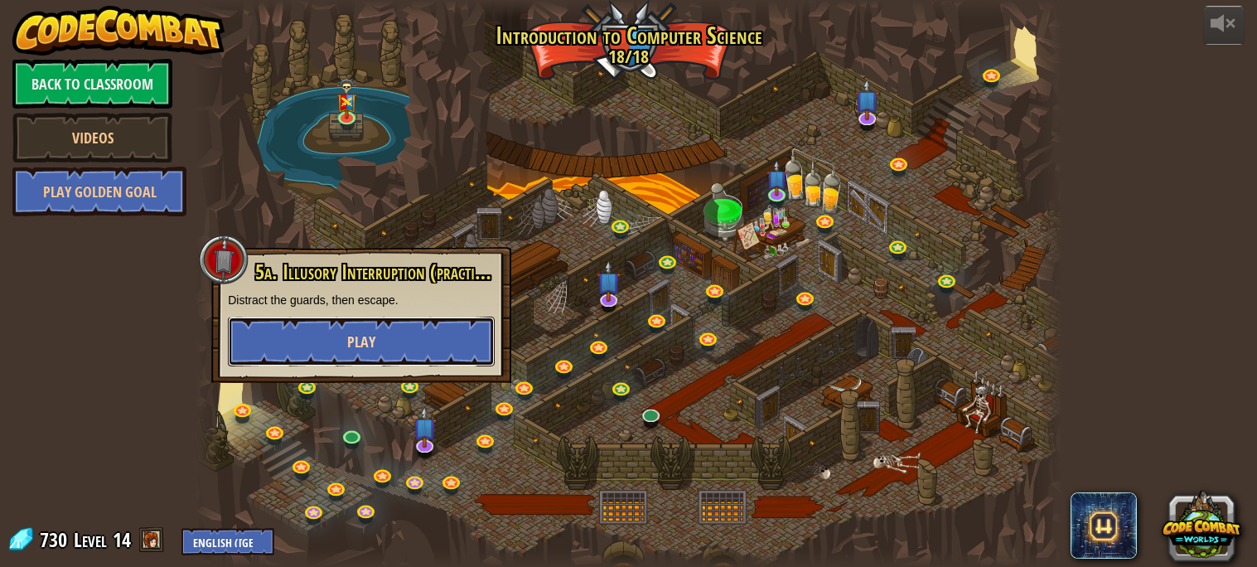
click at [355, 347] on span "Play" at bounding box center [361, 341] width 28 height 21
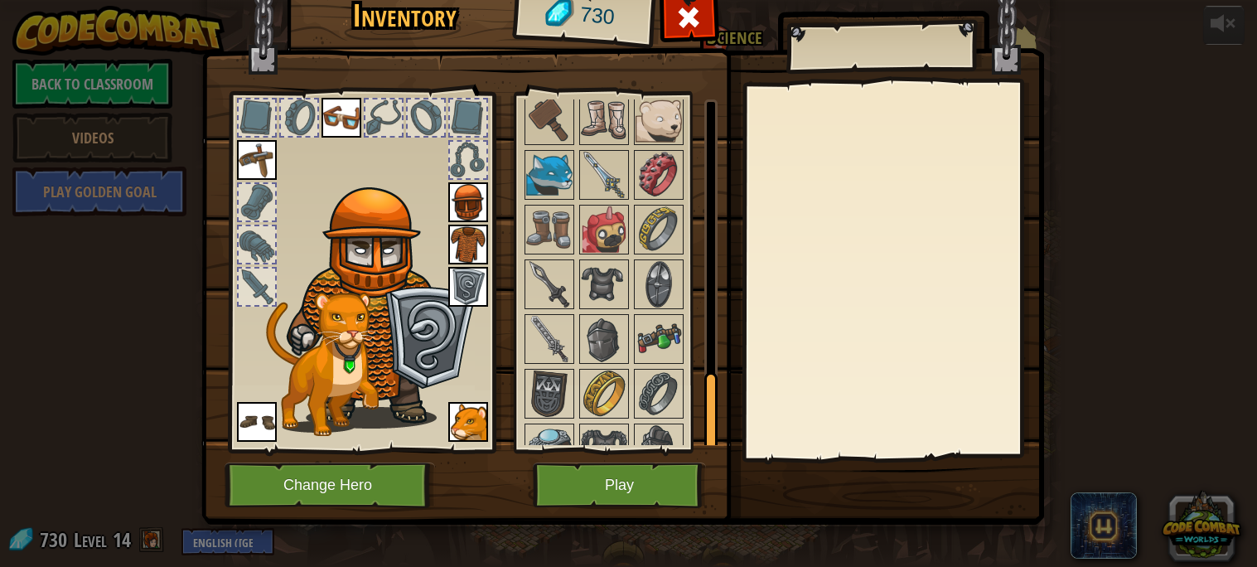
scroll to position [1241, 0]
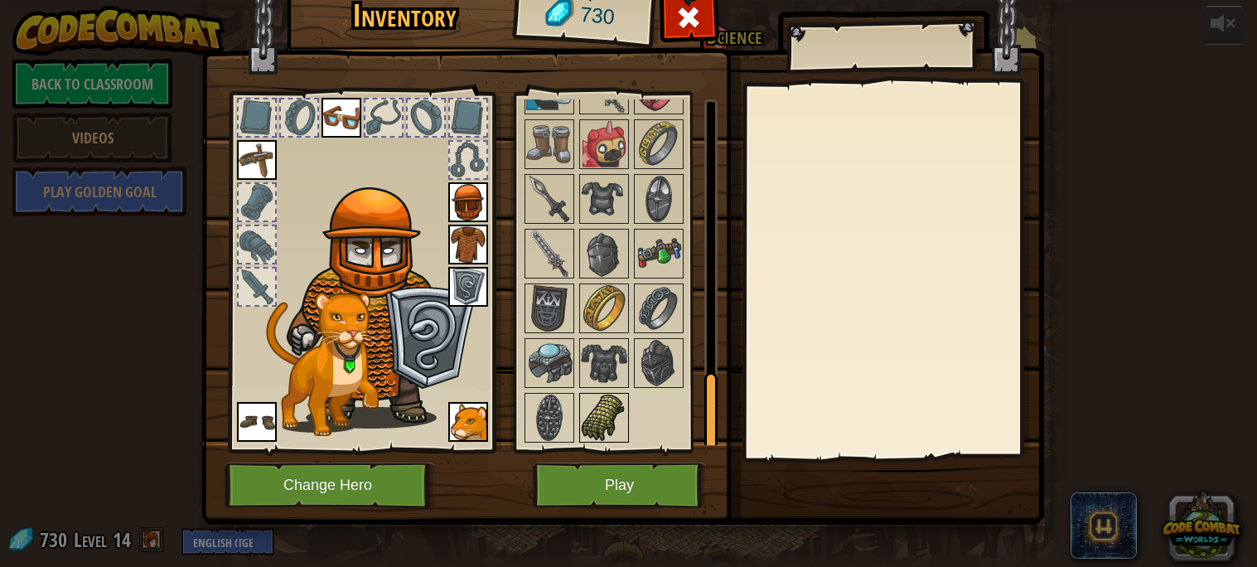
click at [599, 423] on img at bounding box center [604, 417] width 46 height 46
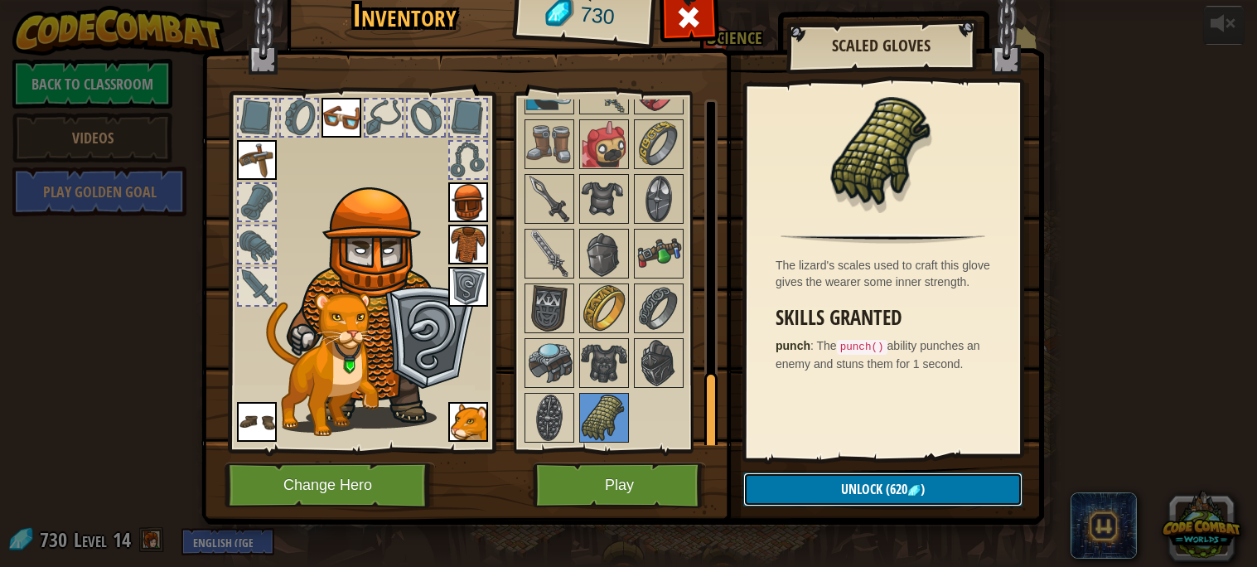
click at [799, 480] on button "Unlock (620 )" at bounding box center [882, 489] width 279 height 34
click at [799, 480] on button "Confirm" at bounding box center [882, 489] width 279 height 34
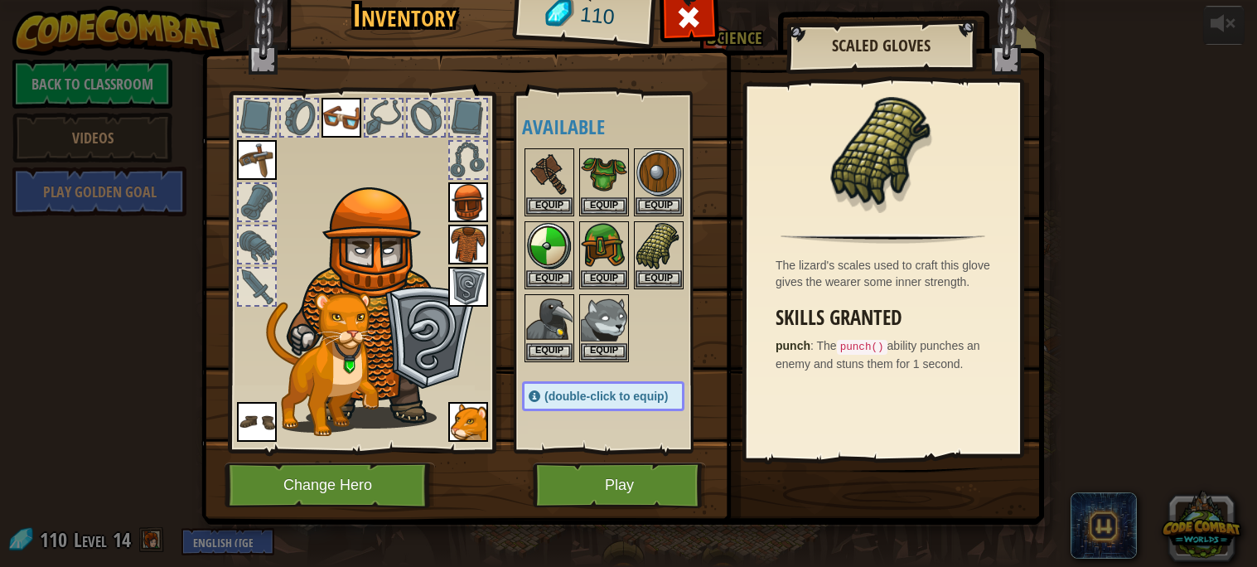
click at [539, 523] on img at bounding box center [622, 223] width 842 height 601
click at [708, 16] on div at bounding box center [689, 22] width 52 height 52
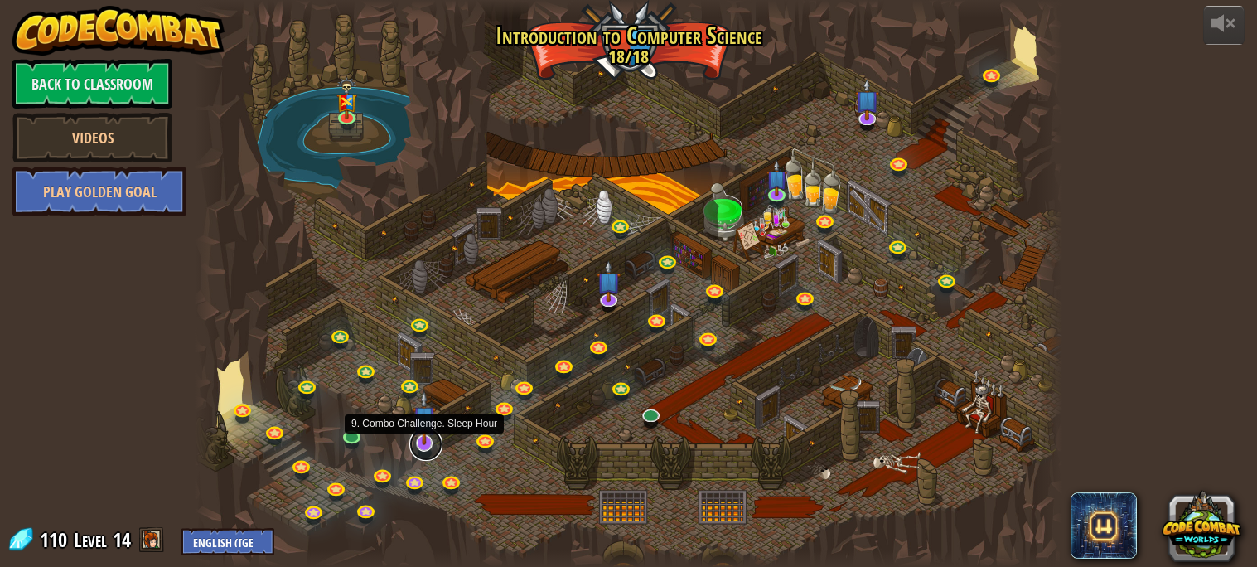
click at [422, 451] on link at bounding box center [425, 443] width 33 height 33
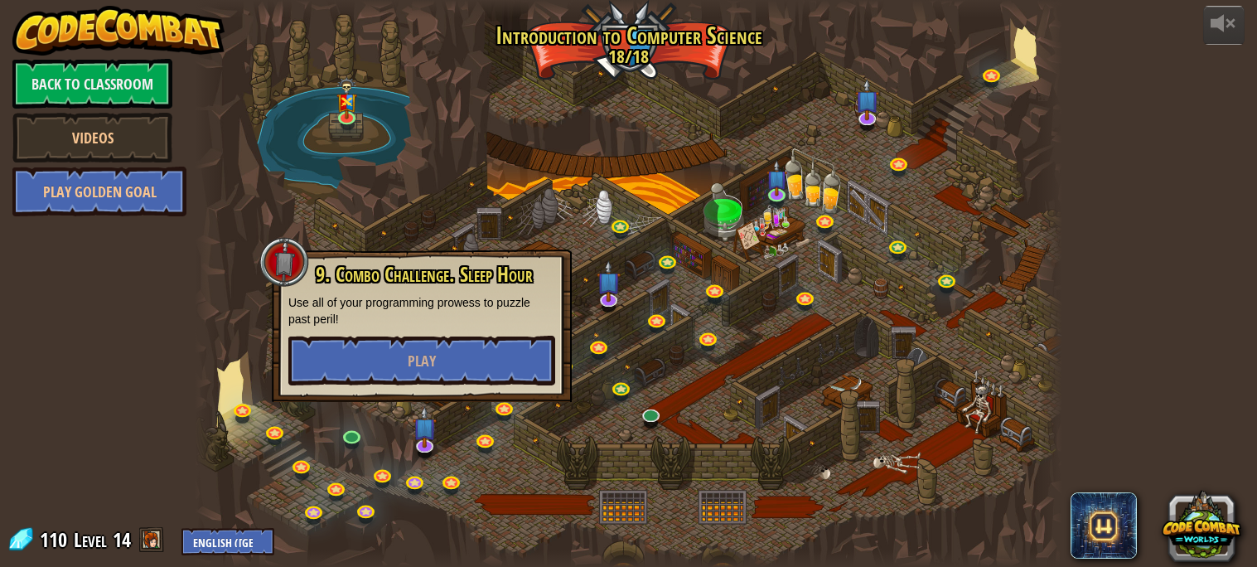
click at [364, 387] on div "9. Combo Challenge. Sleep Hour Use all of your programming prowess to puzzle pa…" at bounding box center [422, 325] width 300 height 152
click at [345, 370] on button "Play" at bounding box center [421, 360] width 267 height 50
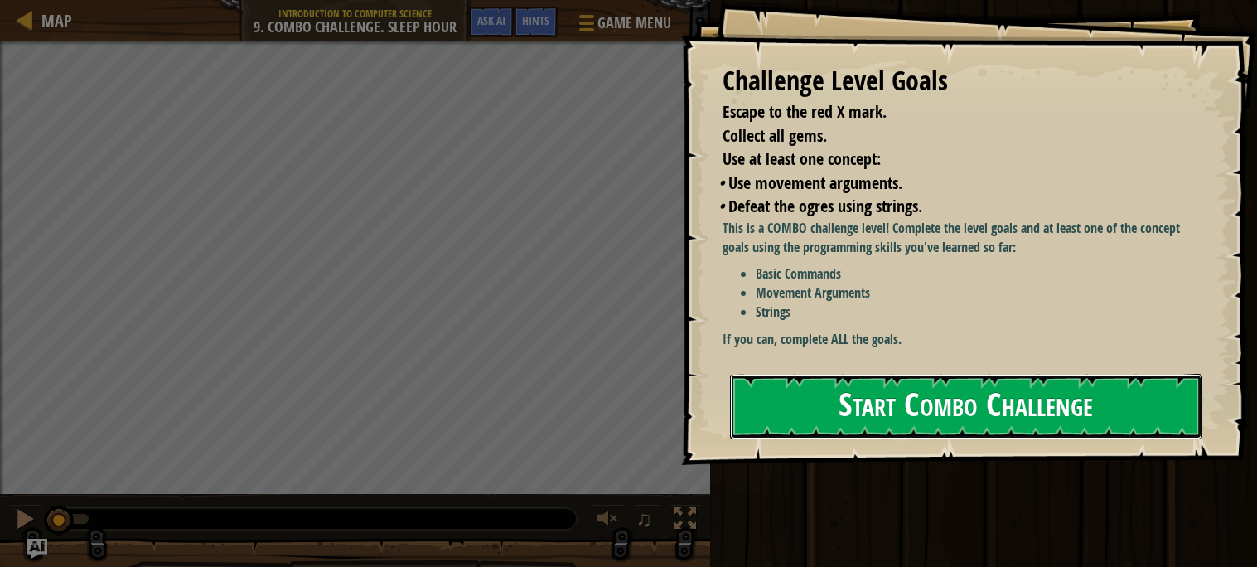
click at [968, 417] on button "Start Combo Challenge" at bounding box center [966, 406] width 472 height 65
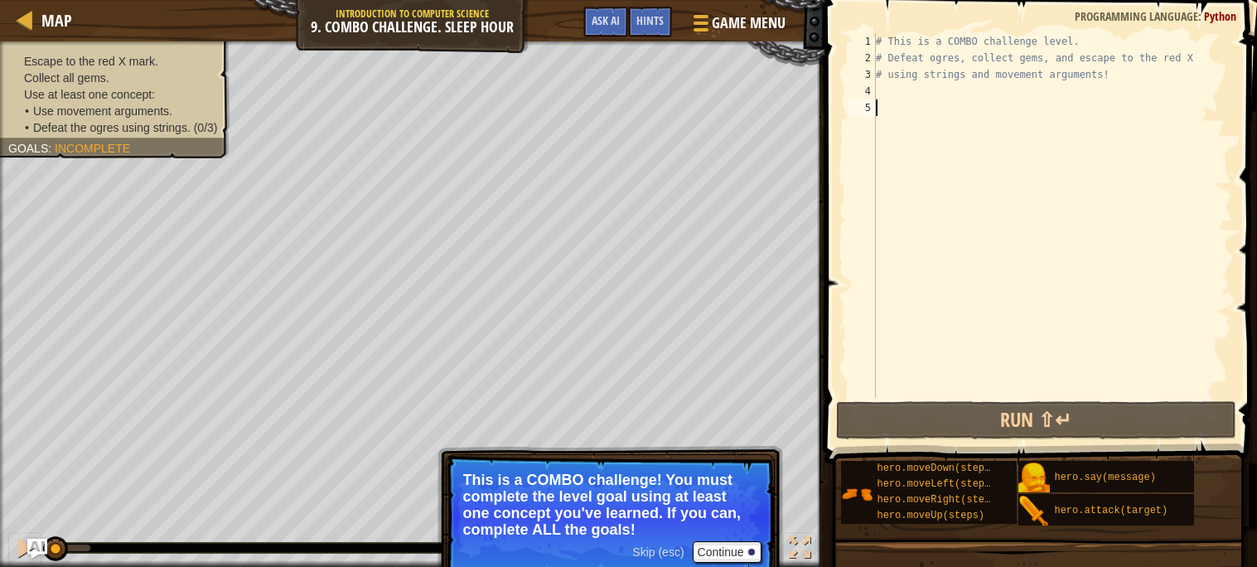
click at [882, 91] on div "# This is a COMBO challenge level. # Defeat ogres, collect gems, and escape to …" at bounding box center [1051, 232] width 359 height 398
type textarea "h"
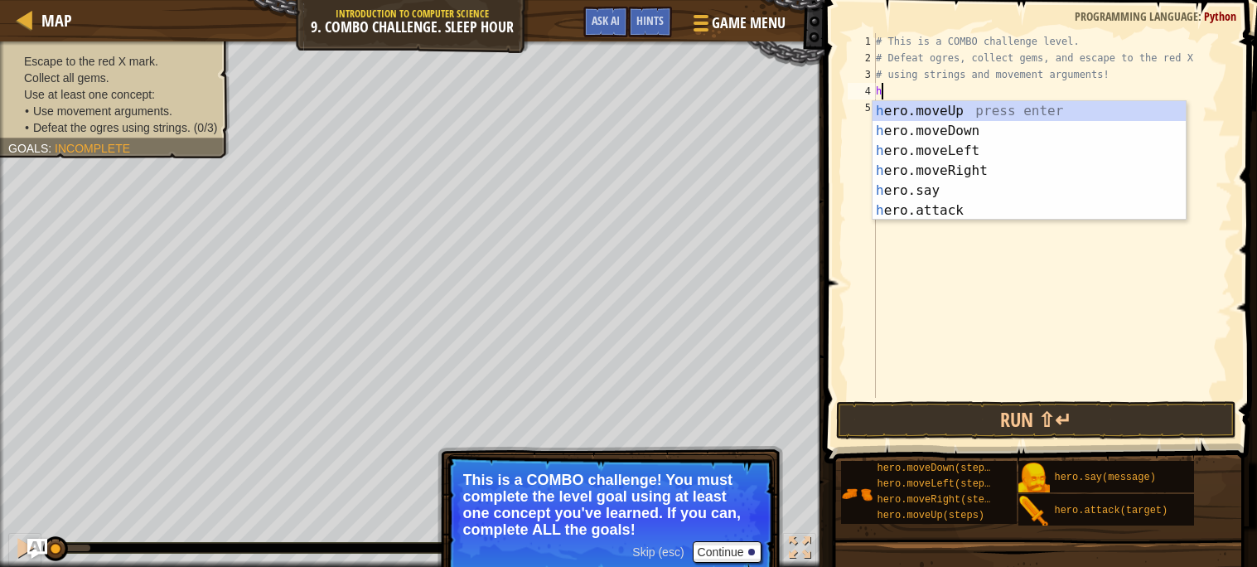
scroll to position [7, 0]
click at [974, 130] on div "h ero.moveUp press enter h ero.moveDown press enter h ero.moveLeft press enter …" at bounding box center [1028, 180] width 313 height 159
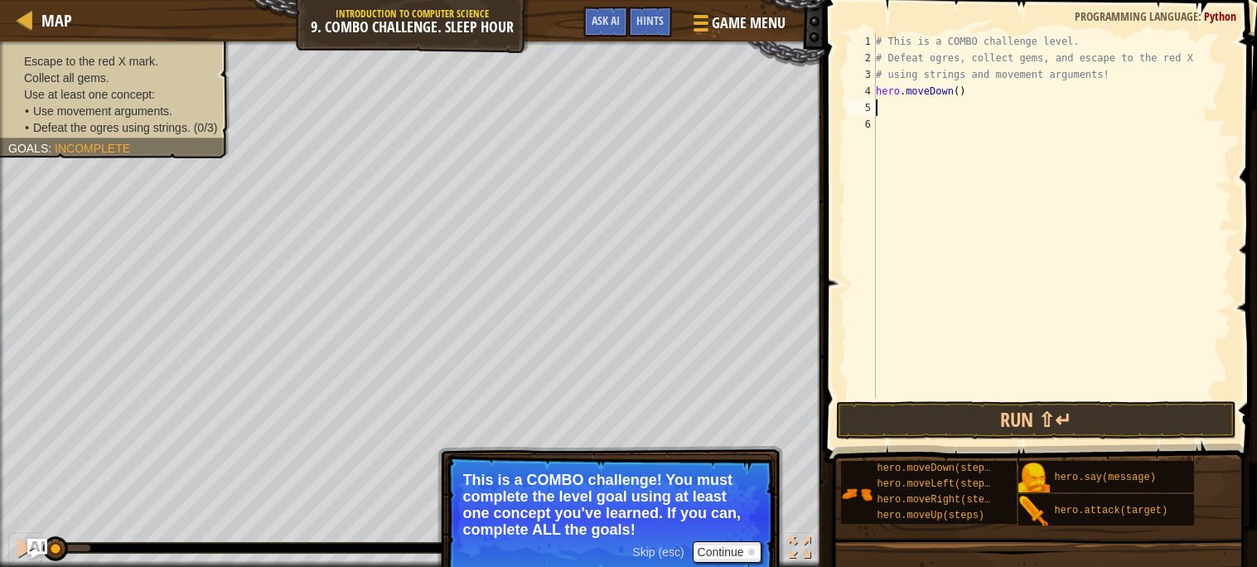
type textarea "h"
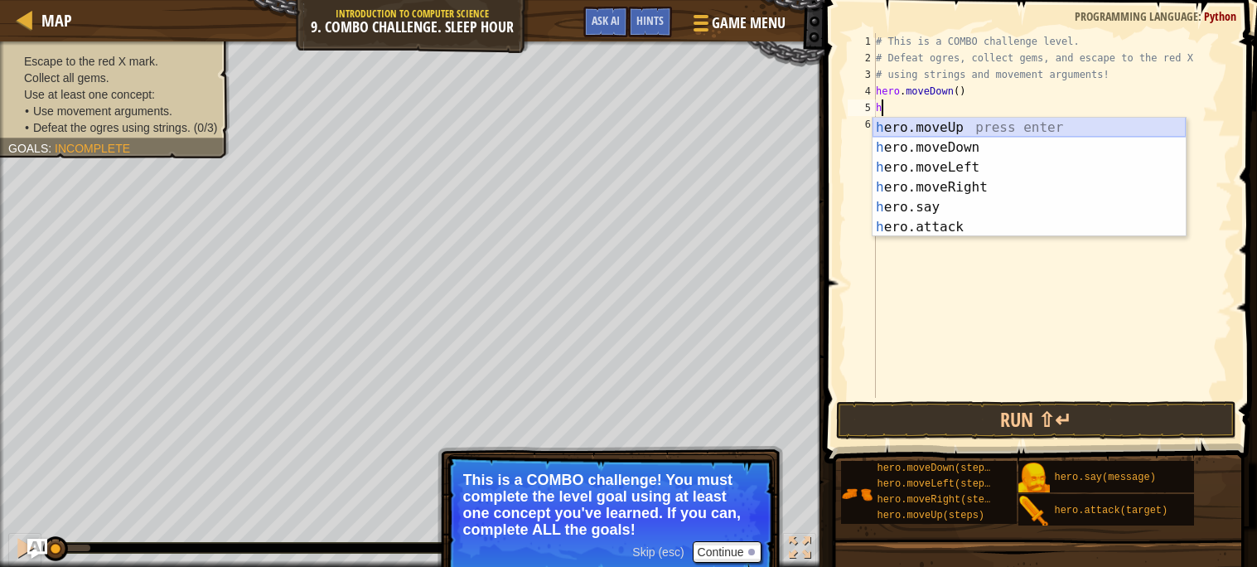
click at [952, 131] on div "h ero.moveUp press enter h ero.moveDown press enter h ero.moveLeft press enter …" at bounding box center [1028, 197] width 313 height 159
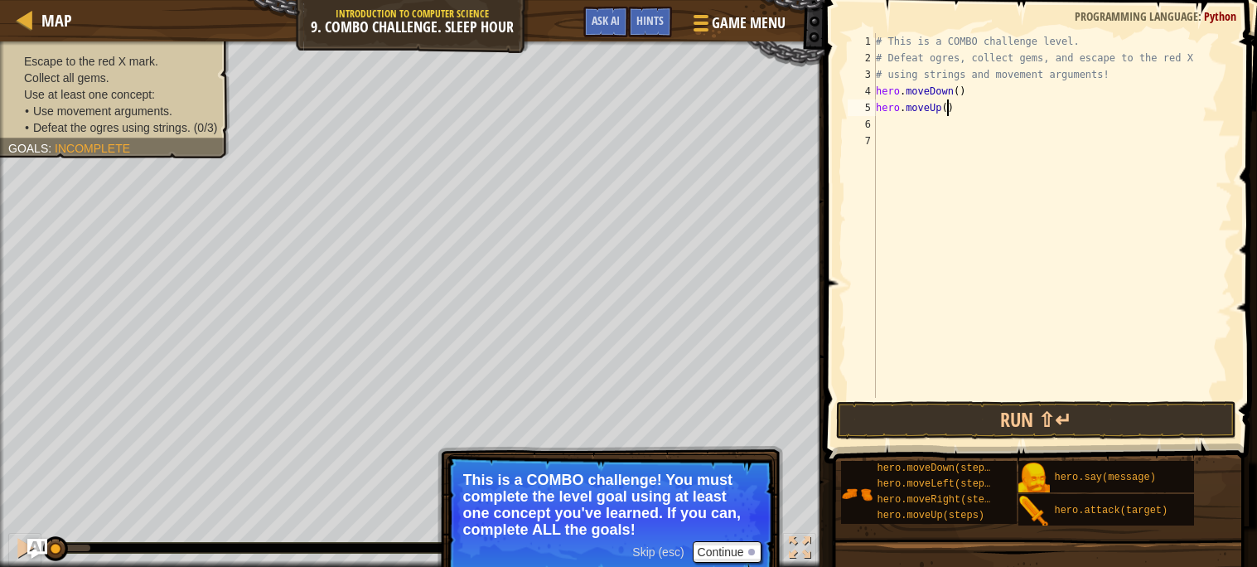
click at [945, 109] on div "# This is a COMBO challenge level. # Defeat ogres, collect gems, and escape to …" at bounding box center [1051, 232] width 359 height 398
type textarea "hero.moveUp(2)"
click at [891, 134] on div "# This is a COMBO challenge level. # Defeat ogres, collect gems, and escape to …" at bounding box center [1051, 232] width 359 height 398
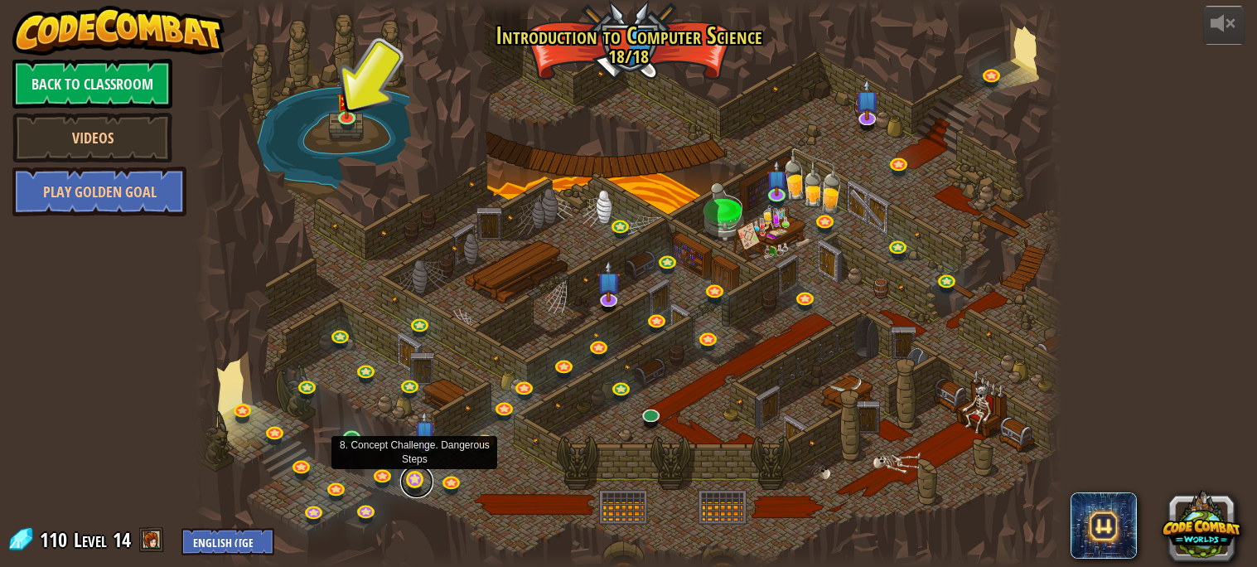
click at [411, 480] on link at bounding box center [416, 481] width 33 height 33
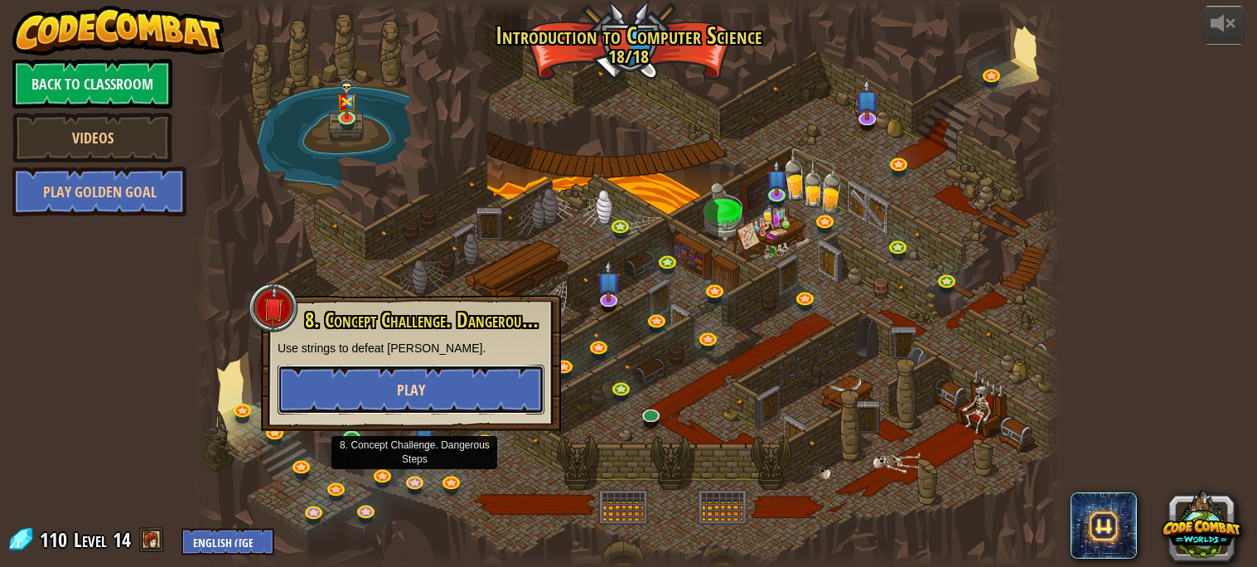
click at [393, 380] on button "Play" at bounding box center [410, 389] width 267 height 50
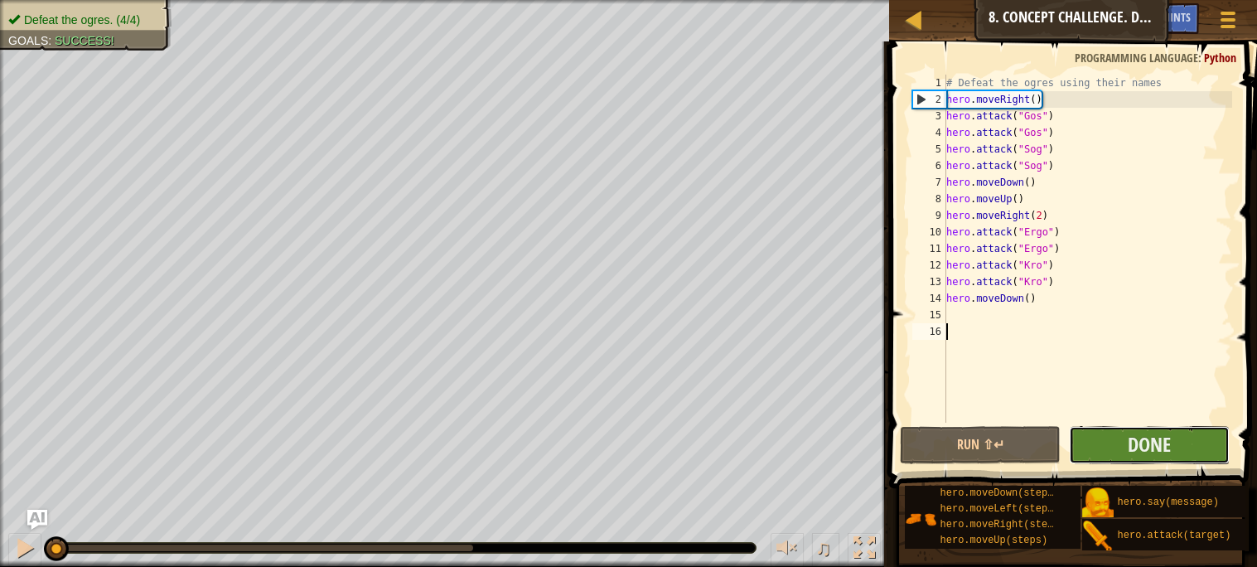
click at [1116, 442] on button "Done" at bounding box center [1149, 445] width 161 height 38
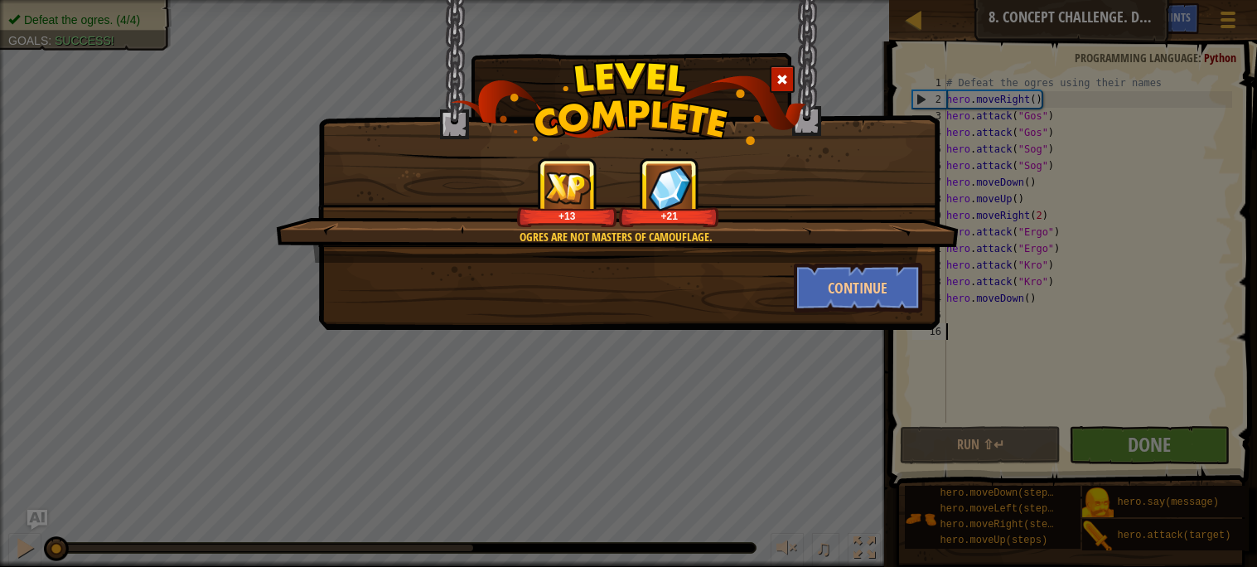
drag, startPoint x: 4, startPoint y: 7, endPoint x: 579, endPoint y: 282, distance: 637.6
click at [579, 282] on div "Ogres are not masters of camouflage. +13 +21 Continue" at bounding box center [628, 283] width 1257 height 567
click at [1255, 137] on div "Ogres are not masters of camouflage. +13 +21 Continue" at bounding box center [628, 283] width 1257 height 567
click at [887, 282] on button "Continue" at bounding box center [858, 288] width 128 height 50
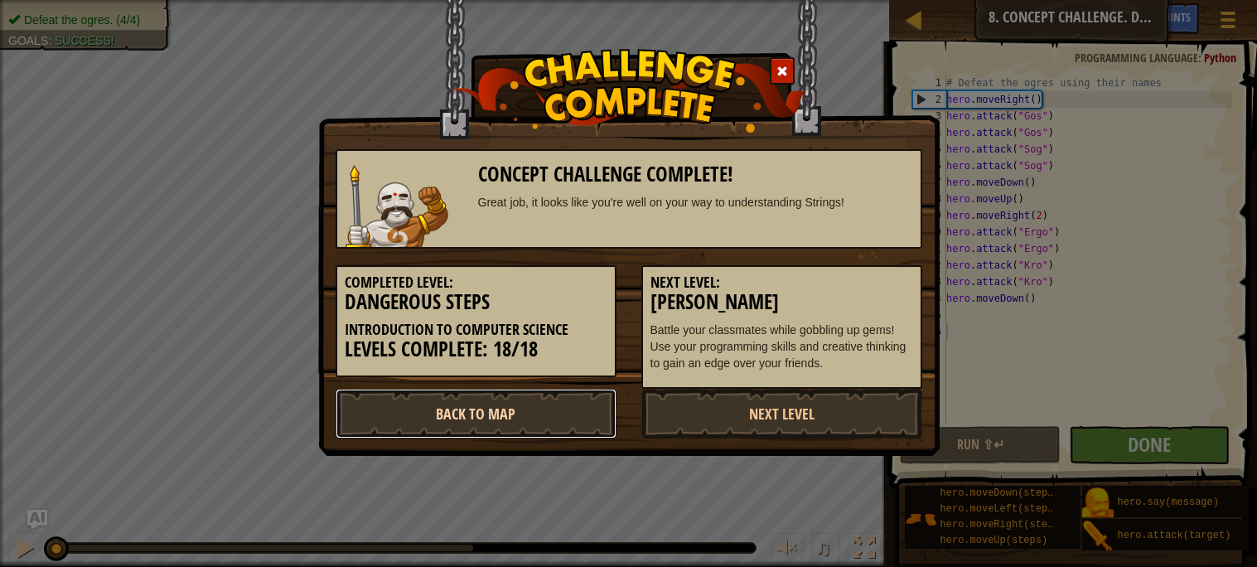
click at [593, 397] on link "Back to Map" at bounding box center [475, 413] width 281 height 50
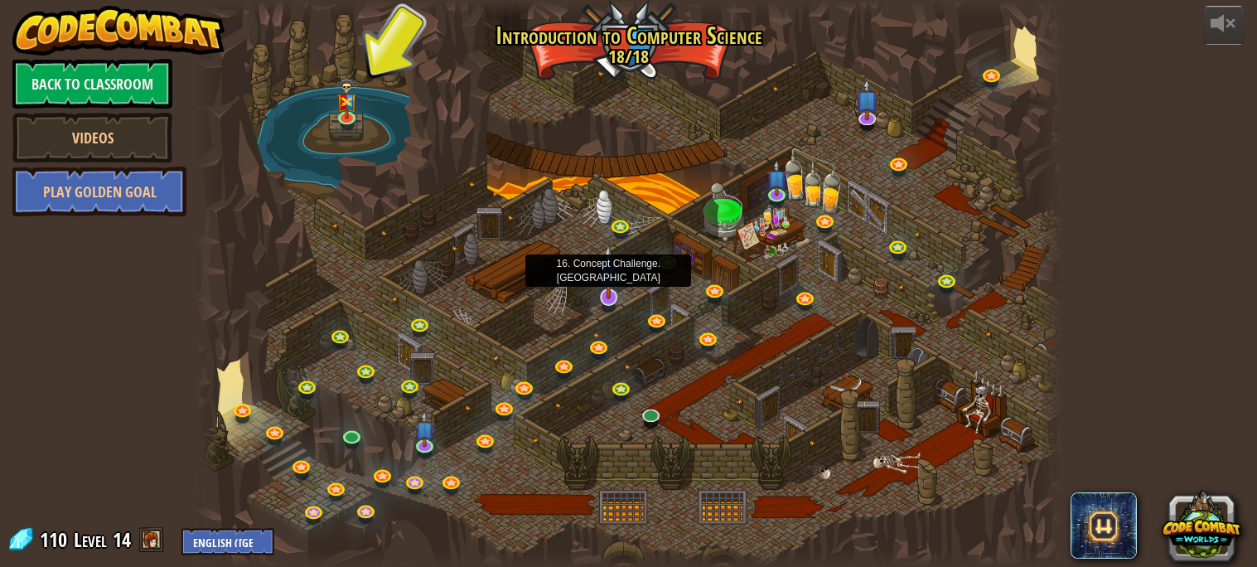
click at [616, 297] on img at bounding box center [608, 271] width 24 height 55
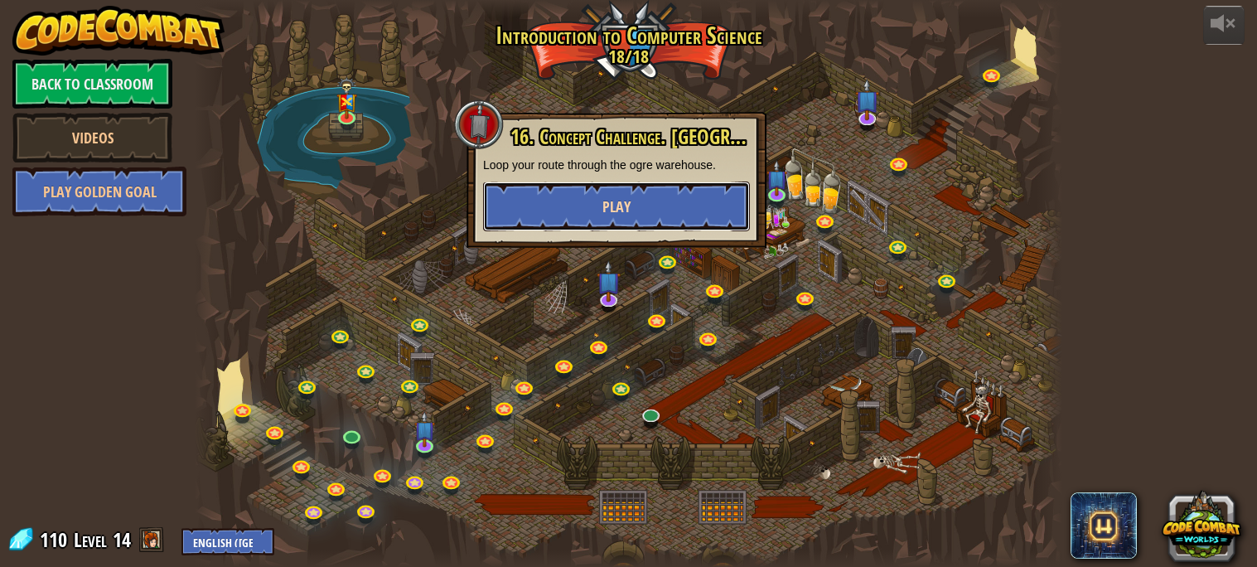
click at [572, 215] on button "Play" at bounding box center [616, 206] width 267 height 50
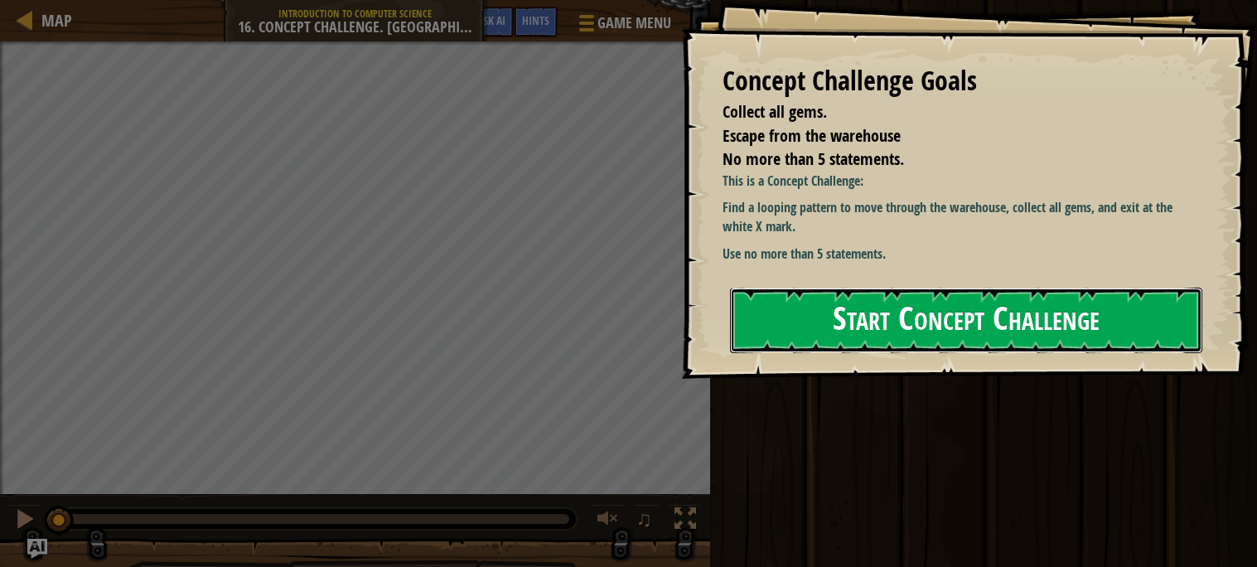
click at [850, 340] on button "Start Concept Challenge" at bounding box center [966, 319] width 472 height 65
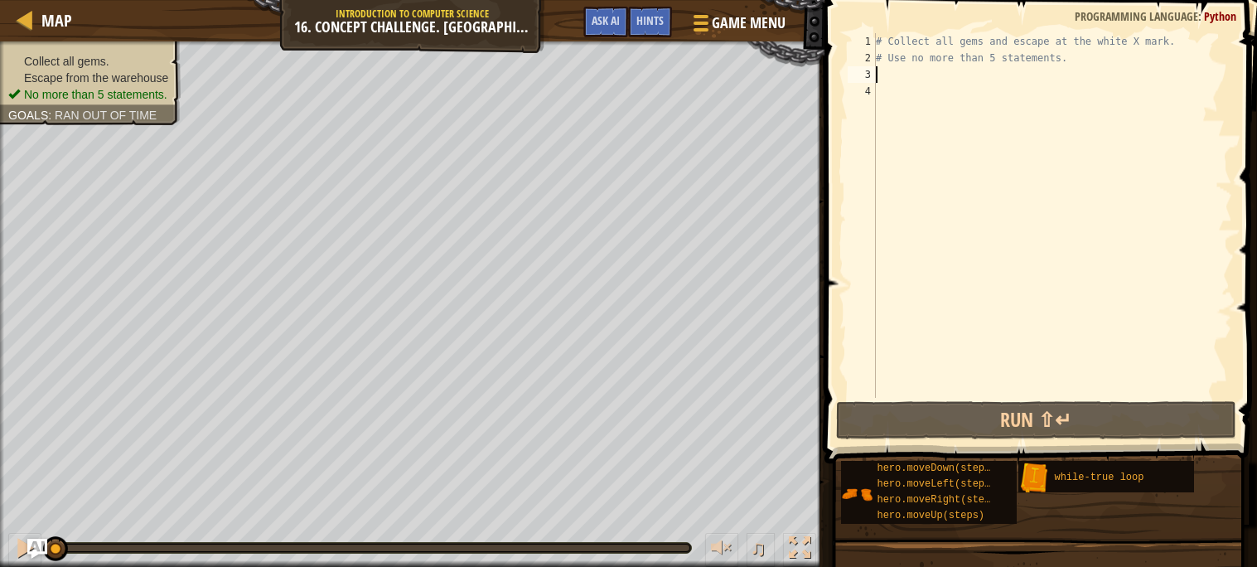
click at [891, 75] on div "# Collect all gems and escape at the white X mark. # Use no more than 5 stateme…" at bounding box center [1051, 232] width 359 height 398
type textarea "h"
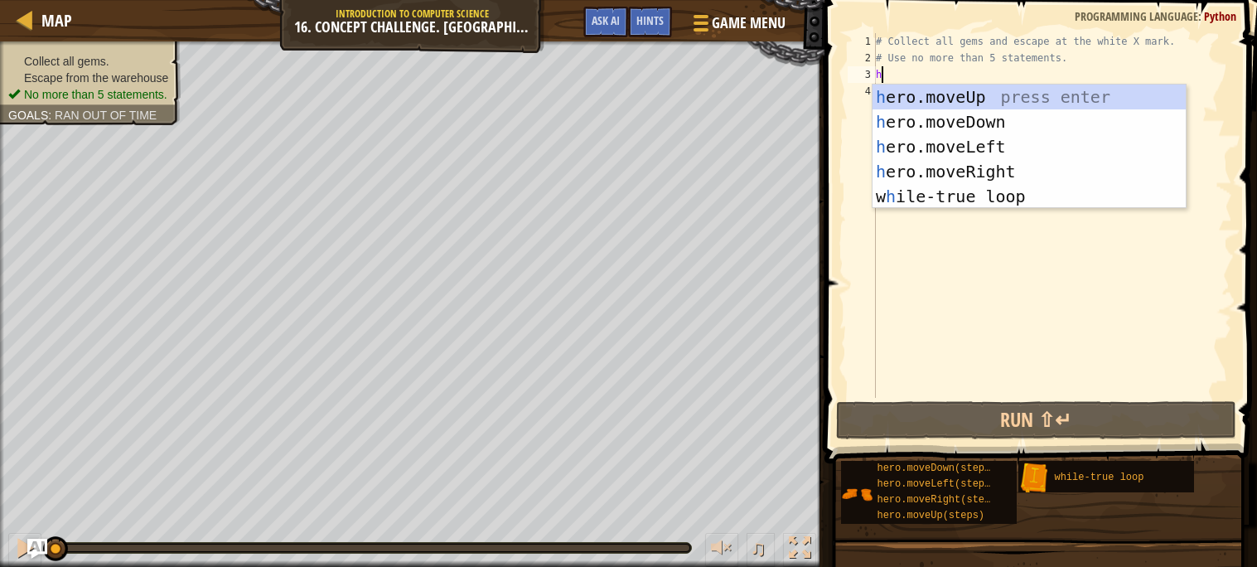
scroll to position [7, 0]
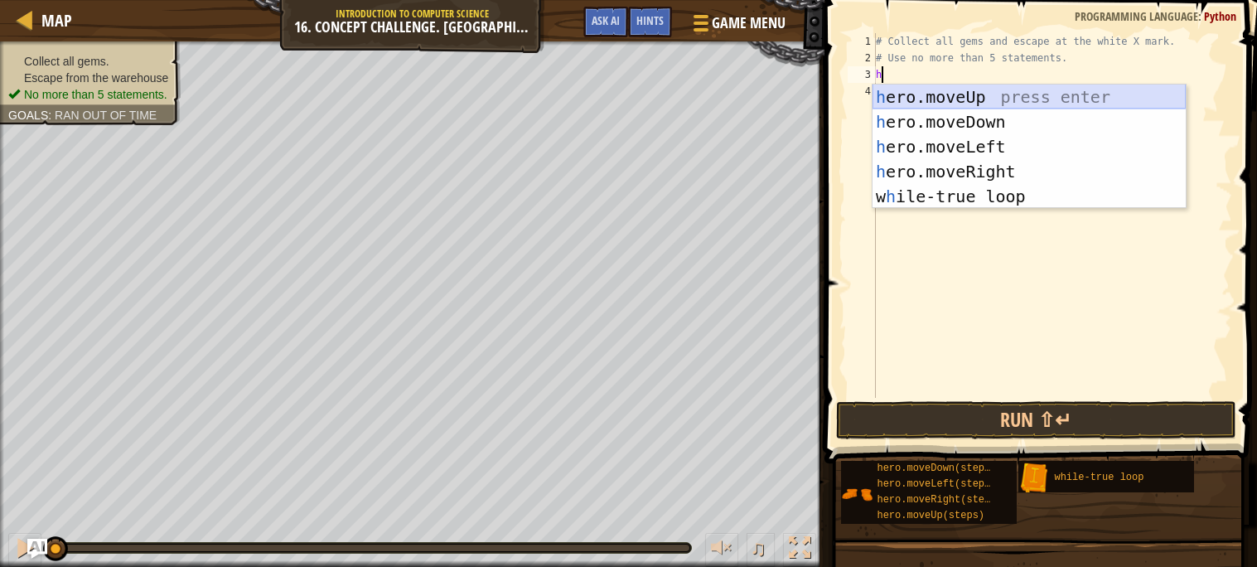
click at [913, 94] on div "h ero.moveUp press enter h ero.moveDown press enter h ero.moveLeft press enter …" at bounding box center [1028, 171] width 313 height 174
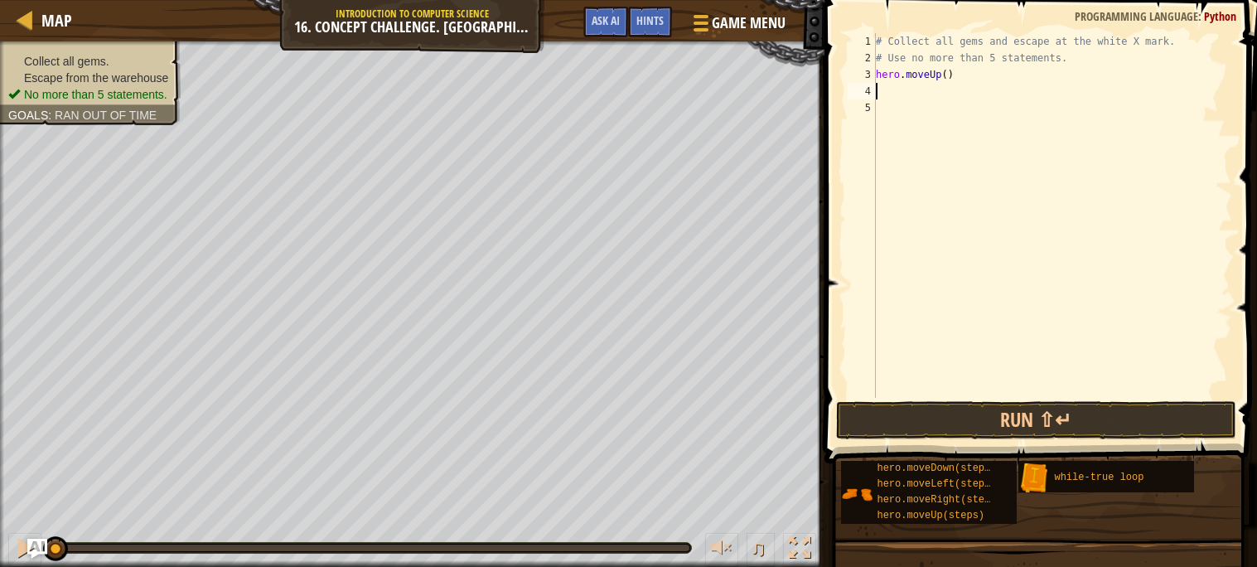
type textarea "h"
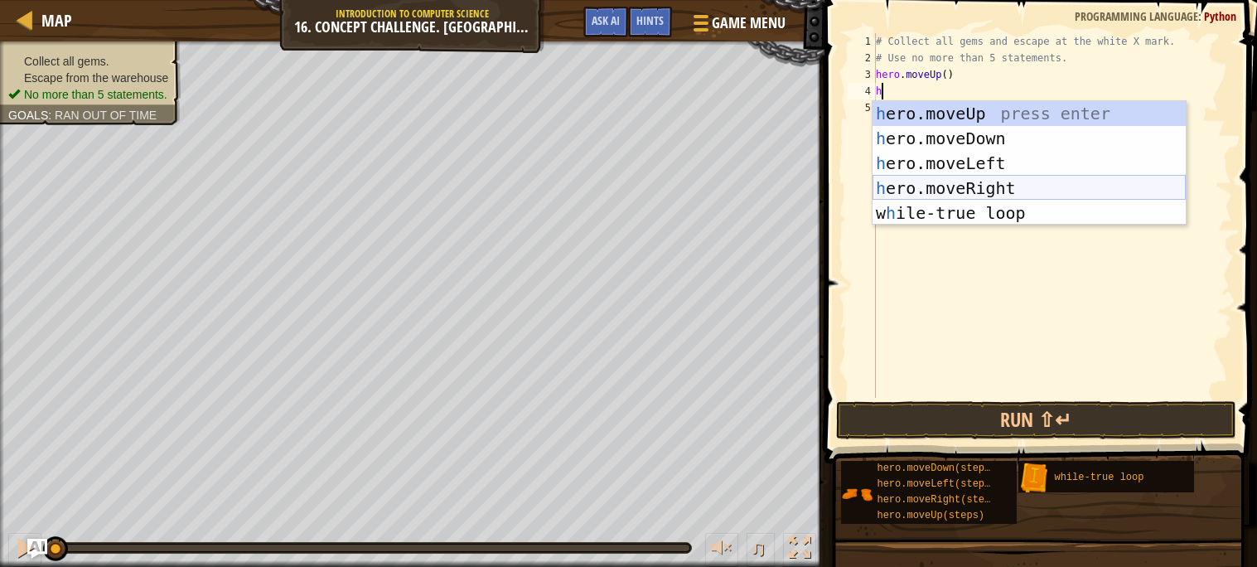
click at [975, 186] on div "h ero.moveUp press enter h ero.moveDown press enter h ero.moveLeft press enter …" at bounding box center [1028, 188] width 313 height 174
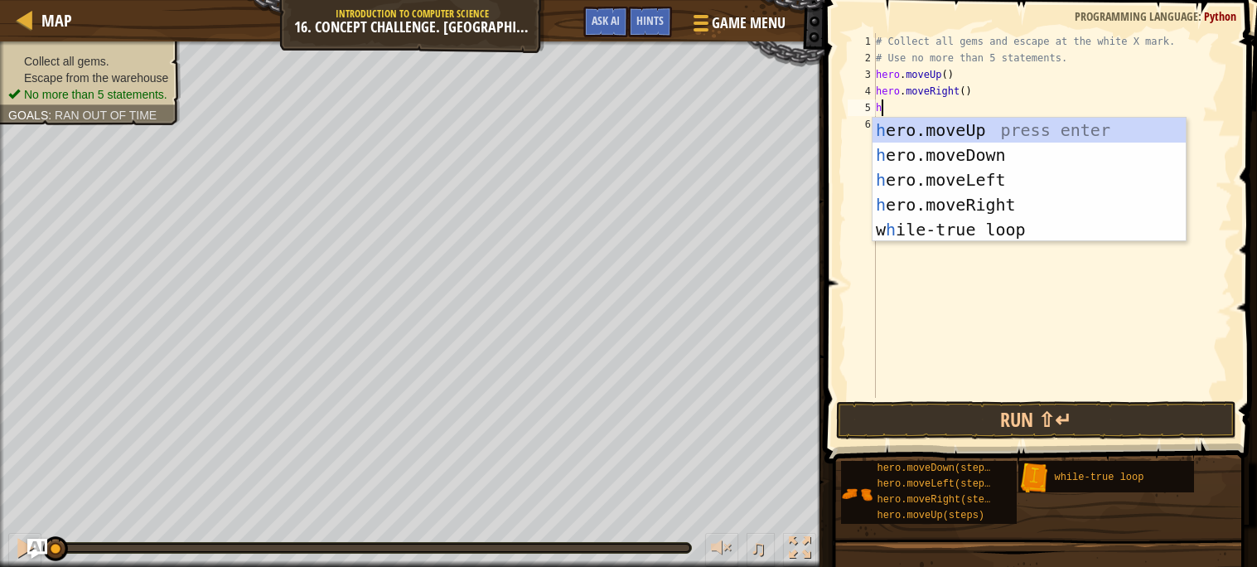
click at [878, 64] on div "# Collect all gems and escape at the white X mark. # Use no more than 5 stateme…" at bounding box center [1051, 232] width 359 height 398
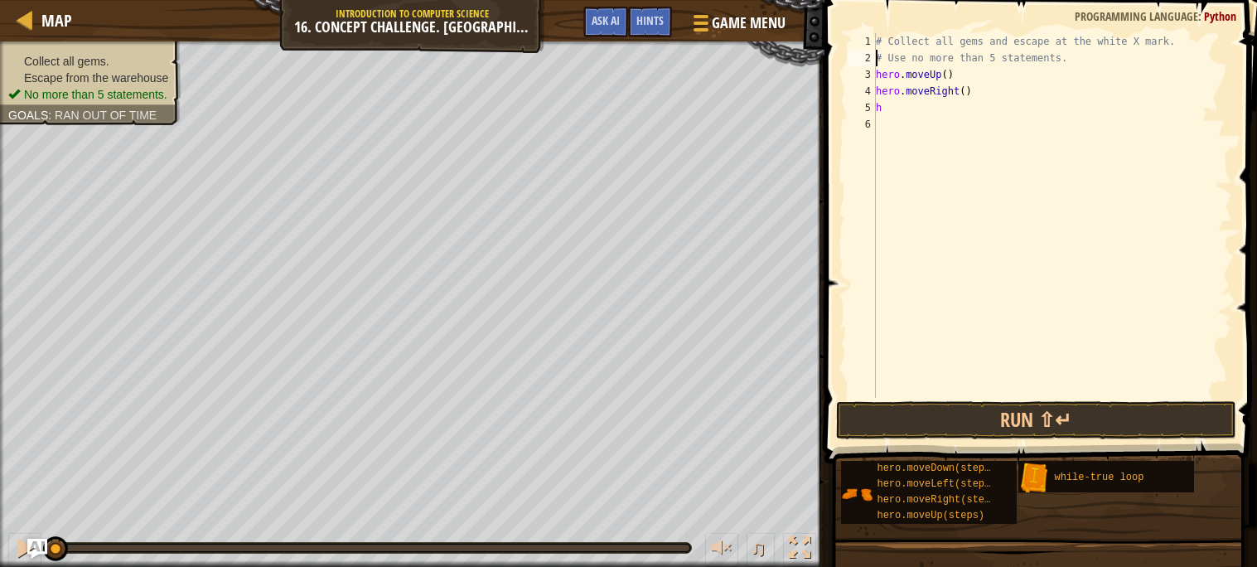
click at [961, 75] on div "# Collect all gems and escape at the white X mark. # Use no more than 5 stateme…" at bounding box center [1051, 232] width 359 height 398
type textarea "hero.moveUp()"
click at [876, 69] on div "# Collect all gems and escape at the white X mark. # Use no more than 5 stateme…" at bounding box center [1051, 232] width 359 height 398
click at [881, 65] on div "# Collect all gems and escape at the white X mark. # Use no more than 5 stateme…" at bounding box center [1051, 232] width 359 height 398
type textarea "# Use no more than 5 statements."
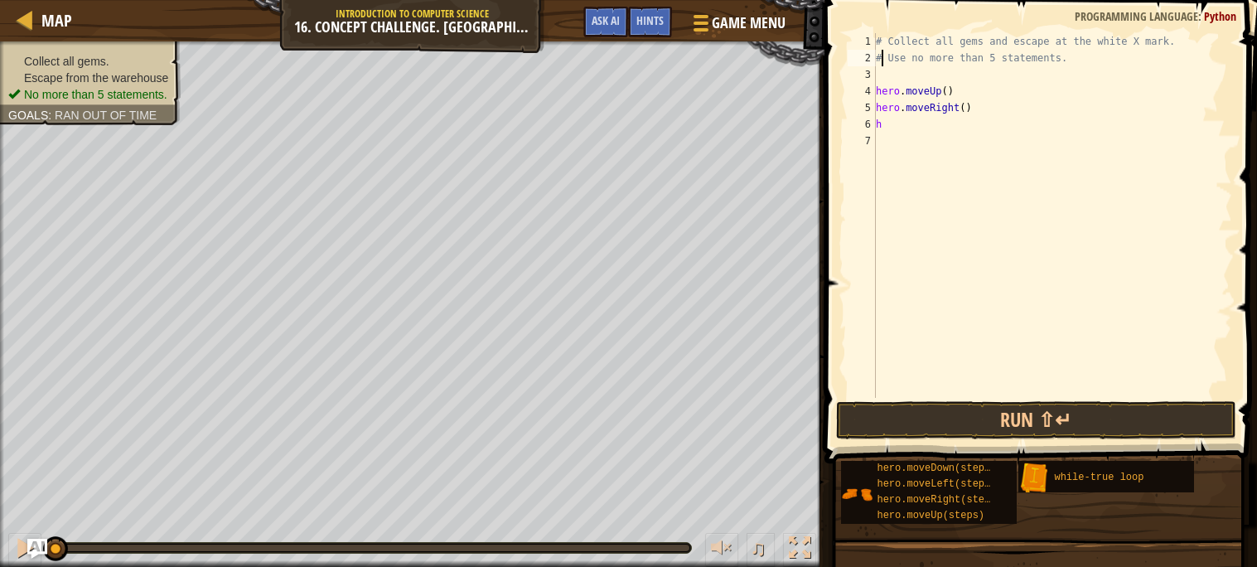
click at [880, 74] on div "# Collect all gems and escape at the white X mark. # Use no more than 5 stateme…" at bounding box center [1051, 232] width 359 height 398
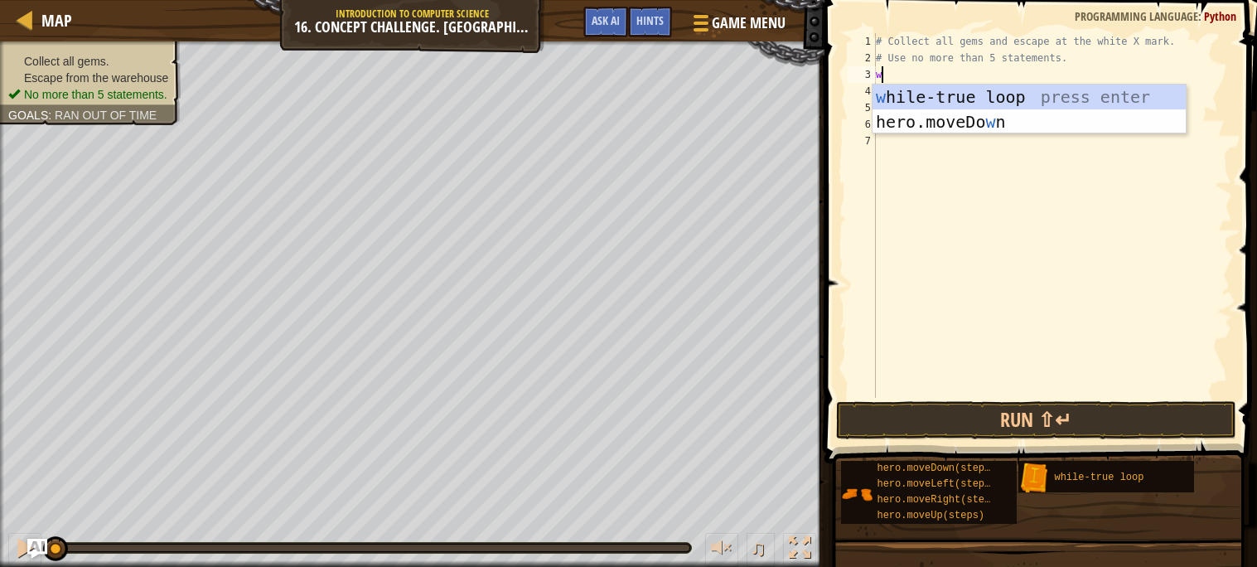
type textarea "wh"
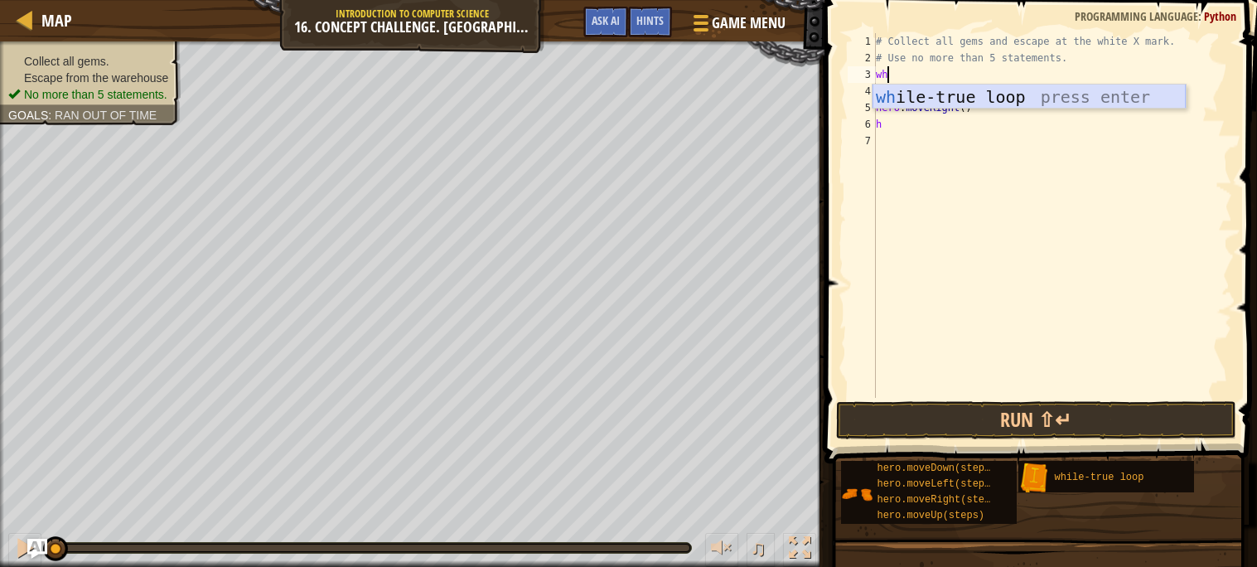
click at [934, 104] on div "wh ile-true loop press enter" at bounding box center [1028, 121] width 313 height 75
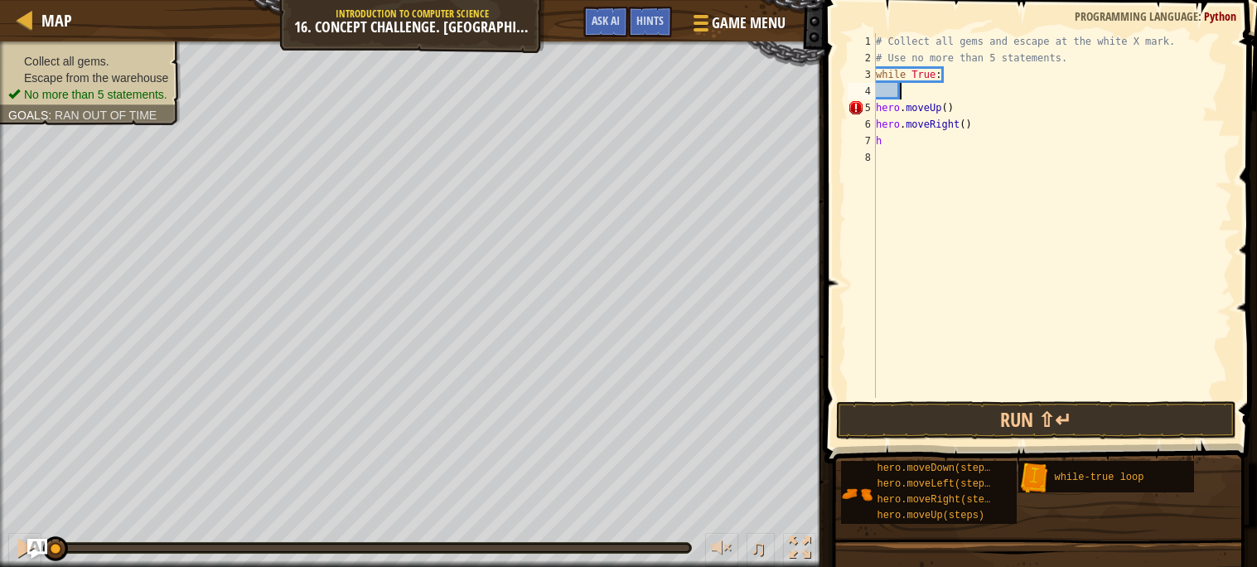
click at [876, 108] on div "# Collect all gems and escape at the white X mark. # Use no more than 5 stateme…" at bounding box center [1051, 232] width 359 height 398
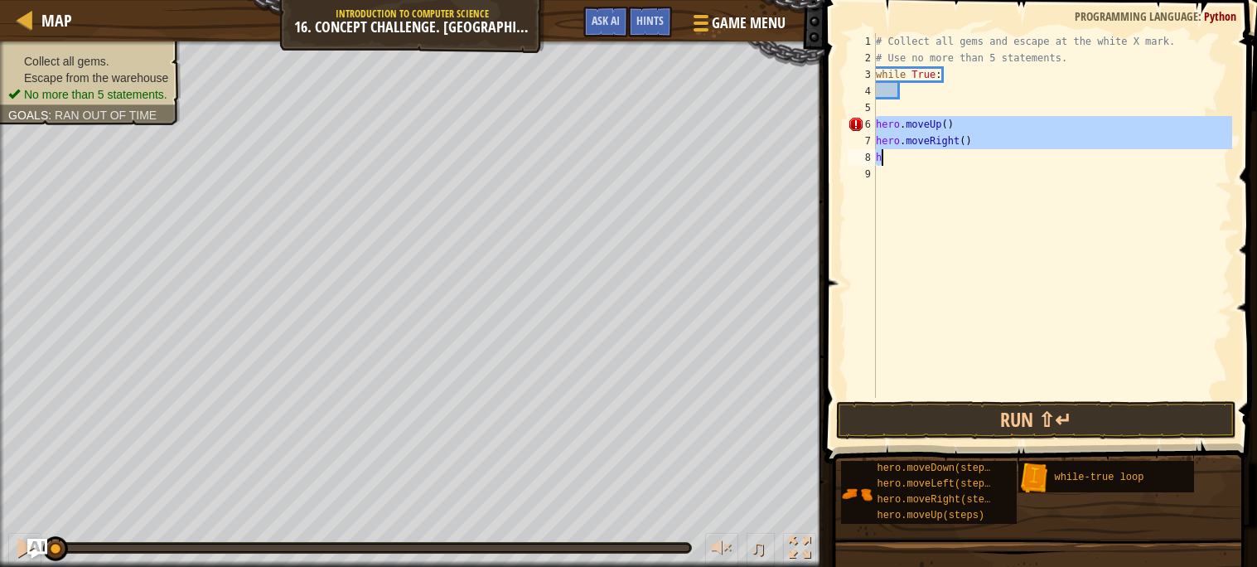
drag, startPoint x: 876, startPoint y: 116, endPoint x: 1003, endPoint y: 153, distance: 132.9
click at [1003, 153] on div "# Collect all gems and escape at the white X mark. # Use no more than 5 stateme…" at bounding box center [1051, 232] width 359 height 398
type textarea "hero.moveRight() h"
click at [930, 99] on div "# Collect all gems and escape at the white X mark. # Use no more than 5 stateme…" at bounding box center [1051, 232] width 359 height 398
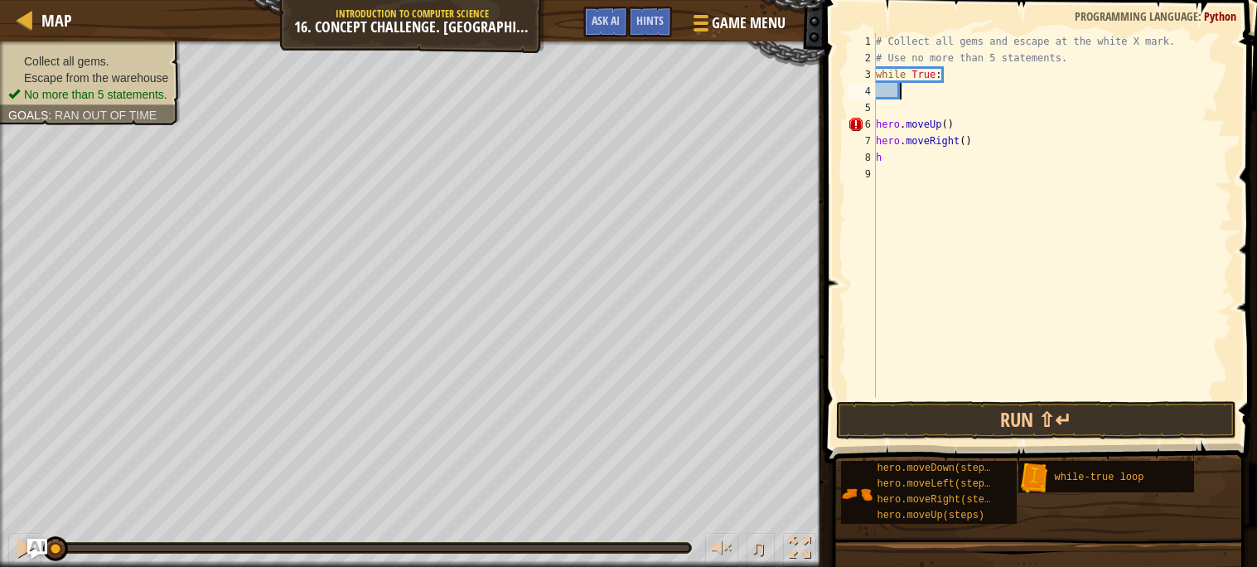
type textarea "h"
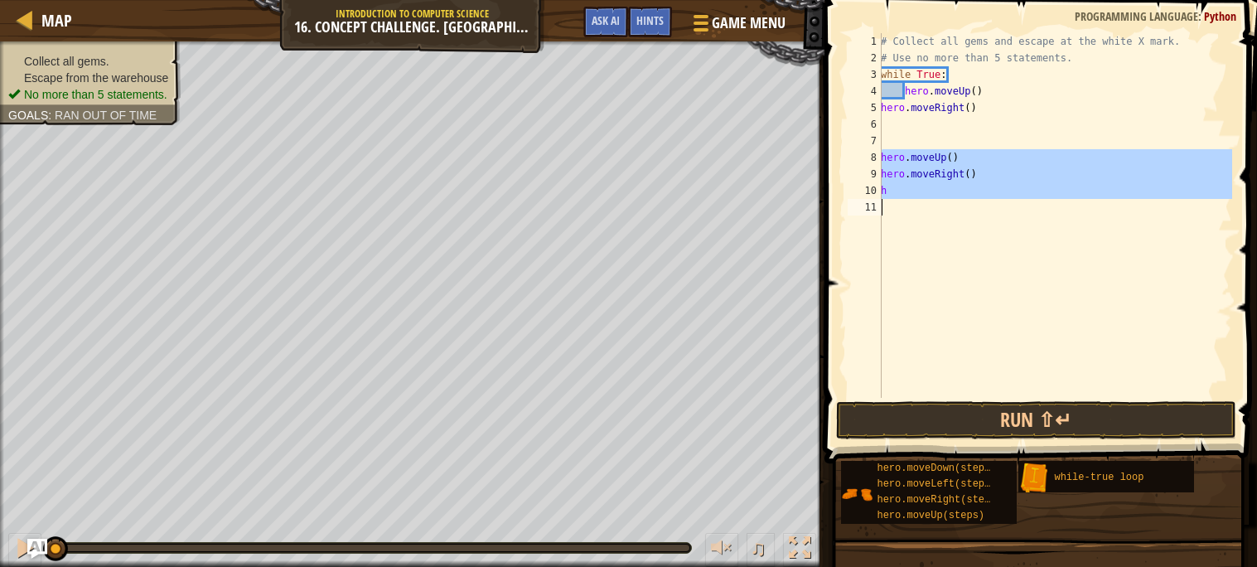
drag, startPoint x: 878, startPoint y: 151, endPoint x: 929, endPoint y: 210, distance: 78.7
click at [929, 210] on div "1 2 3 4 5 6 7 8 9 10 11 # Collect all gems and escape at the white X mark. # Us…" at bounding box center [1038, 215] width 388 height 364
type textarea "h"
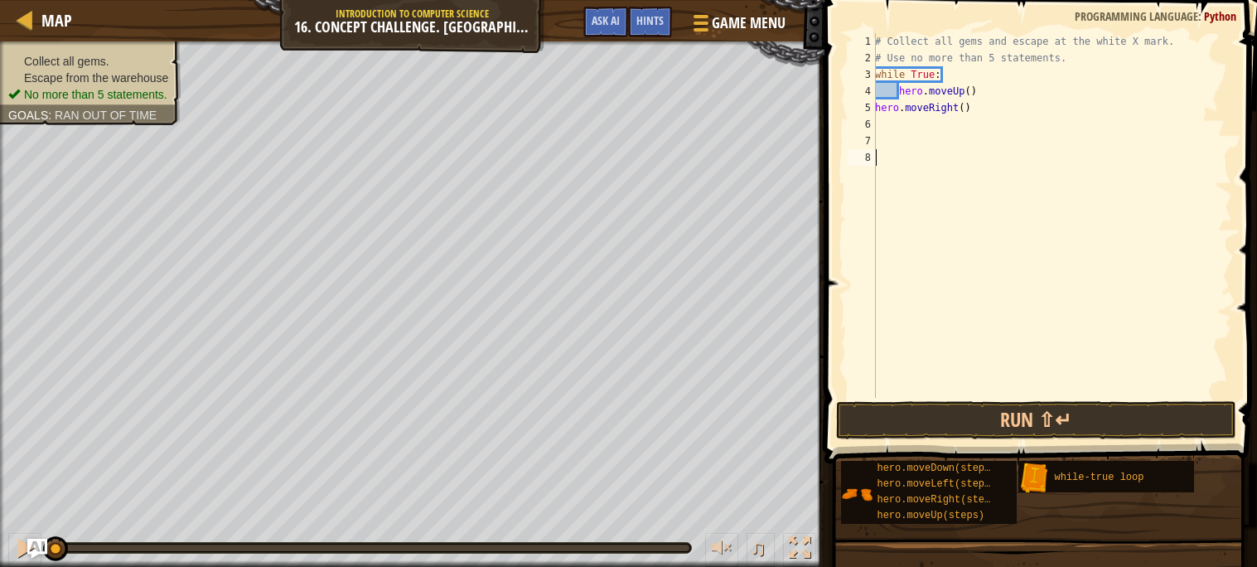
click at [981, 88] on div "# Collect all gems and escape at the white X mark. # Use no more than 5 stateme…" at bounding box center [1051, 232] width 360 height 398
type textarea "hero.moveUp()"
click at [877, 122] on div "# Collect all gems and escape at the white X mark. # Use no more than 5 stateme…" at bounding box center [1051, 232] width 360 height 398
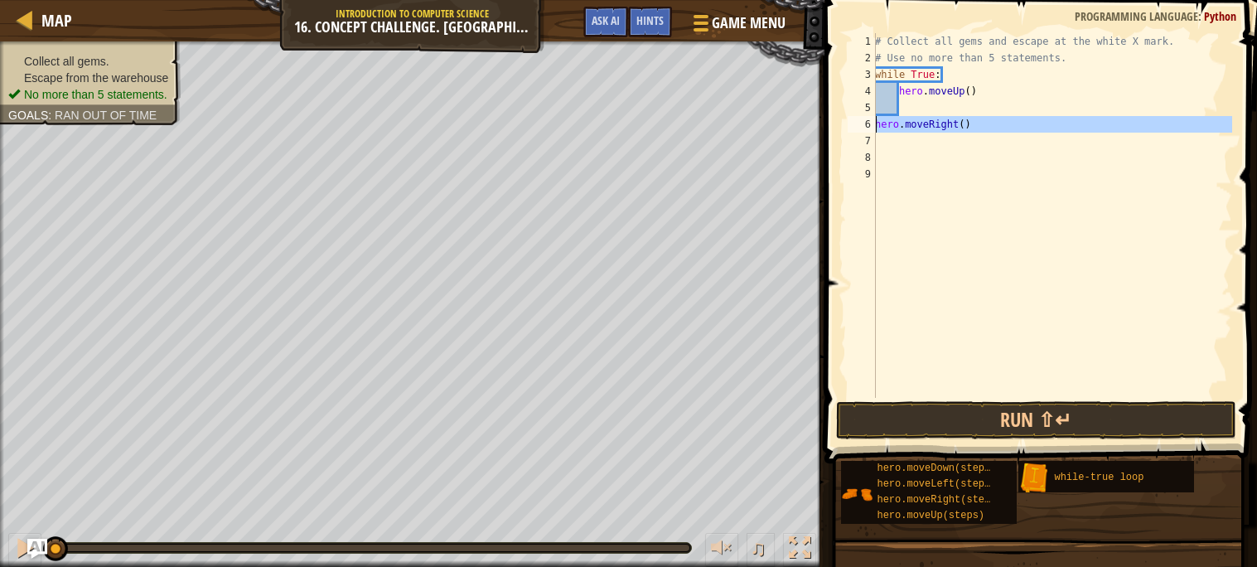
click at [875, 122] on div "6" at bounding box center [861, 124] width 28 height 17
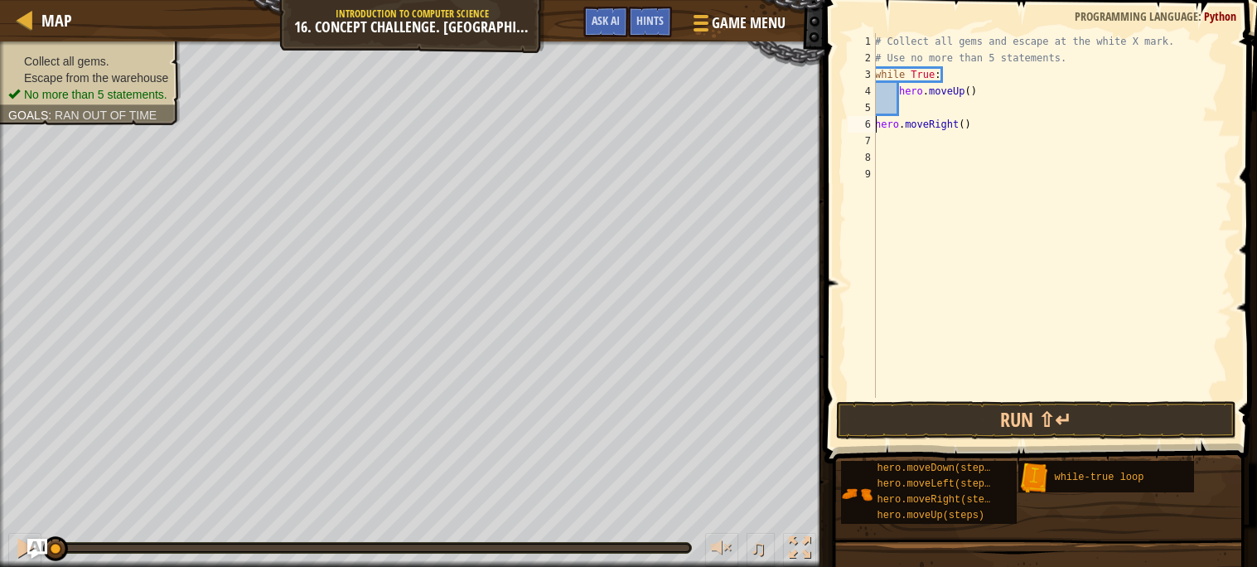
type textarea "hero.moveRight()"
click at [924, 186] on div "# Collect all gems and escape at the white X mark. # Use no more than 5 stateme…" at bounding box center [1051, 232] width 360 height 398
click at [1019, 117] on div "# Collect all gems and escape at the white X mark. # Use no more than 5 stateme…" at bounding box center [1051, 232] width 360 height 398
click at [1004, 108] on div "# Collect all gems and escape at the white X mark. # Use no more than 5 stateme…" at bounding box center [1051, 232] width 360 height 398
type textarea "hero.moveRight()"
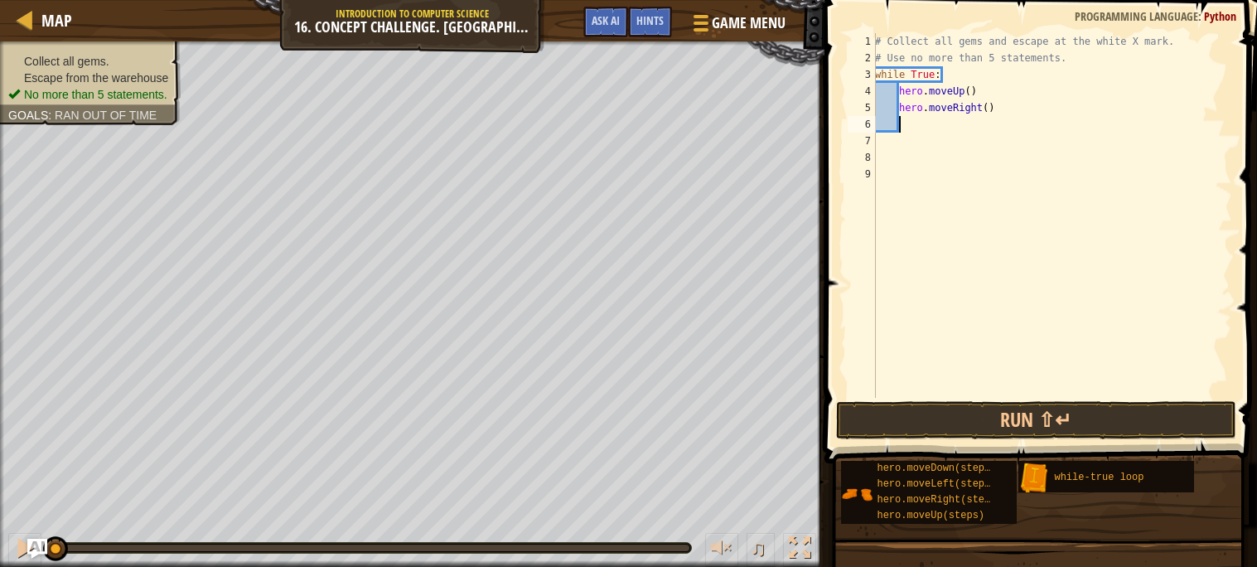
type textarea "h"
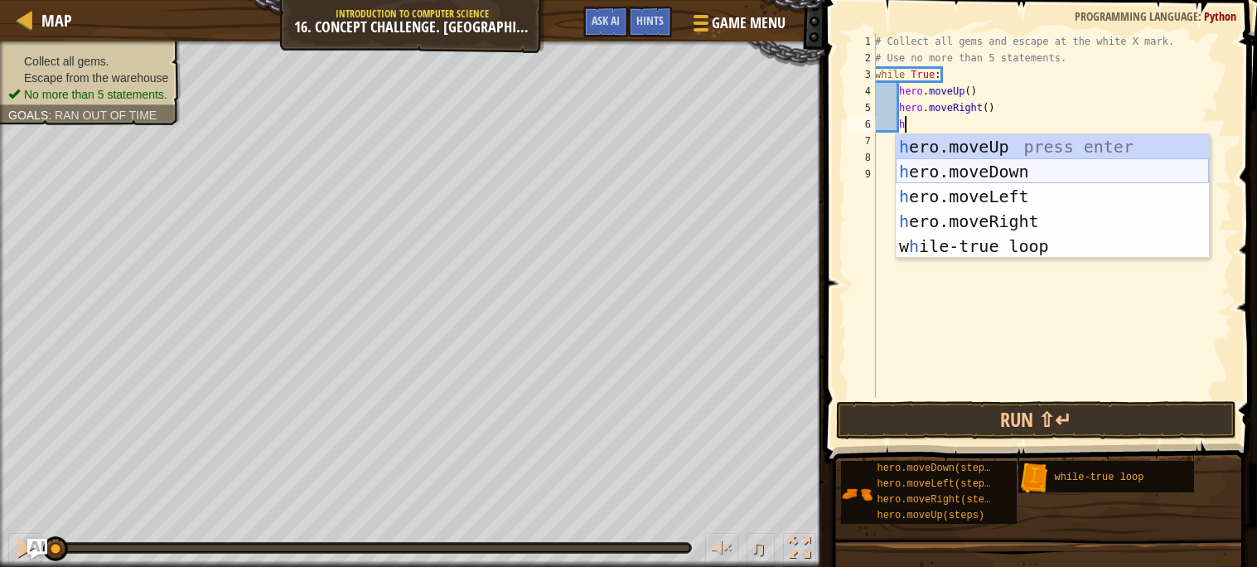
click at [1027, 166] on div "h ero.moveUp press enter h ero.moveDown press enter h ero.moveLeft press enter …" at bounding box center [1051, 221] width 313 height 174
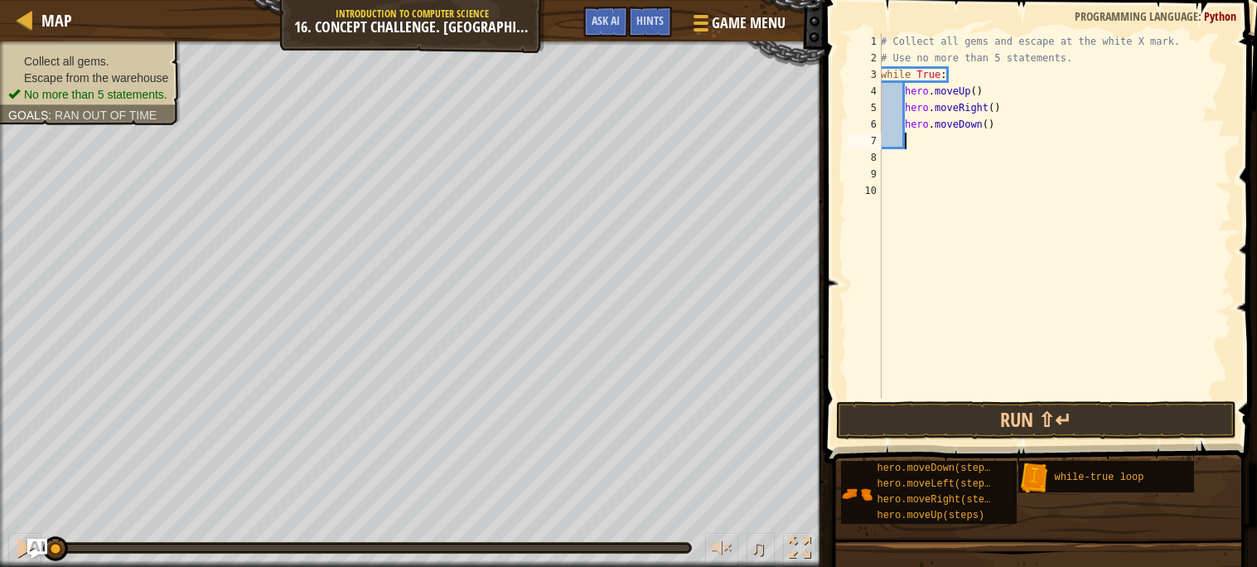
type textarea "h"
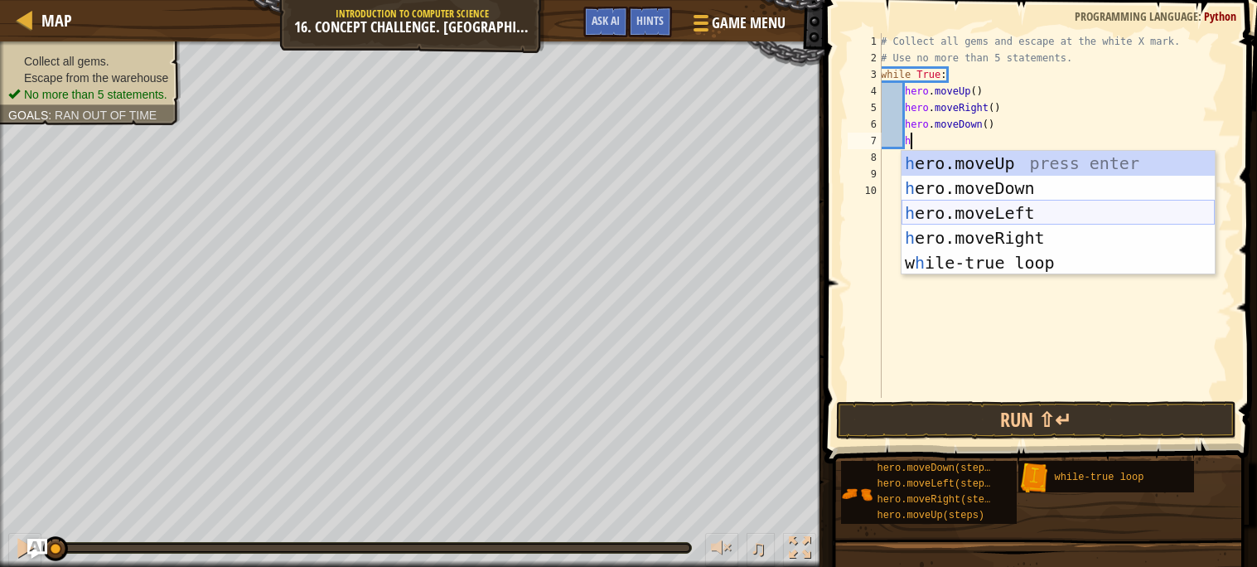
click at [1045, 208] on div "h ero.moveUp press enter h ero.moveDown press enter h ero.moveLeft press enter …" at bounding box center [1057, 238] width 313 height 174
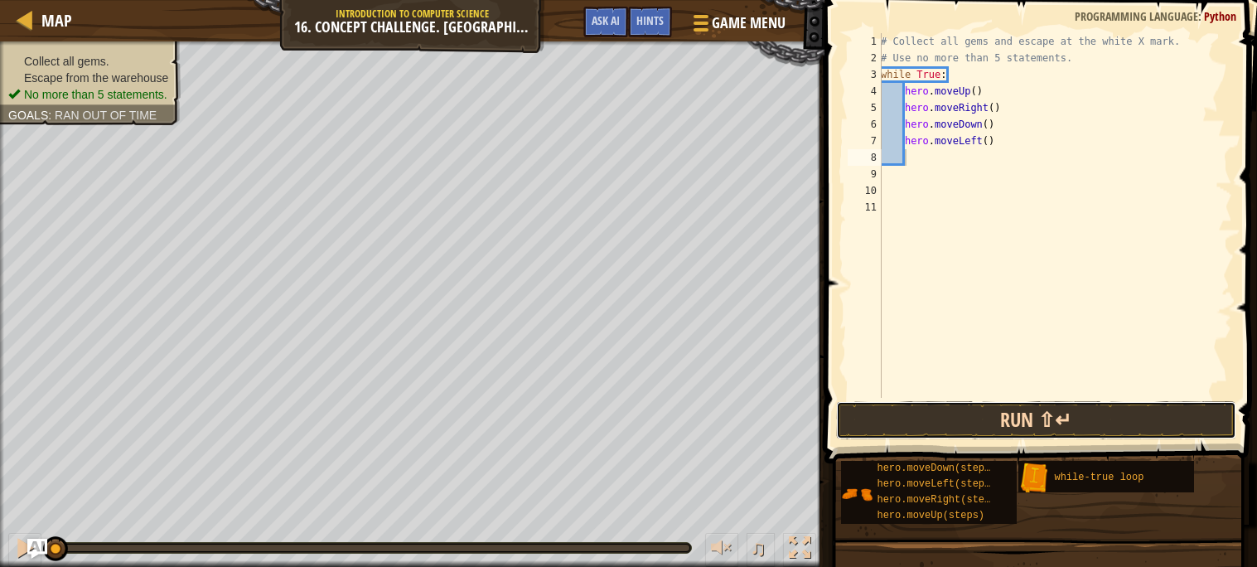
click at [889, 427] on button "Run ⇧↵" at bounding box center [1036, 420] width 400 height 38
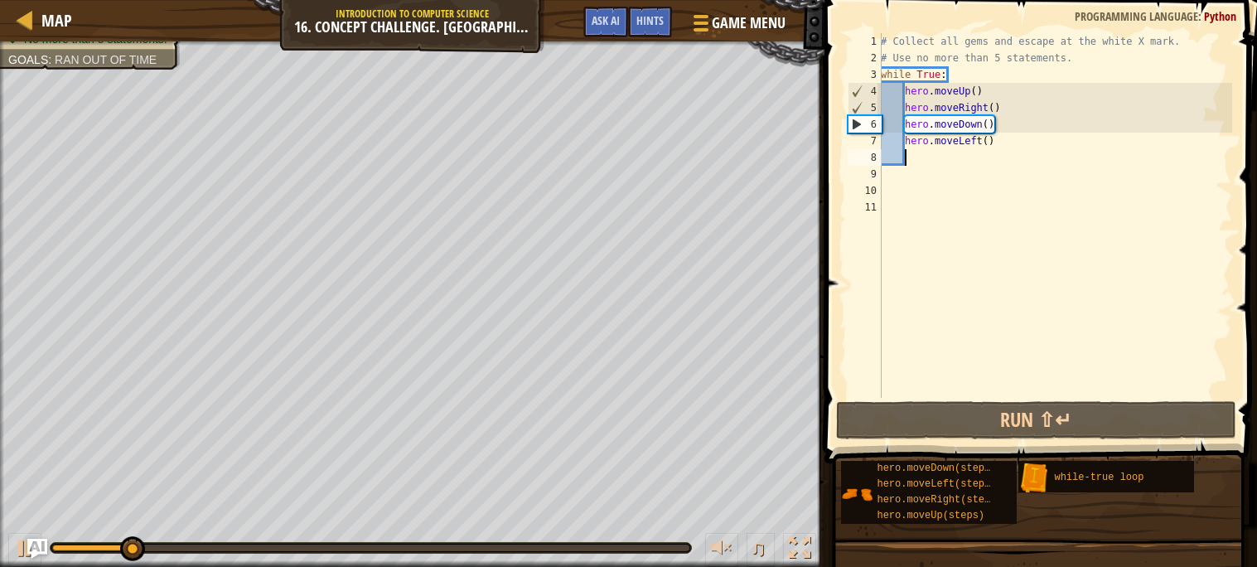
click at [977, 85] on div "# Collect all gems and escape at the white X mark. # Use no more than 5 stateme…" at bounding box center [1054, 232] width 355 height 398
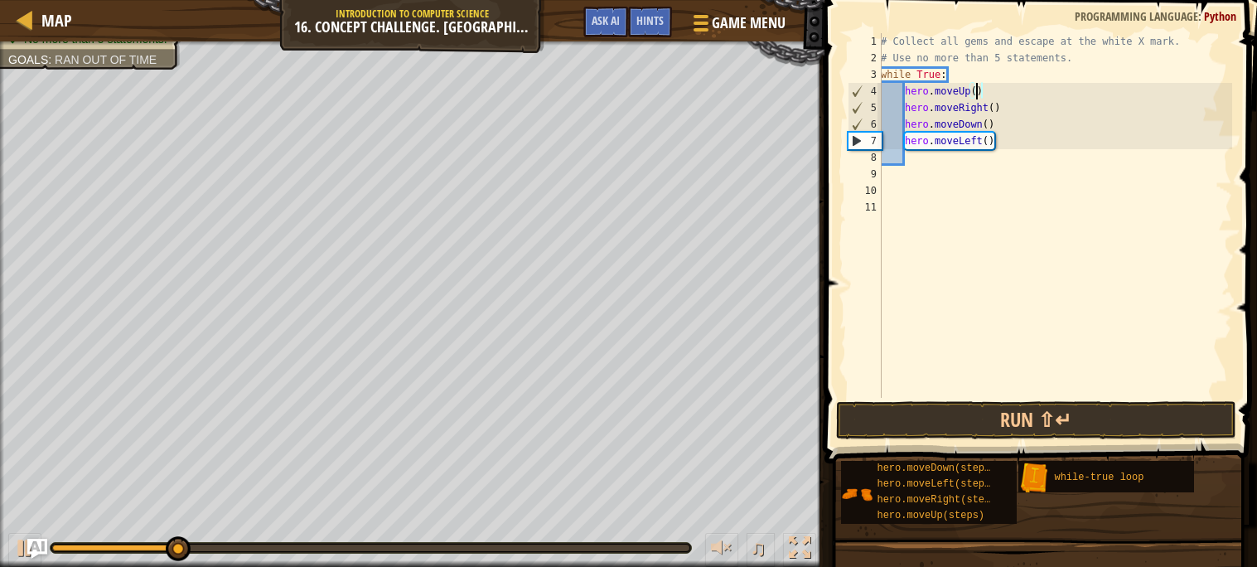
scroll to position [7, 7]
click at [1017, 402] on button "Run ⇧↵" at bounding box center [1036, 420] width 400 height 38
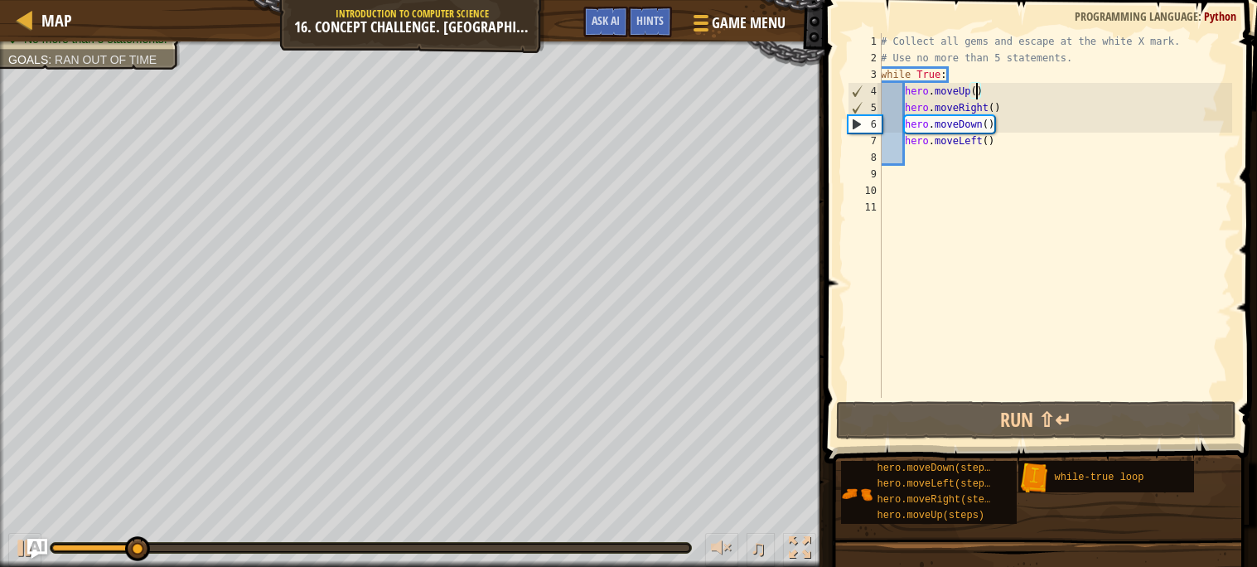
scroll to position [7, 7]
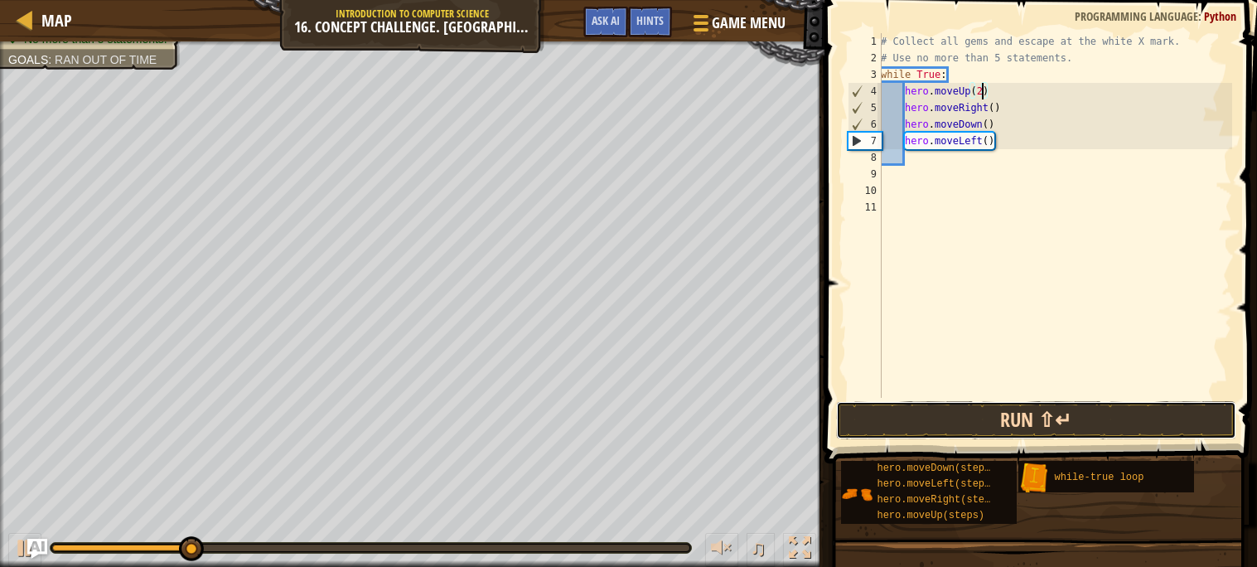
click at [959, 421] on button "Run ⇧↵" at bounding box center [1036, 420] width 400 height 38
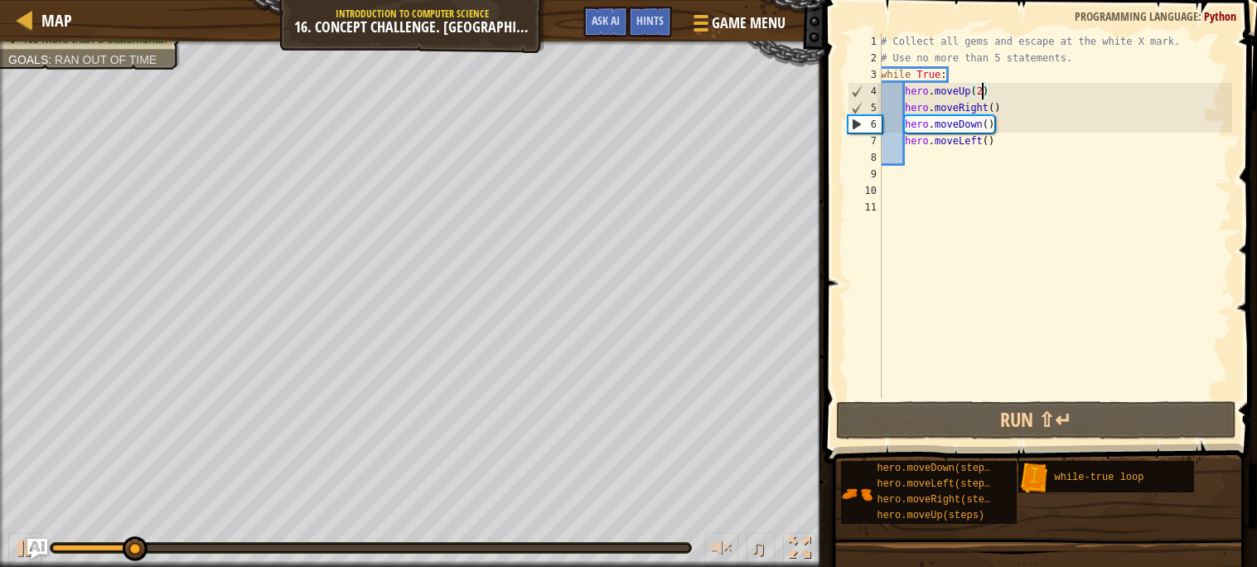
click at [991, 106] on div "# Collect all gems and escape at the white X mark. # Use no more than 5 stateme…" at bounding box center [1054, 232] width 355 height 398
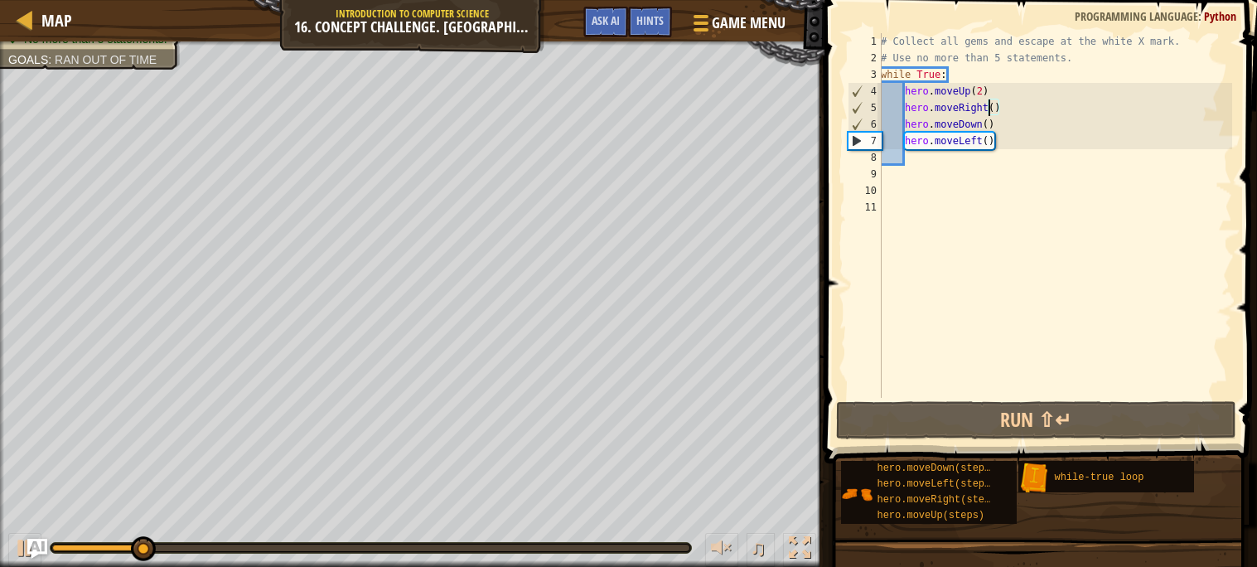
click at [996, 107] on div "# Collect all gems and escape at the white X mark. # Use no more than 5 stateme…" at bounding box center [1054, 232] width 355 height 398
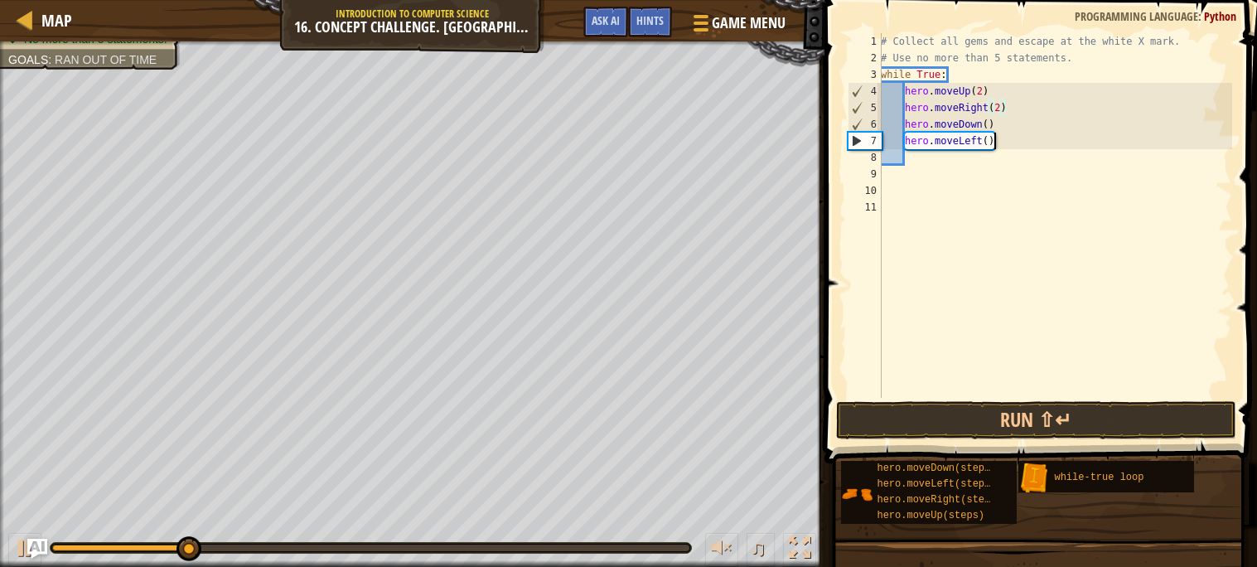
click at [992, 145] on div "# Collect all gems and escape at the white X mark. # Use no more than 5 stateme…" at bounding box center [1054, 232] width 355 height 398
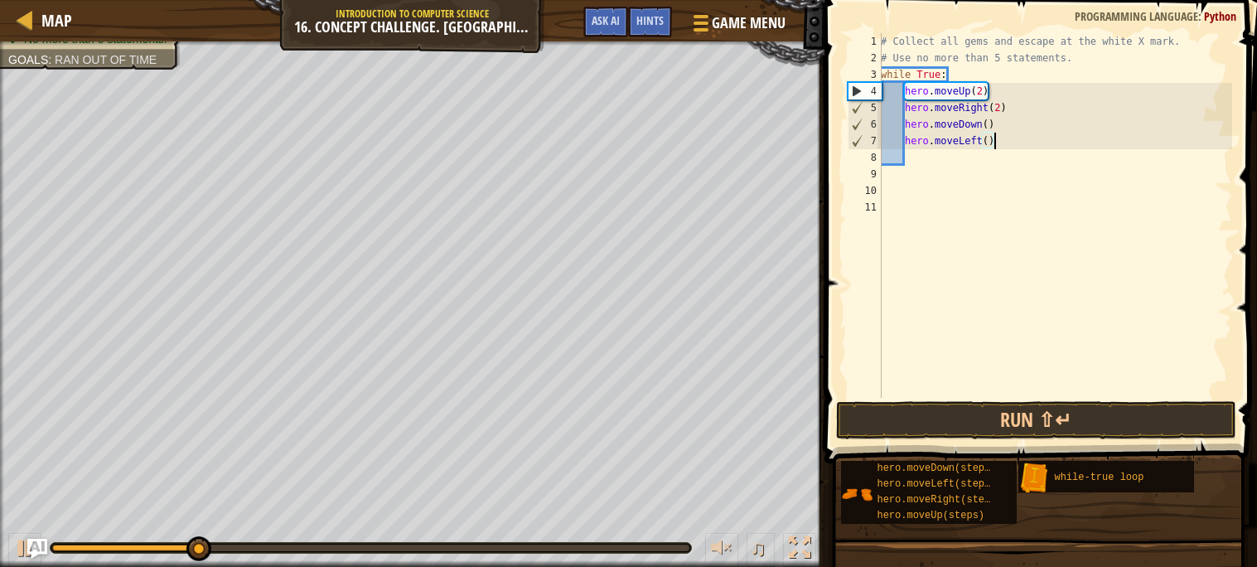
click at [985, 142] on div "# Collect all gems and escape at the white X mark. # Use no more than 5 stateme…" at bounding box center [1054, 232] width 355 height 398
type textarea "hero.moveLeft()"
click at [1051, 413] on button "Run ⇧↵" at bounding box center [1036, 420] width 400 height 38
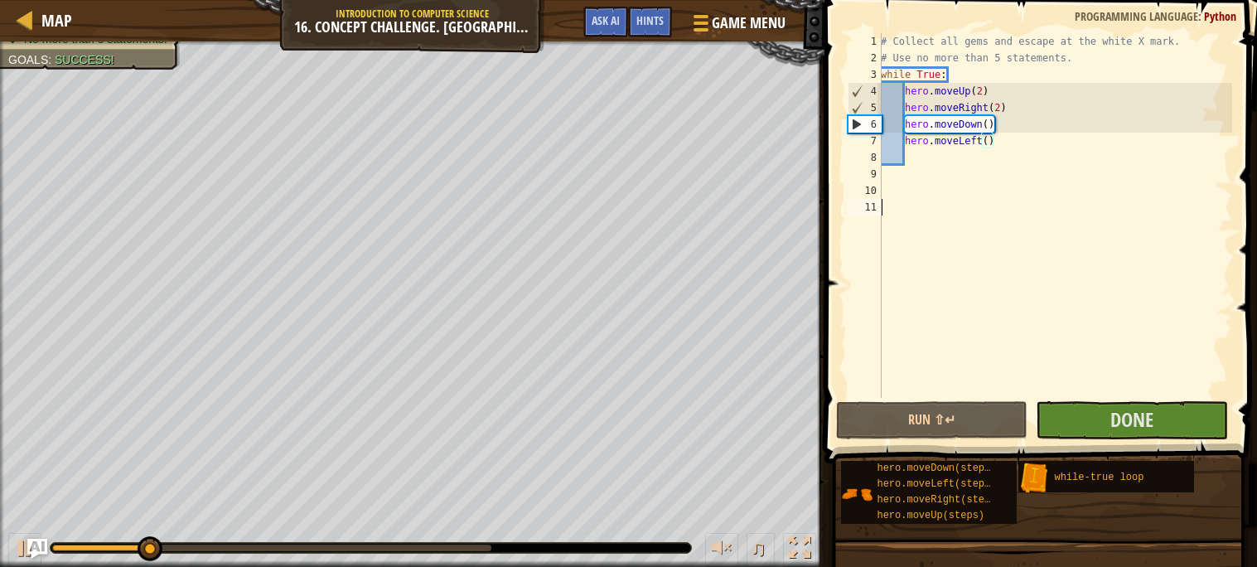
click at [1128, 395] on div "# Collect all gems and escape at the white X mark. # Use no more than 5 stateme…" at bounding box center [1054, 232] width 355 height 398
click at [1120, 416] on span "Done" at bounding box center [1131, 419] width 43 height 27
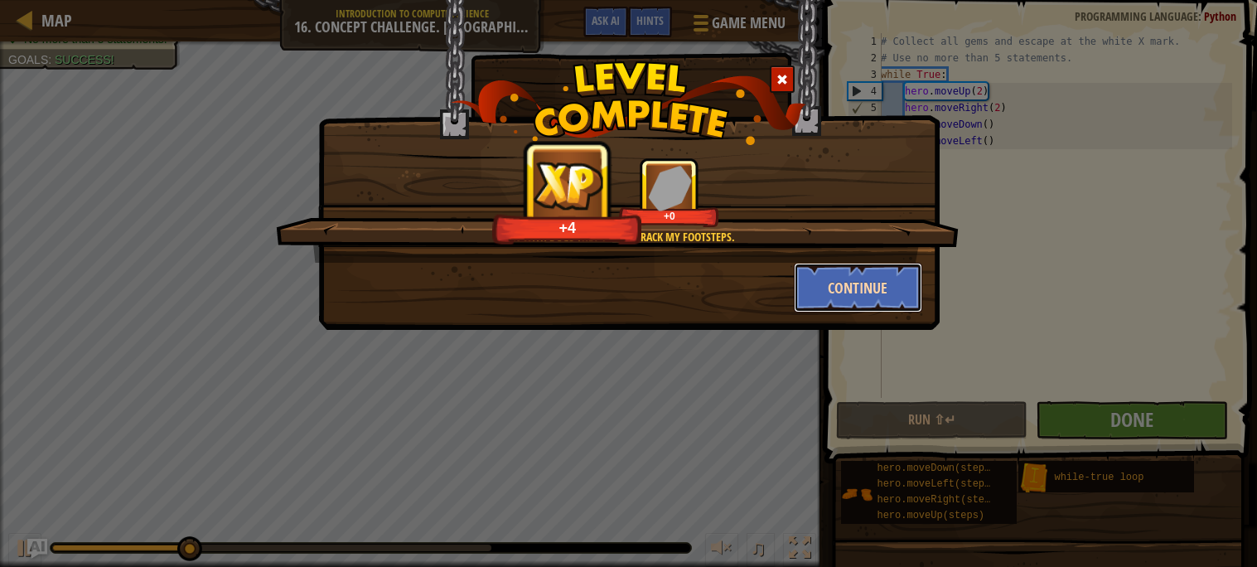
click at [821, 280] on button "Continue" at bounding box center [858, 288] width 128 height 50
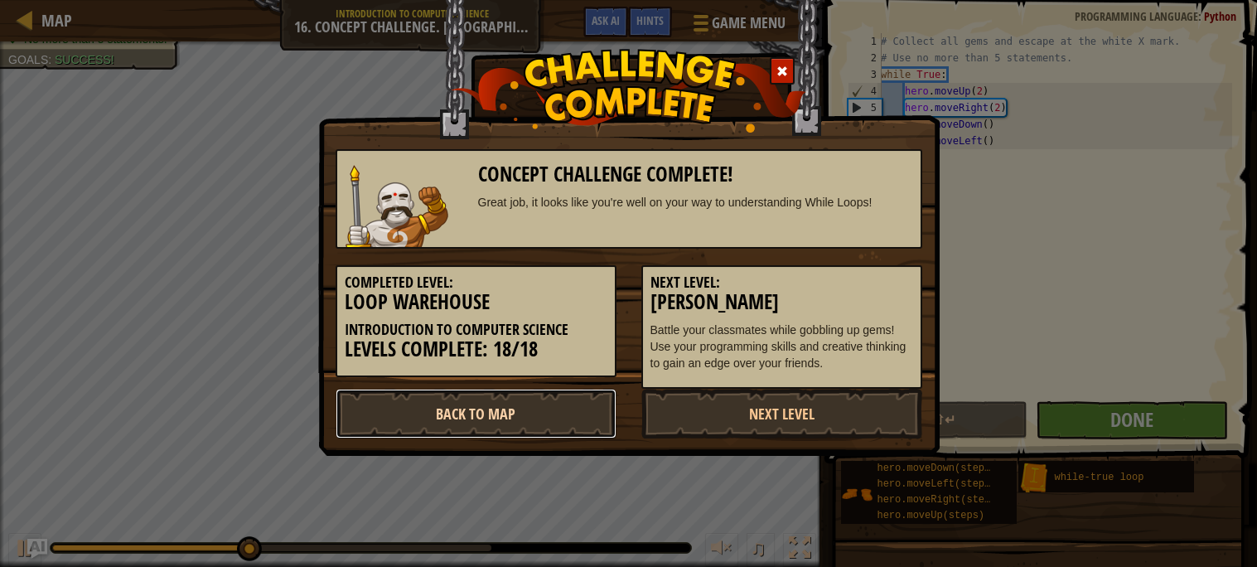
click at [538, 415] on link "Back to Map" at bounding box center [475, 413] width 281 height 50
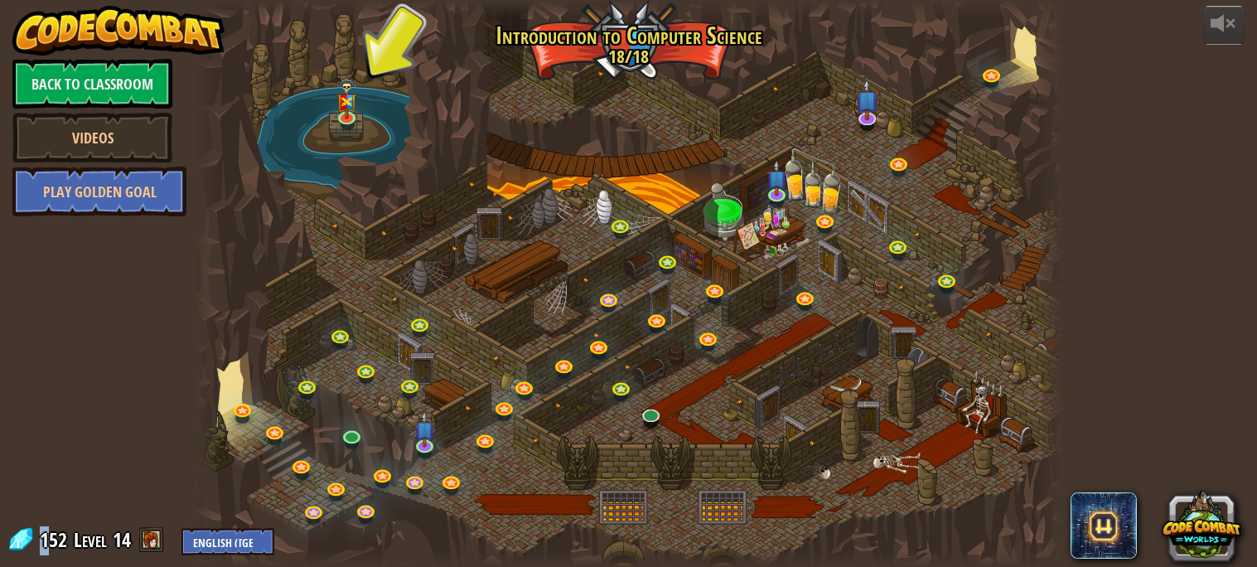
drag, startPoint x: 46, startPoint y: 538, endPoint x: 31, endPoint y: 537, distance: 15.0
click at [31, 537] on div "152 Level 14 English (US) English (UK) 简体中文 繁體中文 русский español (ES) español (…" at bounding box center [141, 540] width 268 height 29
click at [89, 516] on div "powered by Back to Classroom Videos Play Golden Goal 25. Kithgard Gates Escape …" at bounding box center [628, 283] width 1257 height 567
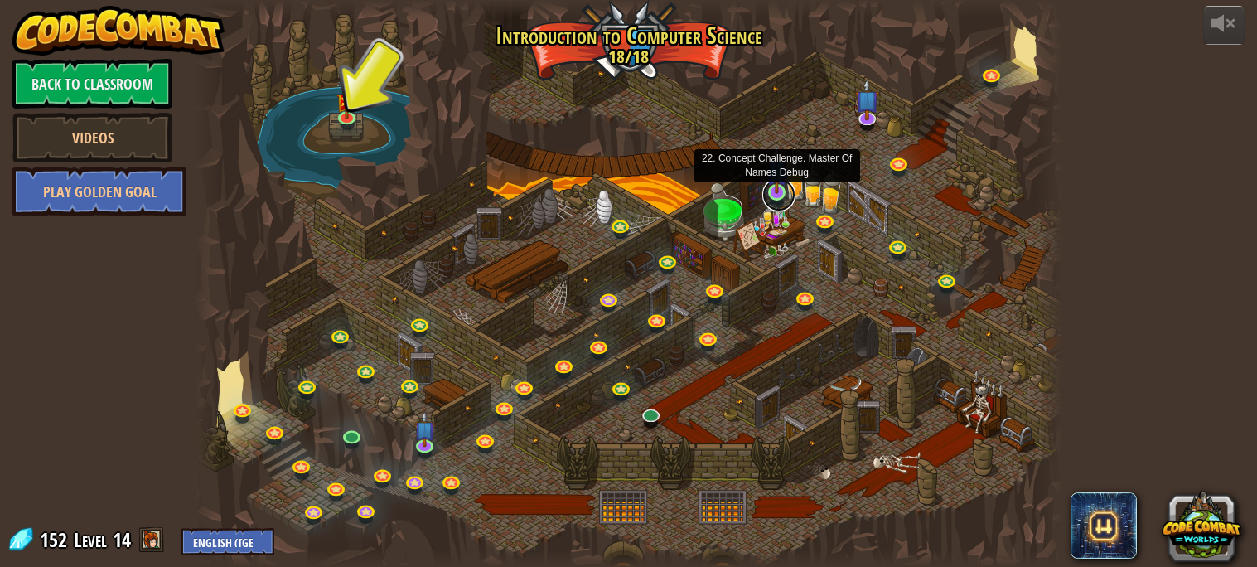
click at [778, 196] on link at bounding box center [778, 194] width 33 height 33
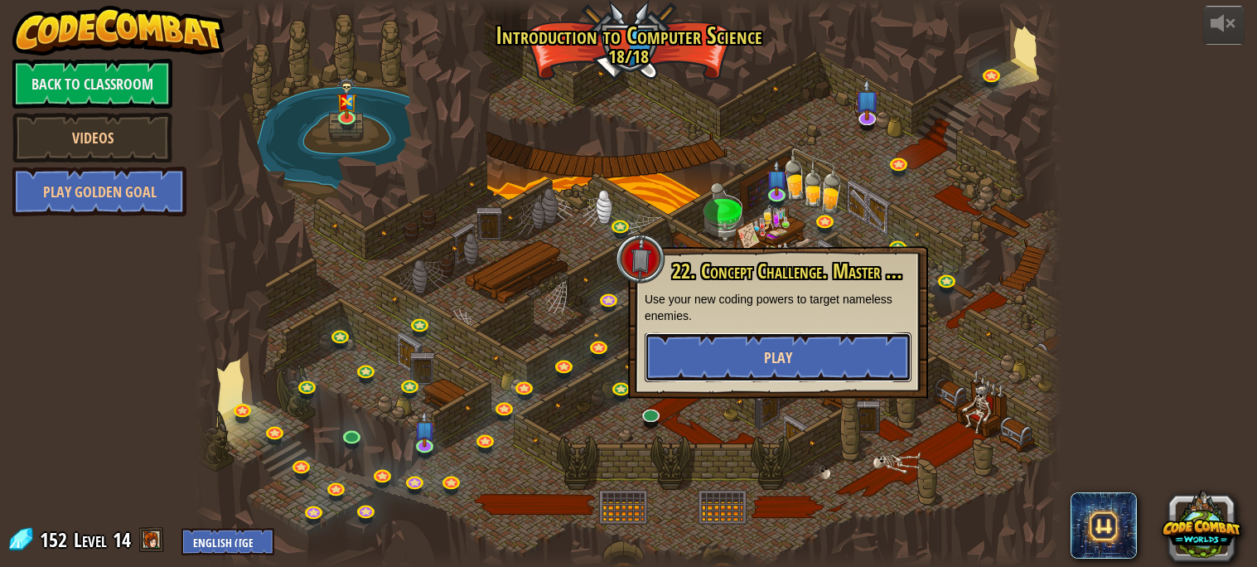
click at [805, 336] on button "Play" at bounding box center [777, 357] width 267 height 50
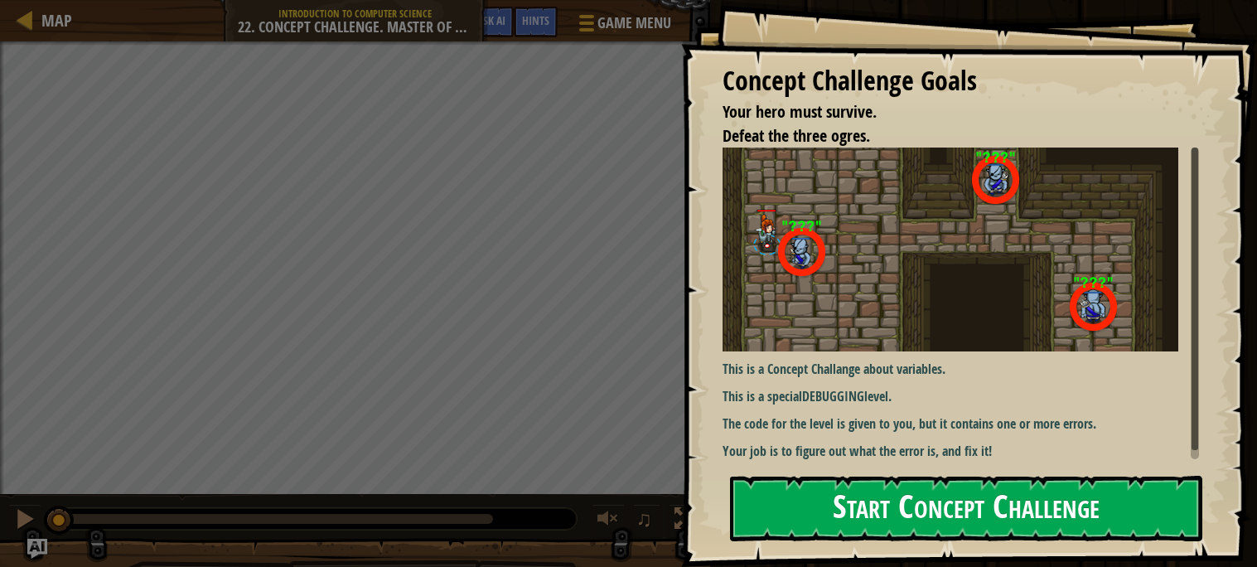
click at [919, 523] on button "Start Concept Challenge" at bounding box center [966, 507] width 472 height 65
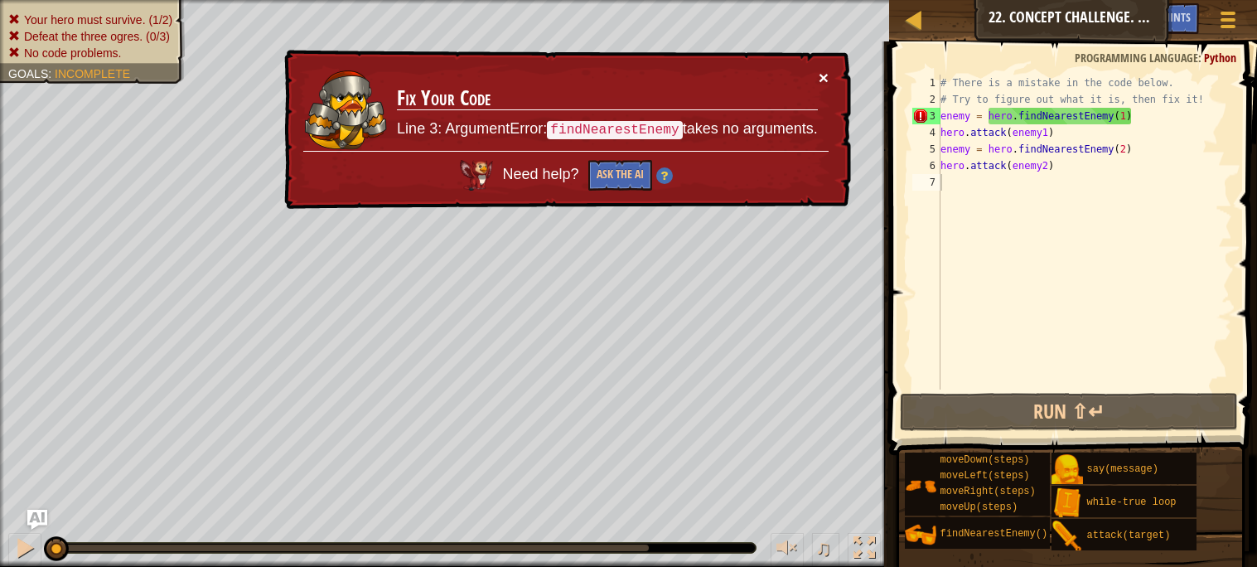
click at [825, 72] on button "×" at bounding box center [823, 77] width 10 height 17
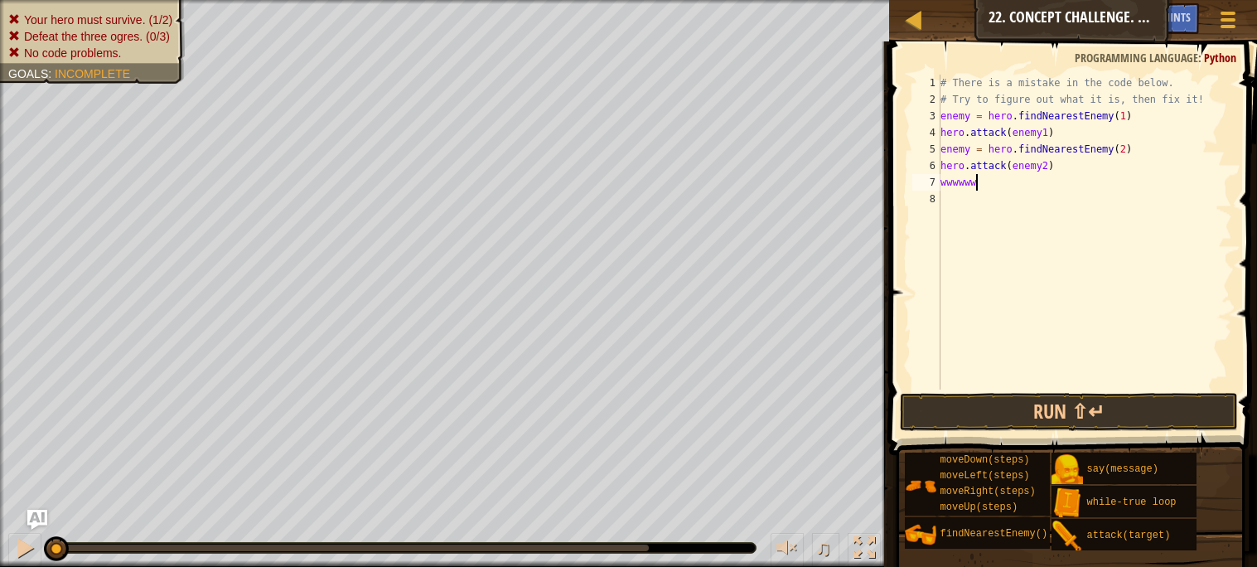
scroll to position [7, 1]
type textarea "w"
type textarea "h"
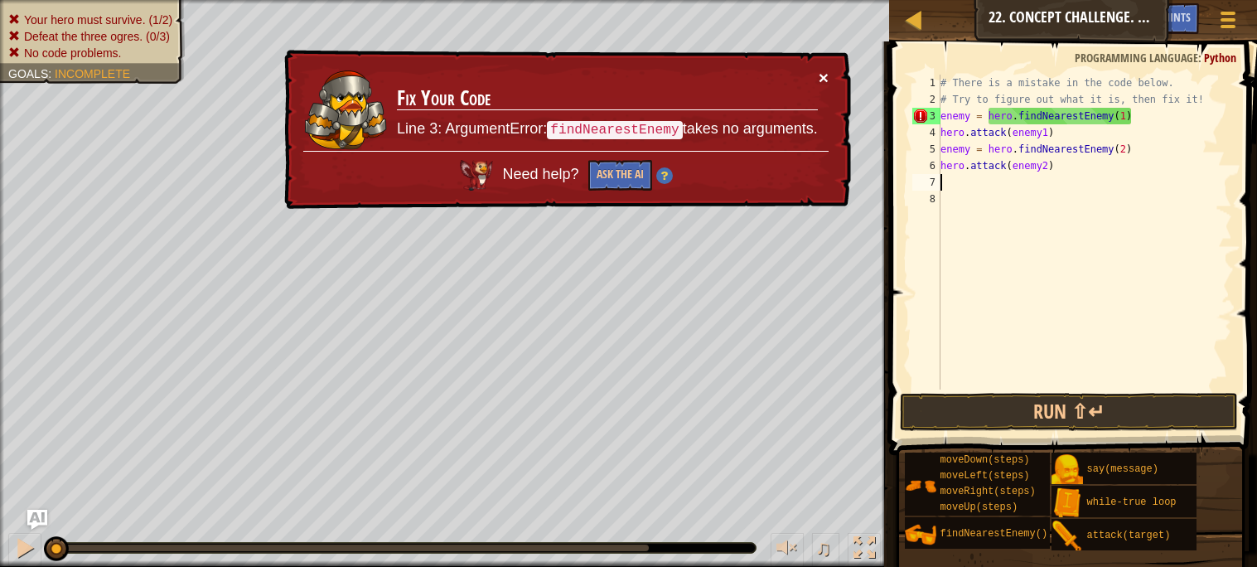
click at [818, 82] on button "×" at bounding box center [823, 77] width 10 height 17
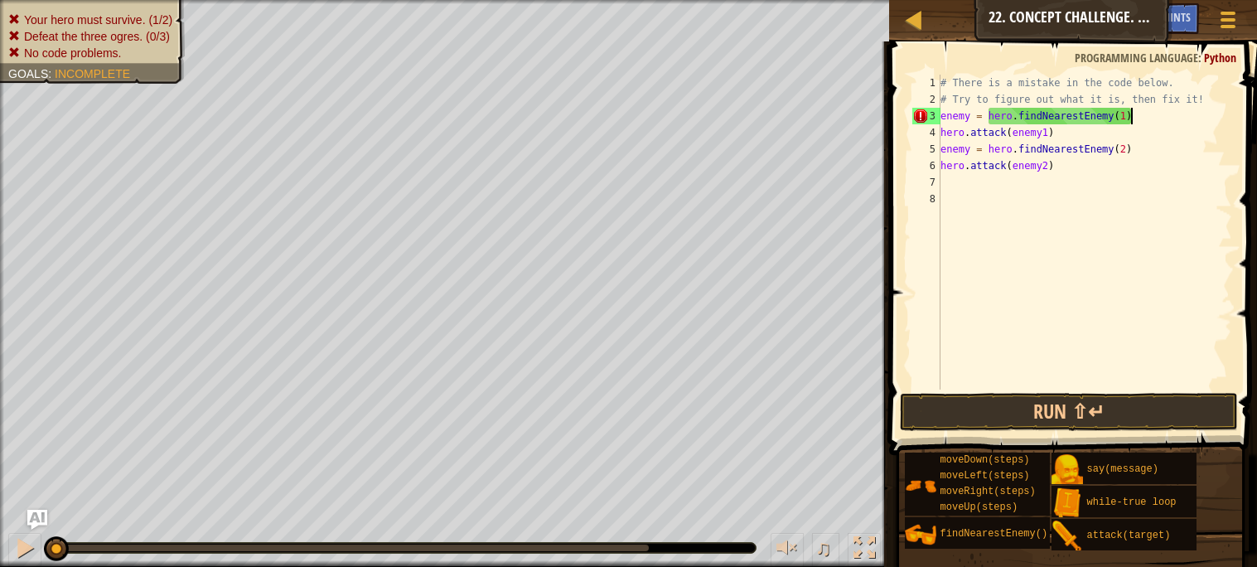
click at [1136, 108] on div "# There is a mistake in the code below. # Try to figure out what it is, then fi…" at bounding box center [1084, 249] width 295 height 348
type textarea "enemy = hero.findNearestEnemy(1)"
type textarea "e"
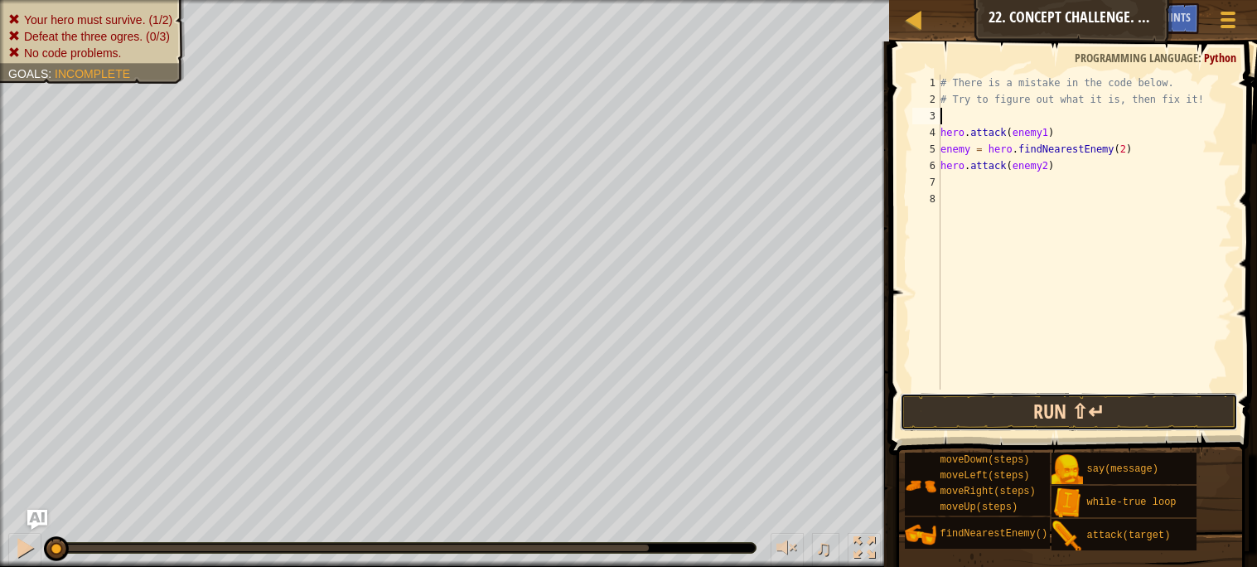
click at [1167, 400] on button "Run ⇧↵" at bounding box center [1068, 412] width 337 height 38
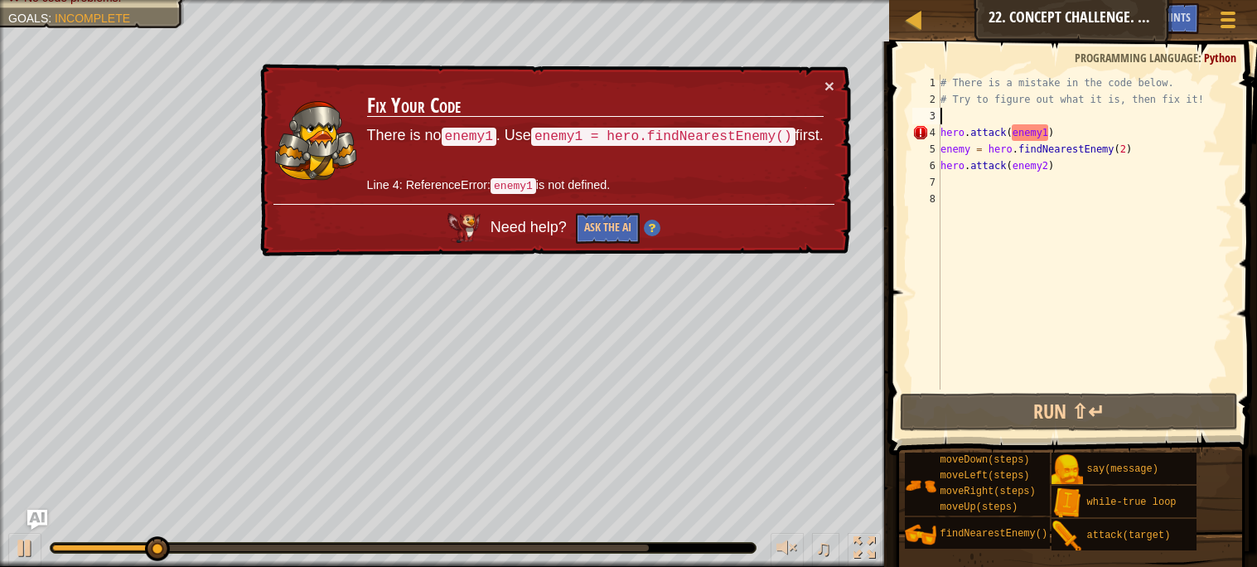
click at [818, 88] on td "Fix Your Code There is no enemy1 . Use enemy1 = hero.findNearestEnemy() first. …" at bounding box center [595, 140] width 458 height 127
type textarea "h"
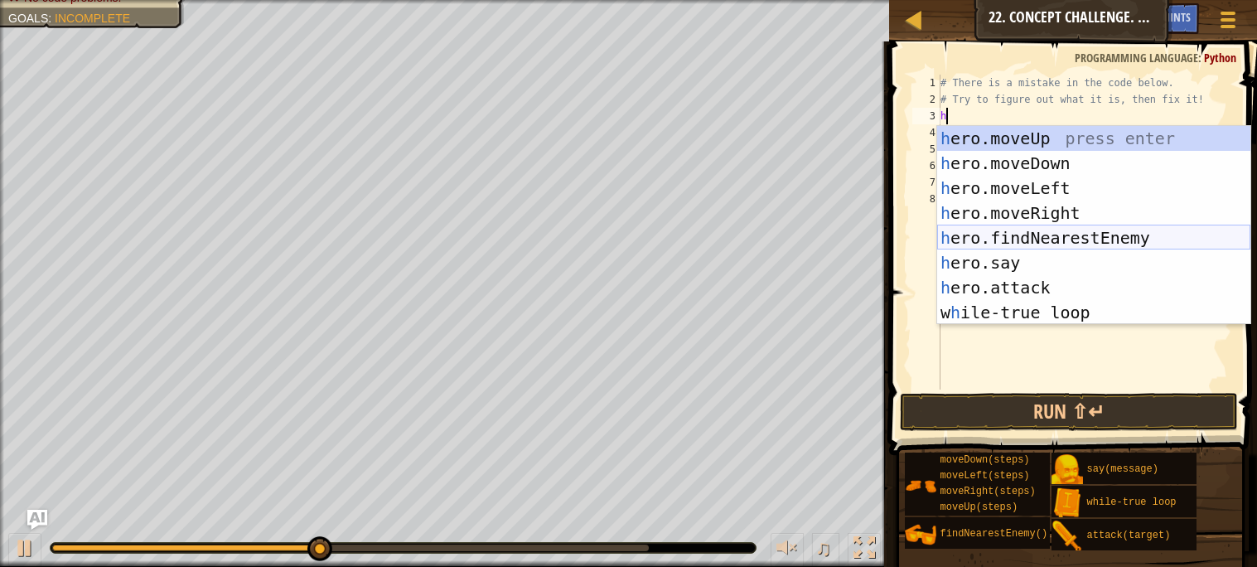
click at [982, 238] on div "h ero.moveUp press enter h ero.moveDown press enter h ero.moveLeft press enter …" at bounding box center [1093, 250] width 313 height 249
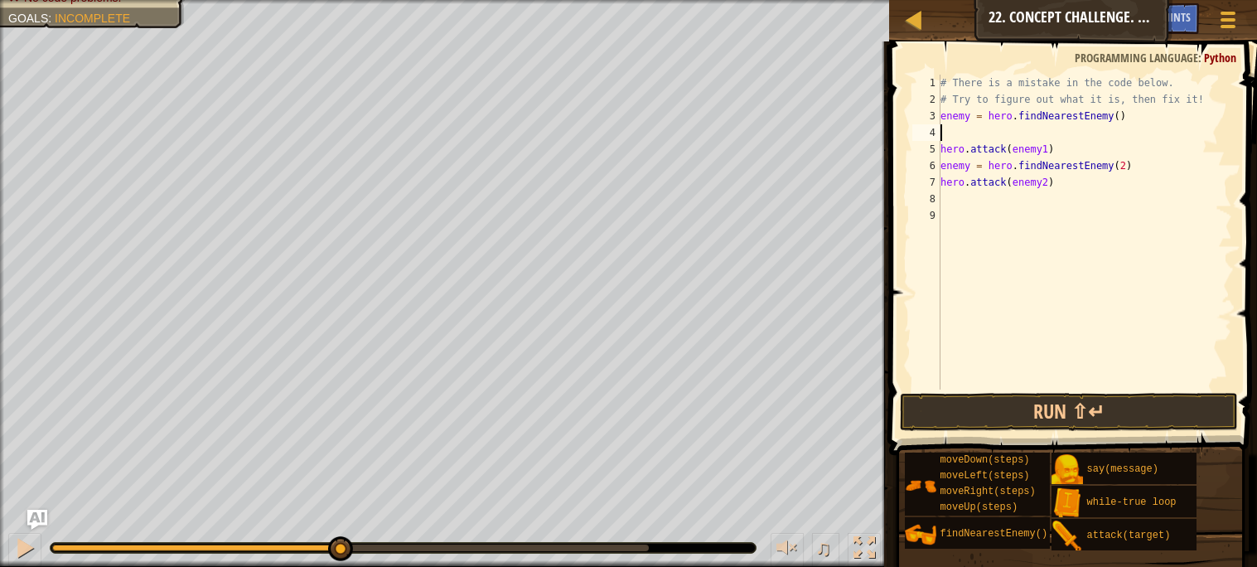
click at [971, 115] on div "# There is a mistake in the code below. # Try to figure out what it is, then fi…" at bounding box center [1084, 249] width 295 height 348
type textarea "enemy1 = hero.findNearestEnemy()"
click at [948, 133] on div "# There is a mistake in the code below. # Try to figure out what it is, then fi…" at bounding box center [1084, 249] width 295 height 348
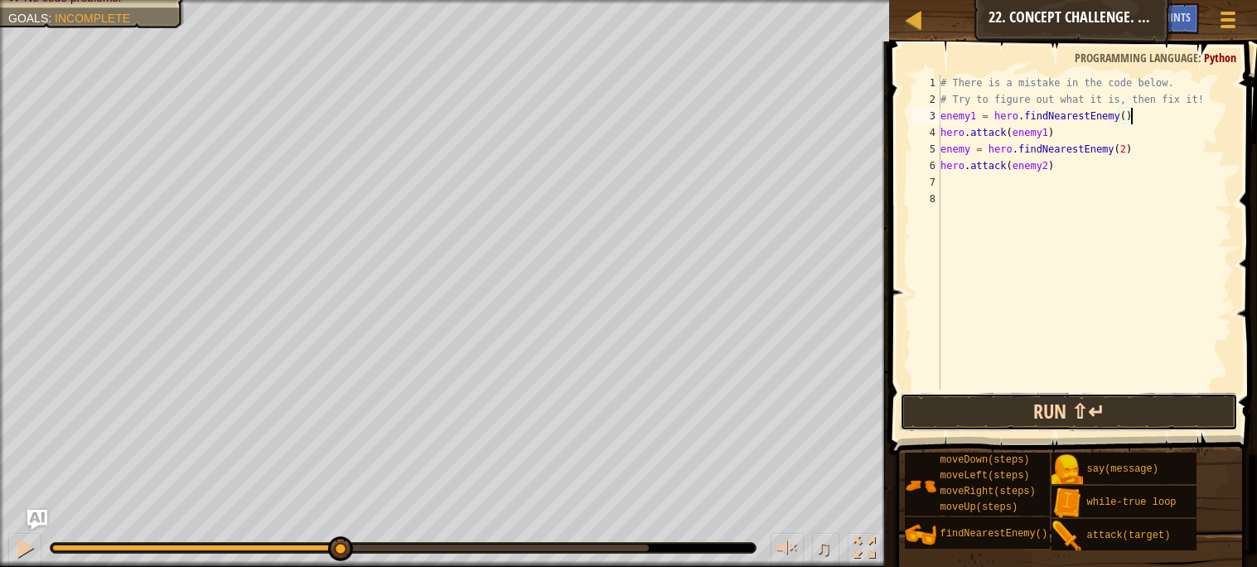
click at [988, 413] on button "Run ⇧↵" at bounding box center [1068, 412] width 337 height 38
click at [1062, 409] on button "Run ⇧↵" at bounding box center [1068, 412] width 337 height 38
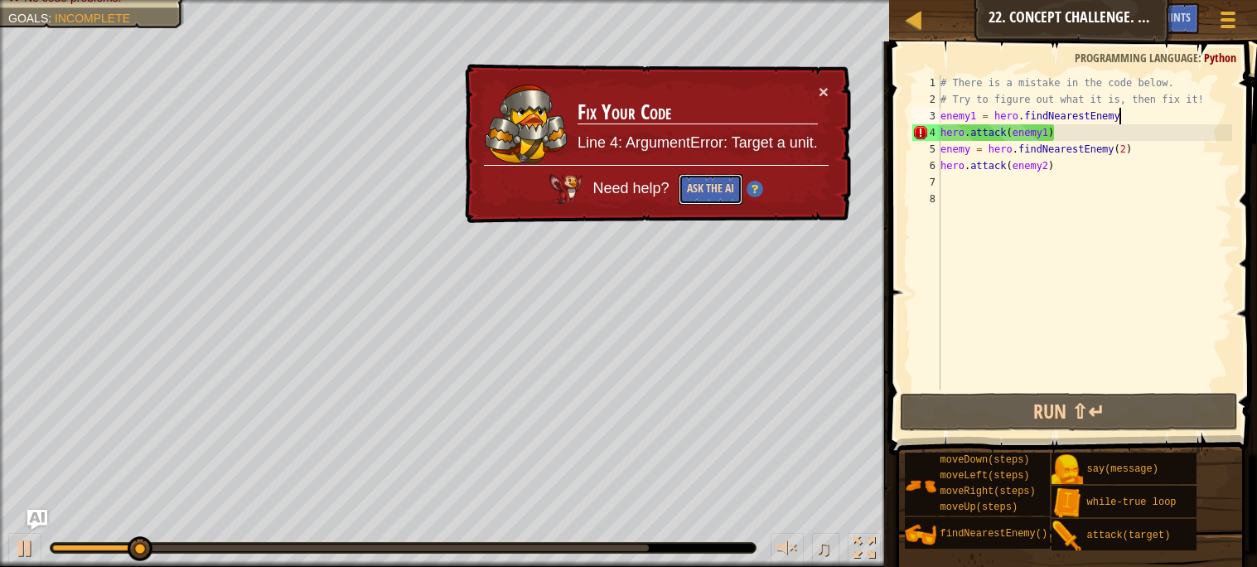
click at [709, 191] on button "Ask the AI" at bounding box center [710, 189] width 64 height 31
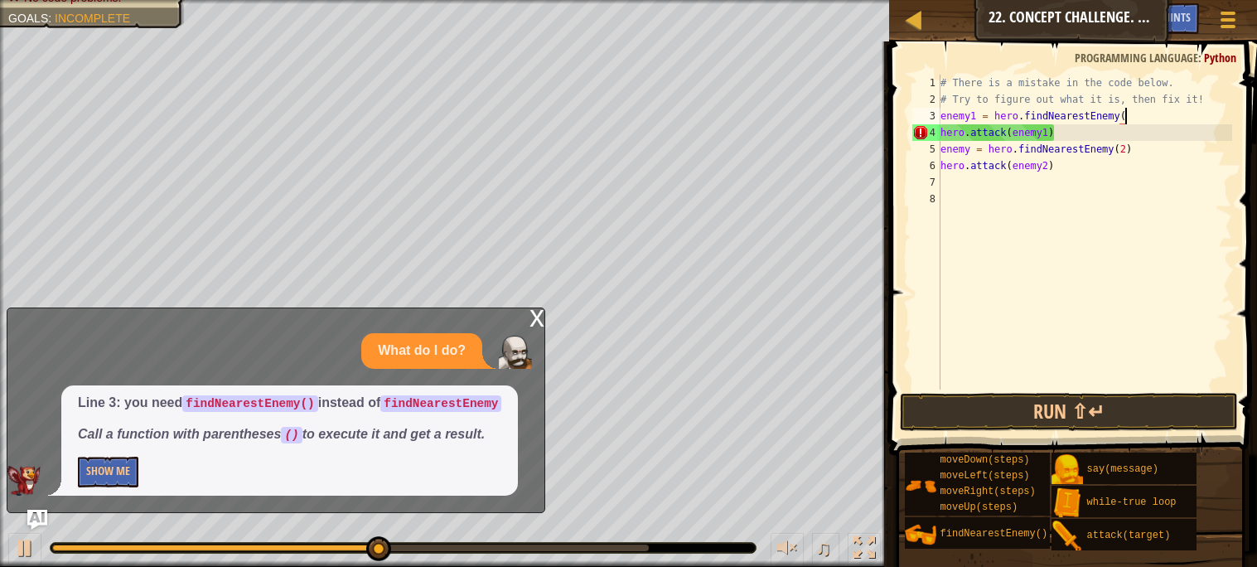
scroll to position [7, 14]
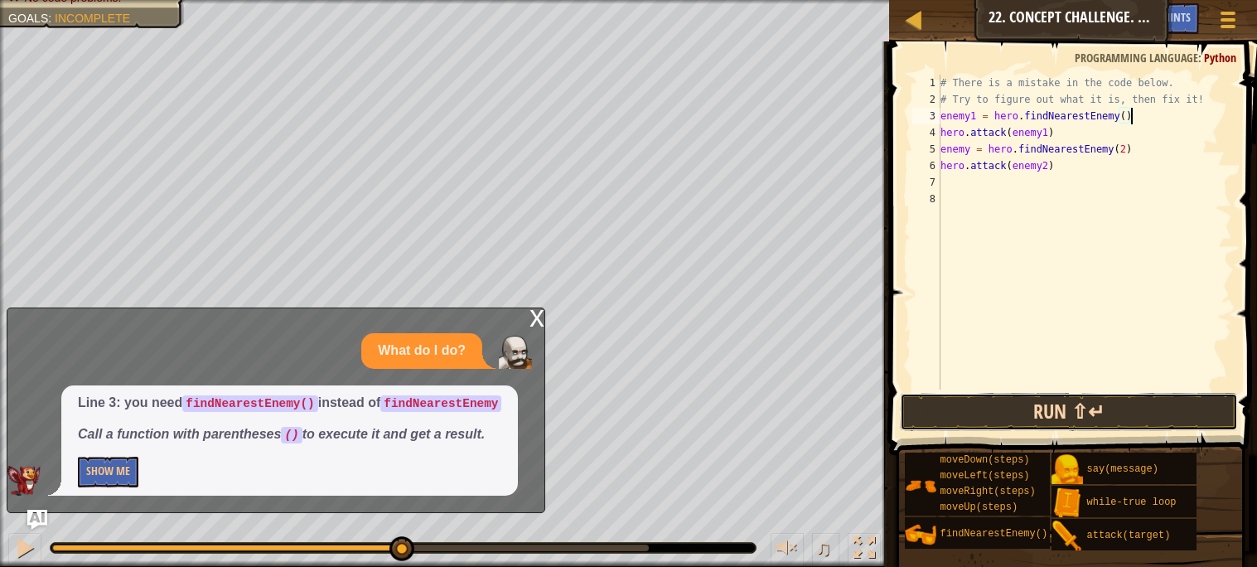
click at [1016, 417] on button "Run ⇧↵" at bounding box center [1068, 412] width 337 height 38
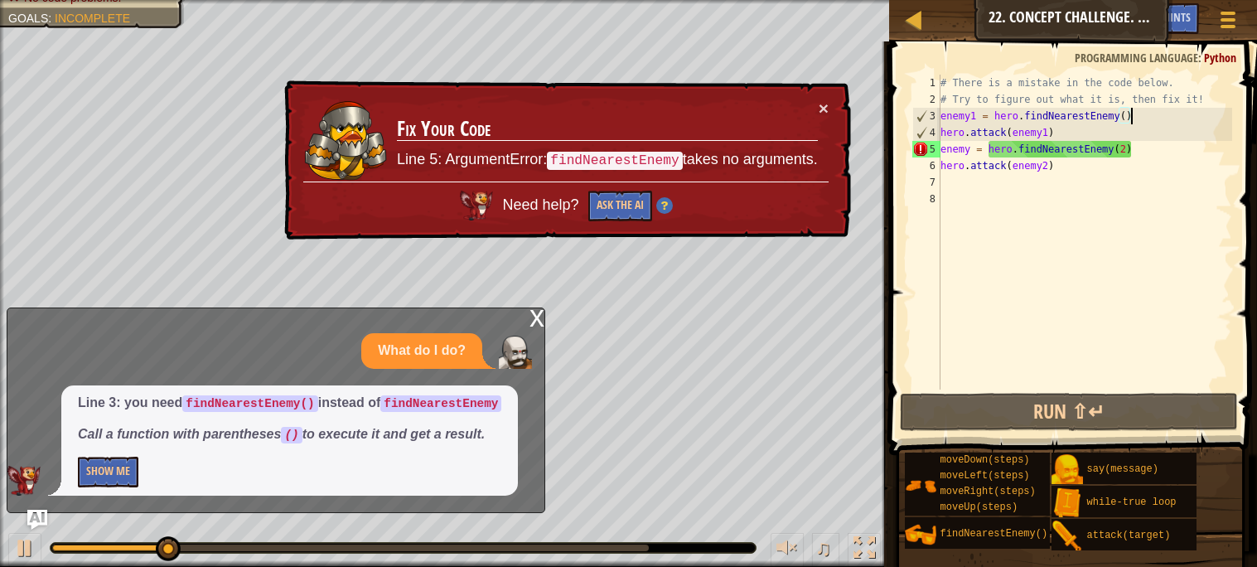
click at [1123, 147] on div "# There is a mistake in the code below. # Try to figure out what it is, then fi…" at bounding box center [1084, 249] width 295 height 348
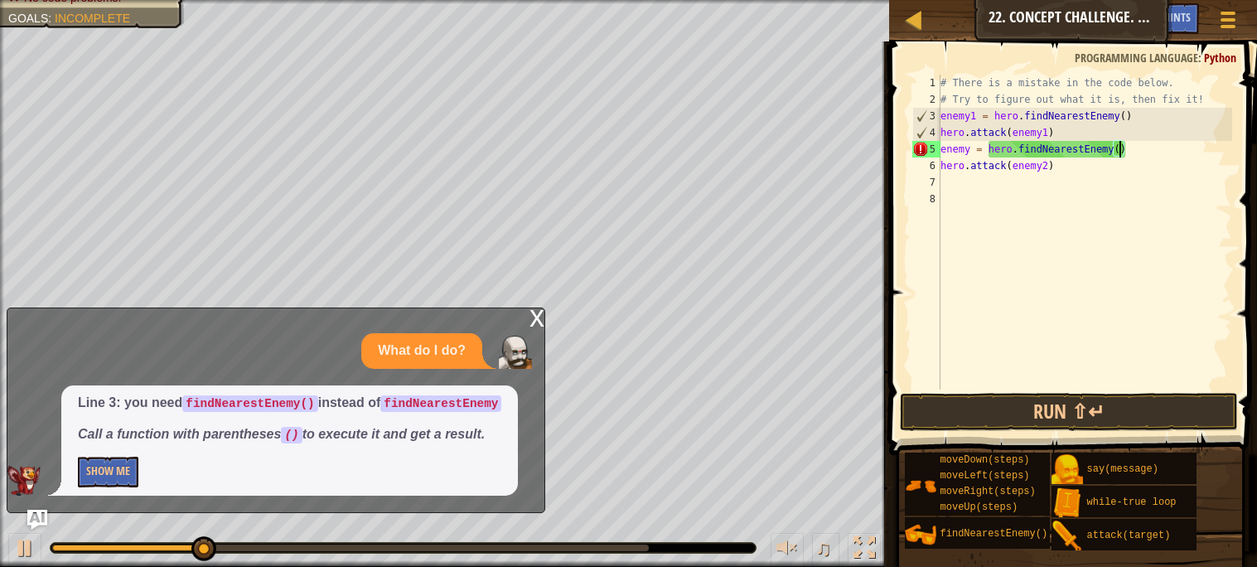
scroll to position [7, 13]
click at [972, 147] on div "# There is a mistake in the code below. # Try to figure out what it is, then fi…" at bounding box center [1084, 249] width 295 height 348
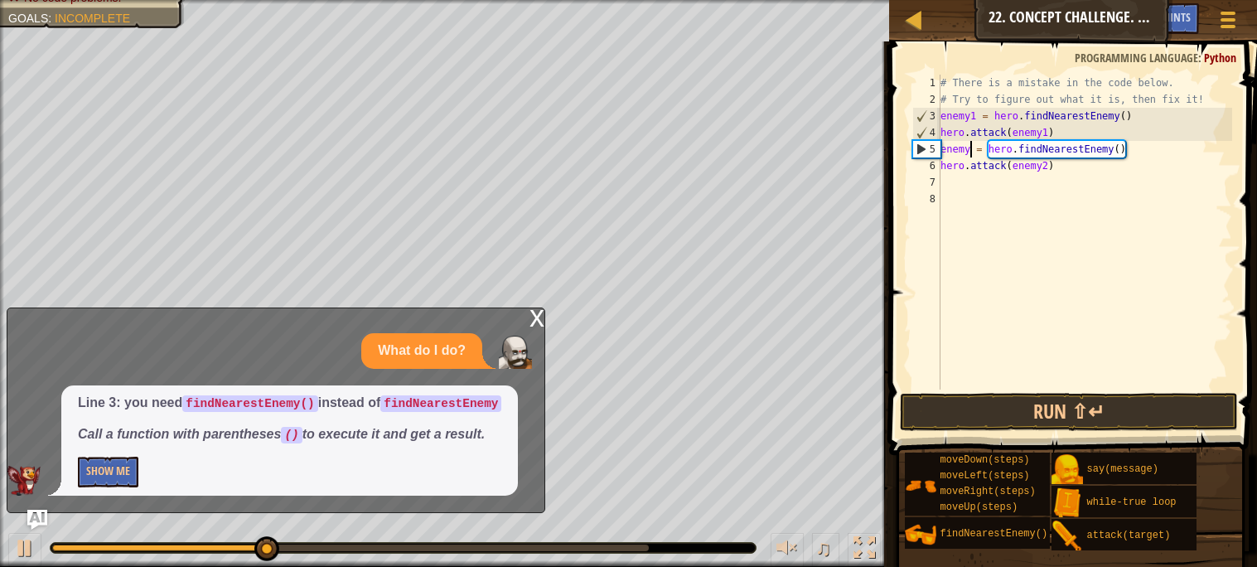
scroll to position [7, 3]
type textarea "enemy2 = hero.findNearestEnemy()"
click at [982, 415] on button "Run ⇧↵" at bounding box center [1068, 412] width 337 height 38
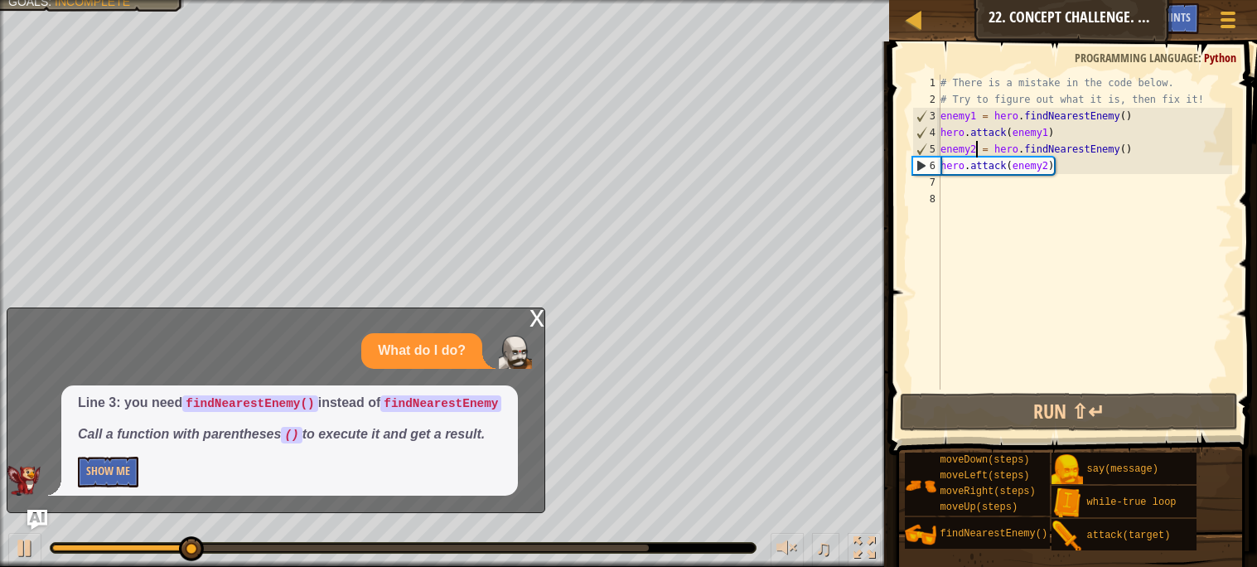
click at [530, 323] on div "x" at bounding box center [536, 316] width 15 height 17
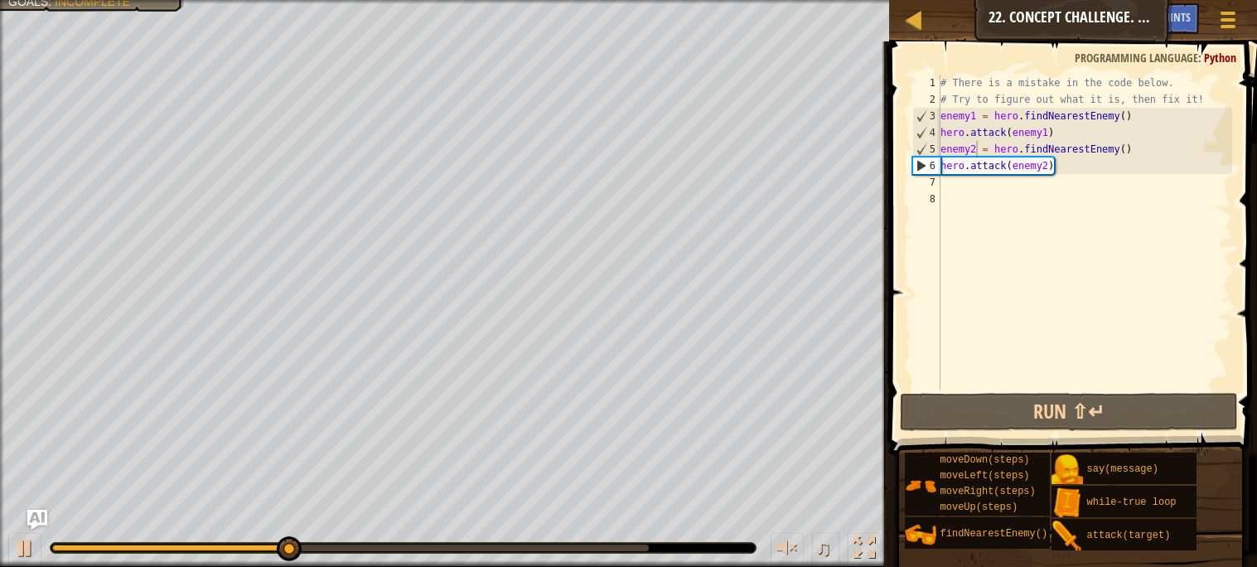
scroll to position [7, 0]
click at [948, 184] on div "# There is a mistake in the code below. # Try to figure out what it is, then fi…" at bounding box center [1084, 249] width 295 height 348
type textarea "h"
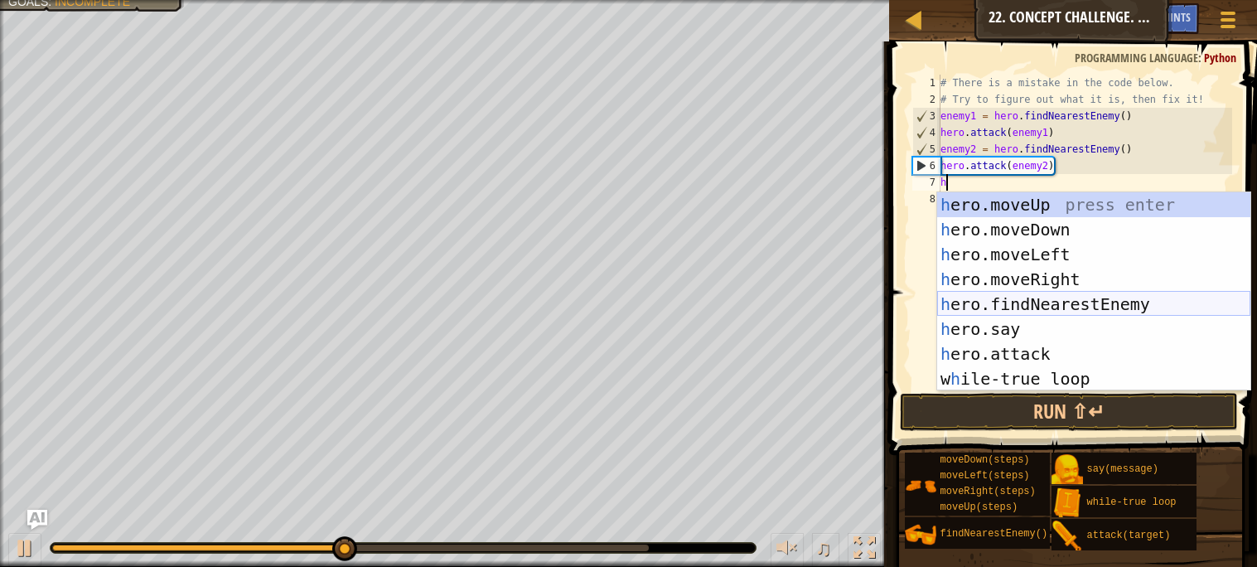
click at [1047, 298] on div "h ero.moveUp press enter h ero.moveDown press enter h ero.moveLeft press enter …" at bounding box center [1093, 316] width 313 height 249
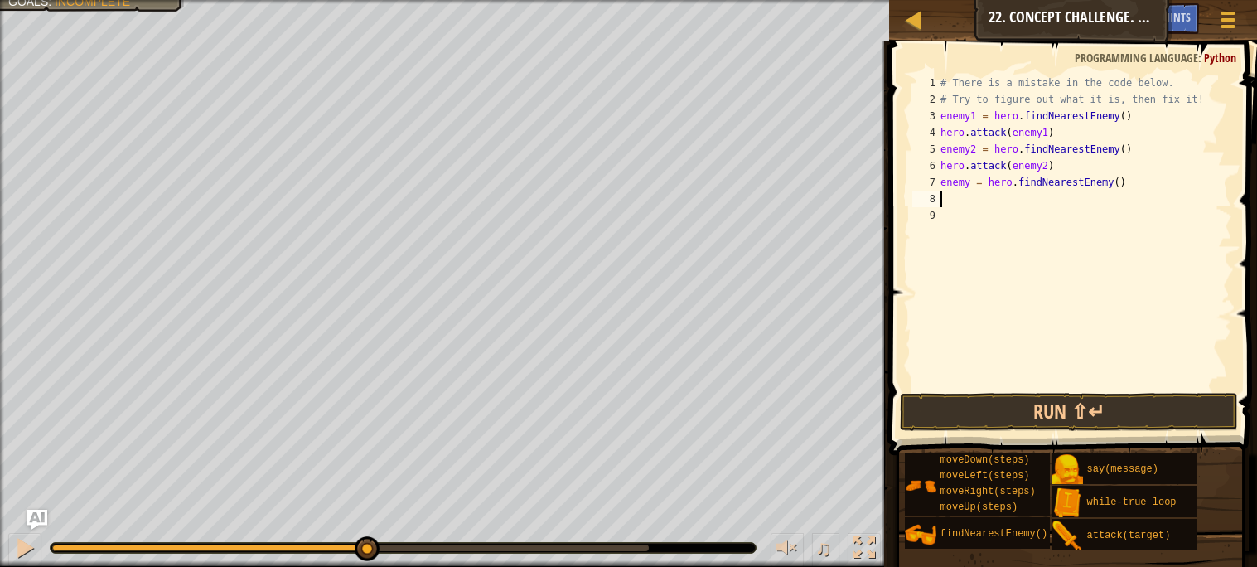
click at [969, 182] on div "# There is a mistake in the code below. # Try to figure out what it is, then fi…" at bounding box center [1084, 249] width 295 height 348
type textarea "enemy3 = hero.findNearestEnemy()"
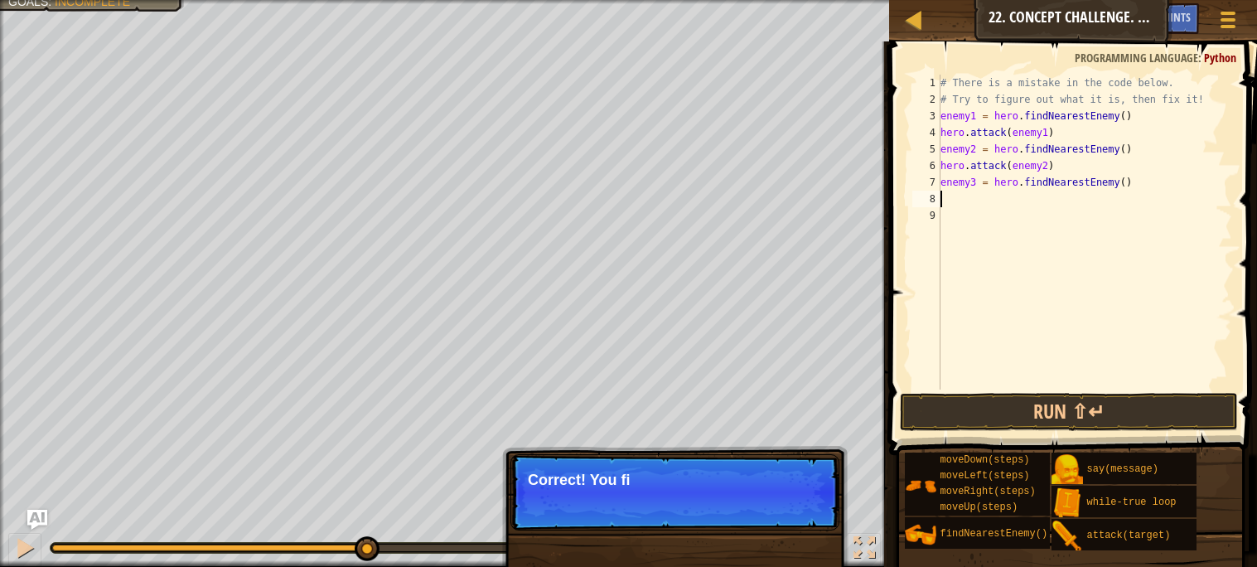
click at [943, 205] on div "# There is a mistake in the code below. # Try to figure out what it is, then fi…" at bounding box center [1084, 249] width 295 height 348
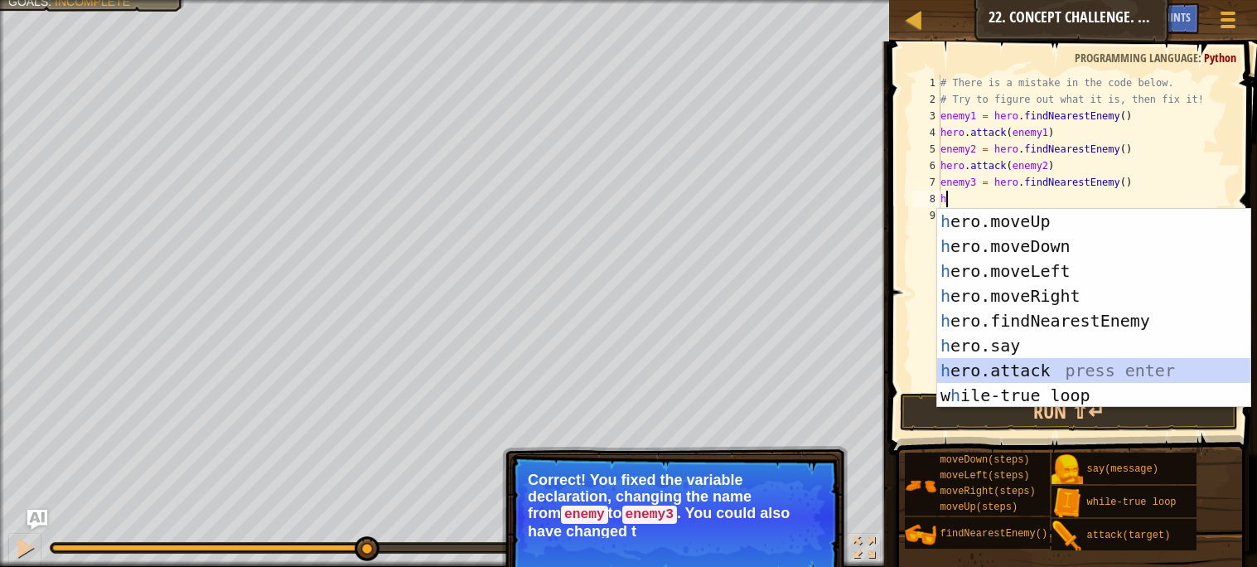
click at [1030, 364] on div "h ero.moveUp press enter h ero.moveDown press enter h ero.moveLeft press enter …" at bounding box center [1093, 333] width 313 height 249
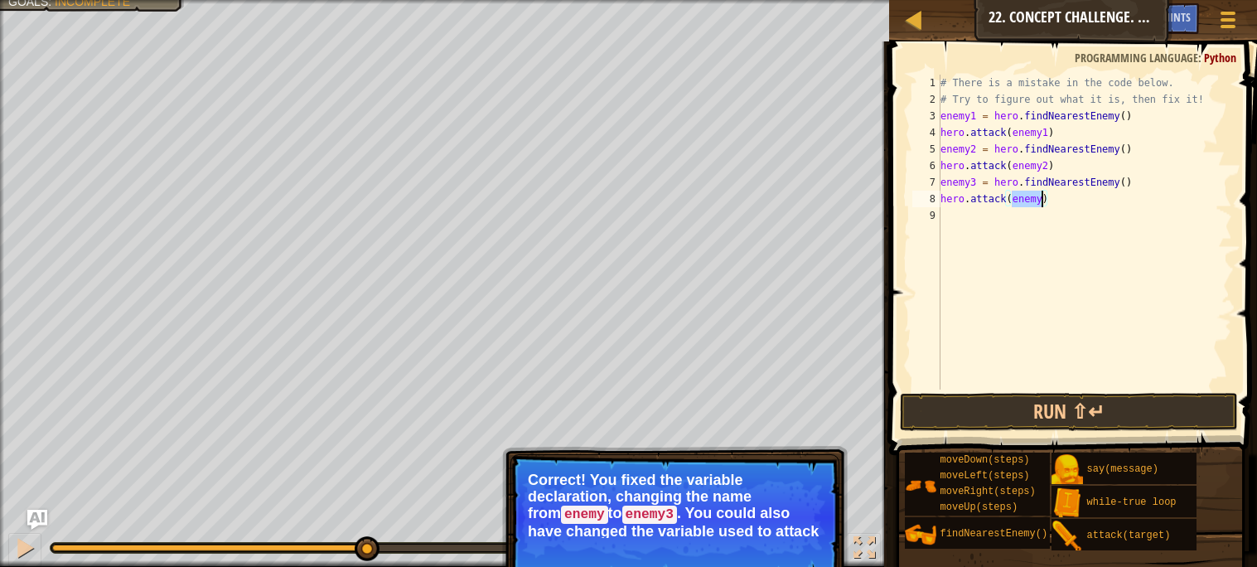
click at [1041, 199] on div "# There is a mistake in the code below. # Try to figure out what it is, then fi…" at bounding box center [1084, 232] width 295 height 315
type textarea "hero.attack(enemy3)"
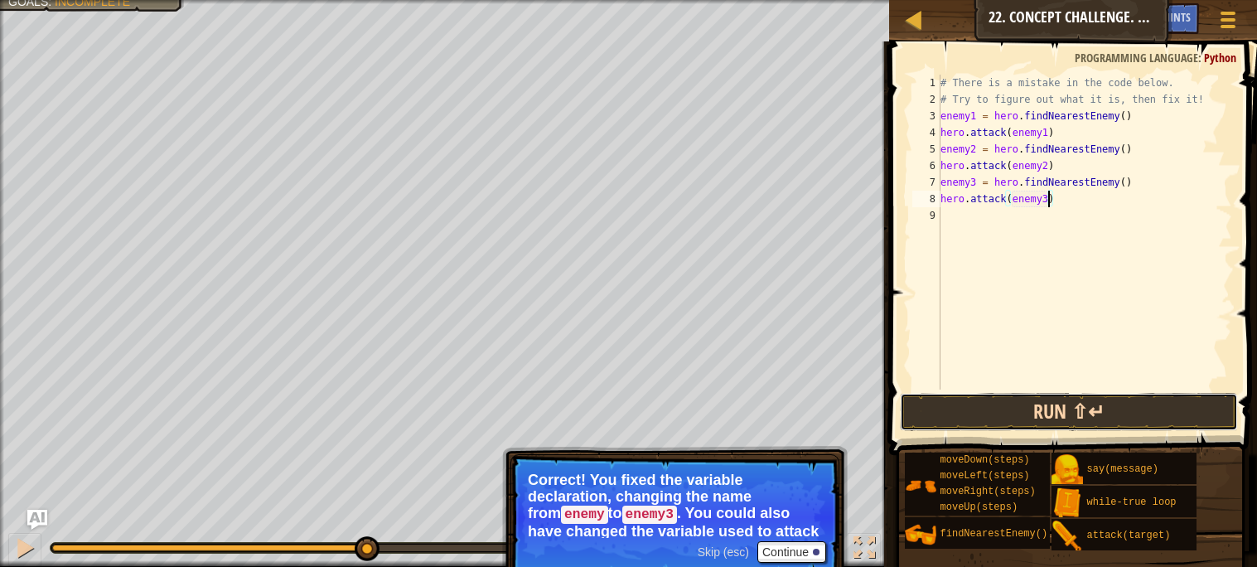
click at [1045, 413] on button "Run ⇧↵" at bounding box center [1068, 412] width 337 height 38
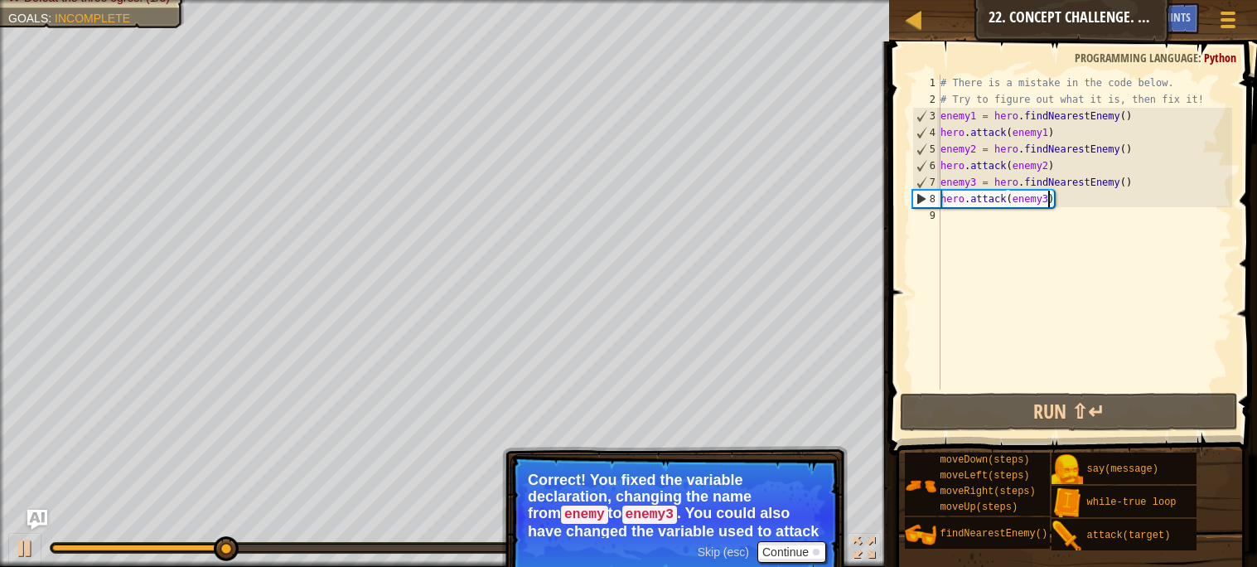
click at [1071, 213] on div "# There is a mistake in the code below. # Try to figure out what it is, then fi…" at bounding box center [1084, 249] width 295 height 348
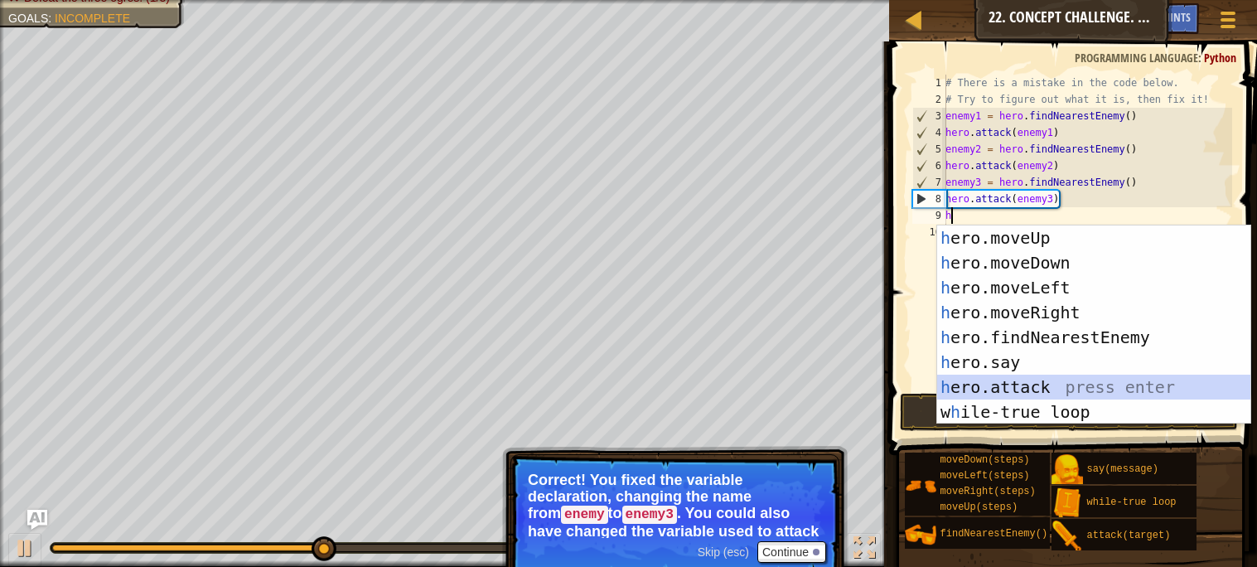
click at [996, 376] on div "h ero.moveUp press enter h ero.moveDown press enter h ero.moveLeft press enter …" at bounding box center [1093, 349] width 313 height 249
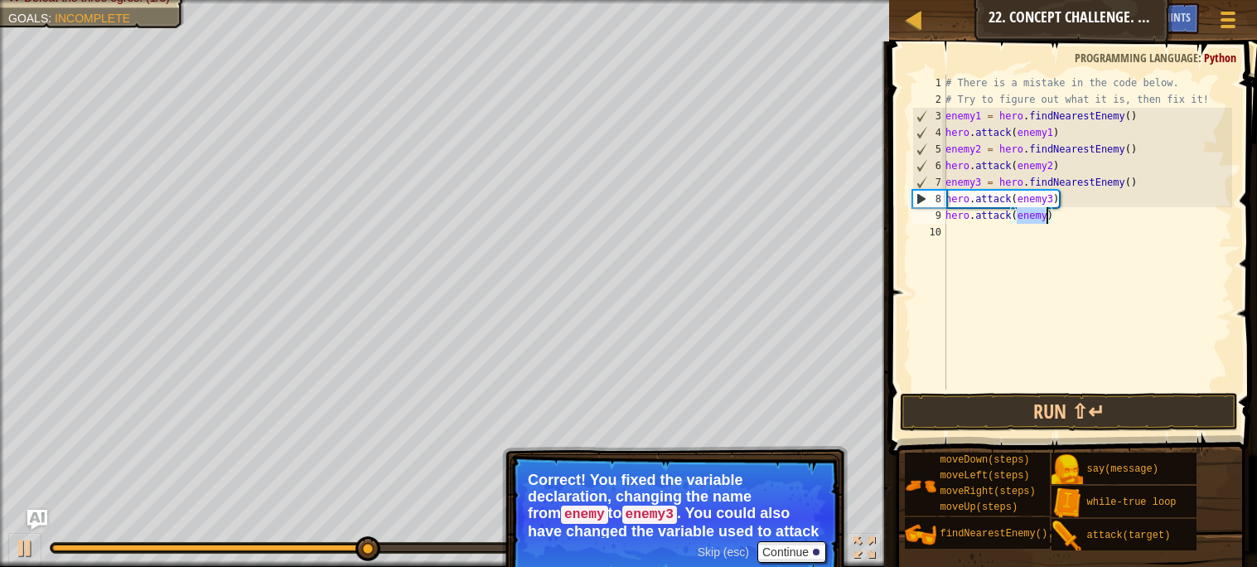
click at [1049, 220] on div "# There is a mistake in the code below. # Try to figure out what it is, then fi…" at bounding box center [1087, 232] width 290 height 315
type textarea "hero.attack(enemy3)"
click at [972, 229] on div "# There is a mistake in the code below. # Try to figure out what it is, then fi…" at bounding box center [1087, 249] width 290 height 348
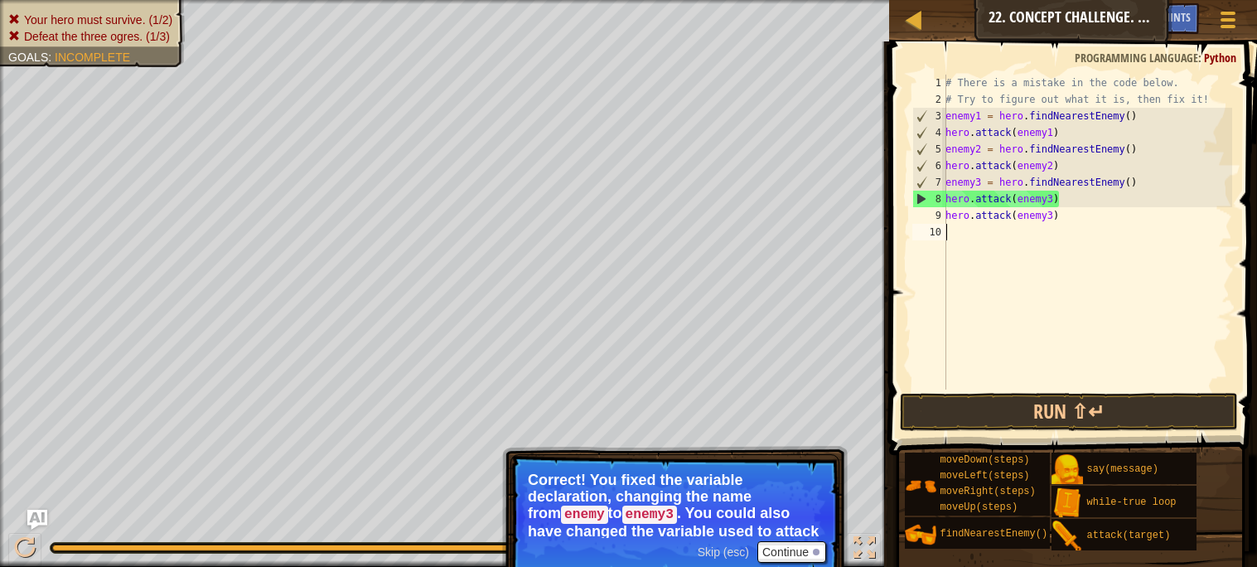
click at [956, 250] on div "# There is a mistake in the code below. # Try to figure out what it is, then fi…" at bounding box center [1087, 249] width 290 height 348
click at [932, 418] on button "Run ⇧↵" at bounding box center [1068, 412] width 337 height 38
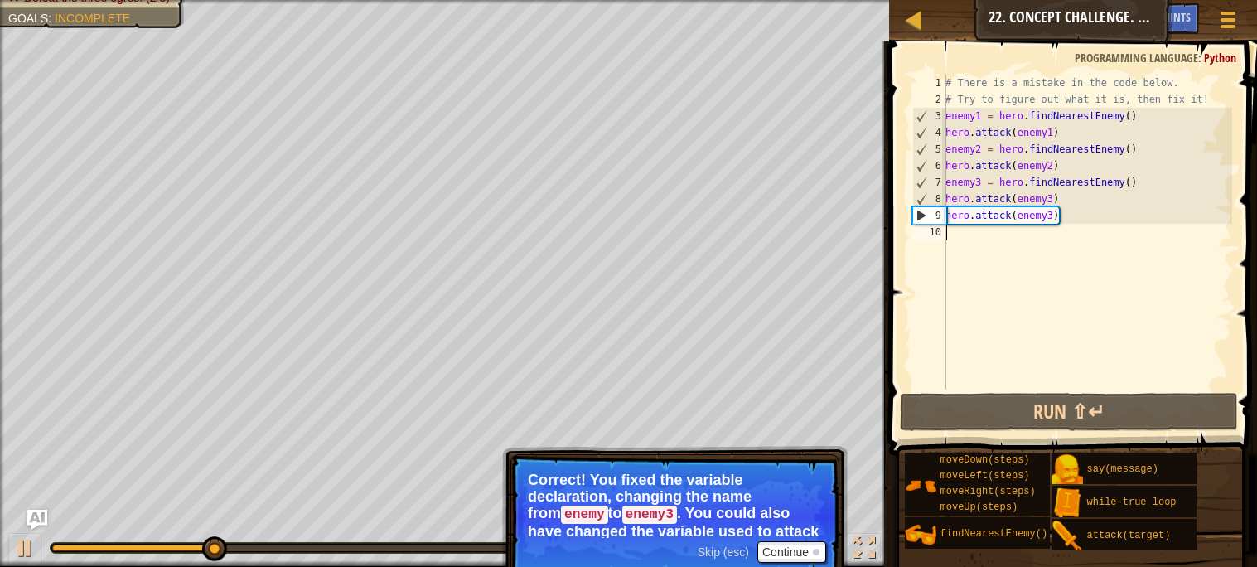
click at [952, 244] on div "# There is a mistake in the code below. # Try to figure out what it is, then fi…" at bounding box center [1087, 249] width 290 height 348
type textarea "h"
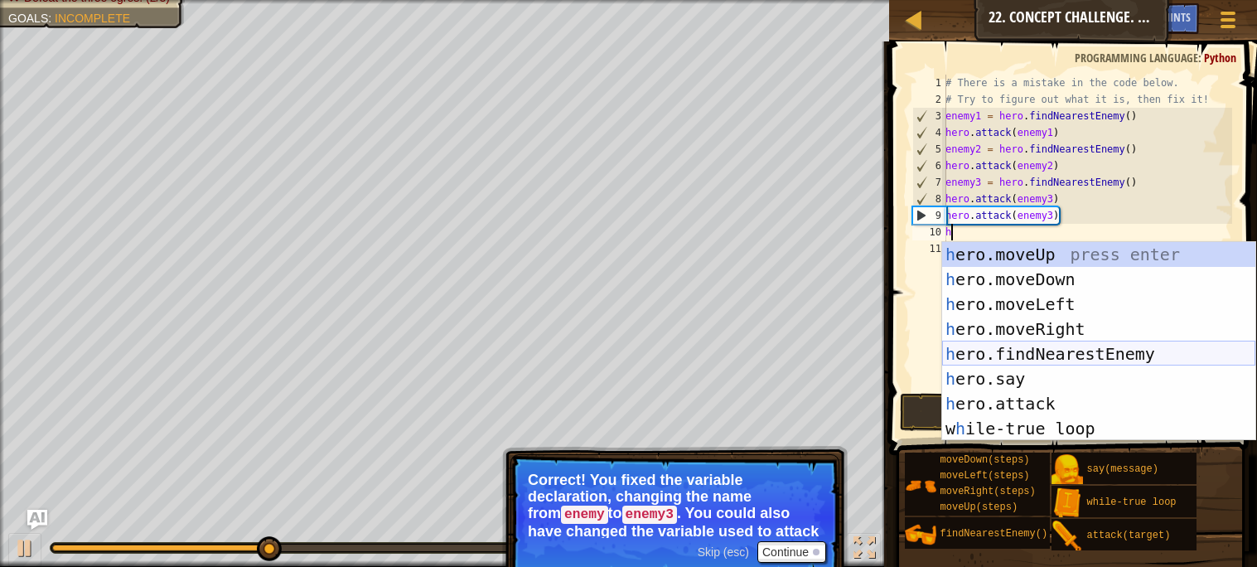
click at [1165, 356] on div "h ero.moveUp press enter h ero.moveDown press enter h ero.moveLeft press enter …" at bounding box center [1098, 366] width 313 height 249
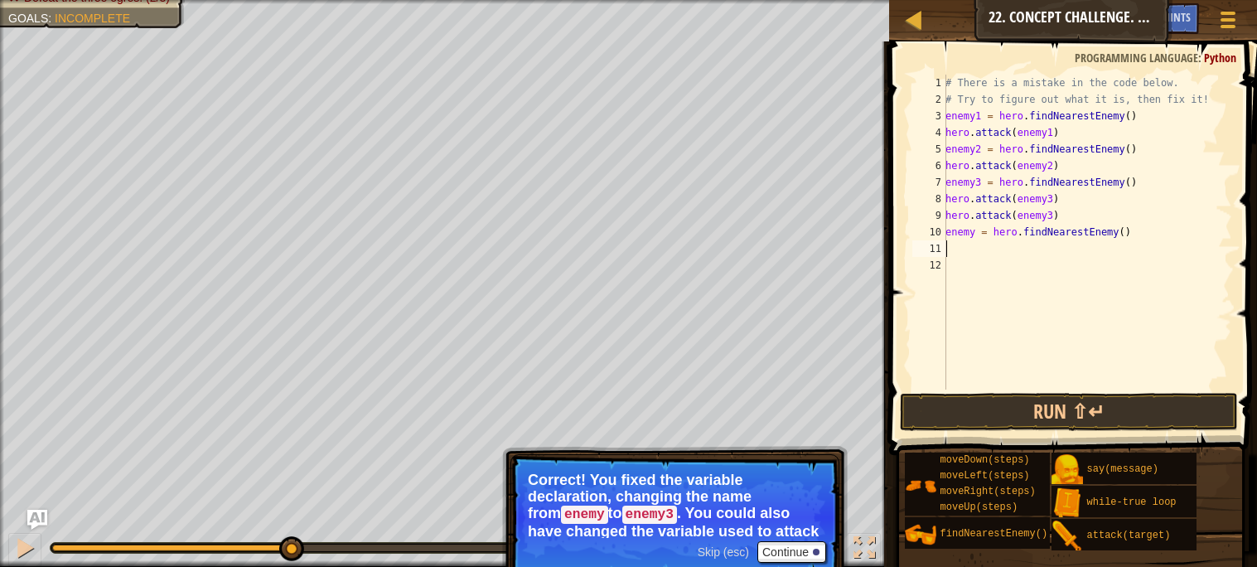
click at [975, 232] on div "# There is a mistake in the code below. # Try to figure out what it is, then fi…" at bounding box center [1087, 249] width 290 height 348
type textarea "enemy4 = hero.findNearestEnemy()"
click at [954, 255] on div "# There is a mistake in the code below. # Try to figure out what it is, then fi…" at bounding box center [1087, 249] width 290 height 348
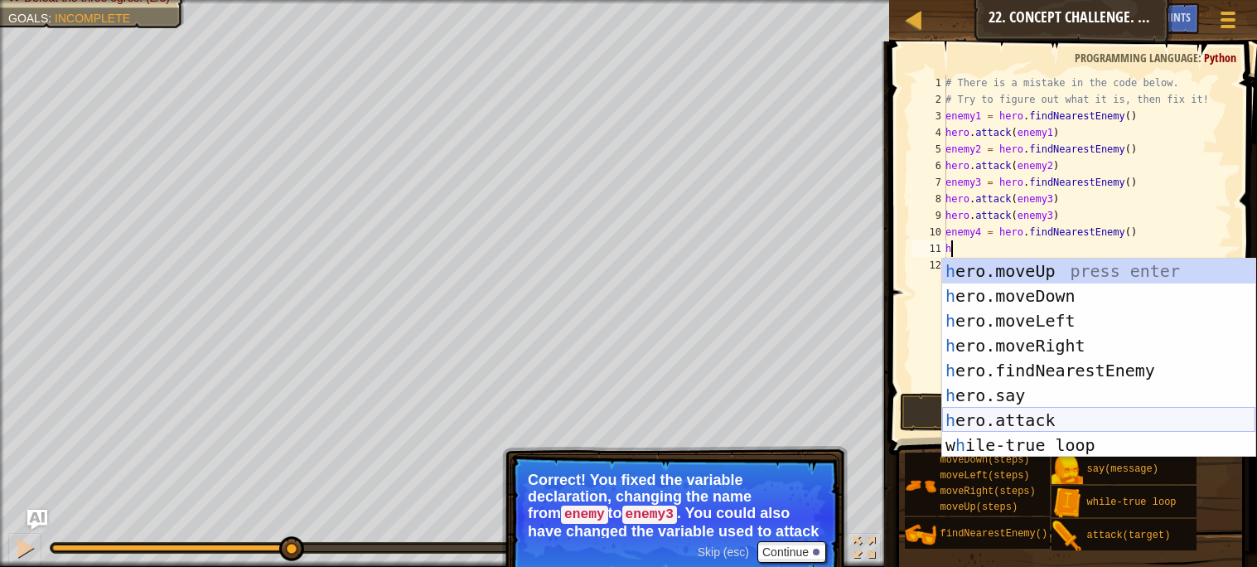
click at [1001, 418] on div "h ero.moveUp press enter h ero.moveDown press enter h ero.moveLeft press enter …" at bounding box center [1098, 382] width 313 height 249
type textarea "hero.attack(enemy)"
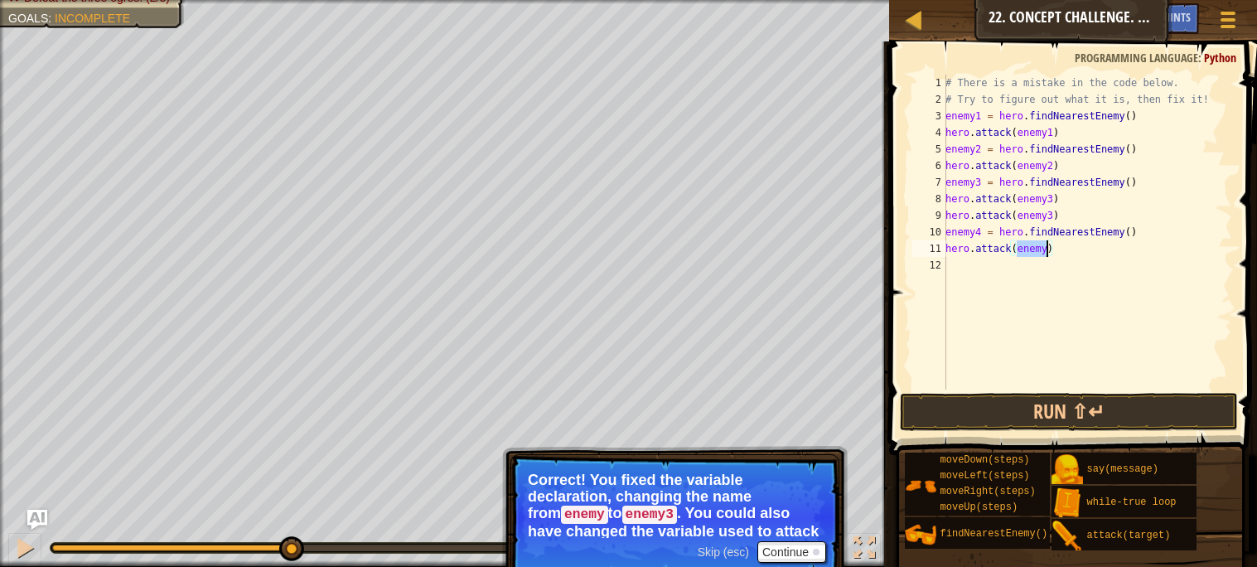
click at [1047, 262] on div "# There is a mistake in the code below. # Try to figure out what it is, then fi…" at bounding box center [1087, 249] width 290 height 348
click at [1045, 249] on div "# There is a mistake in the code below. # Try to figure out what it is, then fi…" at bounding box center [1087, 249] width 290 height 348
type textarea "hero.attack(enemy4)"
click at [945, 263] on div "12" at bounding box center [929, 265] width 34 height 17
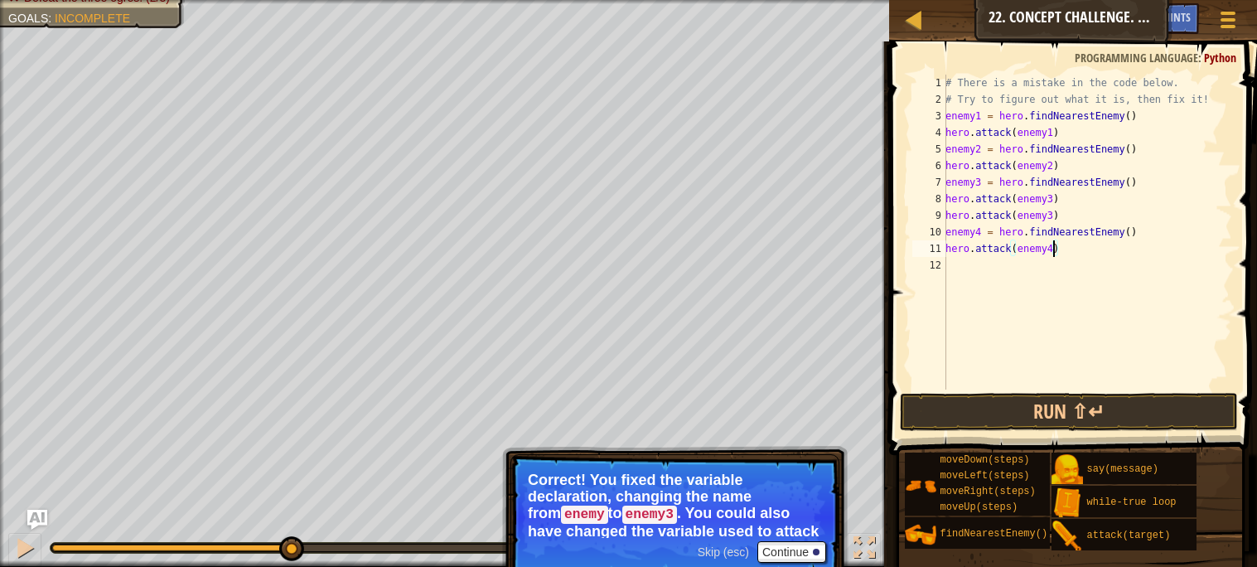
scroll to position [7, 0]
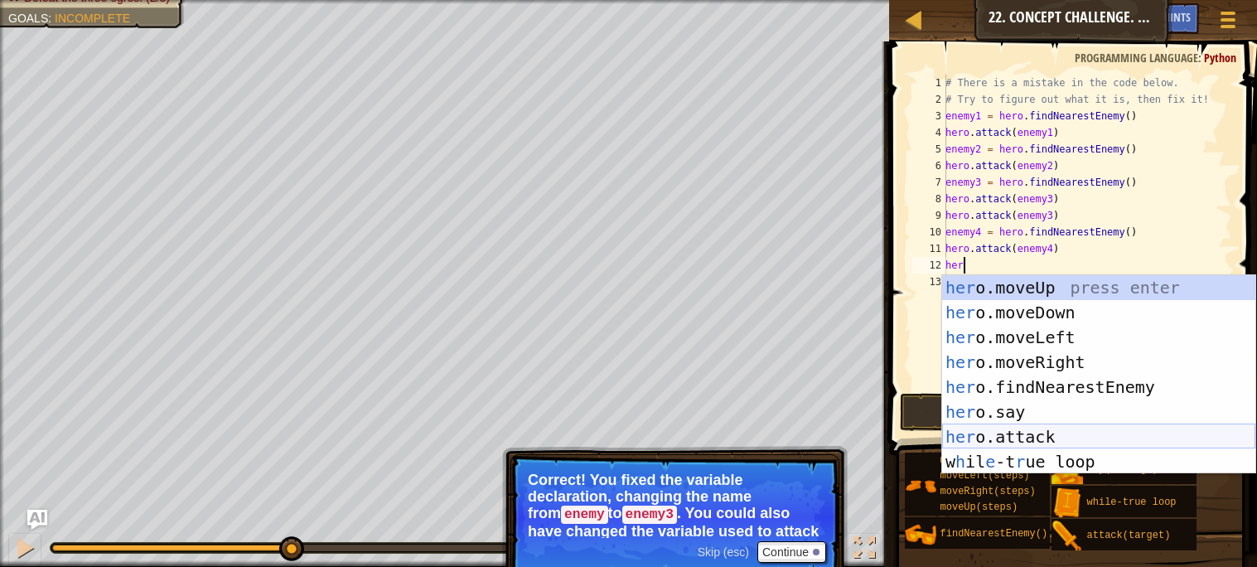
click at [1030, 428] on div "her o.moveUp press enter her o.moveDown press enter her o.moveLeft press enter …" at bounding box center [1098, 399] width 313 height 249
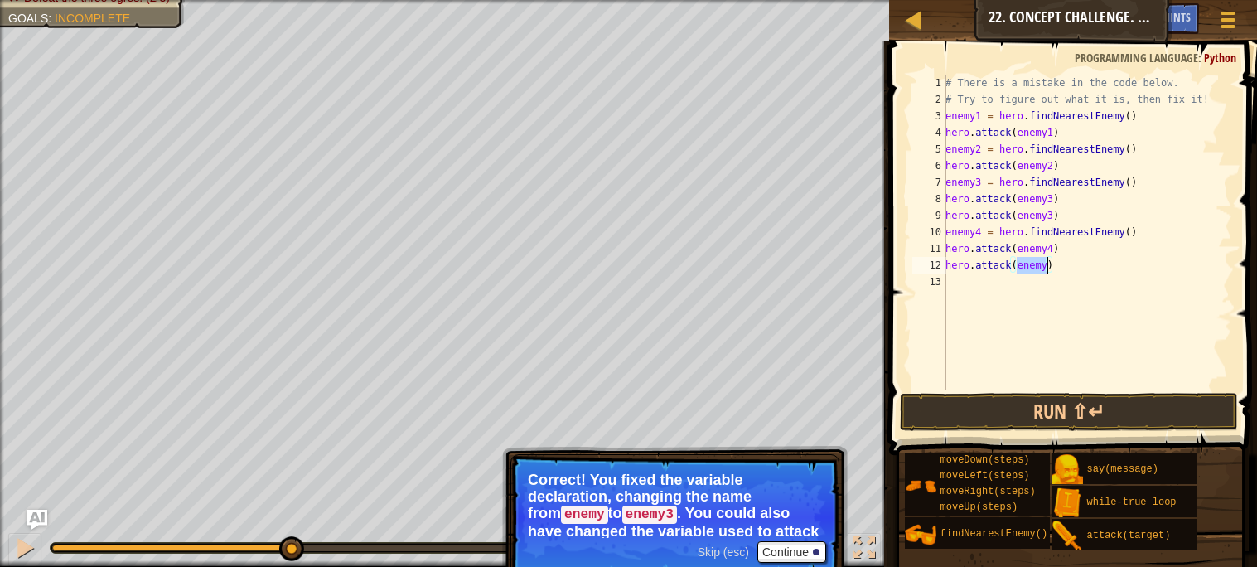
click at [1045, 263] on div "# There is a mistake in the code below. # Try to figure out what it is, then fi…" at bounding box center [1087, 232] width 290 height 315
type textarea "hero.attack(enemy4)"
click at [1110, 414] on button "Run ⇧↵" at bounding box center [1068, 412] width 337 height 38
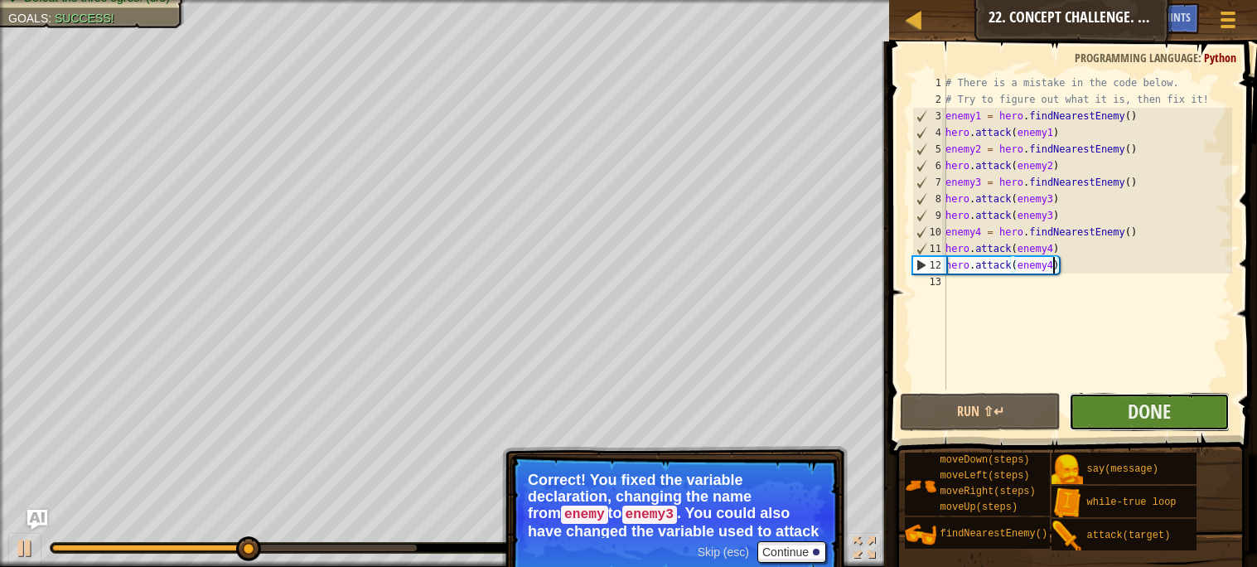
click at [1090, 401] on button "Done" at bounding box center [1149, 412] width 161 height 38
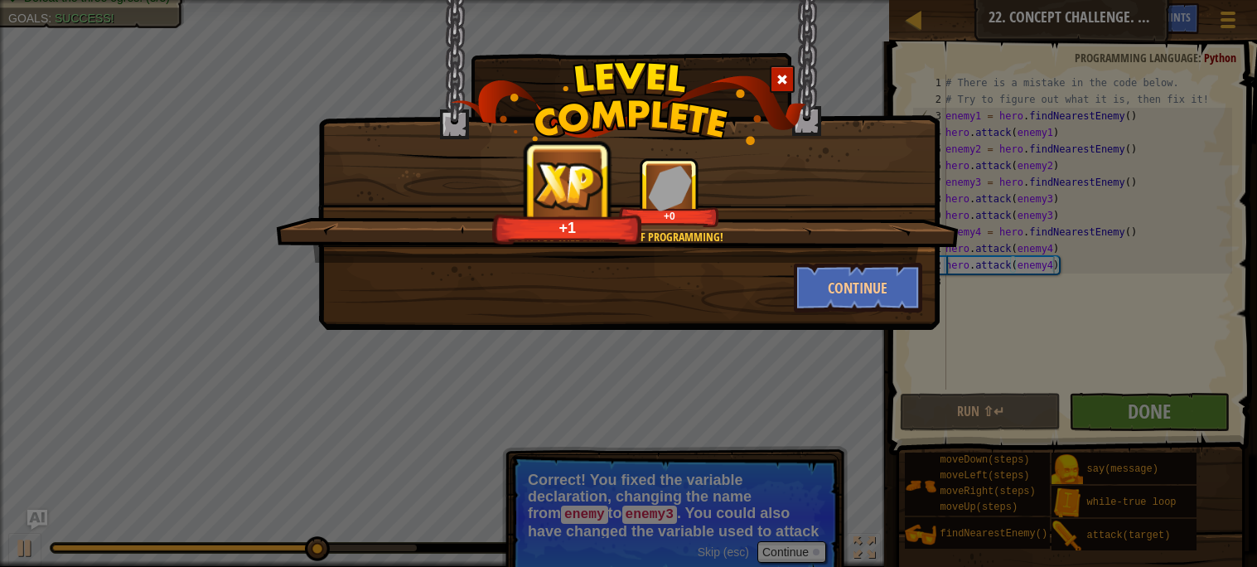
click at [556, 24] on div "Soon you will be master of programming! +1 +0 Continue" at bounding box center [628, 123] width 621 height 248
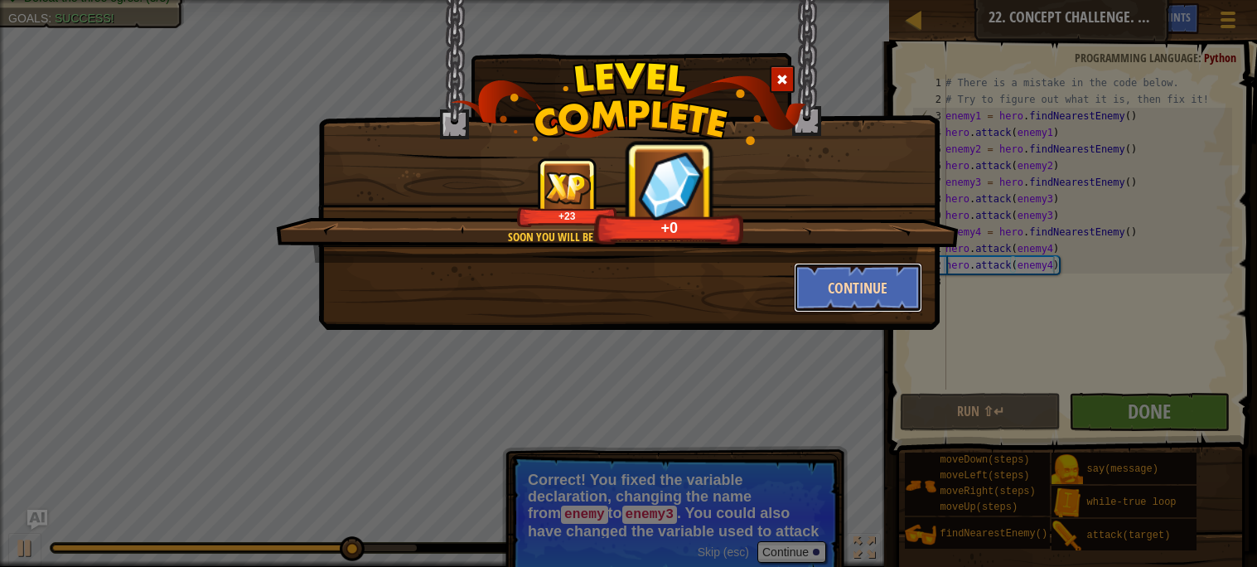
click at [864, 274] on button "Continue" at bounding box center [858, 288] width 128 height 50
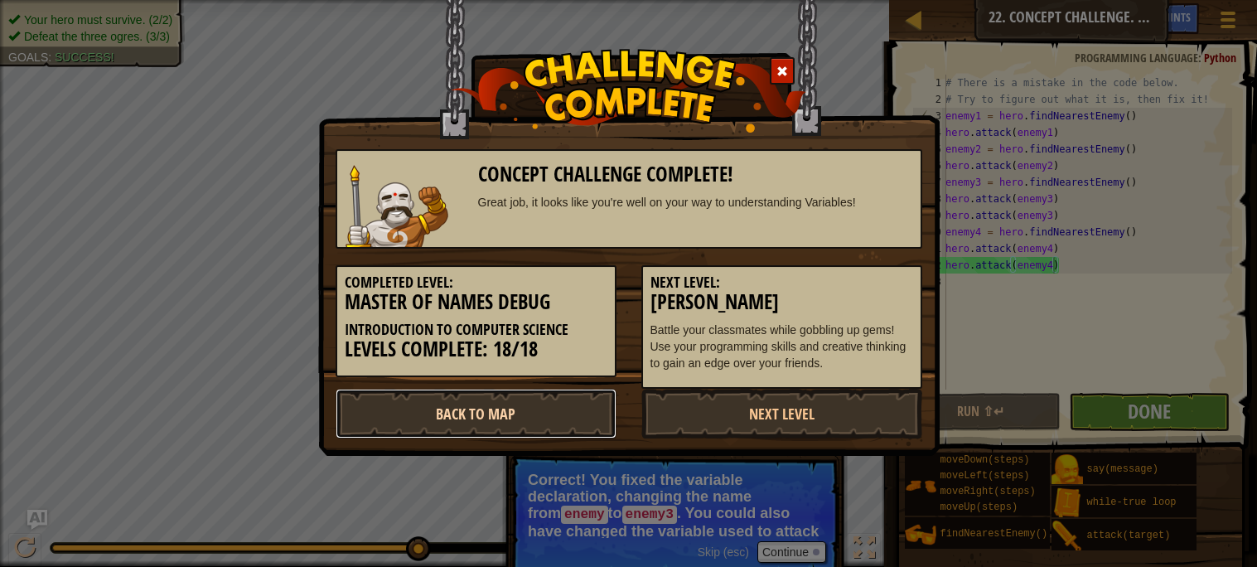
click at [544, 406] on link "Back to Map" at bounding box center [475, 413] width 281 height 50
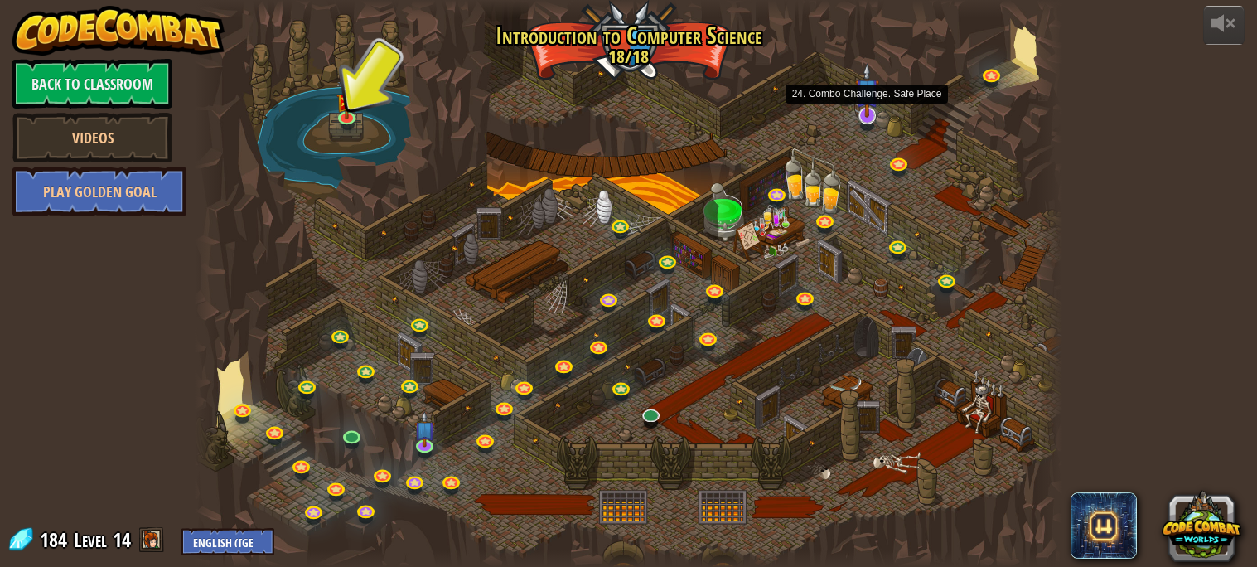
click at [865, 113] on img at bounding box center [867, 90] width 24 height 55
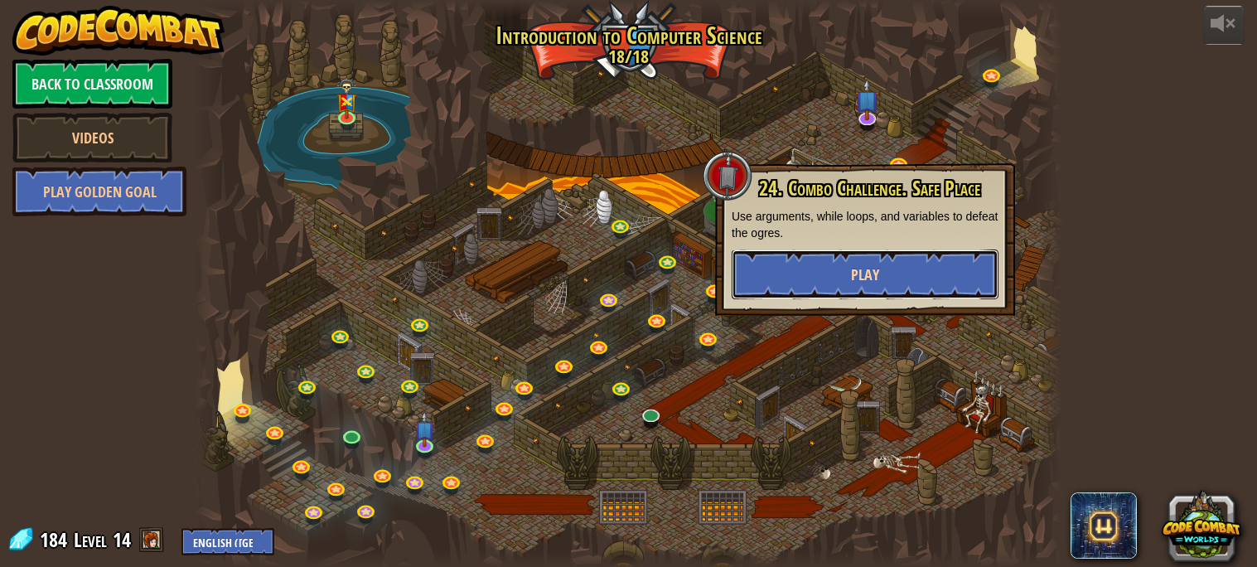
click at [813, 273] on button "Play" at bounding box center [864, 274] width 267 height 50
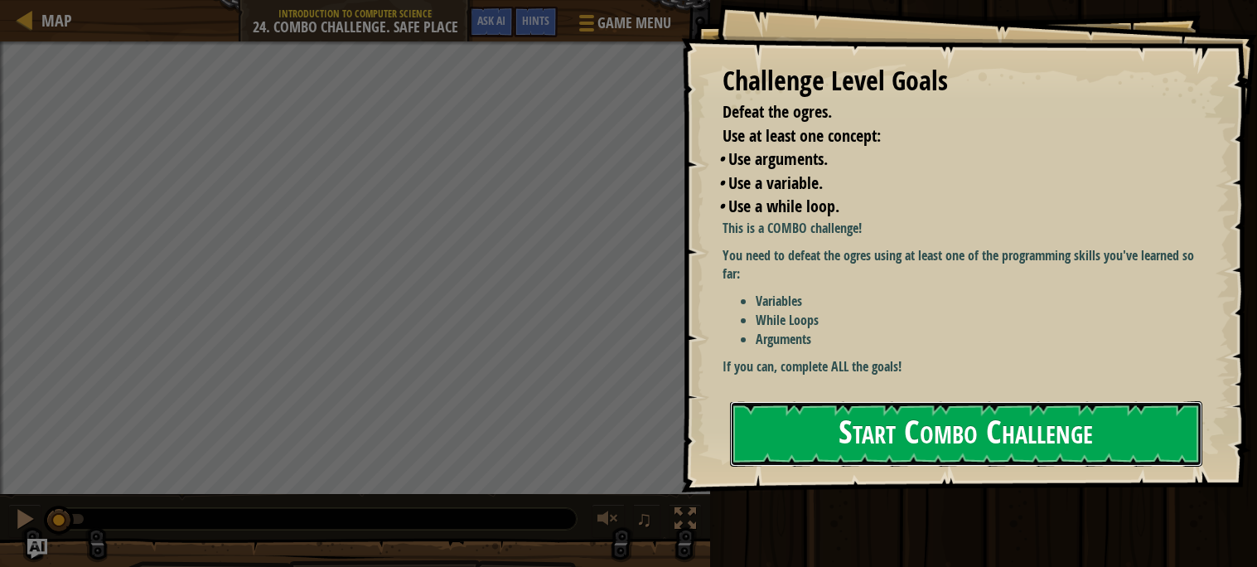
click at [919, 412] on button "Start Combo Challenge" at bounding box center [966, 433] width 472 height 65
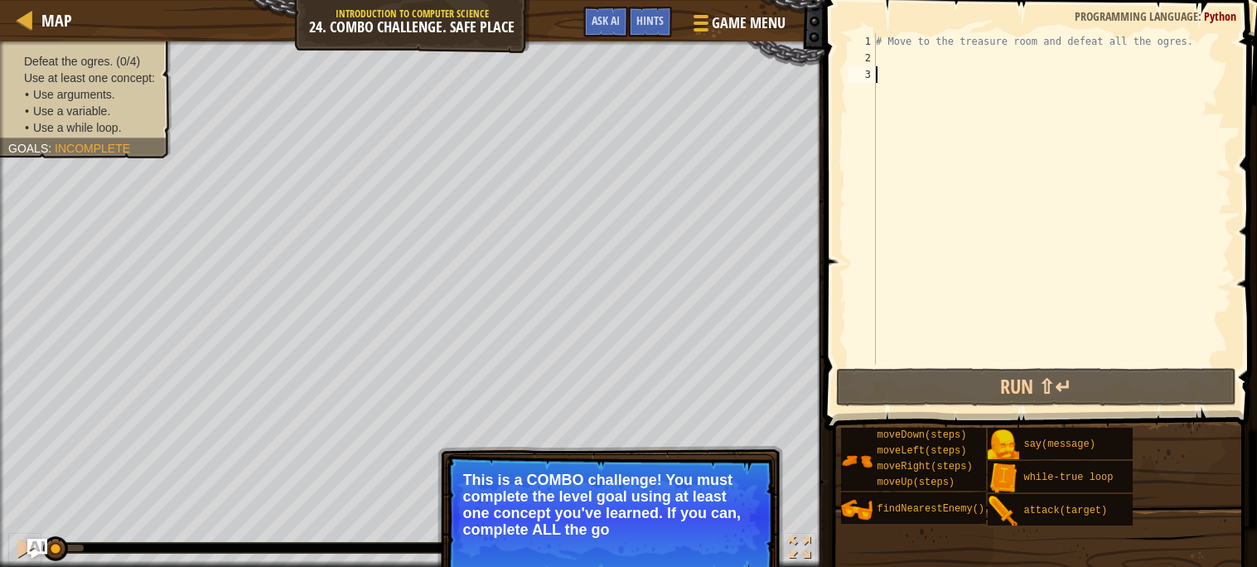
click at [895, 57] on div "# Move to the treasure room and defeat all the ogres." at bounding box center [1051, 215] width 359 height 364
type textarea "h"
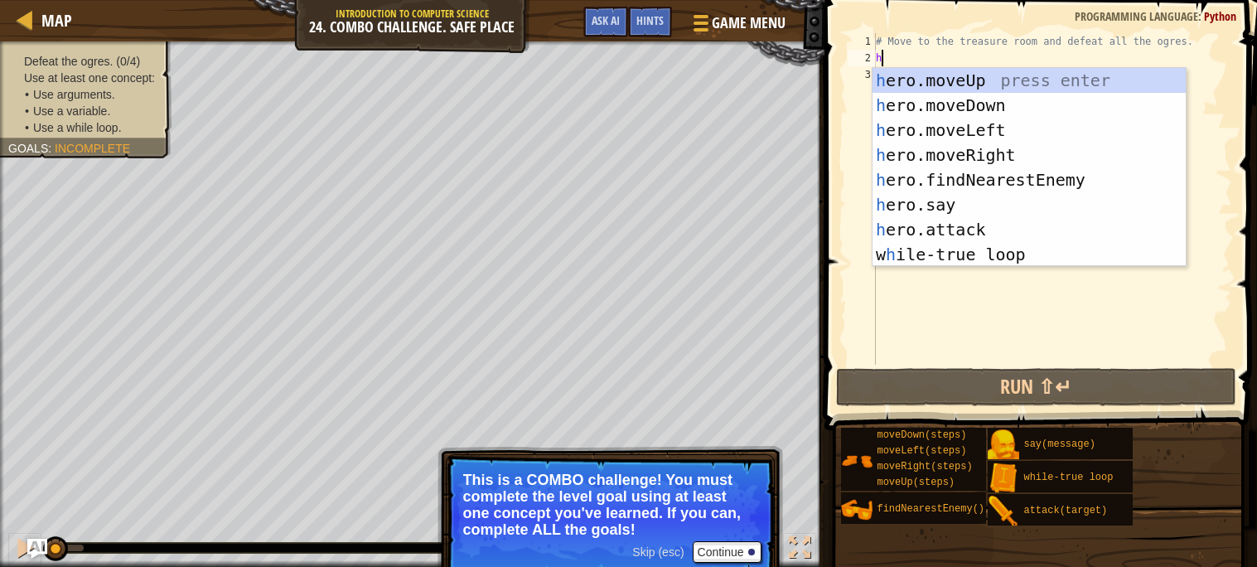
scroll to position [7, 0]
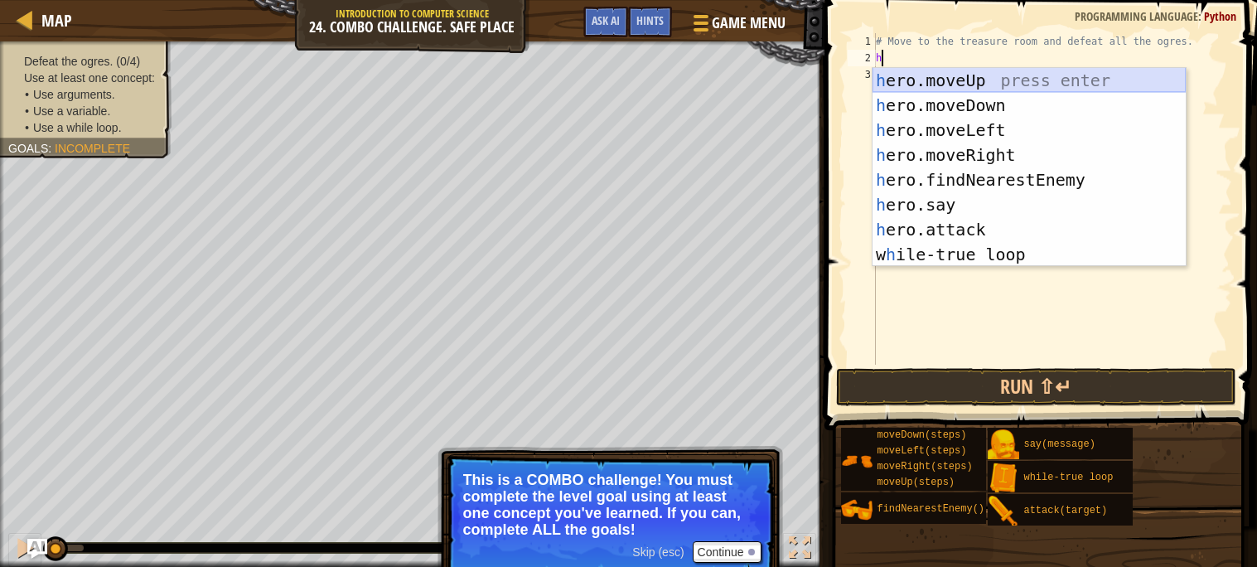
click at [928, 86] on div "h ero.moveUp press enter h ero.moveDown press enter h ero.moveLeft press enter …" at bounding box center [1028, 192] width 313 height 249
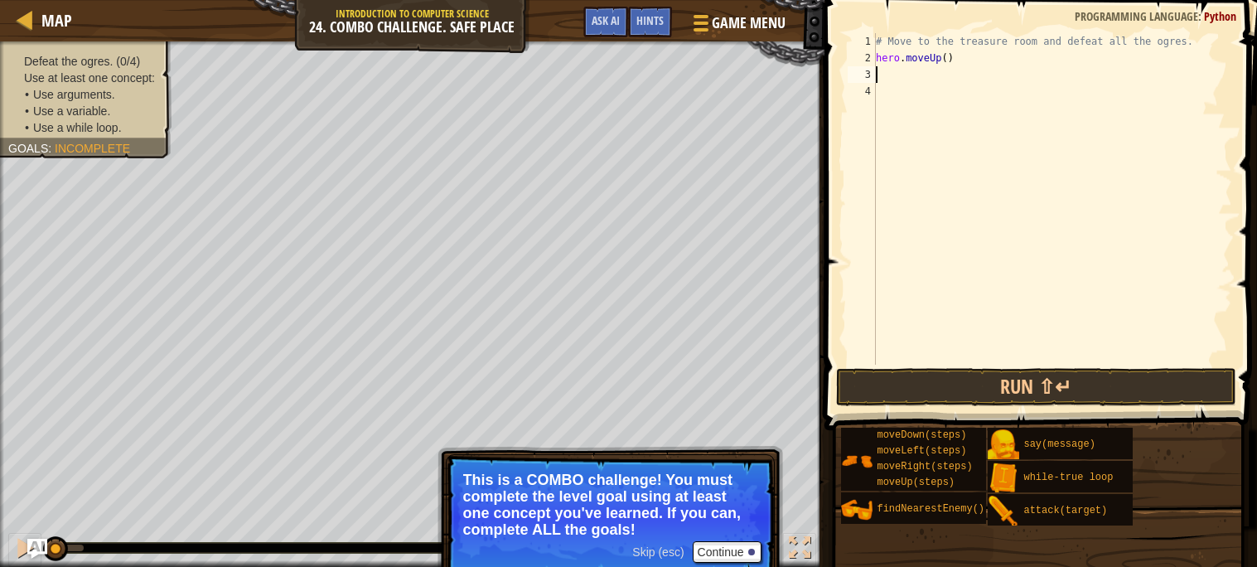
click at [948, 59] on div "# Move to the treasure room and defeat all the ogres. hero . moveUp ( )" at bounding box center [1051, 215] width 359 height 364
type textarea "hero.moveUp(3)"
click at [887, 71] on div "# Move to the treasure room and defeat all the ogres. hero . moveUp ( 3 )" at bounding box center [1051, 215] width 359 height 364
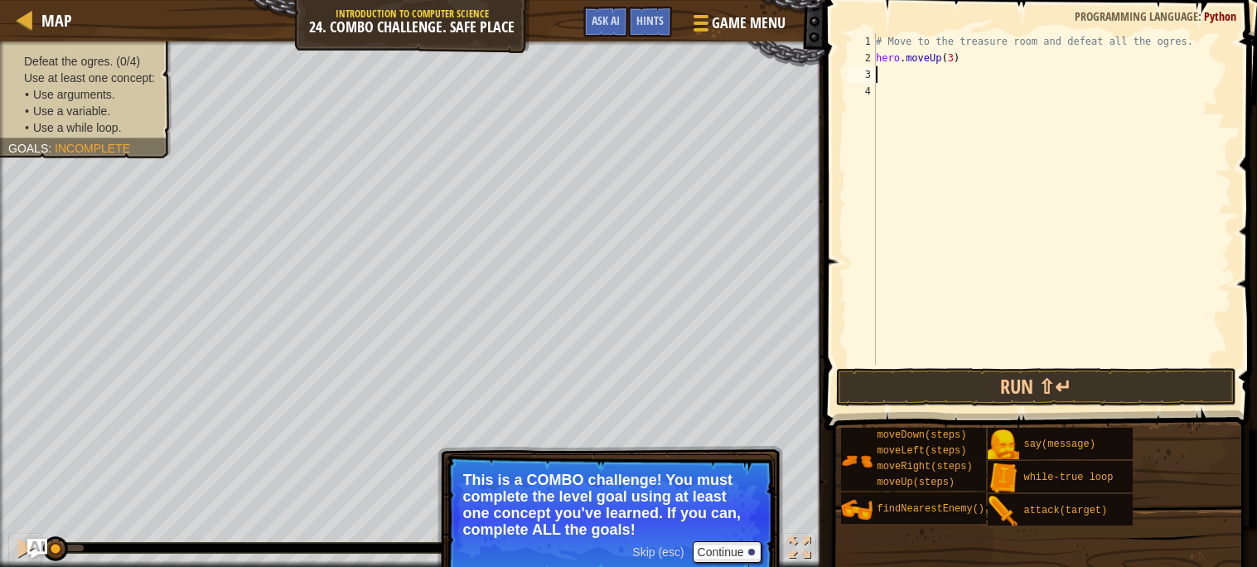
type textarea "h"
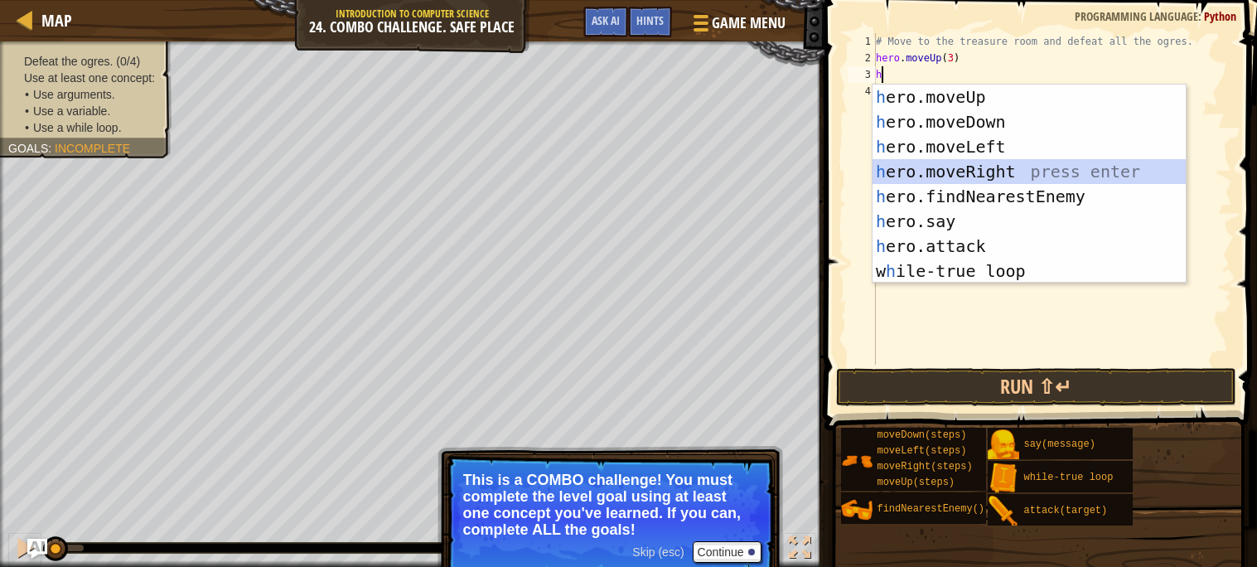
click at [942, 163] on div "h ero.moveUp press enter h ero.moveDown press enter h ero.moveLeft press enter …" at bounding box center [1028, 208] width 313 height 249
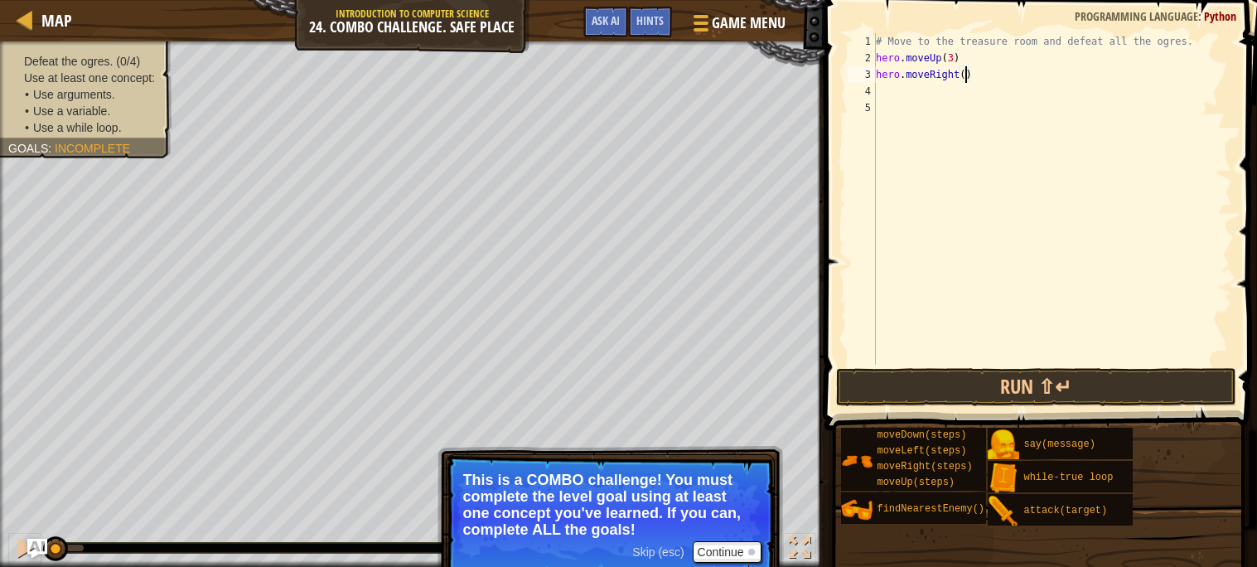
click at [966, 74] on div "# Move to the treasure room and defeat all the ogres. hero . moveUp ( 3 ) hero …" at bounding box center [1051, 215] width 359 height 364
type textarea "hero.moveRight(3)"
click at [883, 92] on div "# Move to the treasure room and defeat all the ogres. hero . moveUp ( 3 ) hero …" at bounding box center [1051, 215] width 359 height 364
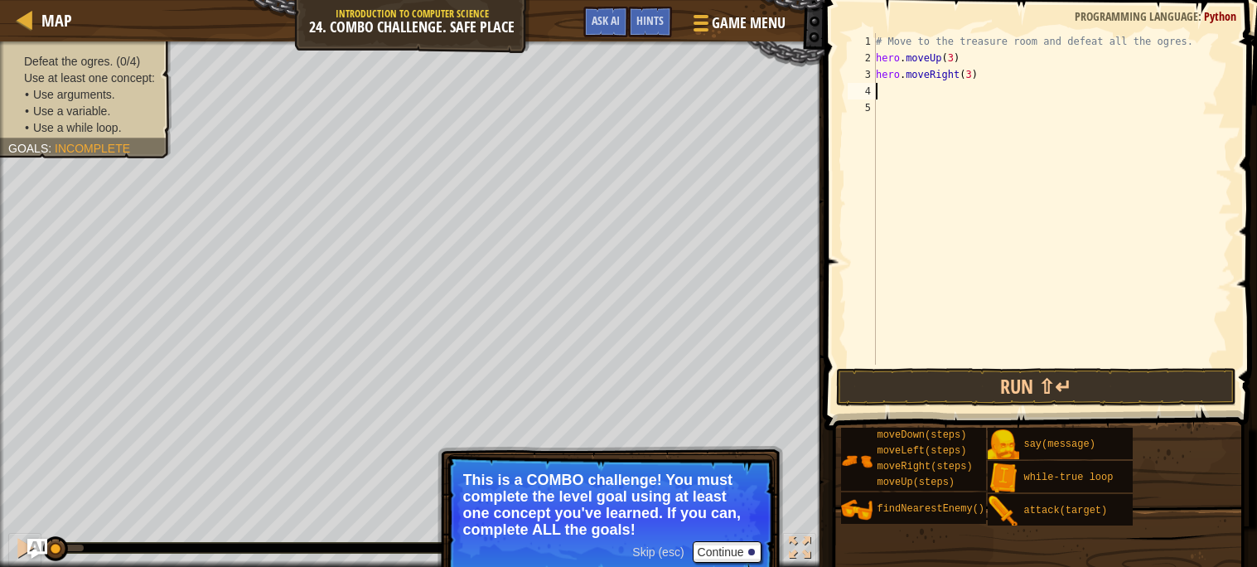
type textarea "h"
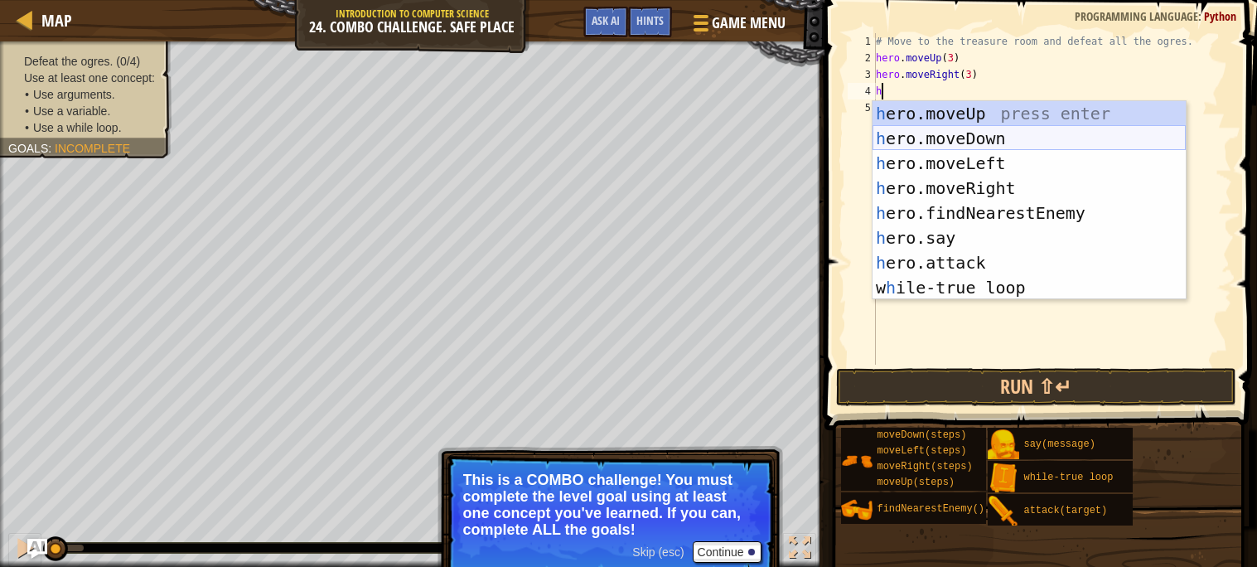
click at [934, 134] on div "h ero.moveUp press enter h ero.moveDown press enter h ero.moveLeft press enter …" at bounding box center [1028, 225] width 313 height 249
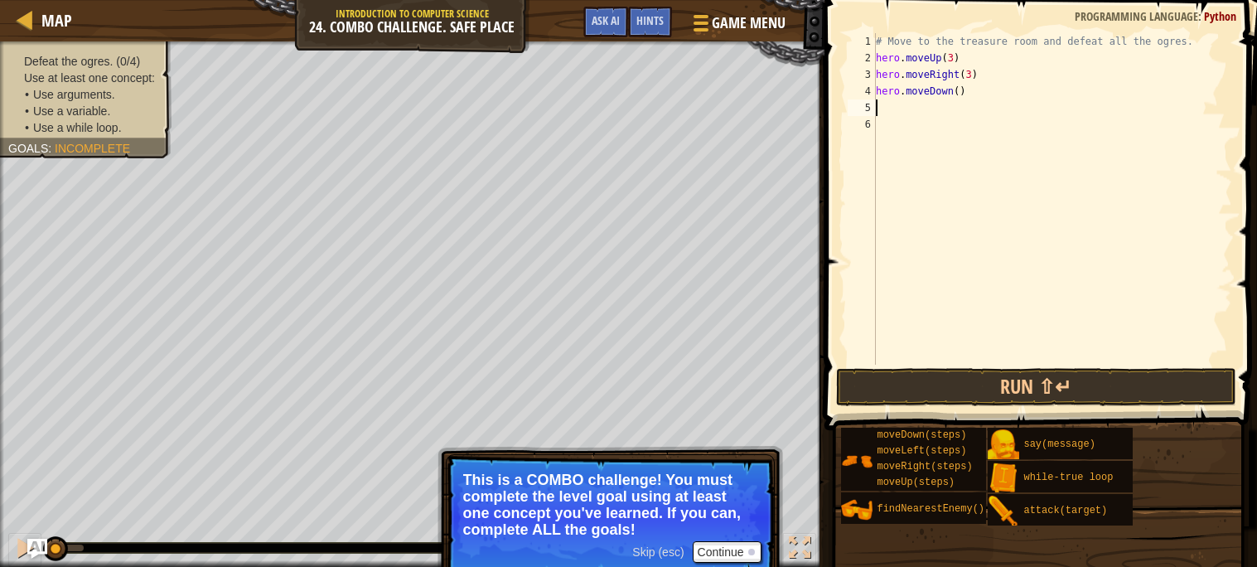
click at [958, 95] on div "# Move to the treasure room and defeat all the ogres. hero . moveUp ( 3 ) hero …" at bounding box center [1051, 215] width 359 height 364
type textarea "hero.moveDown(3)"
click at [903, 113] on div "# Move to the treasure room and defeat all the ogres. hero . moveUp ( 3 ) hero …" at bounding box center [1051, 215] width 359 height 364
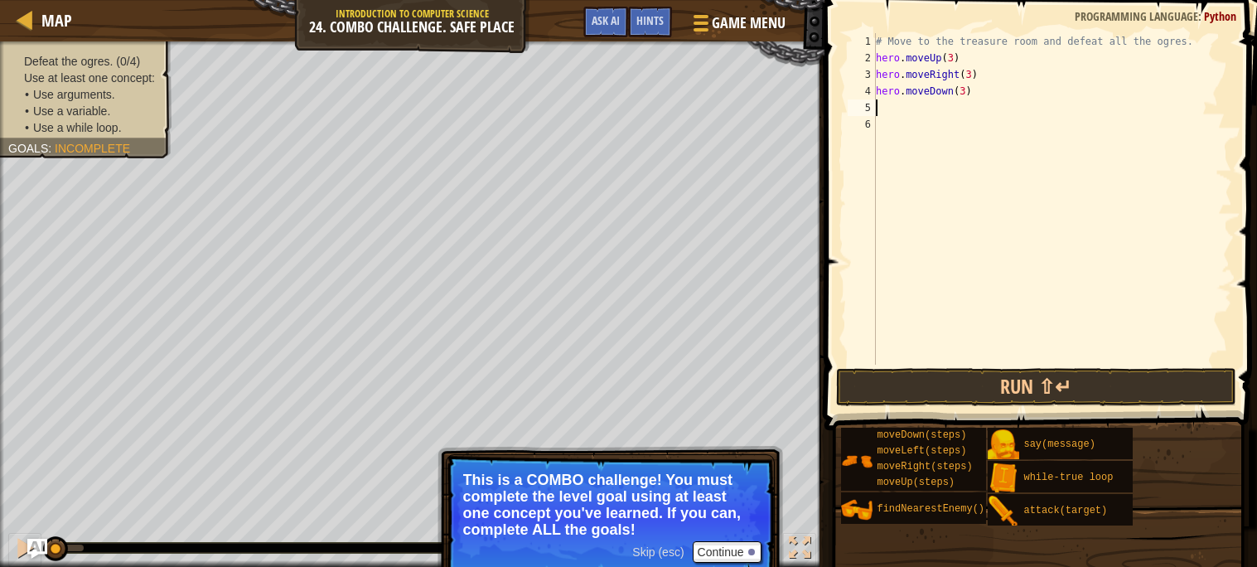
type textarea "h"
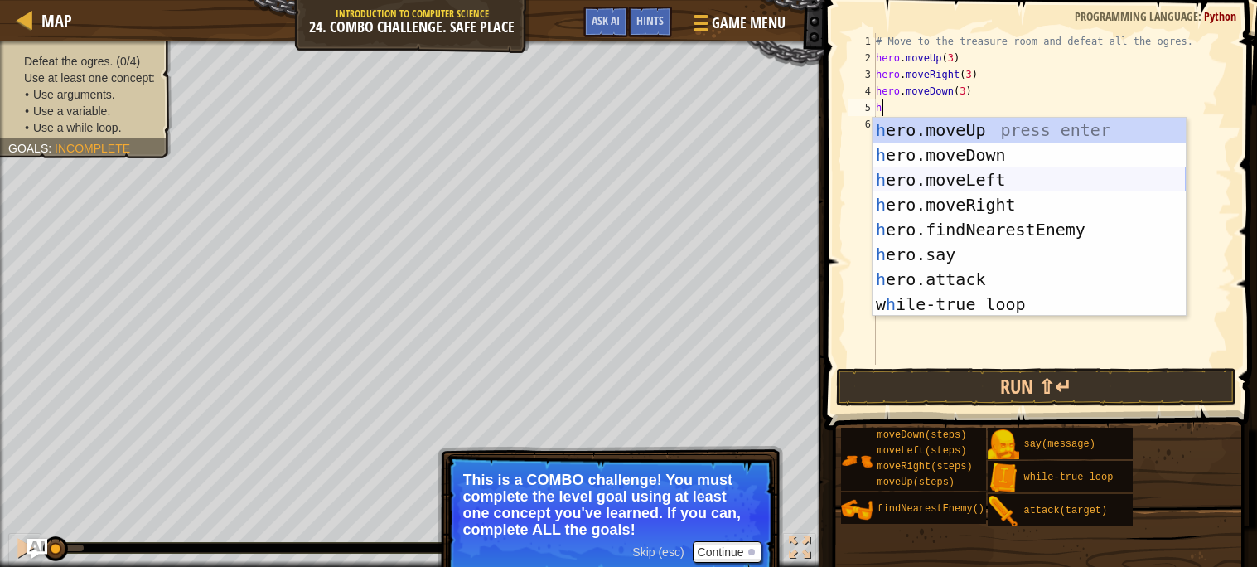
click at [933, 176] on div "h ero.moveUp press enter h ero.moveDown press enter h ero.moveLeft press enter …" at bounding box center [1028, 242] width 313 height 249
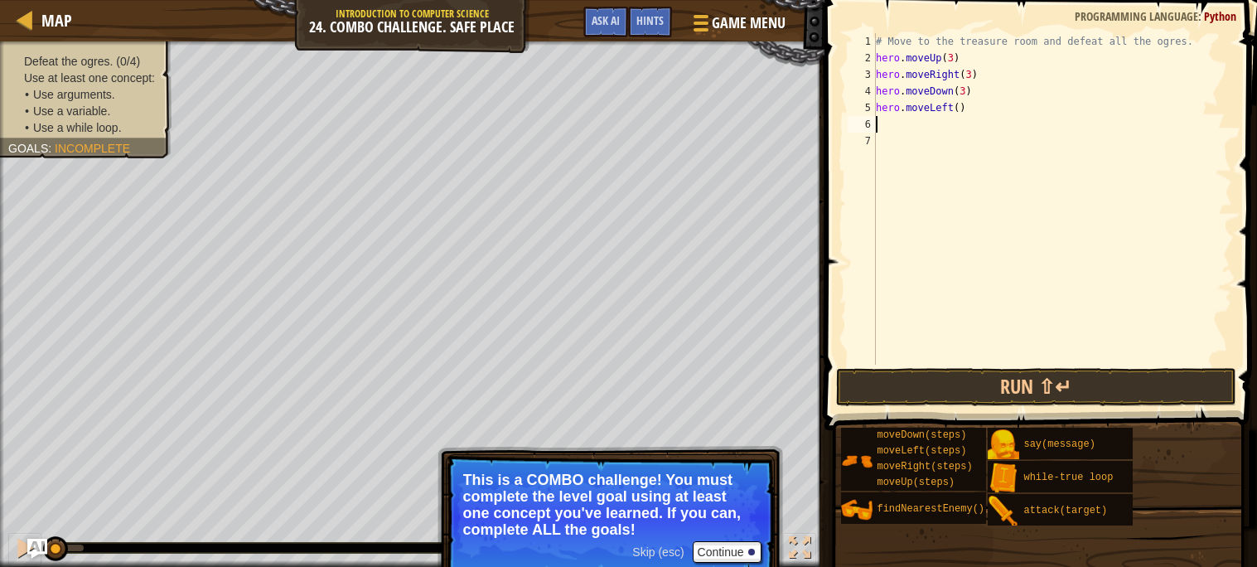
click at [959, 105] on div "# Move to the treasure room and defeat all the ogres. hero . moveUp ( 3 ) hero …" at bounding box center [1051, 215] width 359 height 364
type textarea "hero.moveLeft(2)"
click at [900, 126] on div "# Move to the treasure room and defeat all the ogres. hero . moveUp ( 3 ) hero …" at bounding box center [1051, 215] width 359 height 364
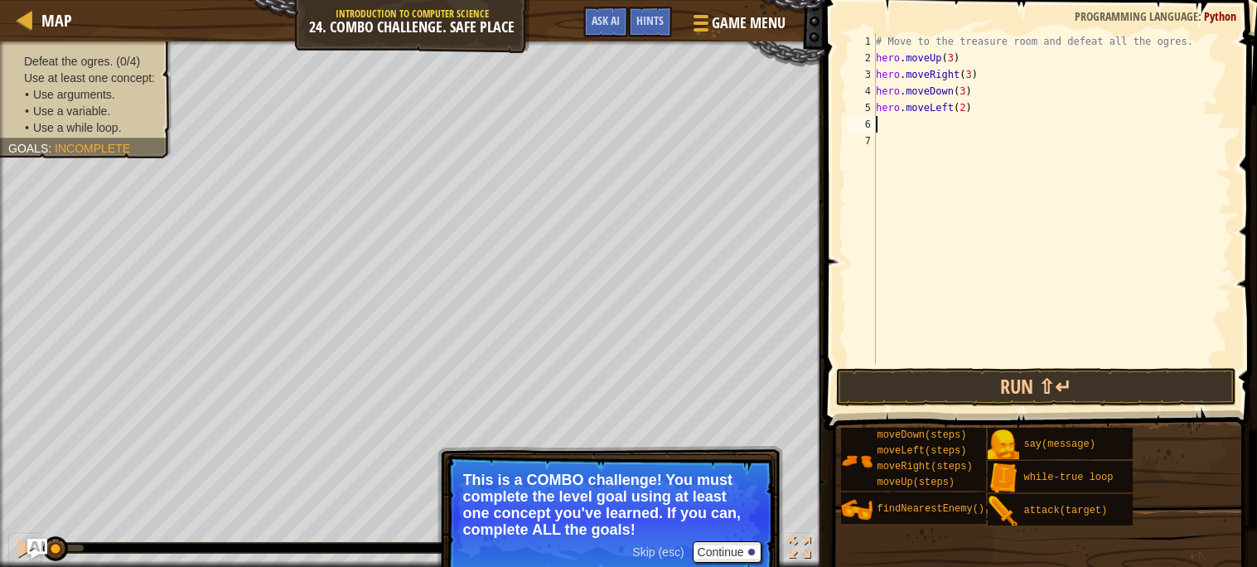
type textarea "h"
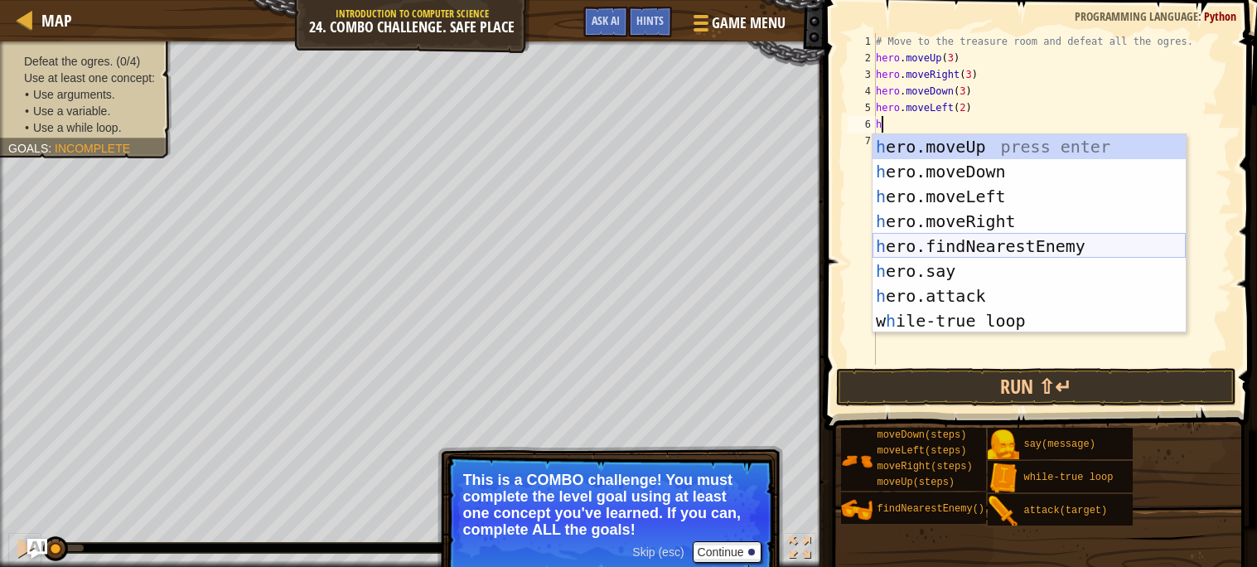
click at [992, 239] on div "h ero.moveUp press enter h ero.moveDown press enter h ero.moveLeft press enter …" at bounding box center [1028, 258] width 313 height 249
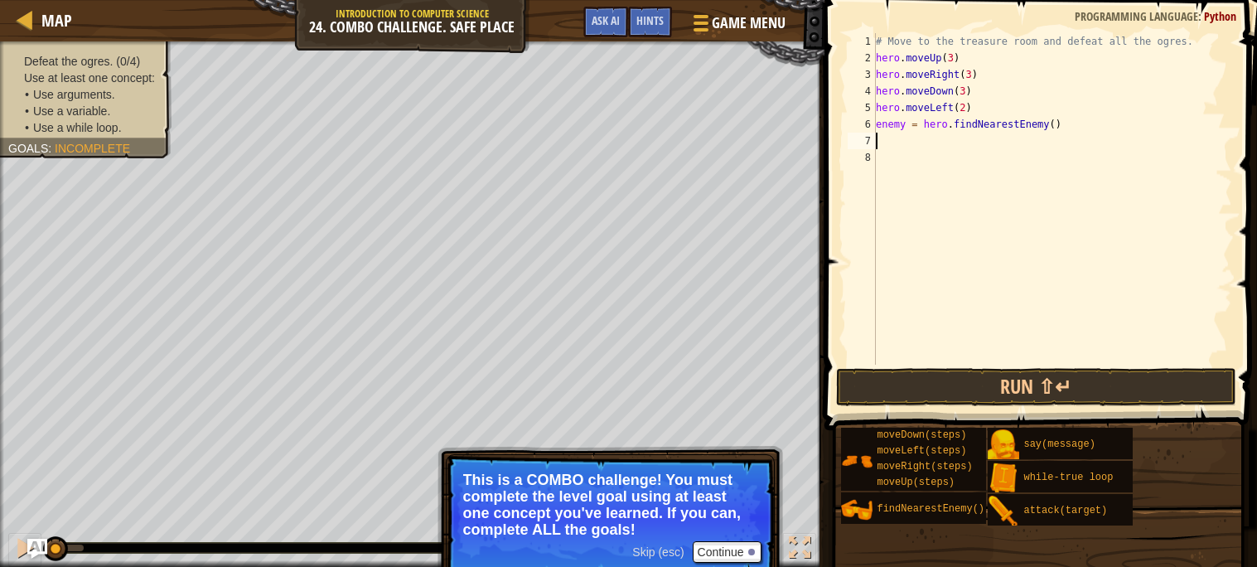
click at [905, 125] on div "# Move to the treasure room and defeat all the ogres. hero . moveUp ( 3 ) hero …" at bounding box center [1051, 215] width 359 height 364
type textarea "enemy = hero.findNearestEnemy()"
click at [879, 142] on div "# Move to the treasure room and defeat all the ogres. hero . moveUp ( 3 ) hero …" at bounding box center [1051, 215] width 359 height 364
click at [905, 125] on div "# Move to the treasure room and defeat all the ogres. hero . moveUp ( 3 ) hero …" at bounding box center [1051, 215] width 359 height 364
type textarea "enemy1 = hero.findNearestEnemy()"
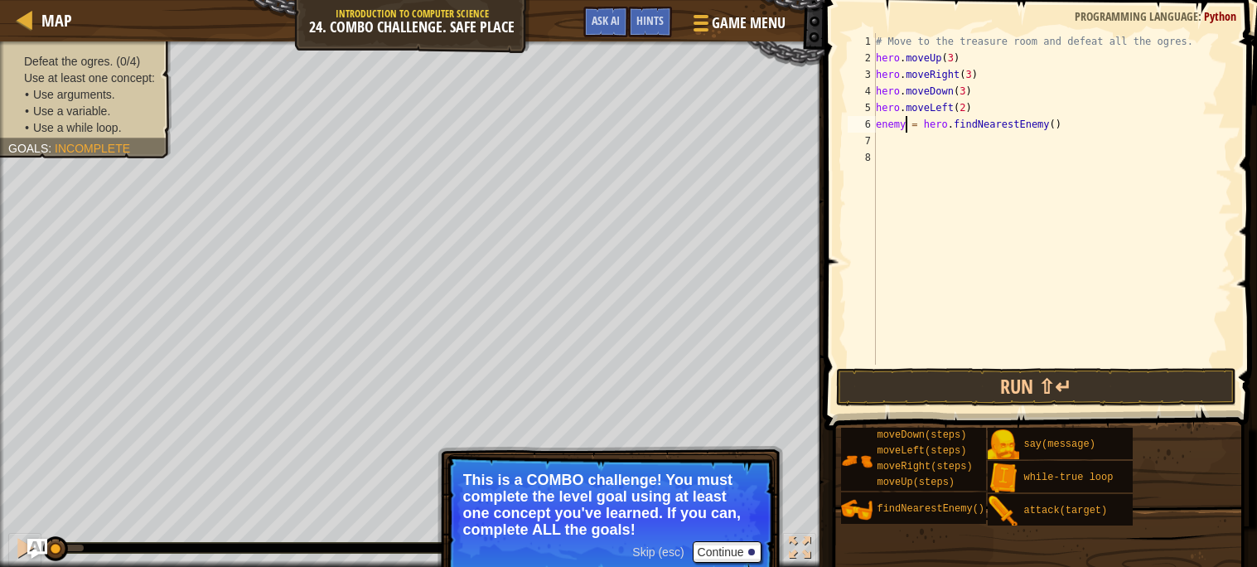
scroll to position [7, 2]
click at [900, 142] on div "# Move to the treasure room and defeat all the ogres. hero . moveUp ( 3 ) hero …" at bounding box center [1051, 215] width 359 height 364
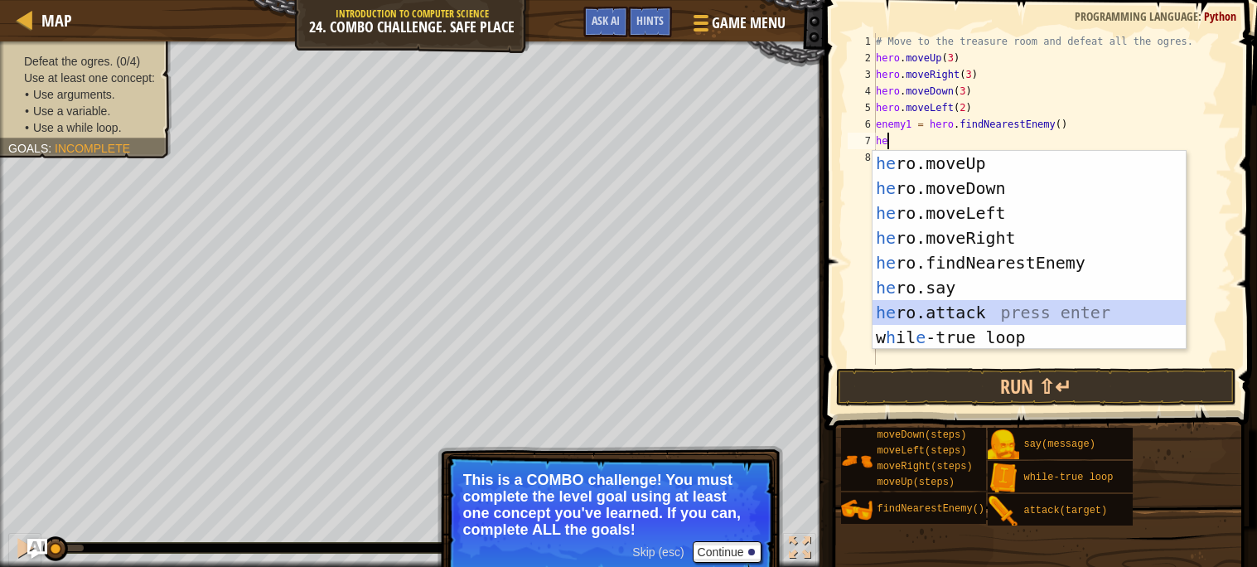
click at [965, 304] on div "he ro.moveUp press enter he ro.moveDown press enter he ro.moveLeft press enter …" at bounding box center [1028, 275] width 313 height 249
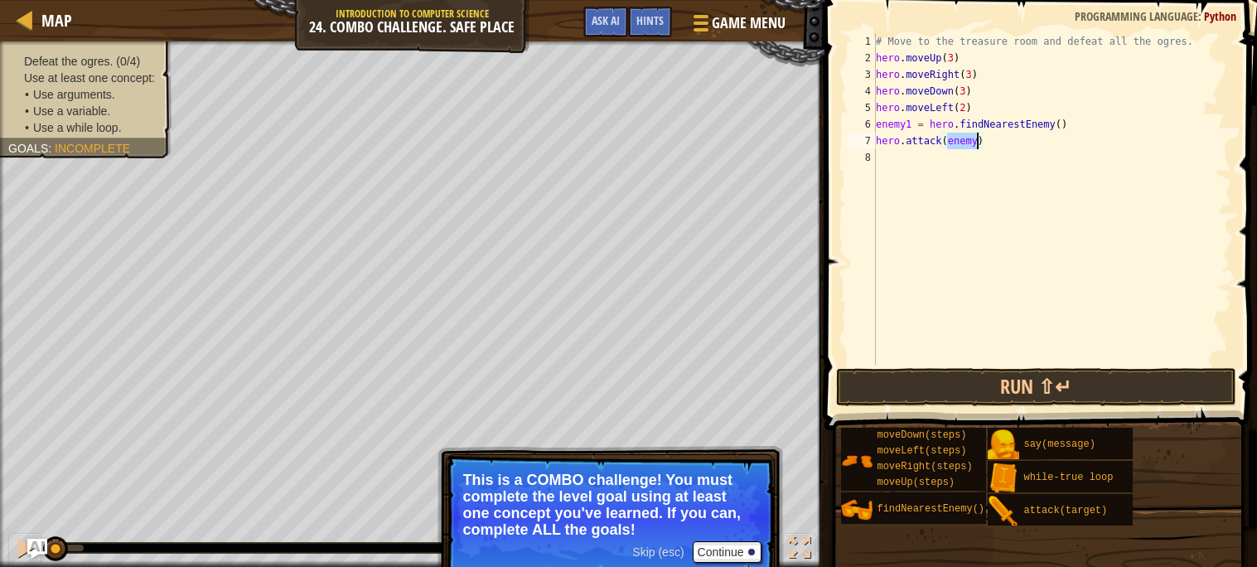
click at [975, 144] on div "# Move to the treasure room and defeat all the ogres. hero . moveUp ( 3 ) hero …" at bounding box center [1051, 198] width 359 height 331
type textarea "hero.attack(enemy1)"
click at [901, 155] on div "# Move to the treasure room and defeat all the ogres. hero . moveUp ( 3 ) hero …" at bounding box center [1051, 215] width 359 height 364
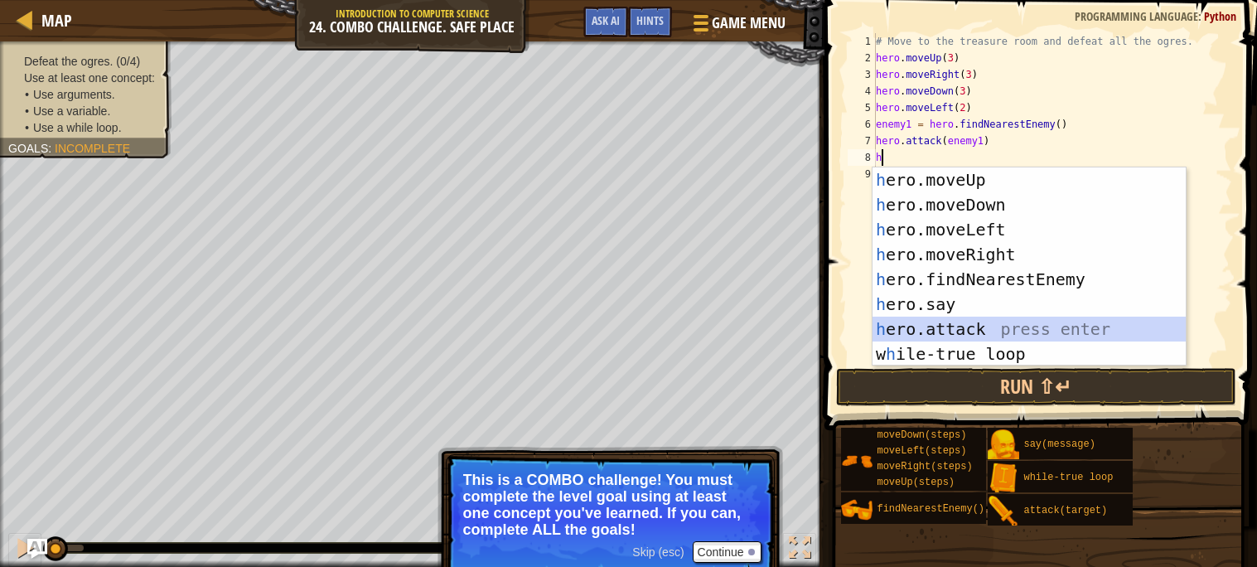
click at [974, 320] on div "h ero.moveUp press enter h ero.moveDown press enter h ero.moveLeft press enter …" at bounding box center [1028, 291] width 313 height 249
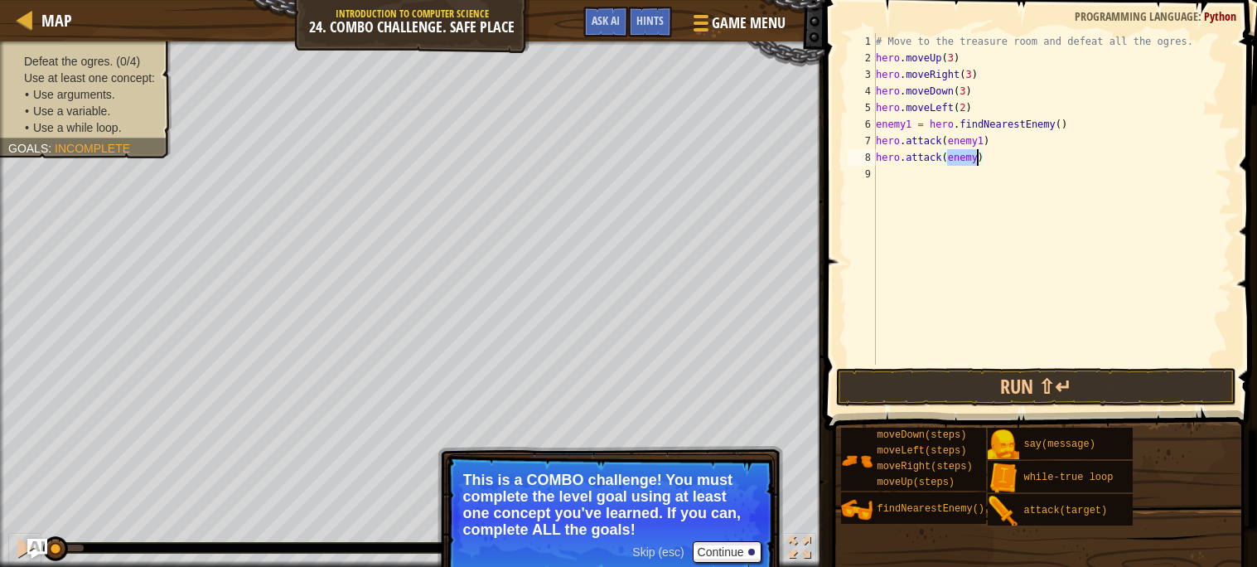
click at [977, 157] on div "# Move to the treasure room and defeat all the ogres. hero . moveUp ( 3 ) hero …" at bounding box center [1051, 198] width 359 height 331
click at [961, 394] on button "Run ⇧↵" at bounding box center [1036, 387] width 400 height 38
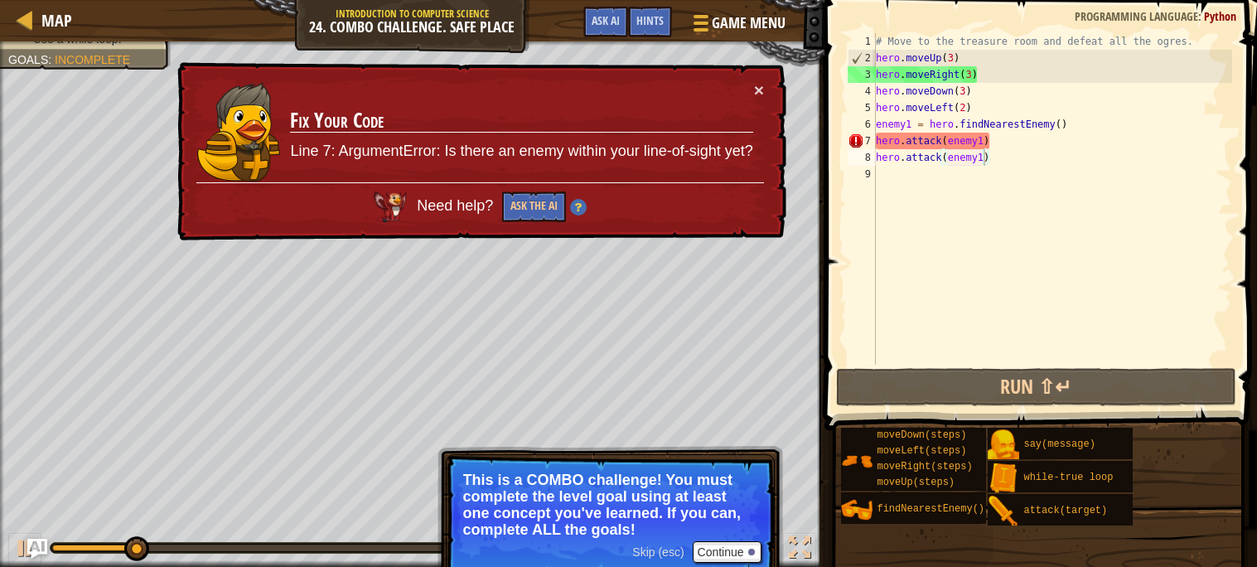
click at [755, 100] on div "× Fix Your Code Line 7: ArgumentError: Is there an enemy within your line-of-si…" at bounding box center [480, 151] width 612 height 179
click at [754, 95] on button "×" at bounding box center [759, 89] width 10 height 17
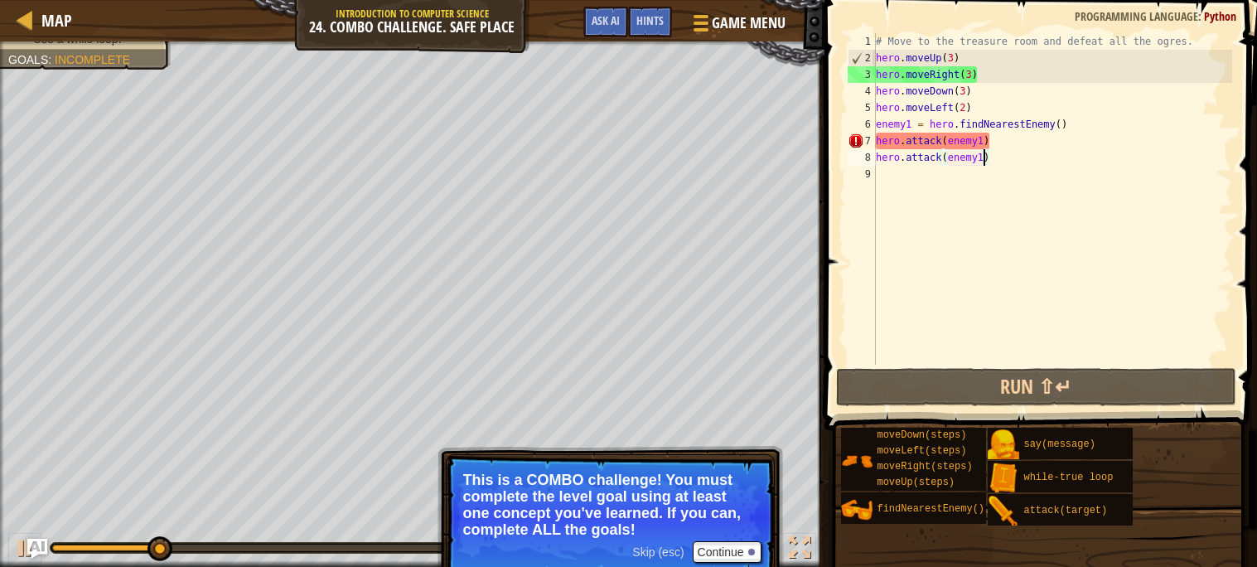
click at [960, 57] on div "# Move to the treasure room and defeat all the ogres. hero . moveUp ( 3 ) hero …" at bounding box center [1051, 215] width 359 height 364
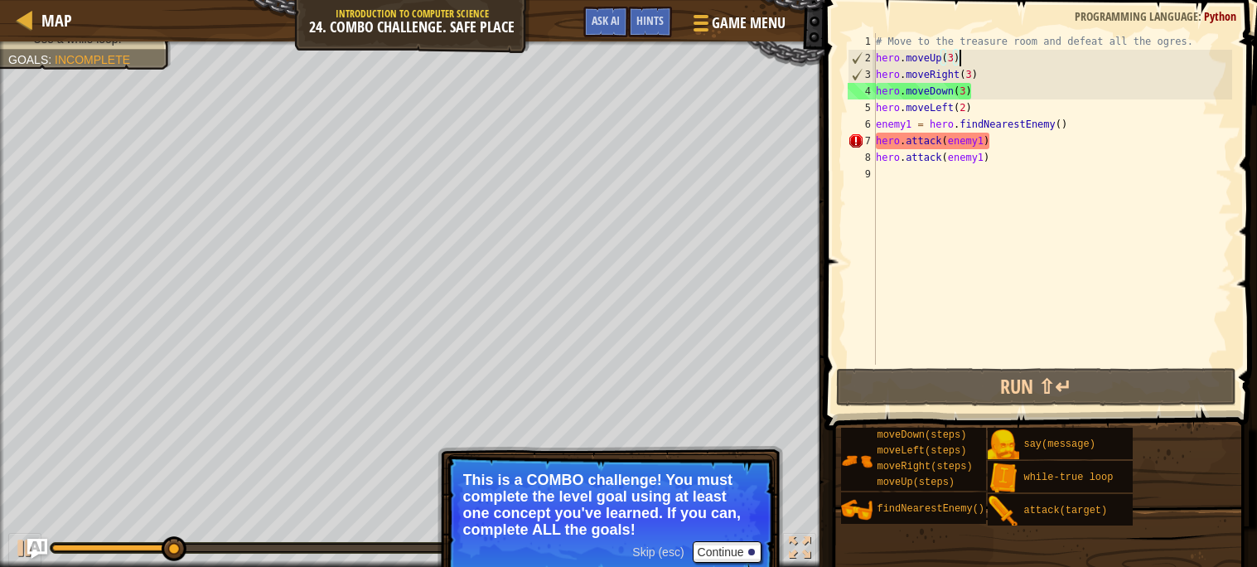
click at [952, 58] on div "# Move to the treasure room and defeat all the ogres. hero . moveUp ( 3 ) hero …" at bounding box center [1051, 215] width 359 height 364
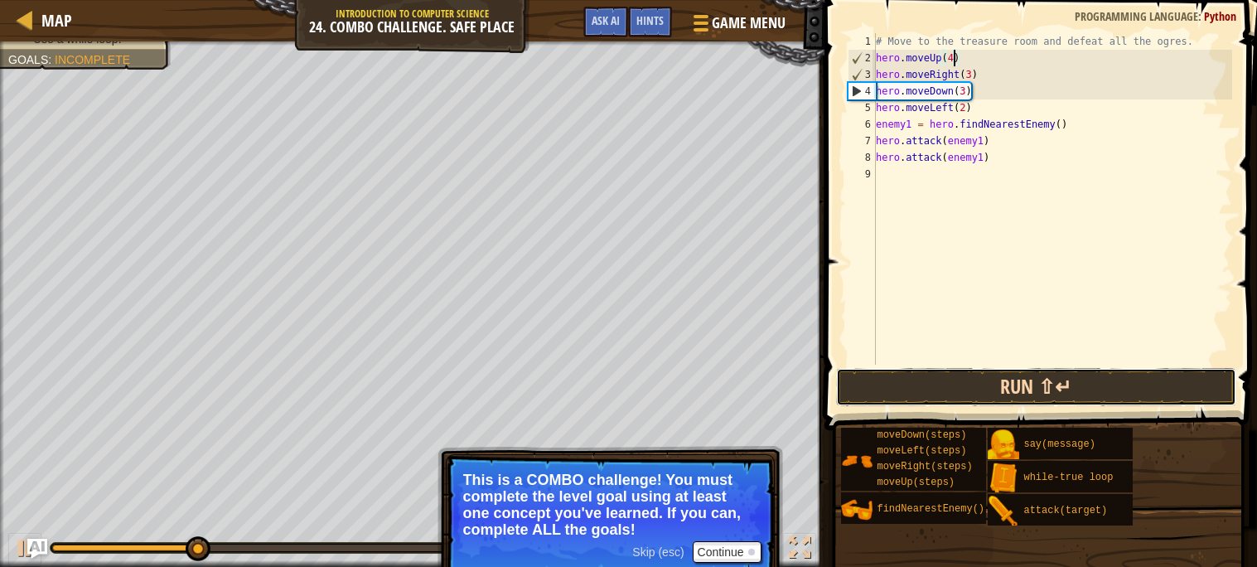
click at [1062, 385] on button "Run ⇧↵" at bounding box center [1036, 387] width 400 height 38
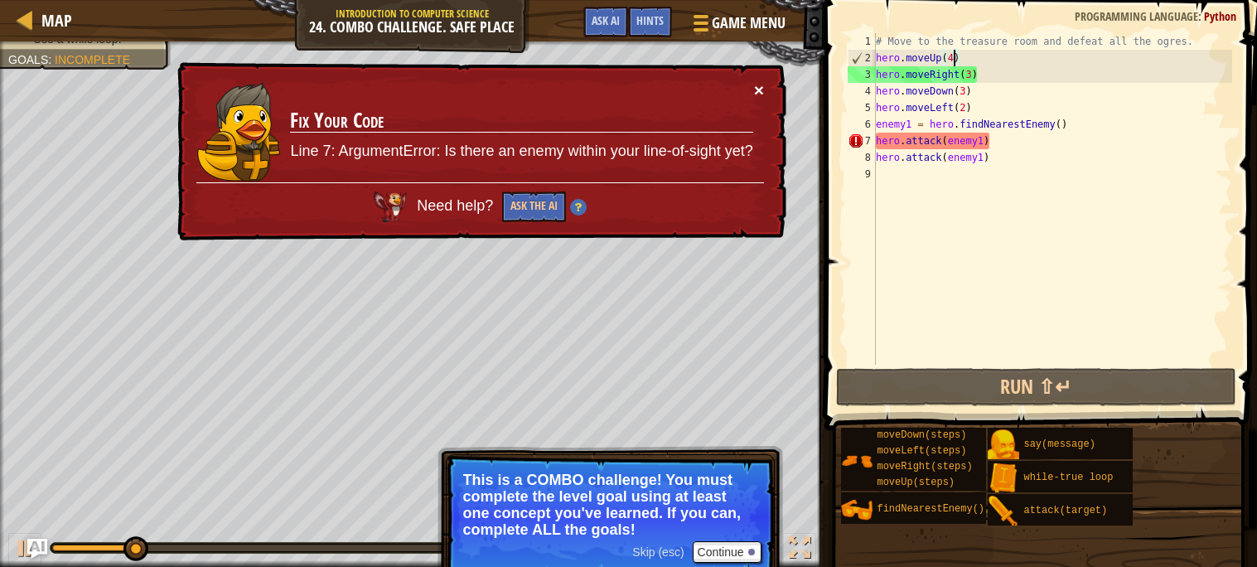
click at [759, 89] on button "×" at bounding box center [759, 89] width 10 height 17
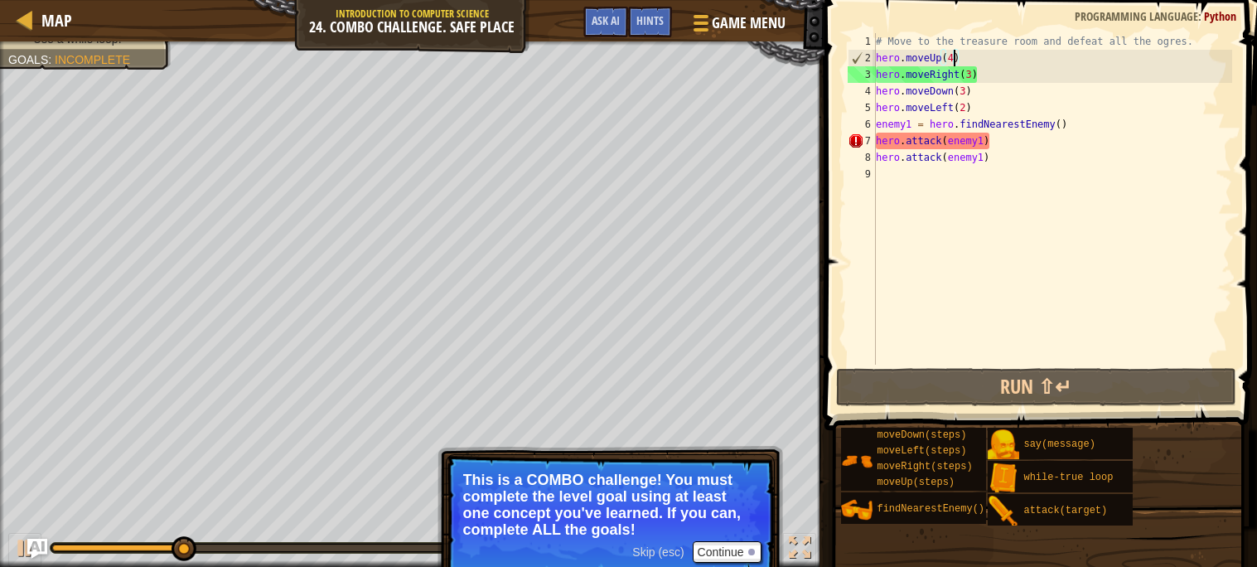
click at [970, 72] on div "# Move to the treasure room and defeat all the ogres. hero . moveUp ( 4 ) hero …" at bounding box center [1051, 215] width 359 height 364
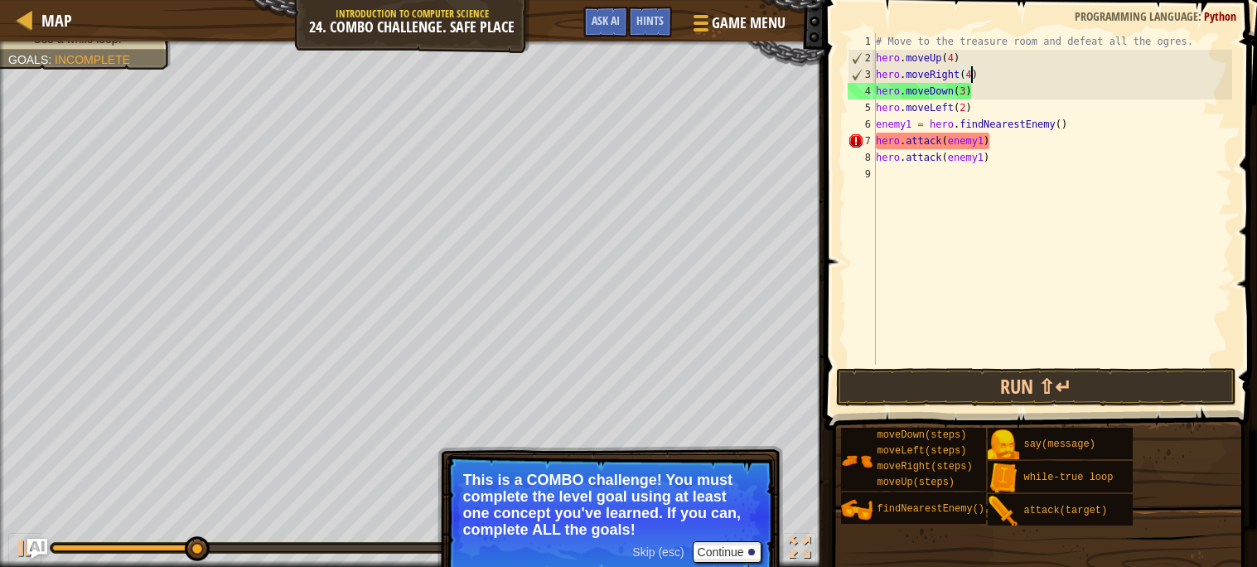
scroll to position [7, 7]
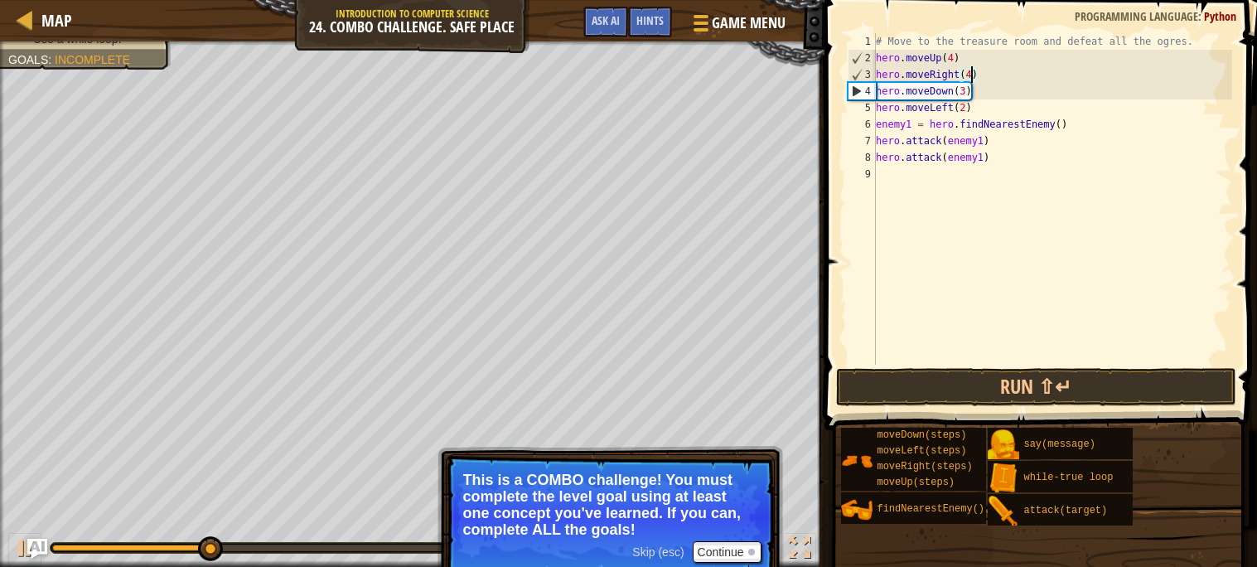
click at [963, 96] on div "# Move to the treasure room and defeat all the ogres. hero . moveUp ( 4 ) hero …" at bounding box center [1051, 215] width 359 height 364
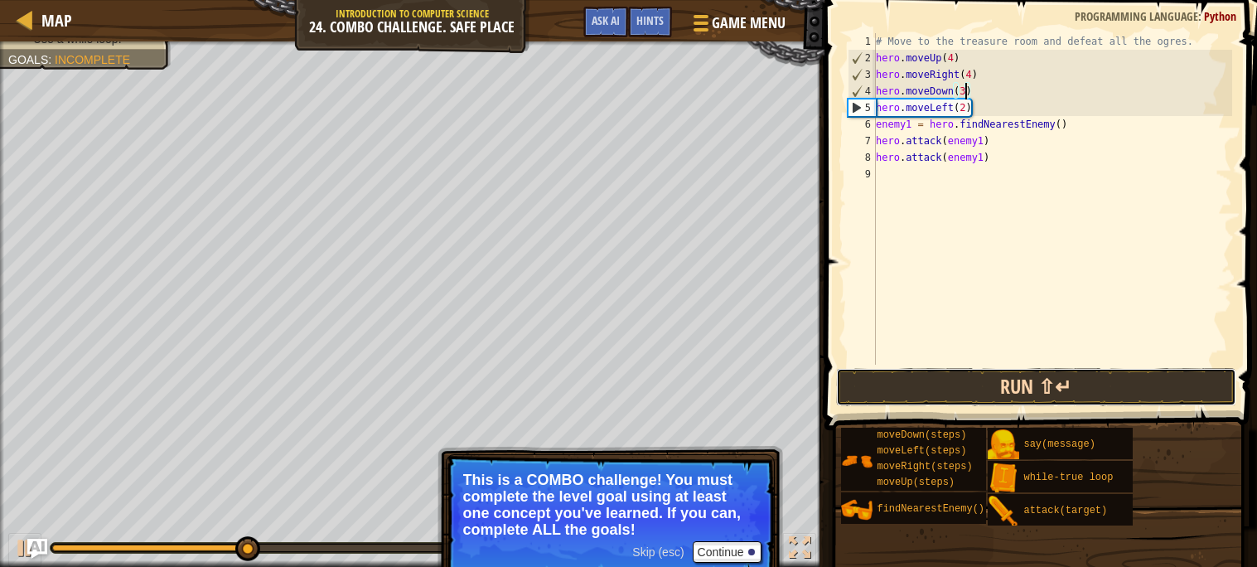
click at [985, 382] on button "Run ⇧↵" at bounding box center [1036, 387] width 400 height 38
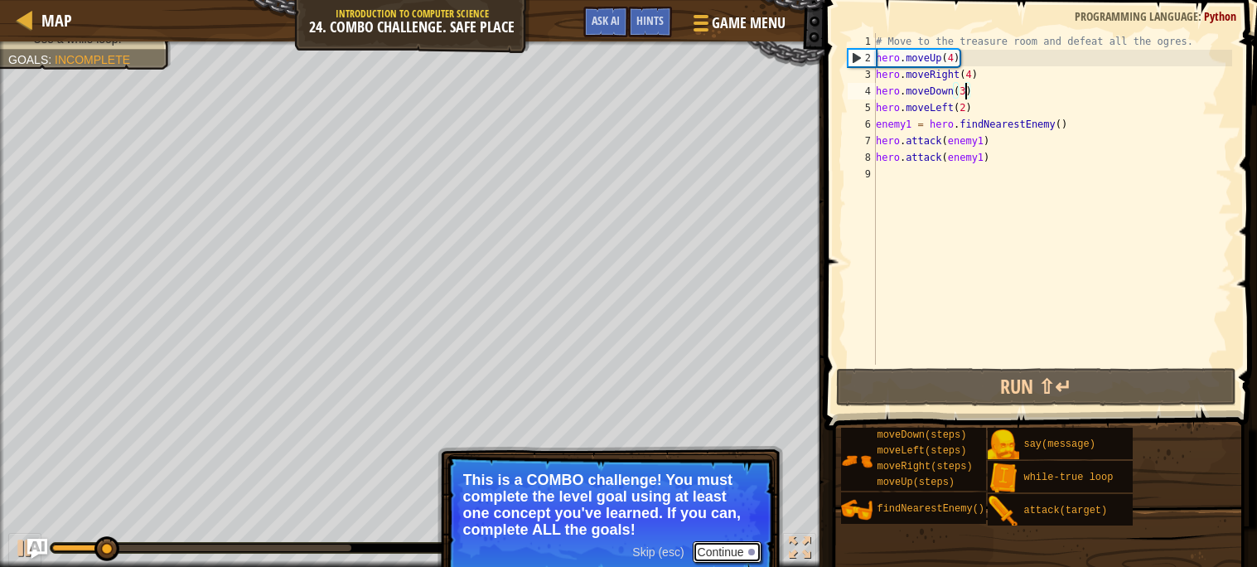
click at [721, 551] on button "Continue" at bounding box center [726, 552] width 69 height 22
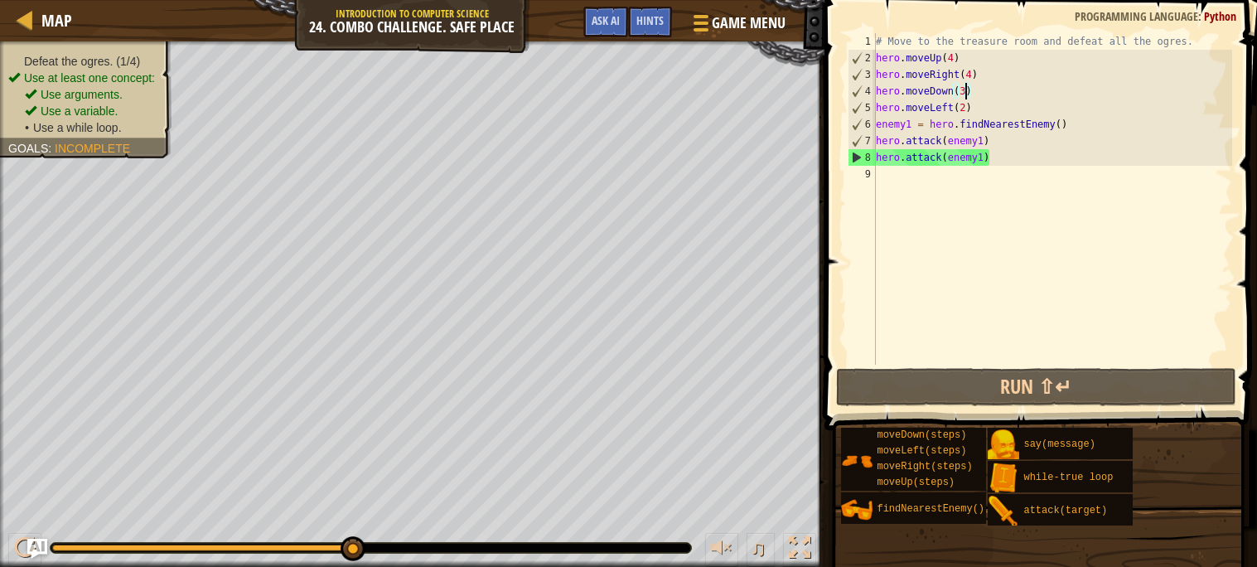
click at [976, 109] on div "# Move to the treasure room and defeat all the ogres. hero . moveUp ( 4 ) hero …" at bounding box center [1051, 215] width 359 height 364
type textarea "hero.moveLeft(2)"
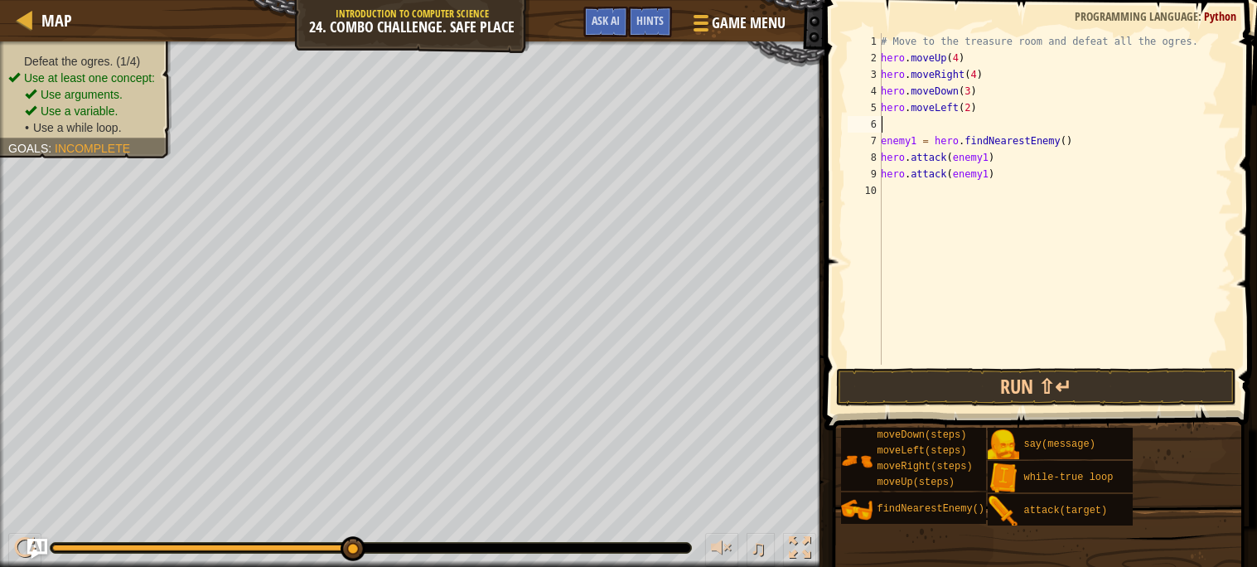
type textarea "wh"
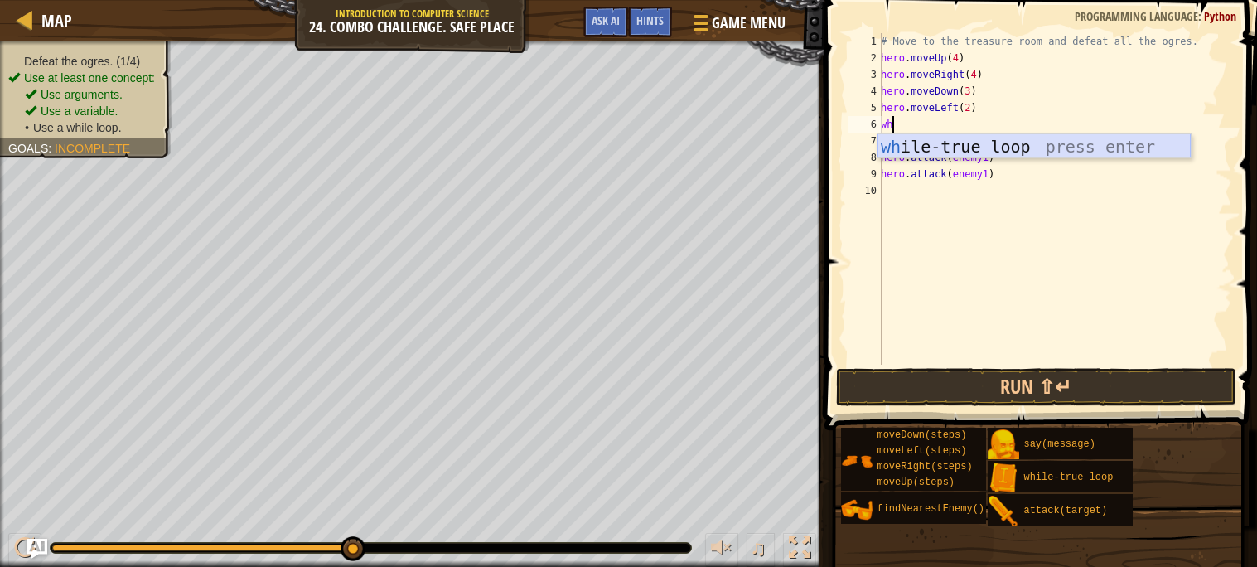
click at [1017, 142] on div "wh ile-true loop press enter" at bounding box center [1033, 171] width 313 height 75
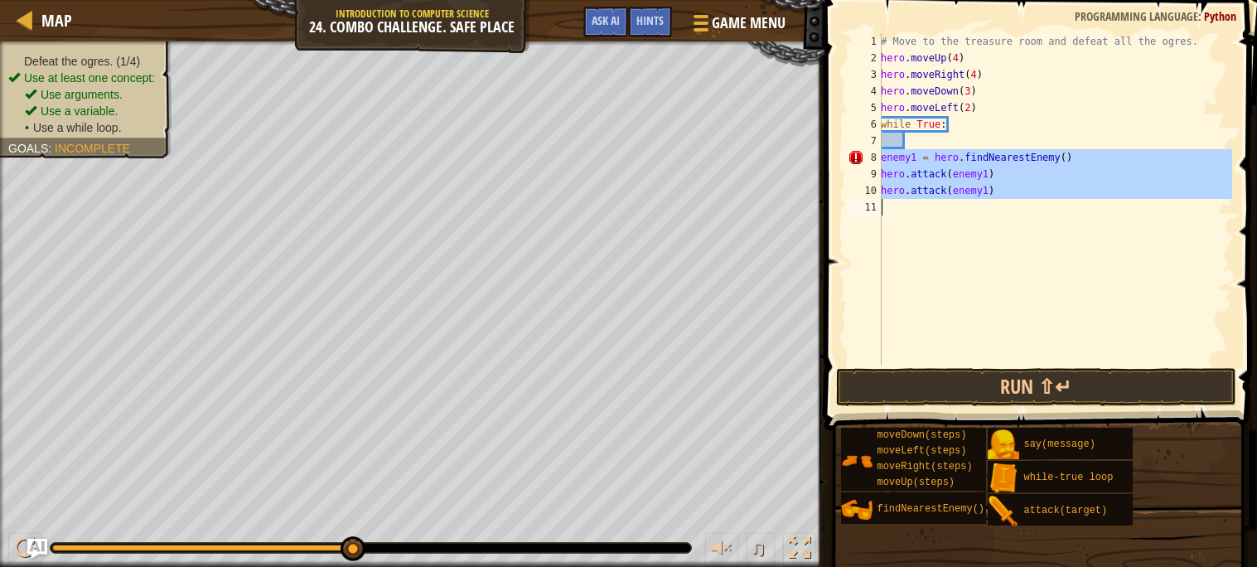
drag, startPoint x: 882, startPoint y: 152, endPoint x: 1014, endPoint y: 224, distance: 150.5
click at [1014, 224] on div "# Move to the treasure room and defeat all the ogres. hero . moveUp ( 4 ) hero …" at bounding box center [1054, 215] width 355 height 364
type textarea "hero.attack(enemy1)"
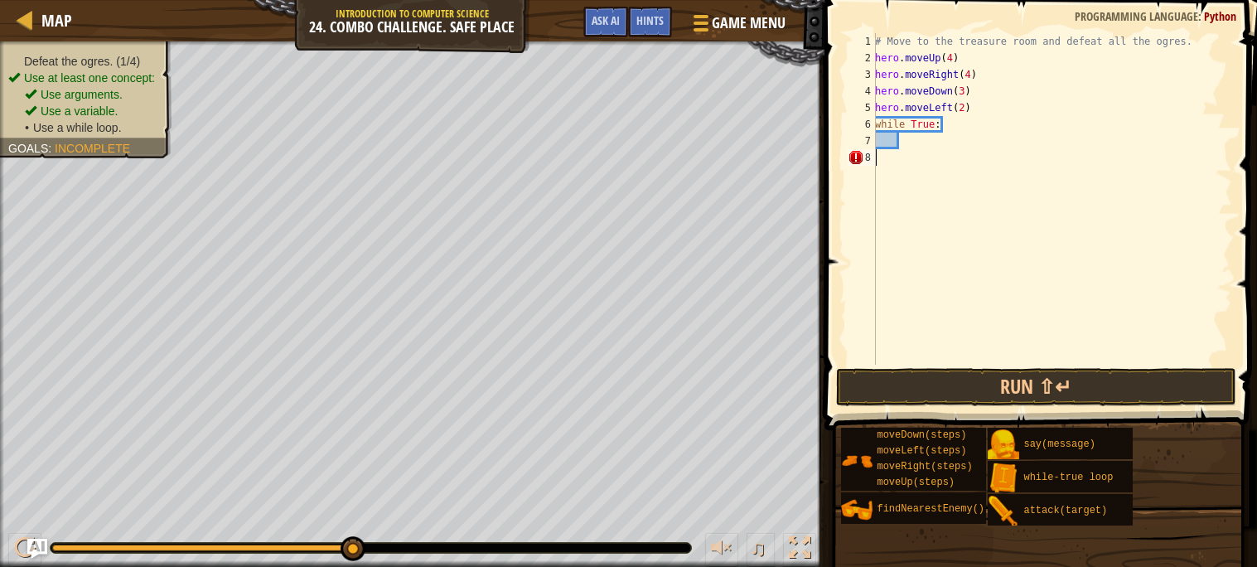
click at [915, 144] on div "# Move to the treasure room and defeat all the ogres. hero . moveUp ( 4 ) hero …" at bounding box center [1051, 215] width 360 height 364
type textarea "e"
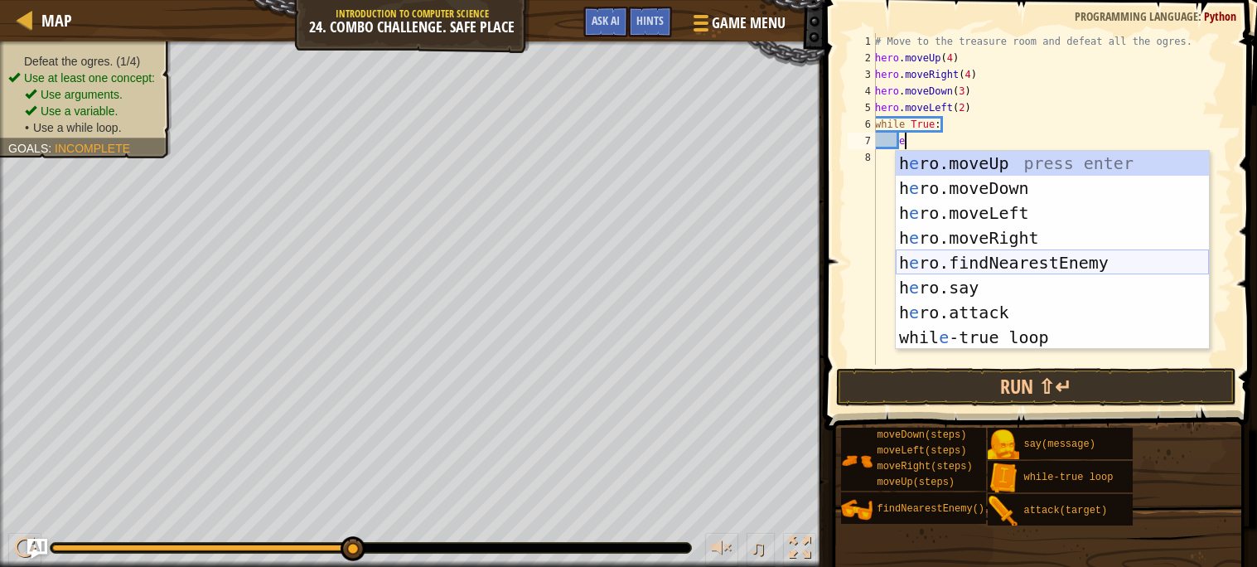
click at [978, 262] on div "h e ro.moveUp press enter h e ro.moveDown press enter h e ro.moveLeft press ent…" at bounding box center [1051, 275] width 313 height 249
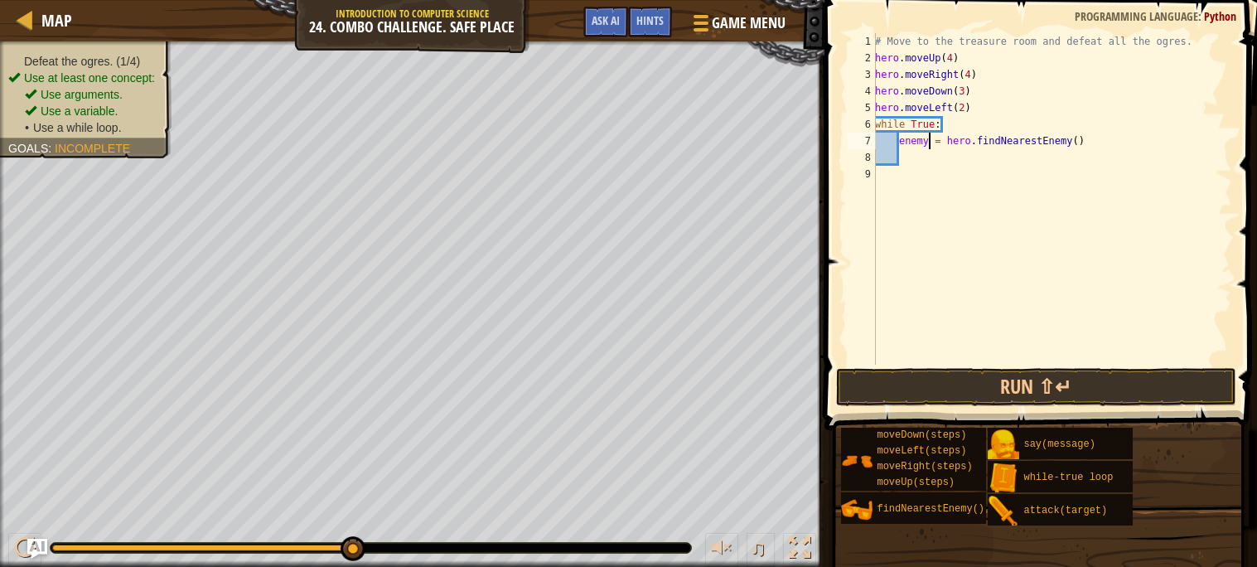
click at [928, 141] on div "# Move to the treasure room and defeat all the ogres. hero . moveUp ( 4 ) hero …" at bounding box center [1051, 215] width 360 height 364
type textarea "enemy = hero.findNearestEnemy()"
click at [912, 156] on div "# Move to the treasure room and defeat all the ogres. hero . moveUp ( 4 ) hero …" at bounding box center [1051, 215] width 360 height 364
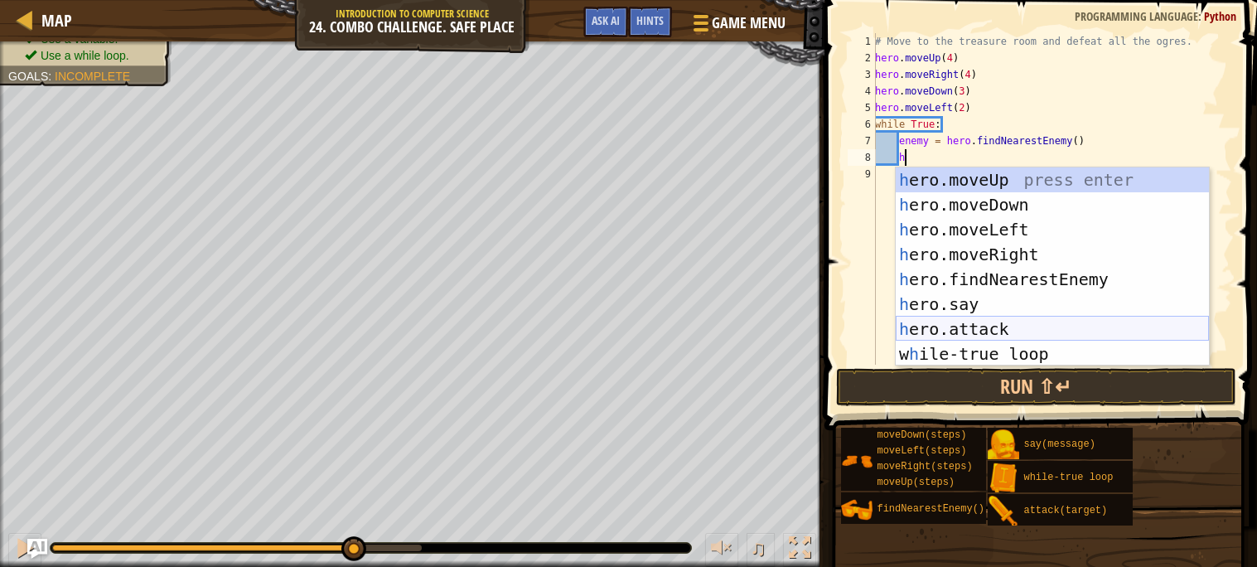
click at [953, 326] on div "h ero.moveUp press enter h ero.moveDown press enter h ero.moveLeft press enter …" at bounding box center [1051, 291] width 313 height 249
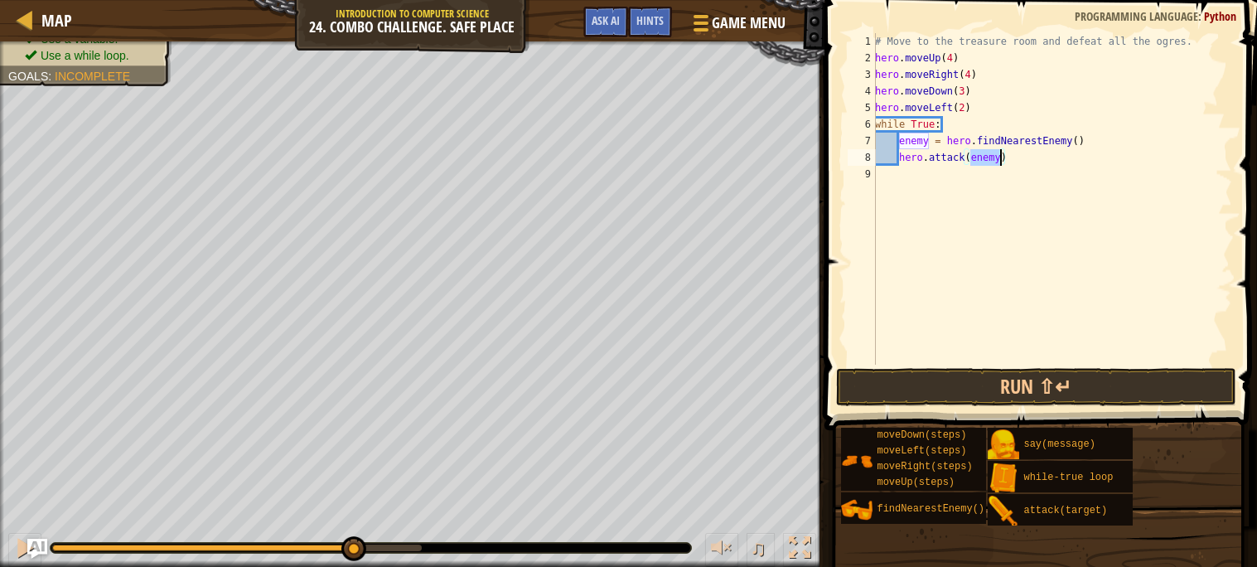
type textarea "hero.attack(enemy)"
click at [1001, 158] on div "# Move to the treasure room and defeat all the ogres. hero . moveUp ( 4 ) hero …" at bounding box center [1051, 198] width 360 height 331
click at [981, 386] on button "Run ⇧↵" at bounding box center [1036, 387] width 400 height 38
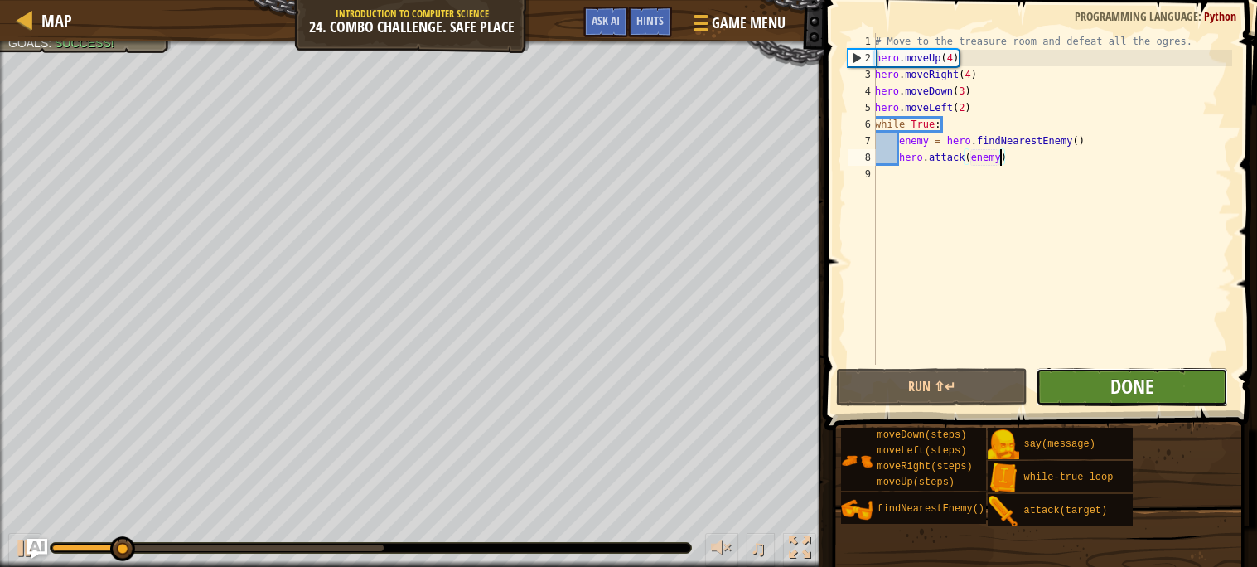
click at [1146, 385] on span "Done" at bounding box center [1131, 386] width 43 height 27
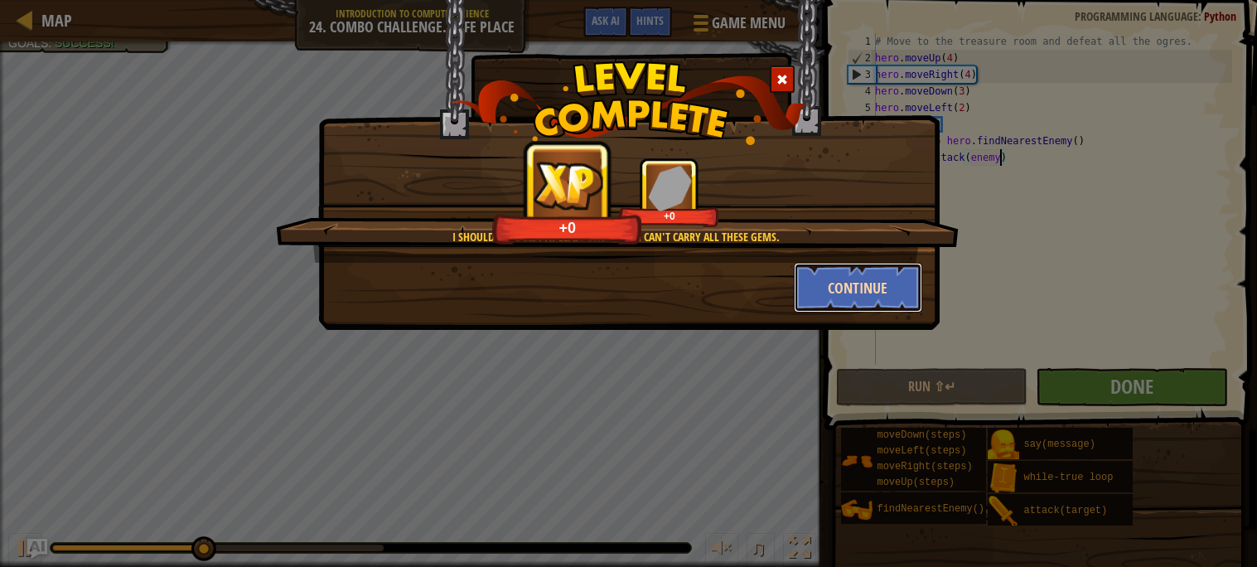
click at [852, 295] on button "Continue" at bounding box center [858, 288] width 128 height 50
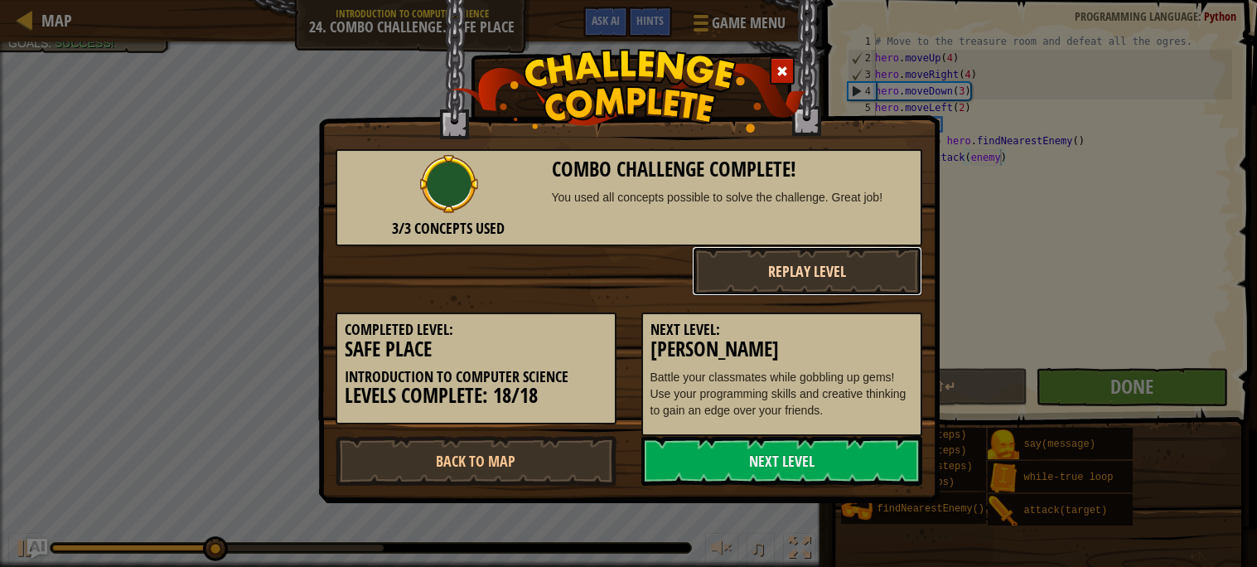
click at [895, 273] on button "Replay Level" at bounding box center [807, 271] width 230 height 50
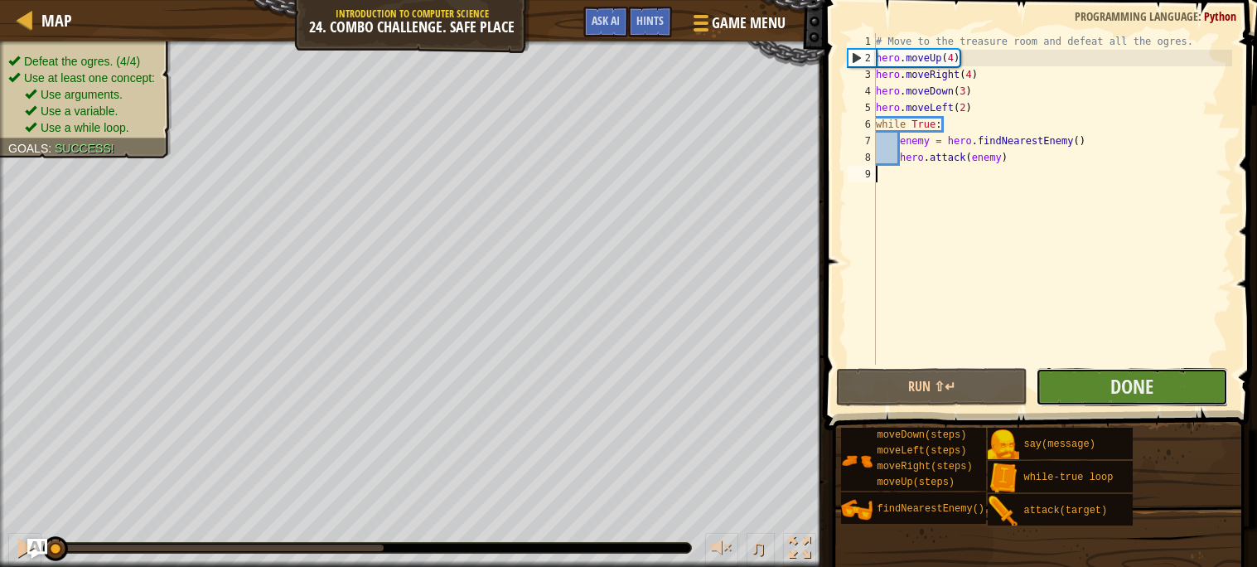
click at [1170, 394] on button "Done" at bounding box center [1131, 387] width 192 height 38
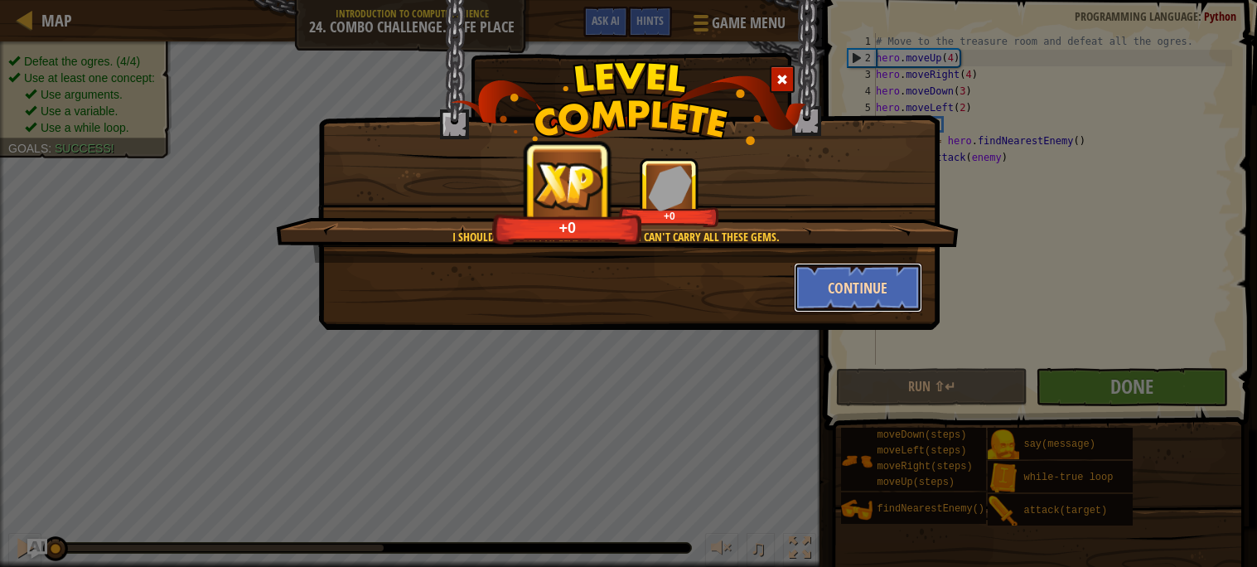
click at [860, 279] on button "Continue" at bounding box center [858, 288] width 128 height 50
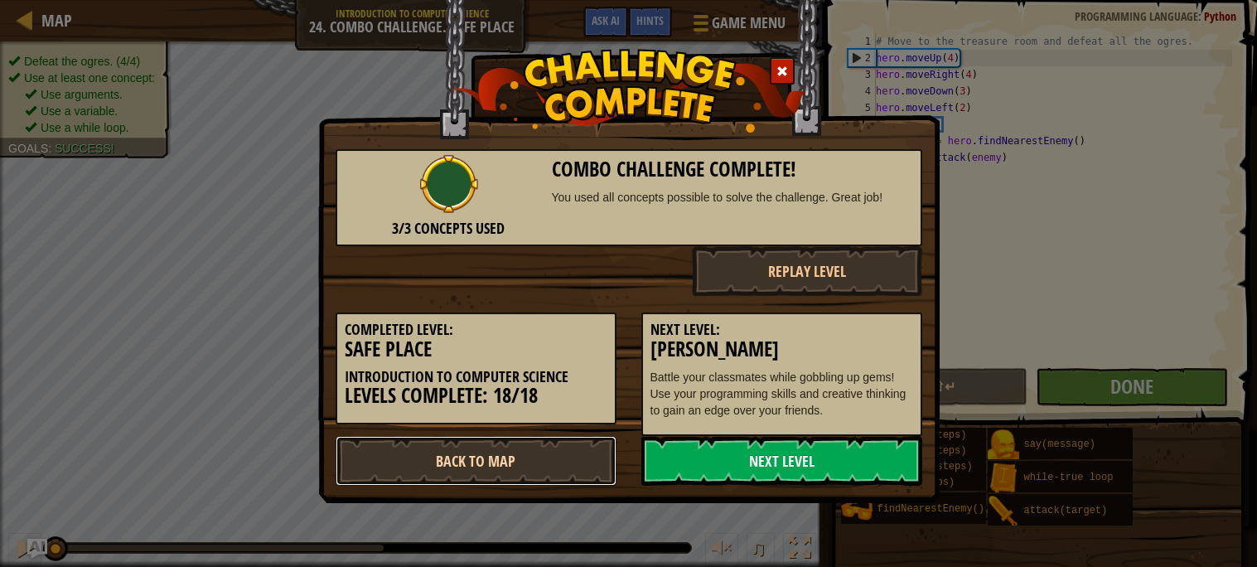
click at [575, 461] on link "Back to Map" at bounding box center [475, 461] width 281 height 50
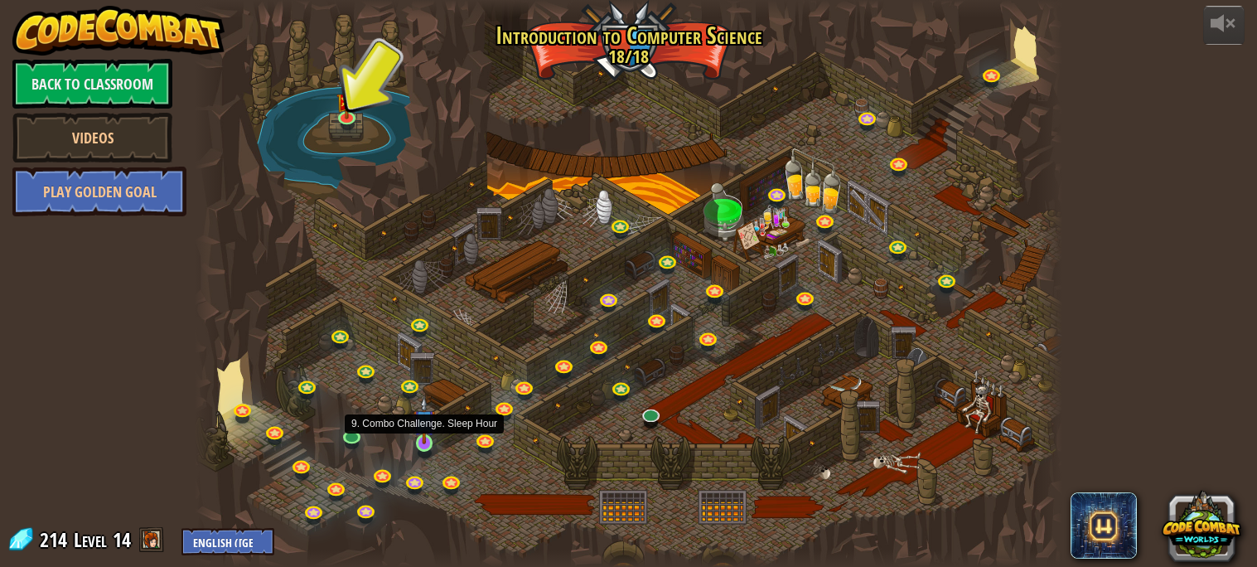
click at [421, 439] on img at bounding box center [423, 420] width 21 height 48
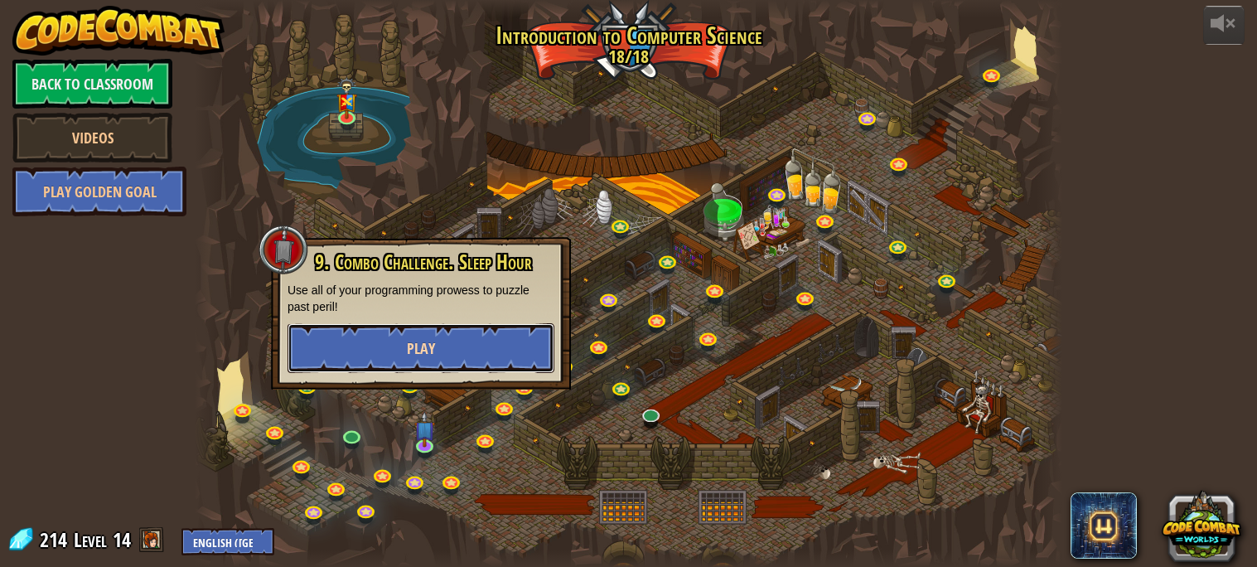
click at [461, 347] on button "Play" at bounding box center [420, 348] width 267 height 50
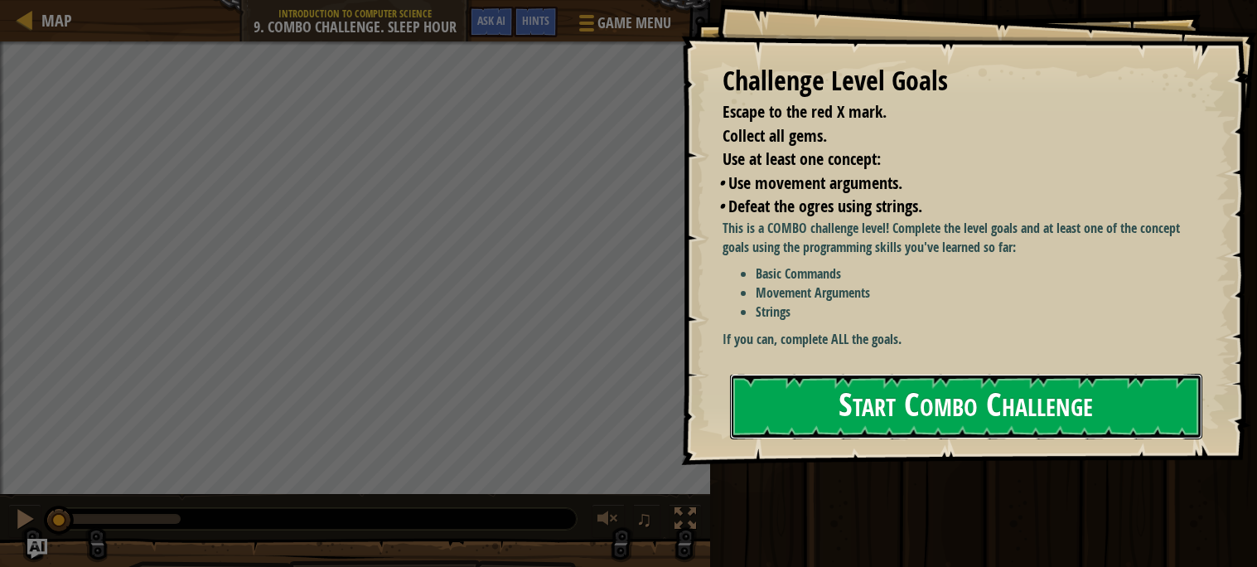
click at [945, 374] on button "Start Combo Challenge" at bounding box center [966, 406] width 472 height 65
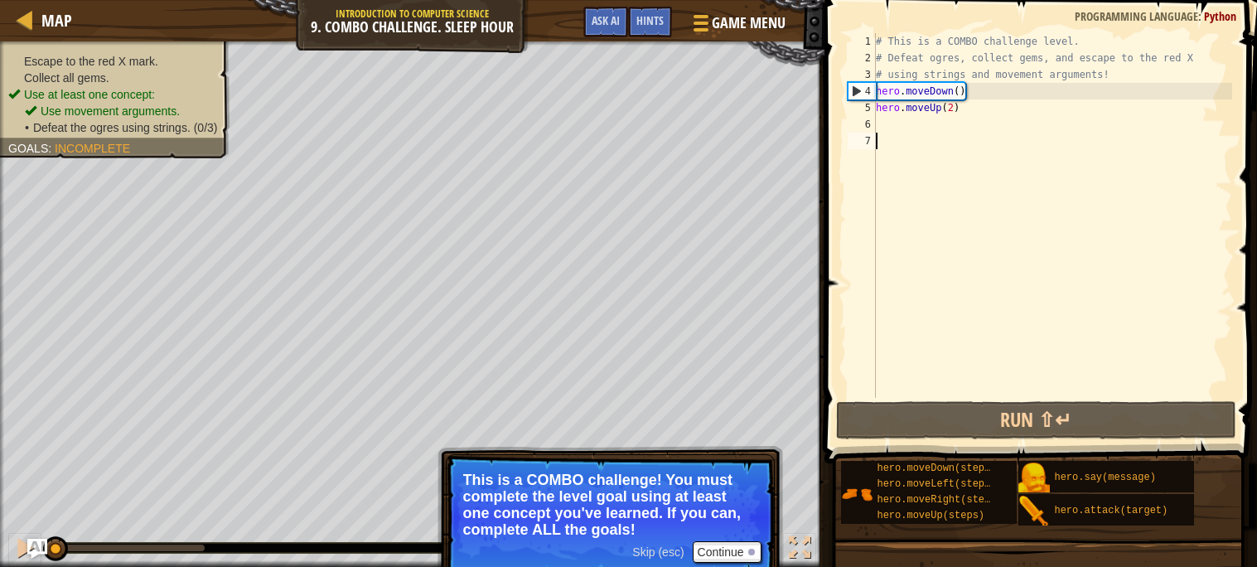
click at [898, 118] on div "# This is a COMBO challenge level. # Defeat [PERSON_NAME], collect gems, and es…" at bounding box center [1051, 232] width 359 height 398
click at [905, 128] on div "# This is a COMBO challenge level. # Defeat [PERSON_NAME], collect gems, and es…" at bounding box center [1051, 232] width 359 height 398
type textarea "h"
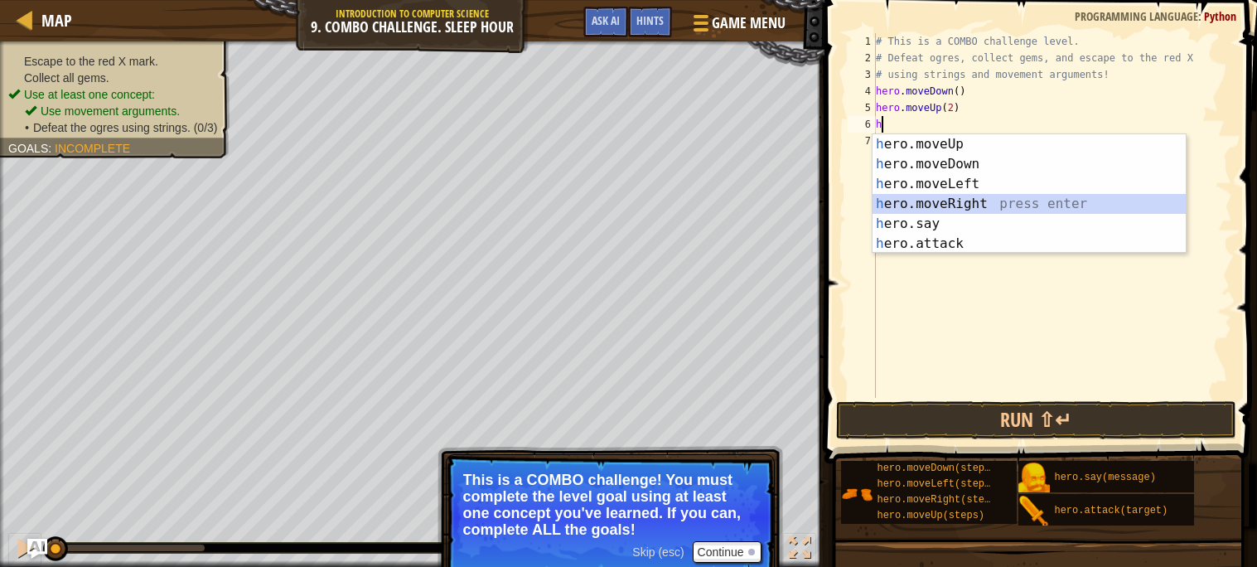
click at [968, 203] on div "h ero.moveUp press enter h ero.moveDown press enter h ero.moveLeft press enter …" at bounding box center [1028, 213] width 313 height 159
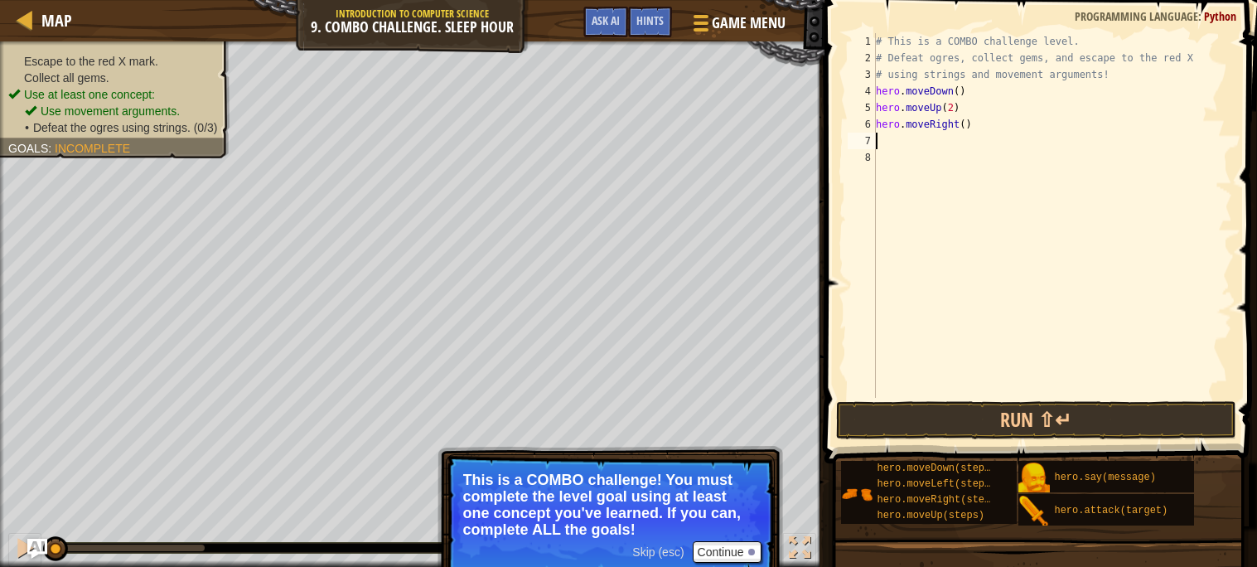
click at [963, 122] on div "# This is a COMBO challenge level. # Defeat ogres, collect gems, and escape to …" at bounding box center [1051, 232] width 359 height 398
click at [1072, 412] on button "Run ⇧↵" at bounding box center [1036, 420] width 400 height 38
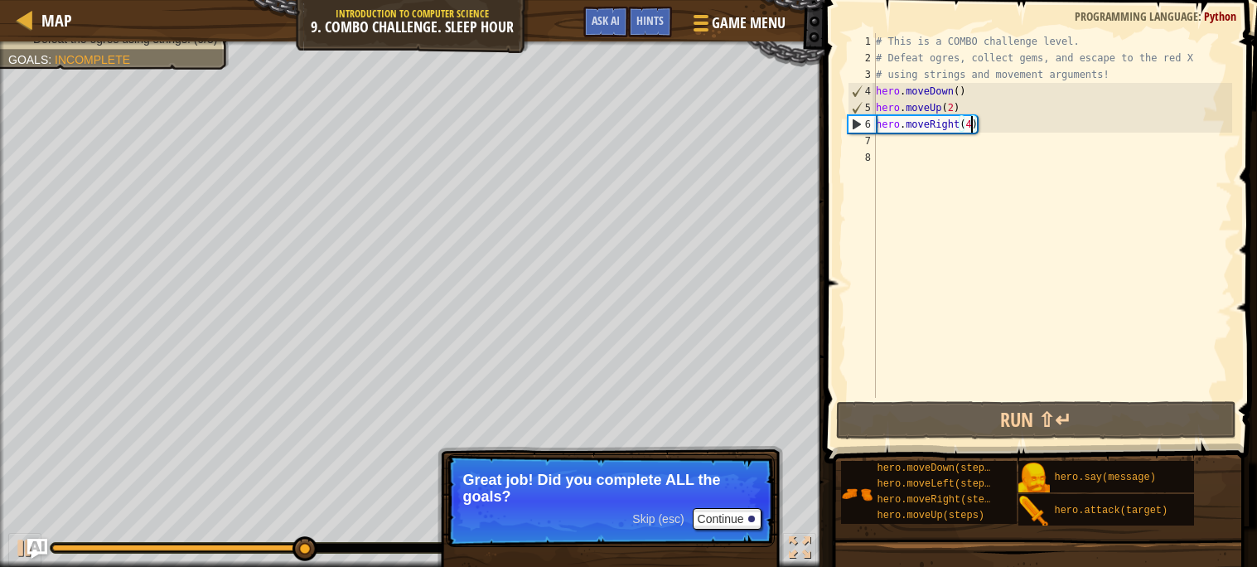
click at [658, 517] on span "Skip (esc)" at bounding box center [657, 518] width 51 height 13
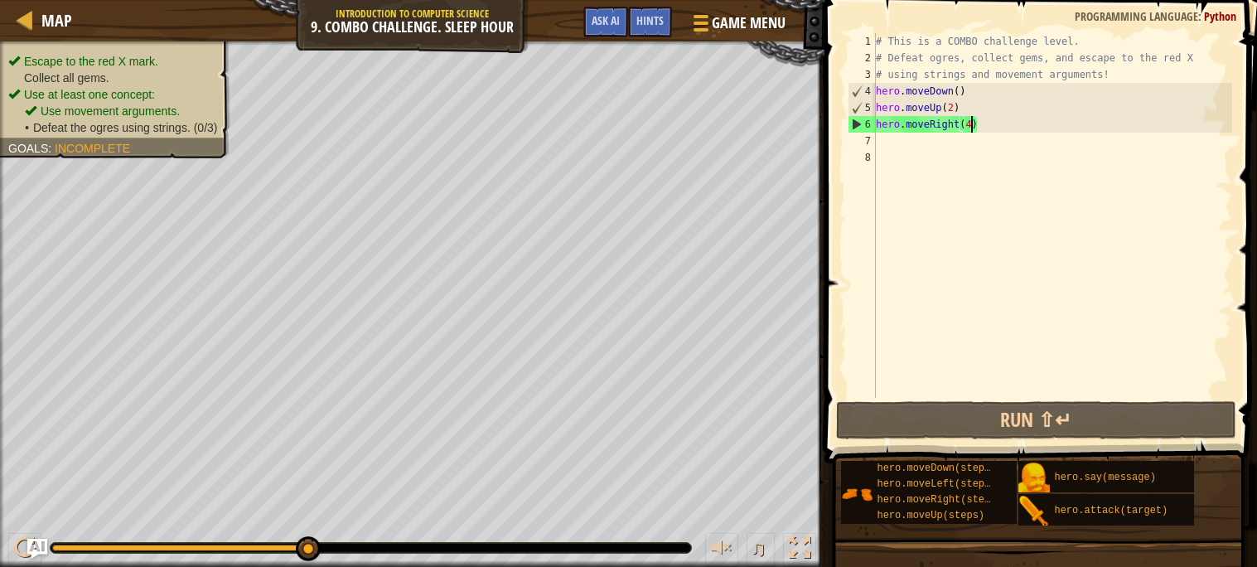
click at [972, 121] on div "# This is a COMBO challenge level. # Defeat ogres, collect gems, and escape to …" at bounding box center [1051, 232] width 359 height 398
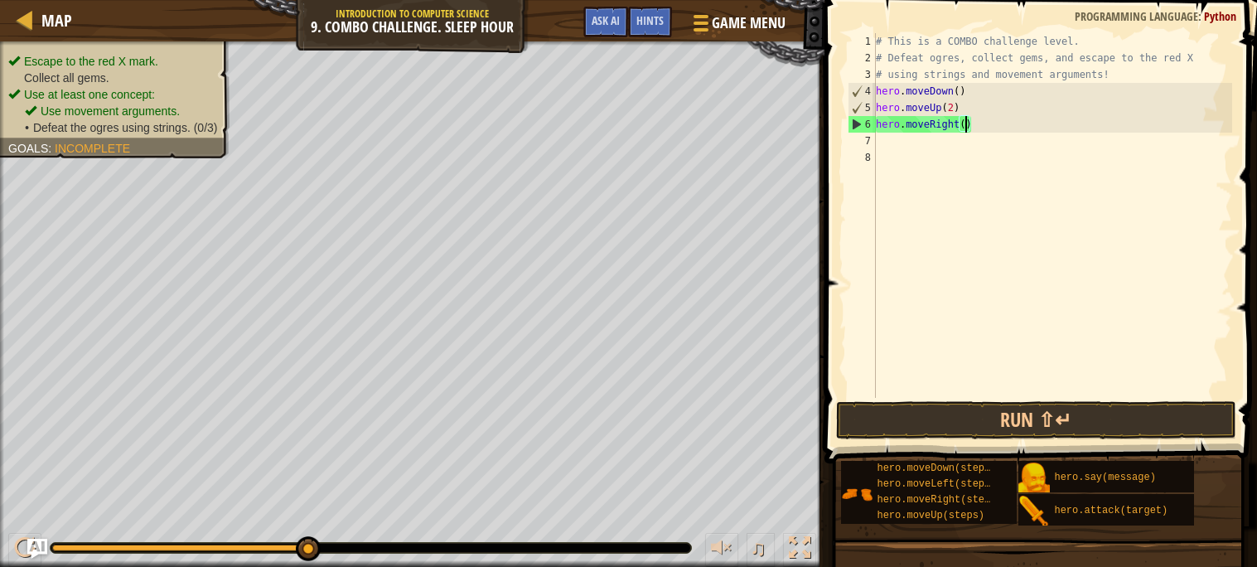
type textarea "hero.moveRight(2)"
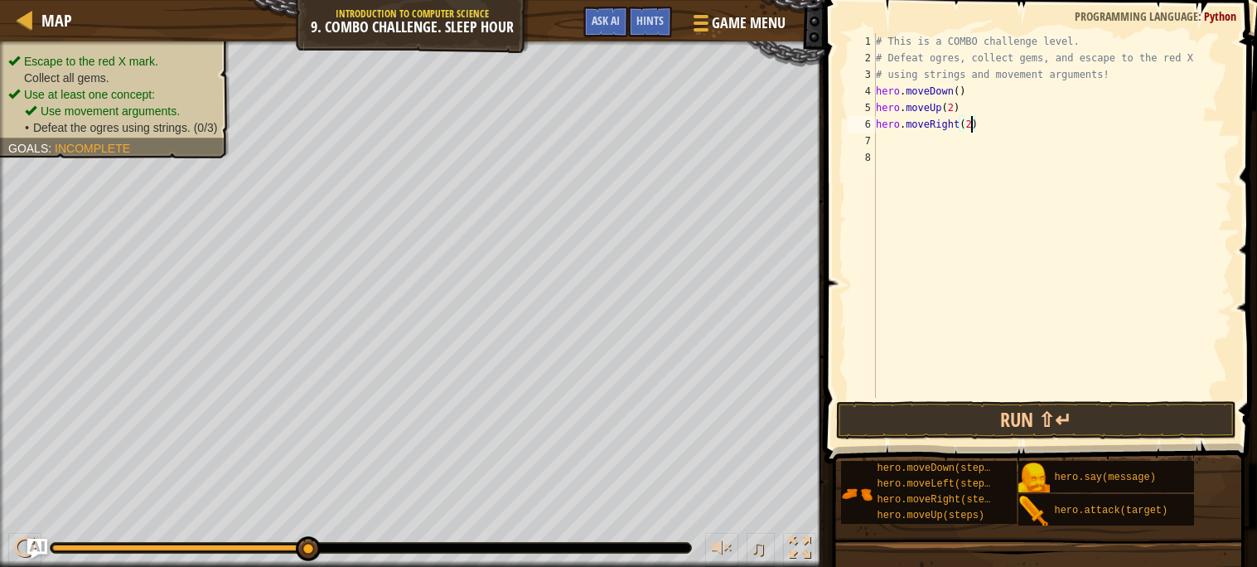
click at [890, 147] on div "# This is a COMBO challenge level. # Defeat ogres, collect gems, and escape to …" at bounding box center [1051, 232] width 359 height 398
type textarea "h"
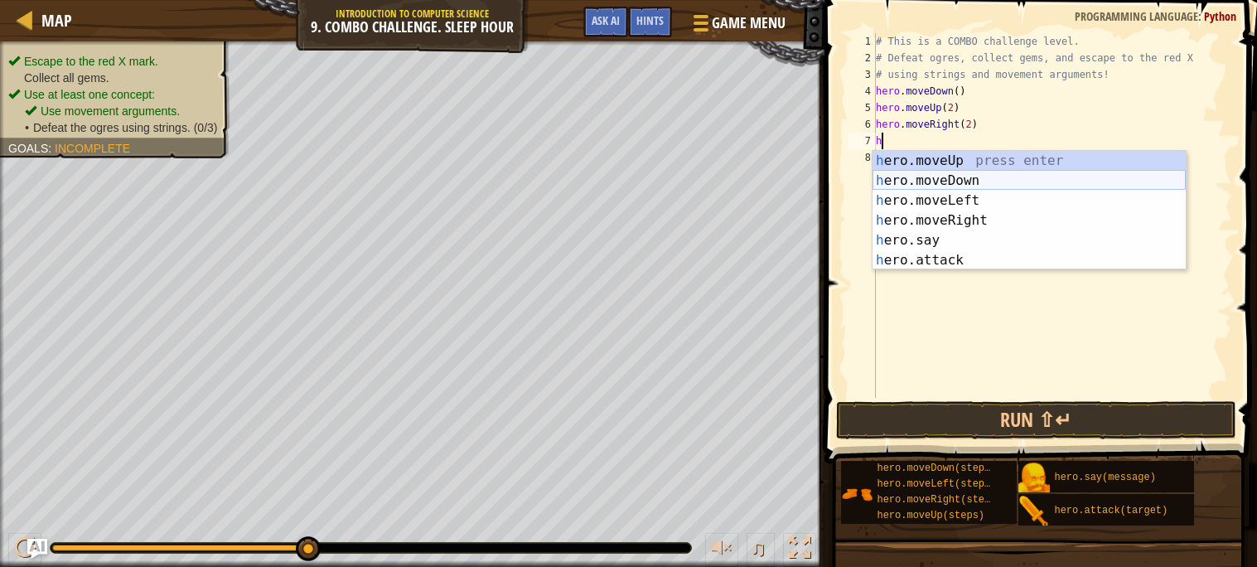
click at [958, 178] on div "h ero.moveUp press enter h ero.moveDown press enter h ero.moveLeft press enter …" at bounding box center [1028, 230] width 313 height 159
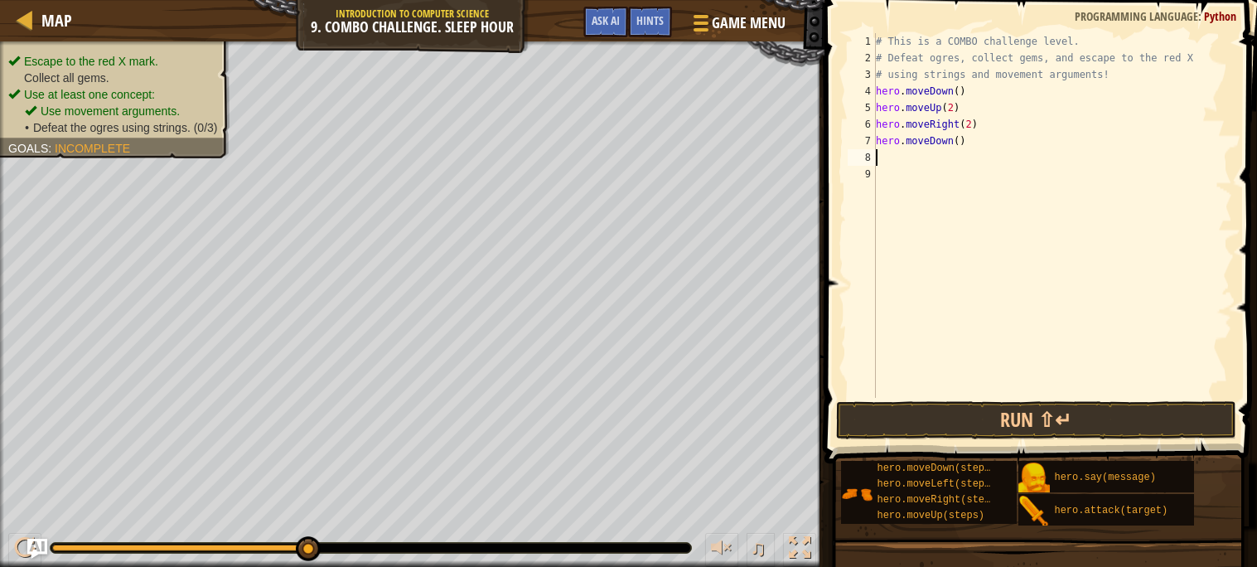
click at [959, 143] on div "# This is a COMBO challenge level. # Defeat ogres, collect gems, and escape to …" at bounding box center [1051, 232] width 359 height 398
type textarea "hero.moveDown(2)"
click at [895, 161] on div "# This is a COMBO challenge level. # Defeat ogres, collect gems, and escape to …" at bounding box center [1051, 232] width 359 height 398
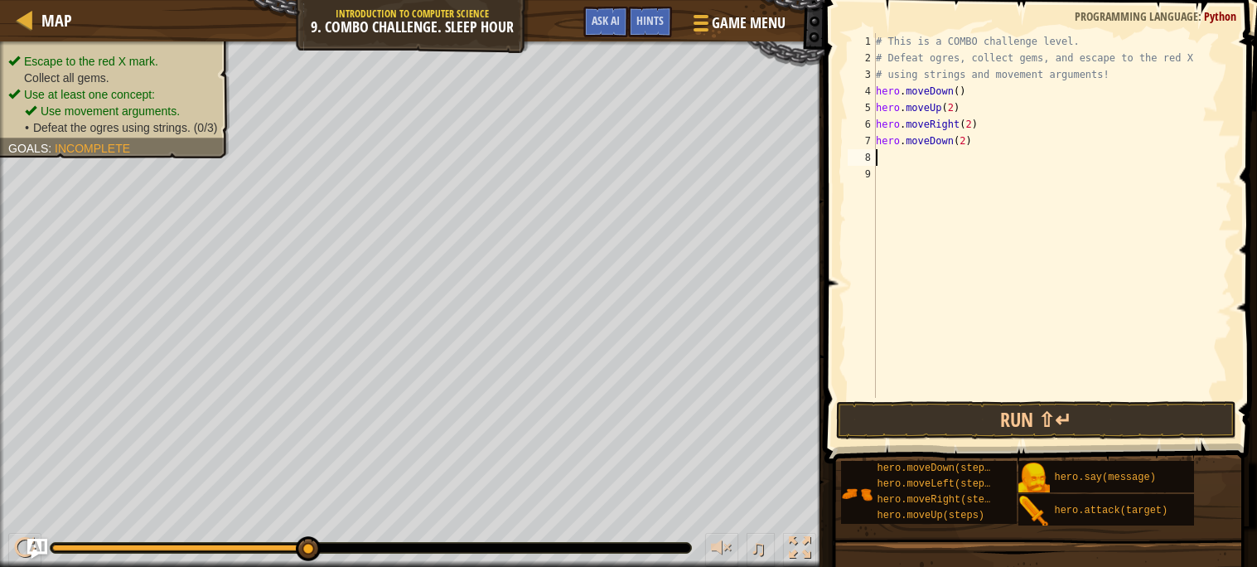
type textarea "g"
type textarea "h"
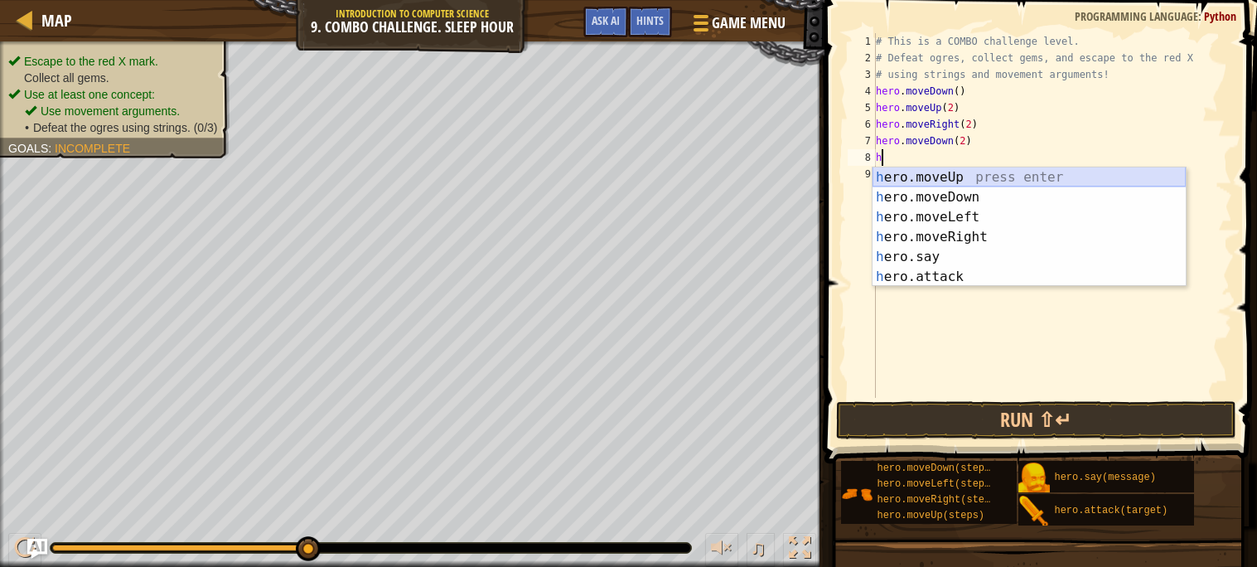
click at [956, 177] on div "h ero.moveUp press enter h ero.moveDown press enter h ero.moveLeft press enter …" at bounding box center [1028, 246] width 313 height 159
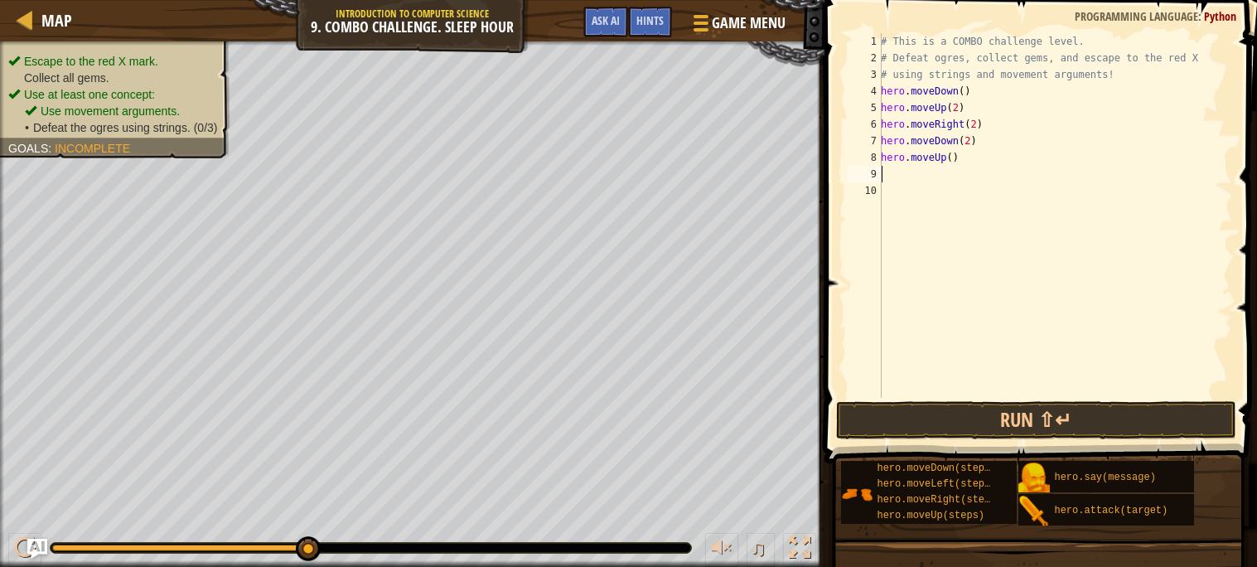
click at [955, 160] on div "# This is a COMBO challenge level. # Defeat ogres, collect gems, and escape to …" at bounding box center [1054, 232] width 355 height 398
click at [953, 158] on div "# This is a COMBO challenge level. # Defeat ogres, collect gems, and escape to …" at bounding box center [1054, 232] width 355 height 398
type textarea "hero.moveUp(2)"
click at [895, 169] on div "# This is a COMBO challenge level. # Defeat ogres, collect gems, and escape to …" at bounding box center [1054, 232] width 355 height 398
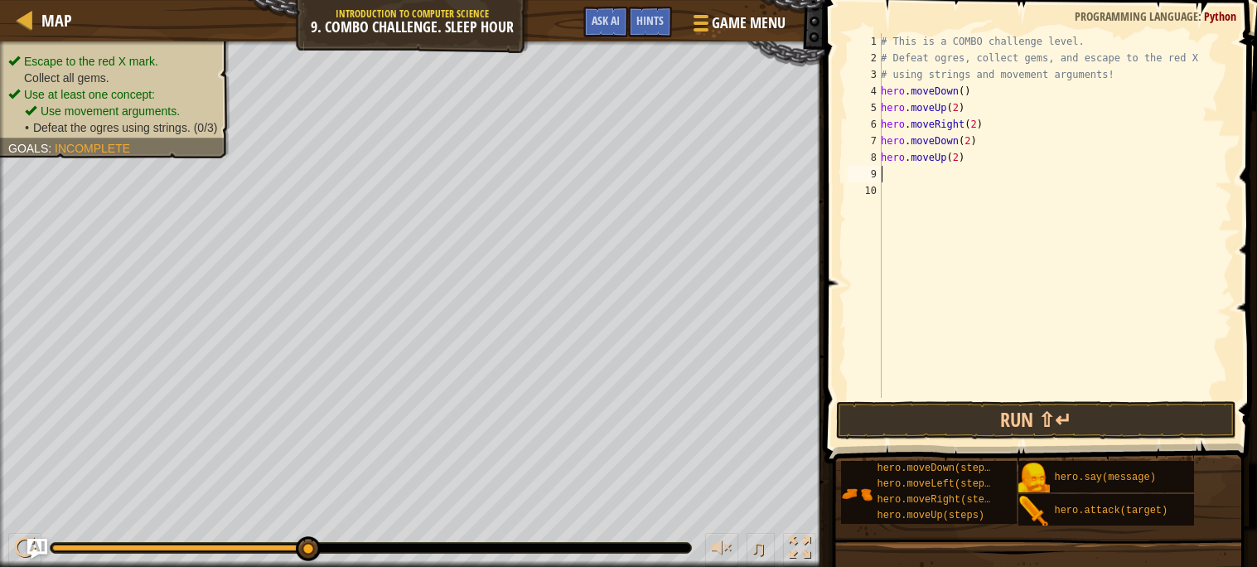
scroll to position [7, 0]
type textarea "h"
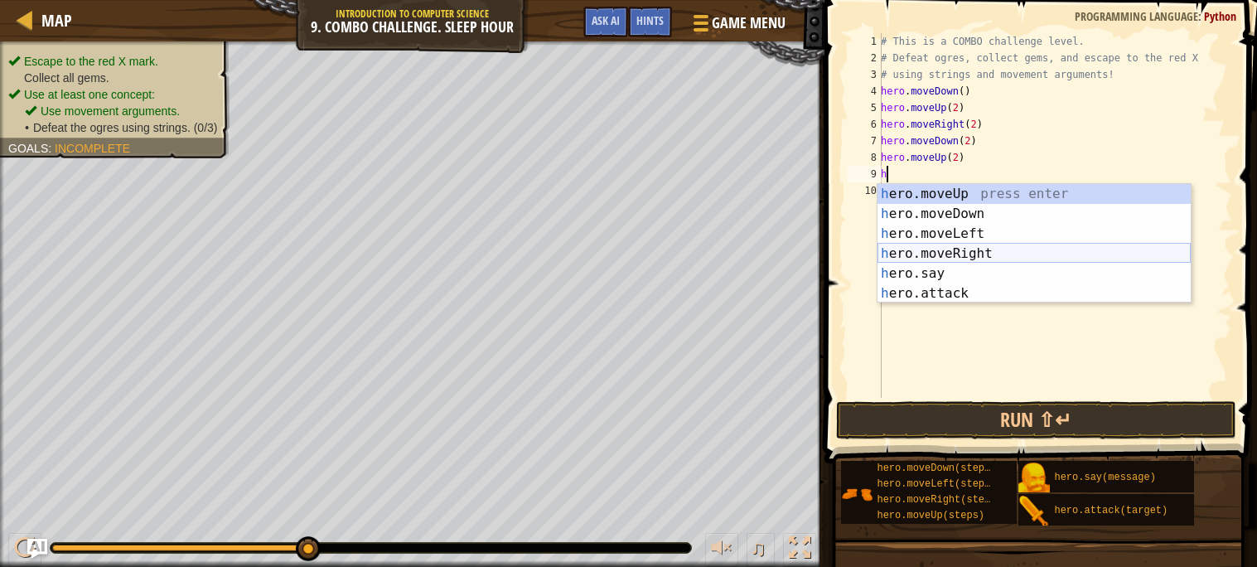
click at [948, 248] on div "h ero.moveUp press enter h ero.moveDown press enter h ero.moveLeft press enter …" at bounding box center [1033, 263] width 313 height 159
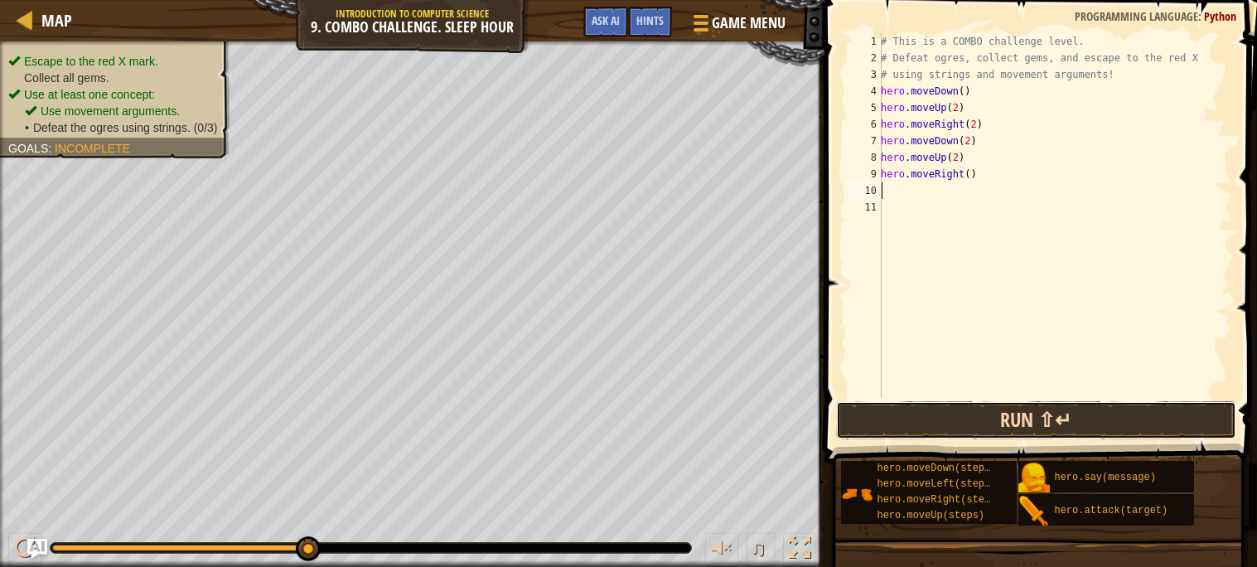
click at [979, 424] on button "Run ⇧↵" at bounding box center [1036, 420] width 400 height 38
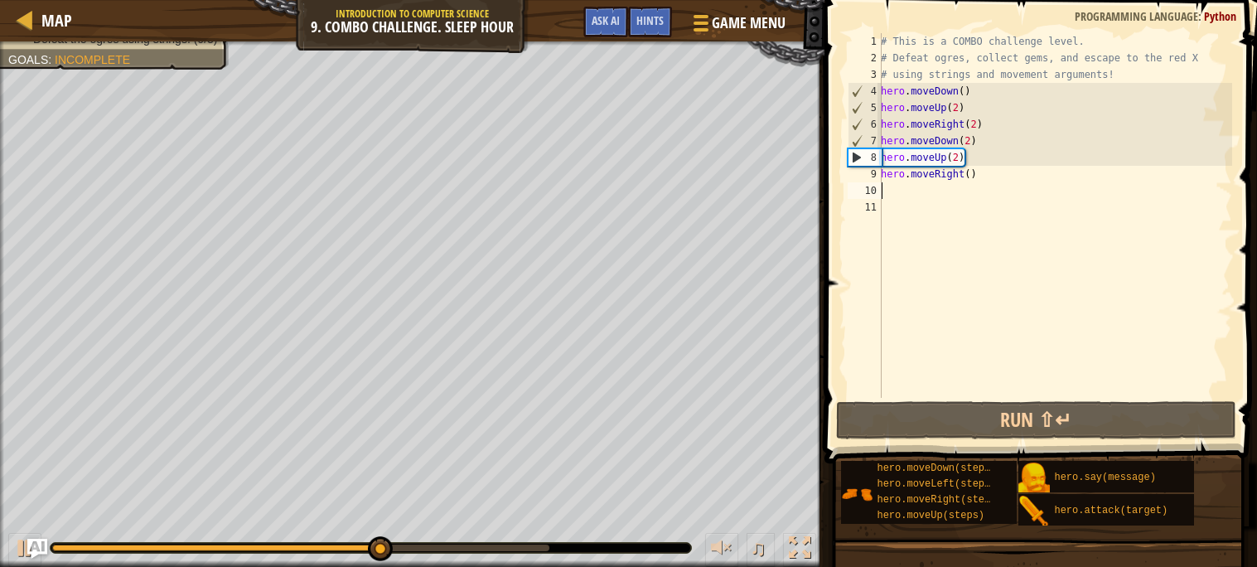
click at [993, 173] on div "# This is a COMBO challenge level. # Defeat ogres, collect gems, and escape to …" at bounding box center [1054, 232] width 355 height 398
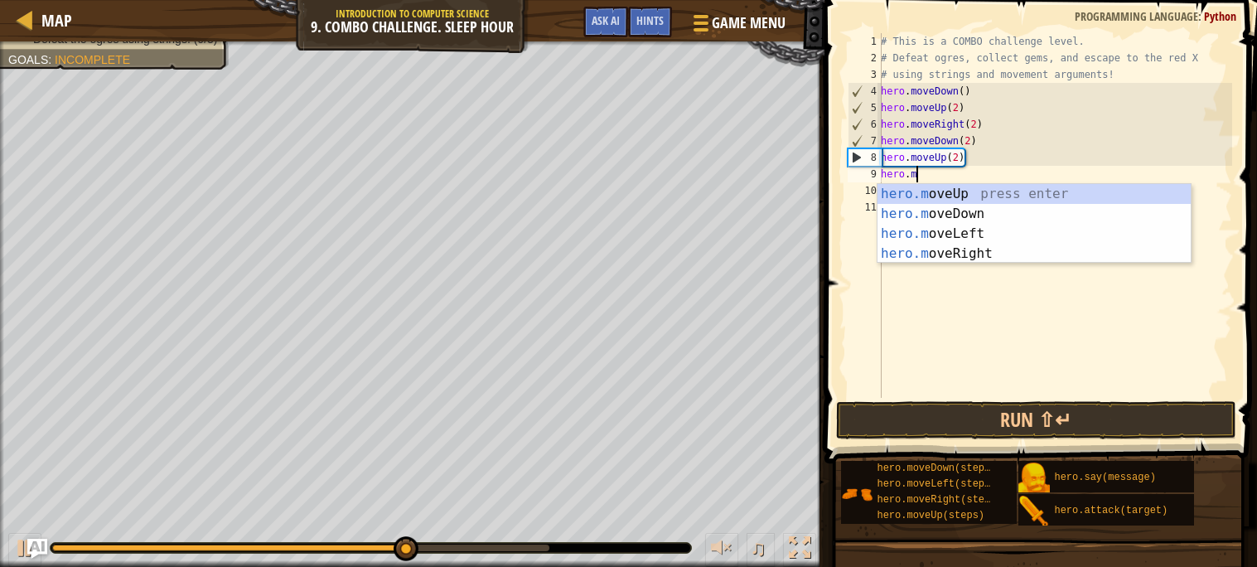
type textarea "h"
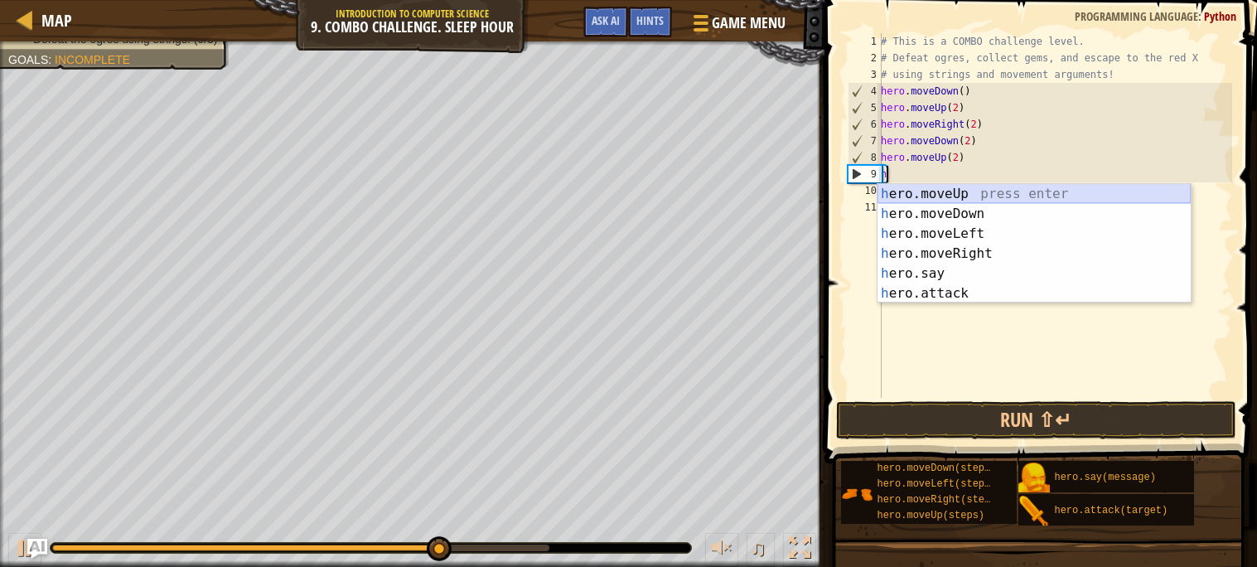
click at [894, 184] on div "h ero.moveUp press enter h ero.moveDown press enter h ero.moveLeft press enter …" at bounding box center [1033, 263] width 313 height 159
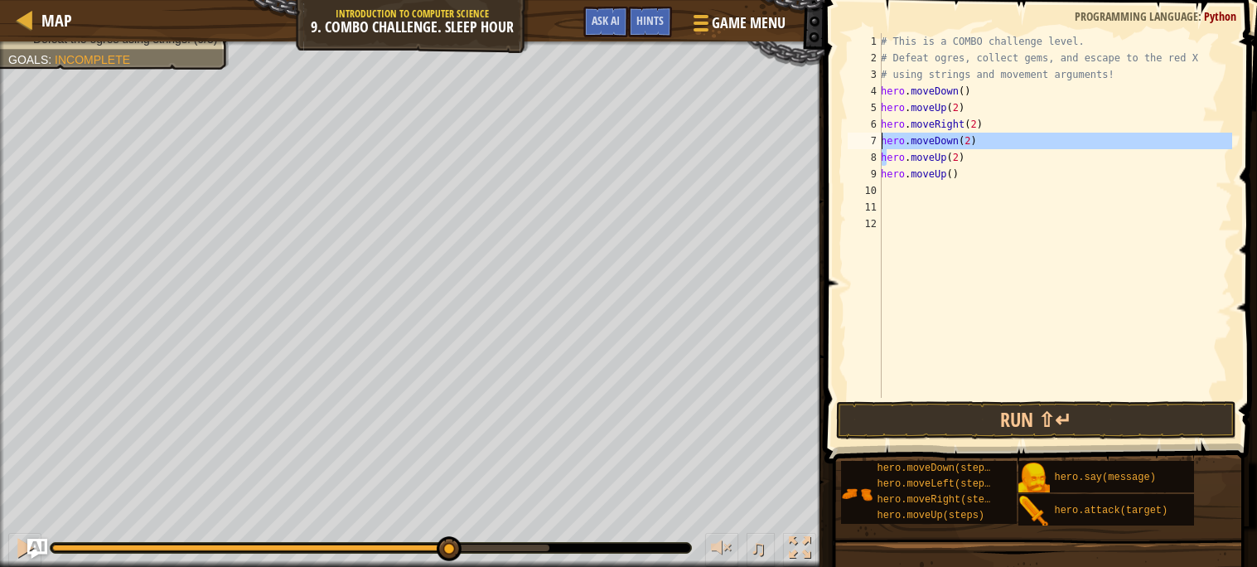
drag, startPoint x: 884, startPoint y: 157, endPoint x: 878, endPoint y: 135, distance: 22.3
click at [878, 135] on div "1 2 3 4 5 6 7 8 9 10 11 12 # This is a COMBO challenge level. # Defeat ogres, c…" at bounding box center [1038, 215] width 388 height 364
drag, startPoint x: 882, startPoint y: 140, endPoint x: 979, endPoint y: 171, distance: 101.6
click at [979, 171] on div "# This is a COMBO challenge level. # Defeat ogres, collect gems, and escape to …" at bounding box center [1054, 232] width 355 height 398
type textarea "hero.moveUp()"
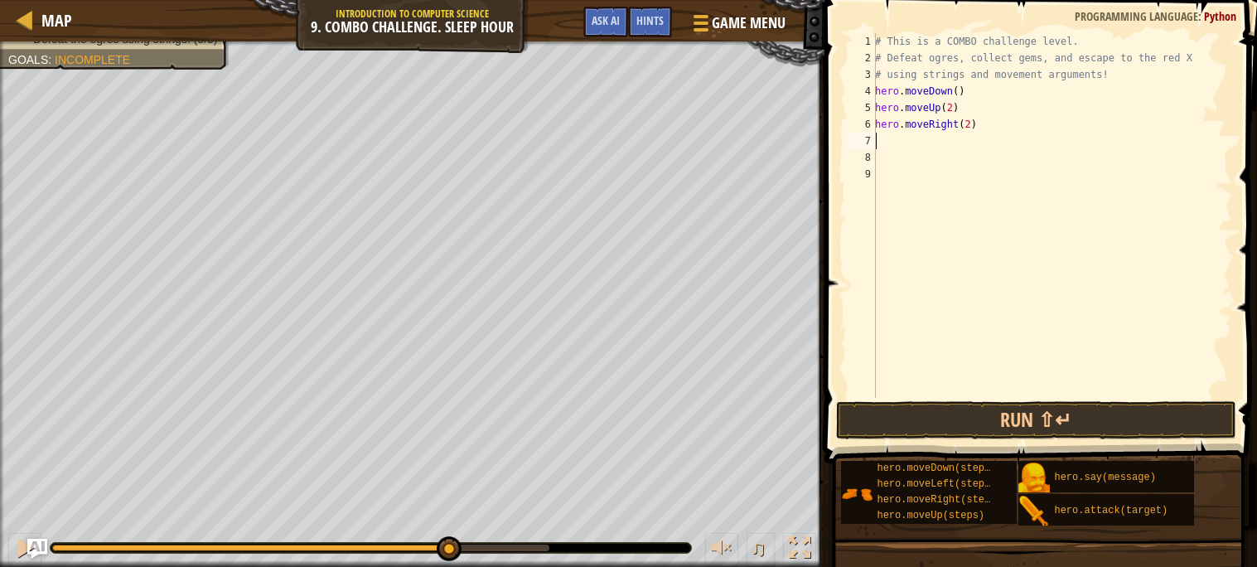
click at [917, 146] on div "# This is a COMBO challenge level. # Defeat ogres, collect gems, and escape to …" at bounding box center [1051, 232] width 360 height 398
click at [881, 137] on div "# This is a COMBO challenge level. # Defeat ogres, collect gems, and escape to …" at bounding box center [1051, 232] width 360 height 398
type textarea "h"
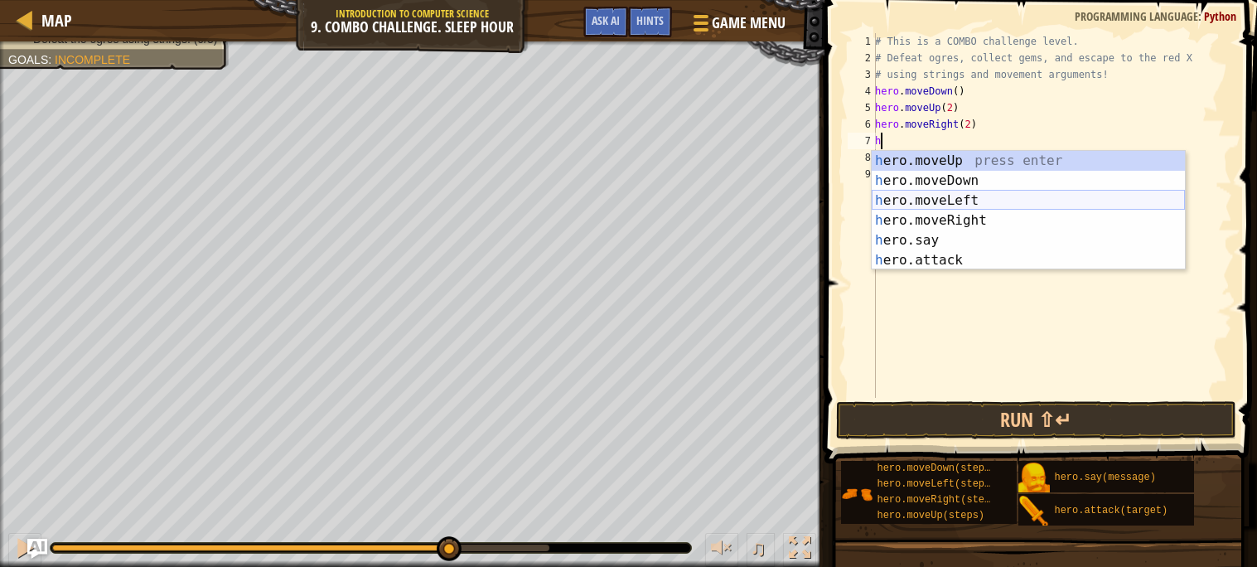
click at [925, 201] on div "h ero.moveUp press enter h ero.moveDown press enter h ero.moveLeft press enter …" at bounding box center [1027, 230] width 313 height 159
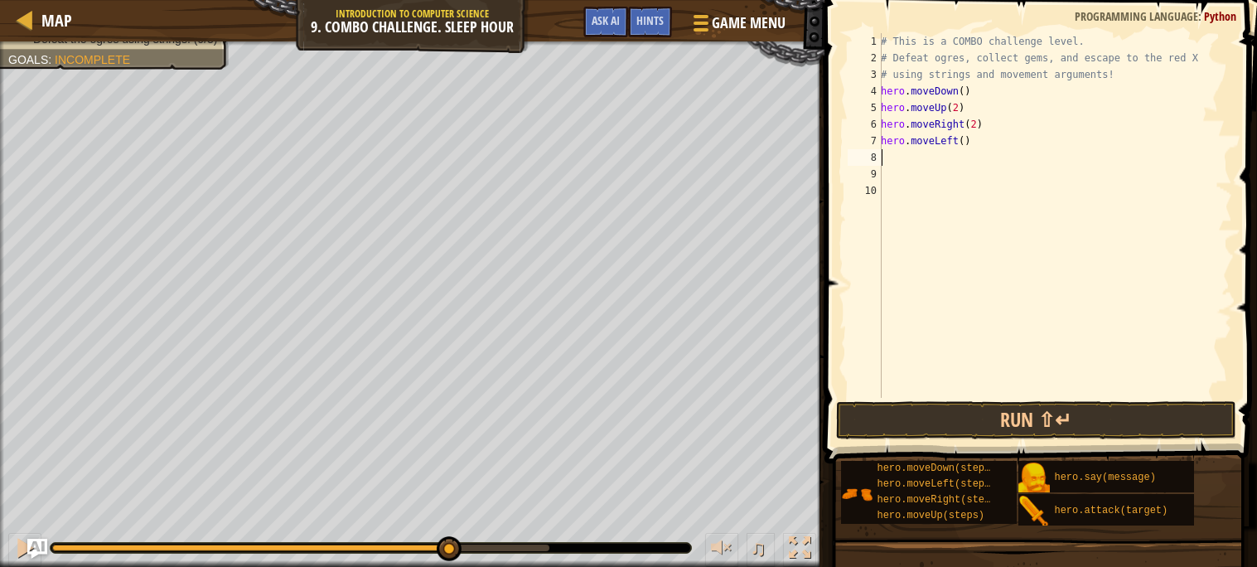
click at [963, 143] on div "# This is a COMBO challenge level. # Defeat ogres, collect gems, and escape to …" at bounding box center [1054, 232] width 355 height 398
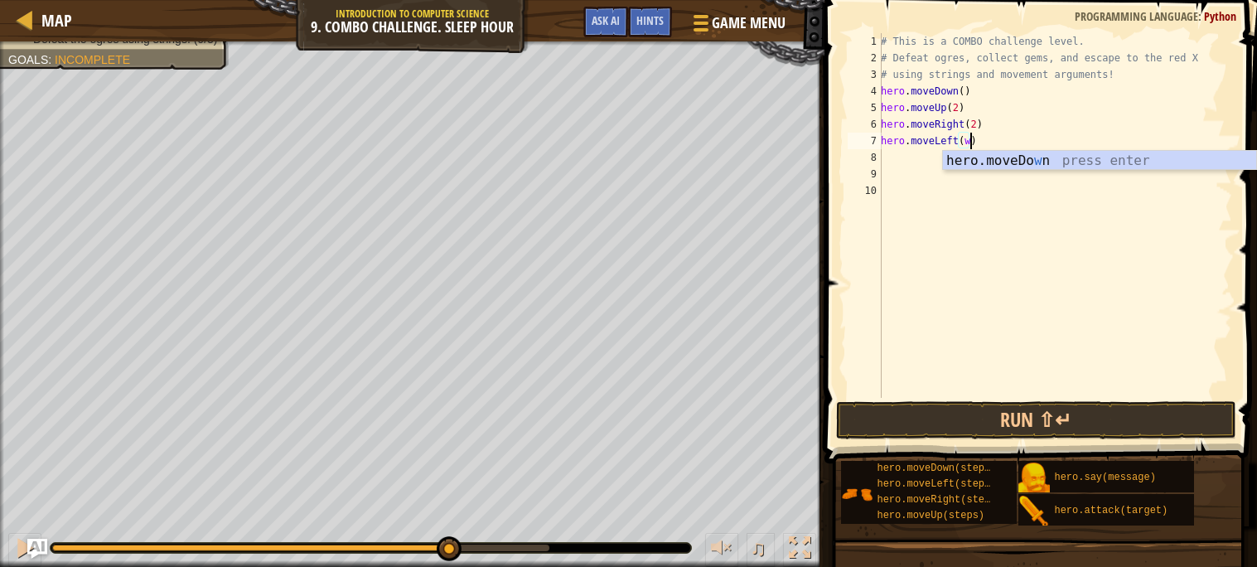
scroll to position [7, 6]
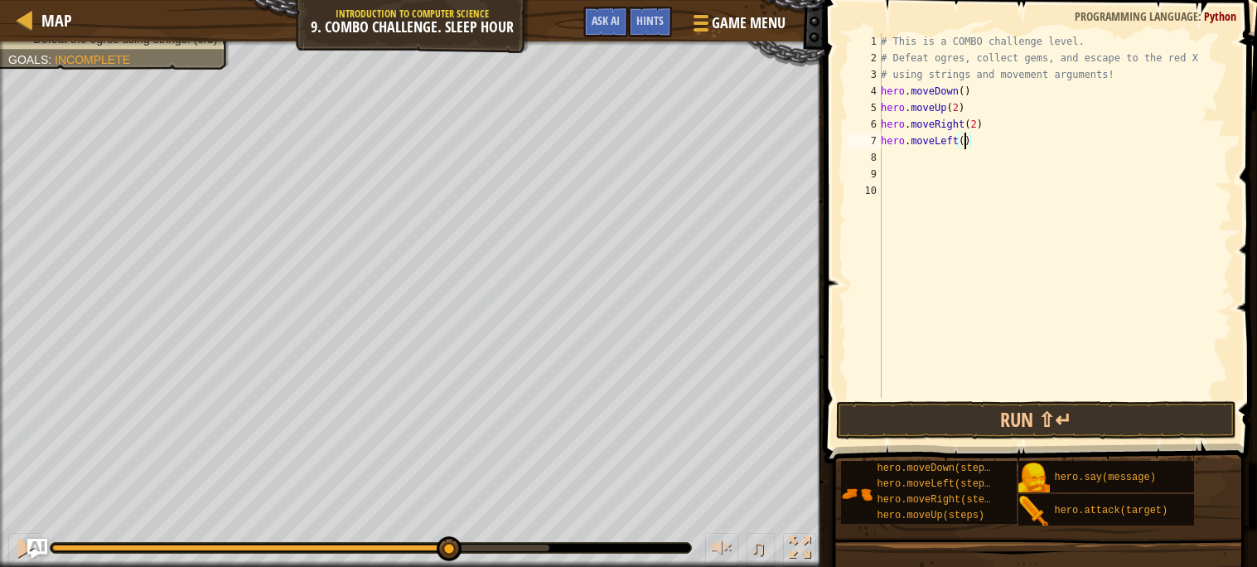
type textarea "hero.moveLeft(2)"
click at [900, 157] on div "# This is a COMBO challenge level. # Defeat ogres, collect gems, and escape to …" at bounding box center [1054, 232] width 355 height 398
type textarea "h"
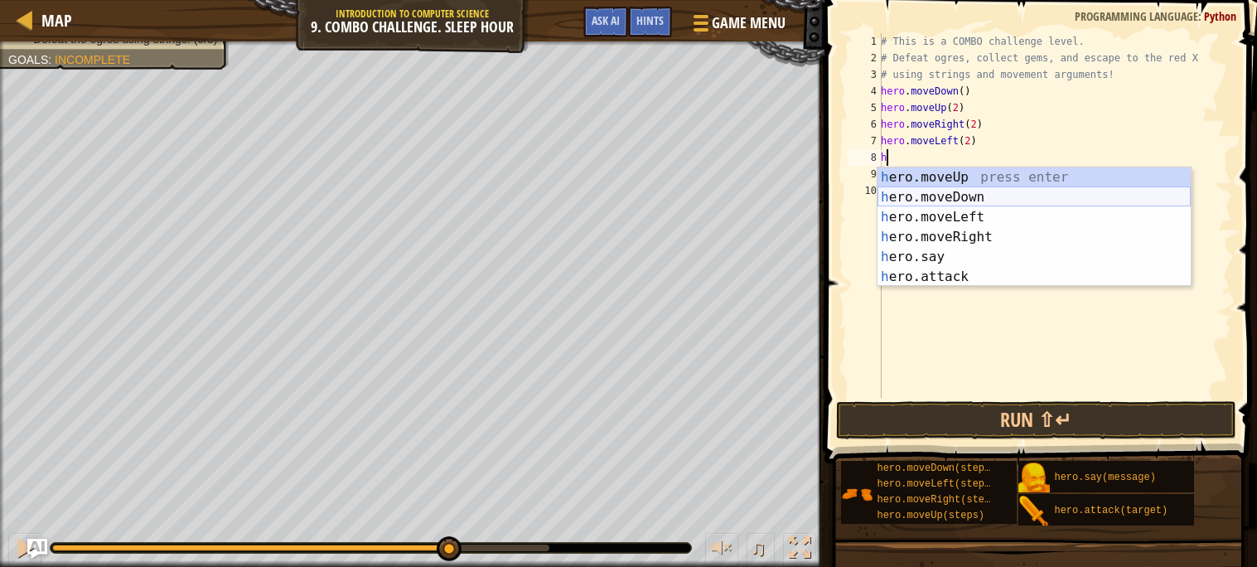
click at [971, 191] on div "h ero.moveUp press enter h ero.moveDown press enter h ero.moveLeft press enter …" at bounding box center [1033, 246] width 313 height 159
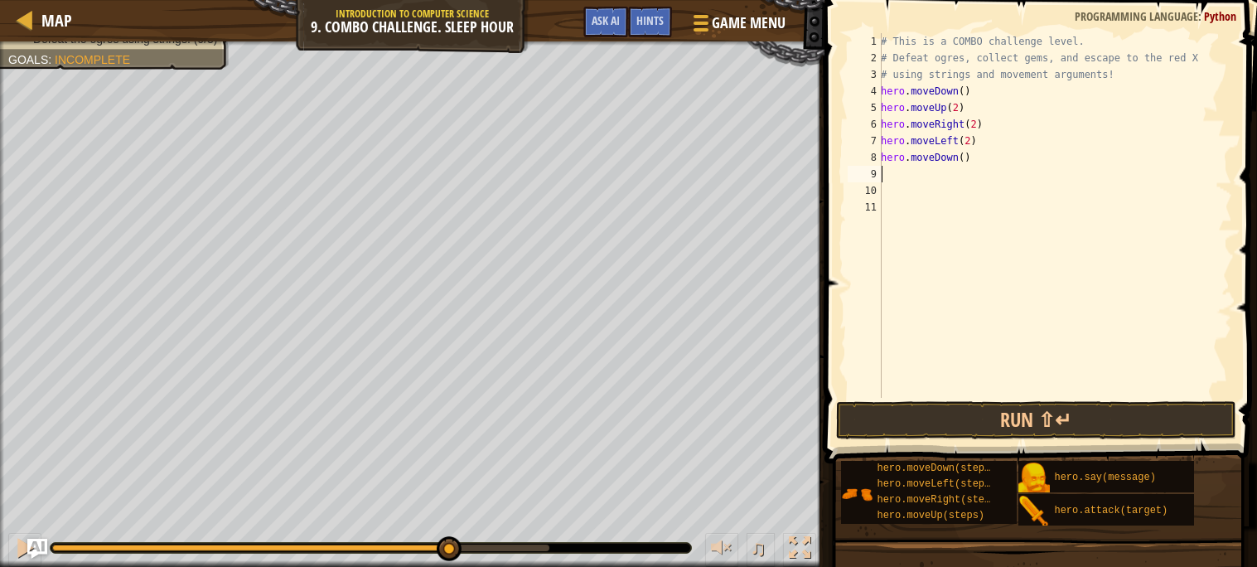
click at [964, 157] on div "# This is a COMBO challenge level. # Defeat ogres, collect gems, and escape to …" at bounding box center [1054, 232] width 355 height 398
type textarea "hero.moveDown(2)"
click at [905, 180] on div "# This is a COMBO challenge level. # Defeat ogres, collect gems, and escape to …" at bounding box center [1054, 232] width 355 height 398
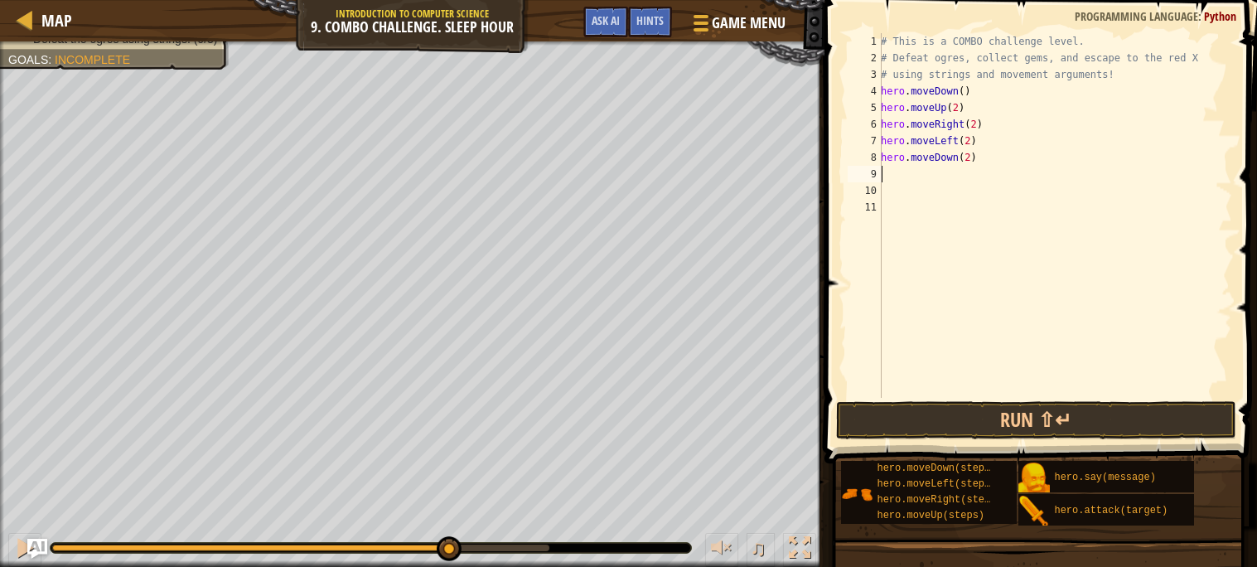
scroll to position [7, 0]
type textarea "h"
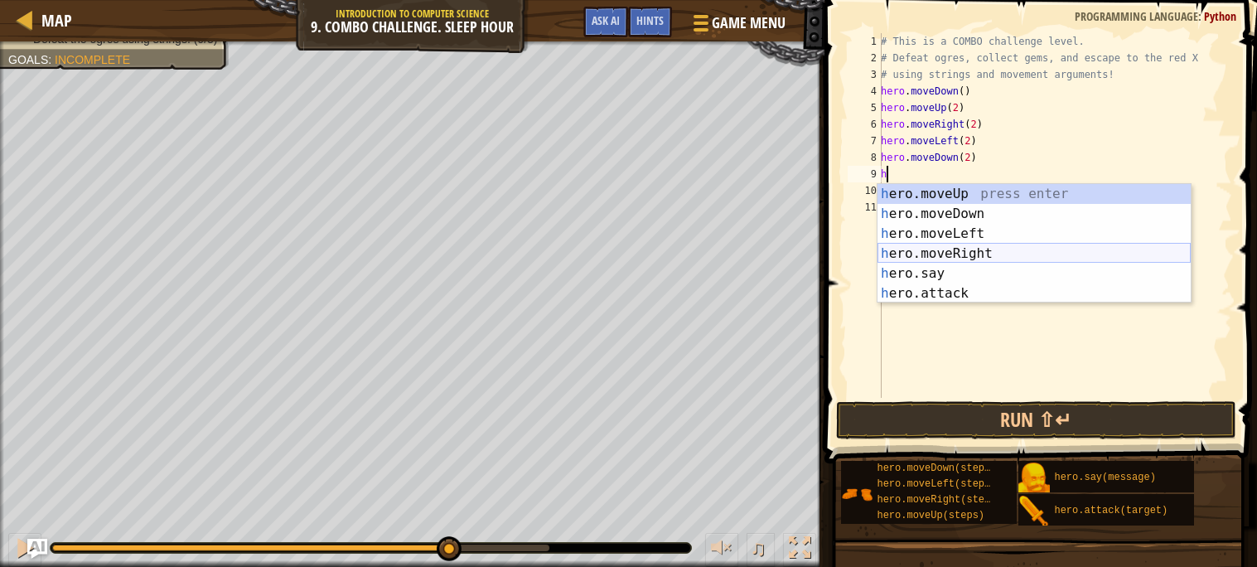
click at [977, 254] on div "h ero.moveUp press enter h ero.moveDown press enter h ero.moveLeft press enter …" at bounding box center [1033, 263] width 313 height 159
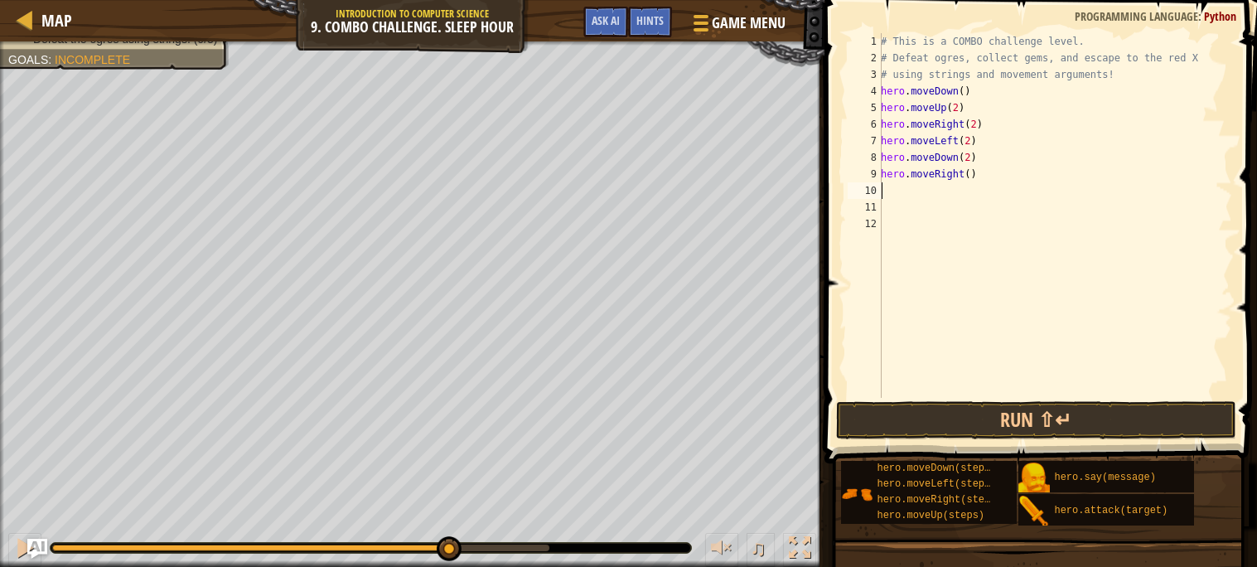
click at [972, 172] on div "# This is a COMBO challenge level. # Defeat ogres, collect gems, and escape to …" at bounding box center [1054, 232] width 355 height 398
type textarea "hero.moveRight(2)"
click at [914, 189] on div "# This is a COMBO challenge level. # Defeat ogres, collect gems, and escape to …" at bounding box center [1054, 232] width 355 height 398
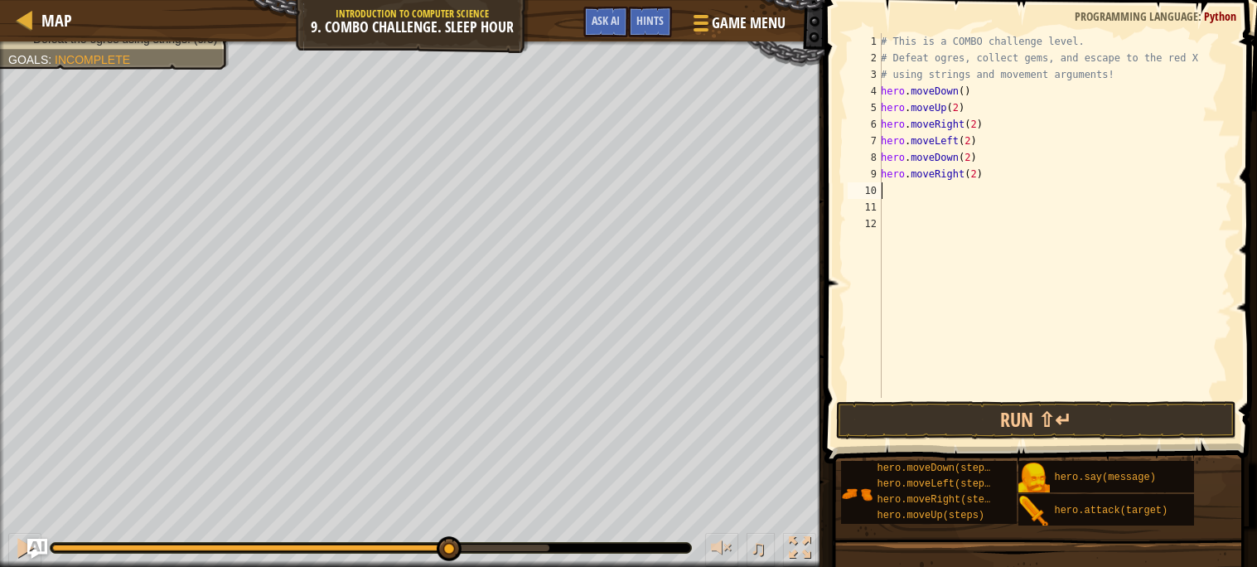
click at [891, 203] on div "# This is a COMBO challenge level. # Defeat ogres, collect gems, and escape to …" at bounding box center [1054, 232] width 355 height 398
click at [925, 406] on button "Run ⇧↵" at bounding box center [1036, 420] width 400 height 38
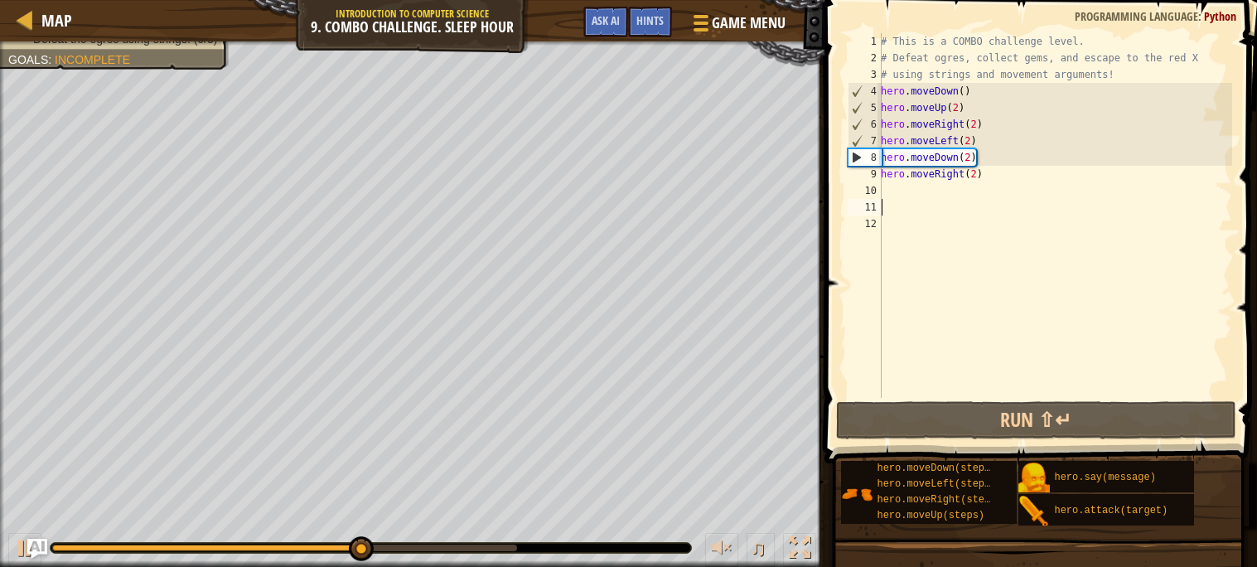
click at [885, 193] on div "# This is a COMBO challenge level. # Defeat ogres, collect gems, and escape to …" at bounding box center [1054, 232] width 355 height 398
type textarea "h"
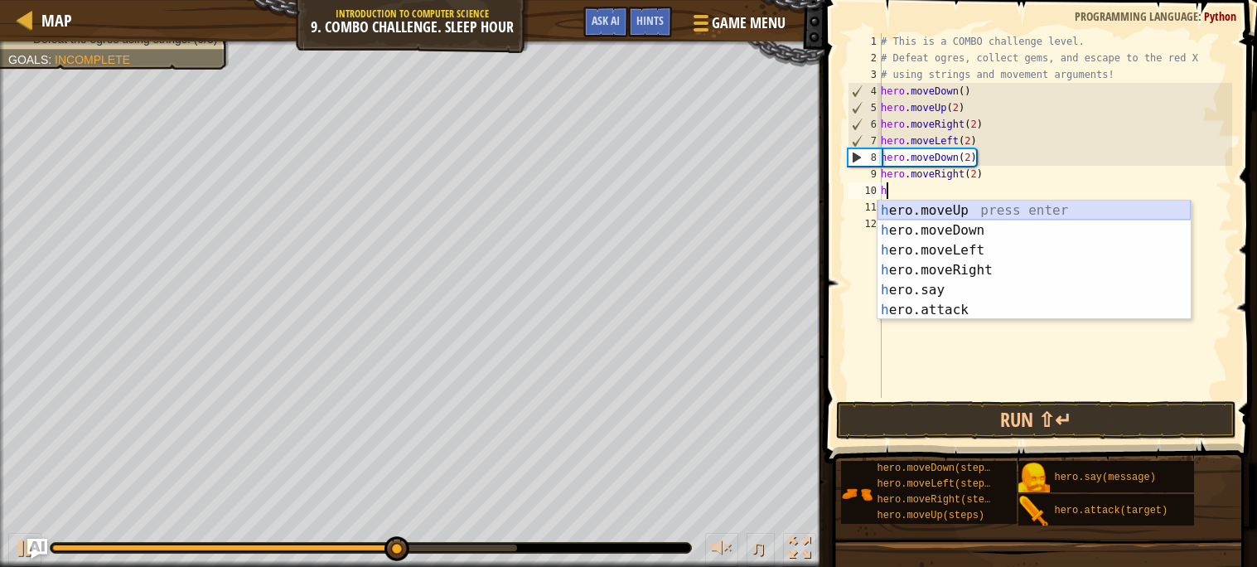
click at [956, 210] on div "h ero.moveUp press enter h ero.moveDown press enter h ero.moveLeft press enter …" at bounding box center [1033, 279] width 313 height 159
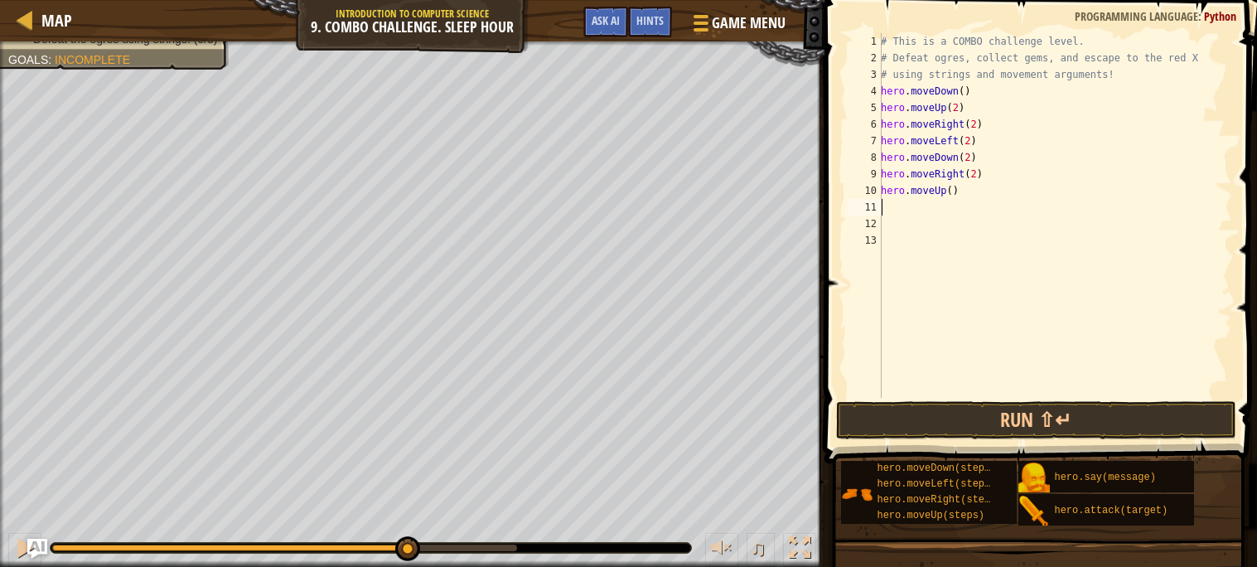
type textarea "h"
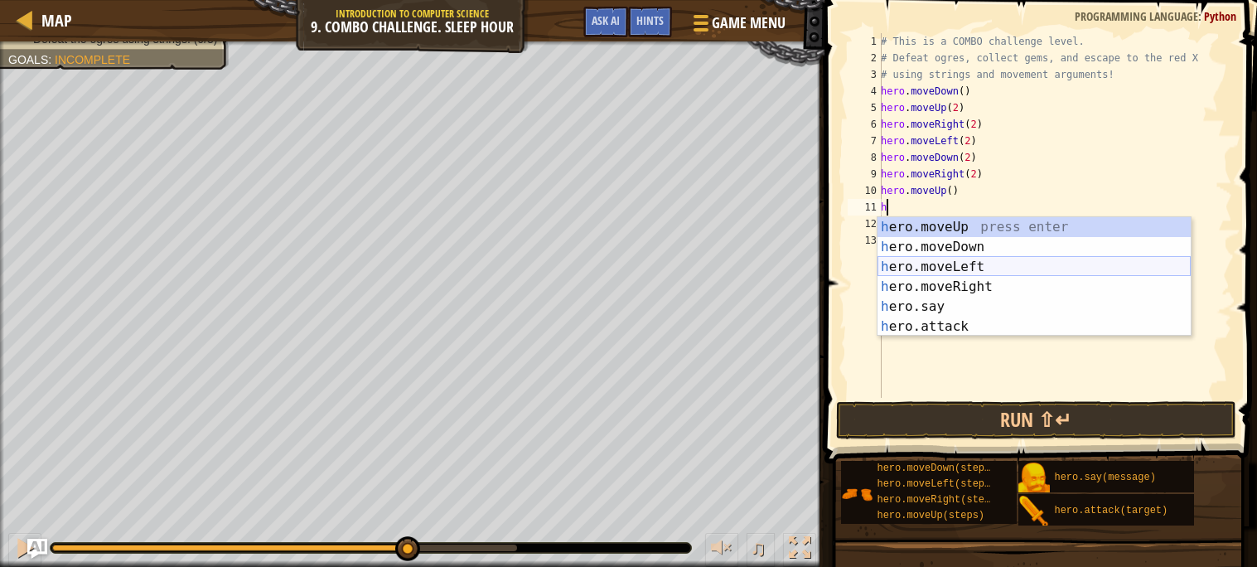
click at [971, 264] on div "h ero.moveUp press enter h ero.moveDown press enter h ero.moveLeft press enter …" at bounding box center [1033, 296] width 313 height 159
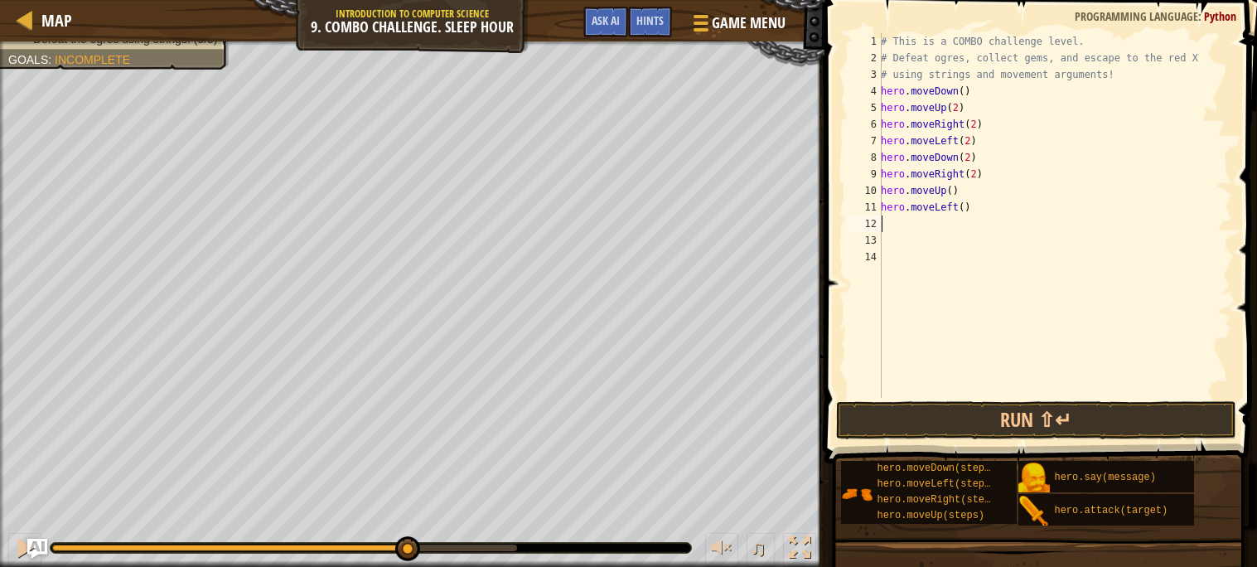
click at [966, 208] on div "# This is a COMBO challenge level. # Defeat ogres, collect gems, and escape to …" at bounding box center [1054, 232] width 355 height 398
click at [977, 424] on button "Run ⇧↵" at bounding box center [1036, 420] width 400 height 38
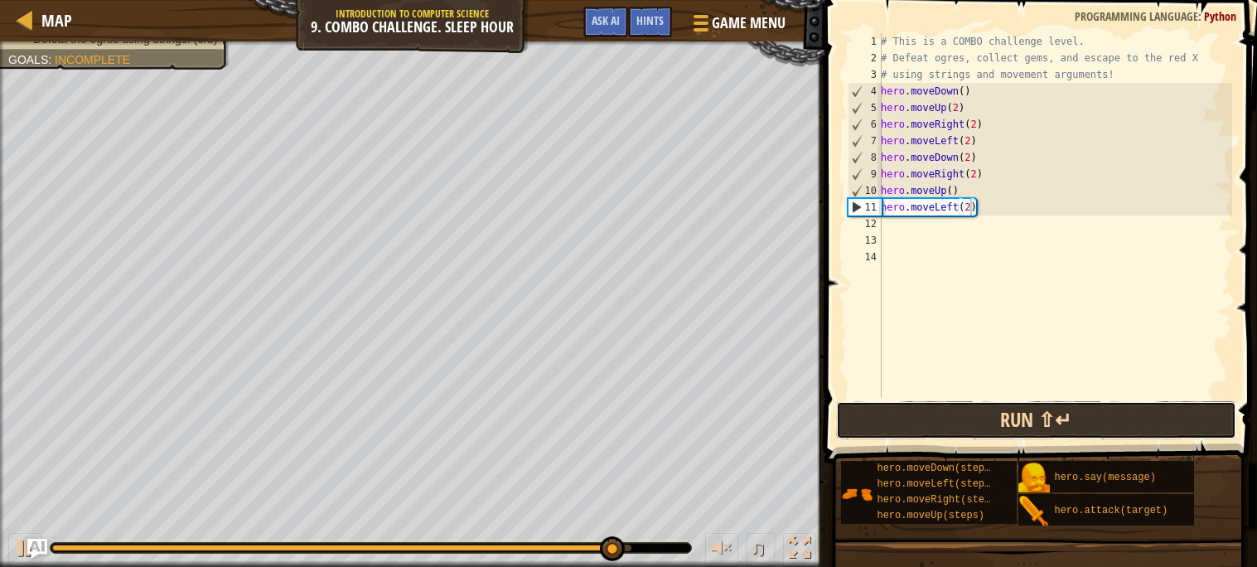
click at [980, 421] on button "Run ⇧↵" at bounding box center [1036, 420] width 400 height 38
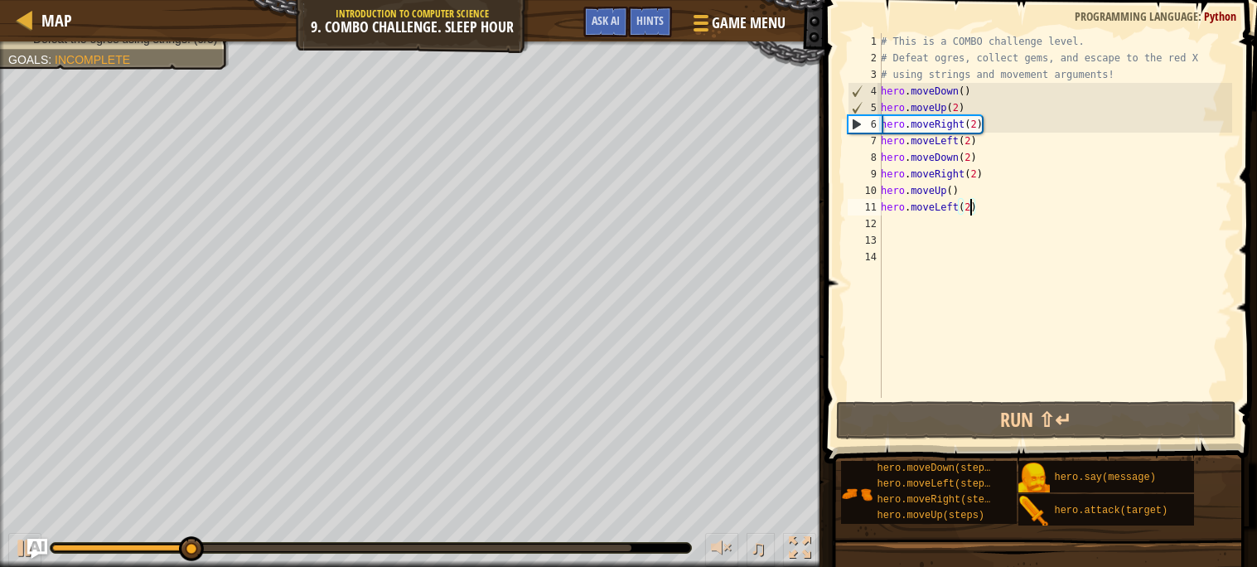
click at [963, 113] on div "# This is a COMBO challenge level. # Defeat ogres, collect gems, and escape to …" at bounding box center [1054, 232] width 355 height 398
type textarea "hero.moveUp(2)"
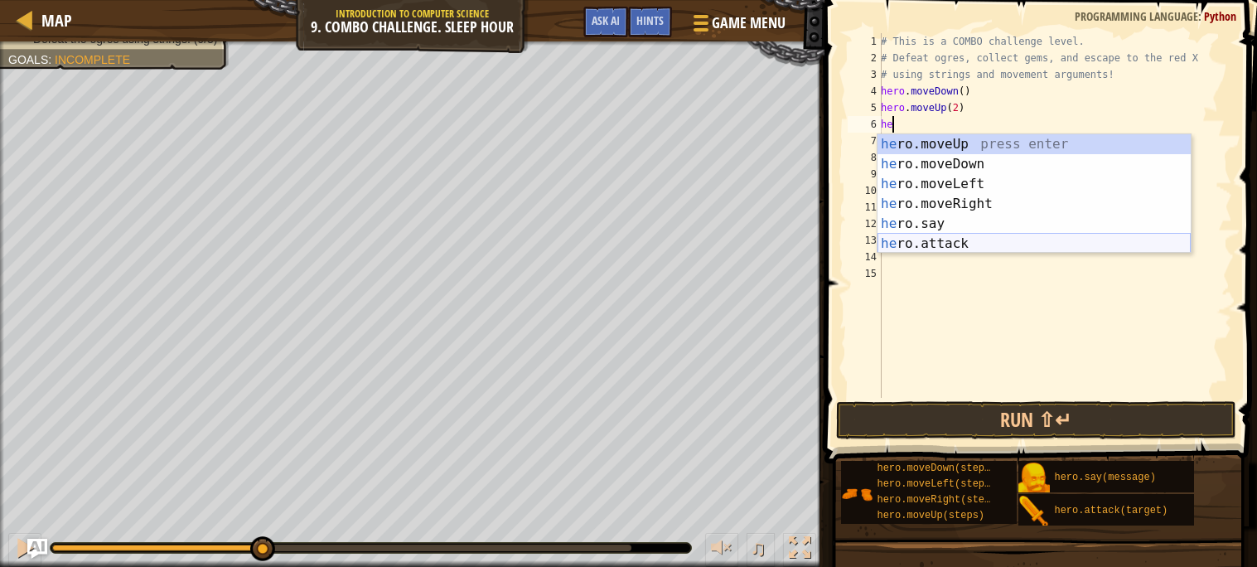
click at [976, 236] on div "he ro.moveUp press enter he ro.moveDown press enter he ro.moveLeft press enter …" at bounding box center [1033, 213] width 313 height 159
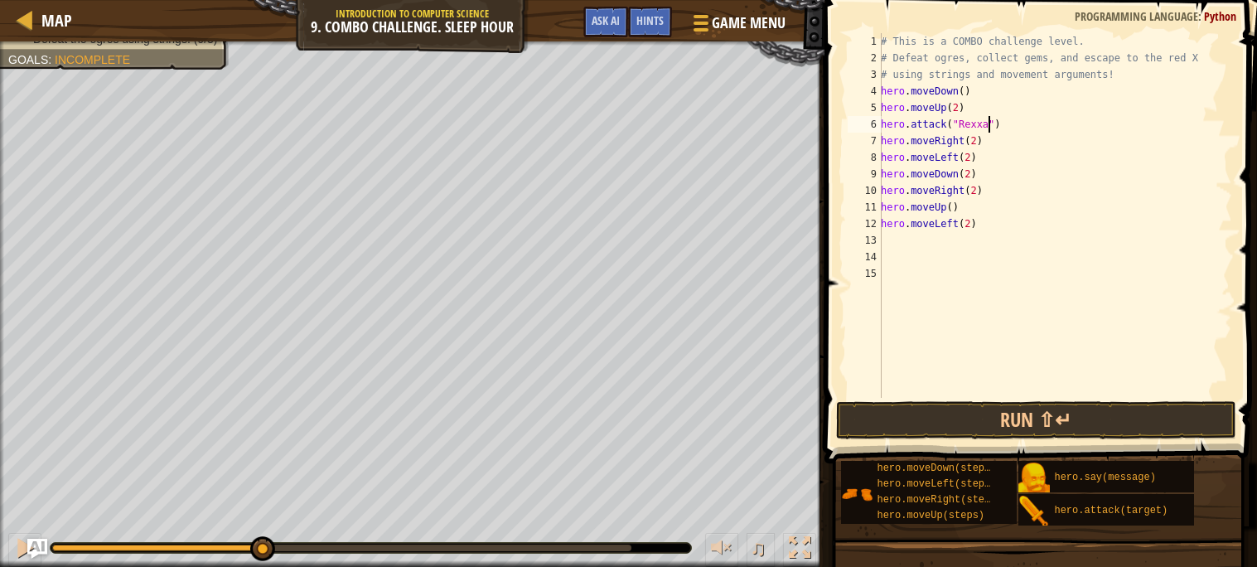
scroll to position [7, 9]
click at [1037, 124] on div "# This is a COMBO challenge level. # Defeat ogres, collect gems, and escape to …" at bounding box center [1054, 232] width 355 height 398
click at [976, 138] on div "# This is a COMBO challenge level. # Defeat ogres, collect gems, and escape to …" at bounding box center [1054, 232] width 355 height 398
type textarea "hero.moveRight()"
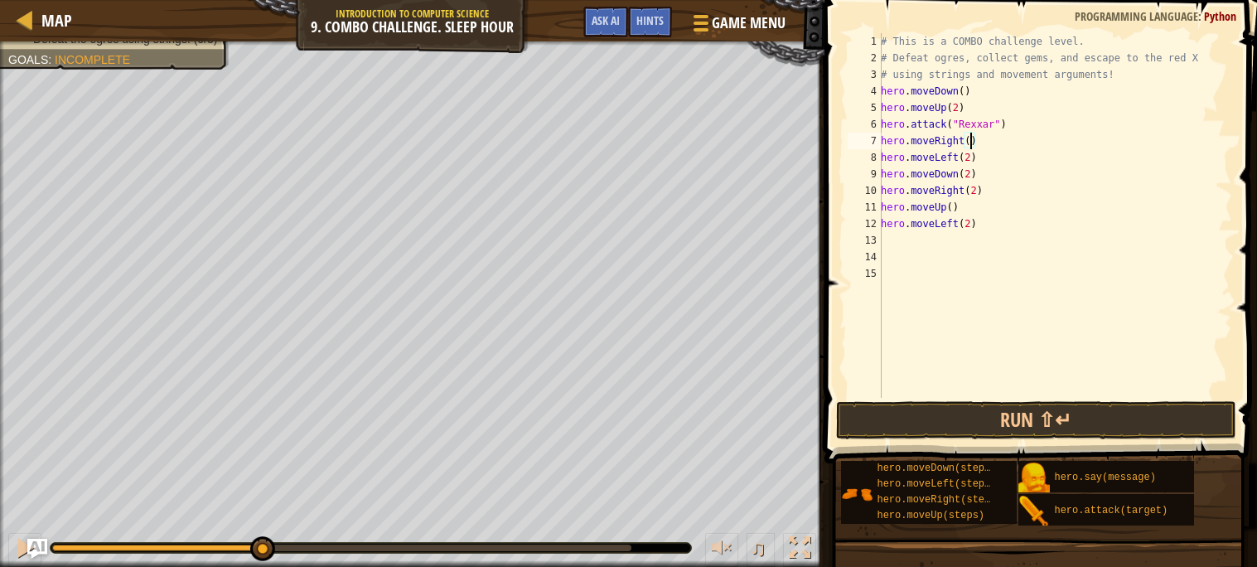
click at [989, 142] on div "# This is a COMBO challenge level. # Defeat ogres, collect gems, and escape to …" at bounding box center [1054, 232] width 355 height 398
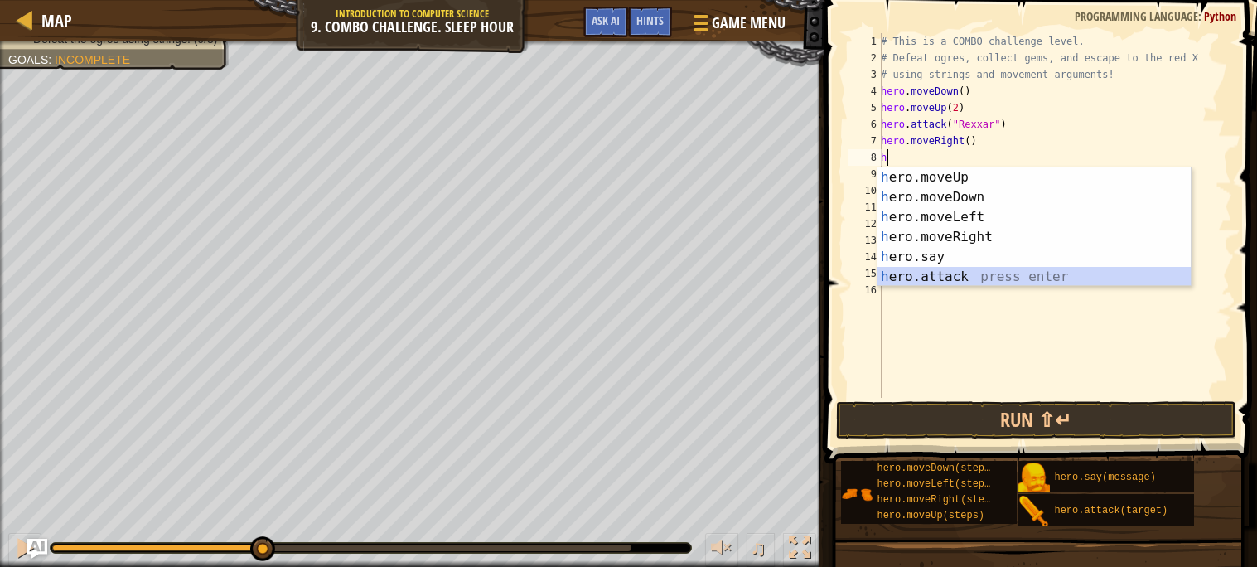
click at [948, 271] on div "h ero.moveUp press enter h ero.moveDown press enter h ero.moveLeft press enter …" at bounding box center [1033, 246] width 313 height 159
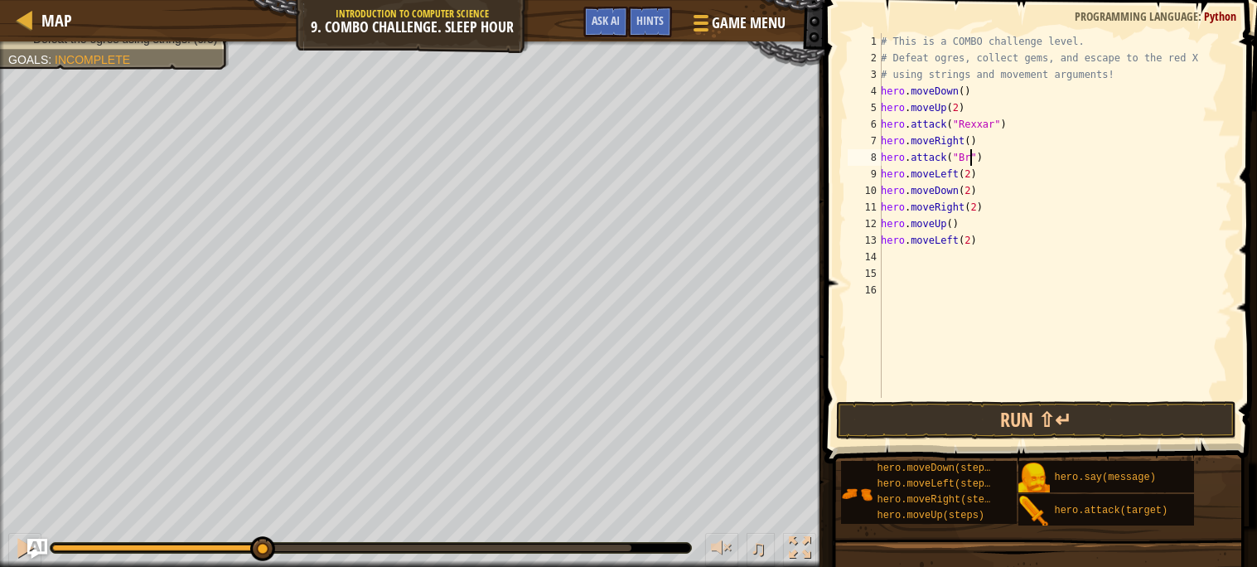
scroll to position [7, 7]
click at [976, 416] on button "Run ⇧↵" at bounding box center [1036, 420] width 400 height 38
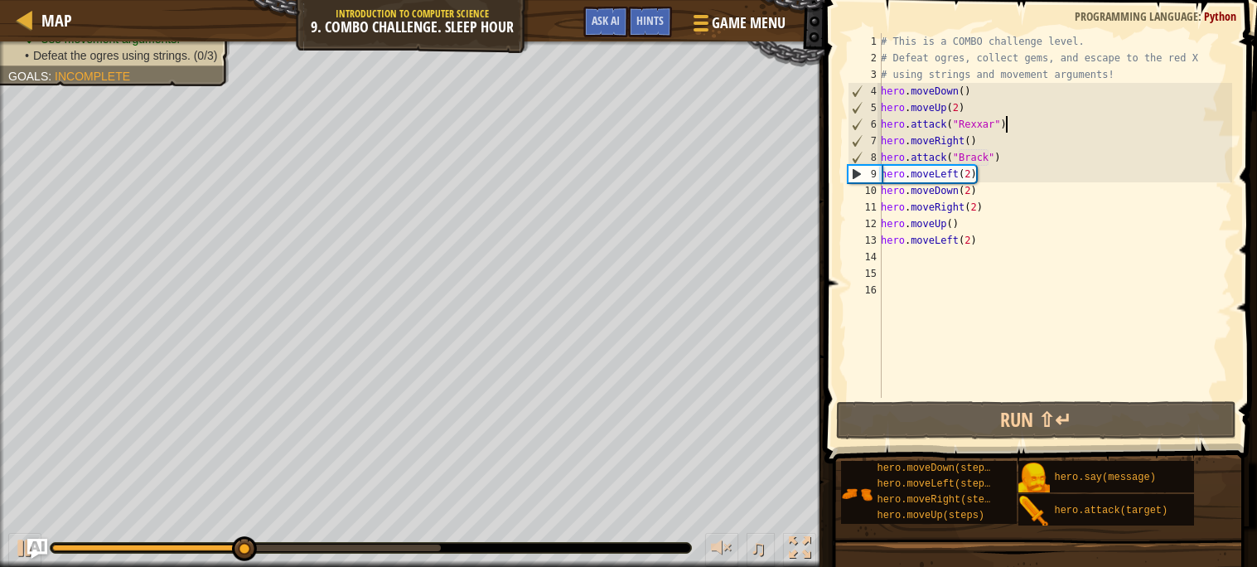
click at [1021, 117] on div "# This is a COMBO challenge level. # Defeat ogres, collect gems, and escape to …" at bounding box center [1054, 232] width 355 height 398
type textarea "hero.attack("Rexxar")"
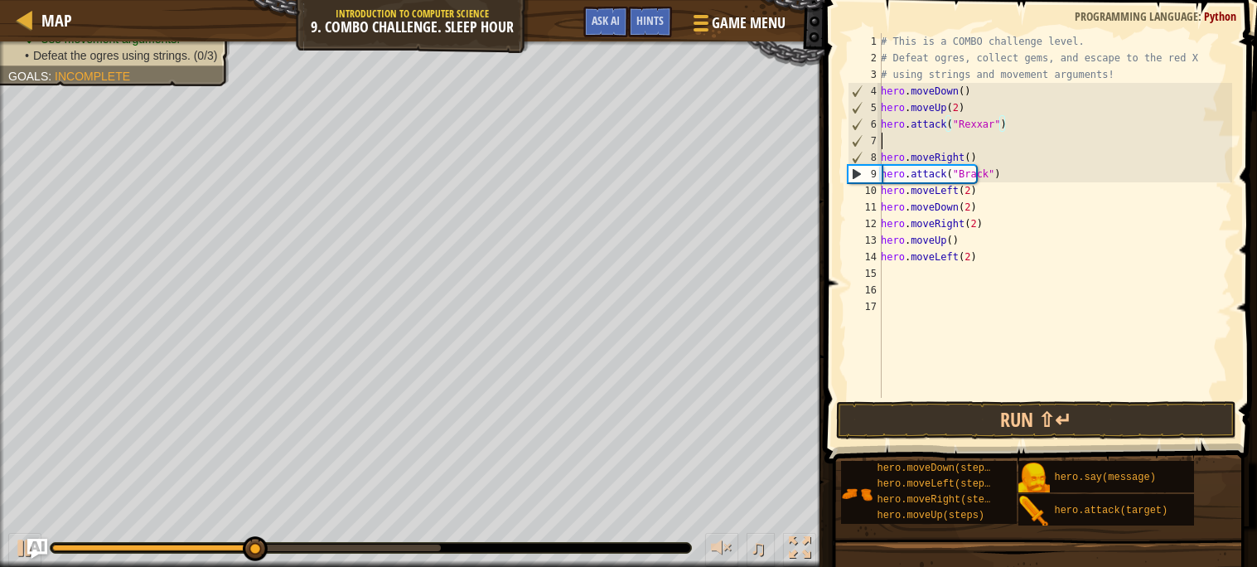
scroll to position [7, 0]
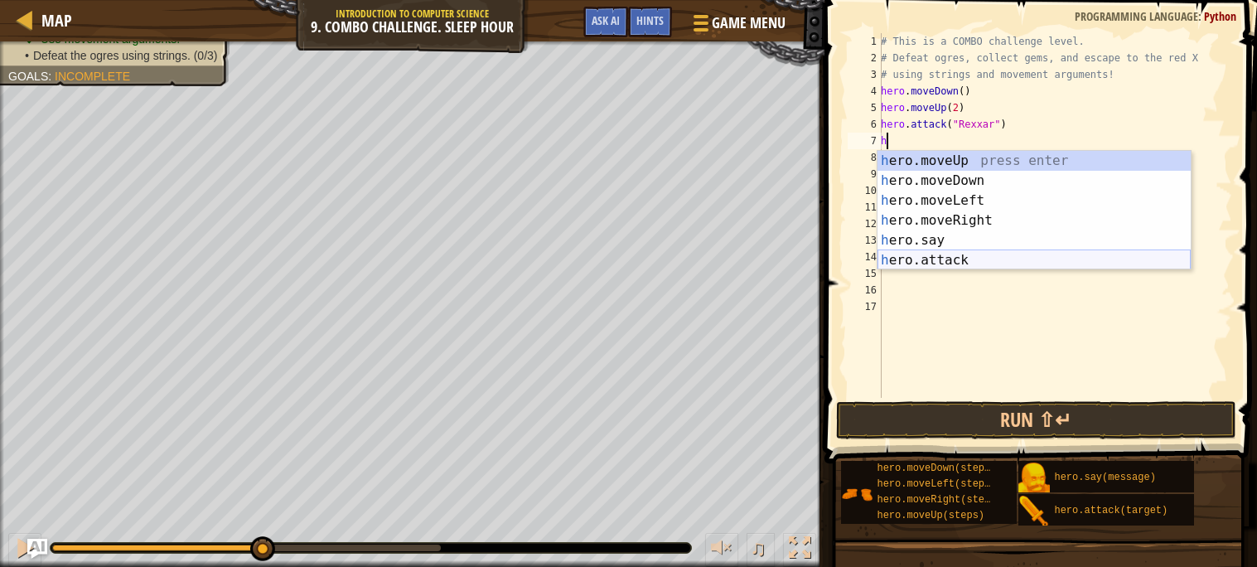
click at [946, 255] on div "h ero.moveUp press enter h ero.moveDown press enter h ero.moveLeft press enter …" at bounding box center [1033, 230] width 313 height 159
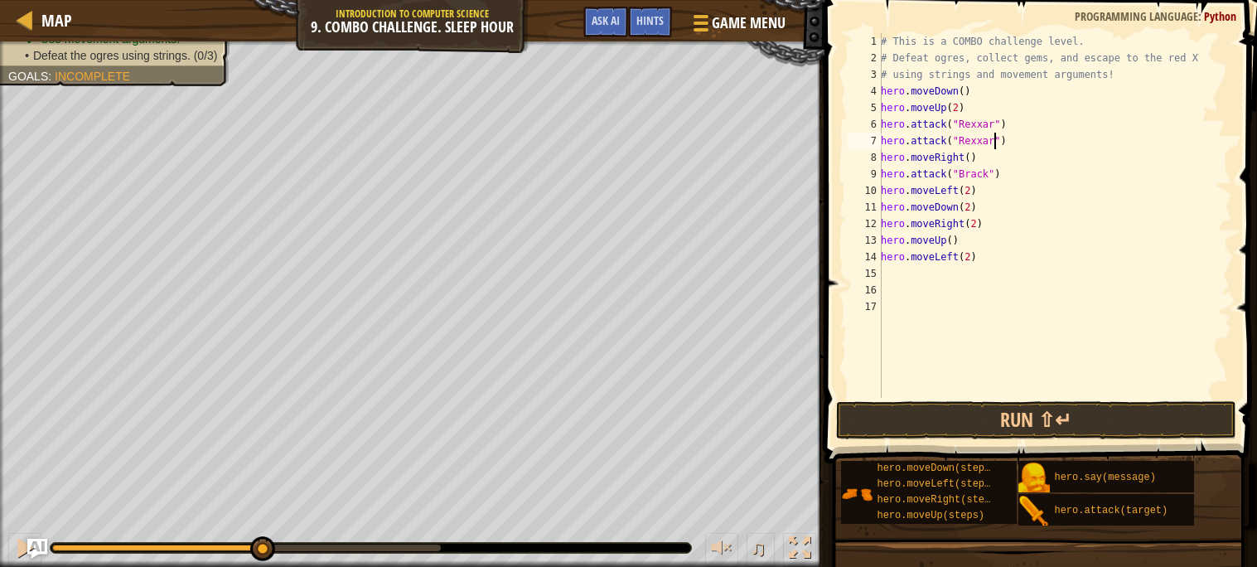
scroll to position [7, 9]
click at [1011, 177] on div "# This is a COMBO challenge level. # Defeat ogres, collect gems, and escape to …" at bounding box center [1054, 232] width 355 height 398
type textarea "hero.attack("Brack")"
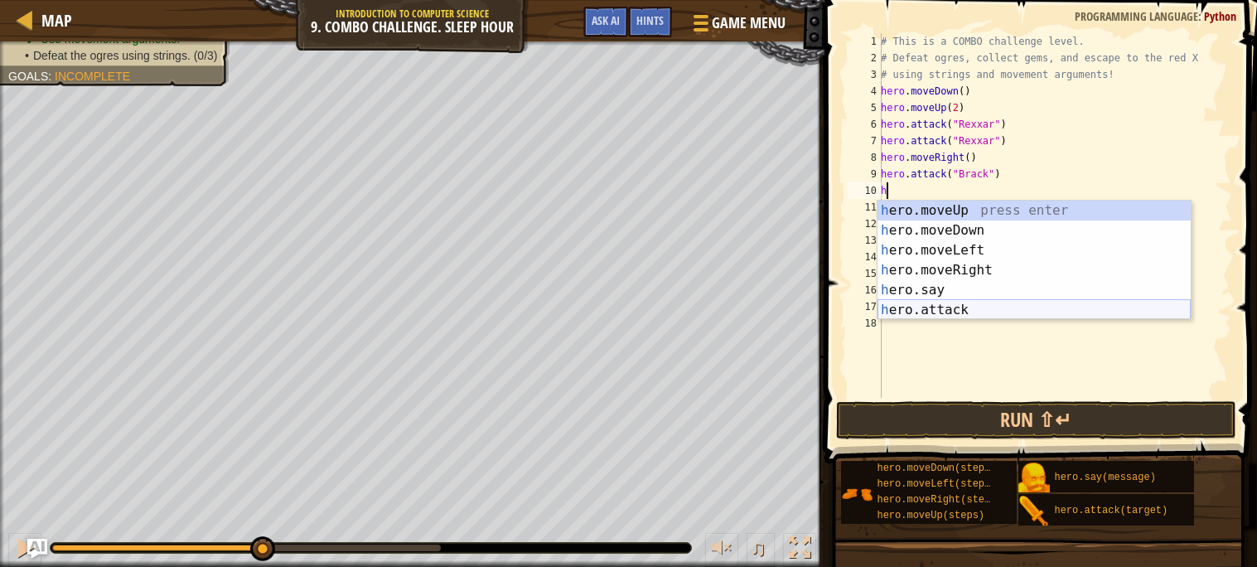
click at [984, 312] on div "h ero.moveUp press enter h ero.moveDown press enter h ero.moveLeft press enter …" at bounding box center [1033, 279] width 313 height 159
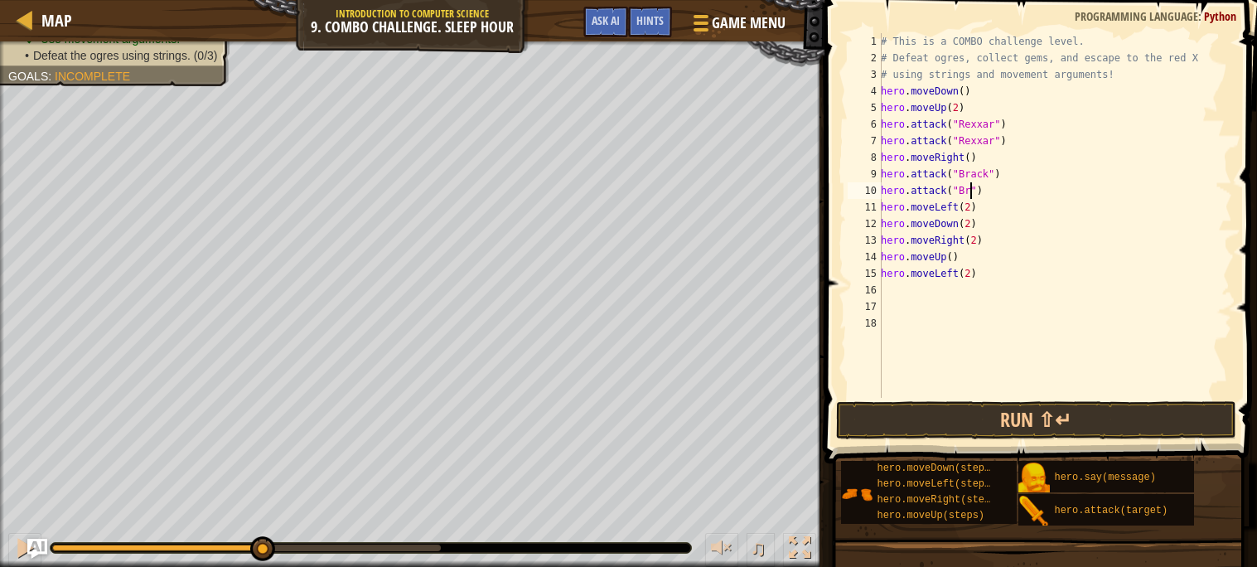
scroll to position [7, 7]
type textarea "hero.attack("Brack")"
click at [859, 418] on button "Run ⇧↵" at bounding box center [1036, 420] width 400 height 38
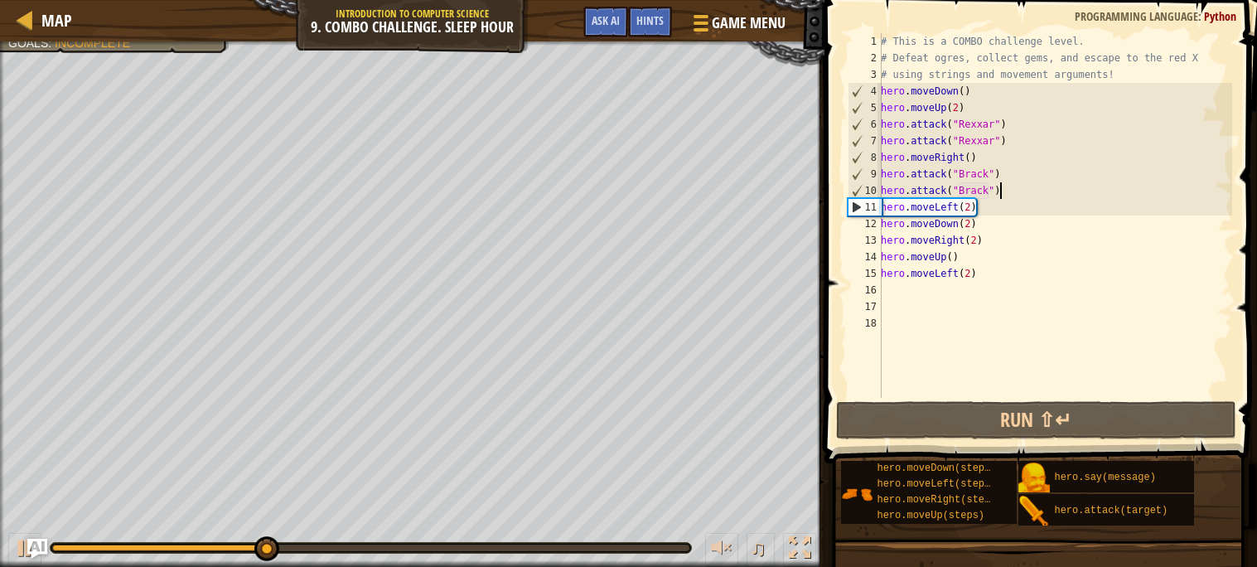
click at [1011, 191] on div "# This is a COMBO challenge level. # Defeat ogres, collect gems, and escape to …" at bounding box center [1054, 232] width 355 height 398
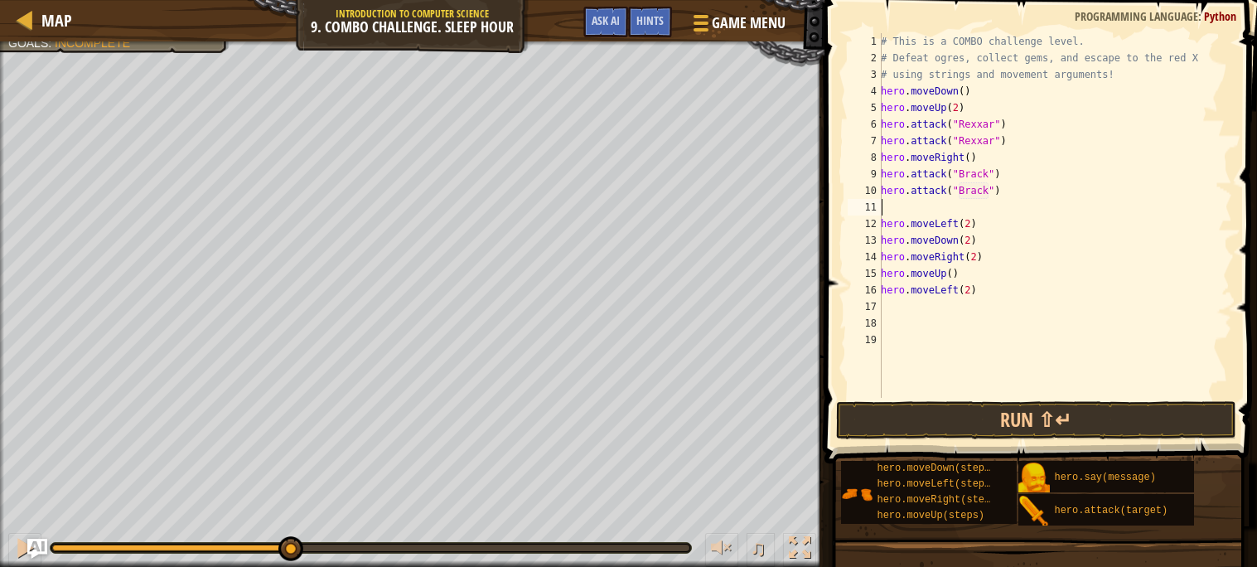
type textarea "h"
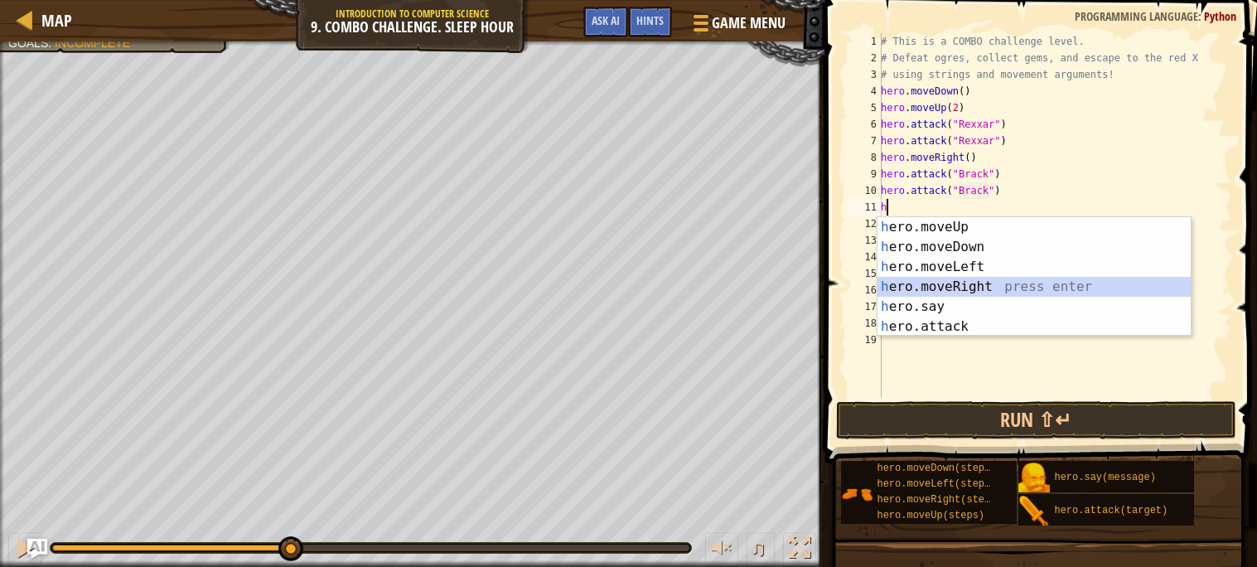
click at [1067, 287] on div "h ero.moveUp press enter h ero.moveDown press enter h ero.moveLeft press enter …" at bounding box center [1033, 296] width 313 height 159
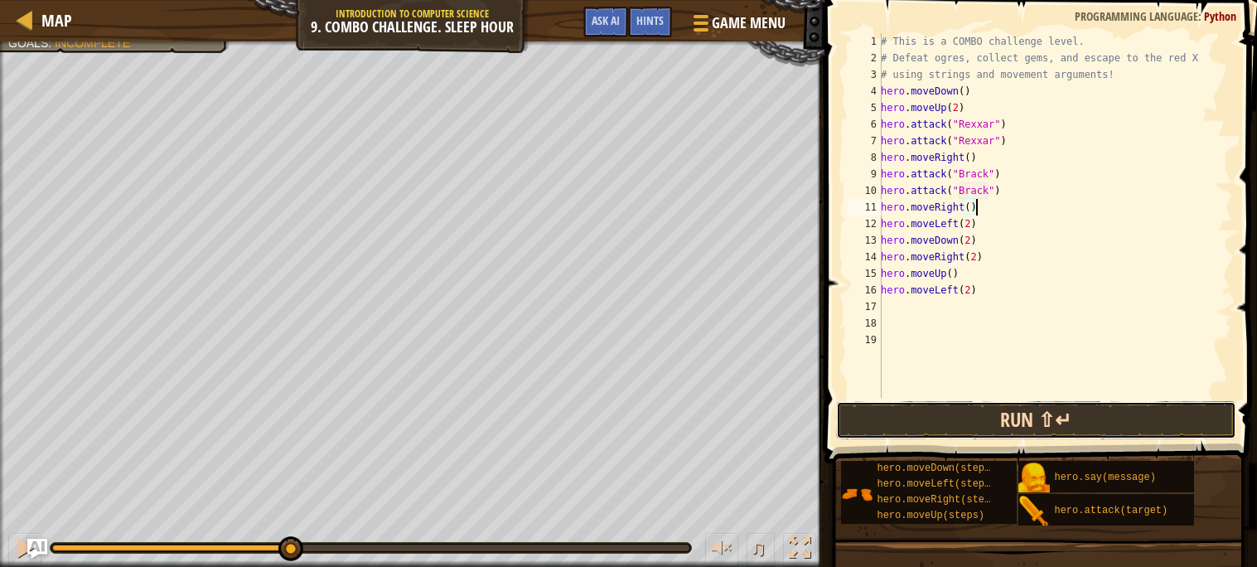
click at [929, 417] on button "Run ⇧↵" at bounding box center [1036, 420] width 400 height 38
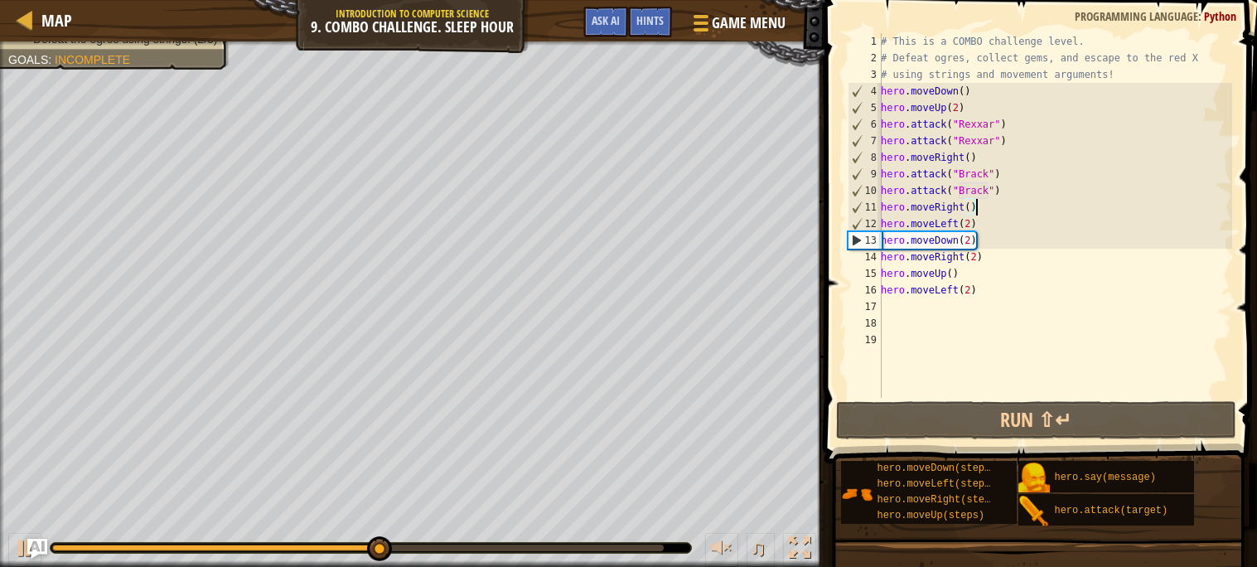
click at [963, 271] on div "# This is a COMBO challenge level. # Defeat ogres, collect gems, and escape to …" at bounding box center [1054, 232] width 355 height 398
type textarea "hero.moveUp()"
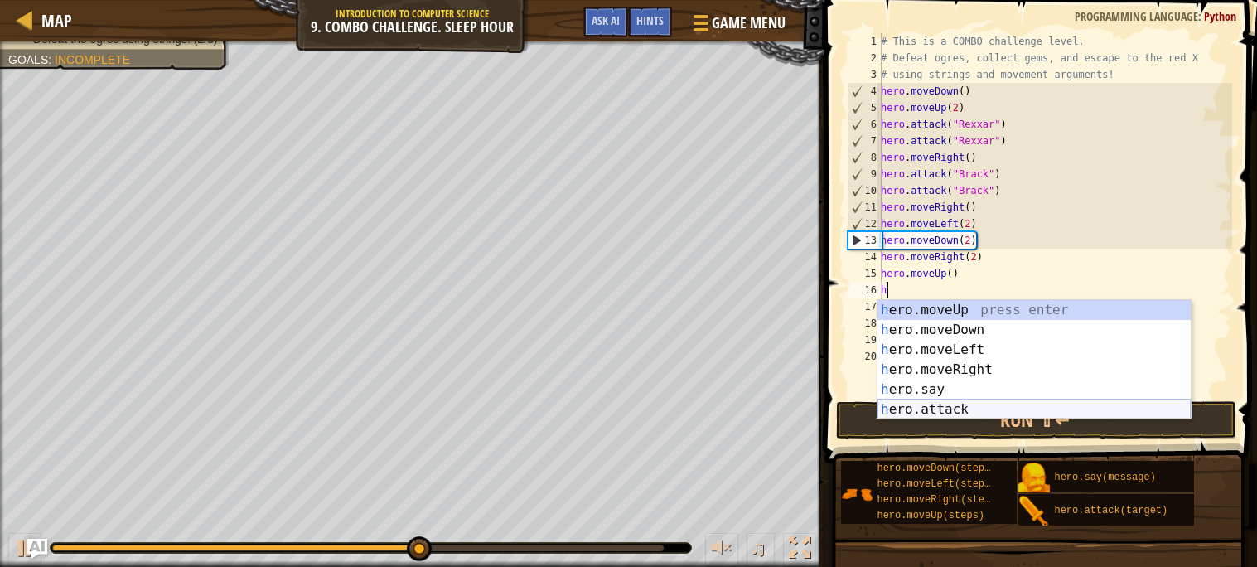
click at [952, 401] on div "h ero.moveUp press enter h ero.moveDown press enter h ero.moveLeft press enter …" at bounding box center [1033, 379] width 313 height 159
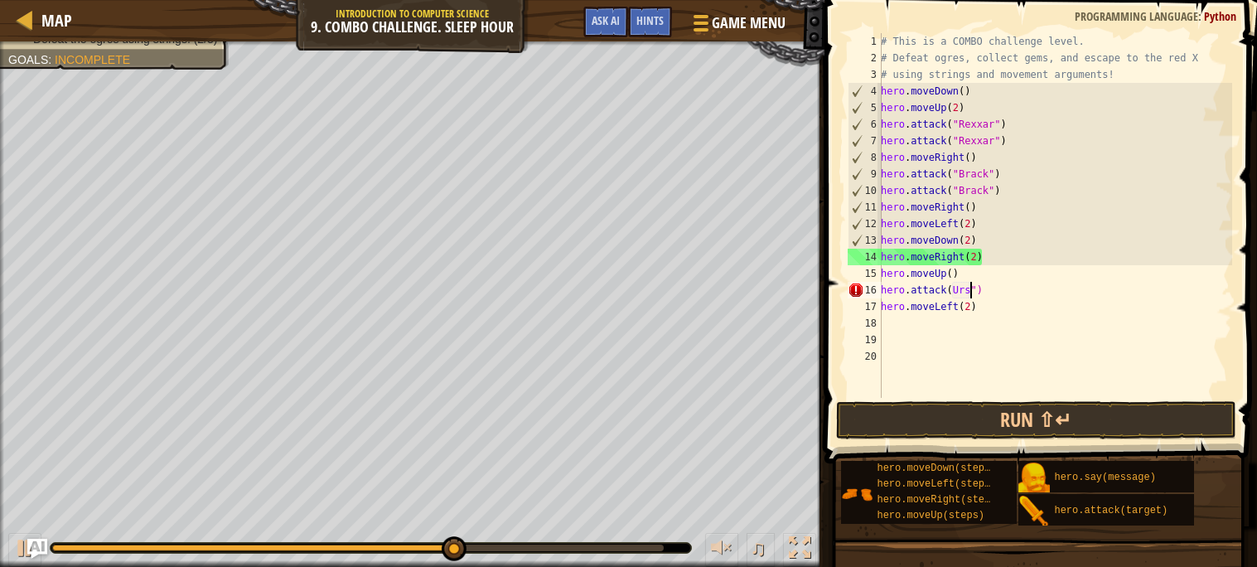
scroll to position [7, 7]
type textarea "hero.attack(Ursa")"
click at [1032, 297] on div "# This is a COMBO challenge level. # Defeat ogres, collect gems, and escape to …" at bounding box center [1054, 232] width 355 height 398
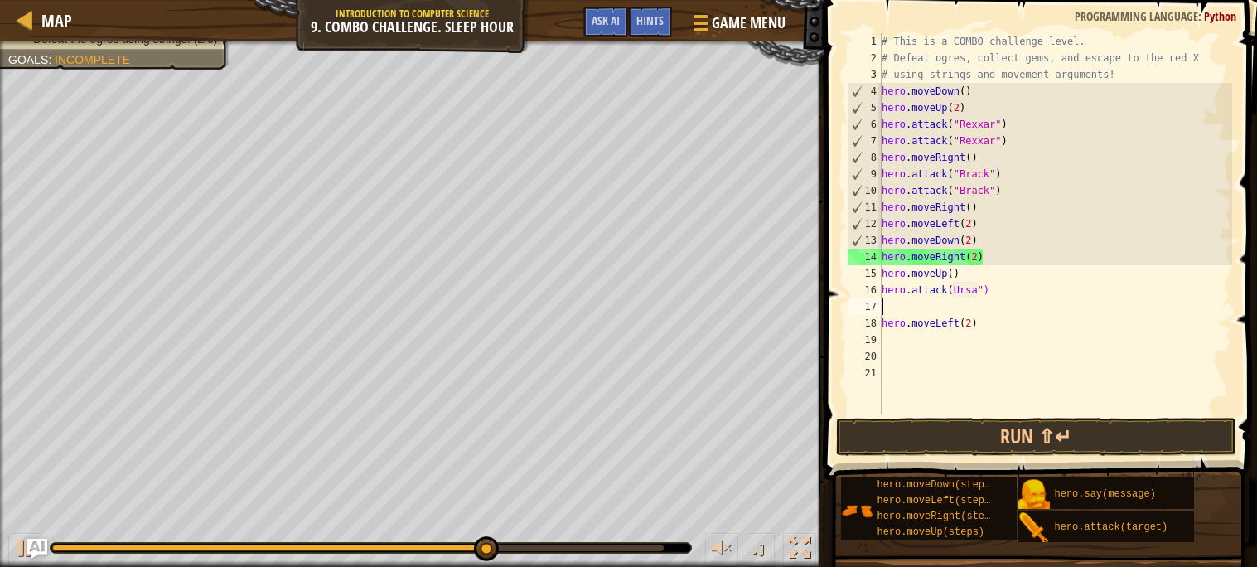
type textarea "h"
